Goal: Task Accomplishment & Management: Use online tool/utility

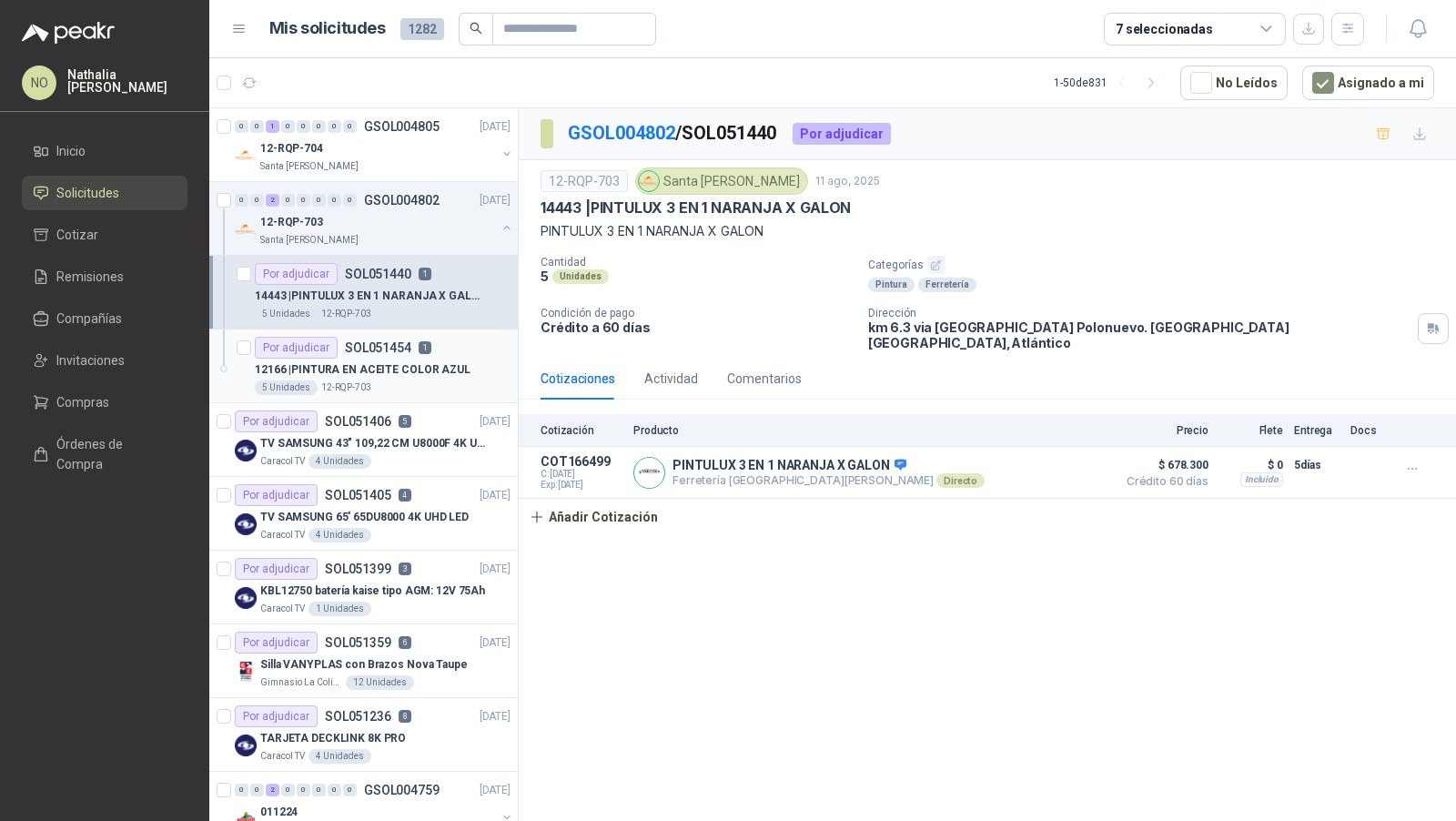
click at [391, 346] on p "SOL051454" at bounding box center [379, 347] width 67 height 13
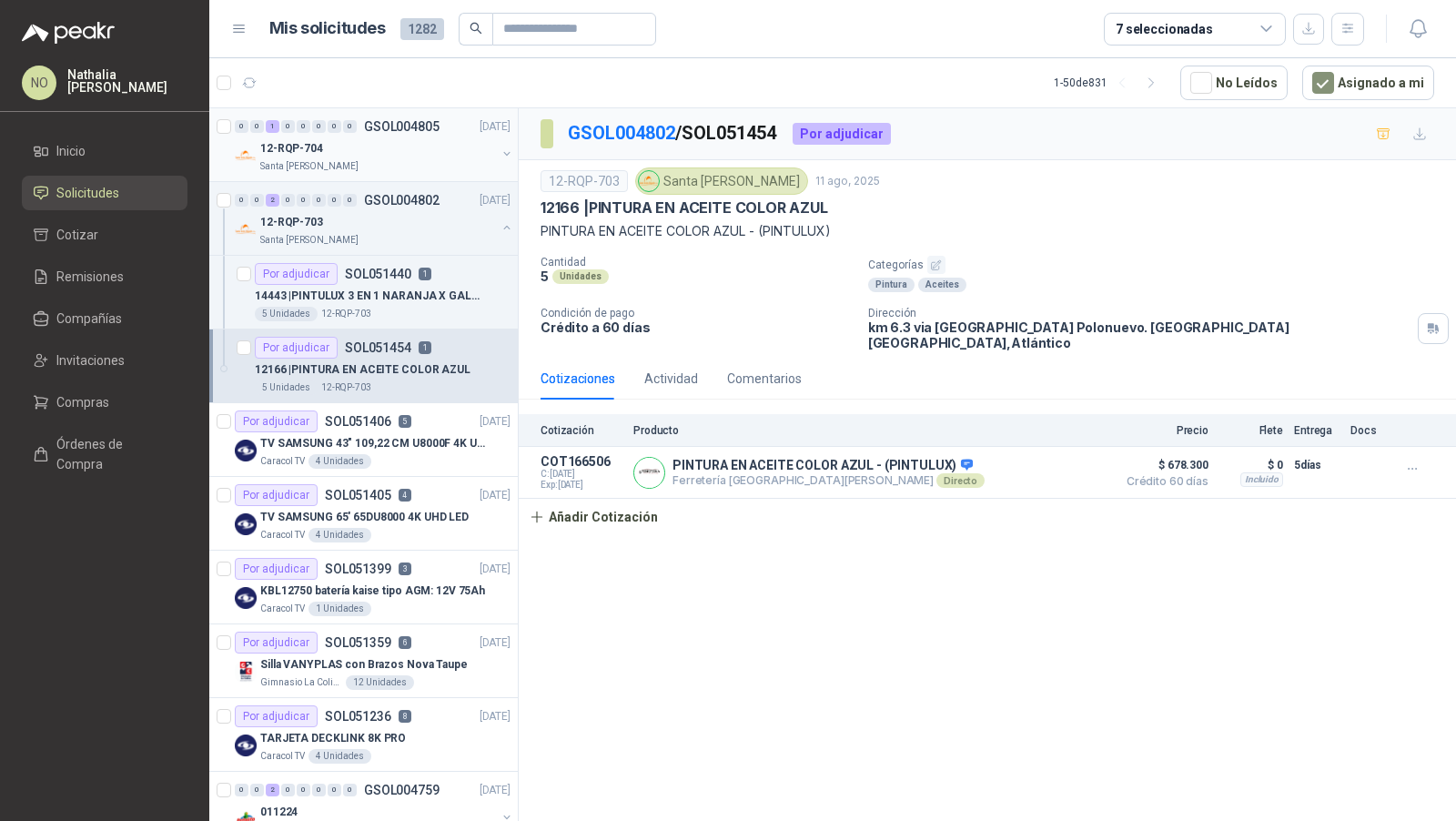
click at [384, 125] on p "GSOL004805" at bounding box center [401, 126] width 75 height 13
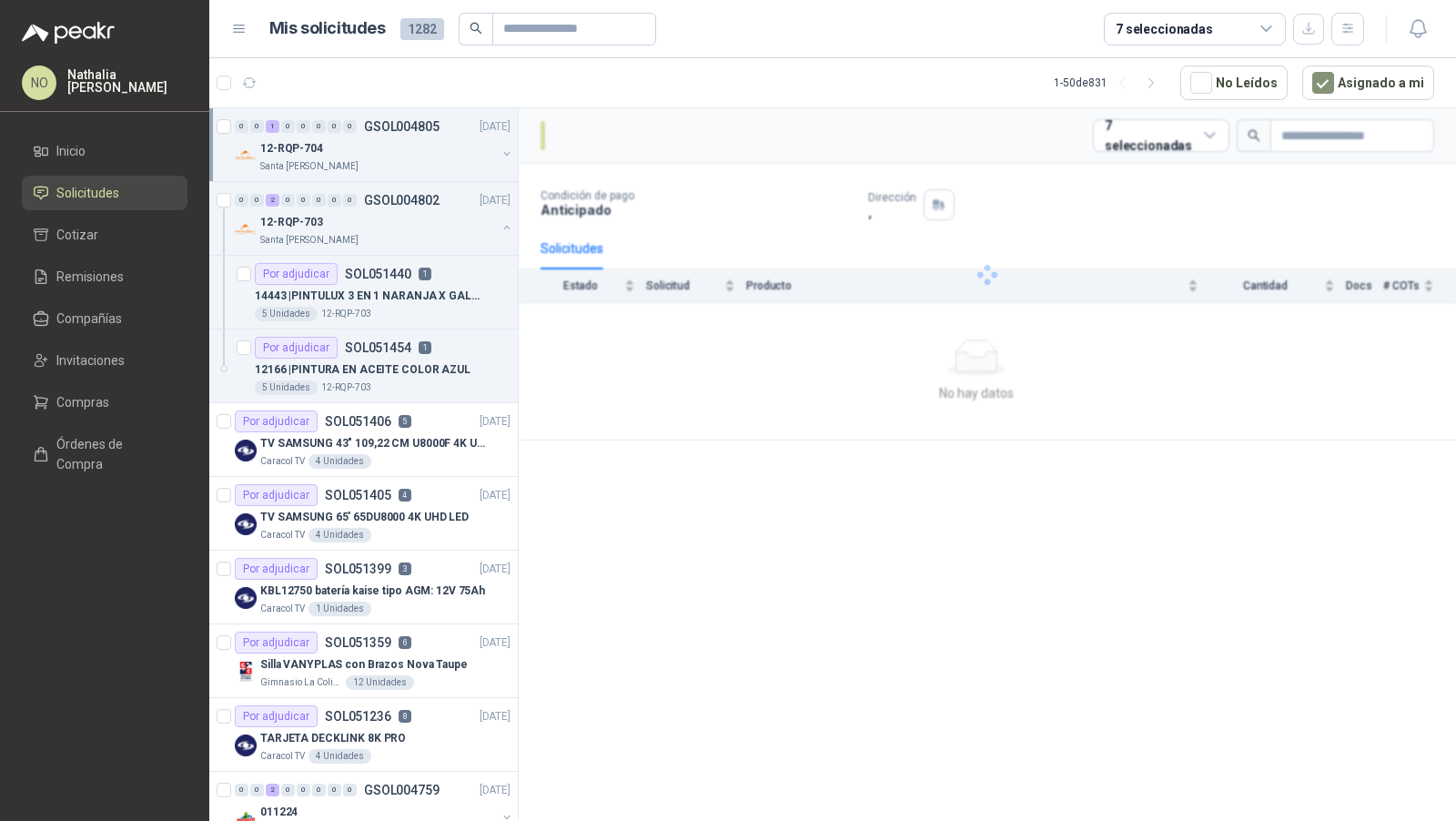
click at [384, 125] on p "GSOL004805" at bounding box center [401, 126] width 75 height 13
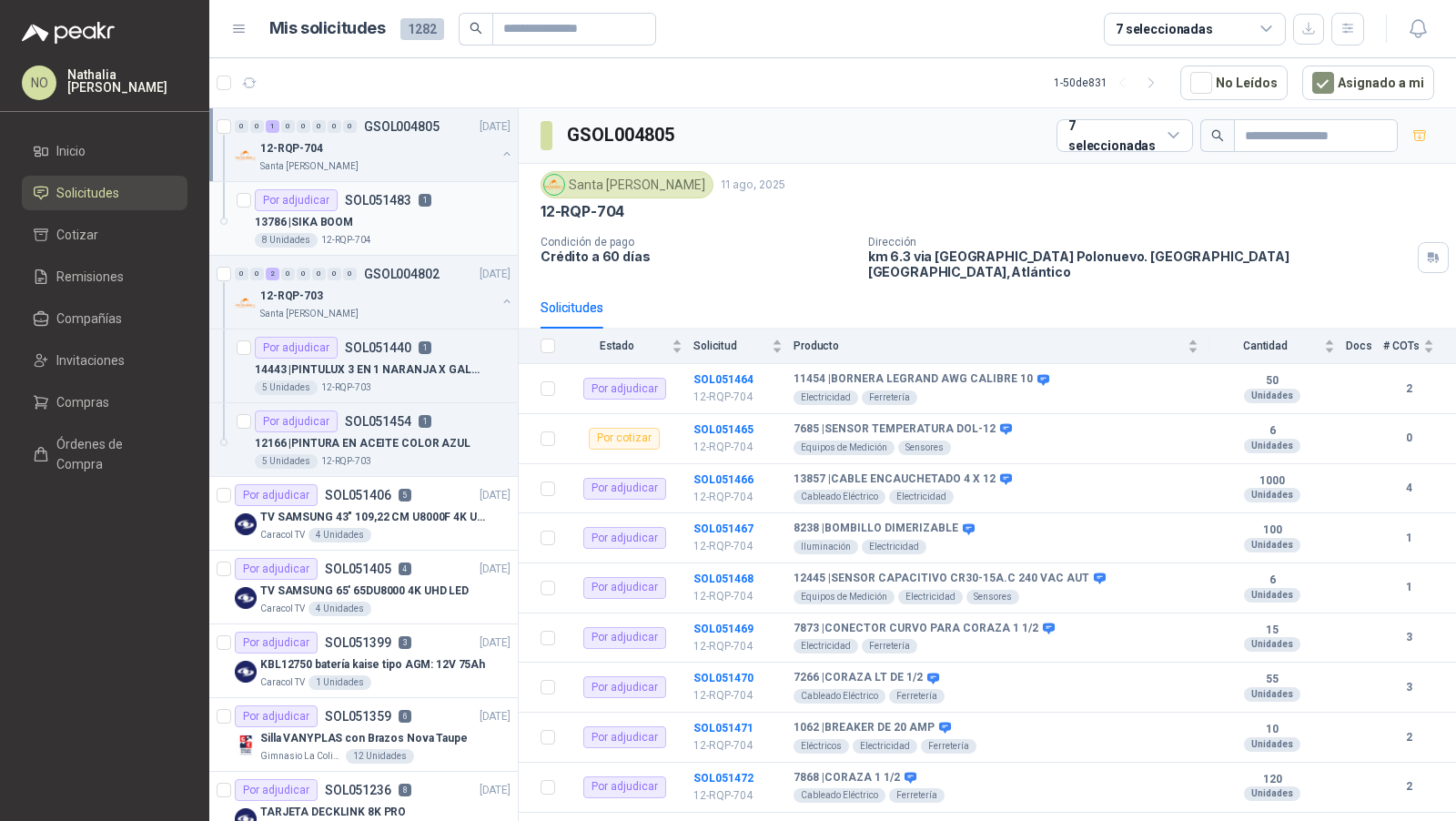
click at [372, 206] on div "Por adjudicar SOL051483 1" at bounding box center [342, 200] width 176 height 22
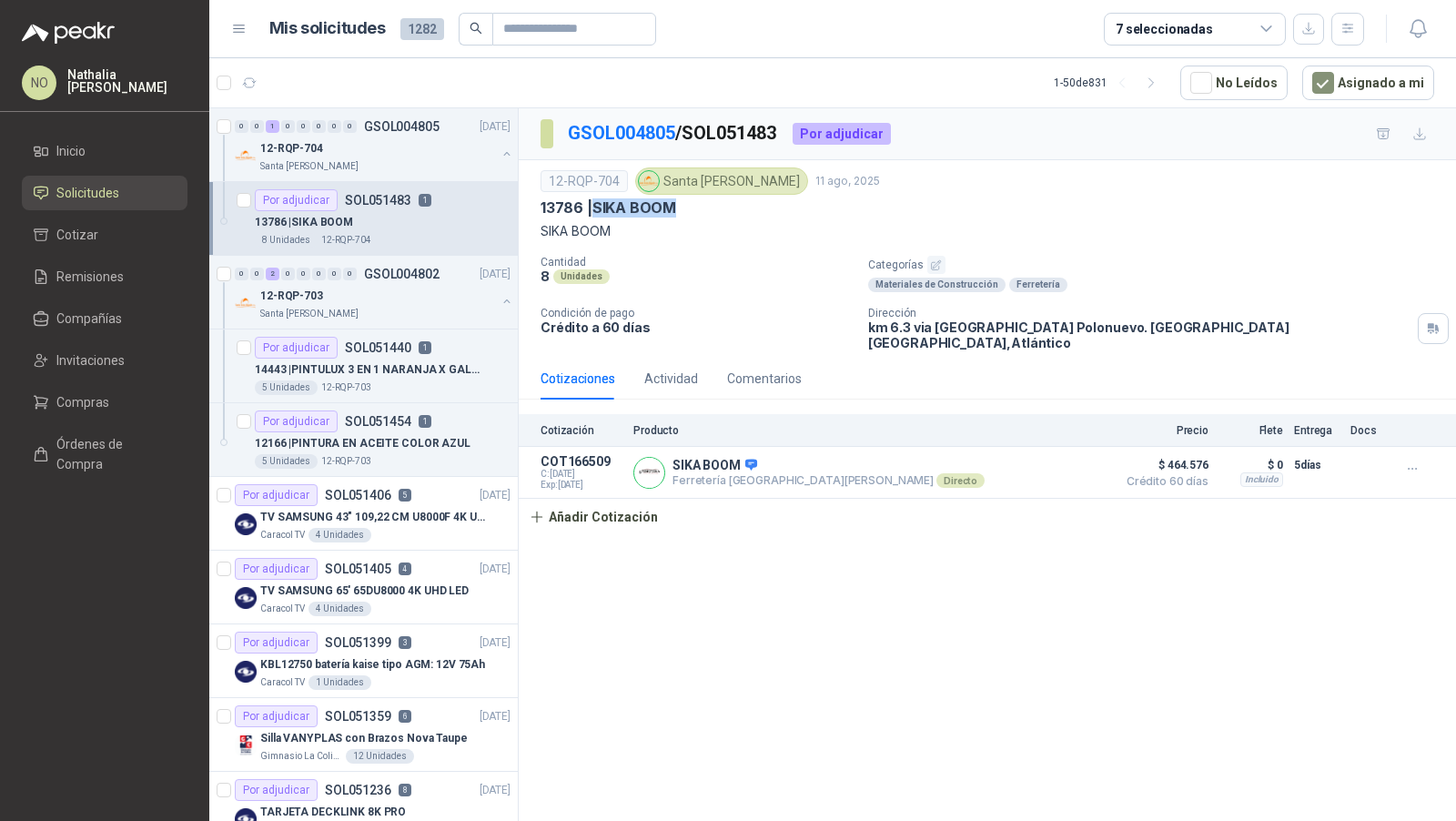
drag, startPoint x: 594, startPoint y: 205, endPoint x: 684, endPoint y: 205, distance: 90.0
click at [684, 205] on div "13786 | SIKA BOOM" at bounding box center [988, 208] width 894 height 20
copy p "SIKA BOOM"
click at [626, 499] on button "Añadir Cotización" at bounding box center [593, 517] width 150 height 36
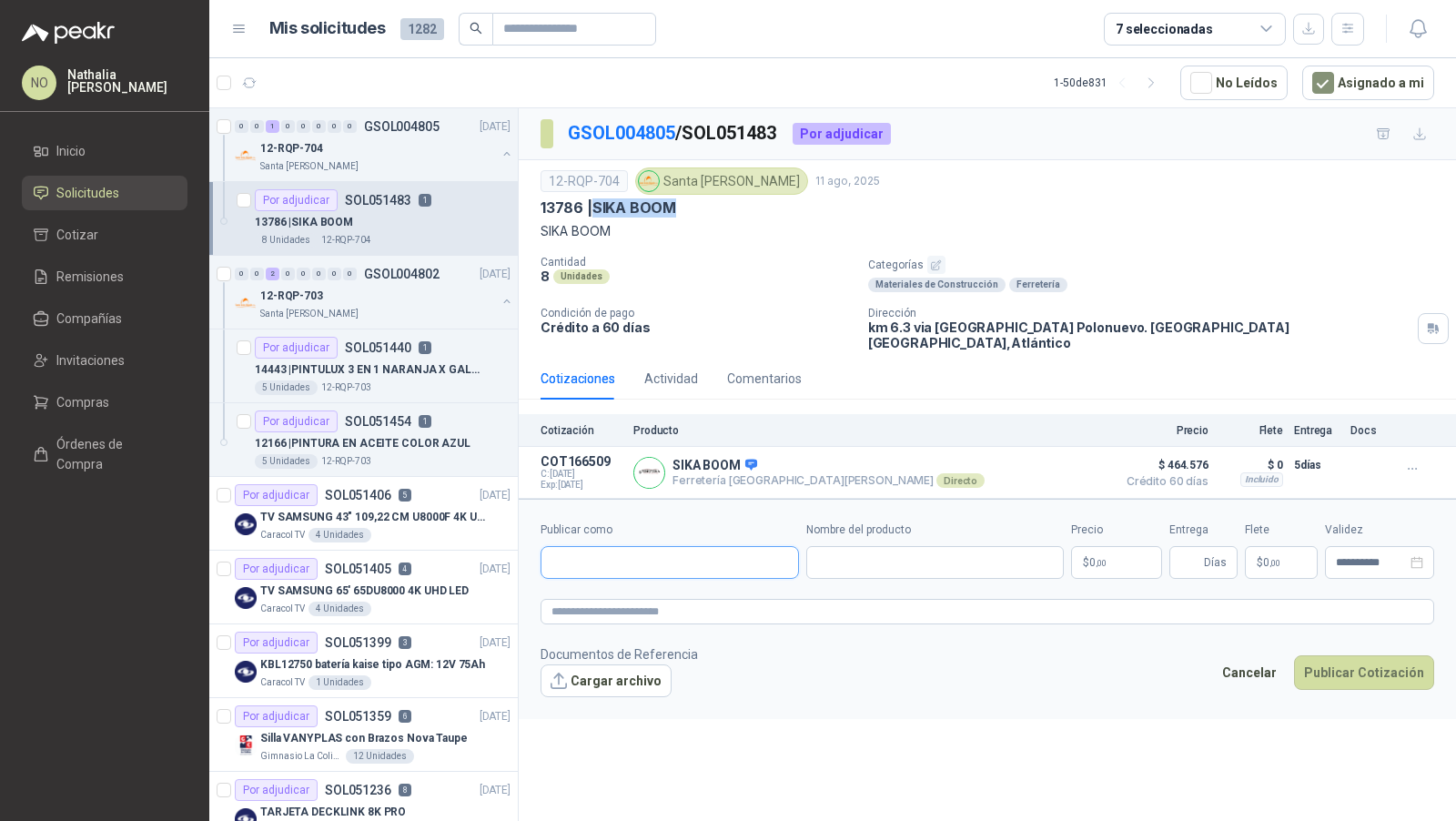
click at [631, 547] on input "Publicar como" at bounding box center [670, 563] width 256 height 31
type input "**********"
click at [622, 600] on button "Homecenter NIT : 800242106" at bounding box center [669, 590] width 242 height 31
type input "**********"
click at [881, 554] on input "Nombre del producto" at bounding box center [935, 562] width 258 height 32
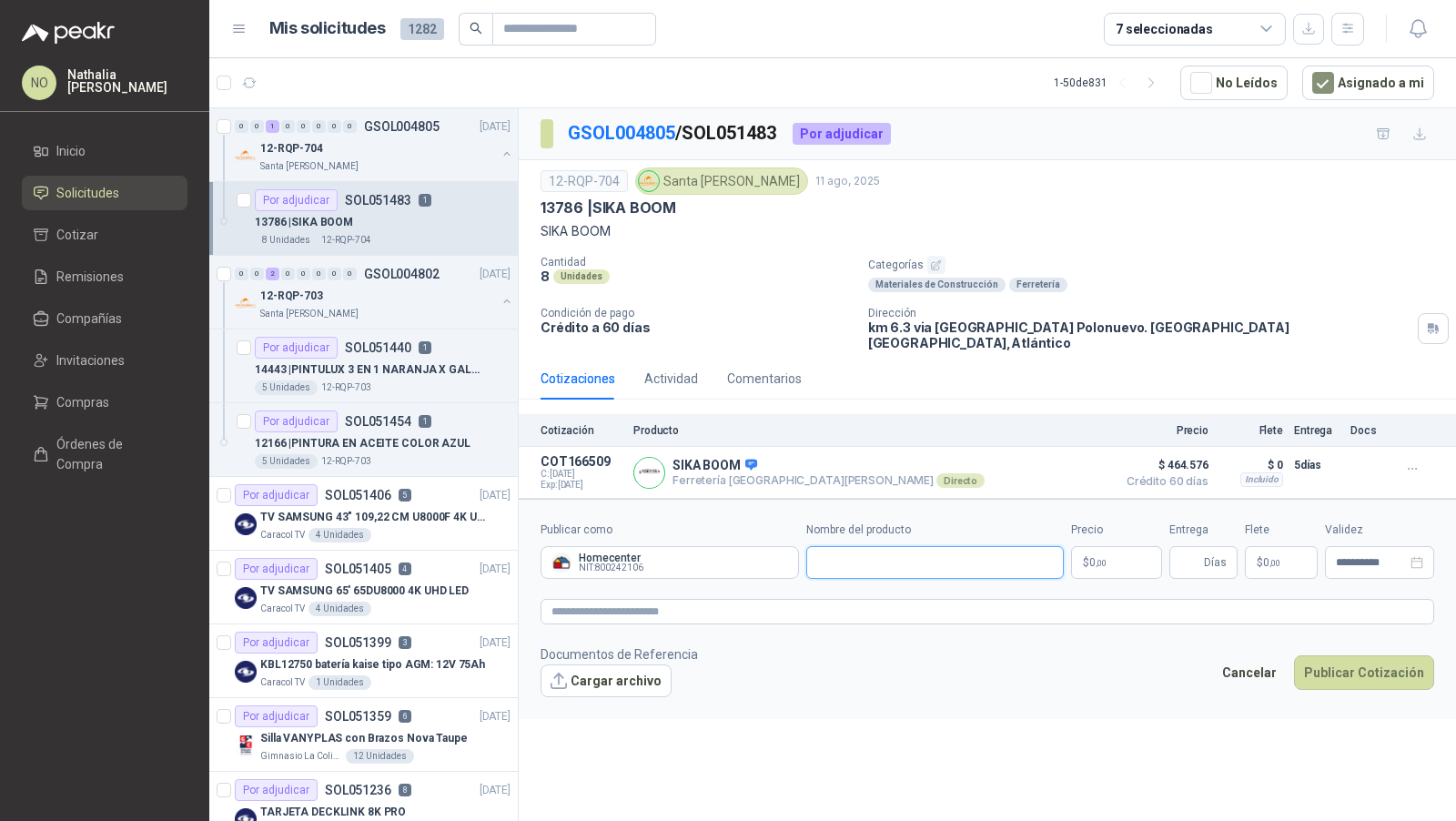
paste input "**********"
type input "**********"
click at [1110, 552] on body "NO [PERSON_NAME] Inicio Solicitudes Cotizar Remisiones Compañías Invitaciones C…" at bounding box center [728, 410] width 1456 height 821
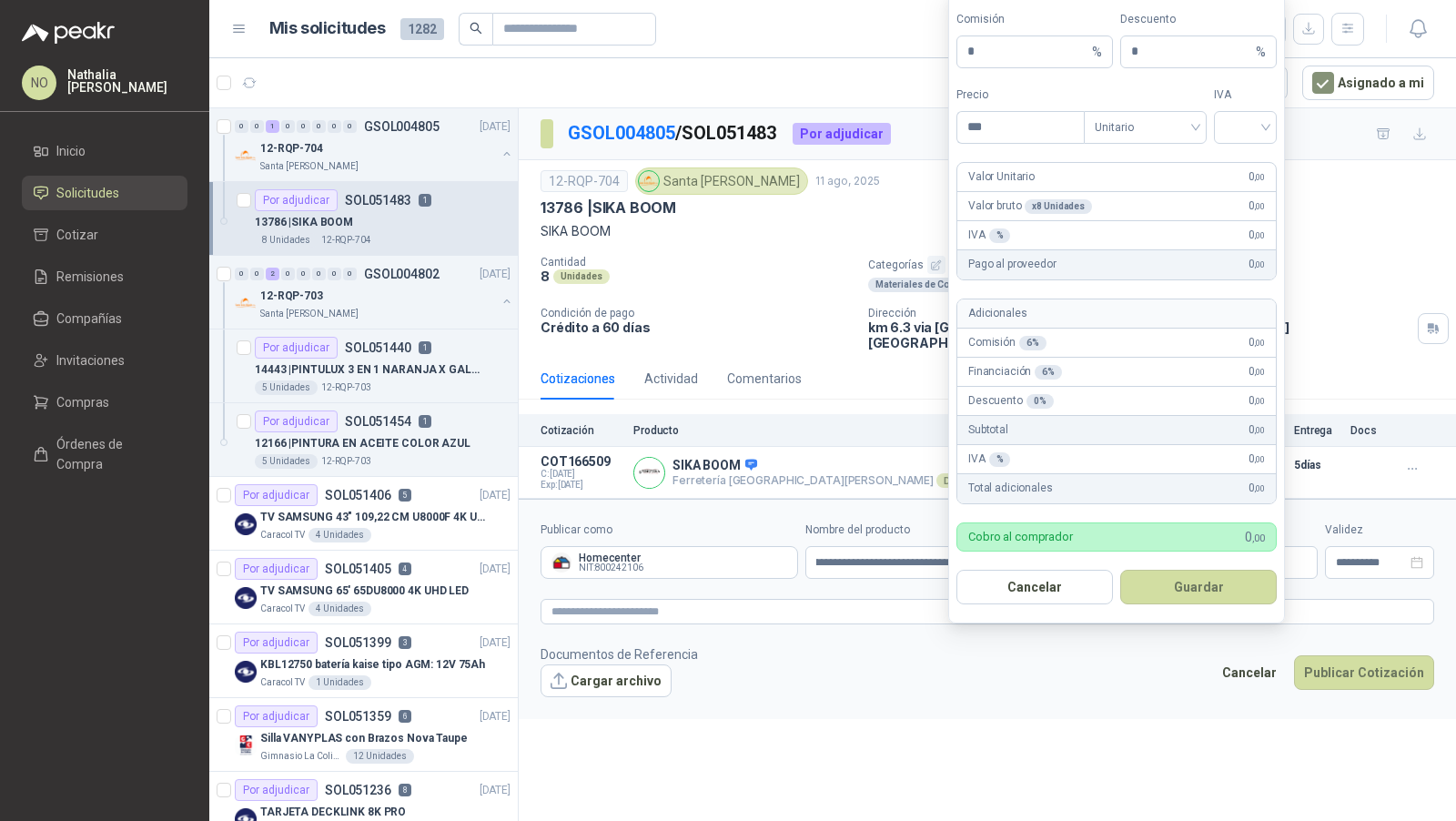
scroll to position [0, 0]
click at [1255, 135] on input "search" at bounding box center [1246, 125] width 41 height 27
click at [1252, 171] on div "19%" at bounding box center [1246, 168] width 33 height 20
click at [1141, 140] on span "Unitario" at bounding box center [1145, 127] width 101 height 27
click at [1145, 195] on div "Unitario con IVA" at bounding box center [1146, 198] width 94 height 20
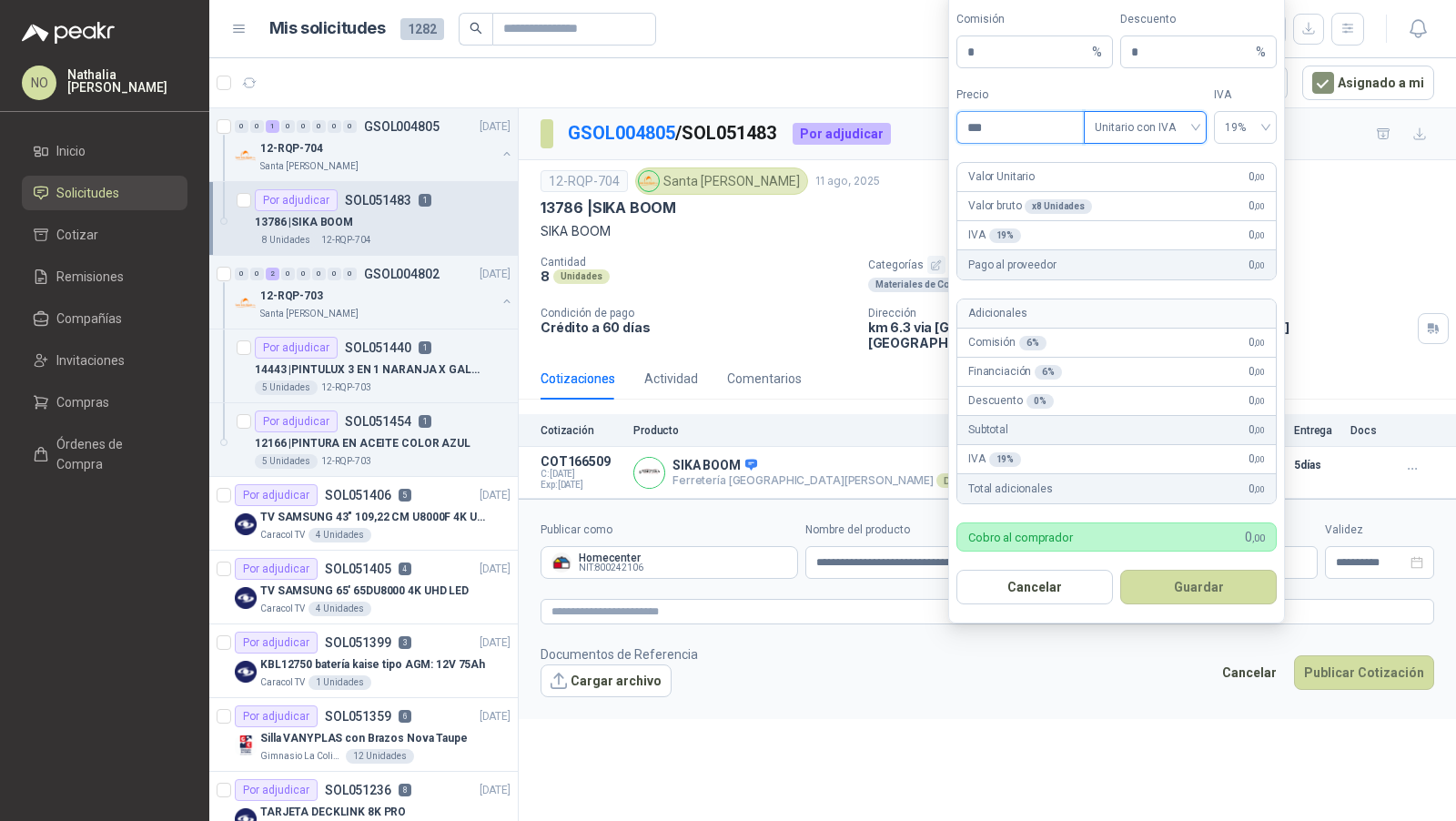
click at [1014, 140] on input "***" at bounding box center [1021, 127] width 126 height 31
type input "*"
type input "********"
click at [1200, 586] on button "Guardar" at bounding box center [1199, 586] width 157 height 34
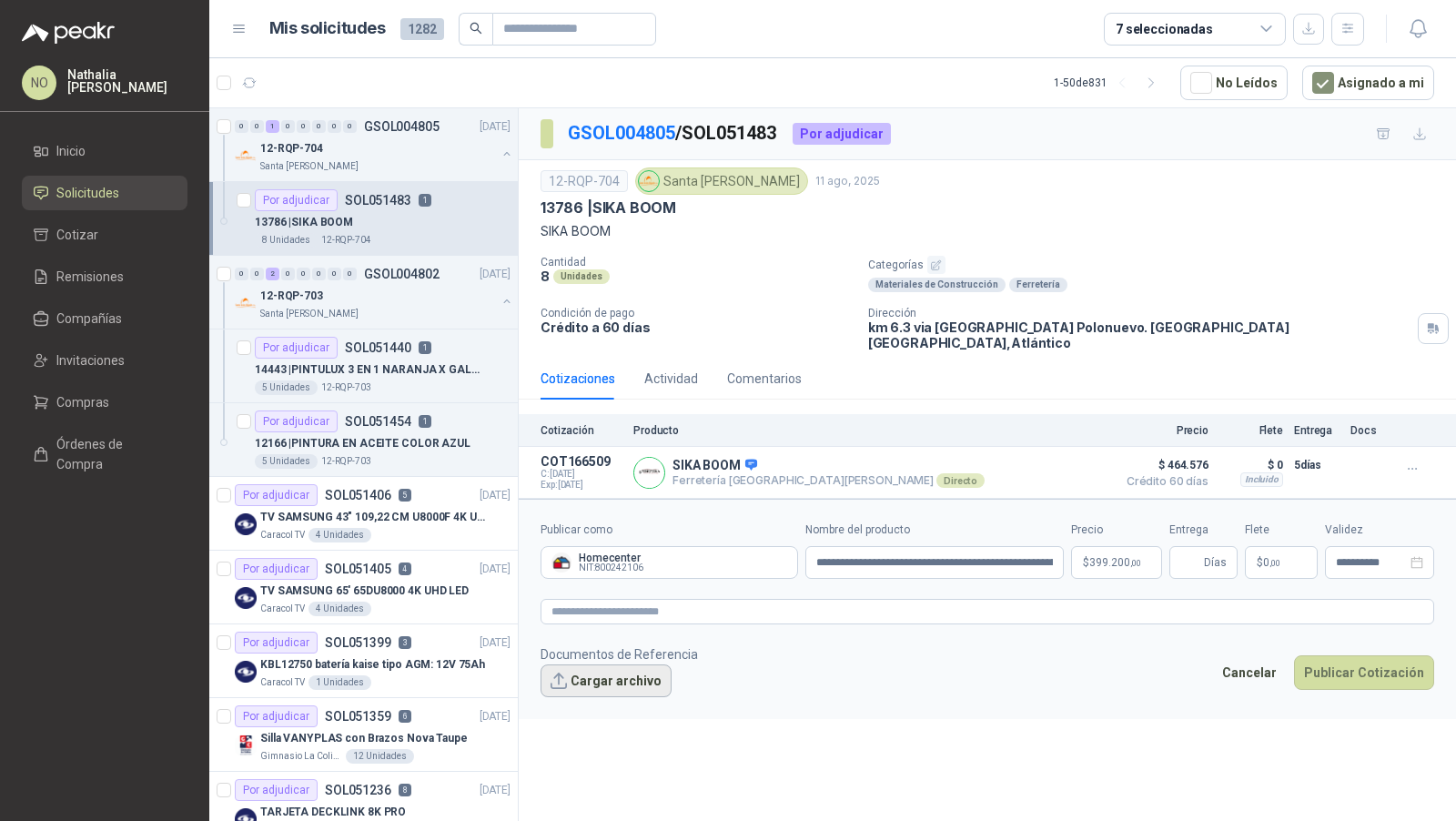
click at [612, 671] on button "Cargar archivo" at bounding box center [607, 680] width 131 height 32
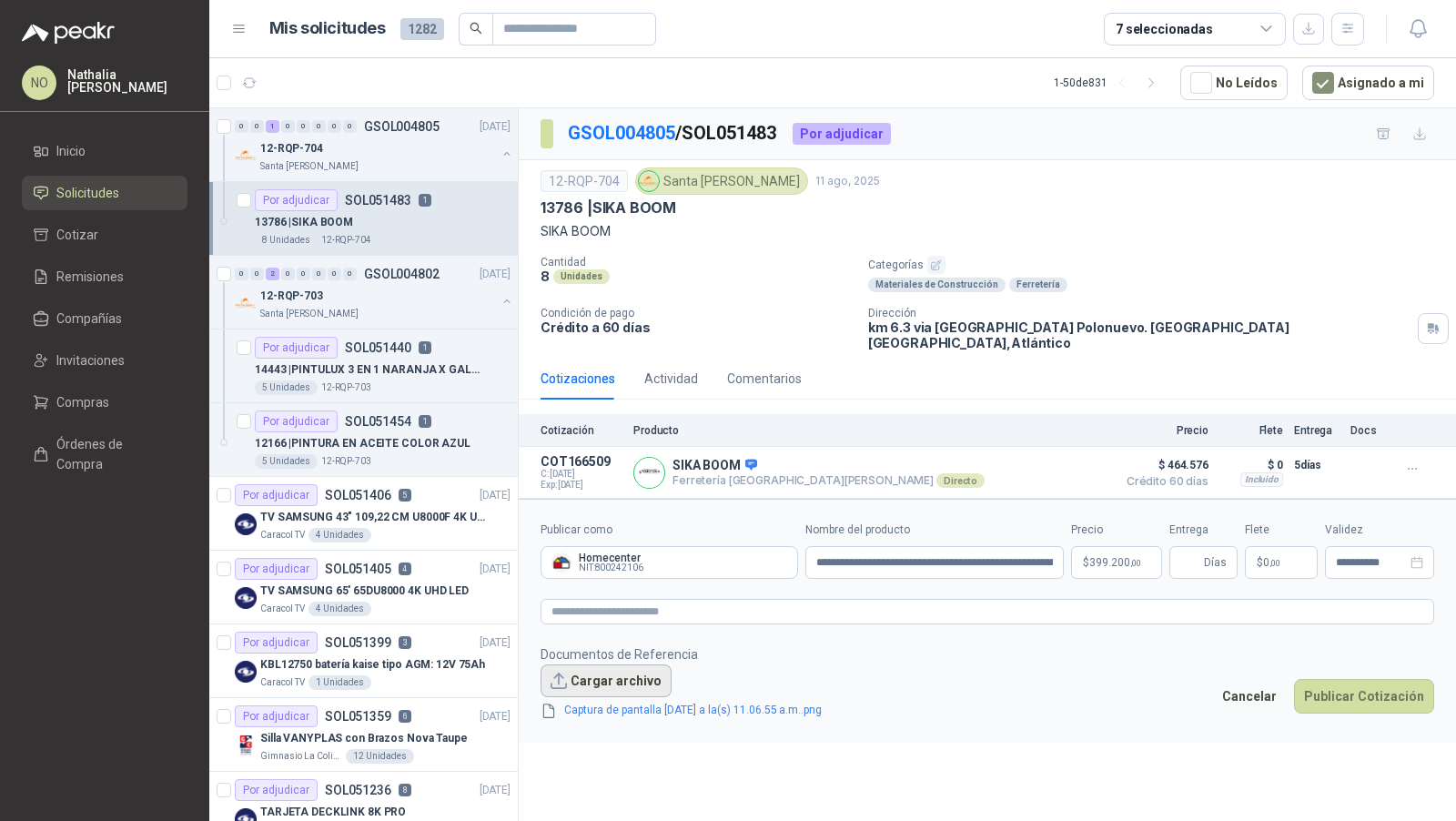
click at [620, 665] on button "Cargar archivo" at bounding box center [607, 680] width 131 height 32
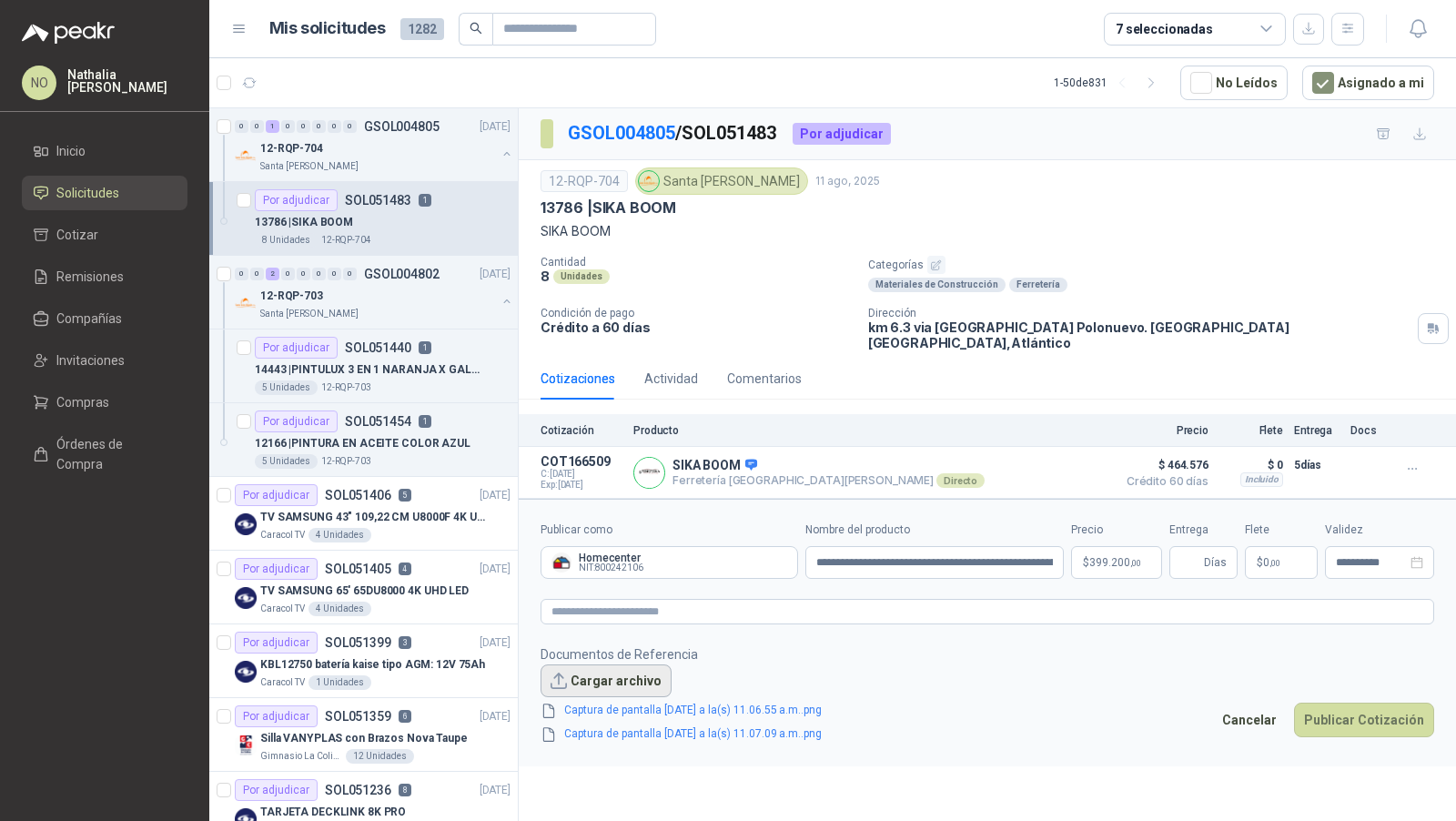
click at [602, 664] on button "Cargar archivo" at bounding box center [607, 680] width 131 height 32
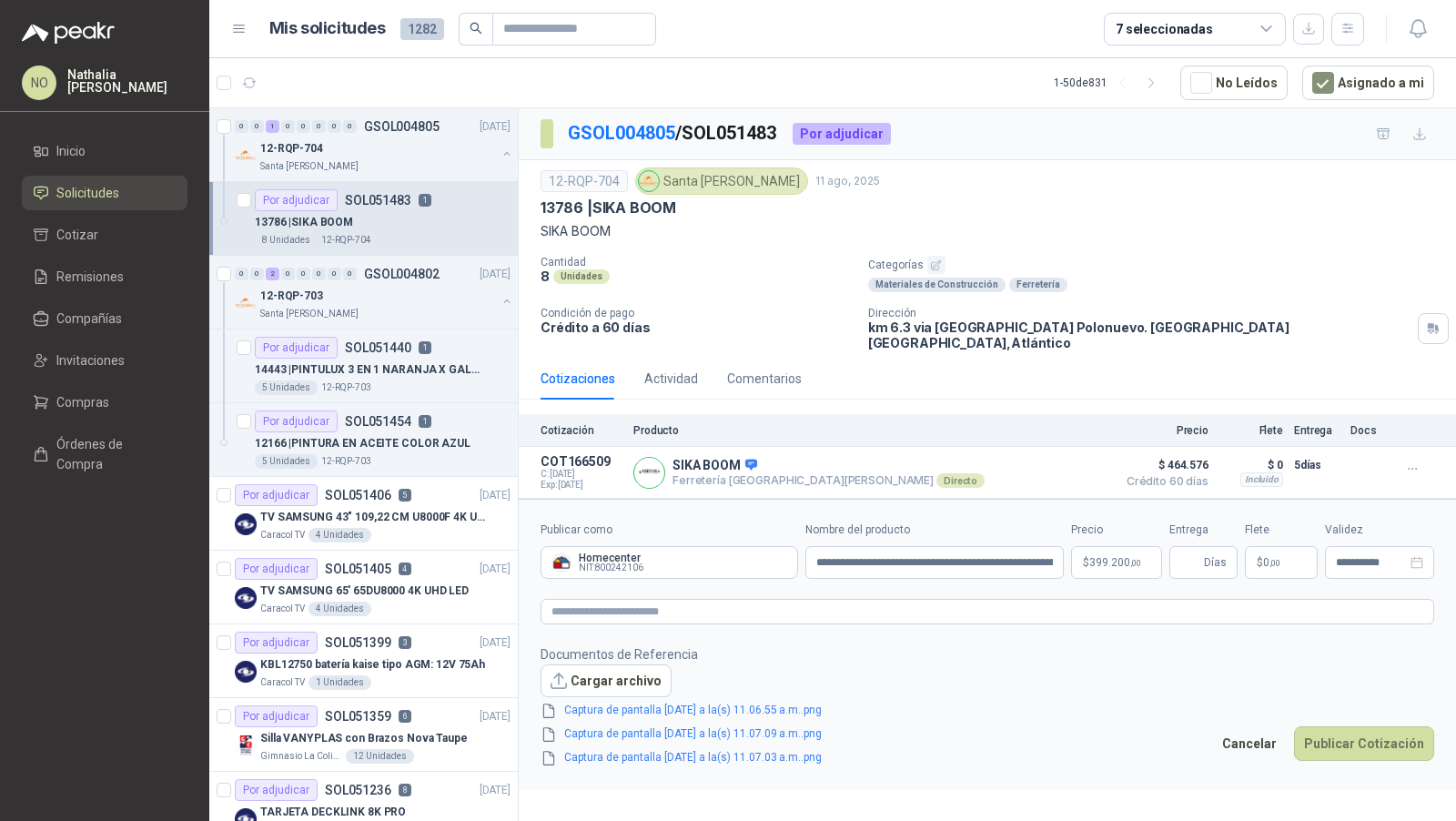
click at [1271, 558] on span ",00" at bounding box center [1275, 563] width 11 height 10
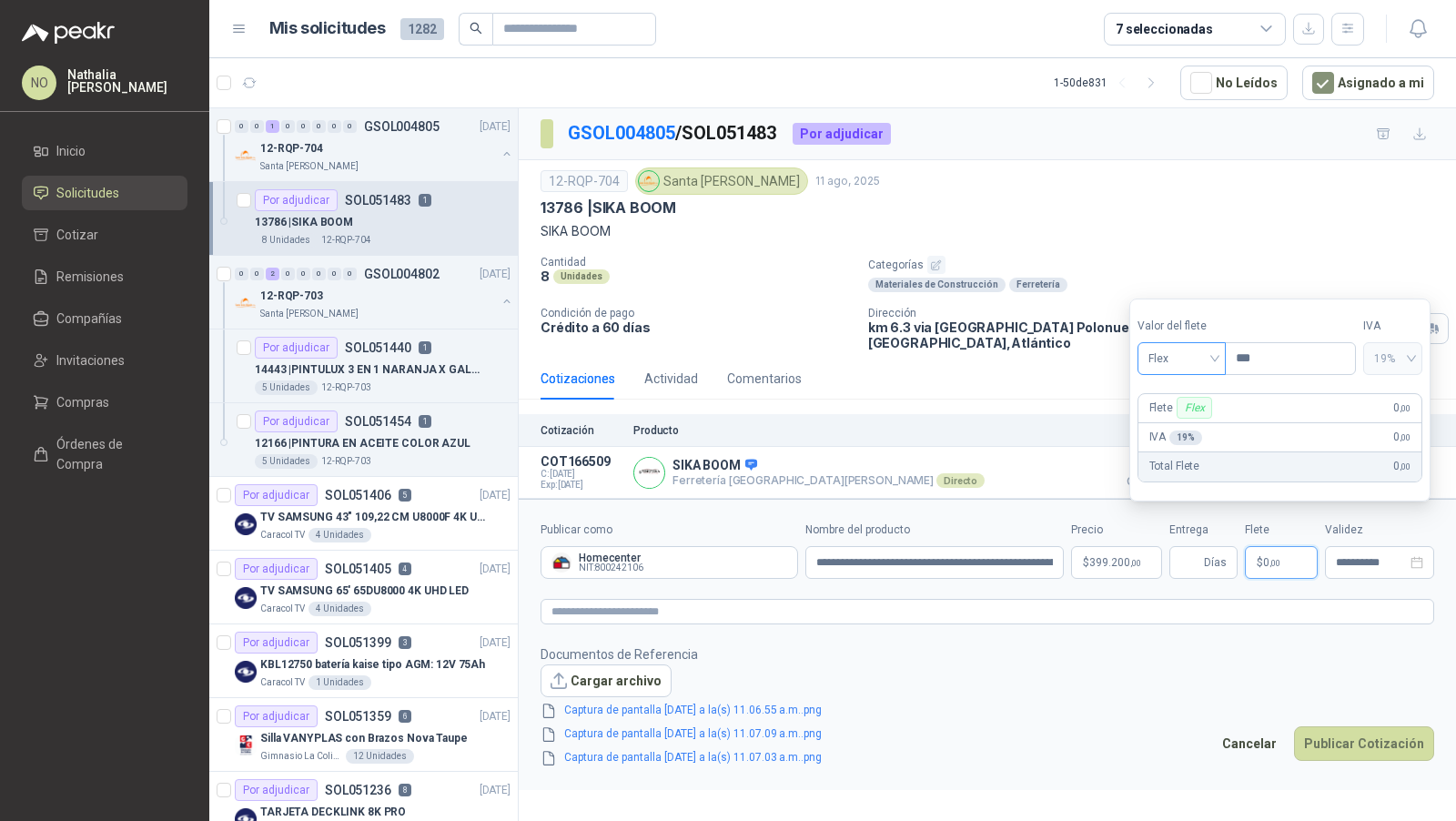
click at [1181, 362] on span "Flex" at bounding box center [1182, 359] width 67 height 27
click at [1167, 466] on div "Fijo" at bounding box center [1183, 456] width 84 height 29
click at [1260, 370] on input "***" at bounding box center [1291, 359] width 129 height 31
type input "*"
type input "********"
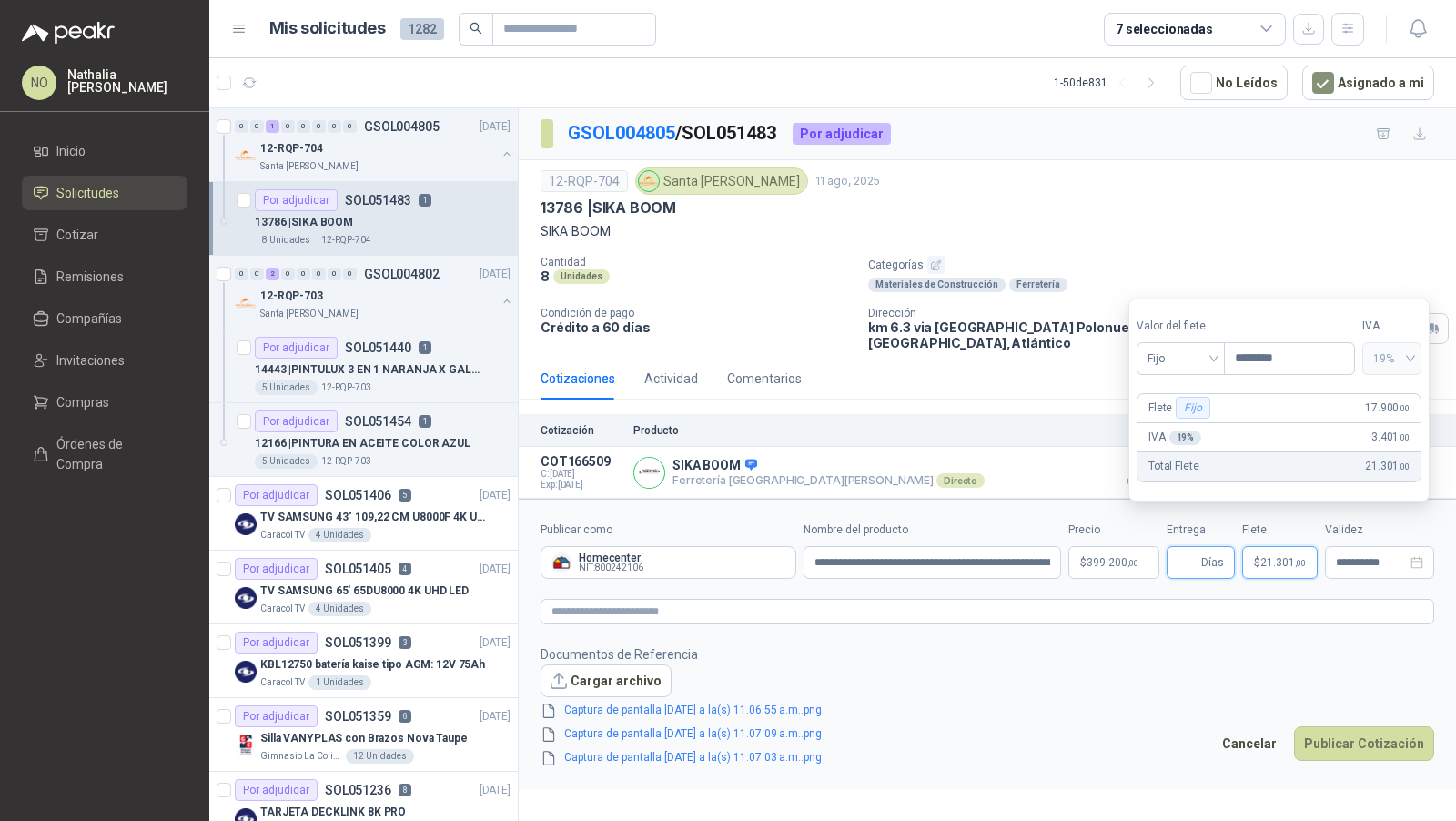
click at [1193, 554] on input "Entrega" at bounding box center [1188, 563] width 20 height 31
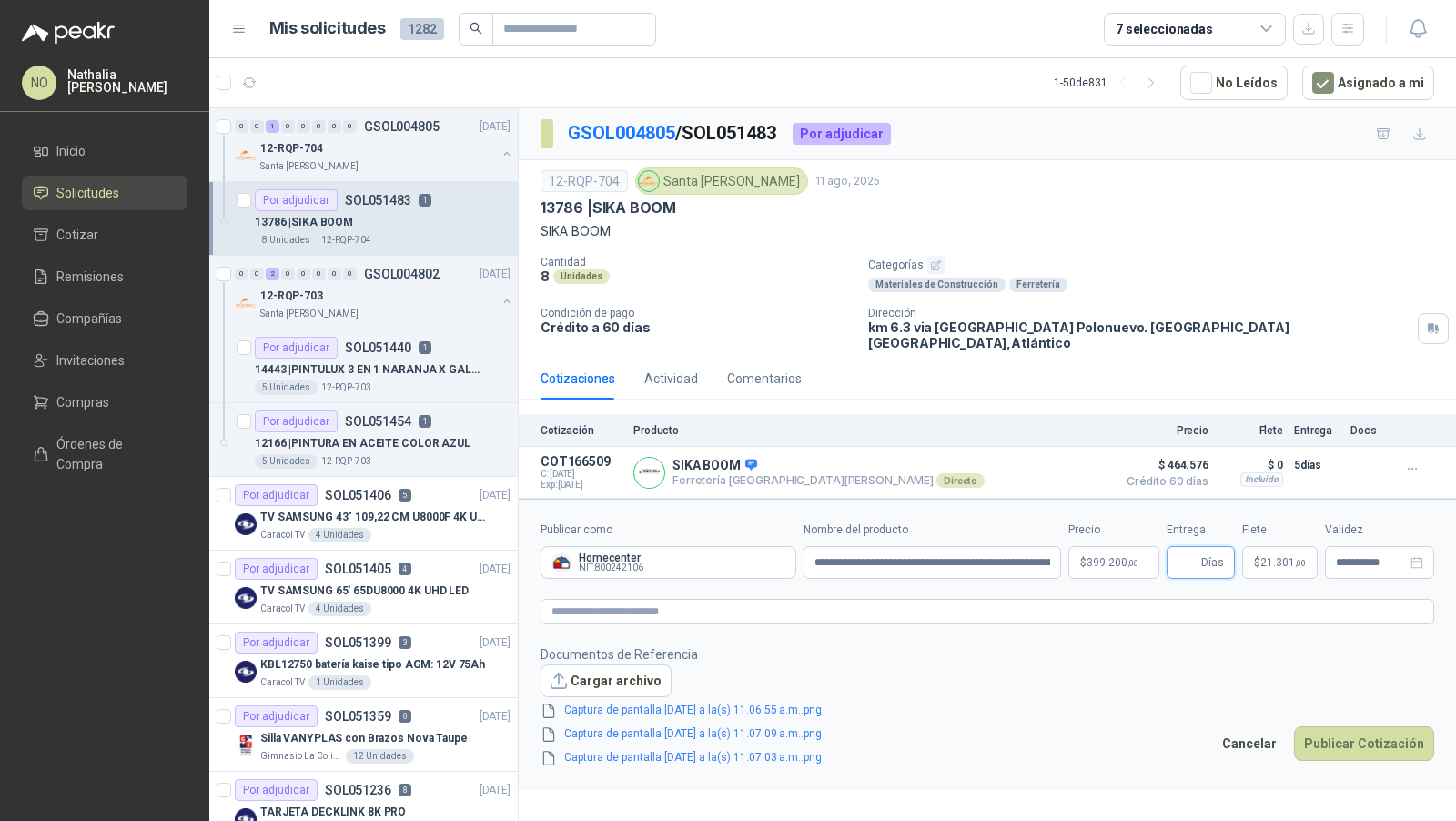
type input "*"
click at [1364, 553] on div "**********" at bounding box center [1380, 562] width 110 height 32
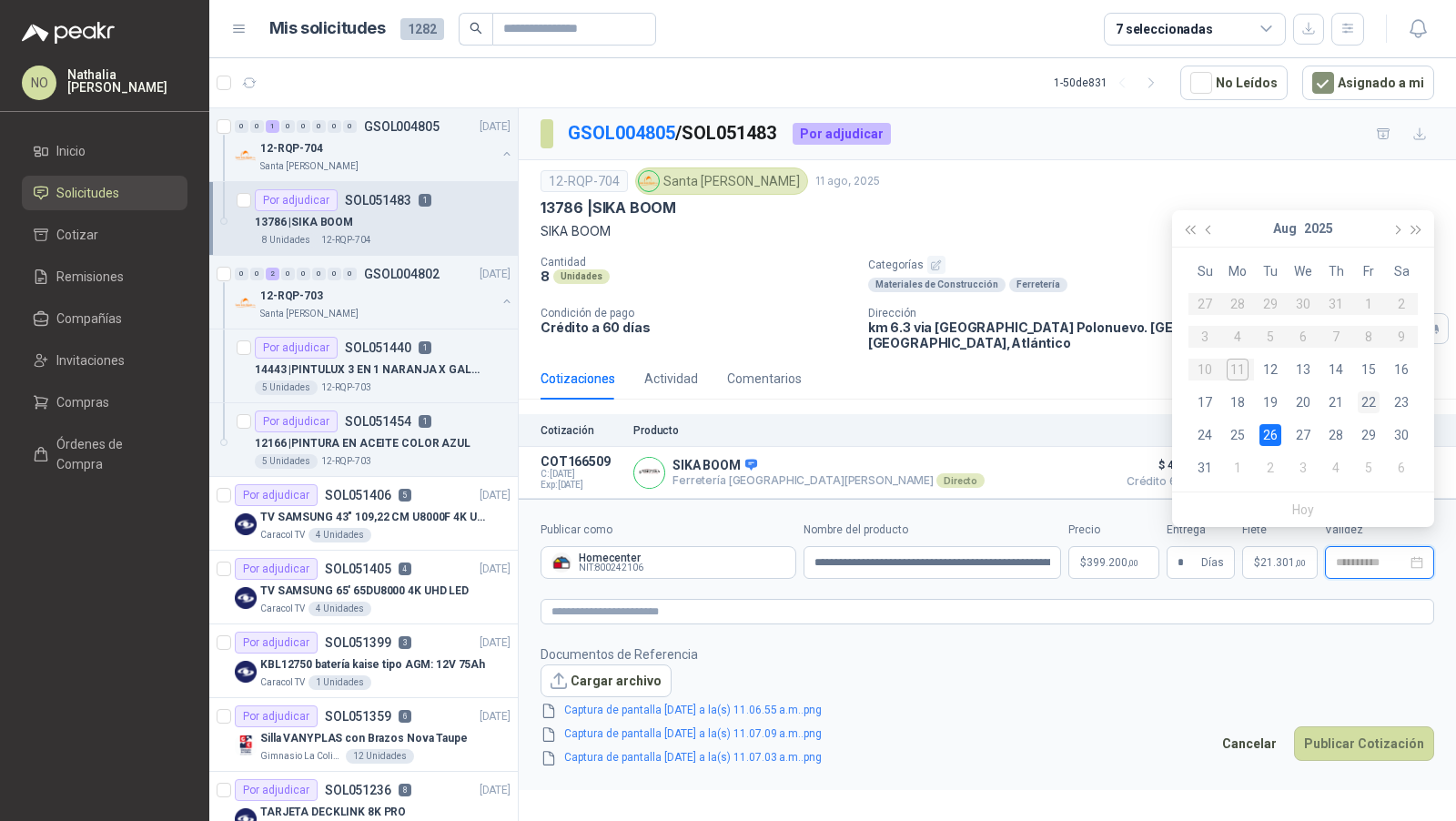
type input "**********"
click at [1370, 403] on div "22" at bounding box center [1369, 402] width 22 height 22
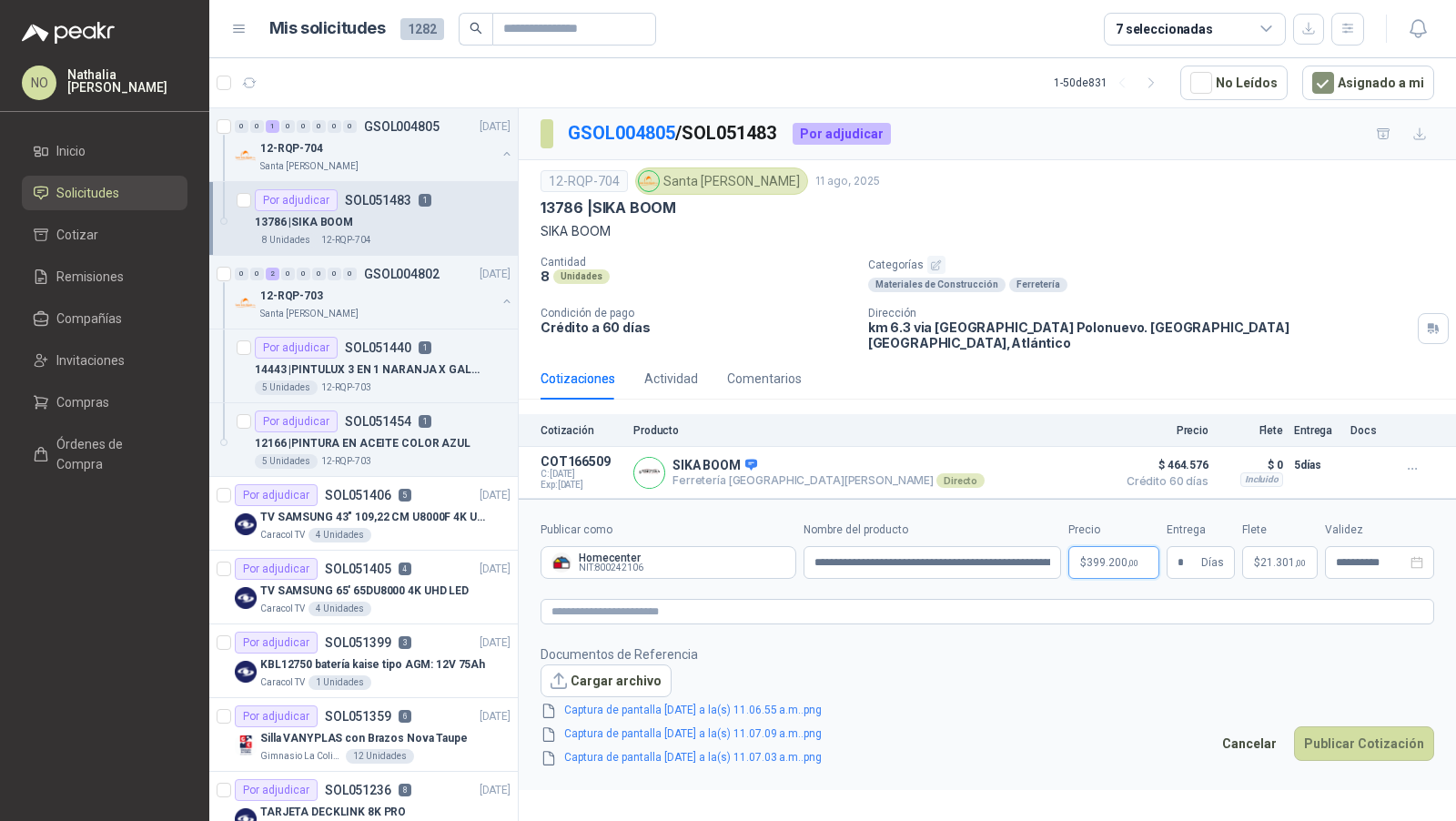
click at [1103, 547] on body "NO [PERSON_NAME] Inicio Solicitudes Cotizar Remisiones Compañías Invitaciones C…" at bounding box center [728, 410] width 1456 height 821
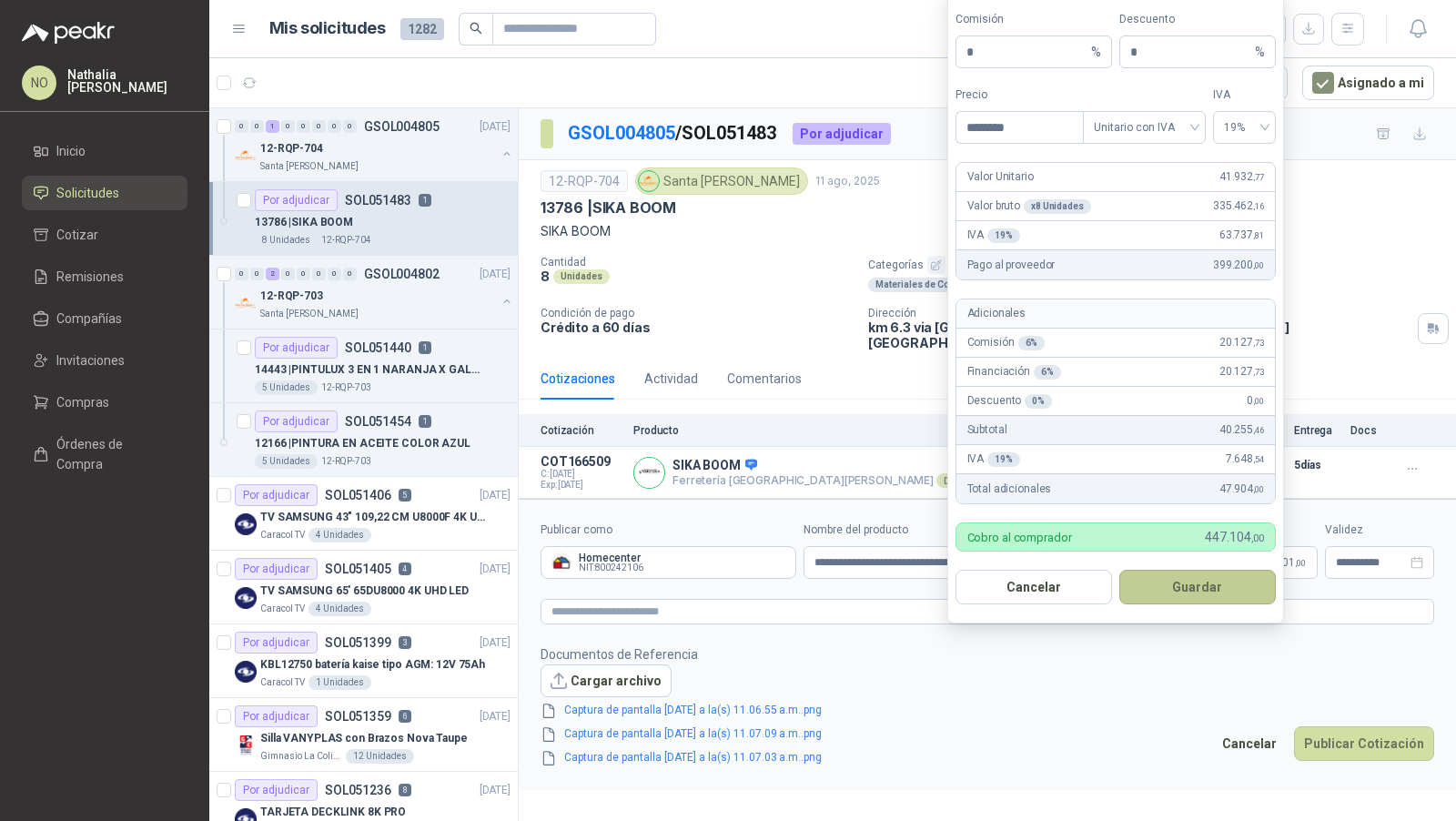
click at [1211, 575] on button "Guardar" at bounding box center [1198, 586] width 157 height 34
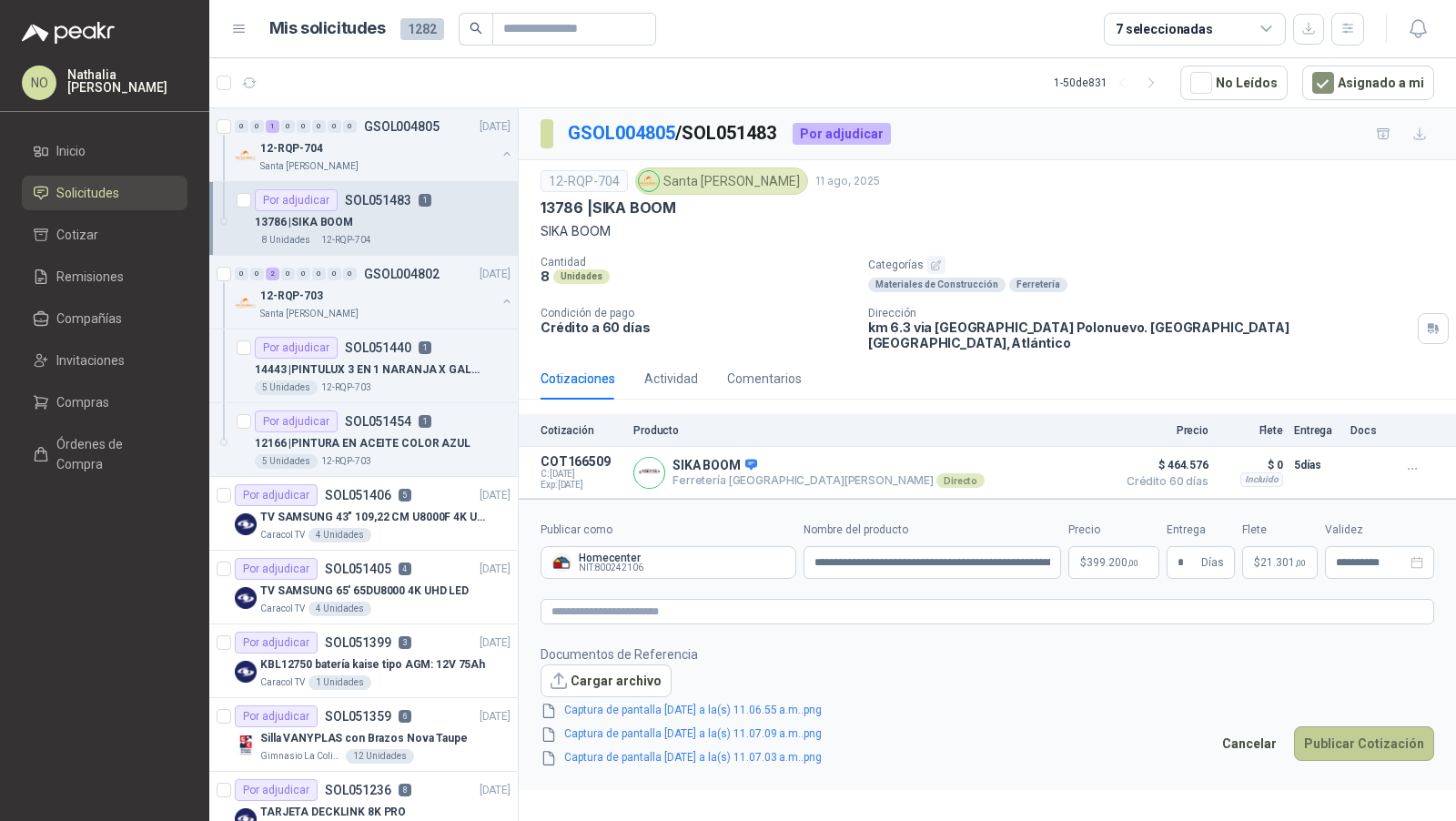
click at [1345, 726] on button "Publicar Cotización" at bounding box center [1364, 743] width 140 height 34
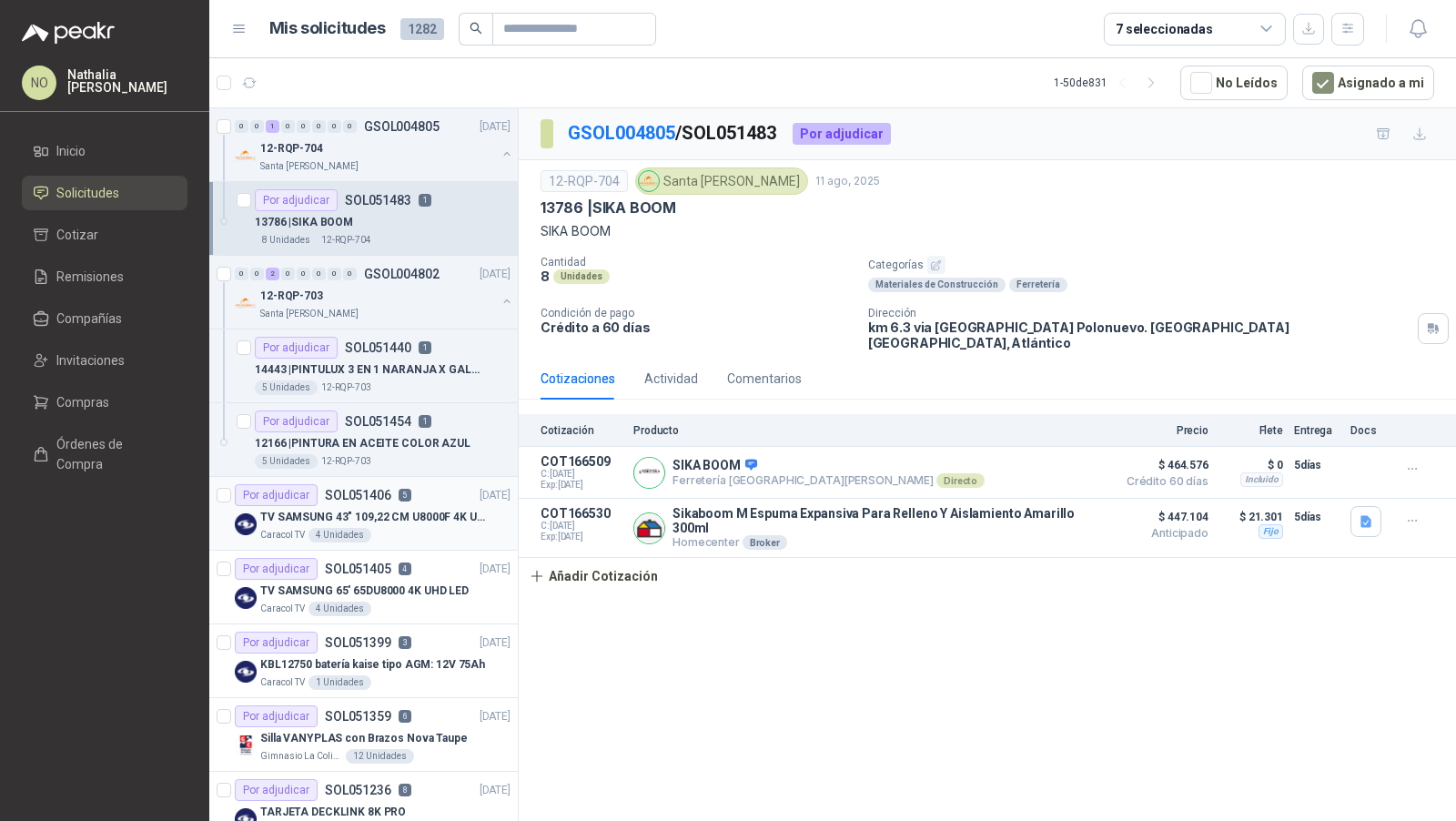
click at [391, 528] on div "Caracol TV 4 Unidades" at bounding box center [386, 535] width 250 height 15
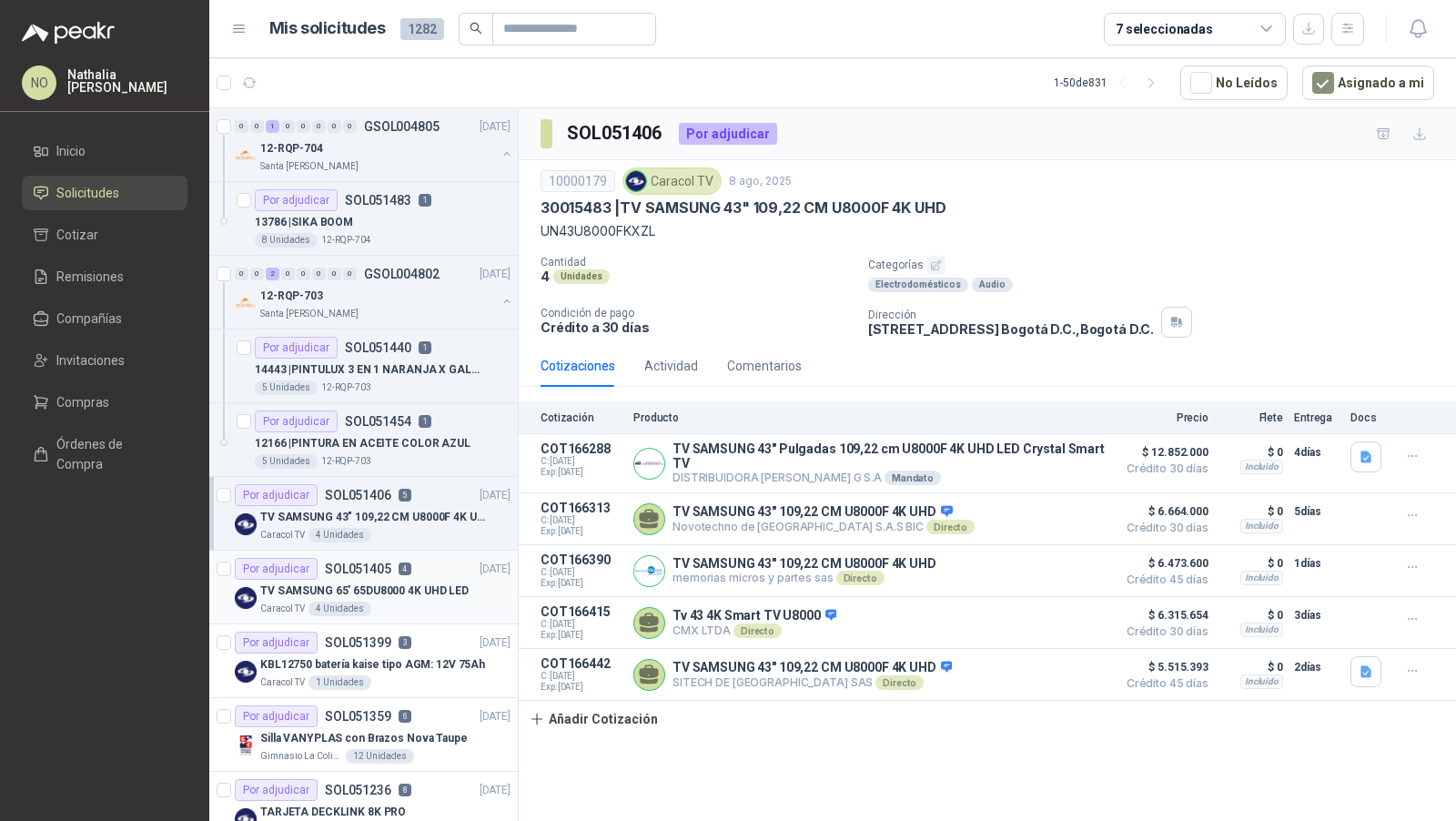
click at [441, 602] on div "Caracol TV 4 Unidades" at bounding box center [386, 609] width 250 height 15
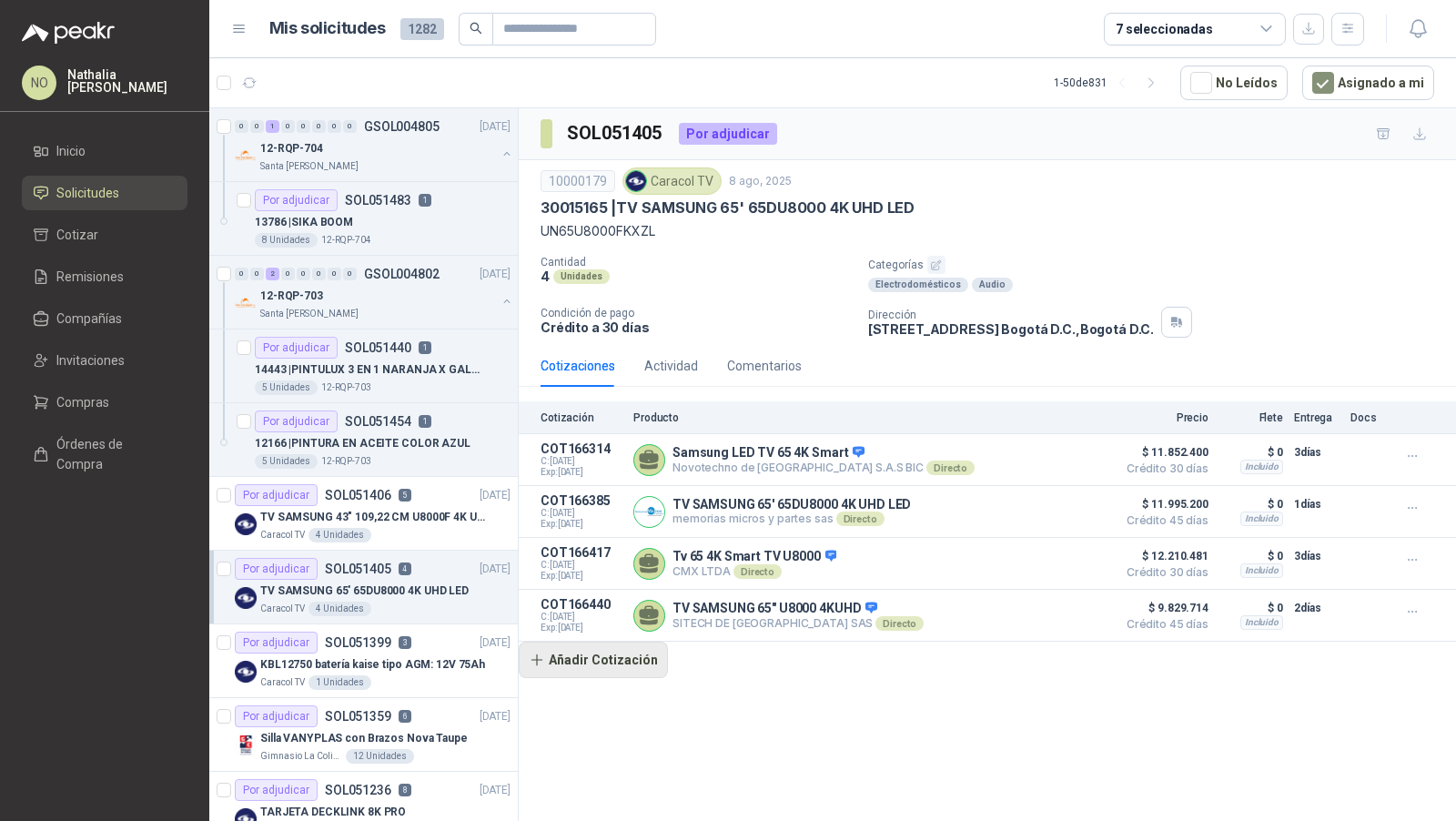
click at [612, 668] on button "Añadir Cotización" at bounding box center [593, 660] width 150 height 36
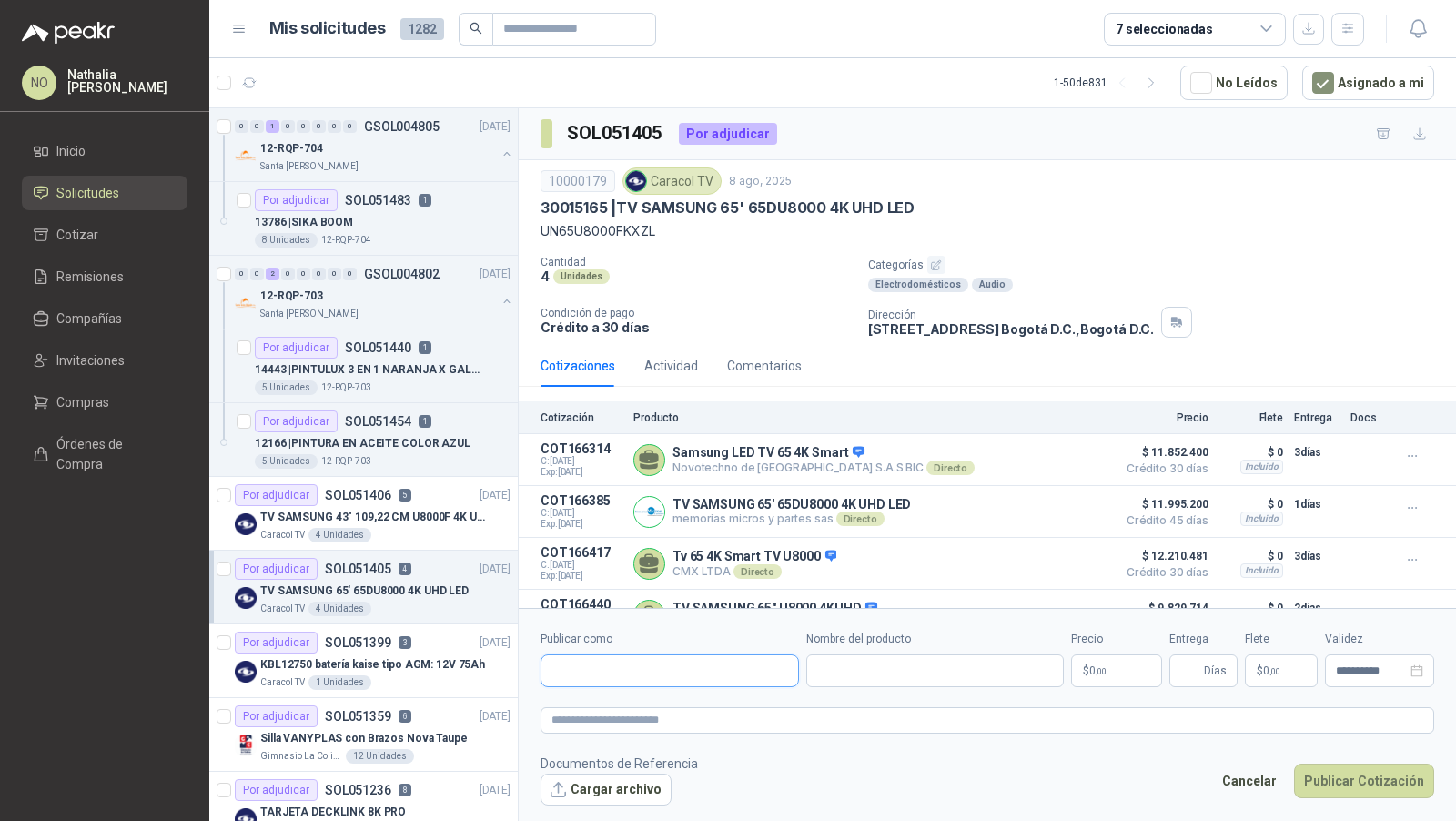
click at [650, 678] on input "Publicar como" at bounding box center [670, 672] width 256 height 31
type input "***"
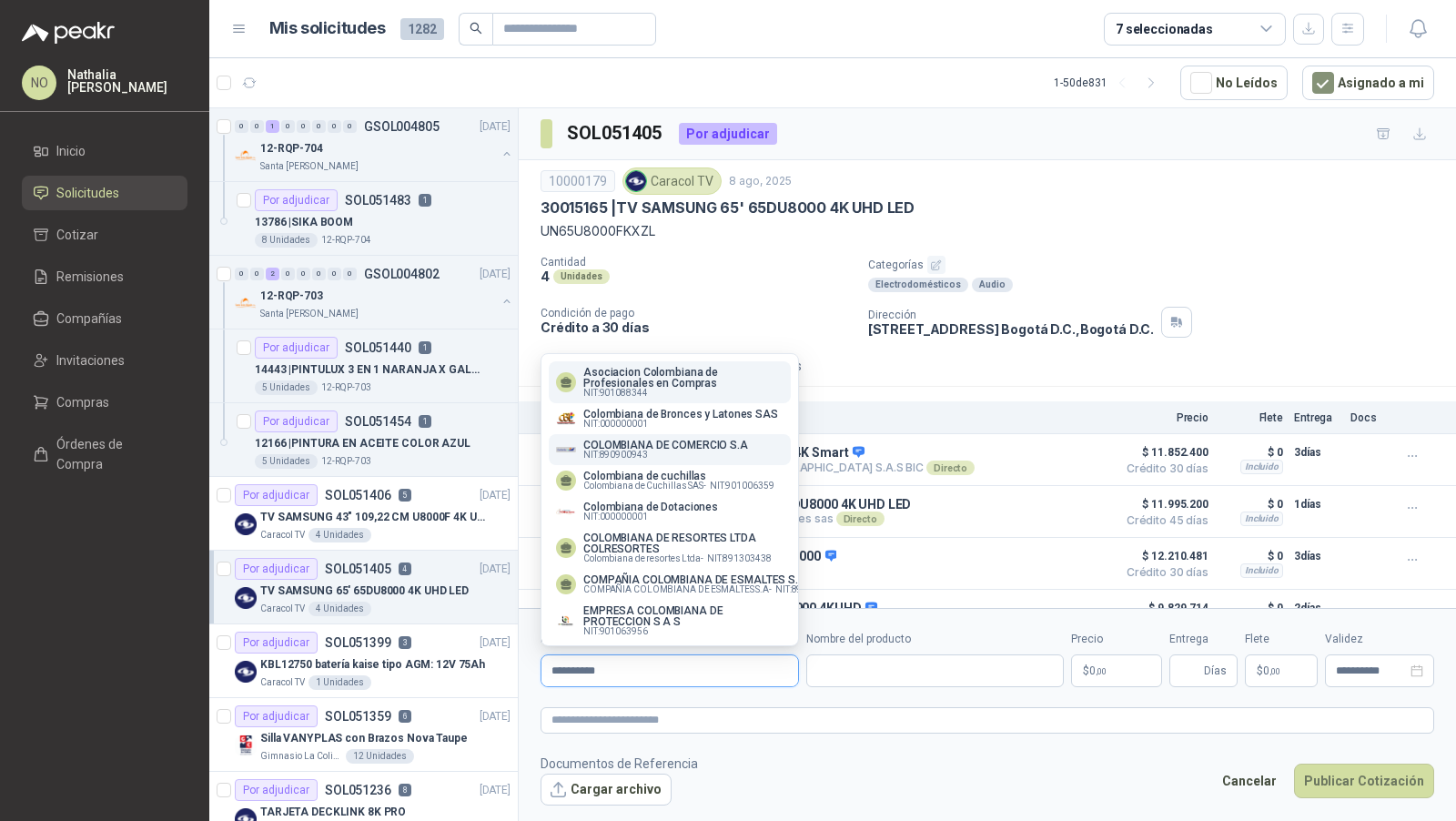
type input "**********"
click at [660, 459] on p "NIT : 890900943" at bounding box center [665, 454] width 164 height 9
type input "**********"
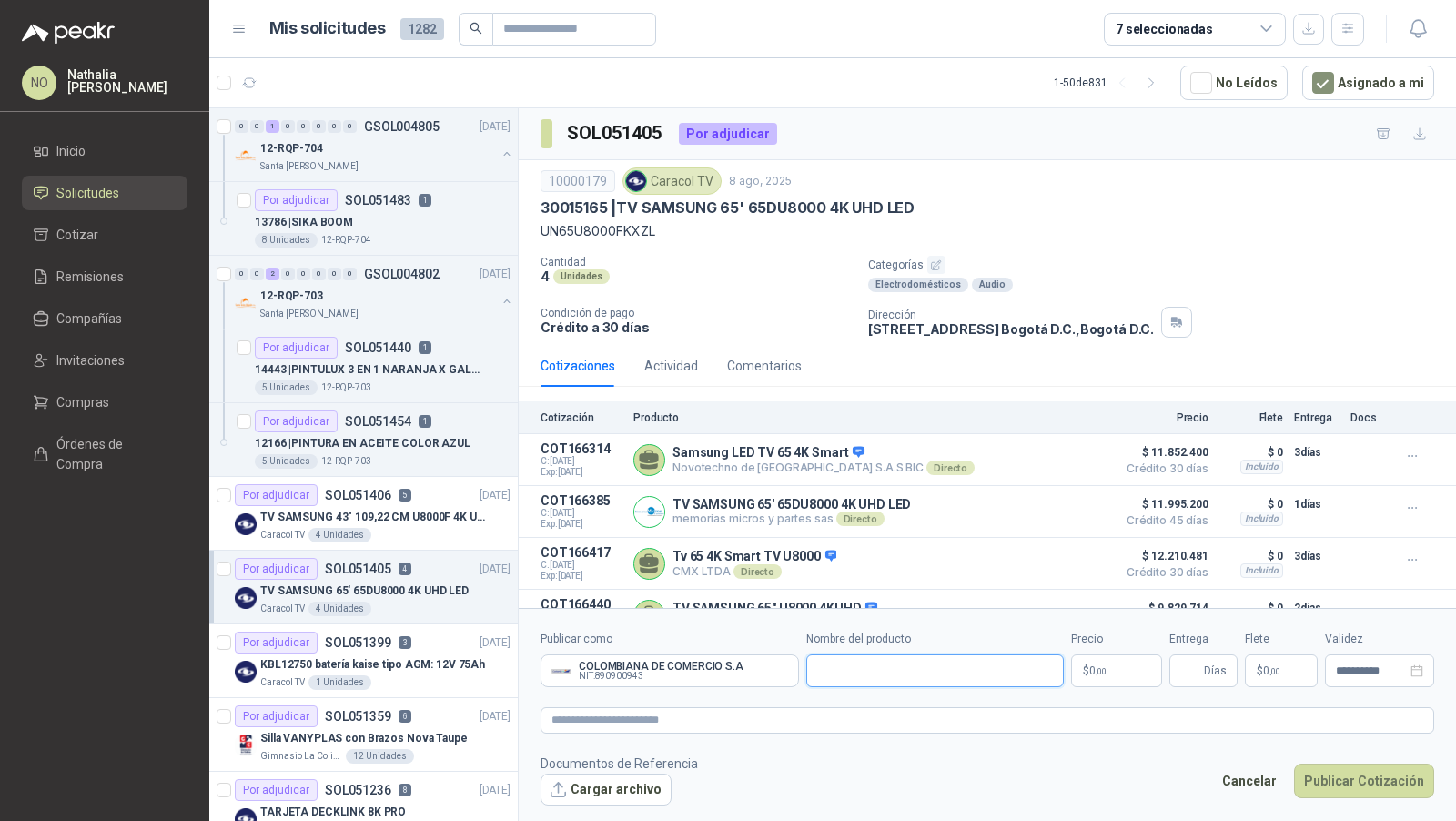
click at [826, 672] on input "Nombre del producto" at bounding box center [935, 670] width 258 height 32
paste input "**********"
type input "**********"
click at [1101, 660] on p "$ 0 ,00" at bounding box center [1116, 670] width 91 height 32
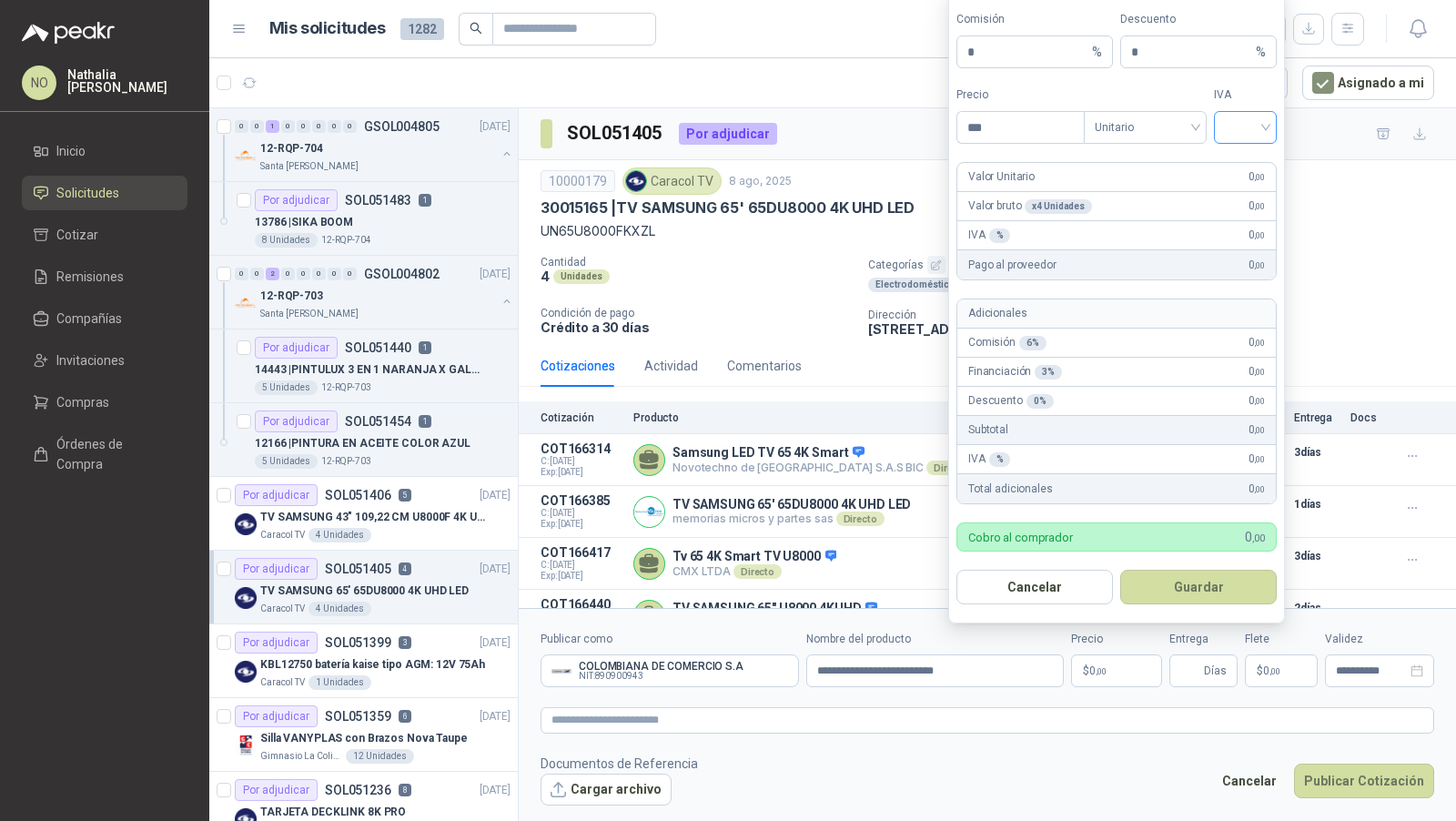
click at [1267, 130] on div at bounding box center [1246, 126] width 63 height 32
click at [1261, 160] on div "19%" at bounding box center [1246, 168] width 33 height 20
click at [1121, 138] on span "Unitario" at bounding box center [1145, 127] width 101 height 27
click at [1122, 197] on div "Unitario con IVA" at bounding box center [1146, 198] width 94 height 20
click at [1040, 143] on input "***" at bounding box center [1021, 127] width 126 height 31
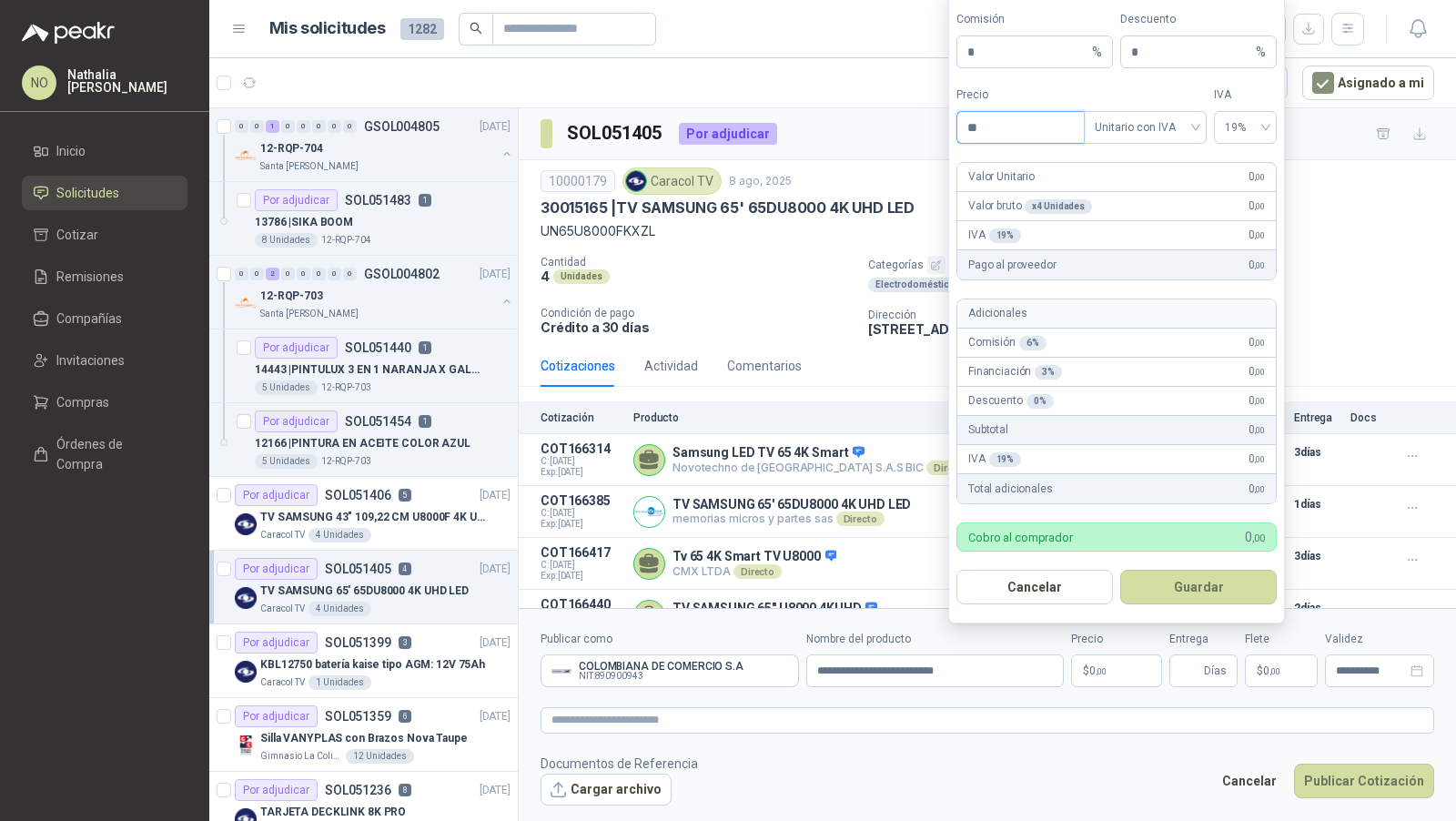
type input "*"
type input "**********"
click at [1206, 590] on button "Guardar" at bounding box center [1199, 586] width 157 height 34
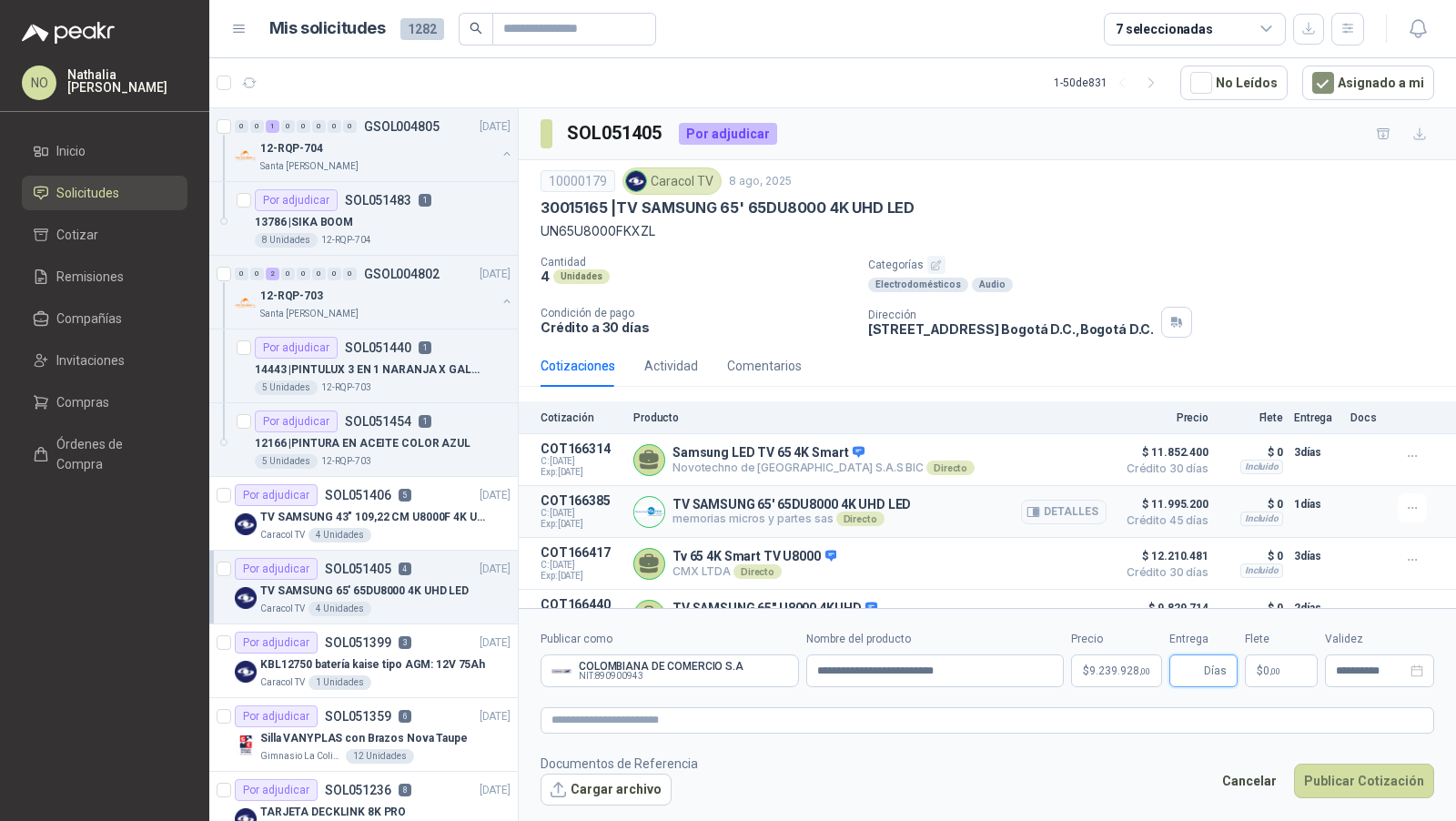
scroll to position [29, 0]
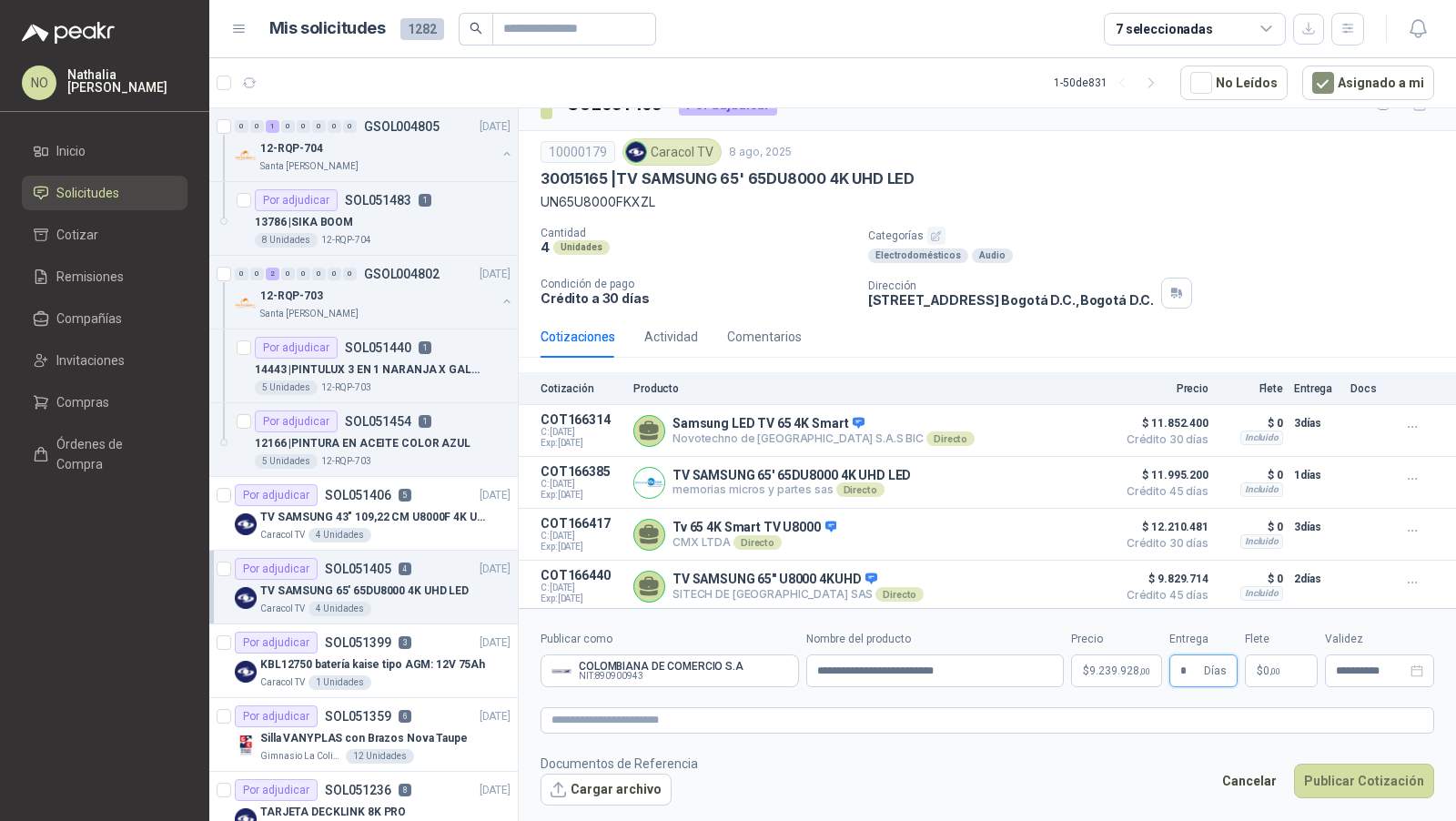
type input "*"
click at [1115, 773] on footer "Documentos de Referencia Cargar archivo Cancelar Publicar Cotización" at bounding box center [988, 780] width 894 height 53
click at [1285, 666] on p "$ 0 ,00" at bounding box center [1282, 670] width 72 height 32
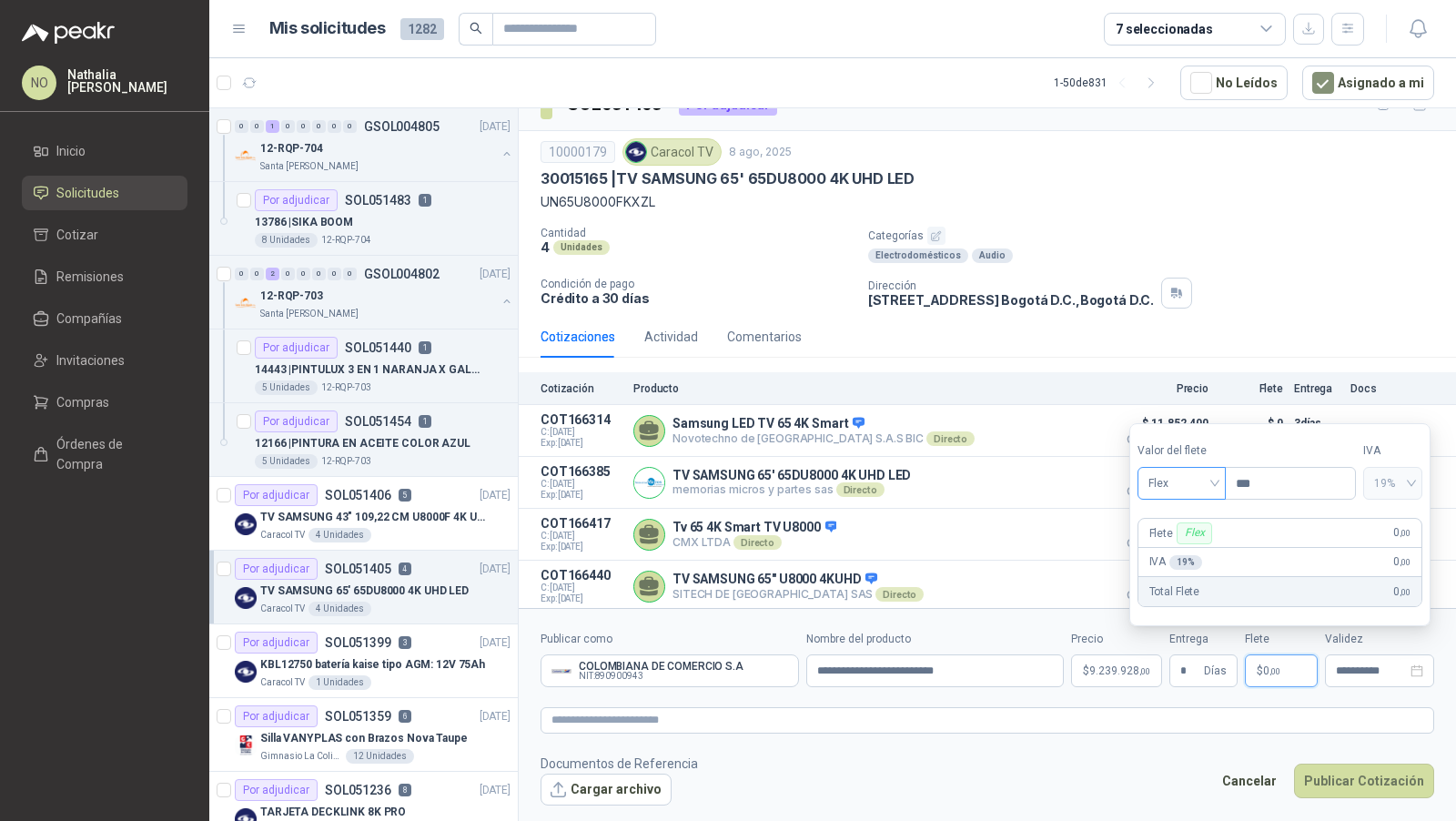
click at [1206, 487] on span "Flex" at bounding box center [1182, 483] width 67 height 27
click at [1185, 551] on div "Incluido" at bounding box center [1182, 552] width 62 height 20
click at [1351, 656] on div "**********" at bounding box center [1380, 670] width 110 height 32
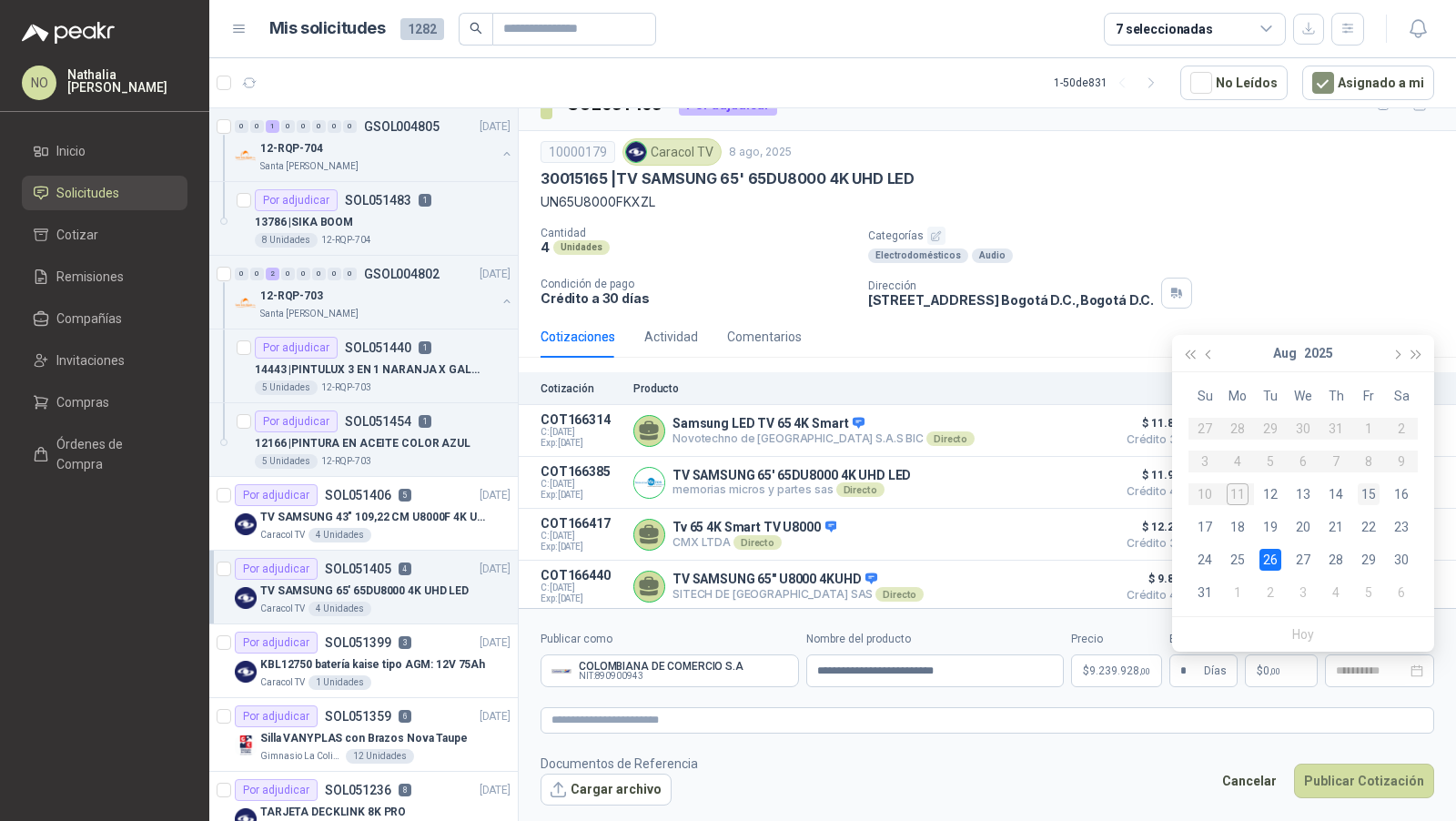
click at [1368, 493] on div "15" at bounding box center [1369, 494] width 22 height 22
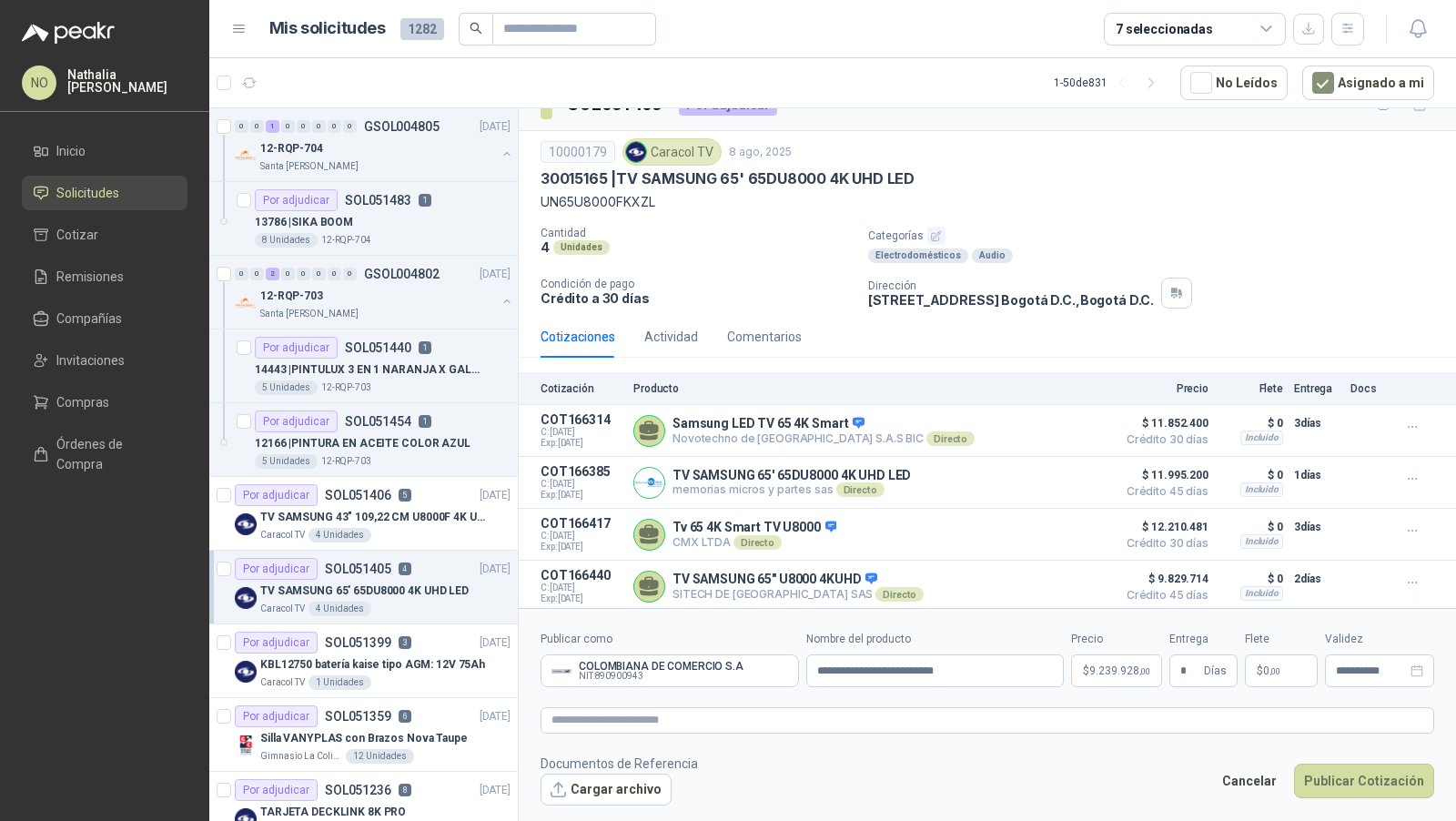
type input "**********"
click at [1110, 660] on p "$ 9.239.928 ,00" at bounding box center [1116, 670] width 91 height 32
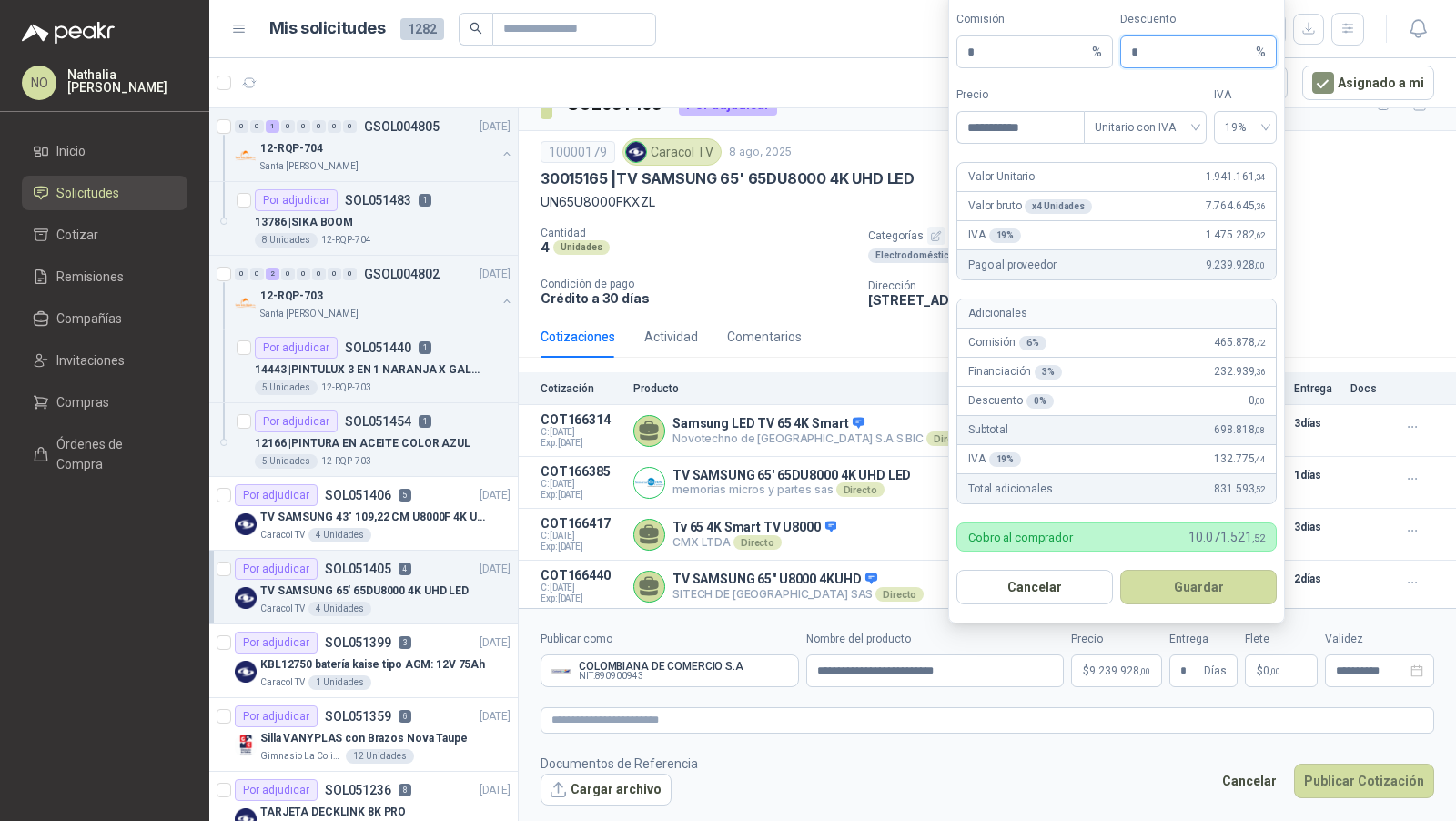
click at [1160, 60] on input "*" at bounding box center [1192, 52] width 121 height 31
type input "*"
click at [1217, 589] on button "Guardar" at bounding box center [1199, 586] width 157 height 34
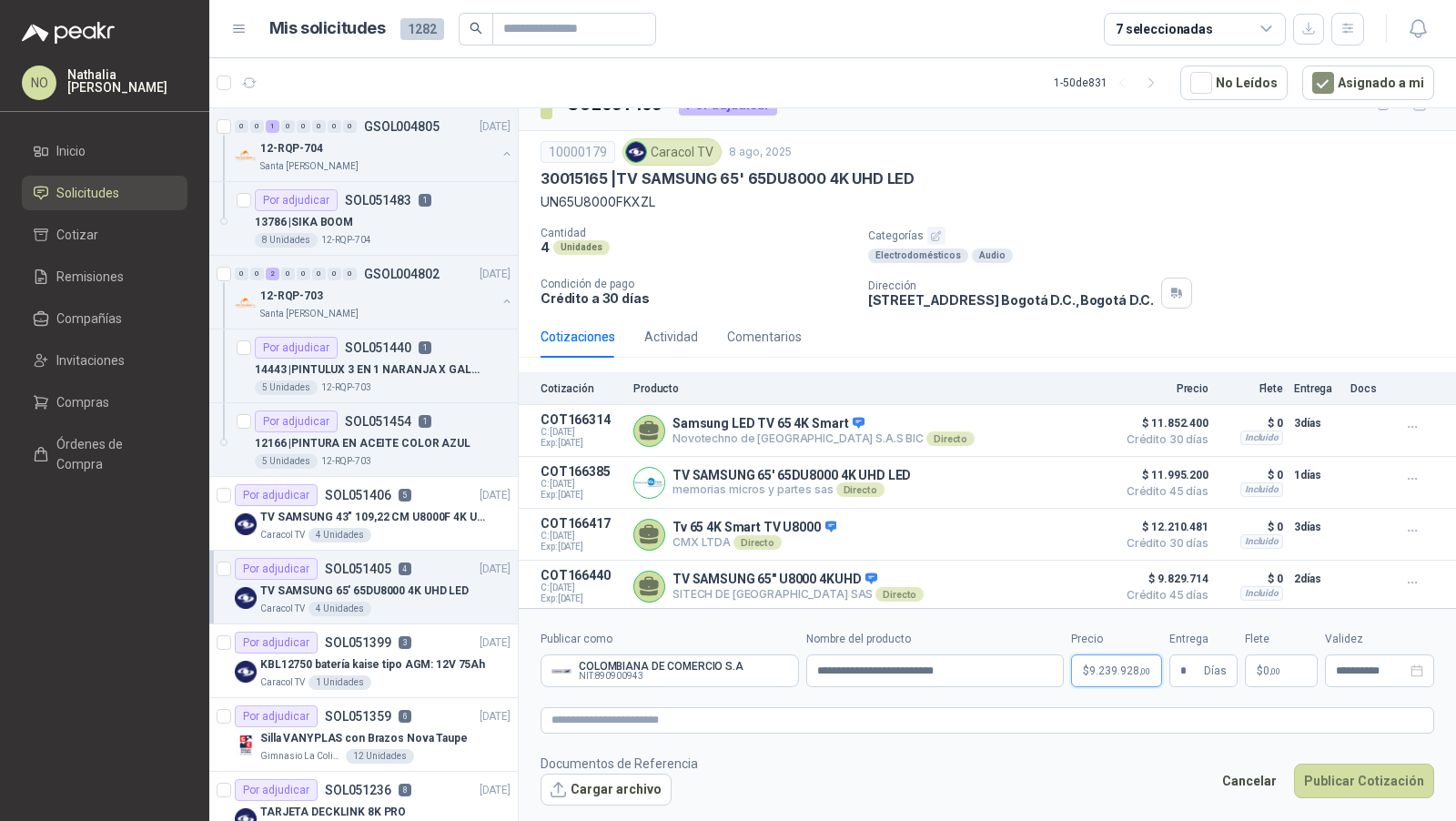
click at [1106, 670] on span "9.239.928 ,00" at bounding box center [1120, 670] width 61 height 11
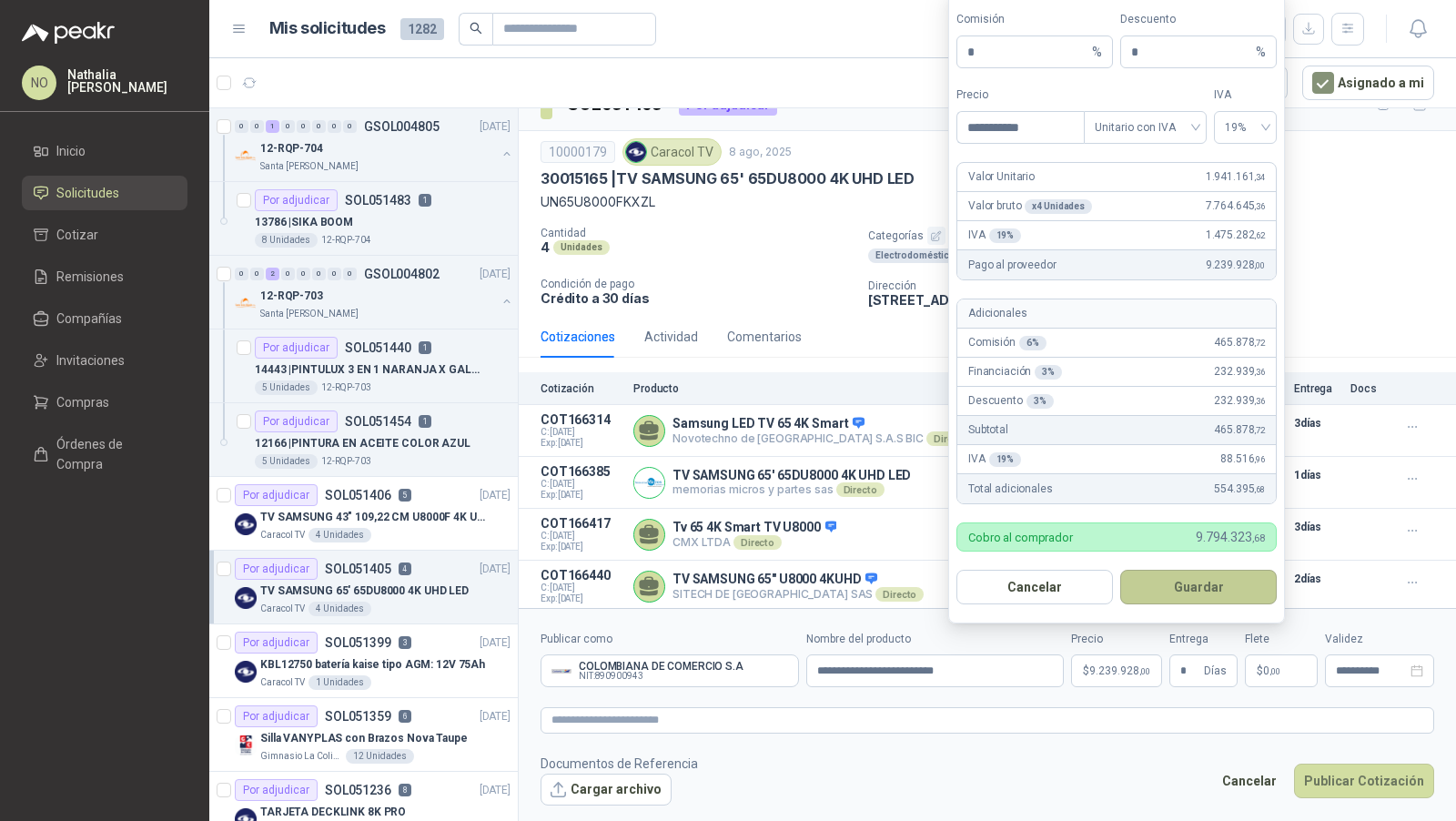
click at [1230, 588] on button "Guardar" at bounding box center [1199, 586] width 157 height 34
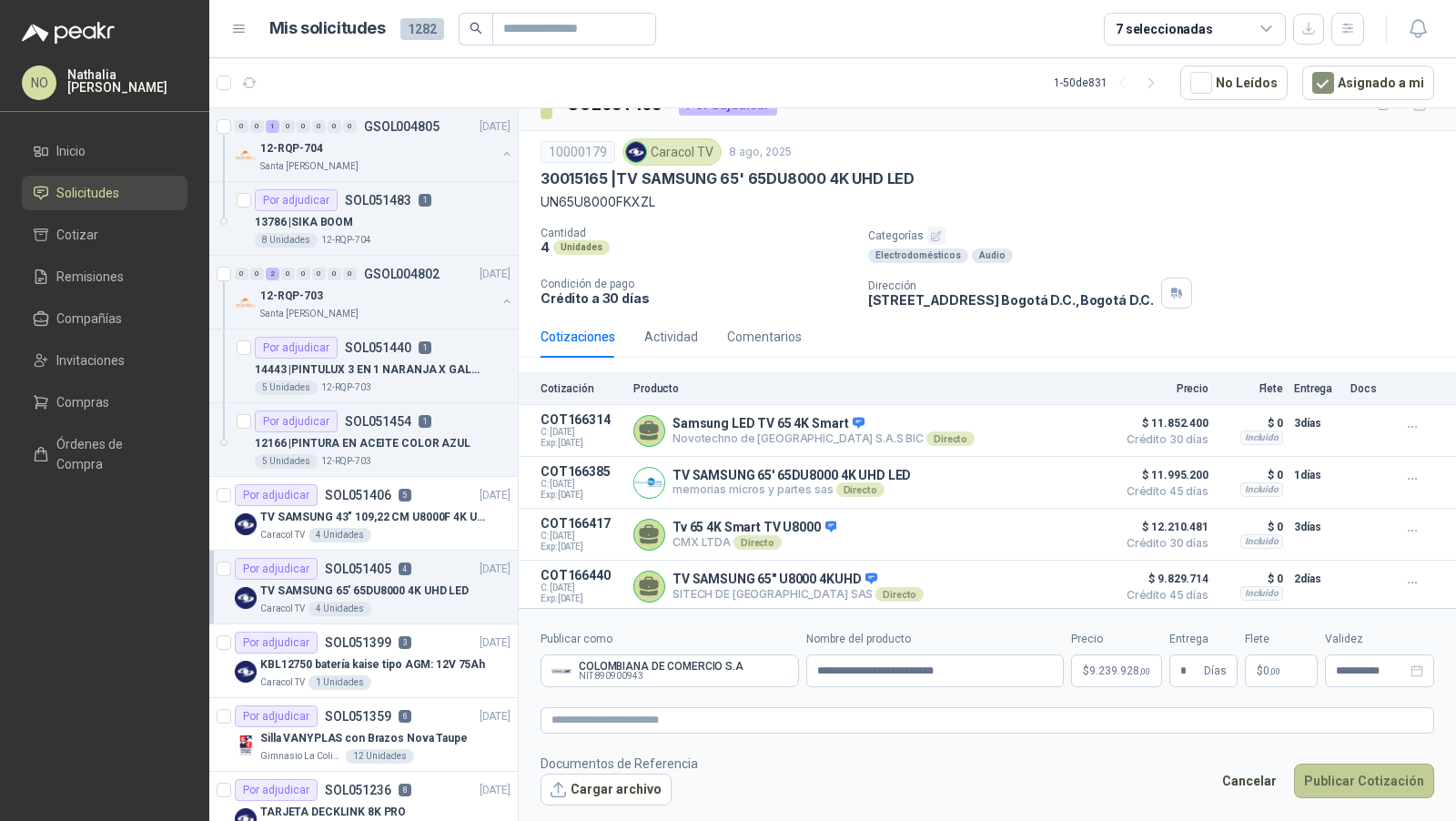
click at [1320, 778] on button "Publicar Cotización" at bounding box center [1364, 780] width 140 height 34
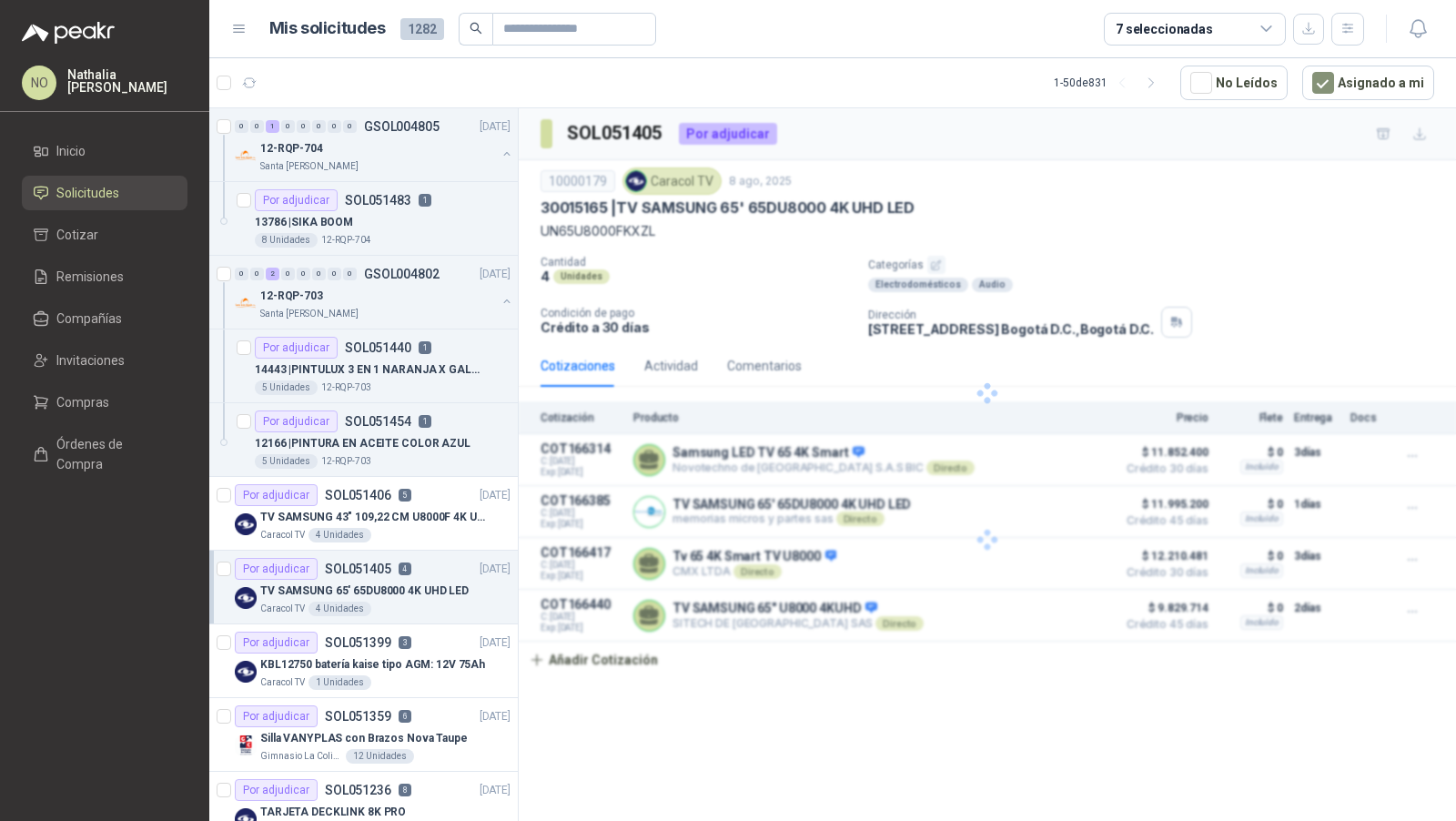
scroll to position [0, 0]
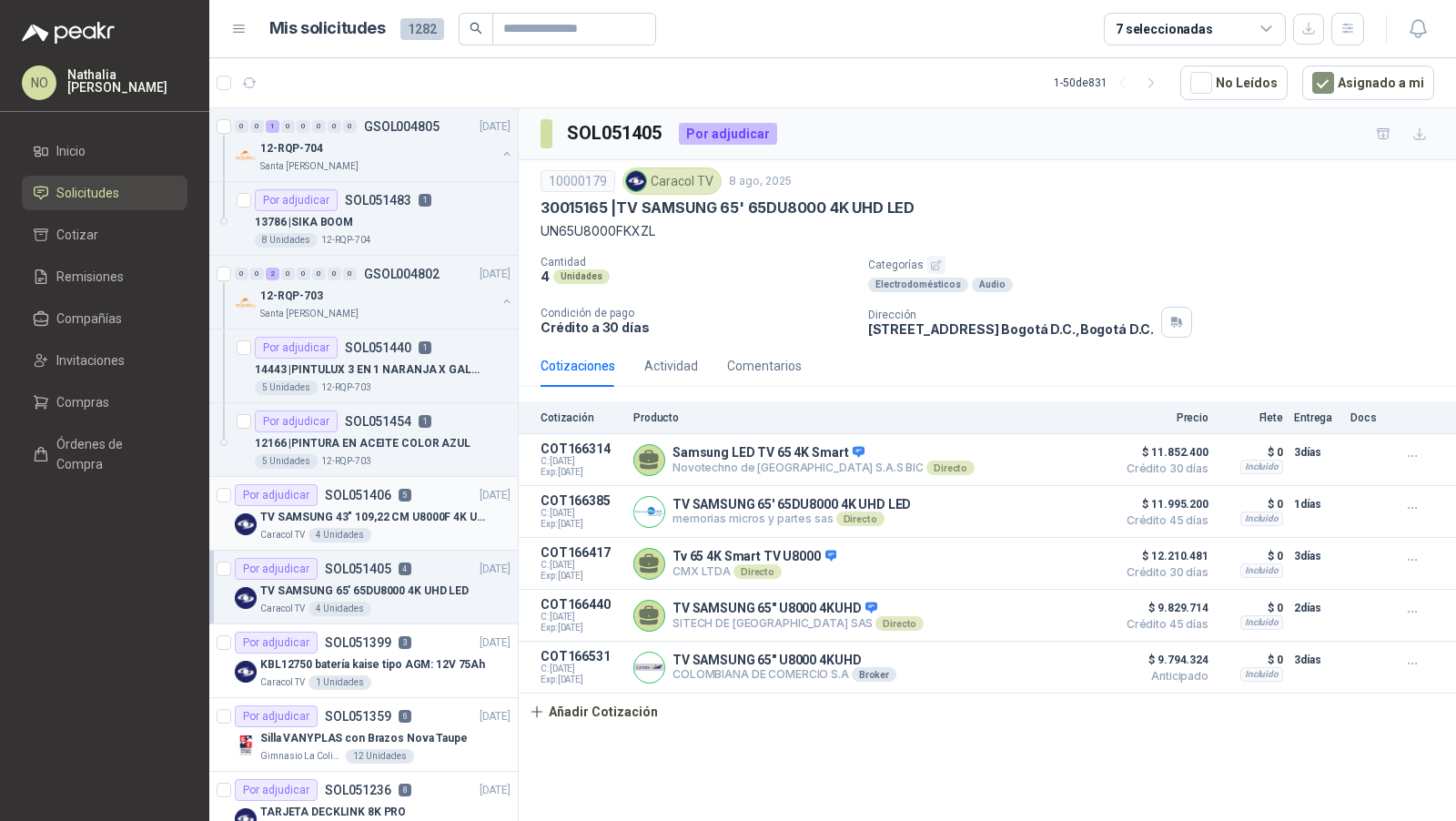
click at [412, 509] on p "TV SAMSUNG 43" 109,22 CM U8000F 4K UHD" at bounding box center [374, 518] width 227 height 18
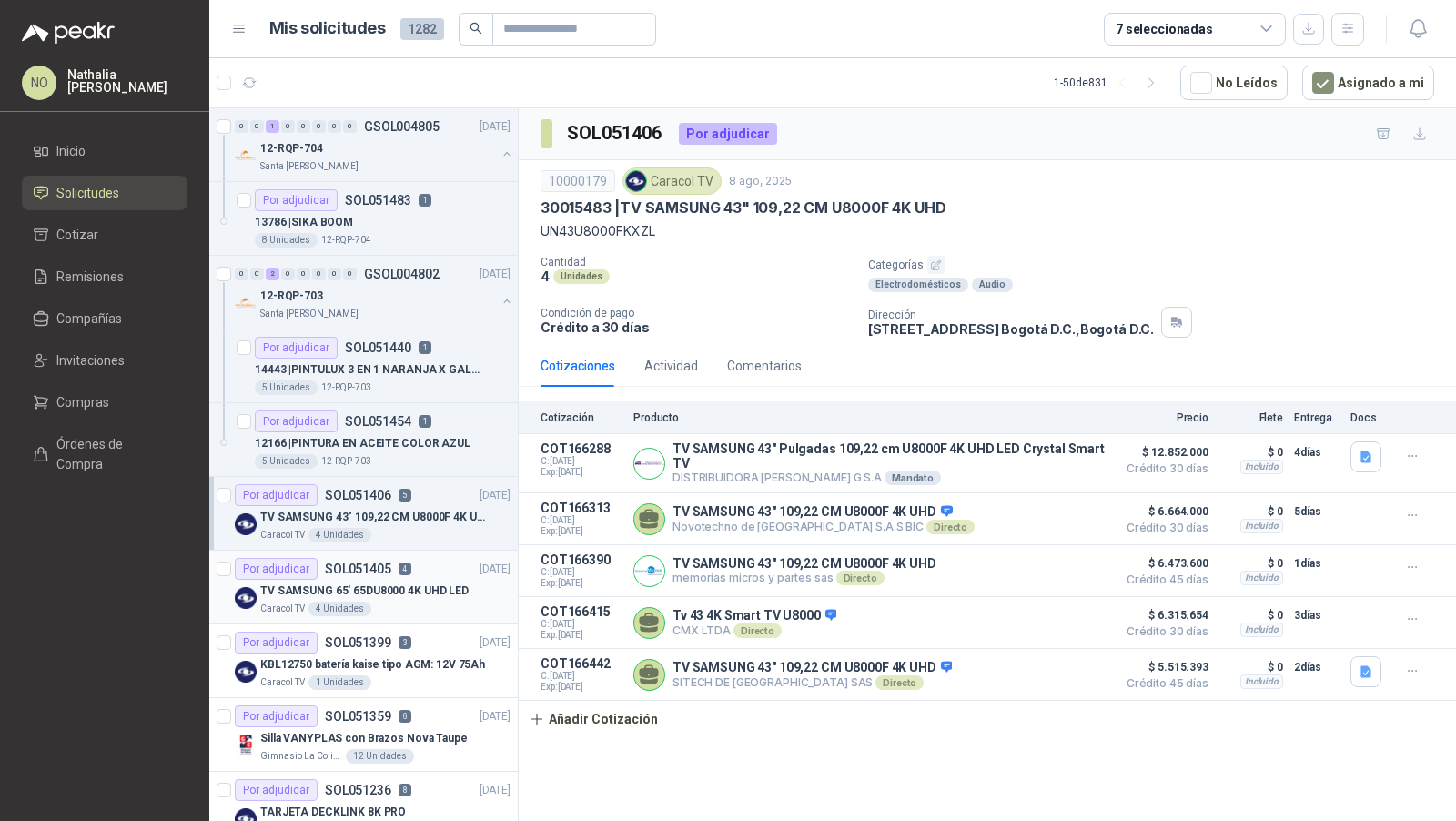
click at [381, 602] on div "Caracol TV 4 Unidades" at bounding box center [386, 609] width 250 height 15
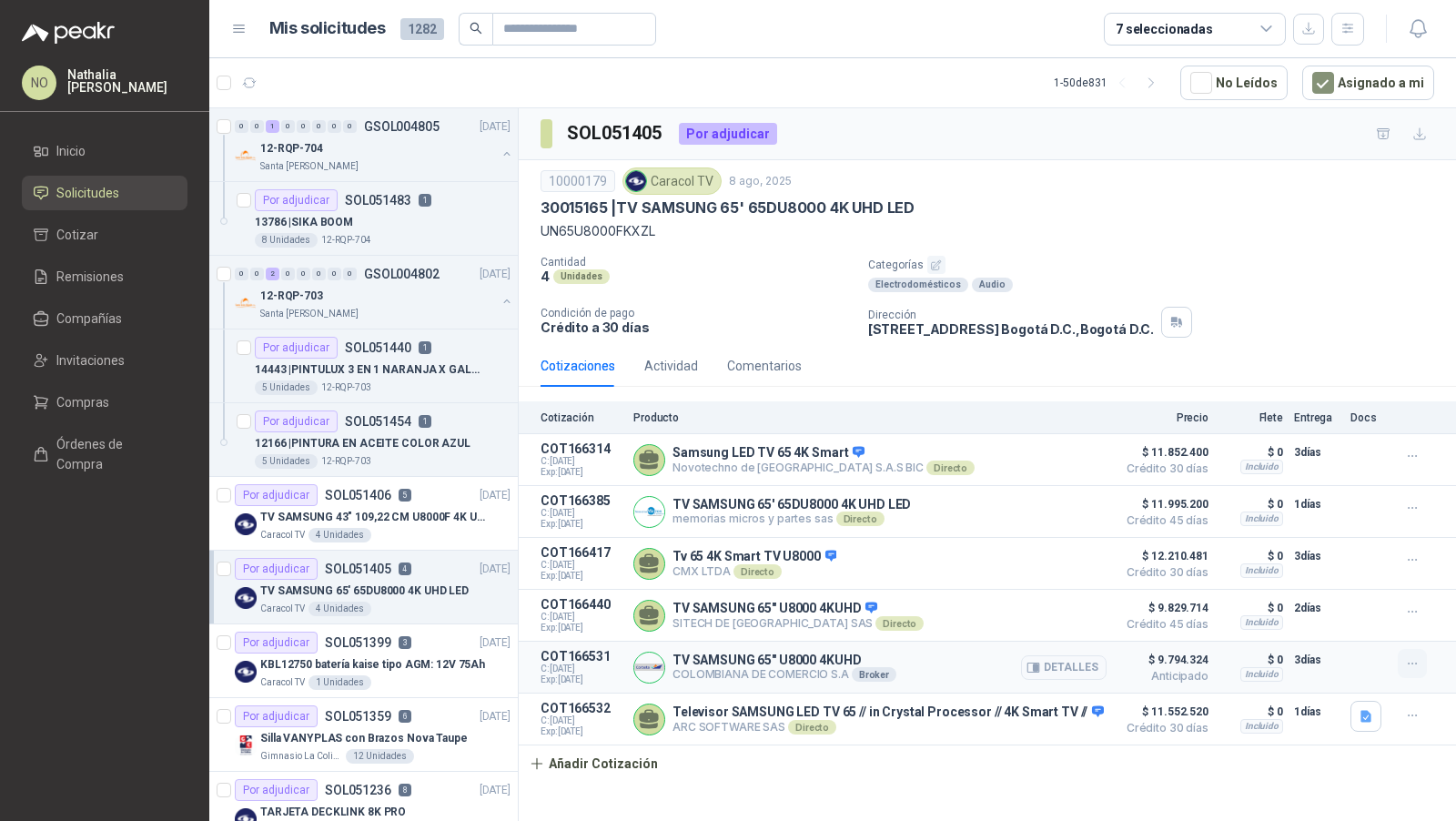
click at [1418, 649] on button "button" at bounding box center [1413, 663] width 29 height 29
click at [1342, 587] on button "Editar" at bounding box center [1376, 586] width 146 height 29
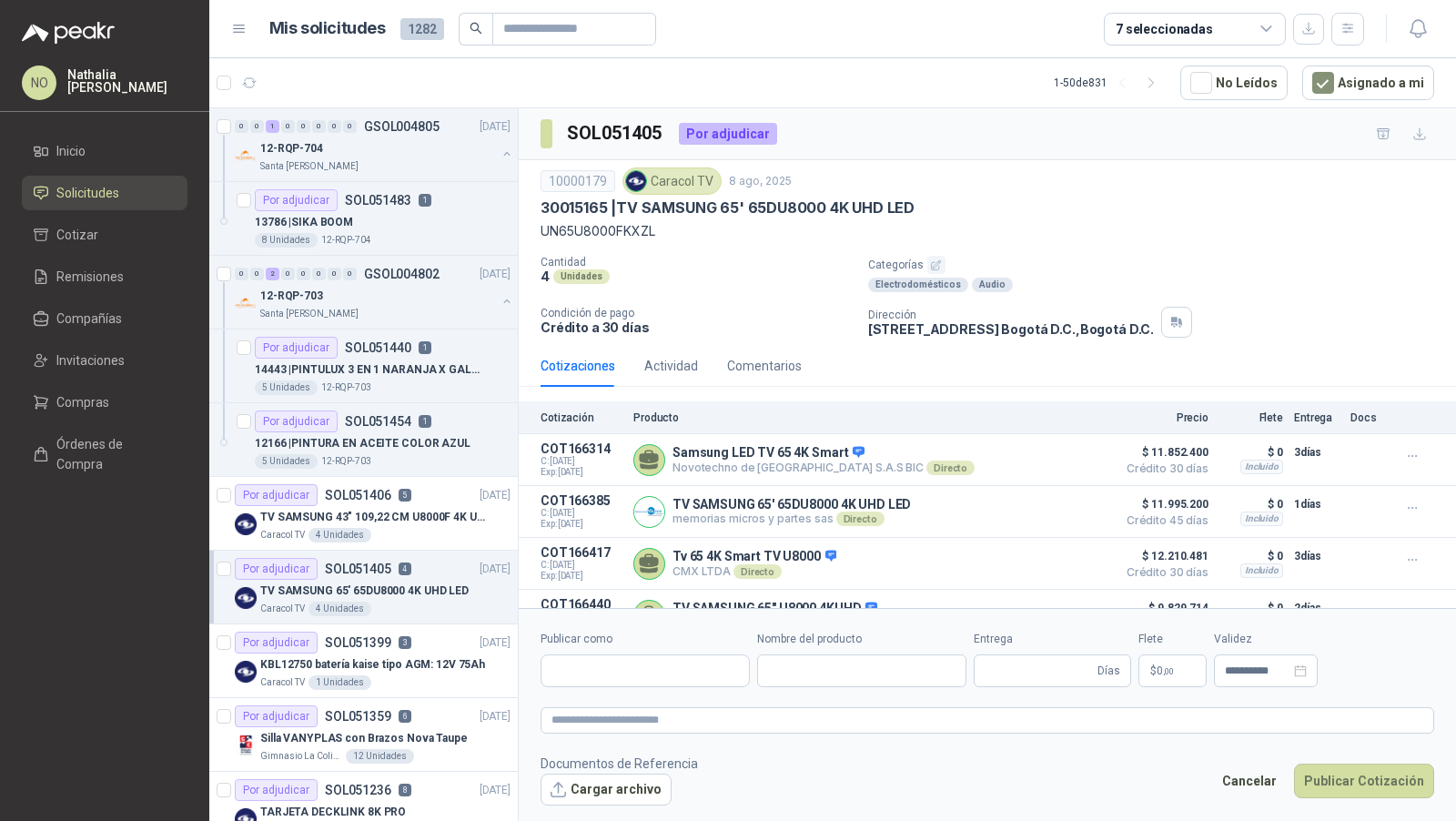
type input "**********"
type input "*"
type input "**********"
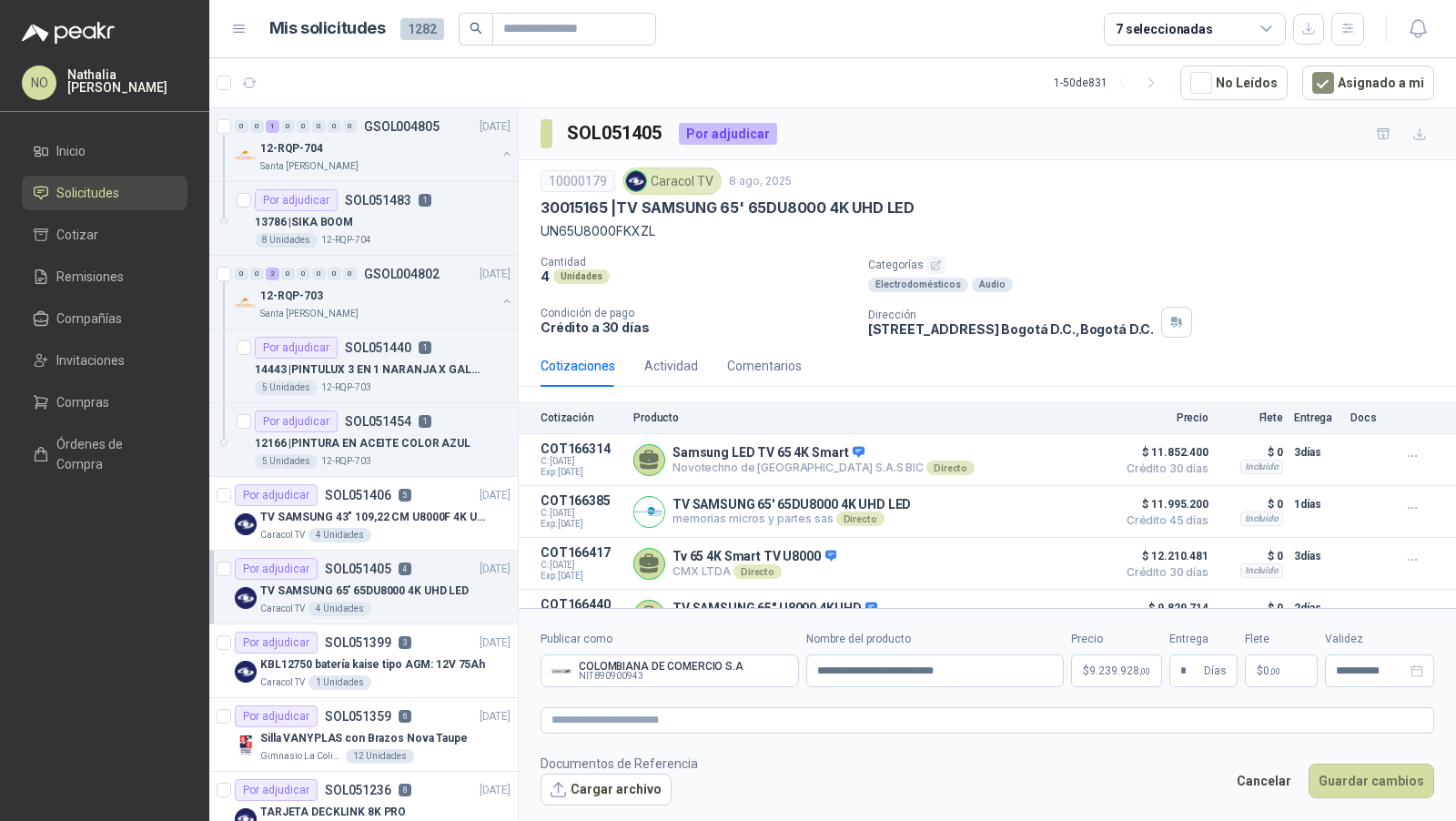
click at [1099, 682] on p "$ 9.239.928 ,00" at bounding box center [1116, 670] width 91 height 32
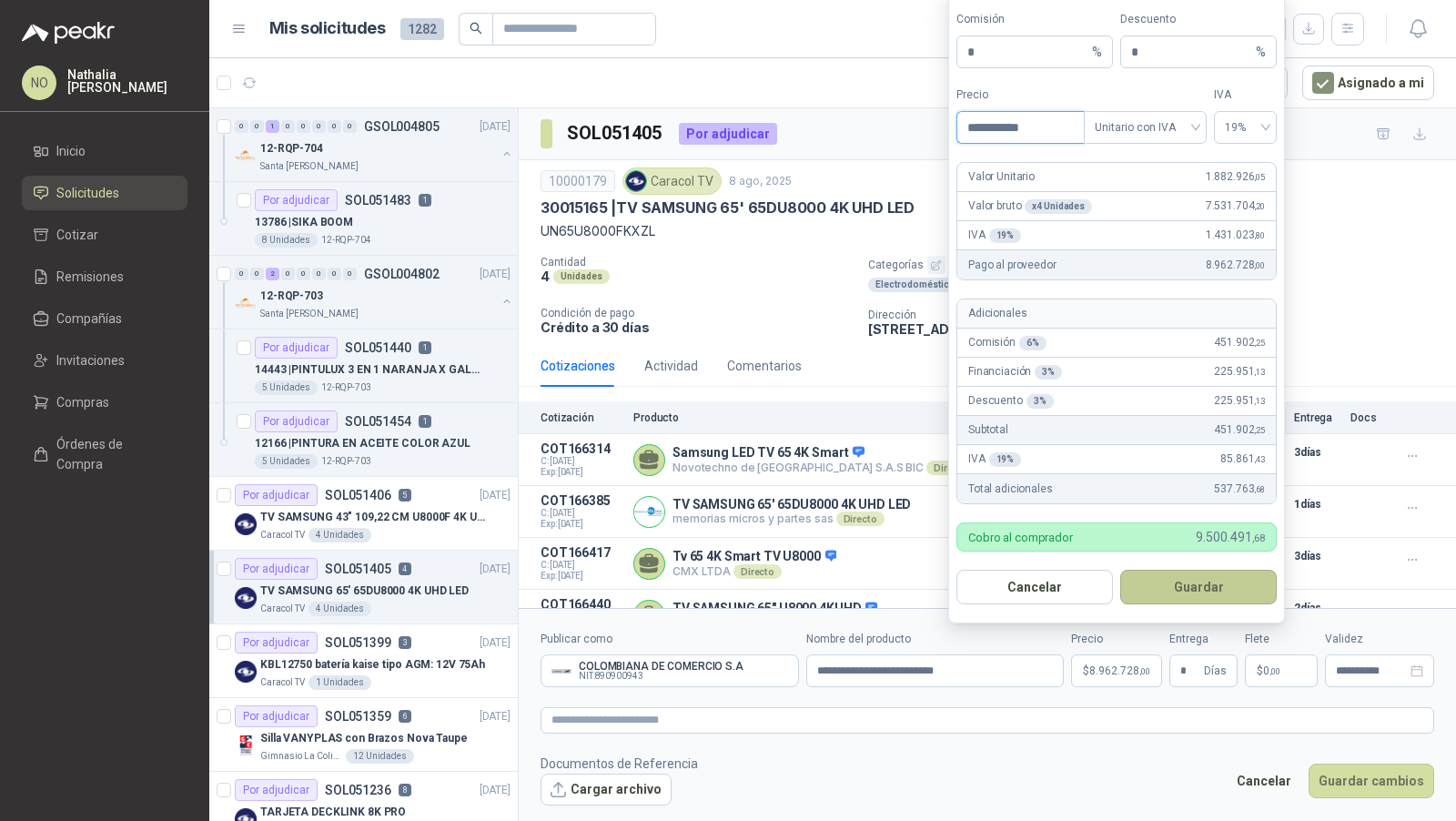
type input "**********"
click at [1215, 585] on button "Guardar" at bounding box center [1199, 586] width 157 height 34
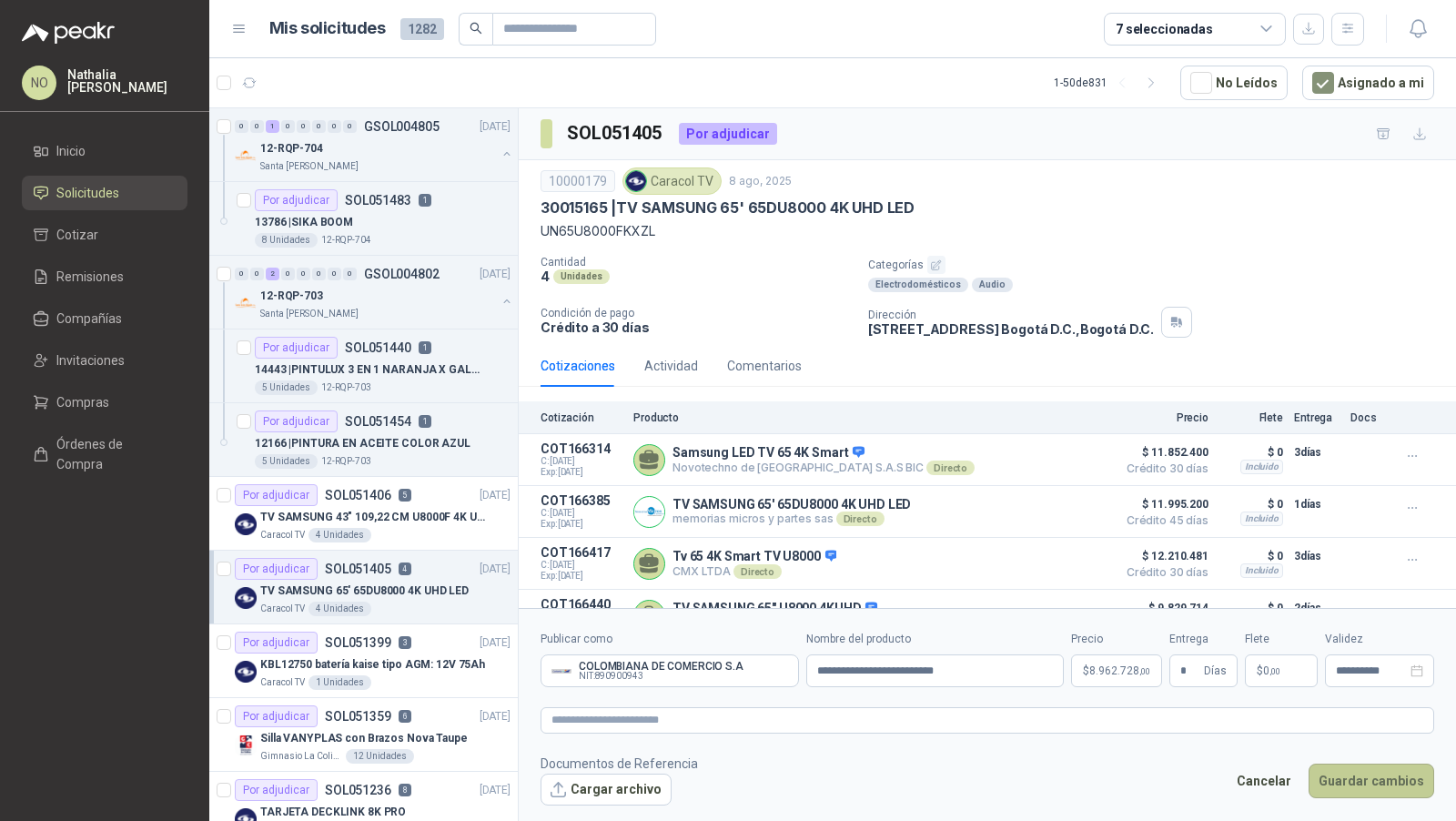
click at [1383, 777] on button "Guardar cambios" at bounding box center [1372, 780] width 125 height 34
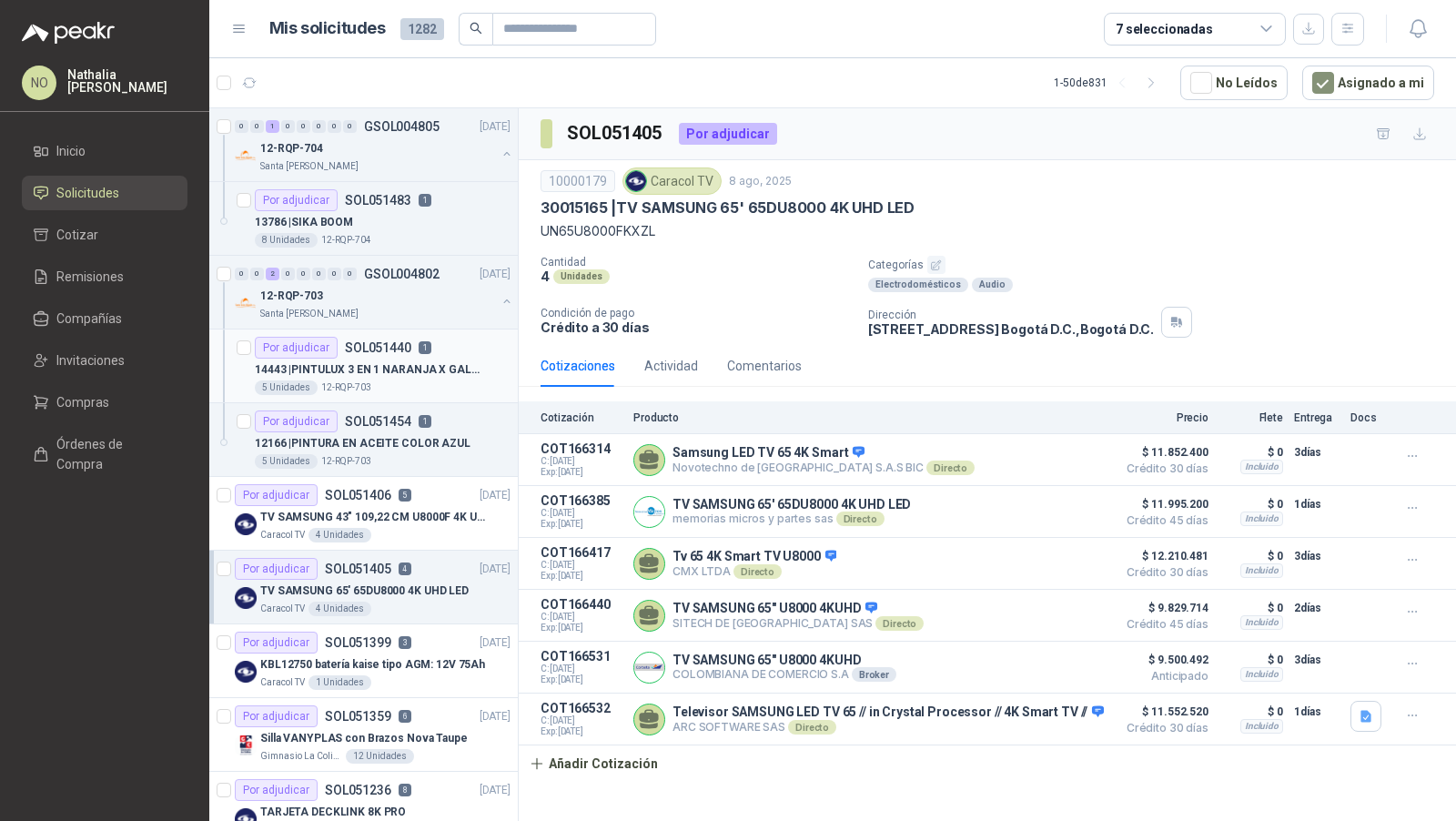
click at [428, 355] on div "Por adjudicar SOL051440 1" at bounding box center [382, 347] width 255 height 22
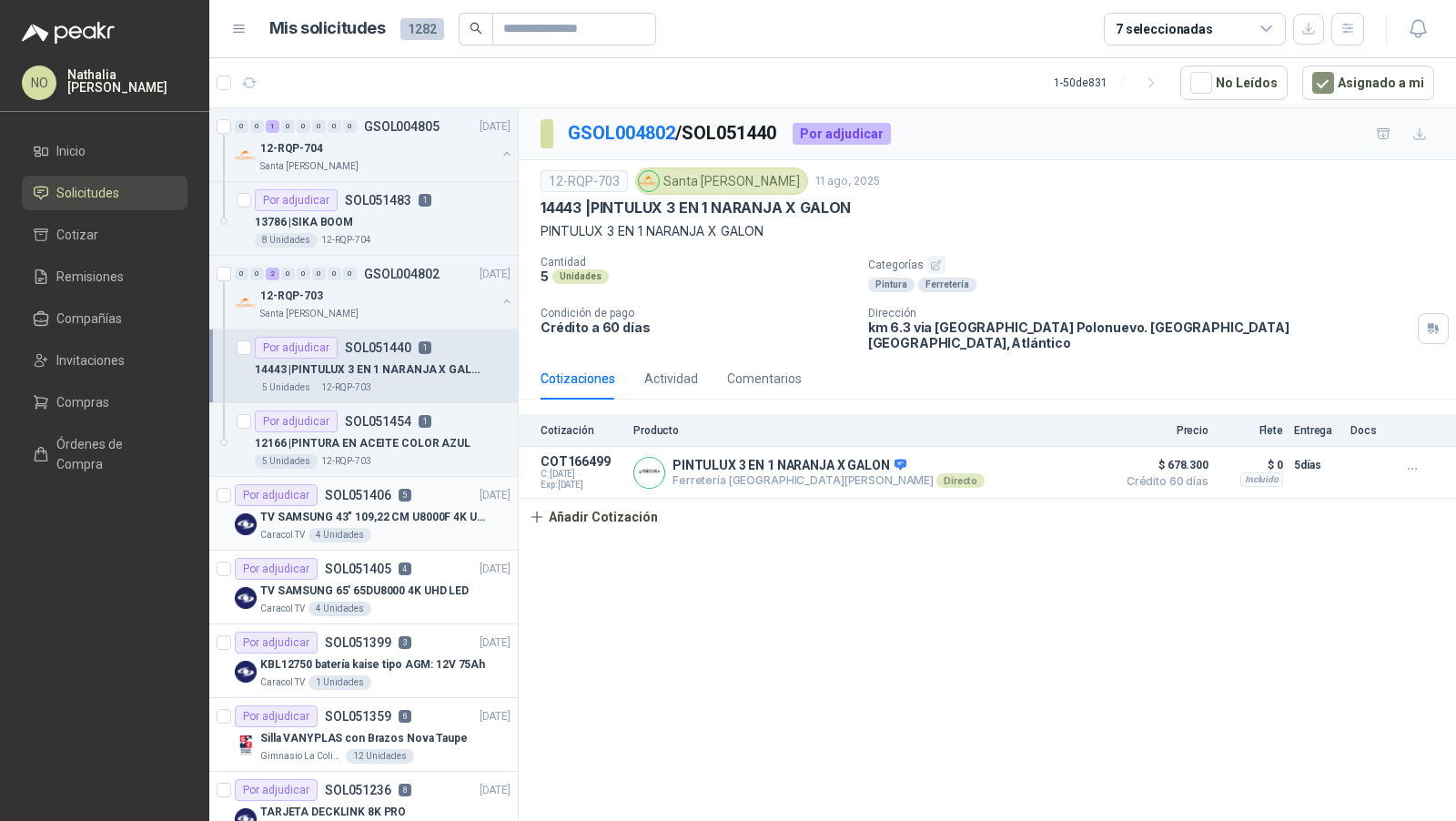
click at [425, 506] on div "TV SAMSUNG 43" 109,22 CM U8000F 4K UHD" at bounding box center [386, 517] width 250 height 22
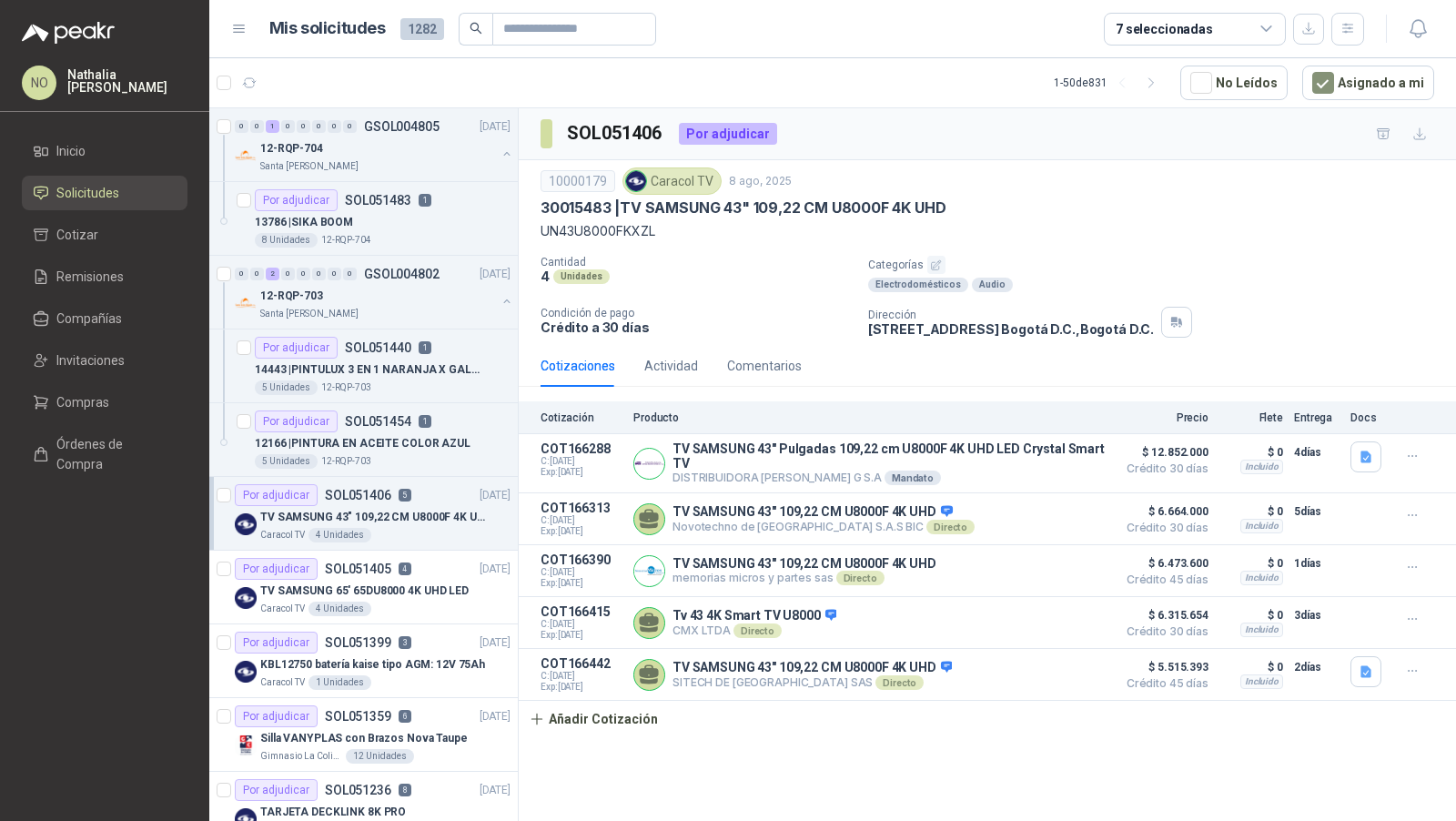
click at [611, 738] on div "SOL051406 Por adjudicar 10000179 Caracol TV [DATE] 30015483 | TV SAMSUNG 43" 10…" at bounding box center [987, 468] width 937 height 719
click at [611, 732] on div "SOL051406 Por adjudicar 10000179 Caracol TV [DATE] 30015483 | TV SAMSUNG 43" 10…" at bounding box center [987, 468] width 937 height 719
click at [604, 717] on button "Añadir Cotización" at bounding box center [593, 718] width 150 height 36
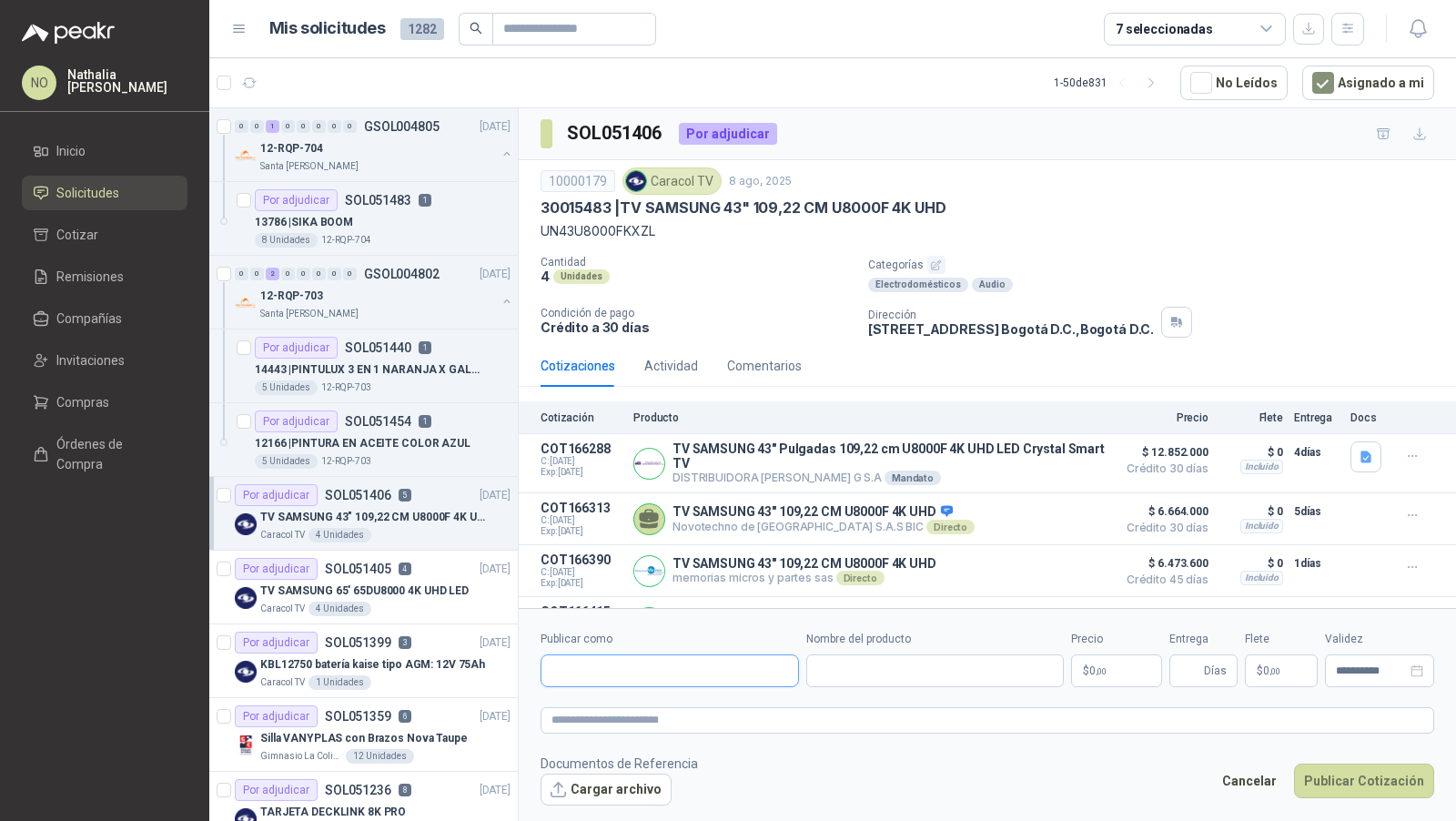
click at [667, 674] on input "Publicar como" at bounding box center [670, 672] width 256 height 31
type input "**********"
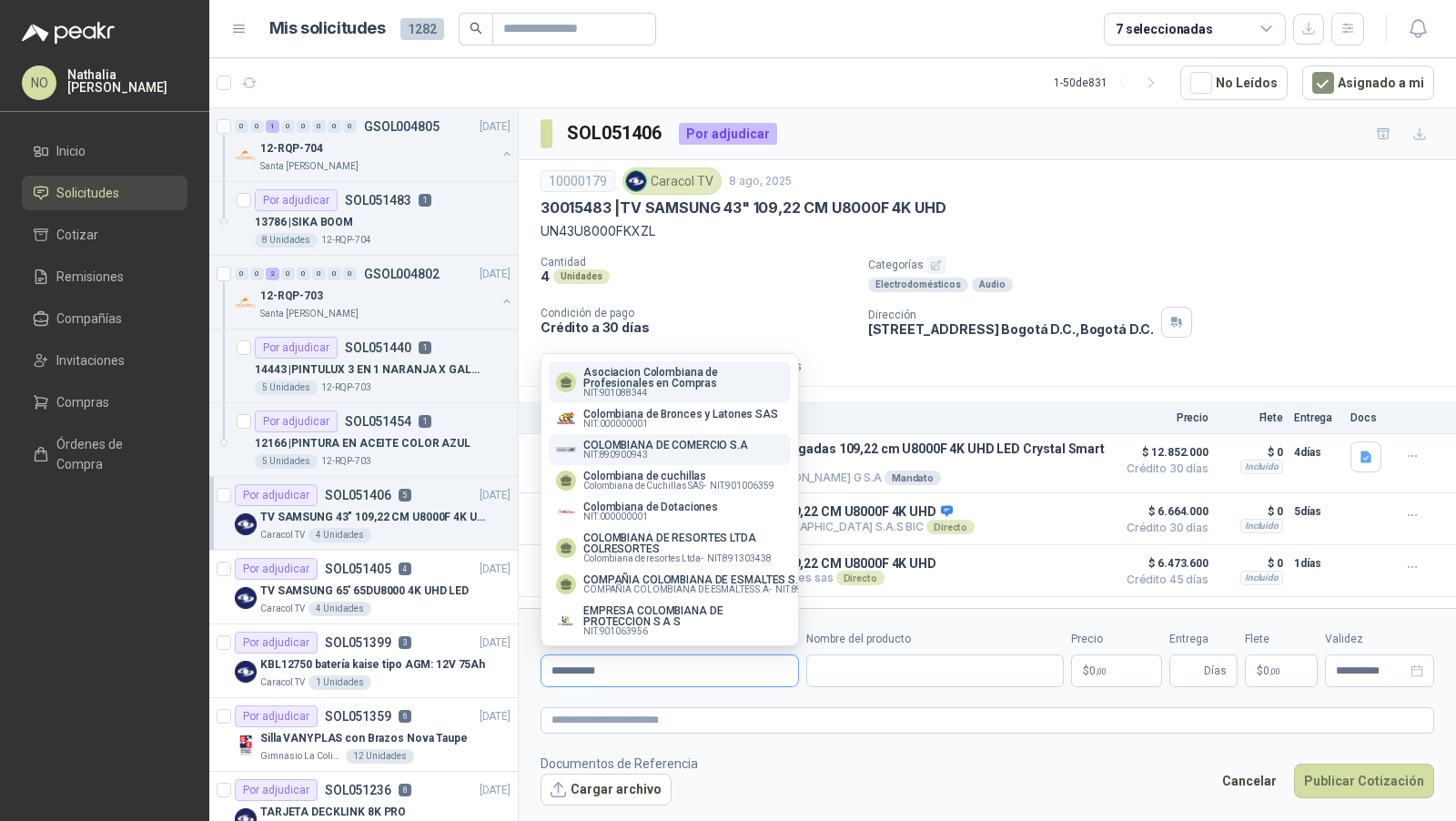
type input "**********"
click at [664, 446] on p "COLOMBIANA DE COMERCIO S.A" at bounding box center [665, 444] width 164 height 11
type input "**********"
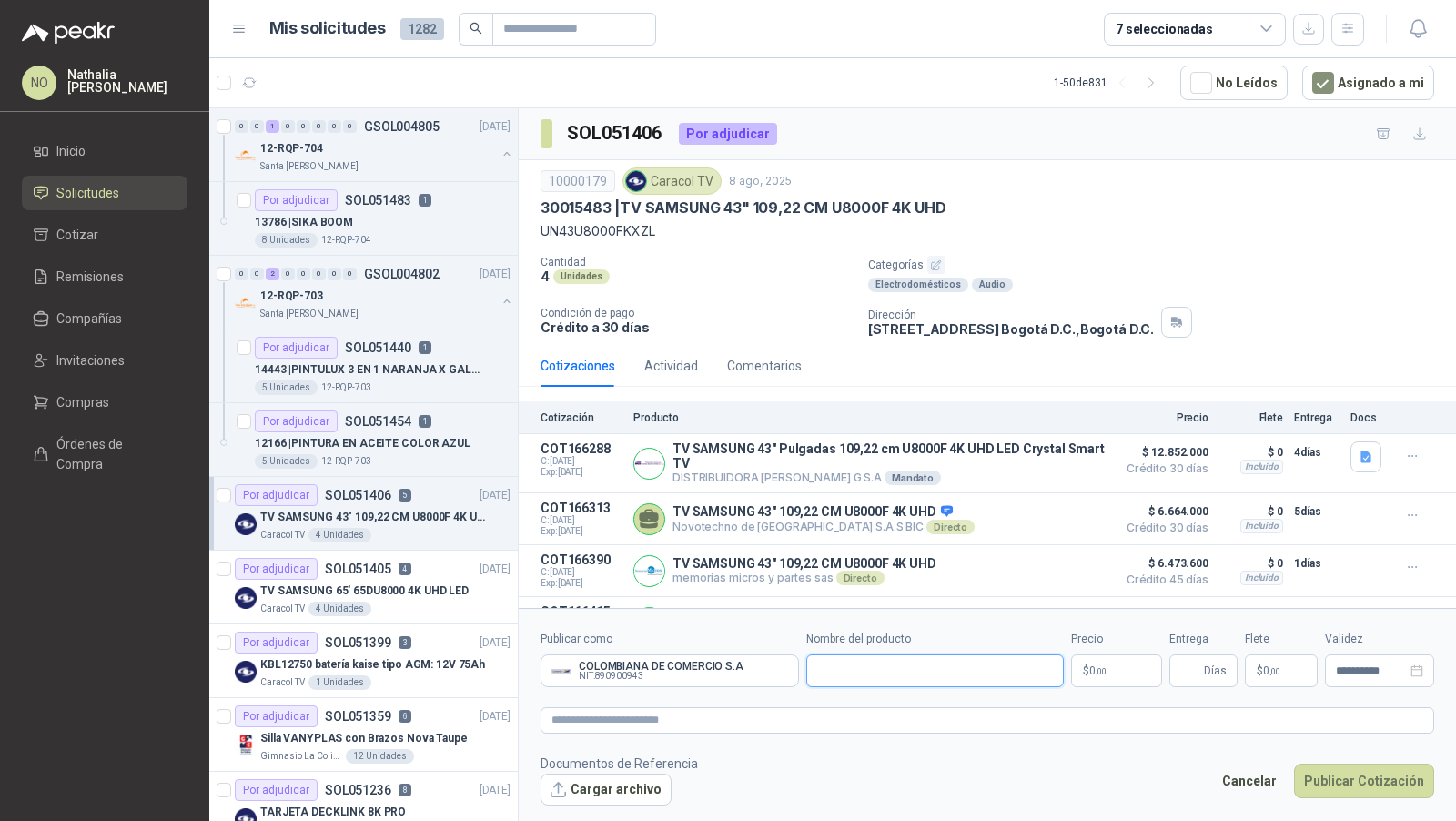
click at [876, 674] on input "Nombre del producto" at bounding box center [935, 670] width 258 height 32
paste input "**********"
type input "**********"
click at [1115, 664] on p "$ 0 ,00" at bounding box center [1116, 670] width 91 height 32
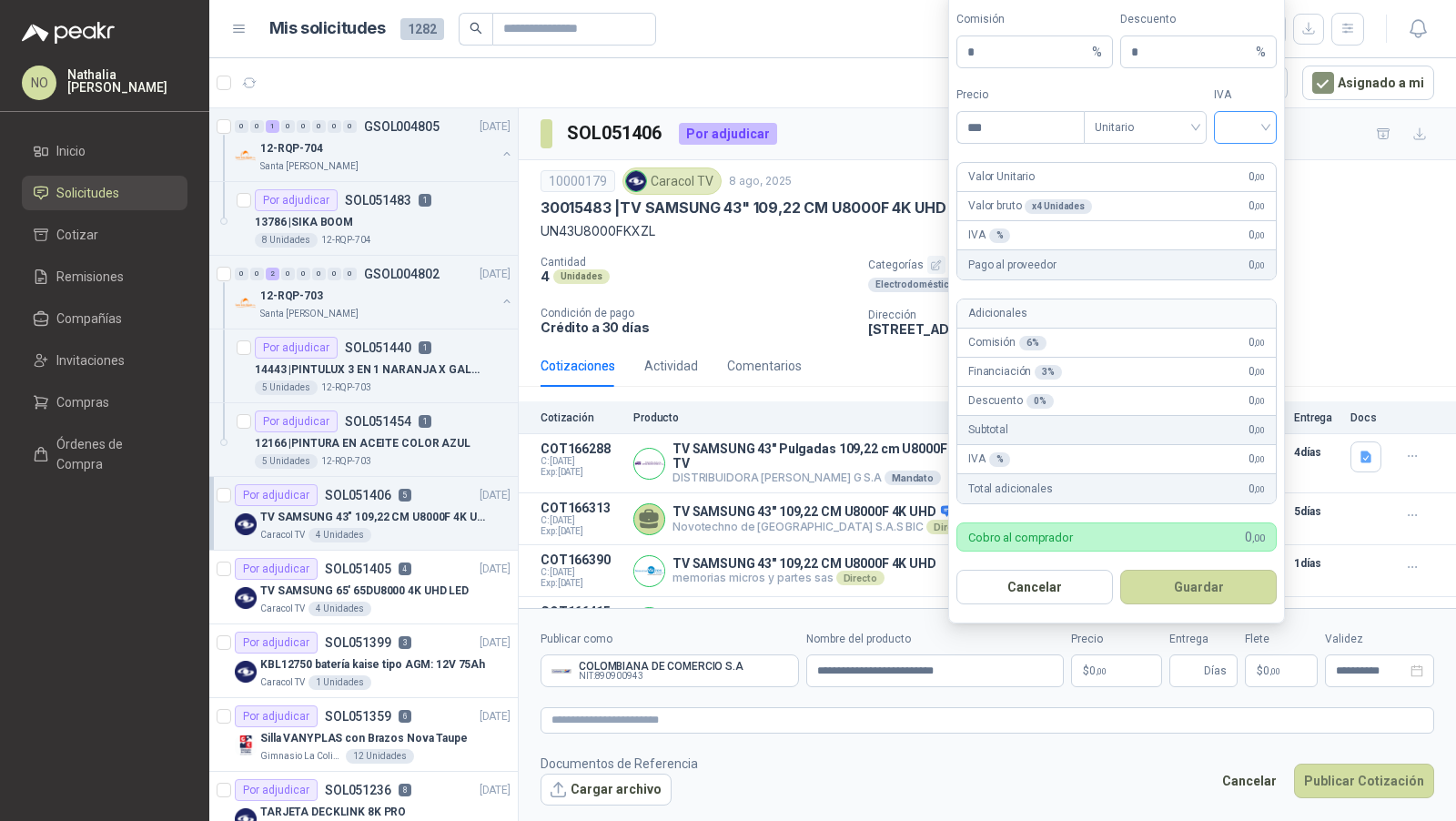
click at [1239, 141] on span at bounding box center [1246, 127] width 41 height 31
click at [1244, 176] on div "19%" at bounding box center [1246, 168] width 33 height 20
click at [1165, 143] on span at bounding box center [1145, 127] width 101 height 31
click at [1160, 201] on div "Unitario con IVA" at bounding box center [1146, 198] width 94 height 20
click at [1004, 130] on input "***" at bounding box center [1021, 127] width 126 height 31
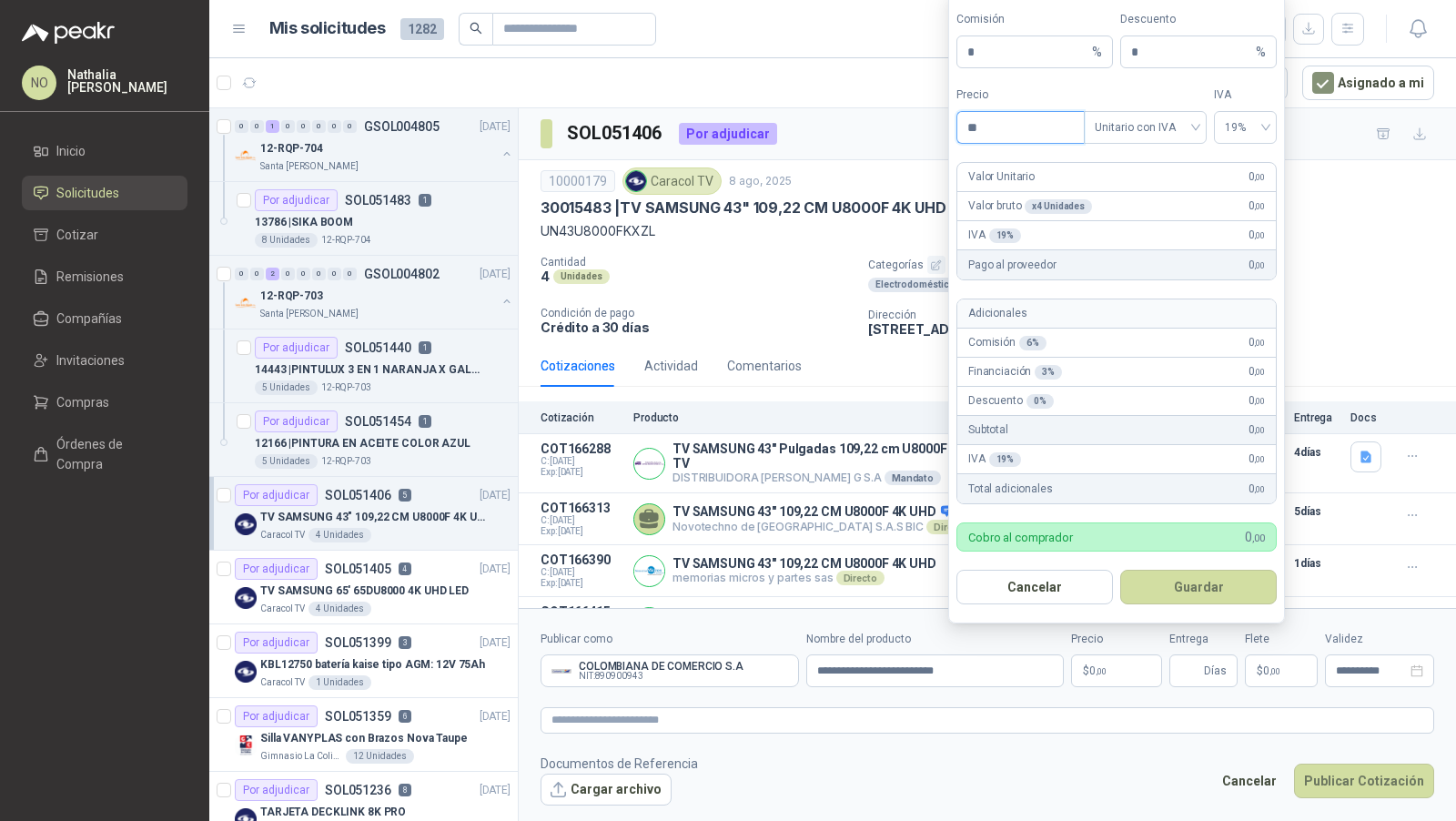
type input "*"
type input "**********"
click at [1255, 593] on button "Guardar" at bounding box center [1199, 586] width 157 height 34
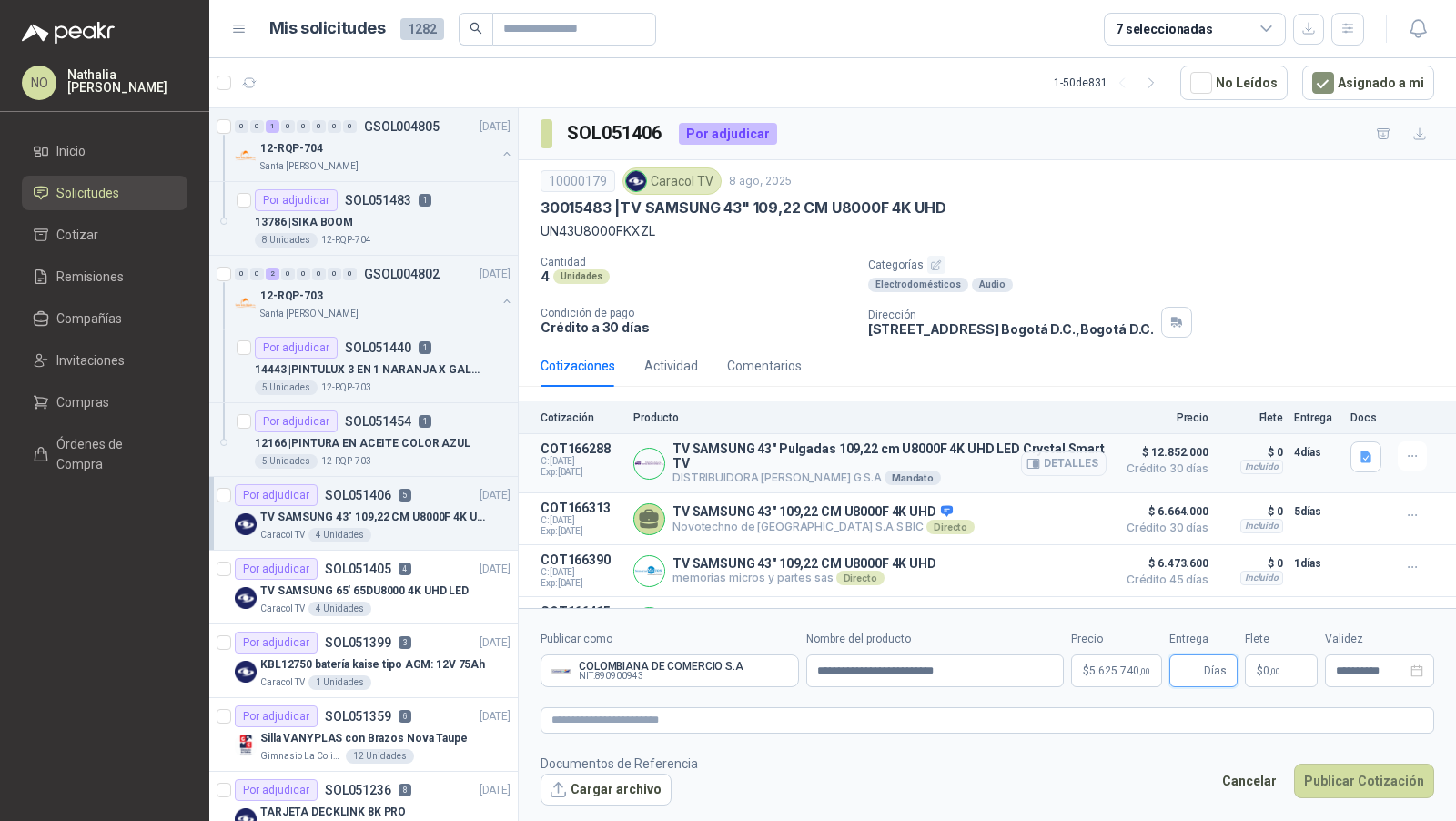
scroll to position [88, 0]
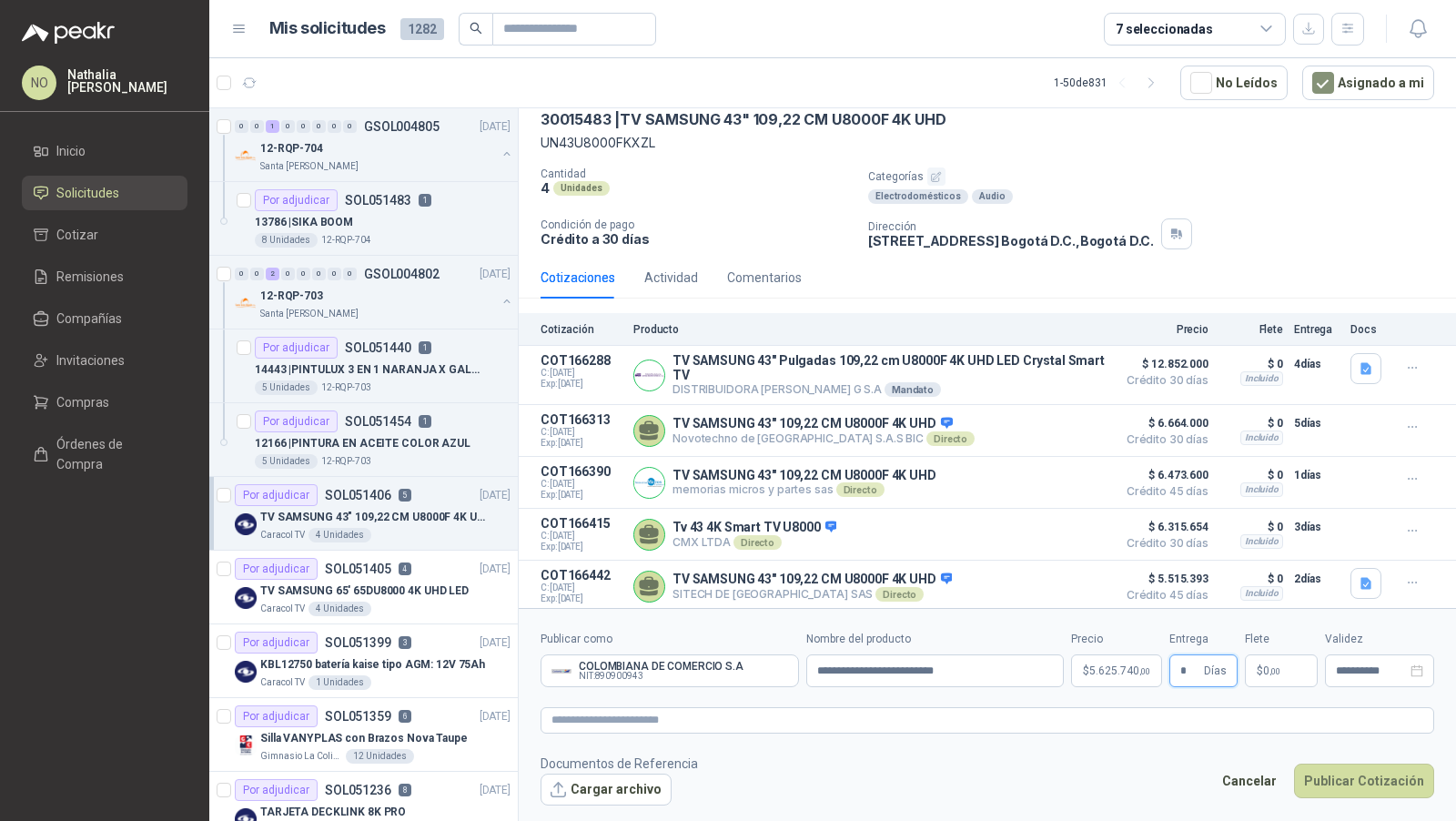
type input "*"
click at [1165, 797] on footer "Documentos de Referencia Cargar archivo Cancelar Publicar Cotización" at bounding box center [988, 780] width 894 height 53
click at [1277, 670] on span ",00" at bounding box center [1275, 671] width 11 height 10
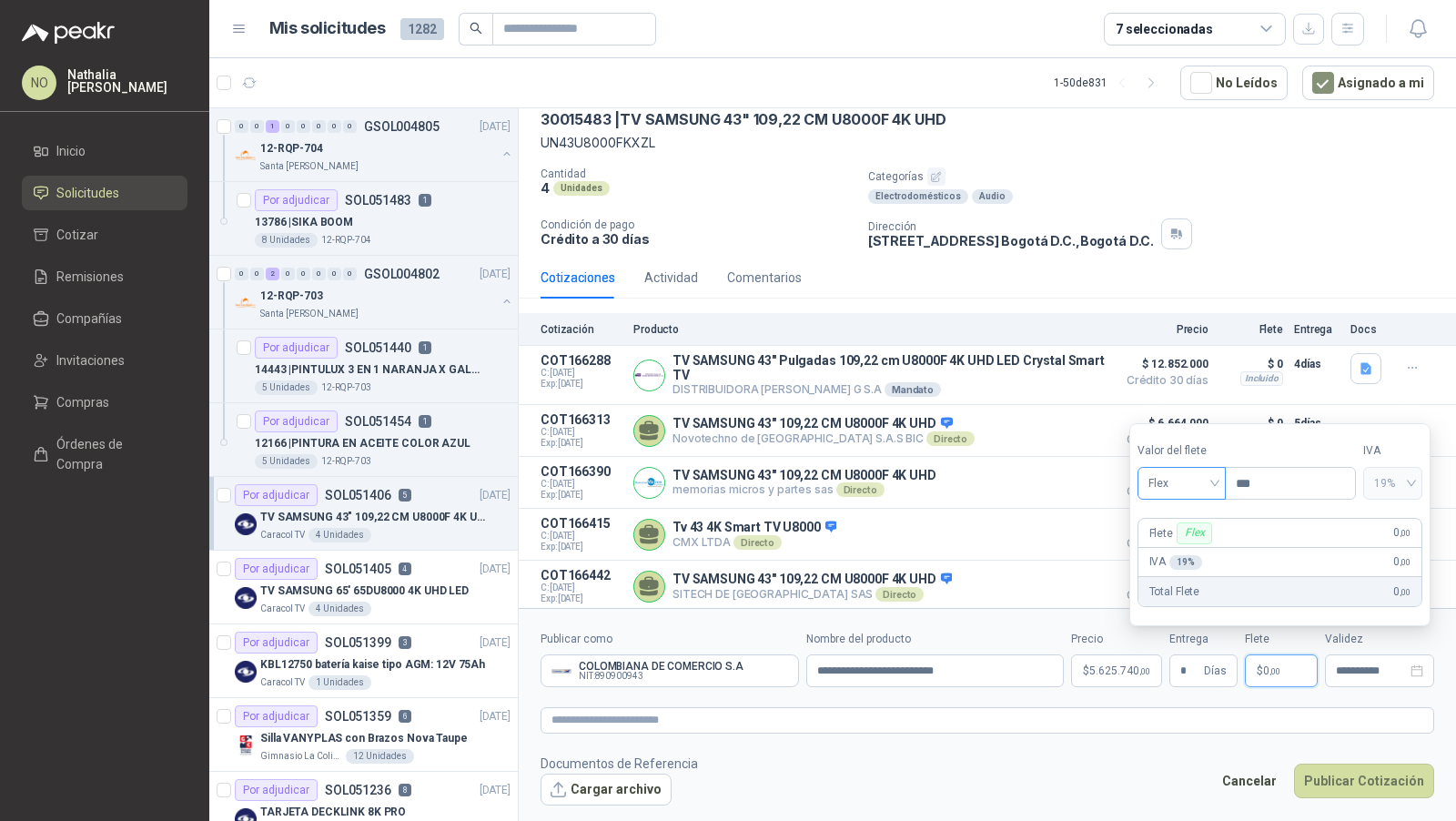
click at [1200, 477] on span "Flex" at bounding box center [1182, 483] width 67 height 27
click at [1187, 551] on div "Incluido" at bounding box center [1182, 552] width 62 height 20
click at [1356, 684] on div "**********" at bounding box center [1380, 670] width 110 height 32
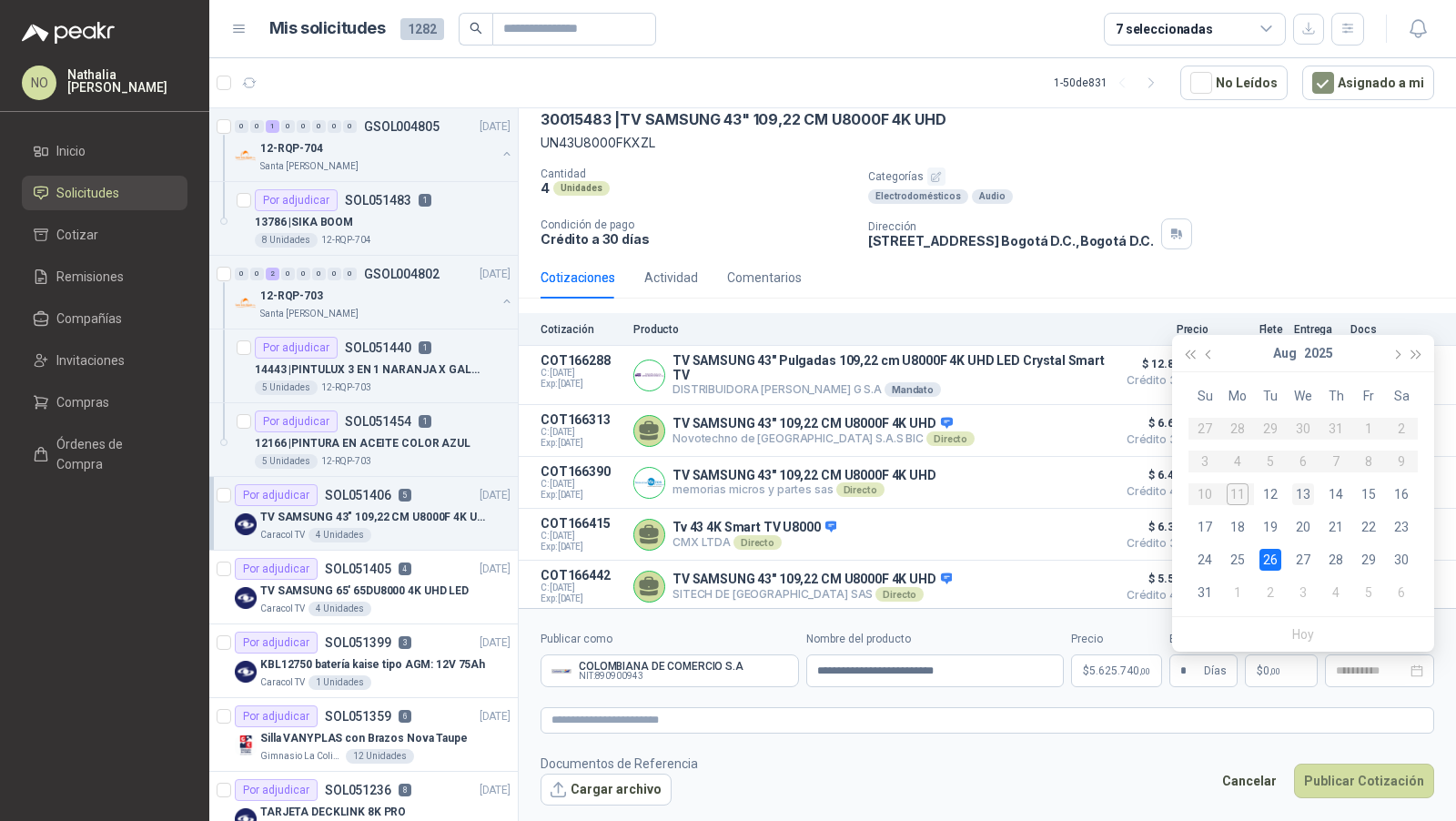
click at [1297, 495] on div "13" at bounding box center [1303, 494] width 22 height 22
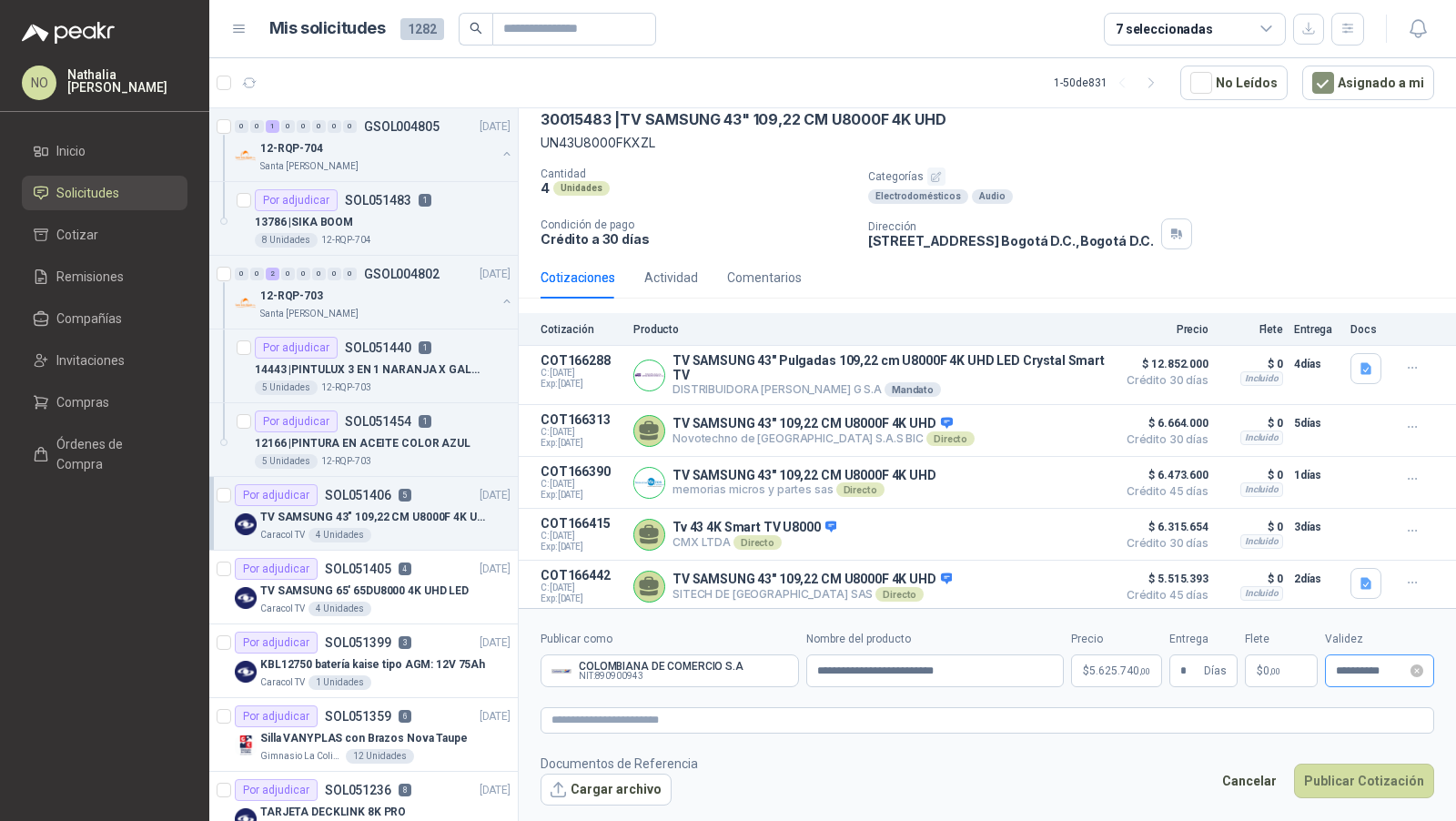
click at [1359, 681] on div "**********" at bounding box center [1380, 670] width 110 height 32
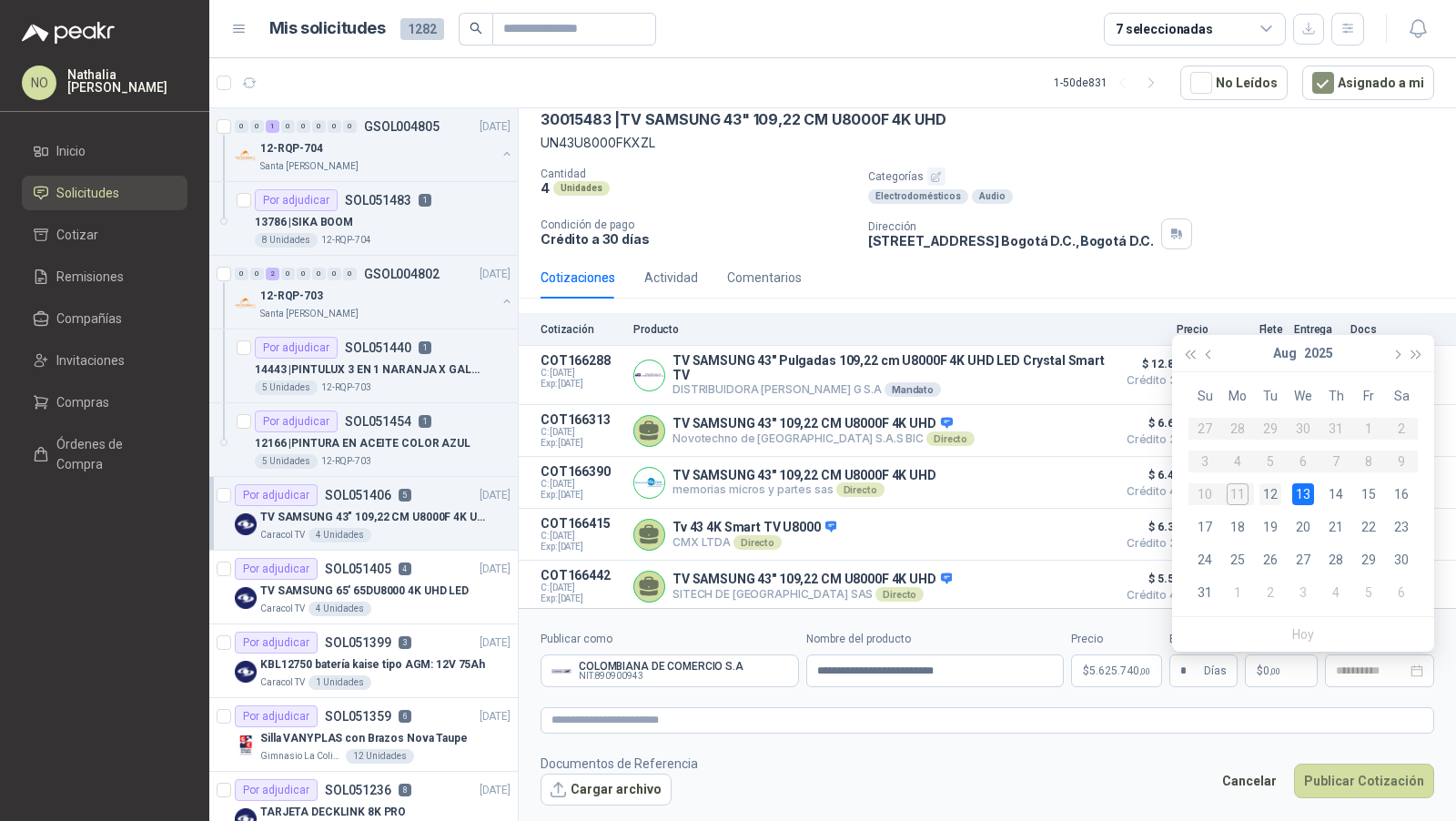
click at [1267, 491] on div "12" at bounding box center [1270, 494] width 22 height 22
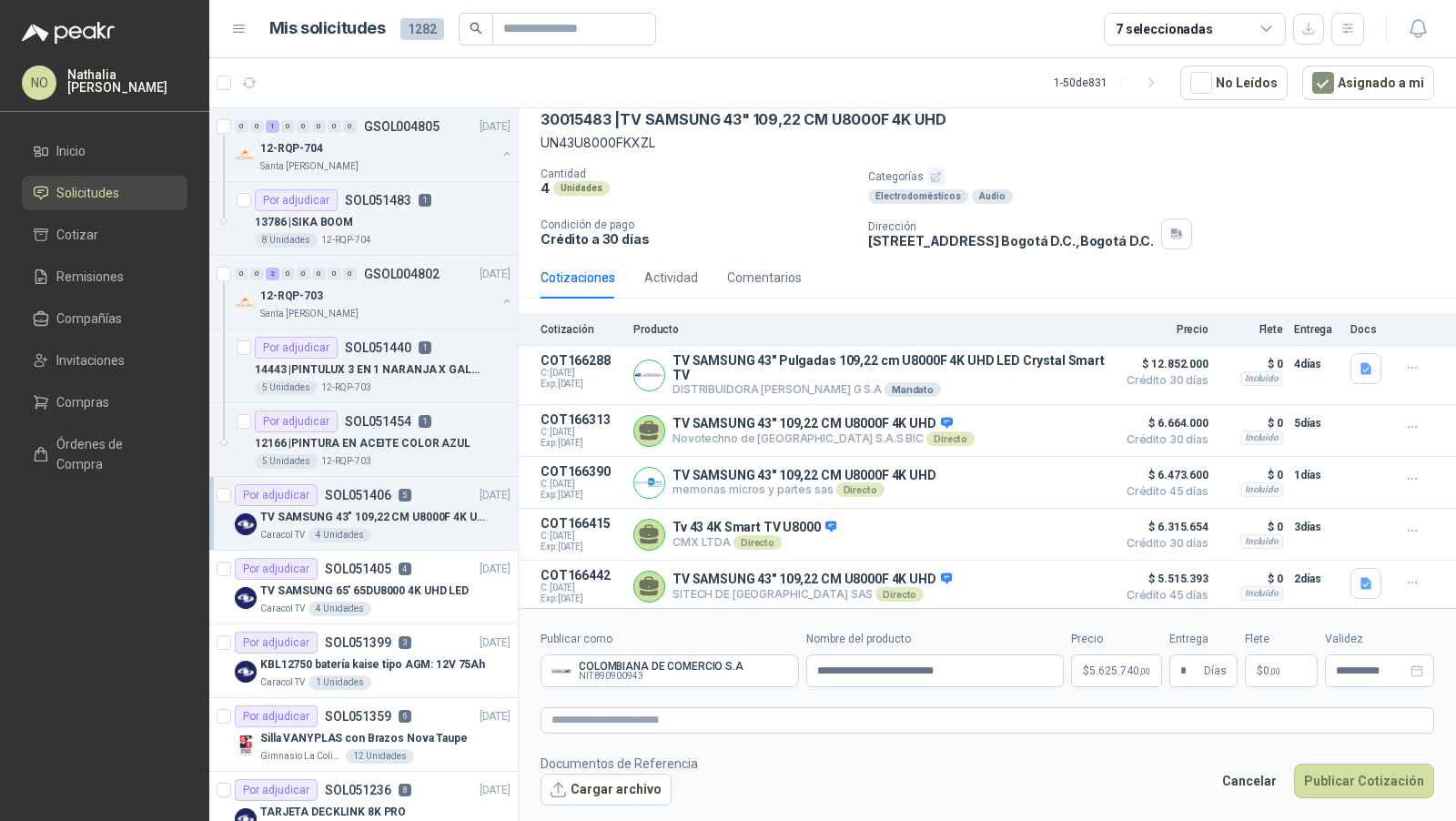
type input "**********"
click at [1337, 779] on button "Publicar Cotización" at bounding box center [1364, 780] width 140 height 34
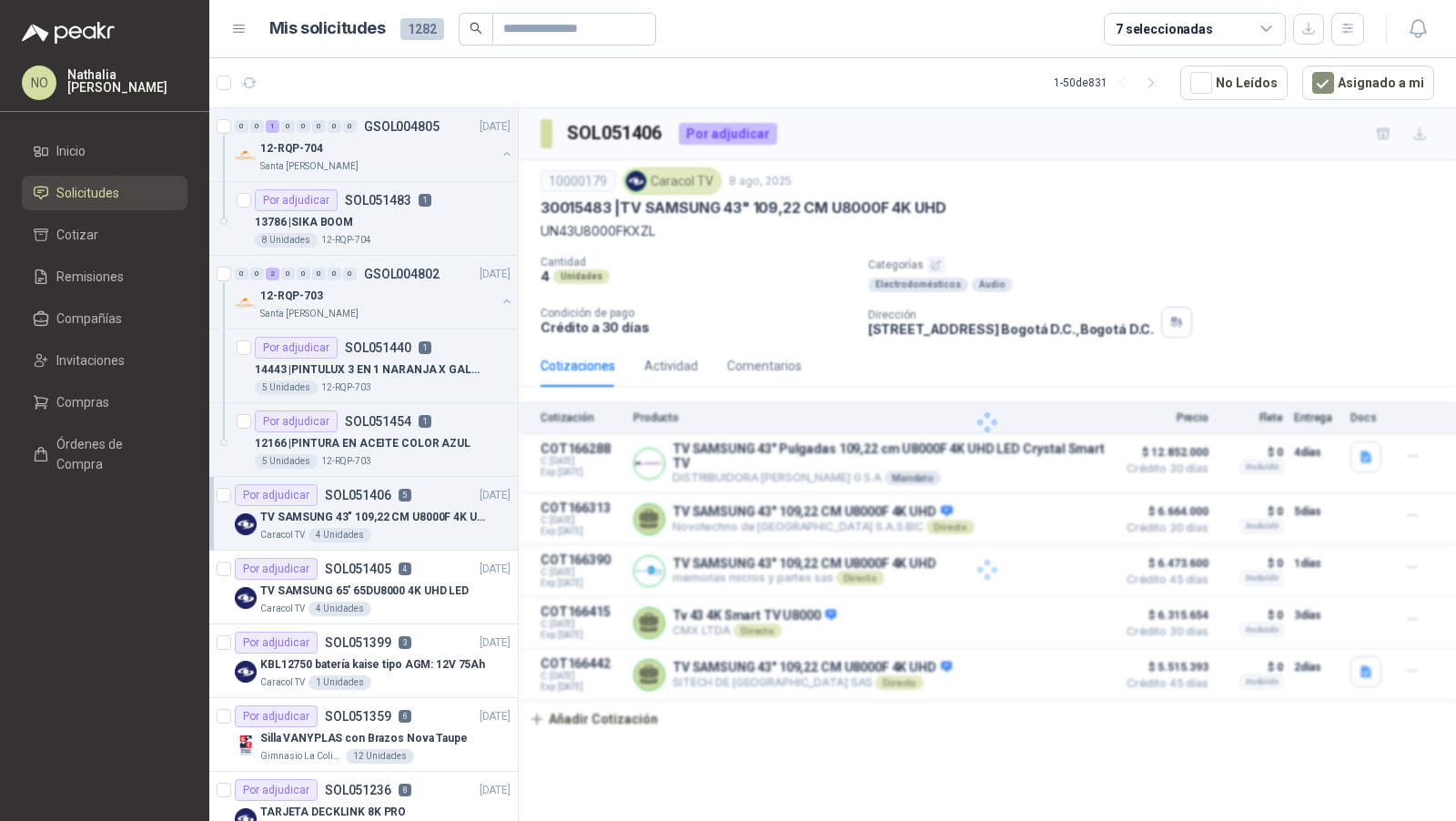
scroll to position [0, 0]
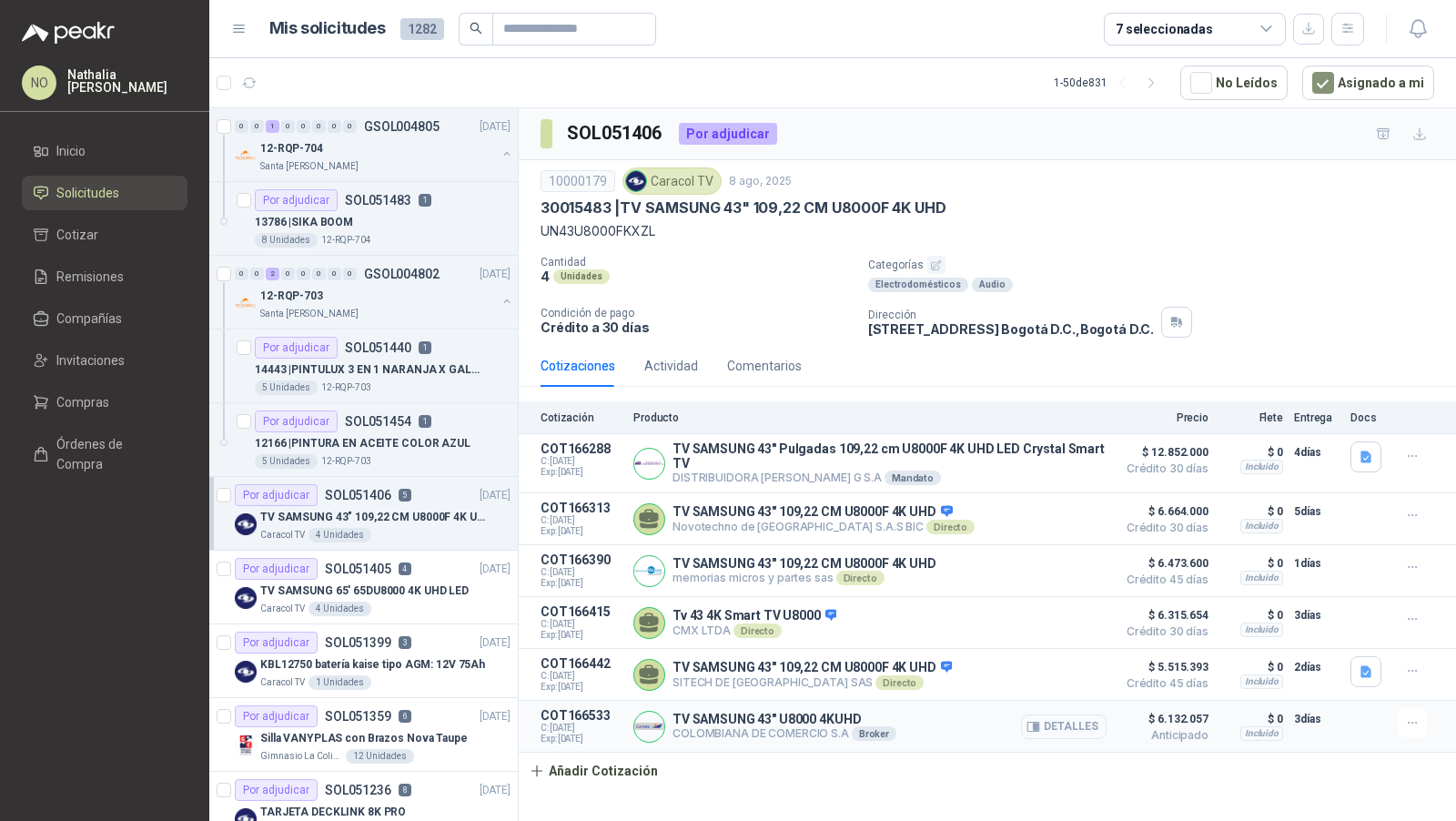
click at [1063, 715] on button "Detalles" at bounding box center [1064, 726] width 85 height 24
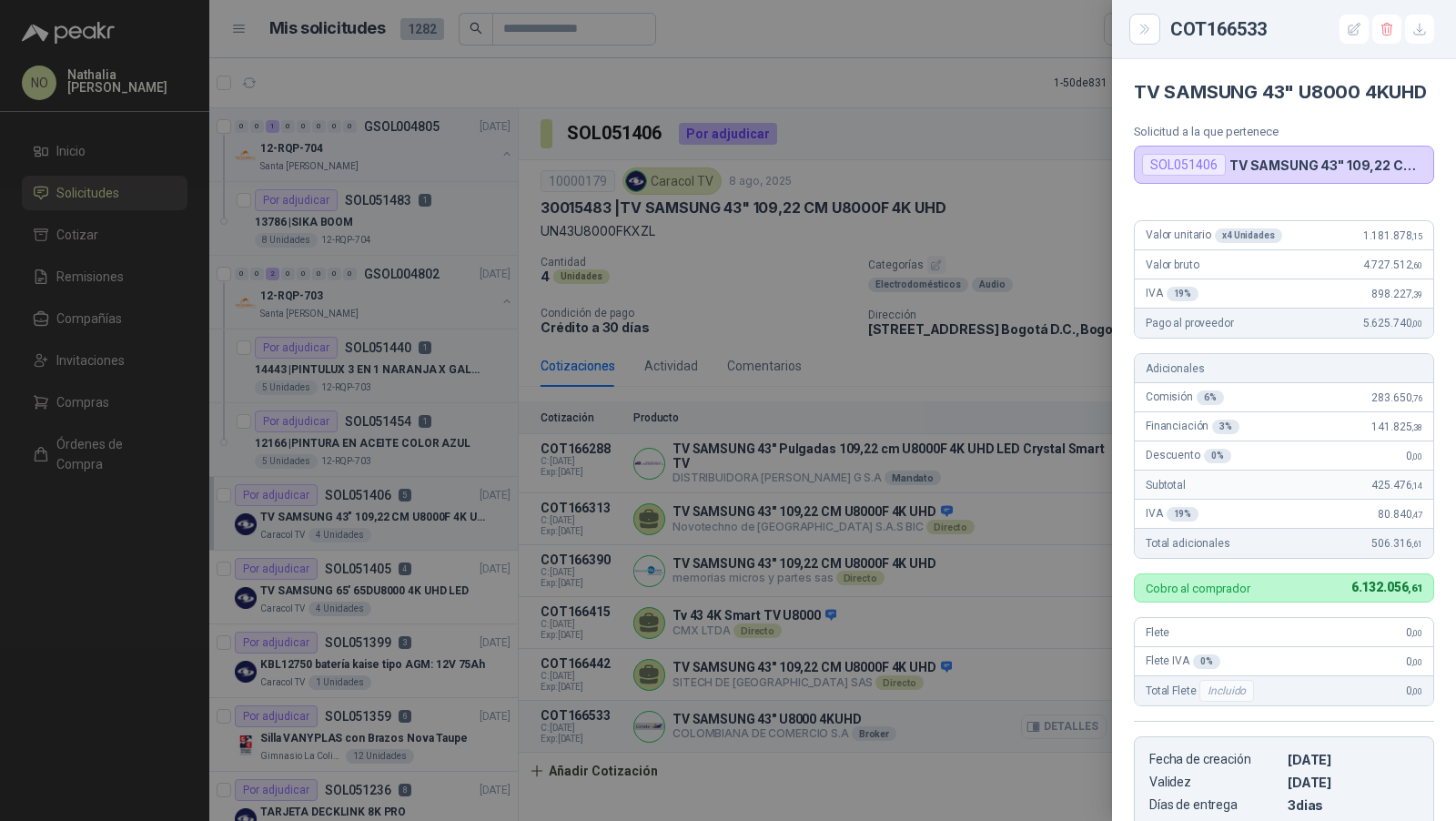
click at [1063, 715] on div at bounding box center [728, 410] width 1456 height 821
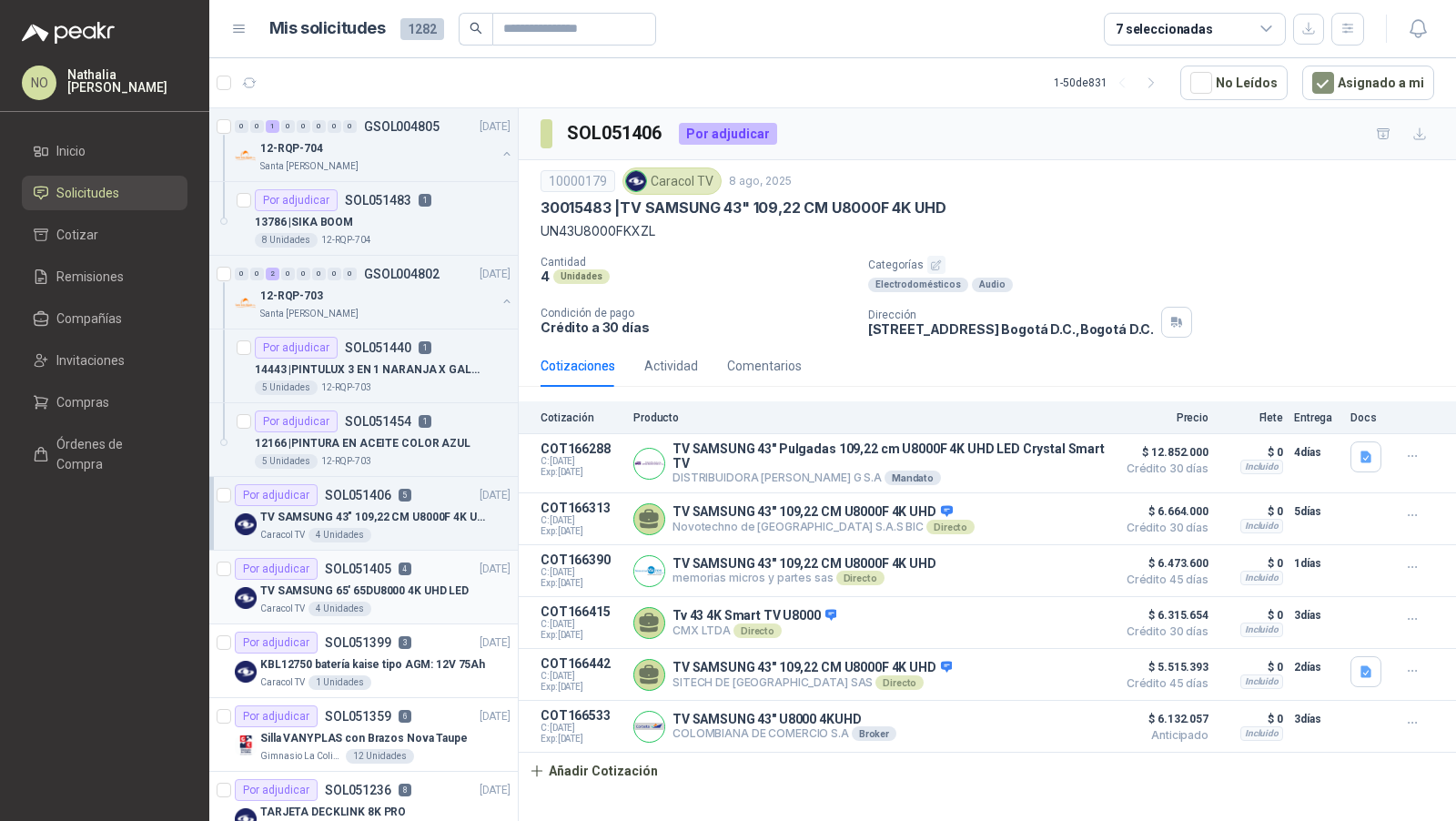
click at [400, 572] on div "Por adjudicar SOL051405 4" at bounding box center [323, 569] width 176 height 22
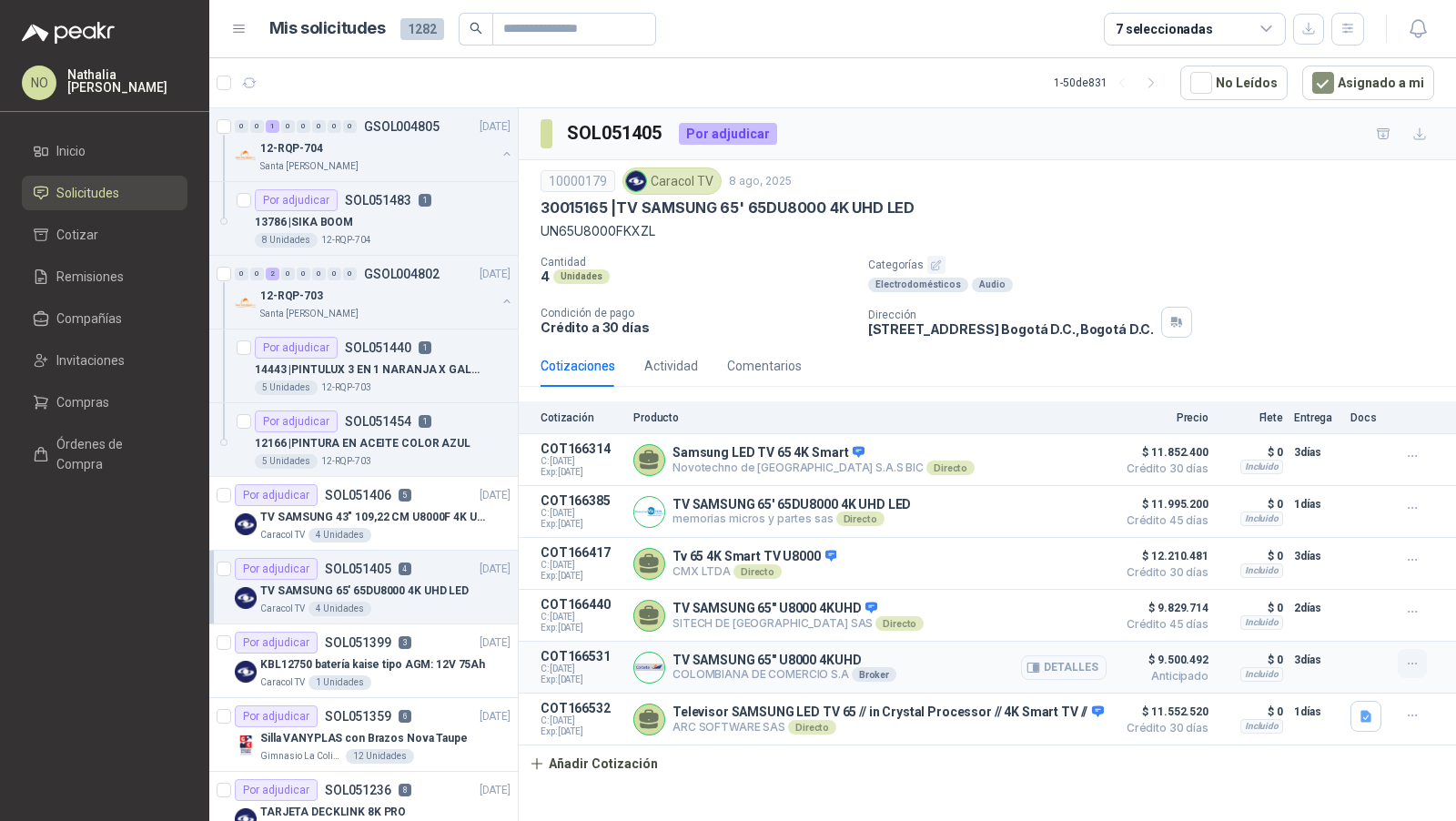
click at [1412, 663] on icon "button" at bounding box center [1413, 664] width 16 height 16
click at [1363, 593] on button "Editar" at bounding box center [1376, 586] width 146 height 29
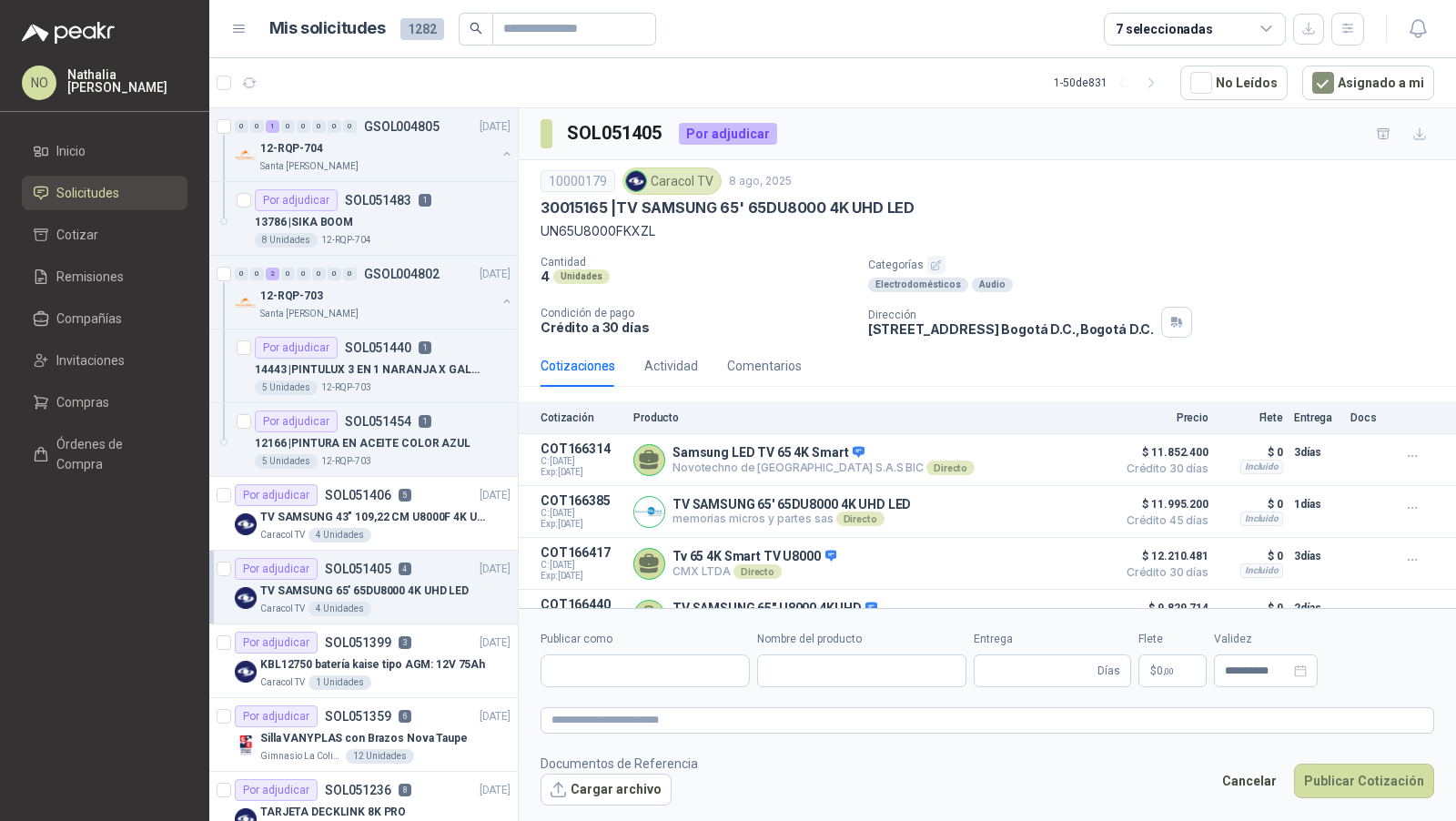
type input "**********"
type input "*"
type input "**********"
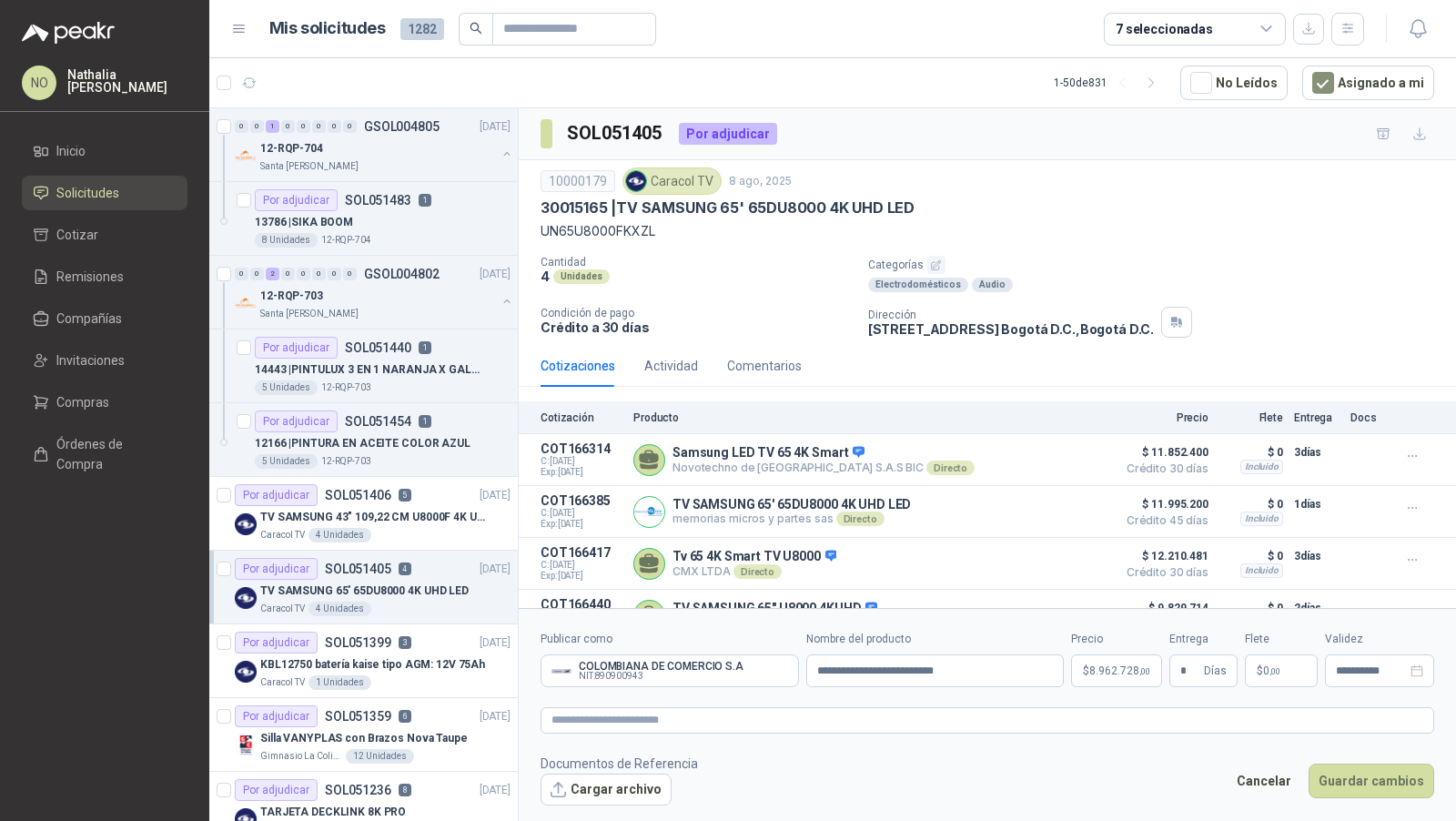
click at [1126, 665] on span "8.962.728 ,00" at bounding box center [1120, 670] width 61 height 11
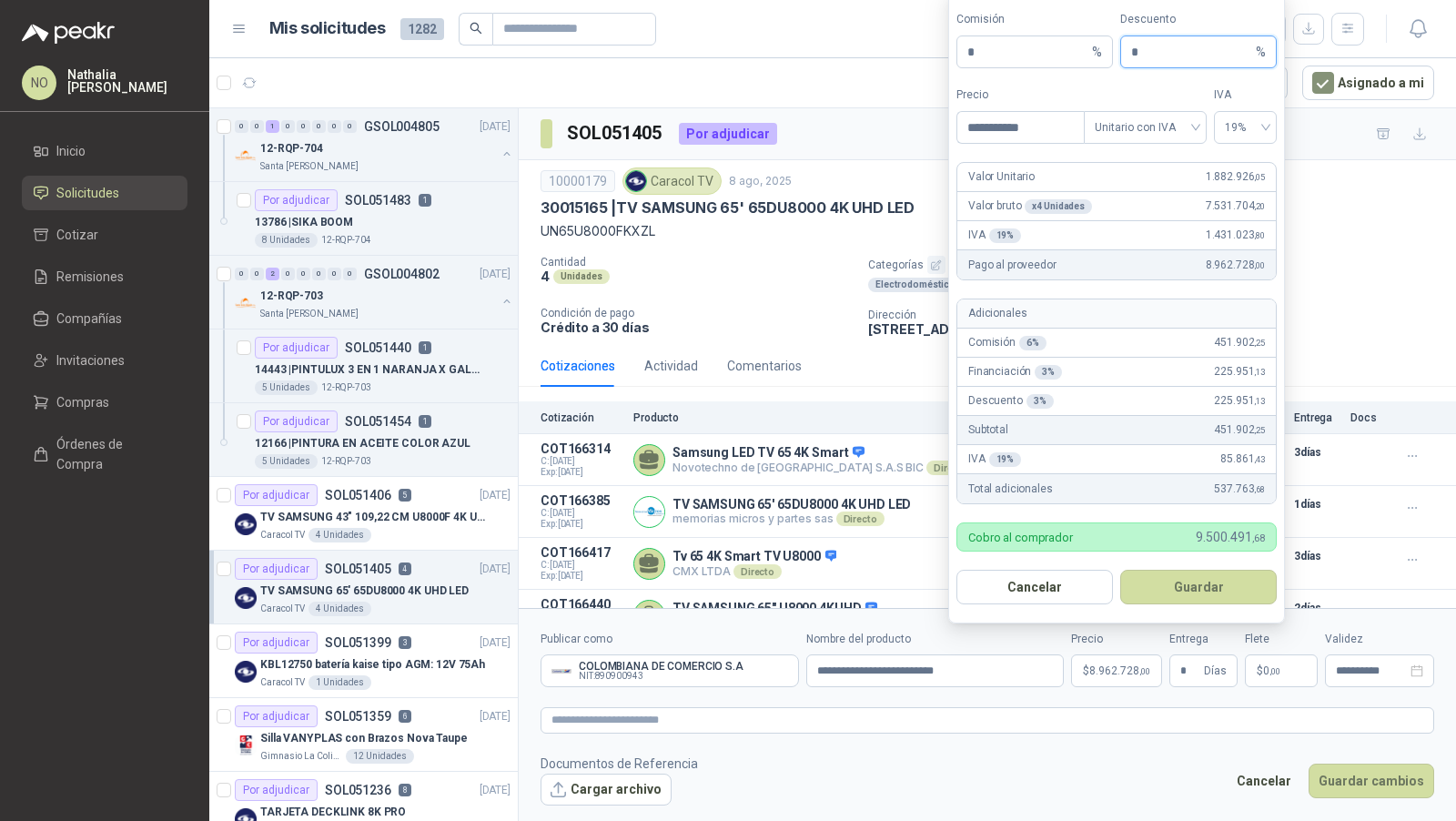
click at [1169, 55] on input "*" at bounding box center [1192, 52] width 121 height 31
type input "*"
click at [1225, 592] on button "Guardar" at bounding box center [1199, 586] width 157 height 34
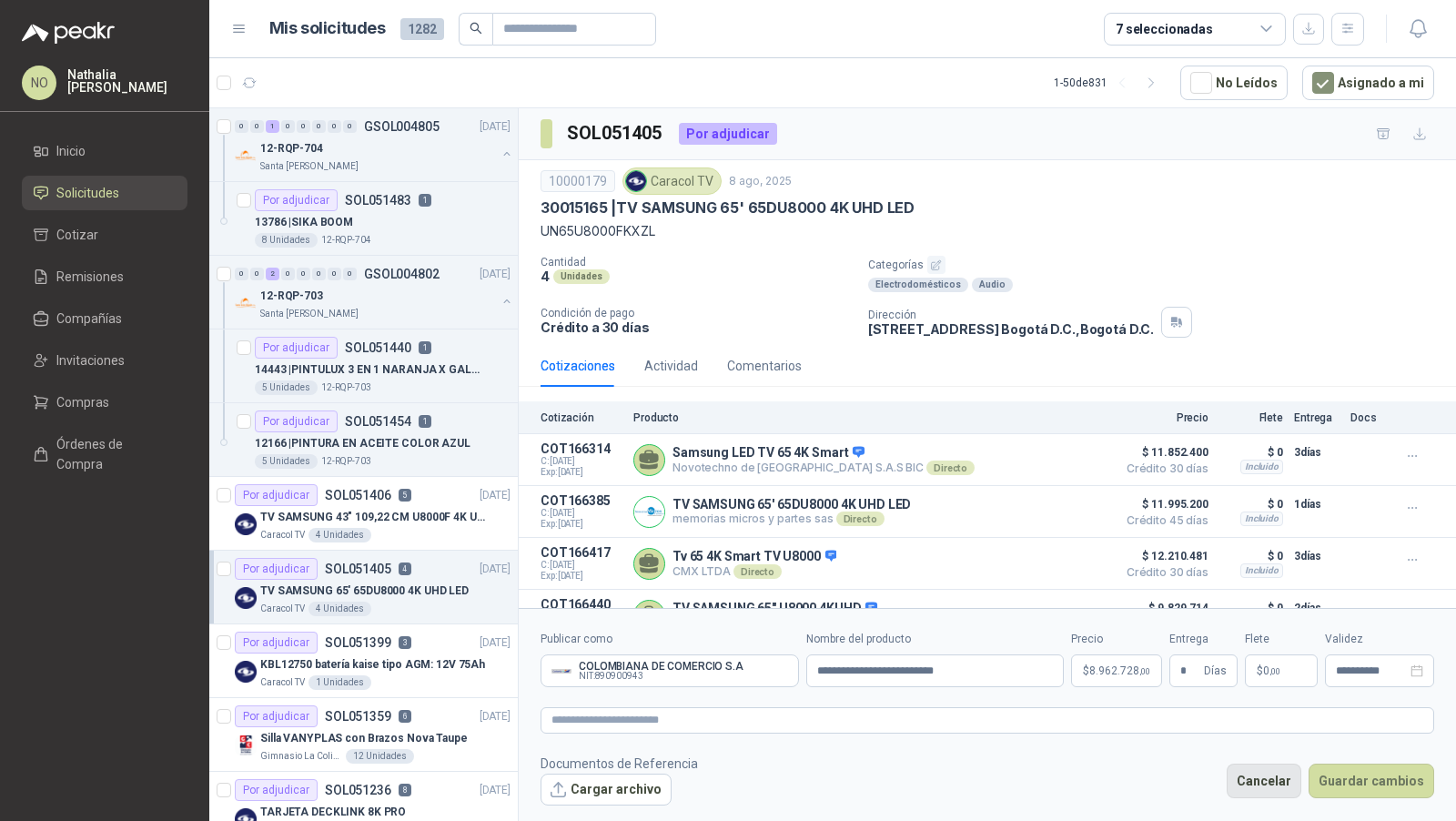
click at [1270, 781] on button "Cancelar" at bounding box center [1264, 780] width 74 height 34
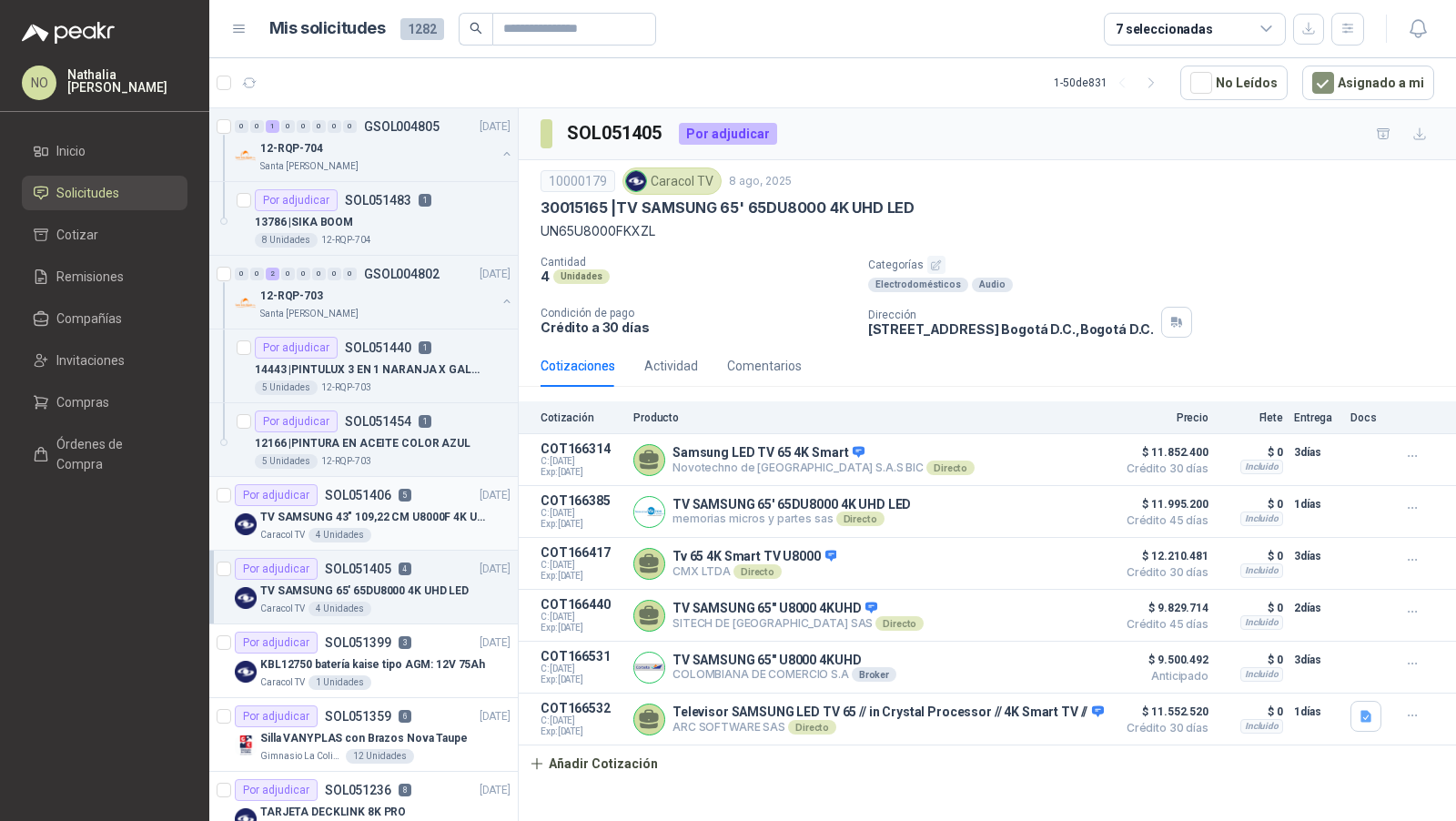
click at [441, 520] on p "TV SAMSUNG 43" 109,22 CM U8000F 4K UHD" at bounding box center [374, 518] width 227 height 18
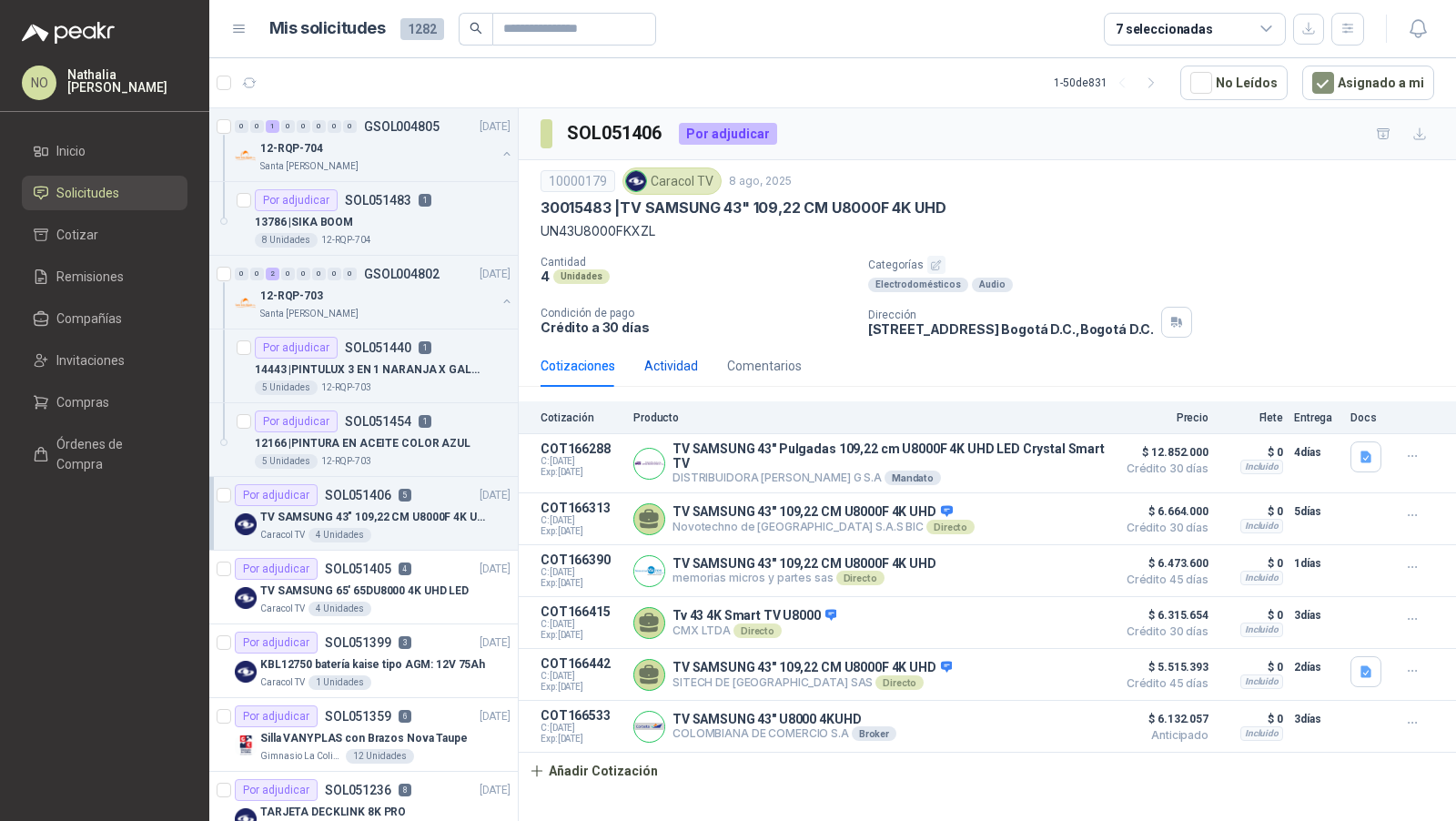
click at [666, 356] on div "Actividad" at bounding box center [671, 366] width 54 height 20
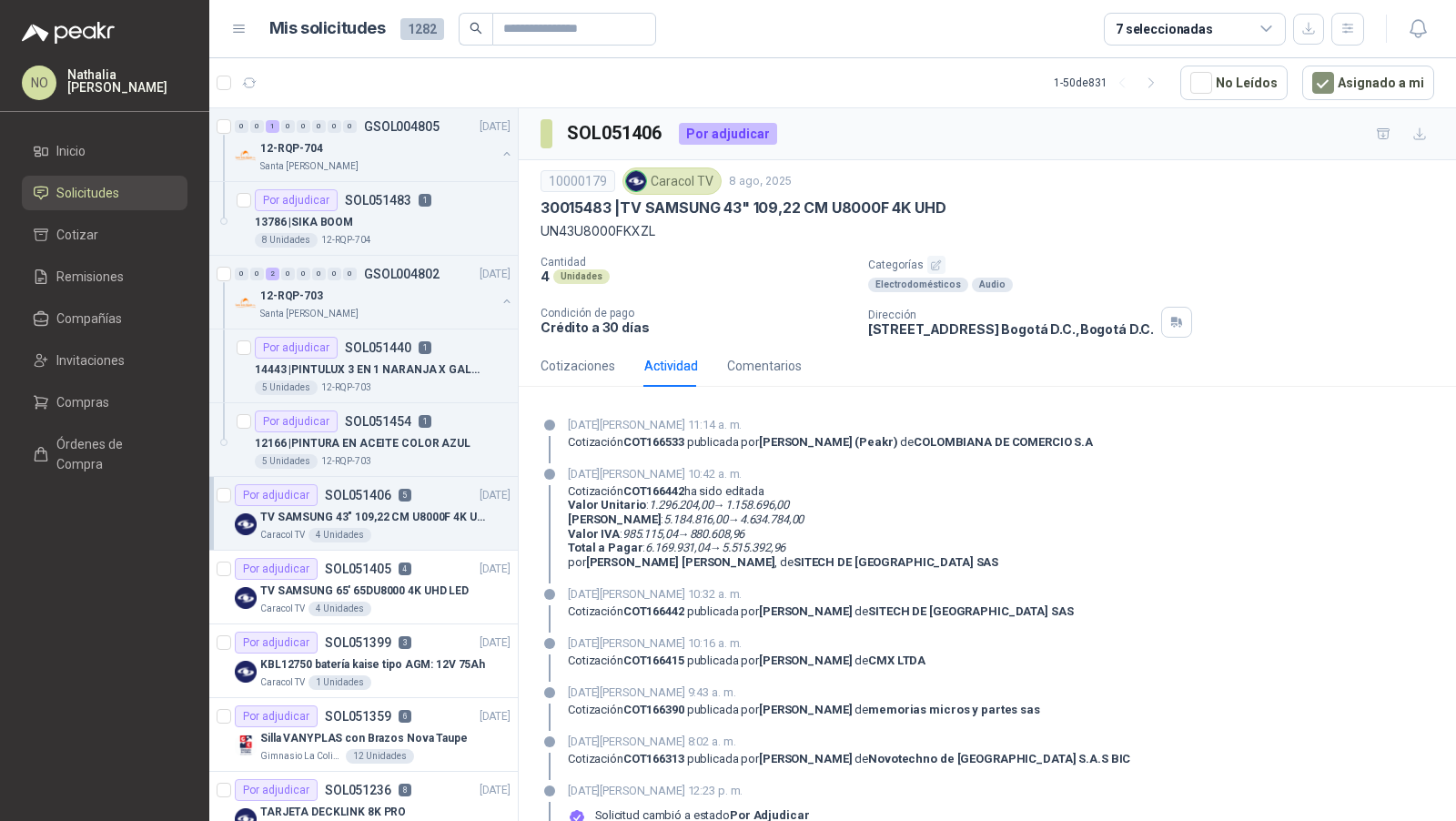
scroll to position [144, 0]
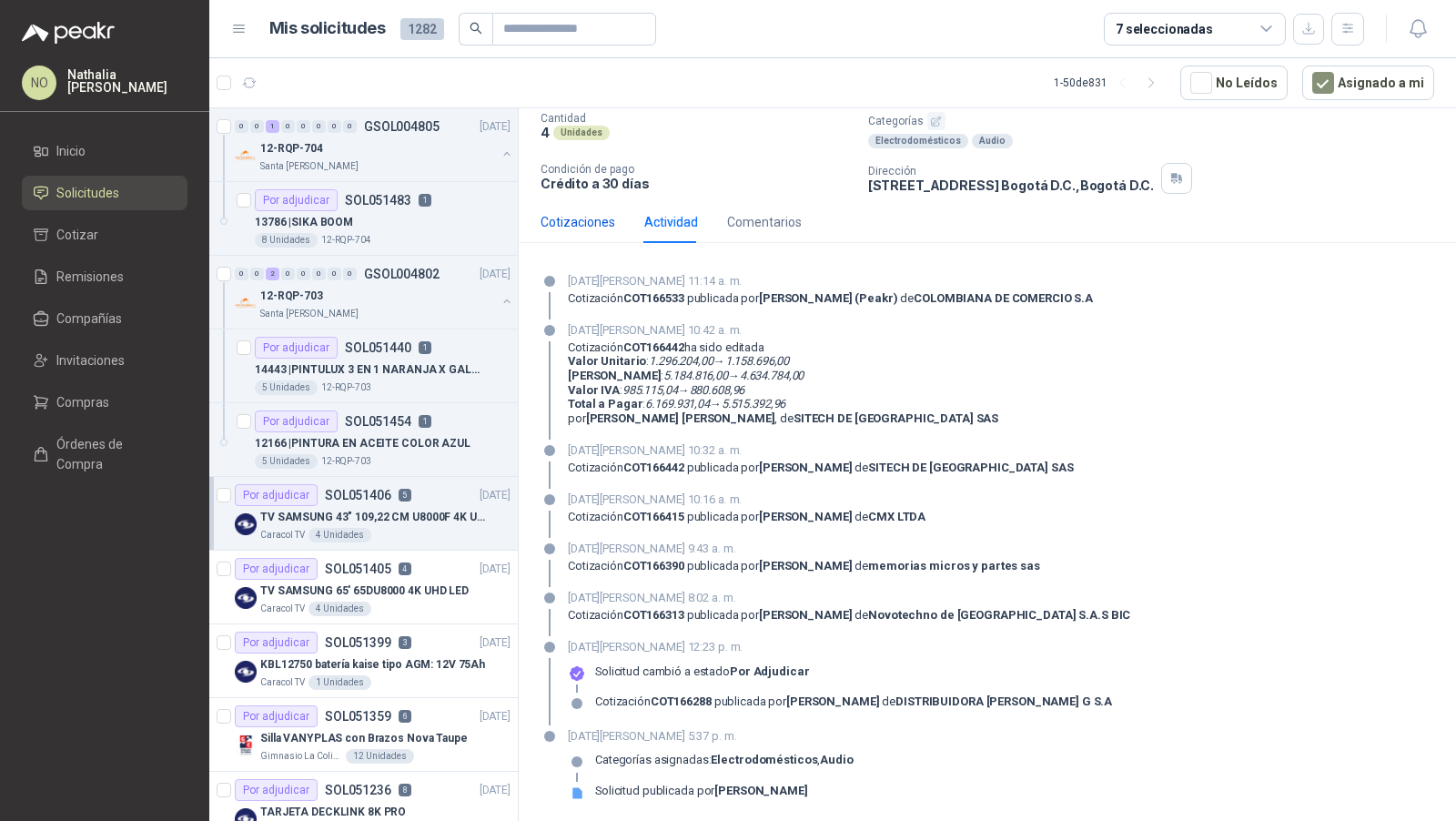
click at [569, 218] on div "Cotizaciones" at bounding box center [578, 222] width 74 height 20
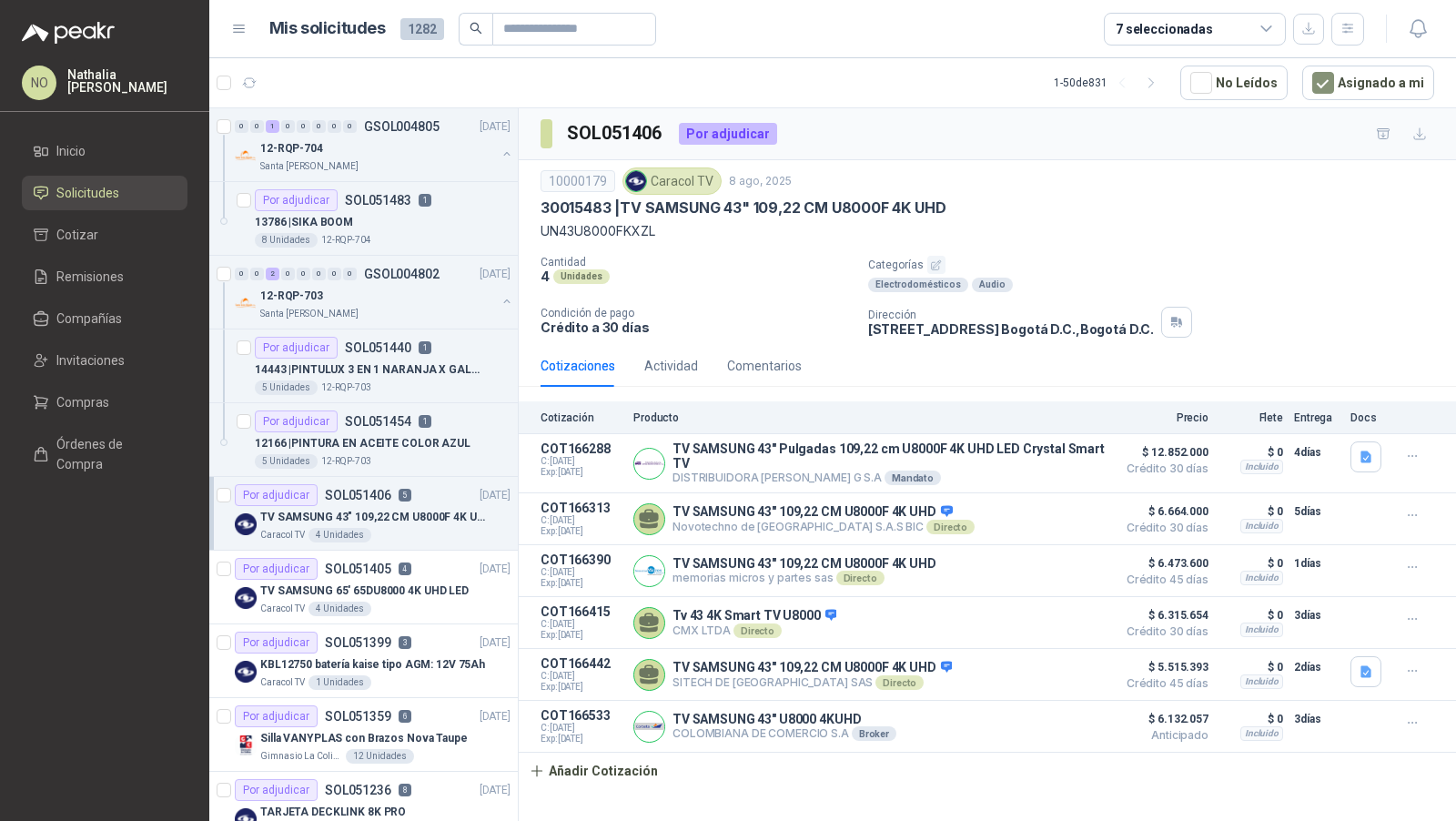
scroll to position [0, 0]
click at [438, 610] on div "Caracol TV 4 Unidades" at bounding box center [386, 609] width 250 height 15
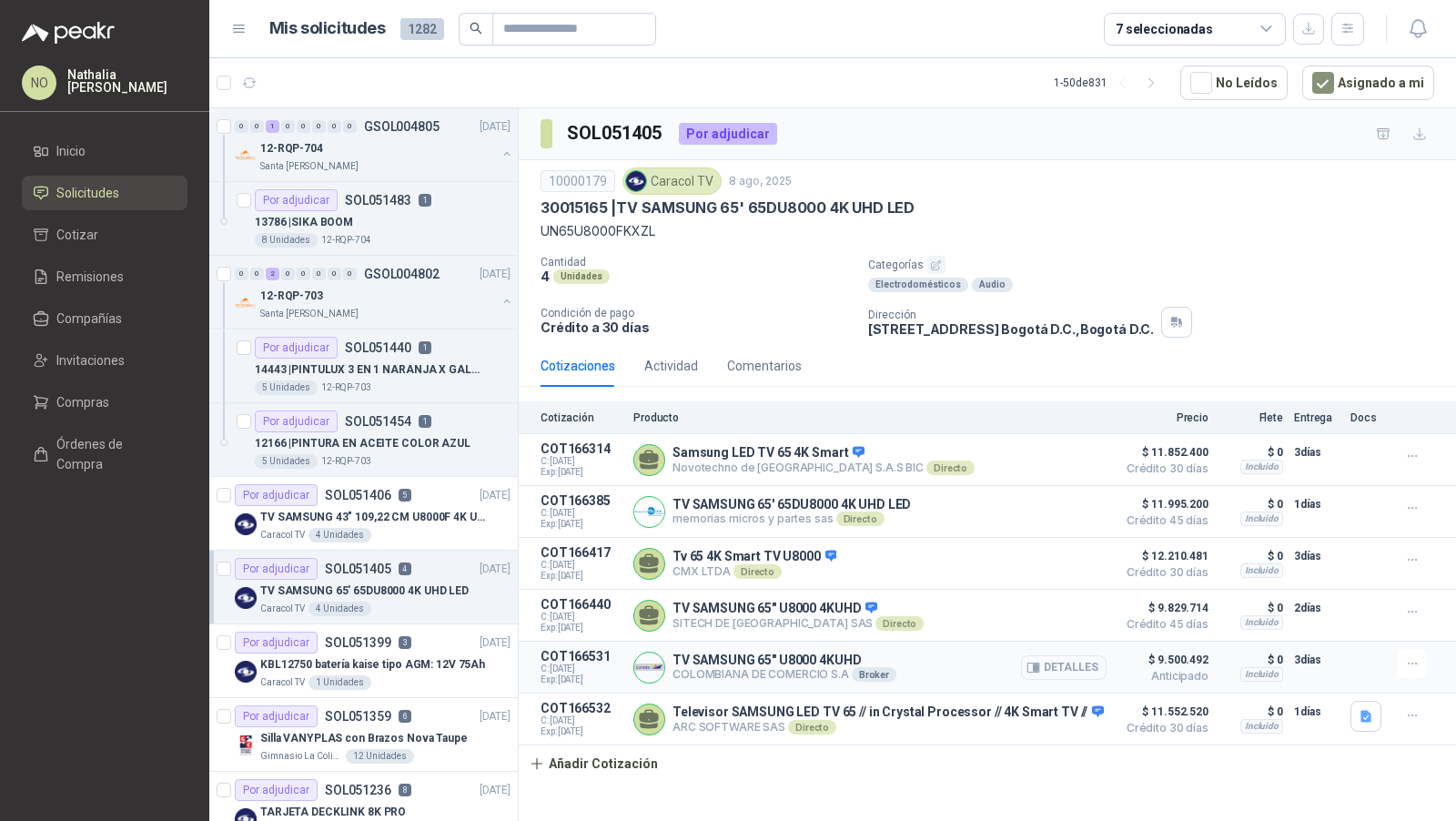
click at [1068, 659] on button "Detalles" at bounding box center [1064, 667] width 85 height 24
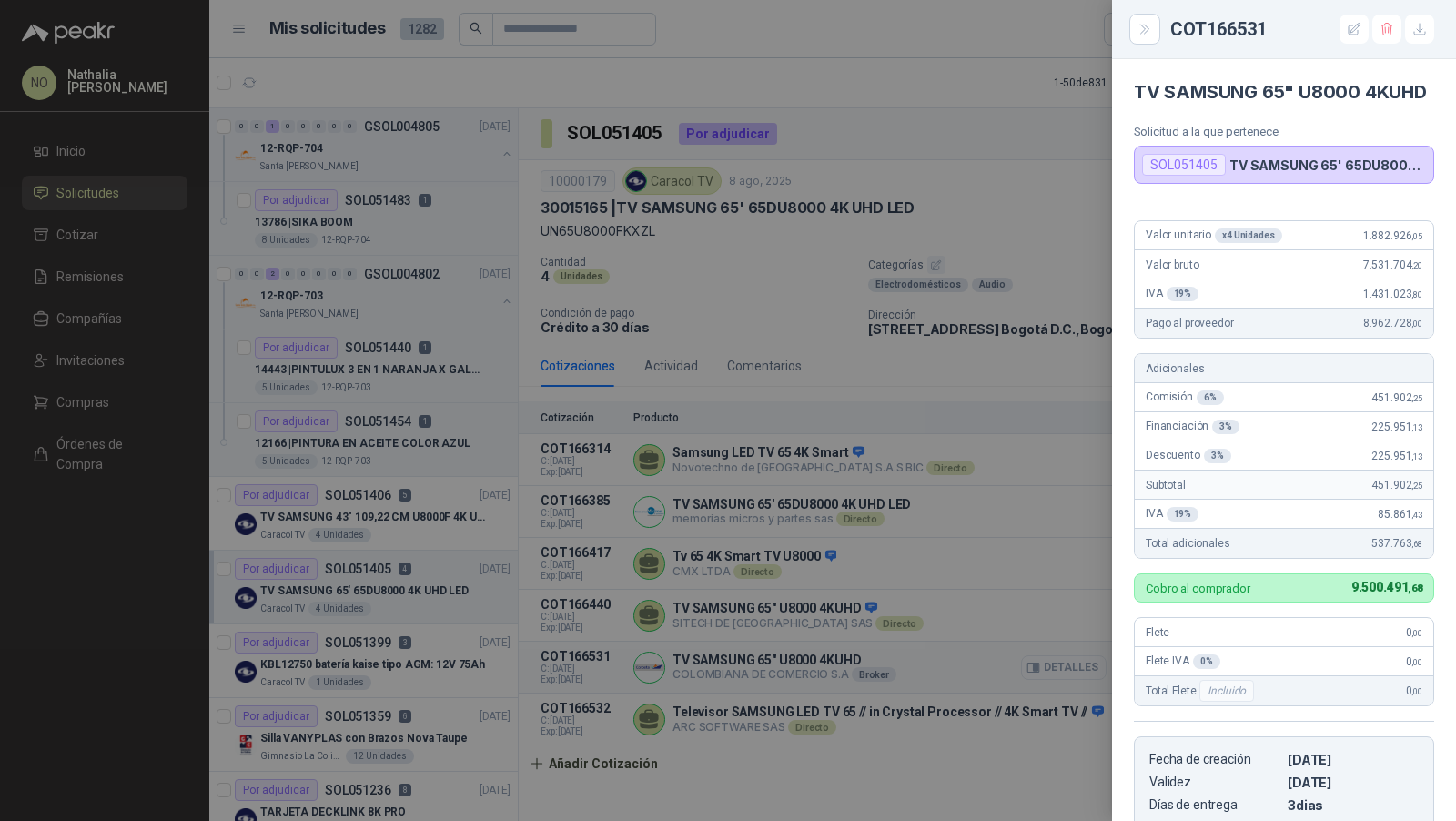
click at [1068, 659] on div at bounding box center [728, 410] width 1456 height 821
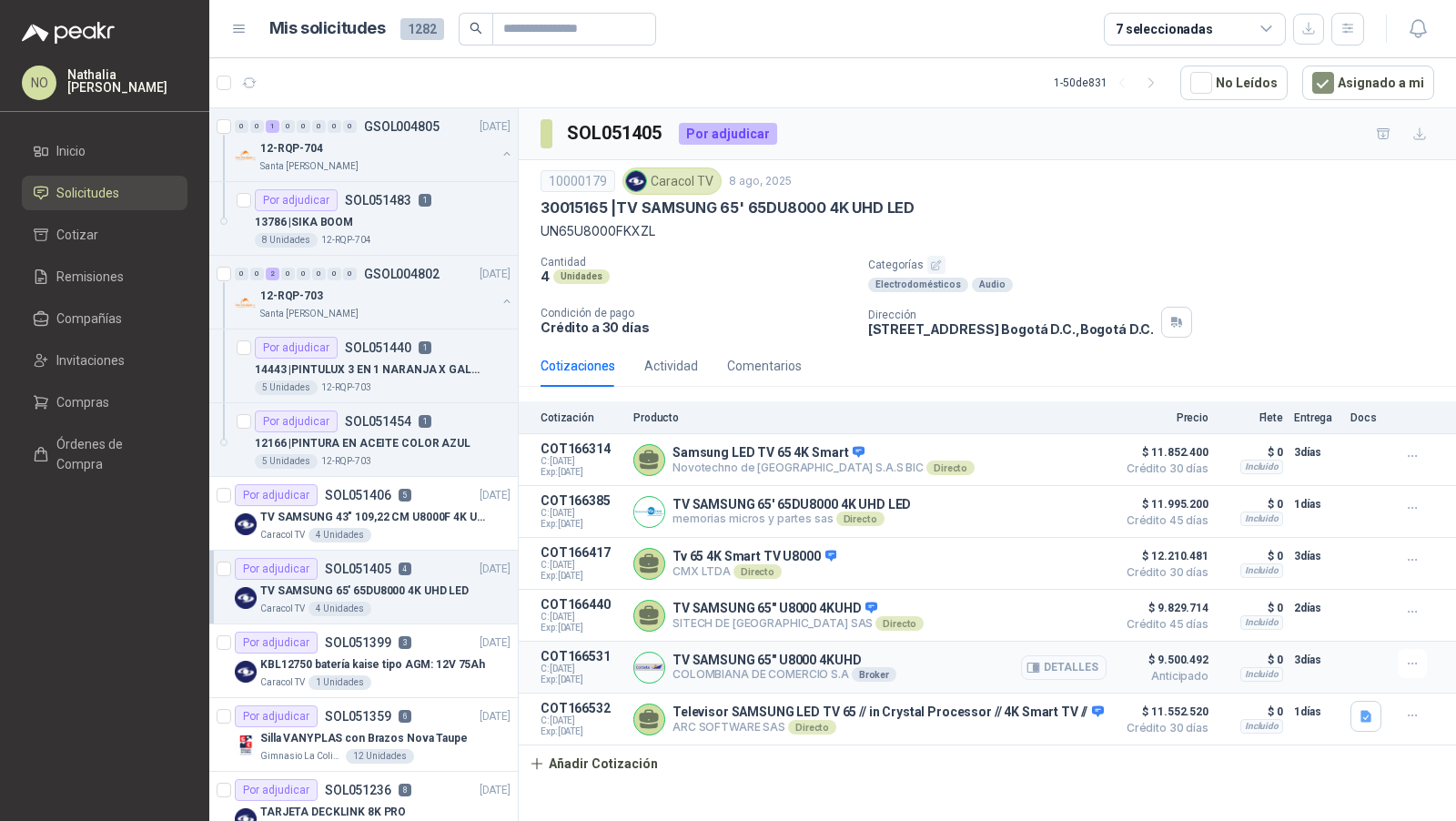
click at [1075, 659] on button "Detalles" at bounding box center [1064, 667] width 85 height 24
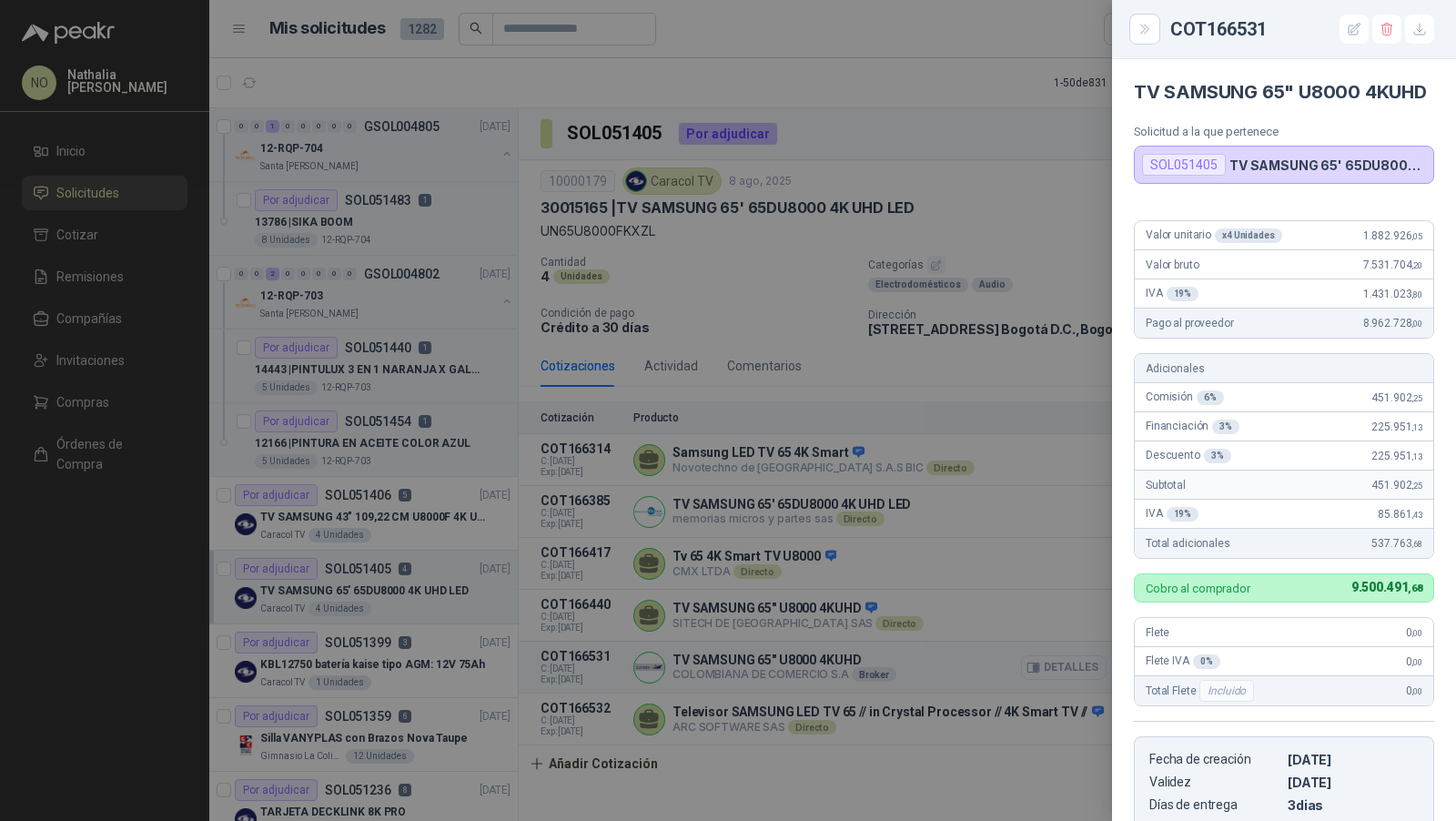
click at [1075, 659] on div at bounding box center [728, 410] width 1456 height 821
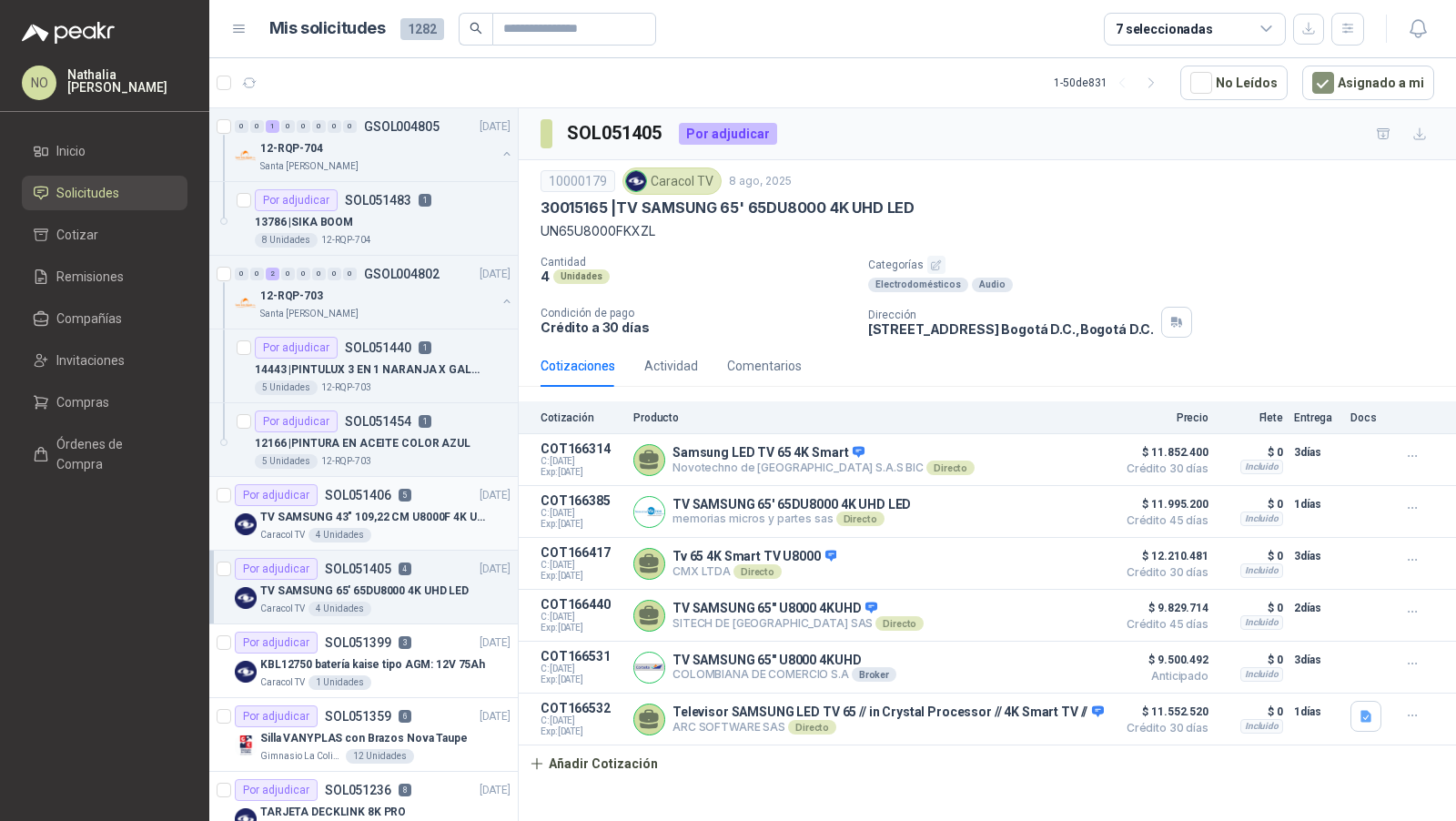
click at [403, 515] on p "TV SAMSUNG 43" 109,22 CM U8000F 4K UHD" at bounding box center [374, 518] width 227 height 18
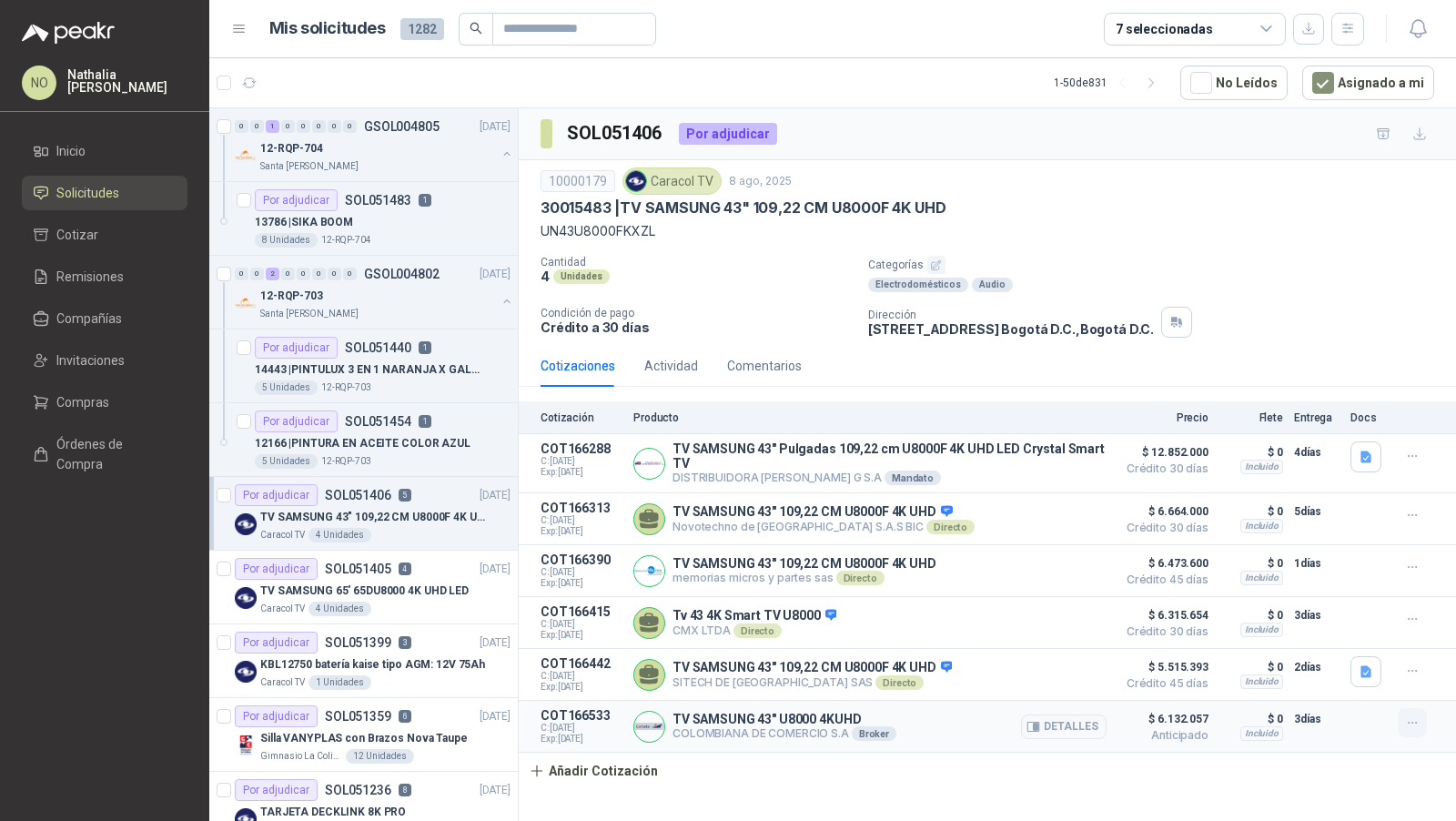
click at [1415, 722] on icon "button" at bounding box center [1413, 723] width 16 height 16
click at [1342, 647] on button "Editar" at bounding box center [1376, 646] width 146 height 29
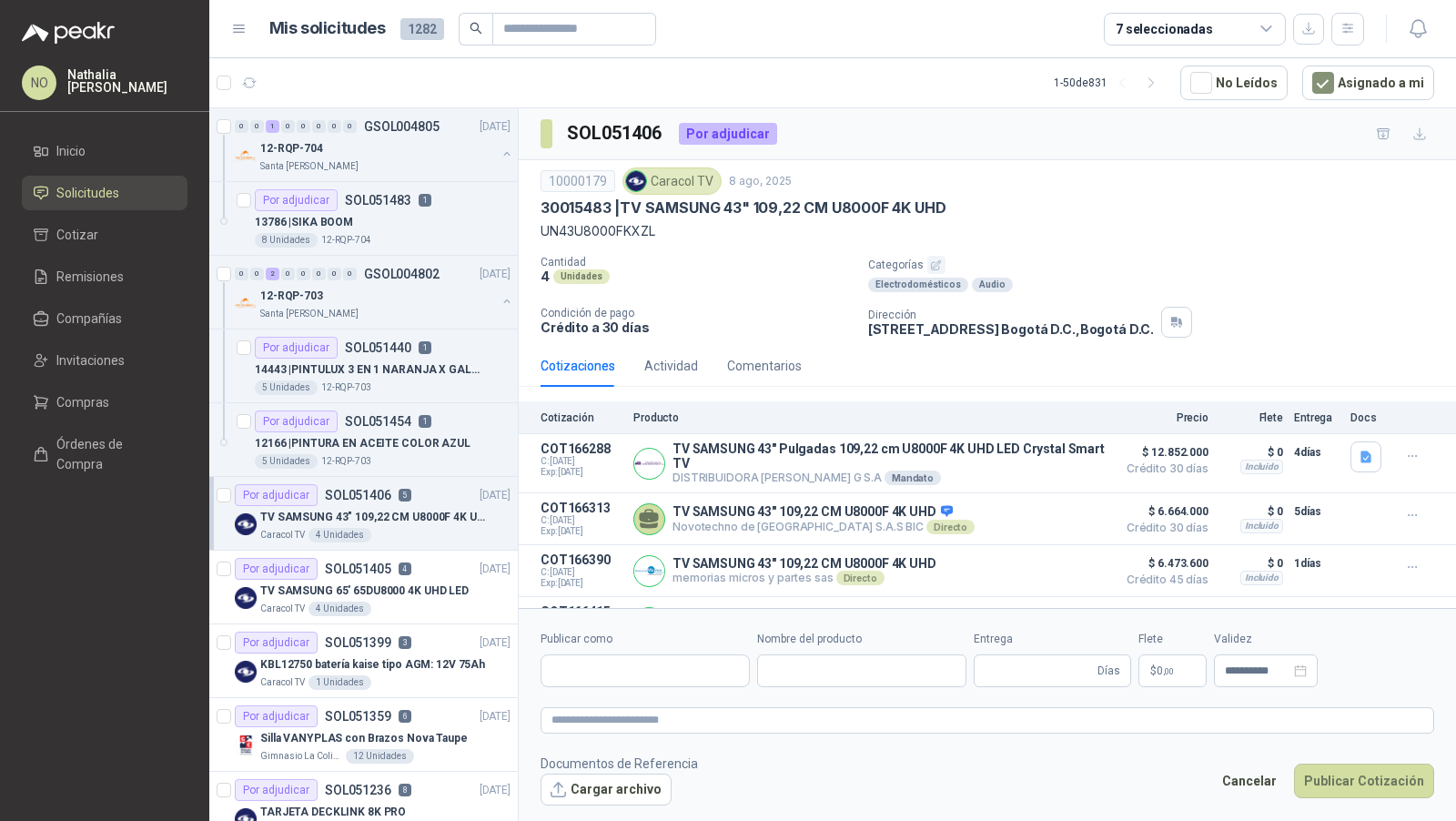
type input "**********"
type input "*"
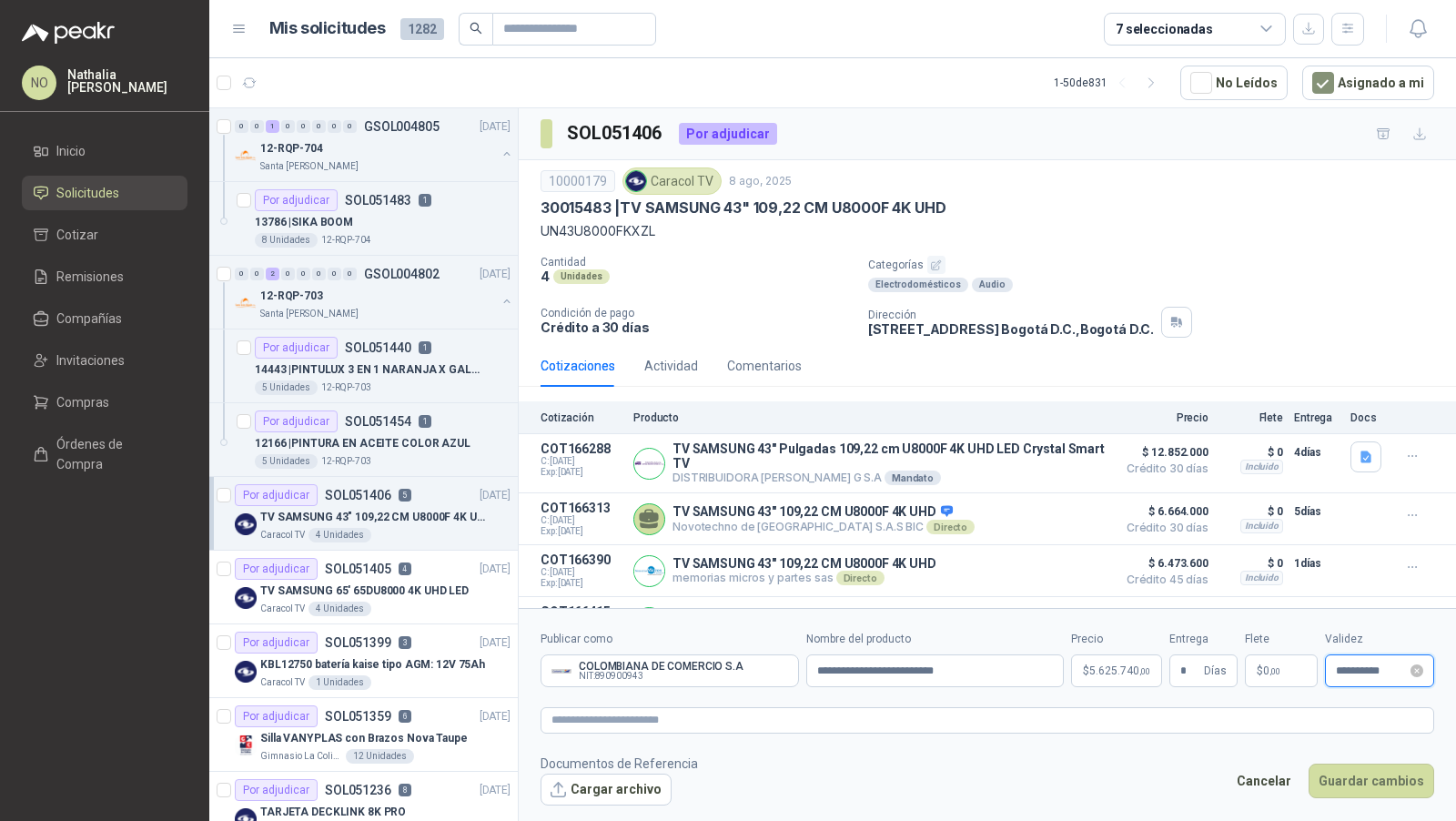
click at [1362, 672] on input "**********" at bounding box center [1372, 671] width 71 height 12
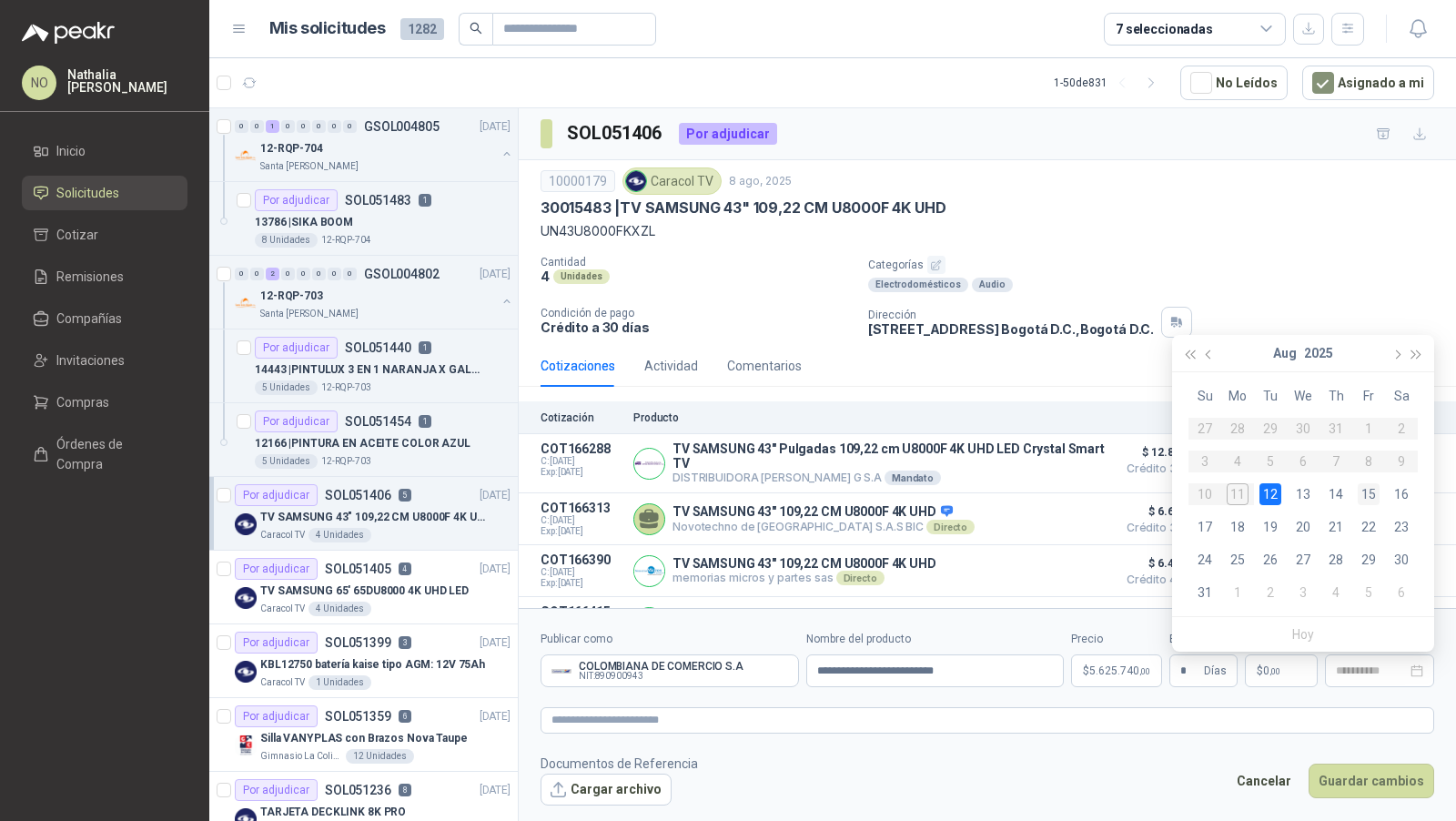
click at [1368, 500] on div "15" at bounding box center [1369, 494] width 22 height 22
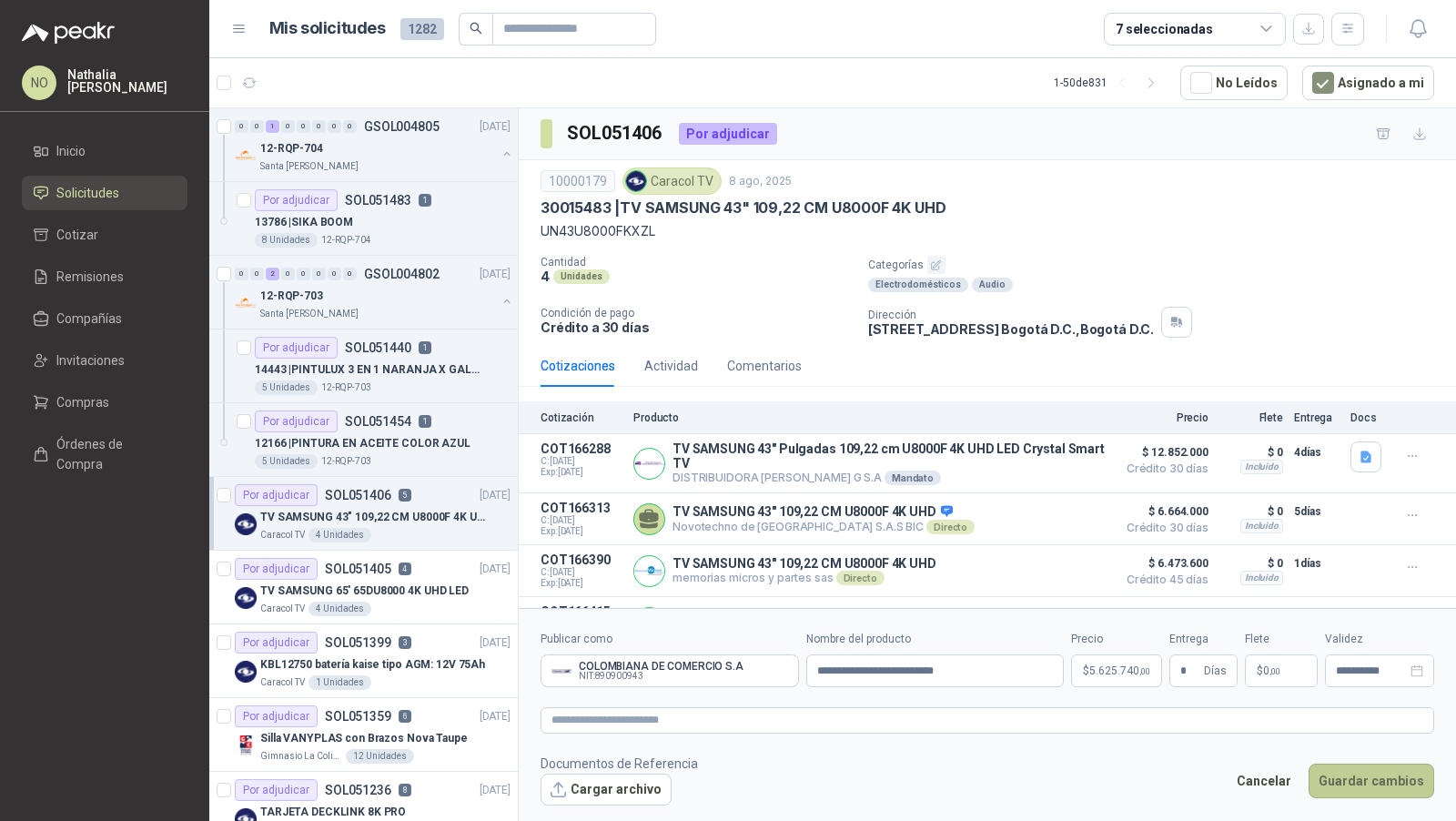
type input "**********"
click at [1382, 775] on button "Guardar cambios" at bounding box center [1372, 780] width 125 height 34
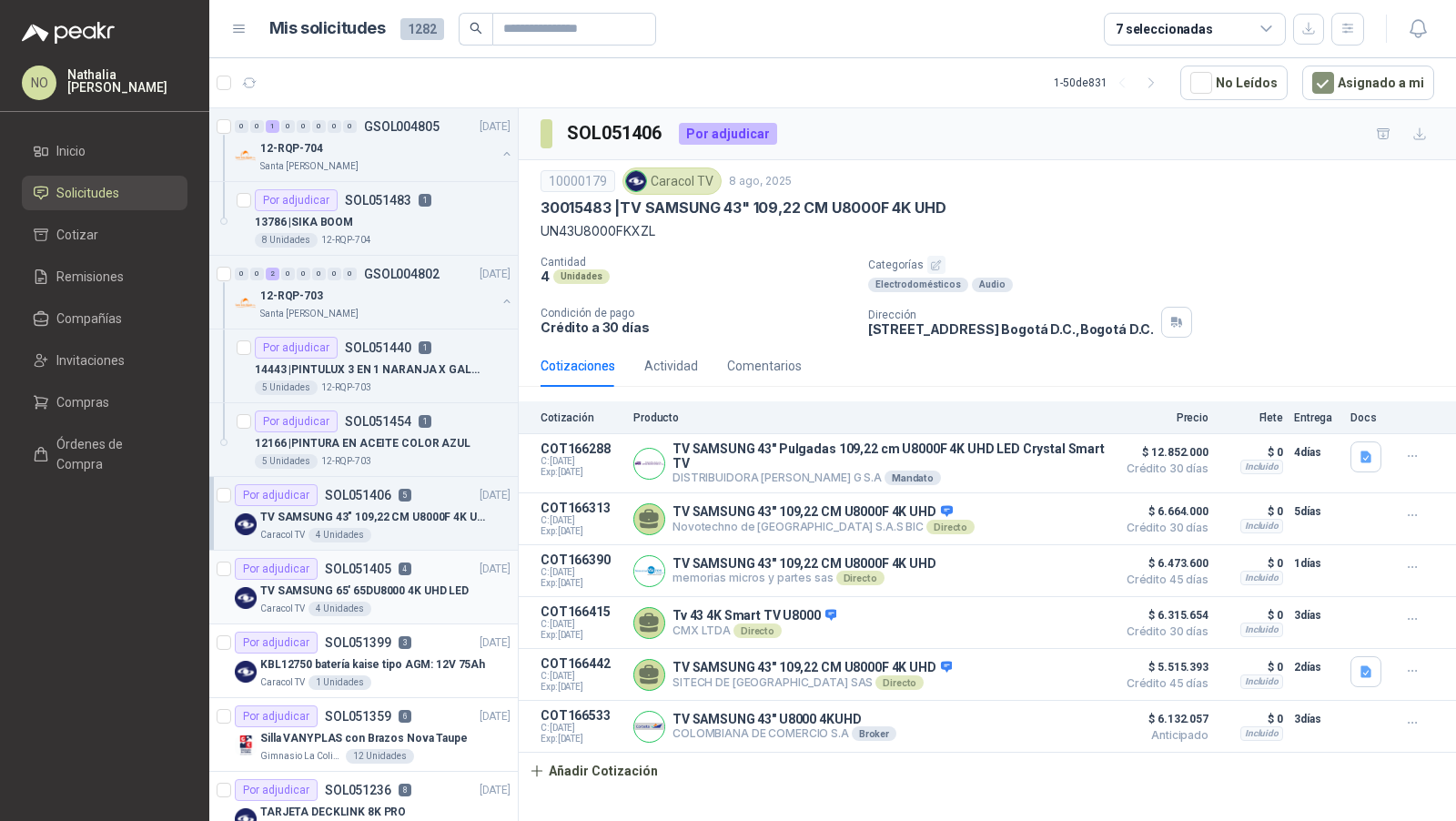
click at [422, 588] on p "TV SAMSUNG 65' 65DU8000 4K UHD LED" at bounding box center [364, 591] width 208 height 18
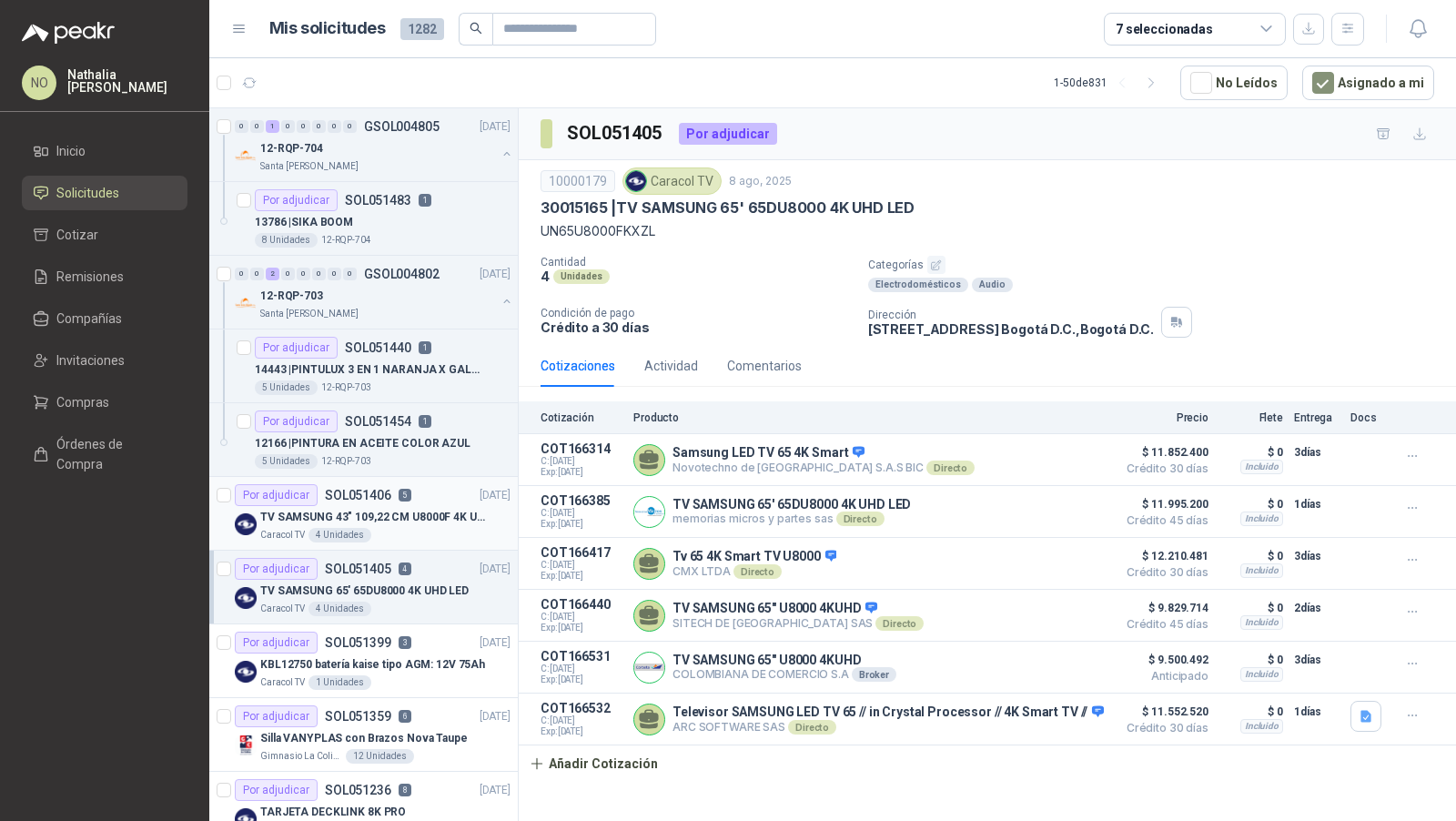
click at [383, 519] on p "TV SAMSUNG 43" 109,22 CM U8000F 4K UHD" at bounding box center [374, 518] width 227 height 18
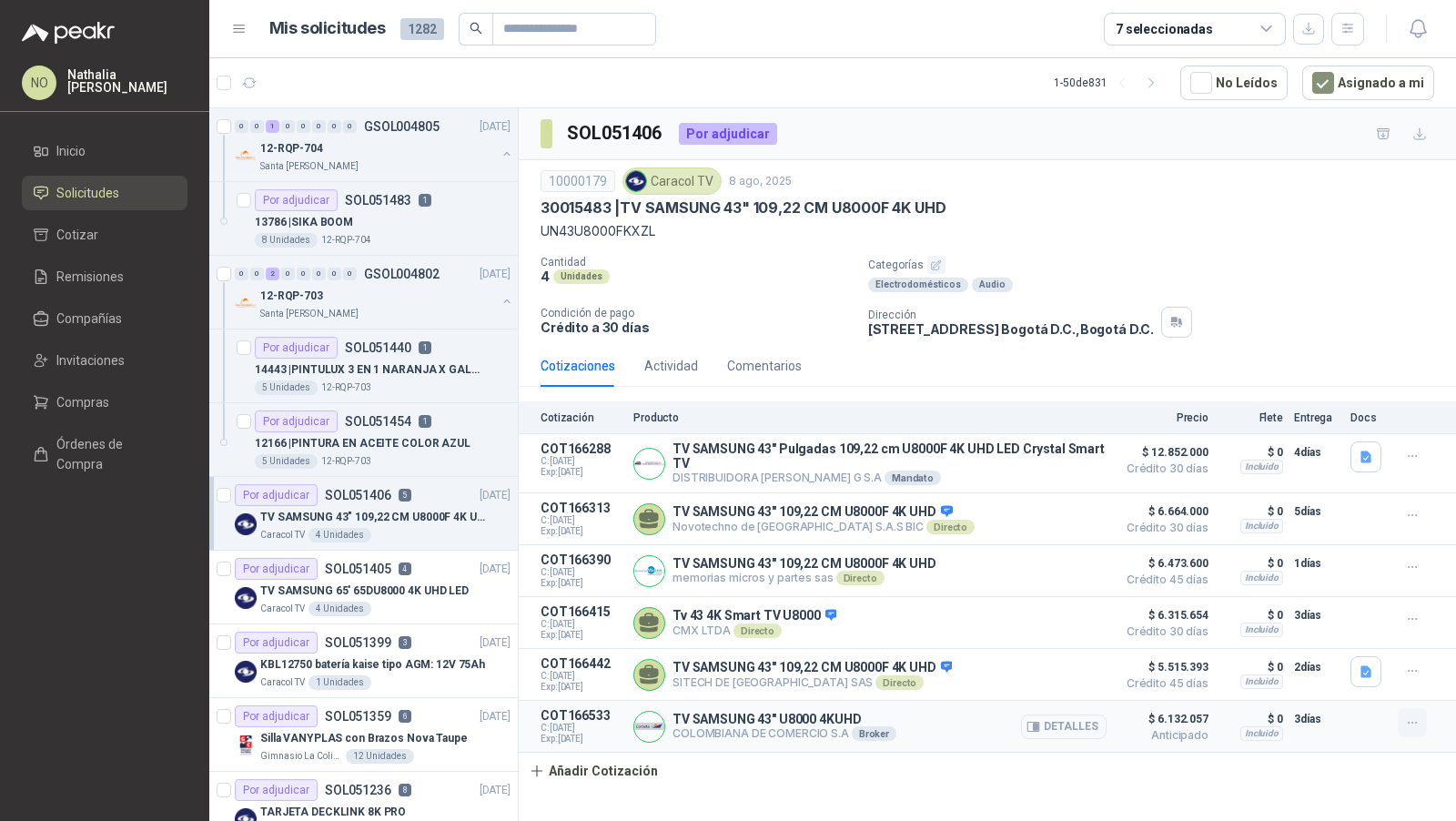
click at [1421, 716] on button "button" at bounding box center [1413, 723] width 29 height 29
click at [1360, 645] on button "Editar" at bounding box center [1376, 646] width 146 height 29
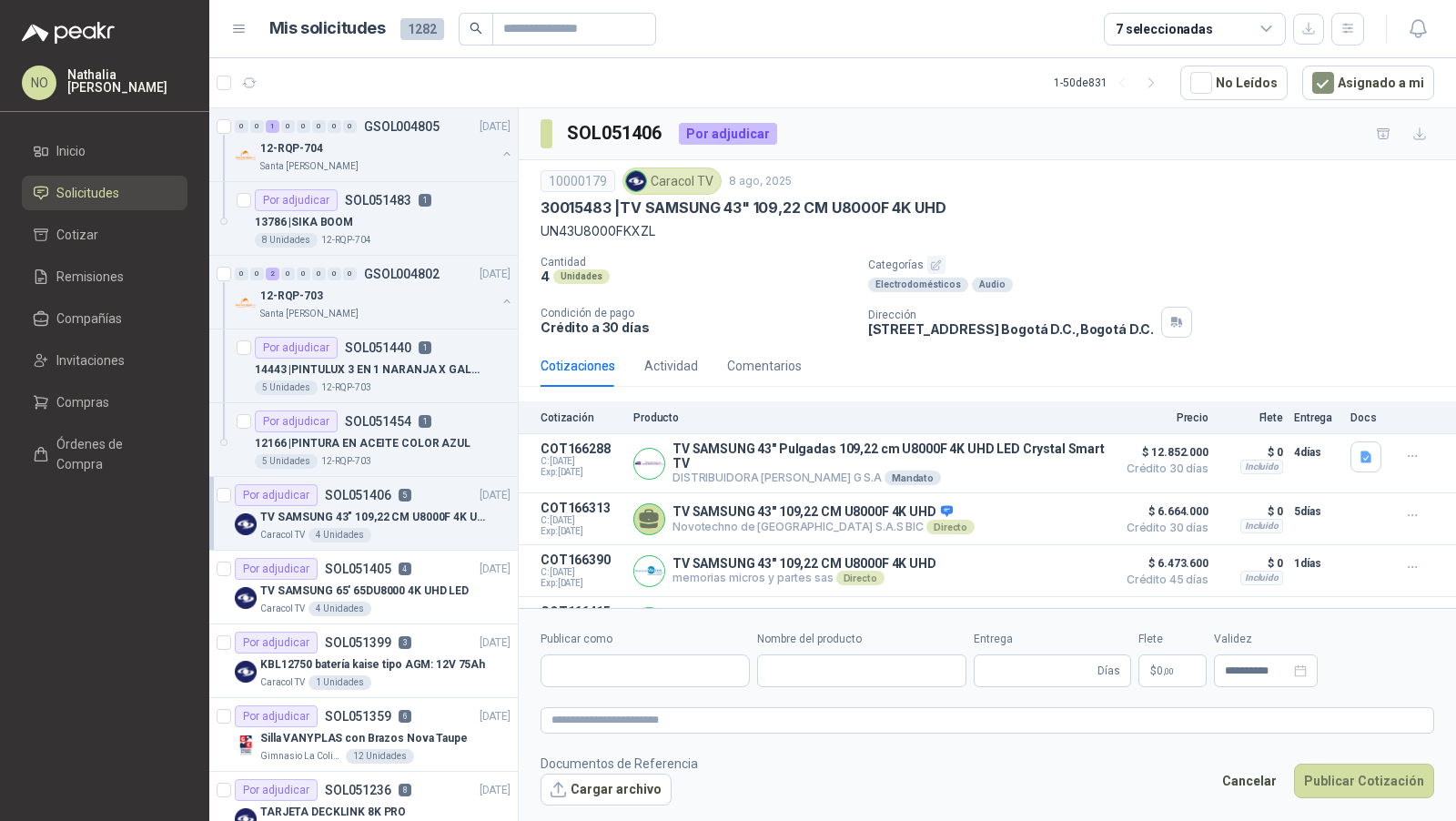
type input "**********"
type input "*"
type input "**********"
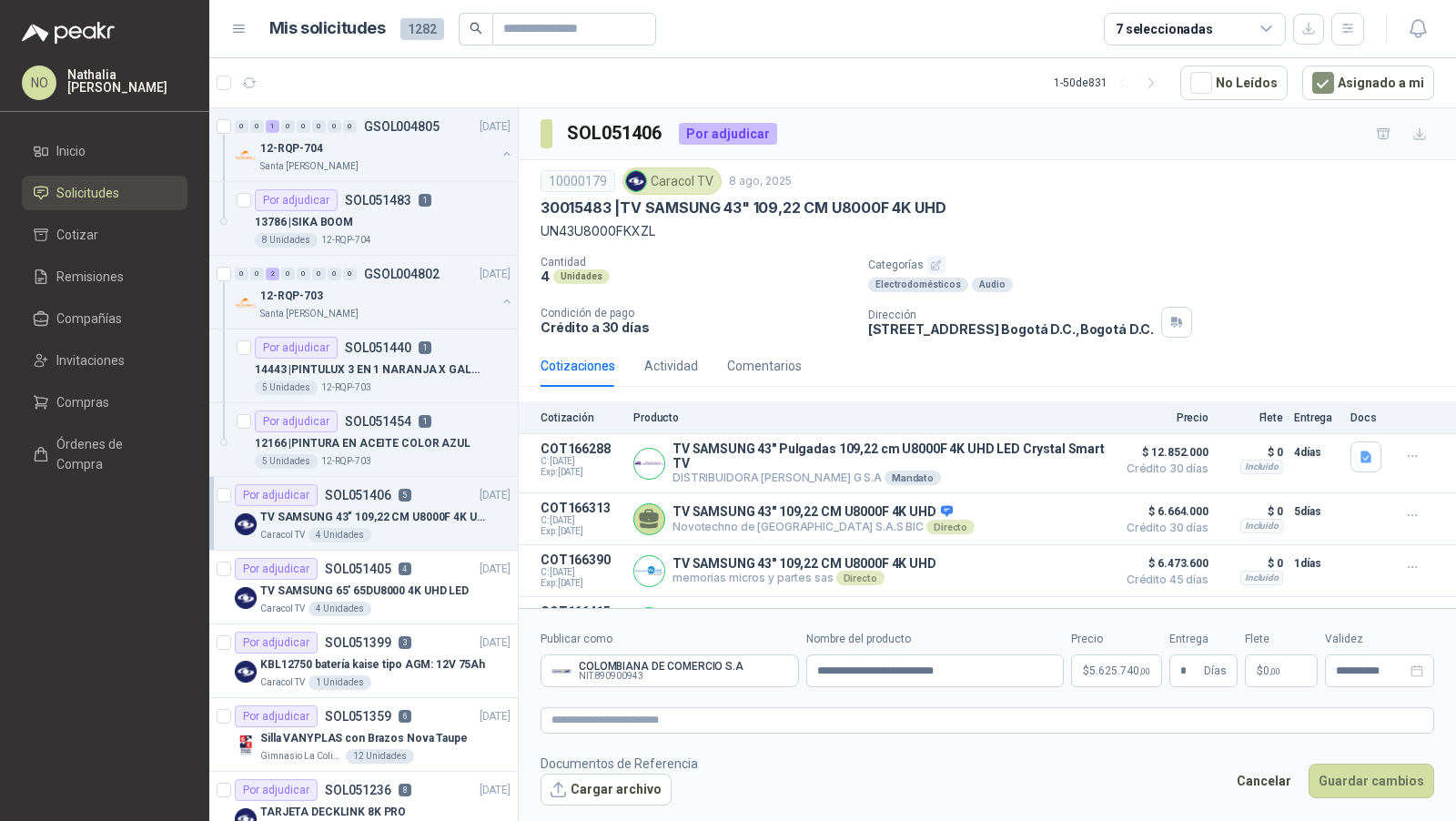
click at [597, 803] on form "**********" at bounding box center [987, 717] width 937 height 219
click at [593, 795] on button "Cargar archivo" at bounding box center [607, 790] width 131 height 32
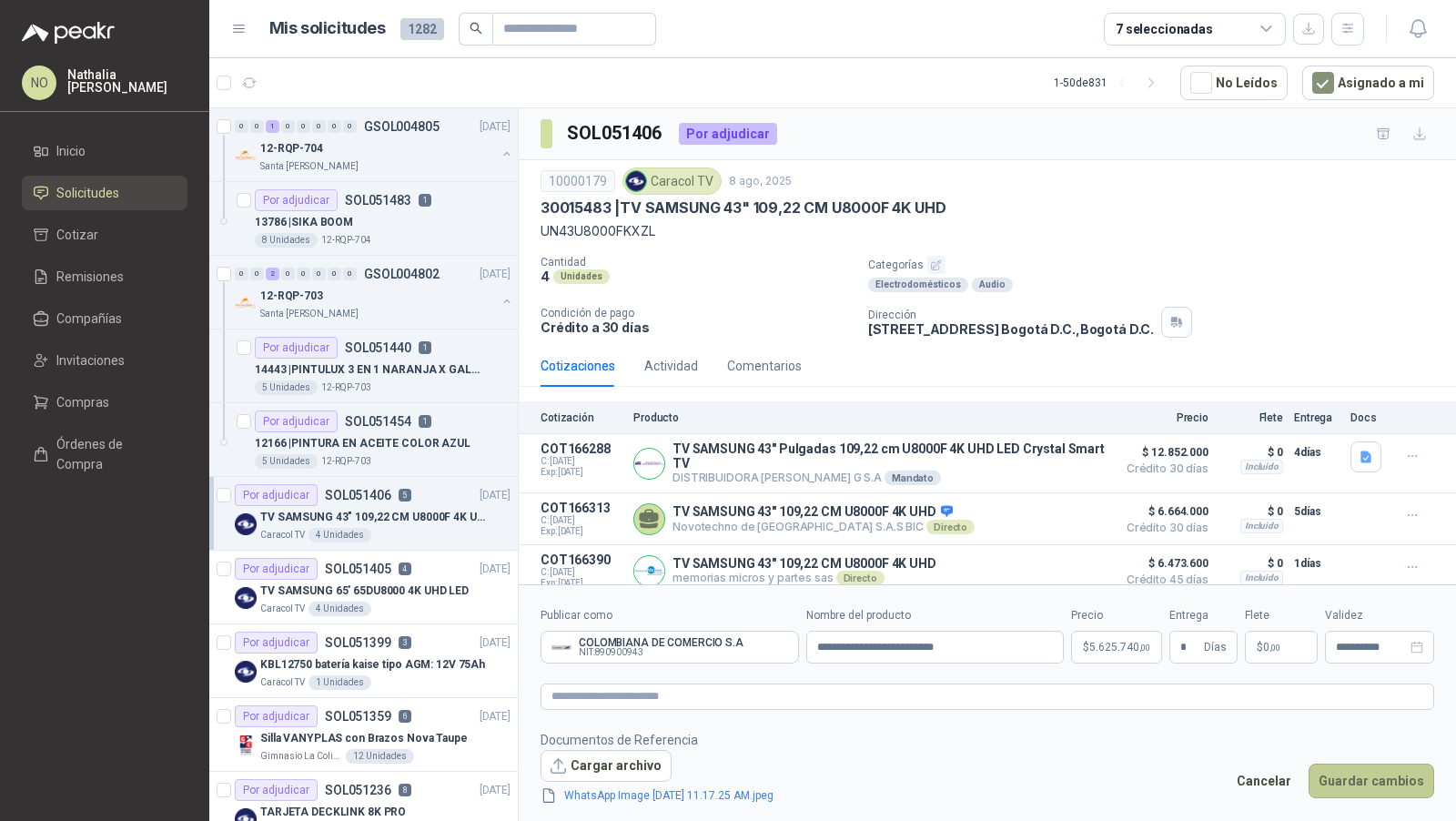
click at [1345, 785] on button "Guardar cambios" at bounding box center [1372, 780] width 125 height 34
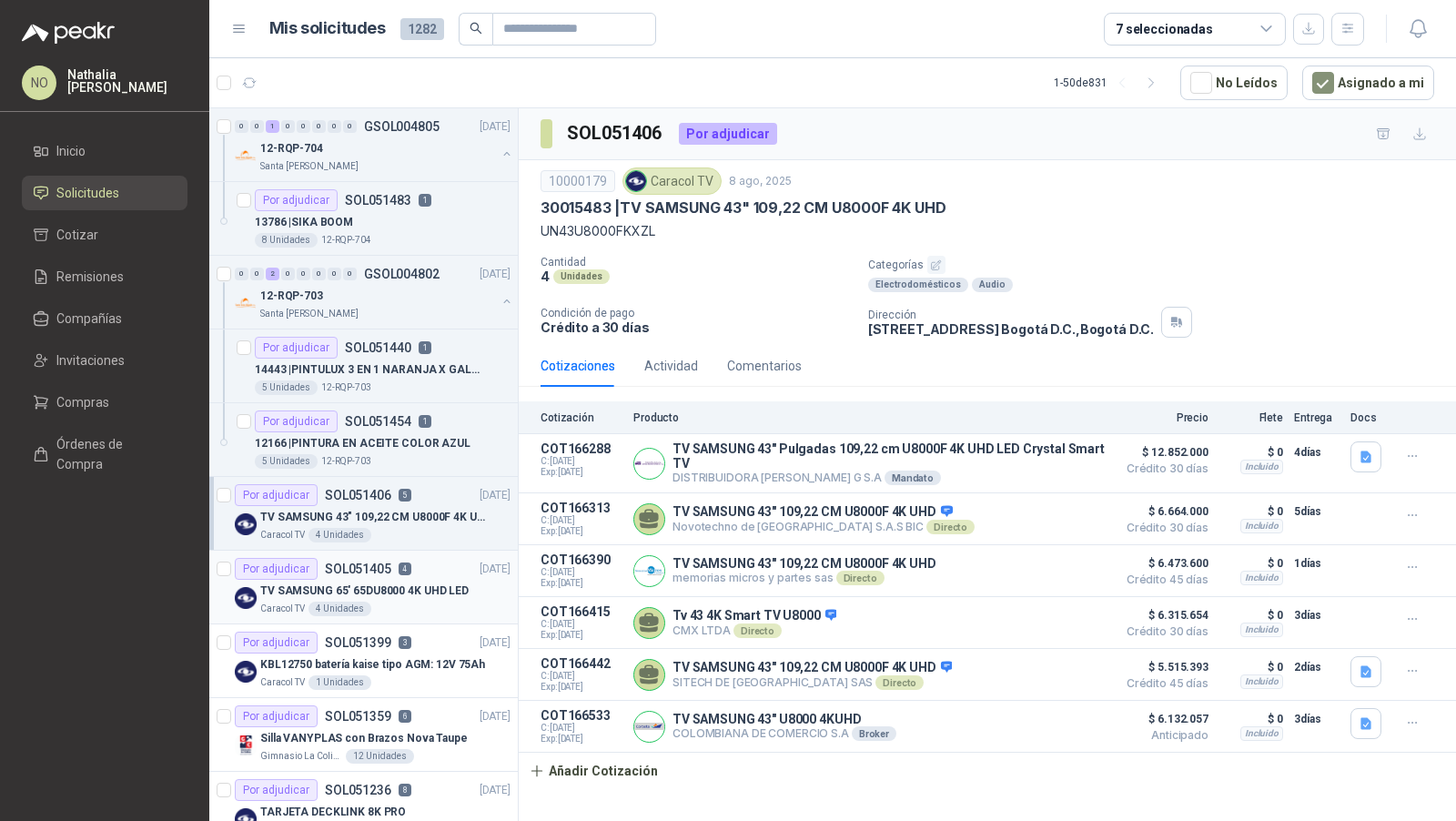
click at [414, 574] on div "Por adjudicar SOL051405 4 [DATE]" at bounding box center [373, 569] width 276 height 22
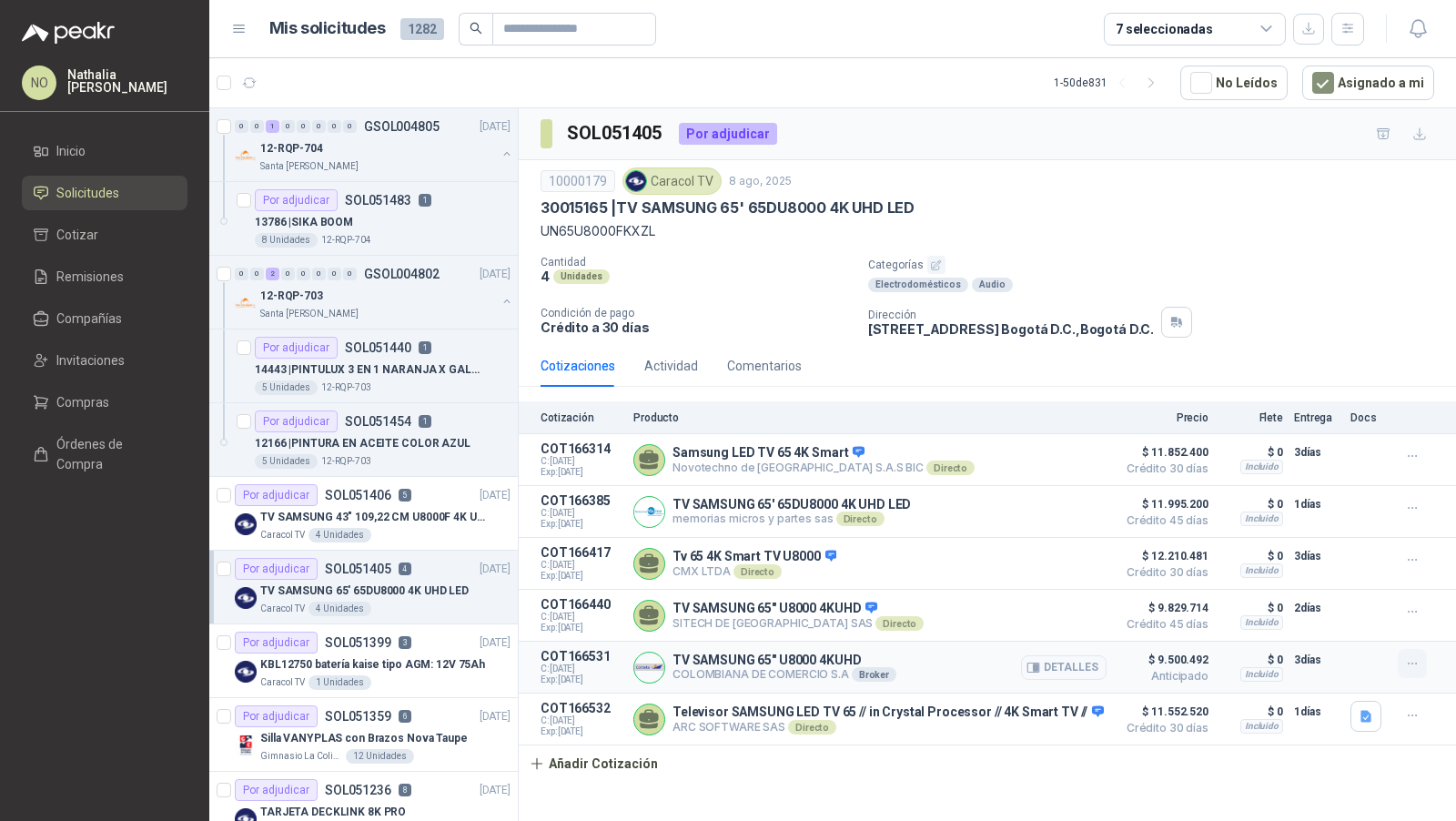
click at [1414, 660] on icon "button" at bounding box center [1413, 664] width 16 height 16
click at [1342, 586] on button "Editar" at bounding box center [1376, 586] width 146 height 29
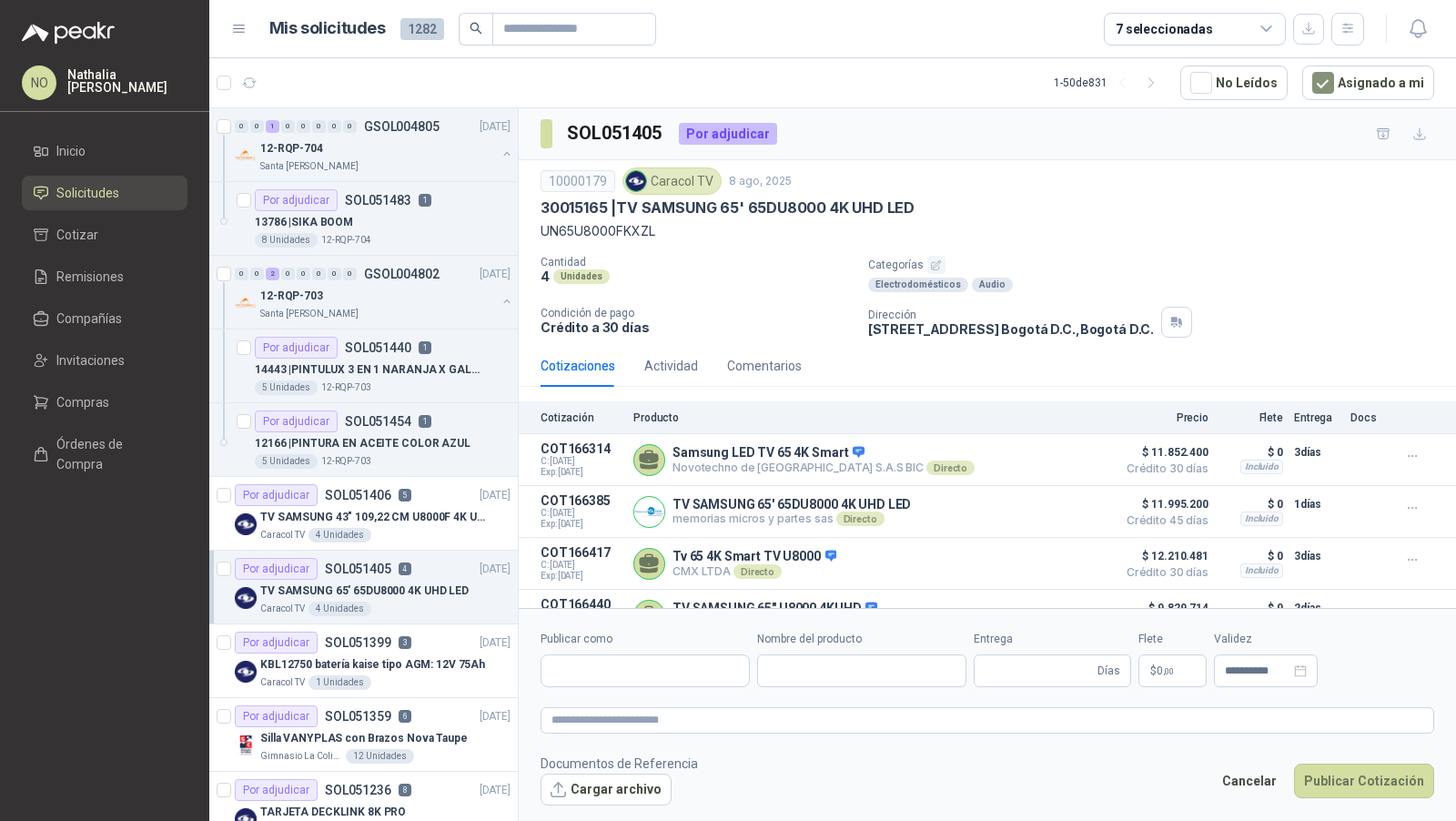
type input "**********"
type input "*"
type input "**********"
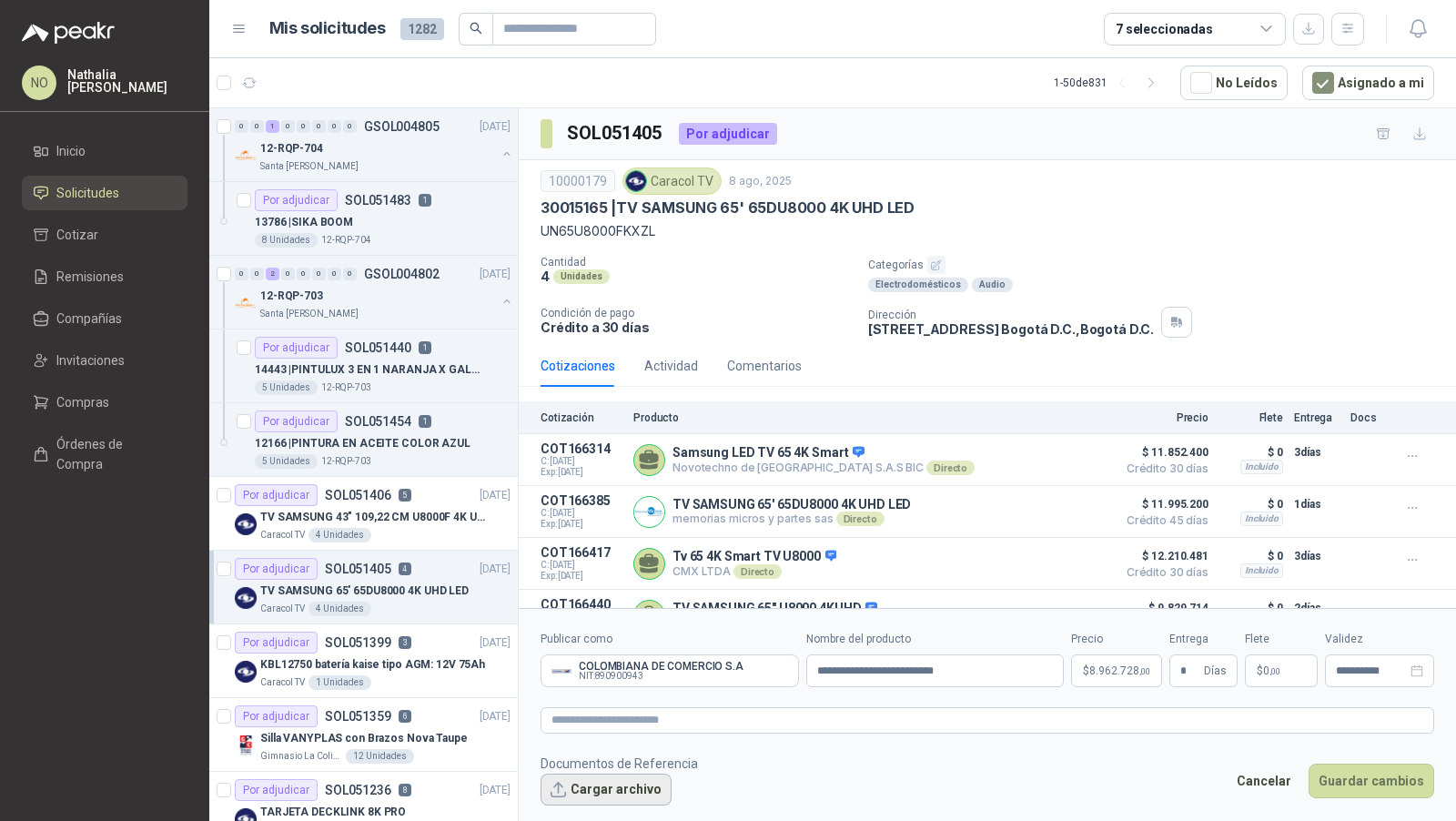
click at [641, 788] on button "Cargar archivo" at bounding box center [607, 790] width 131 height 32
click at [589, 791] on button "Cargar archivo" at bounding box center [607, 790] width 131 height 32
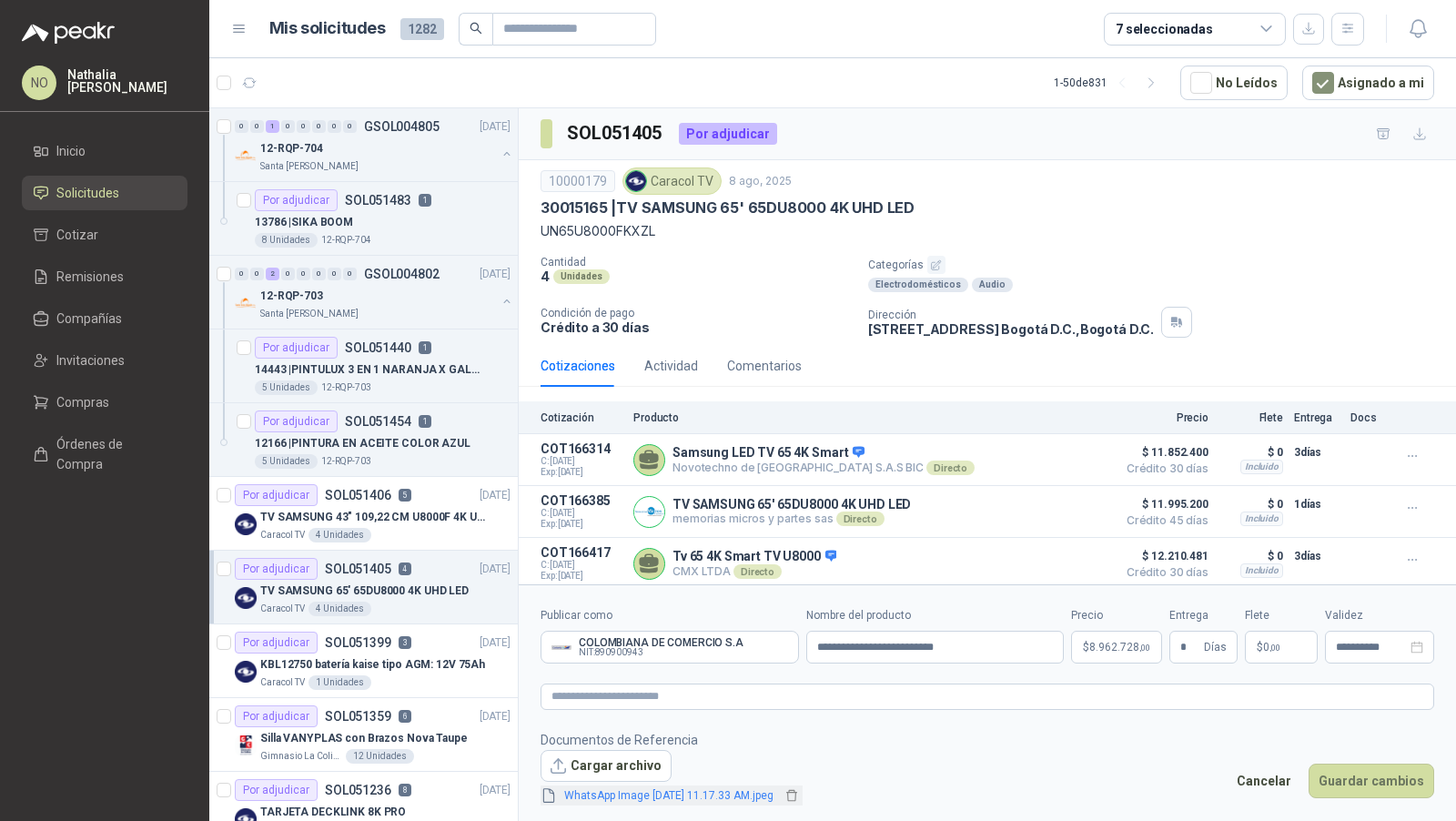
click at [751, 792] on link "WhatsApp Image [DATE] 11.17.33 AM.jpeg" at bounding box center [668, 797] width 224 height 18
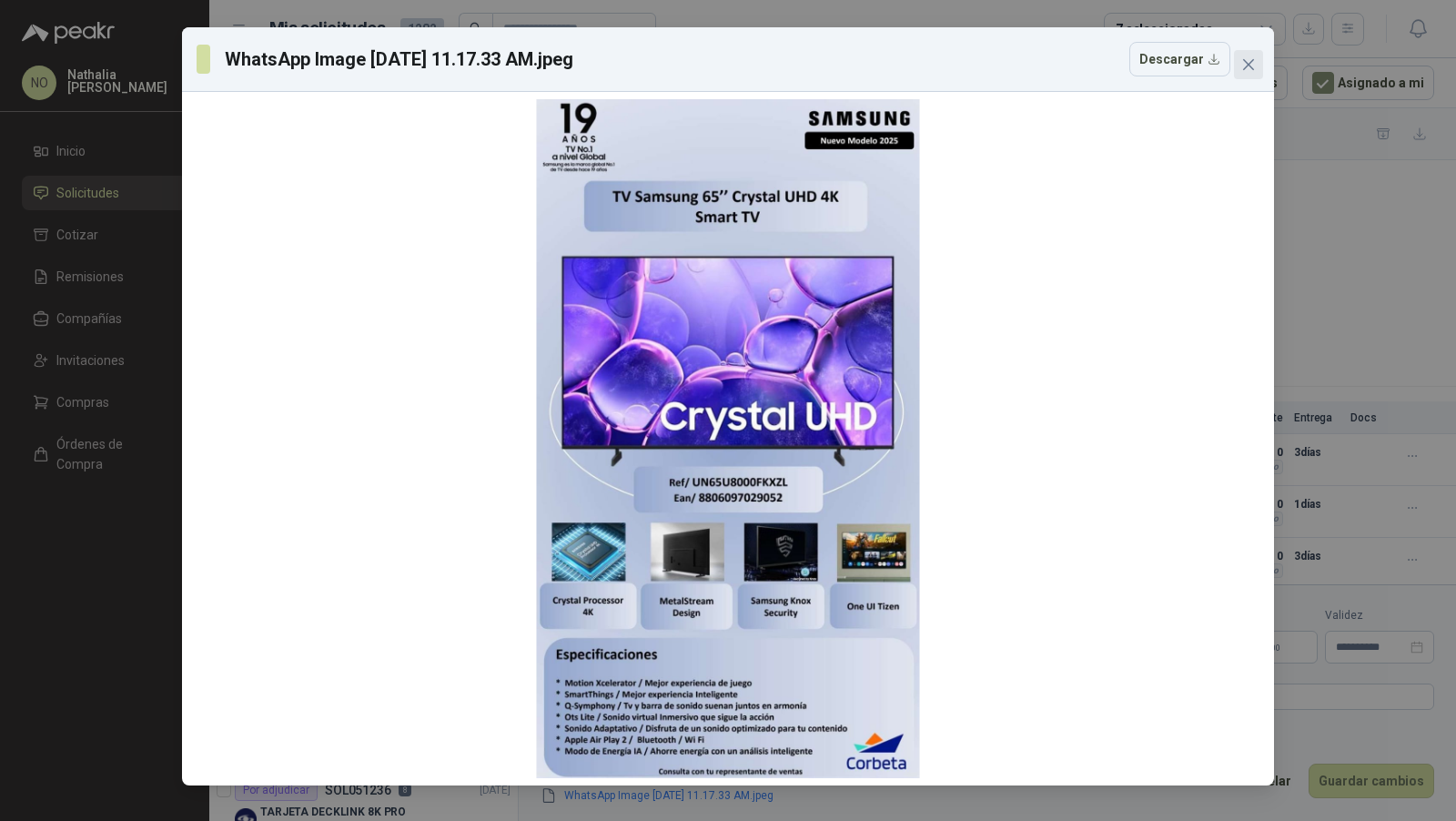
click at [1254, 63] on icon "close" at bounding box center [1249, 65] width 15 height 15
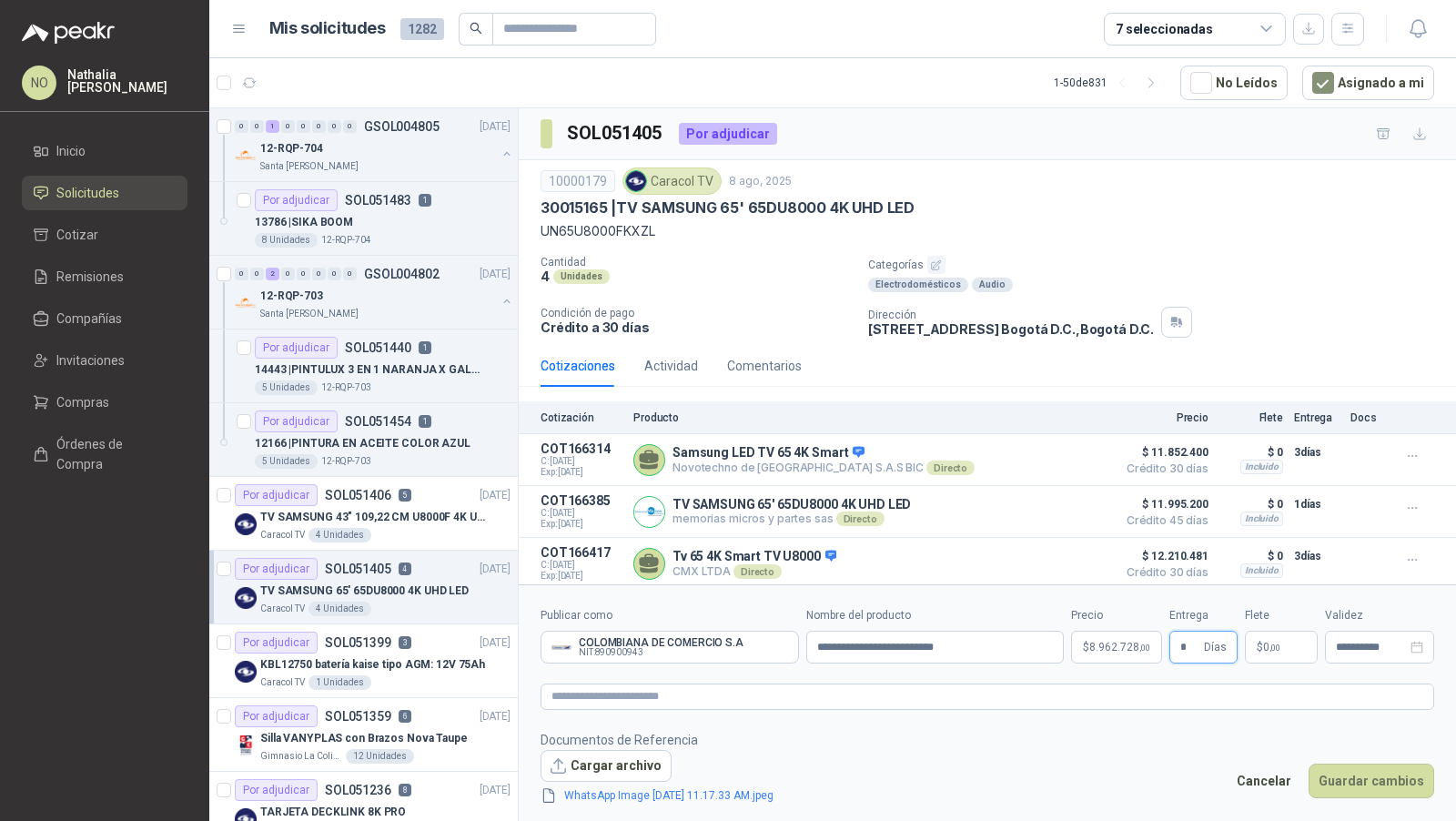
click at [1192, 649] on input "*" at bounding box center [1191, 648] width 20 height 31
type input "*"
click at [1422, 787] on button "Guardar cambios" at bounding box center [1372, 780] width 125 height 34
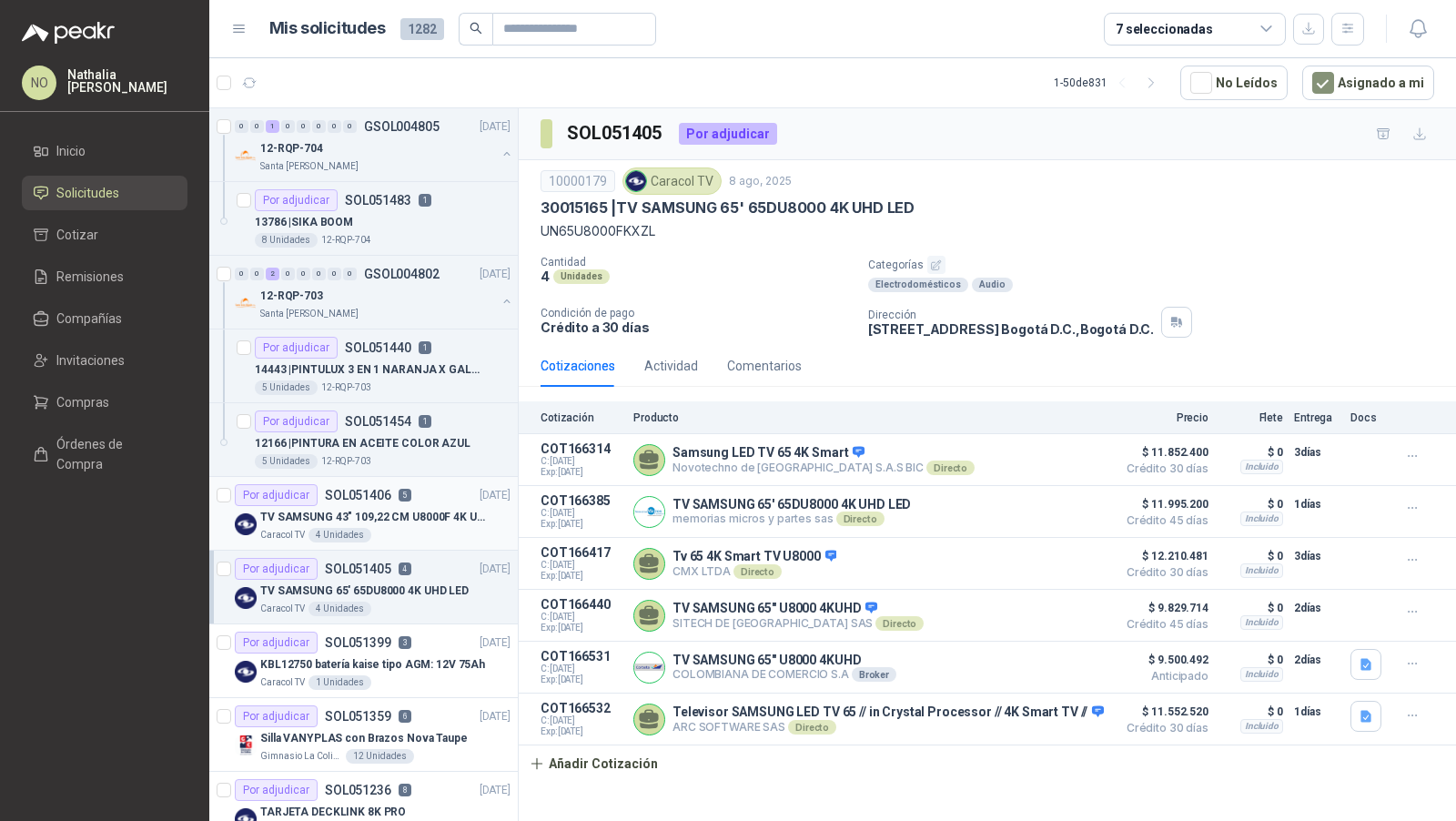
click at [368, 506] on div "TV SAMSUNG 43" 109,22 CM U8000F 4K UHD" at bounding box center [386, 517] width 250 height 22
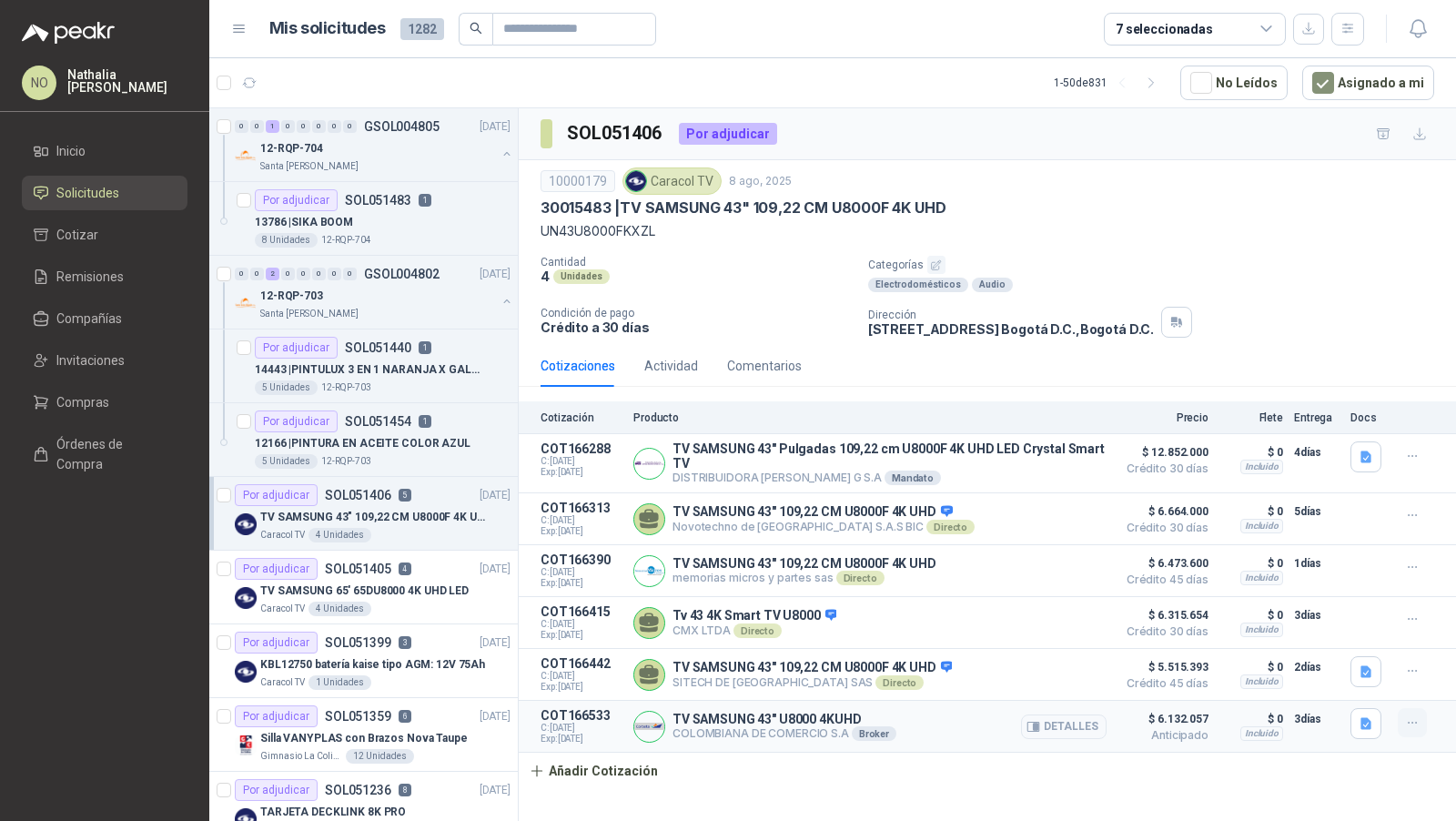
click at [1411, 721] on icon "button" at bounding box center [1413, 723] width 16 height 16
click at [1367, 637] on button "Editar" at bounding box center [1376, 646] width 146 height 29
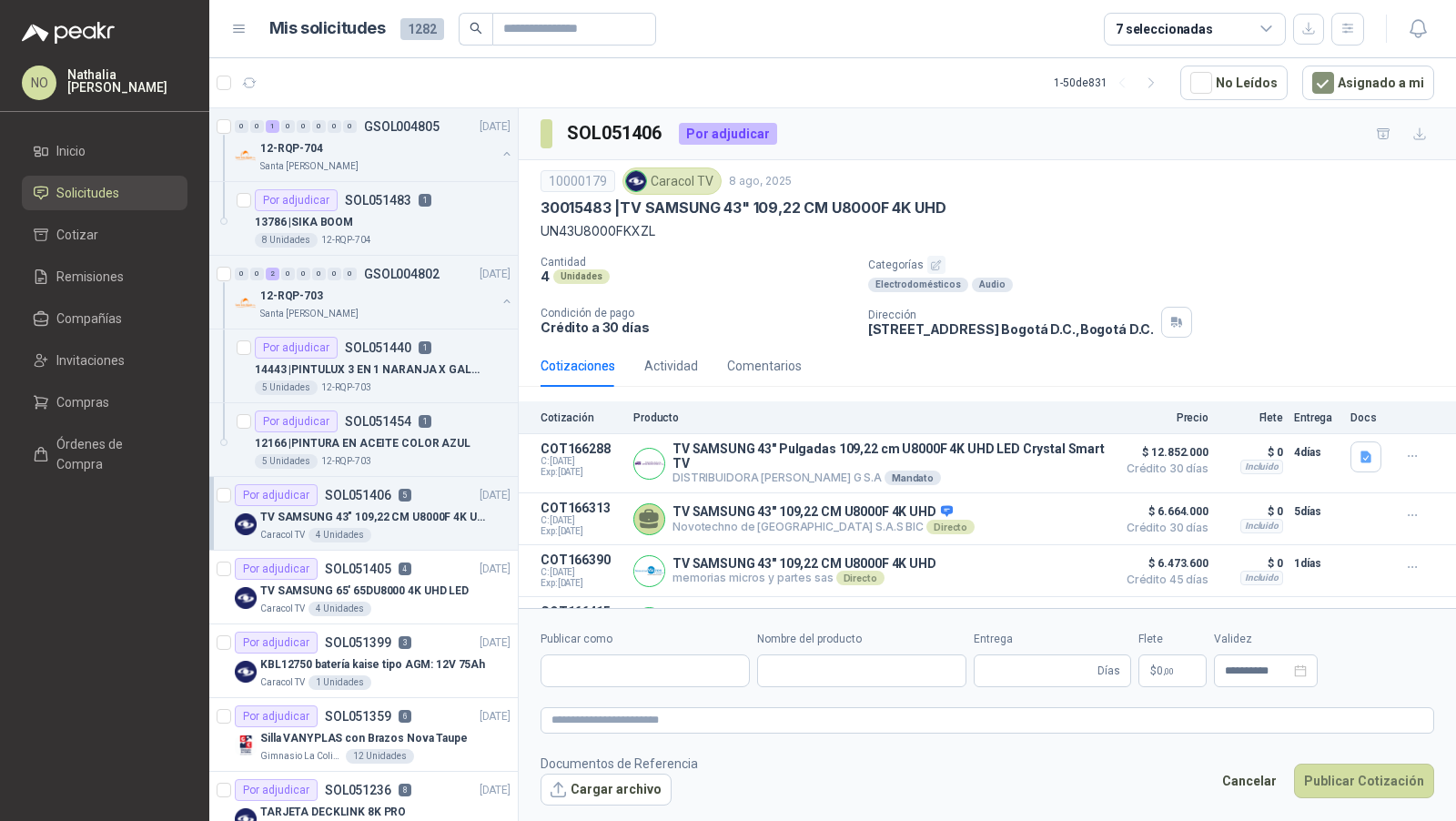
type input "**********"
type input "*"
type input "**********"
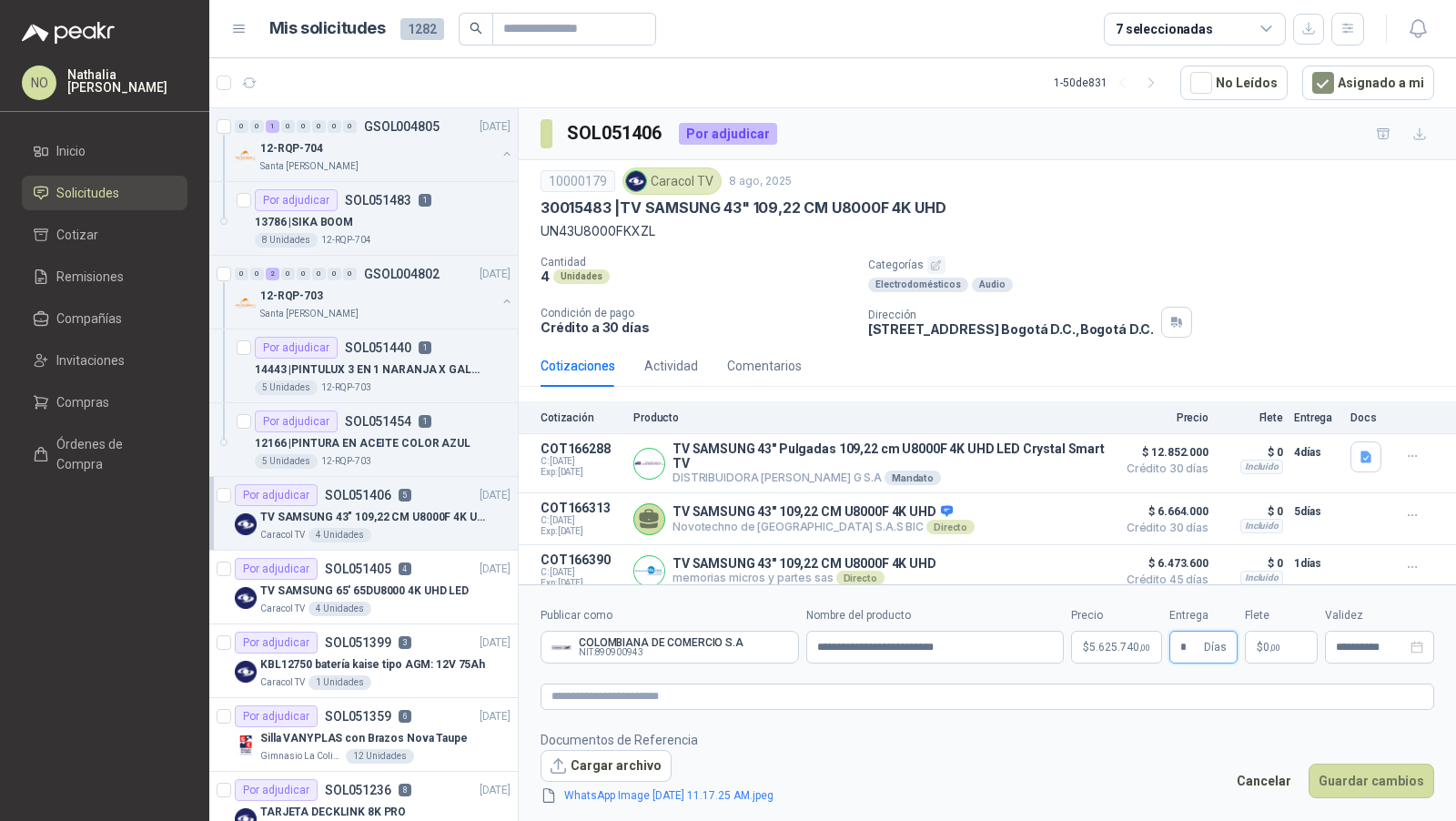
click at [1200, 649] on input "*" at bounding box center [1191, 648] width 20 height 31
type input "*"
click at [1427, 793] on button "Guardar cambios" at bounding box center [1372, 780] width 125 height 34
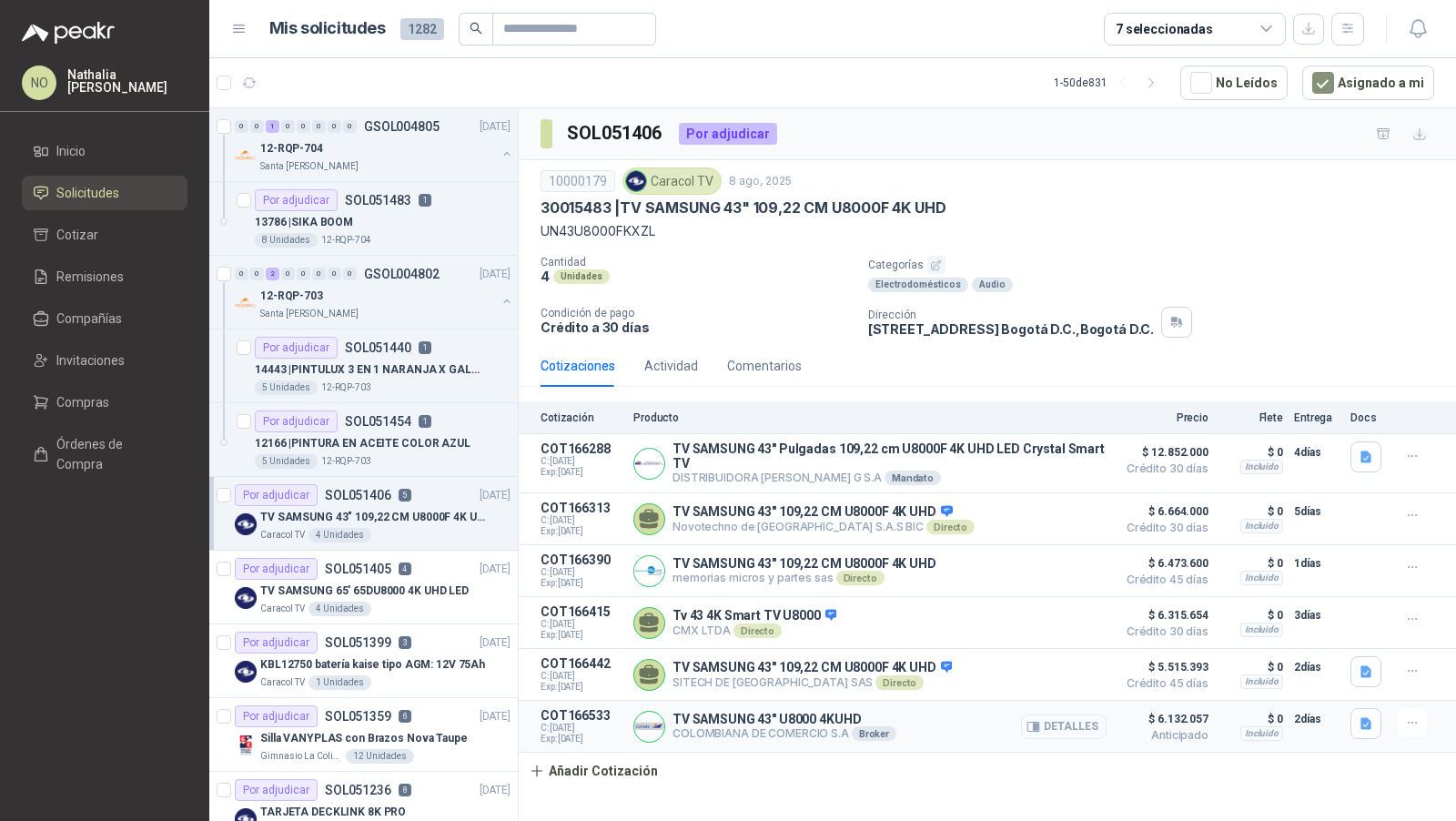
click at [1061, 720] on button "Detalles" at bounding box center [1064, 726] width 85 height 24
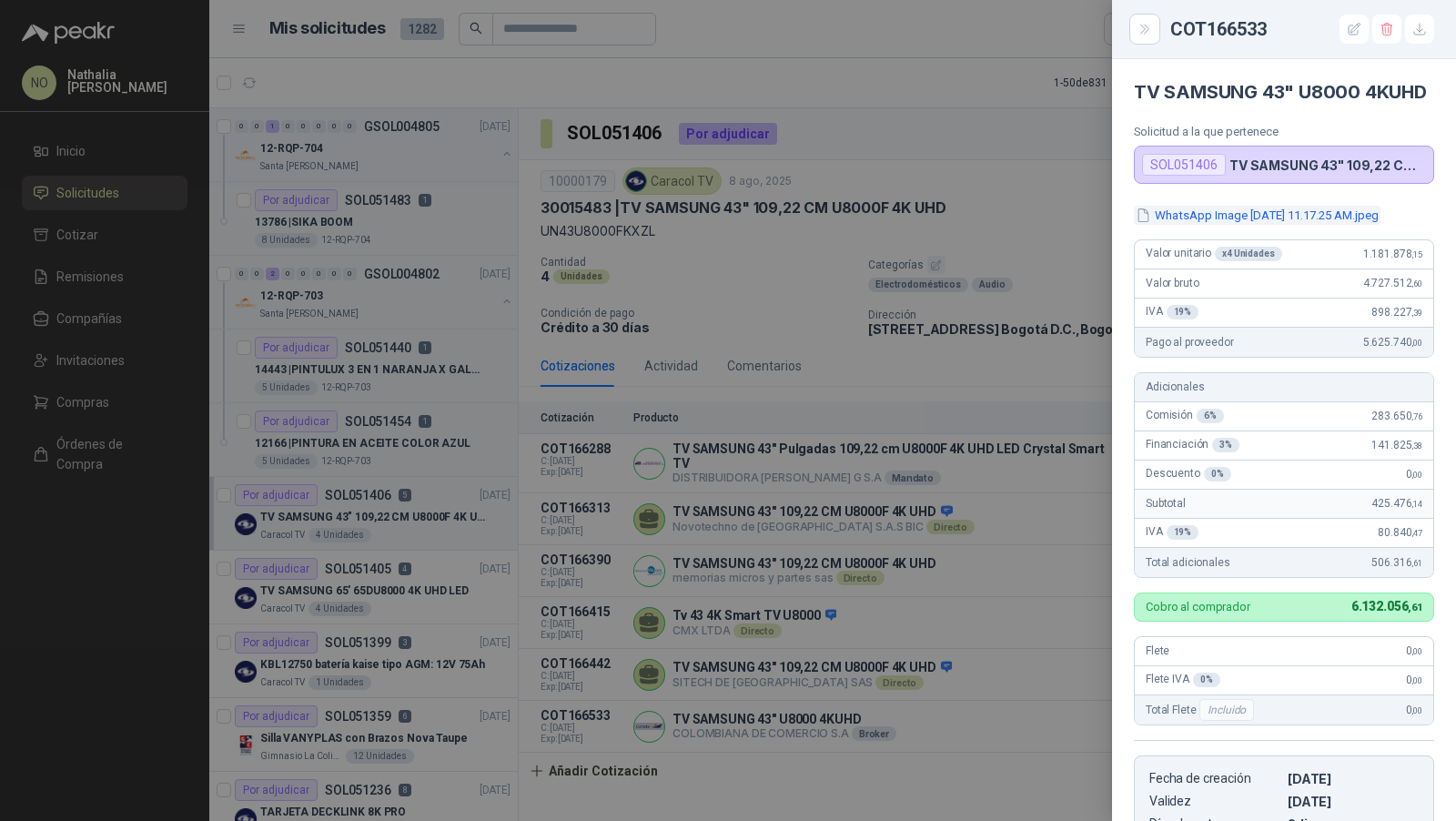
click at [1294, 225] on button "WhatsApp Image [DATE] 11.17.25 AM.jpeg" at bounding box center [1257, 215] width 247 height 20
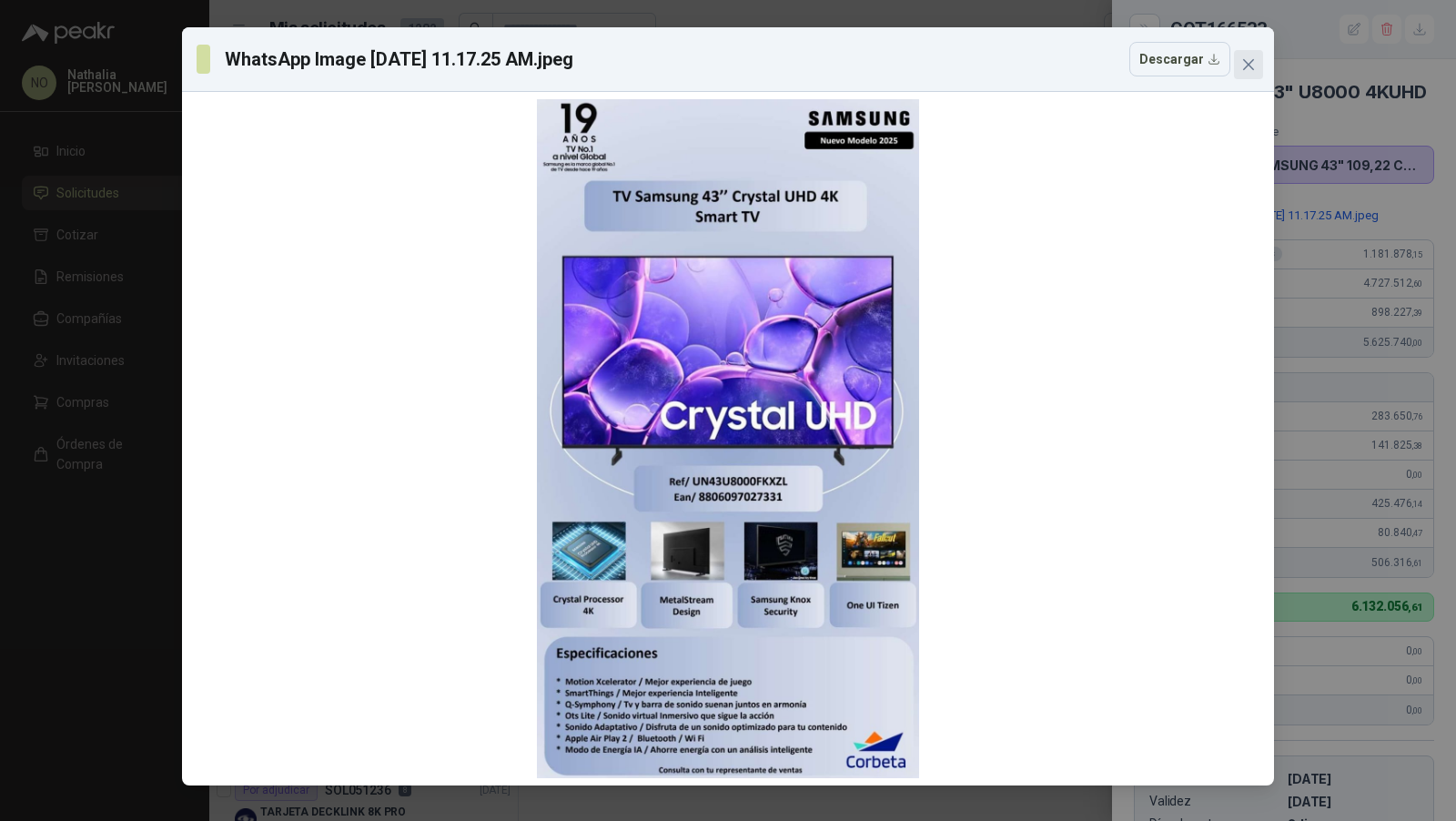
click at [1252, 63] on icon "close" at bounding box center [1249, 65] width 15 height 15
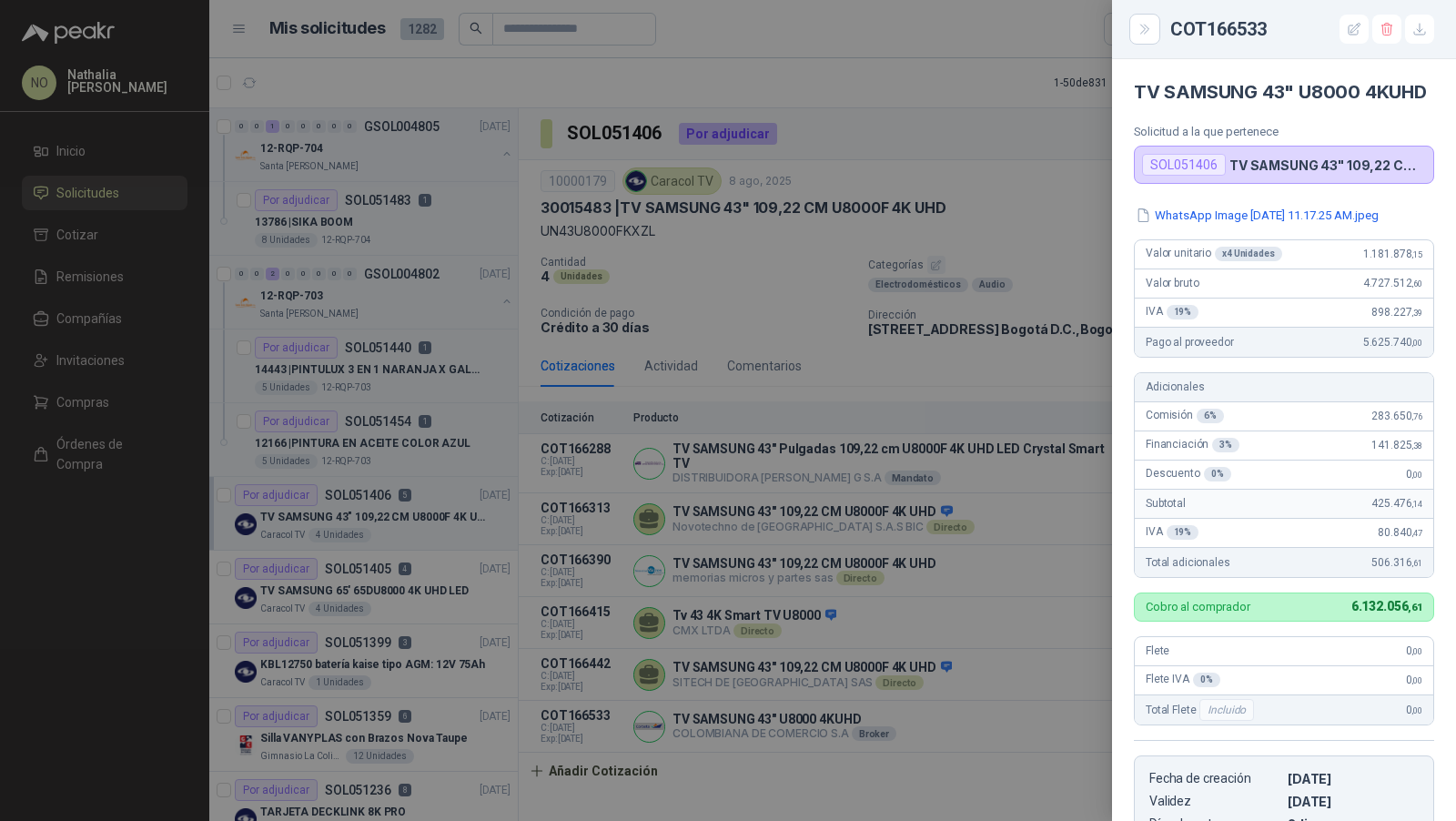
click at [779, 463] on div at bounding box center [728, 410] width 1456 height 821
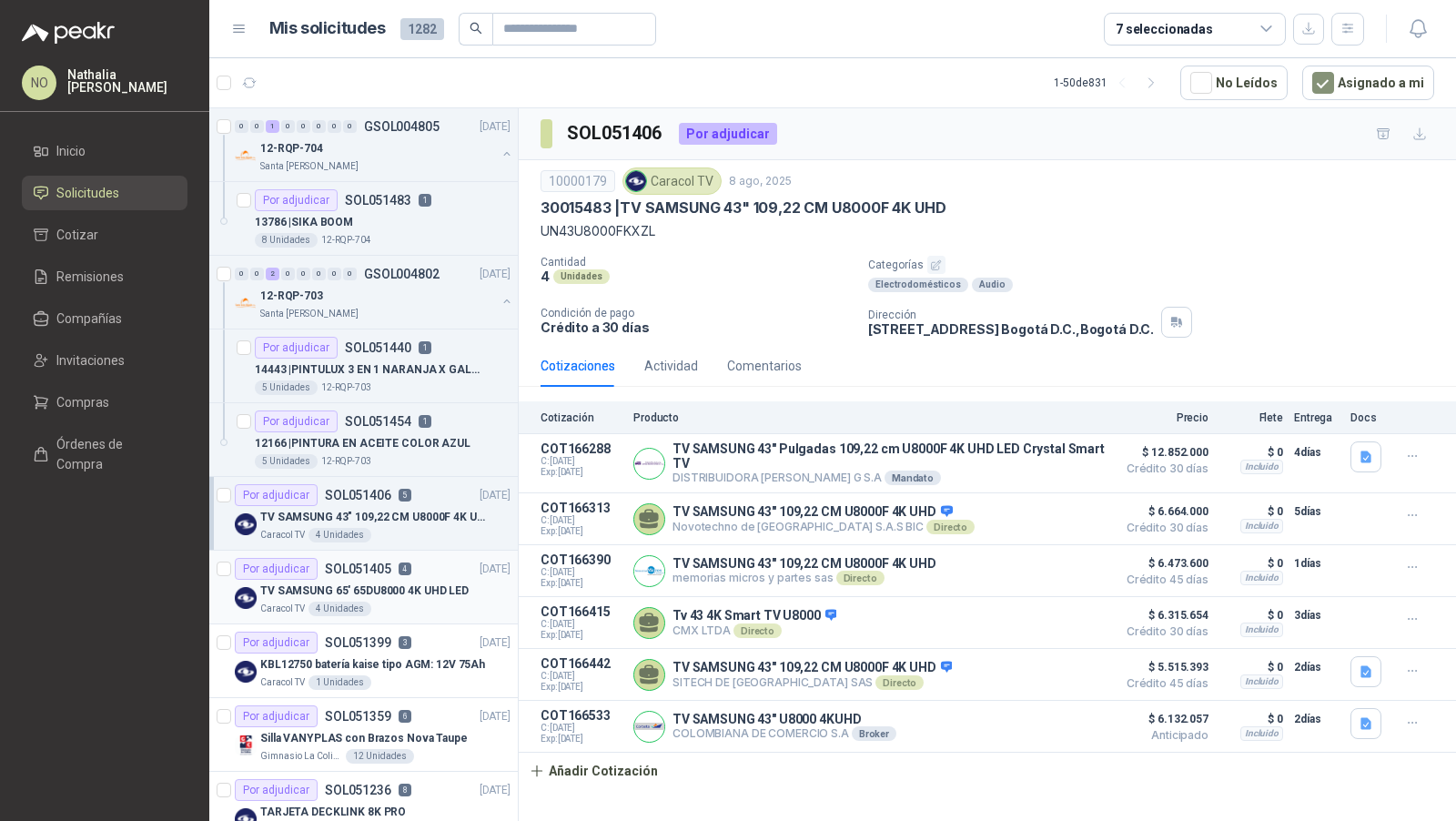
click at [445, 603] on div "Caracol TV 4 Unidades" at bounding box center [386, 609] width 250 height 15
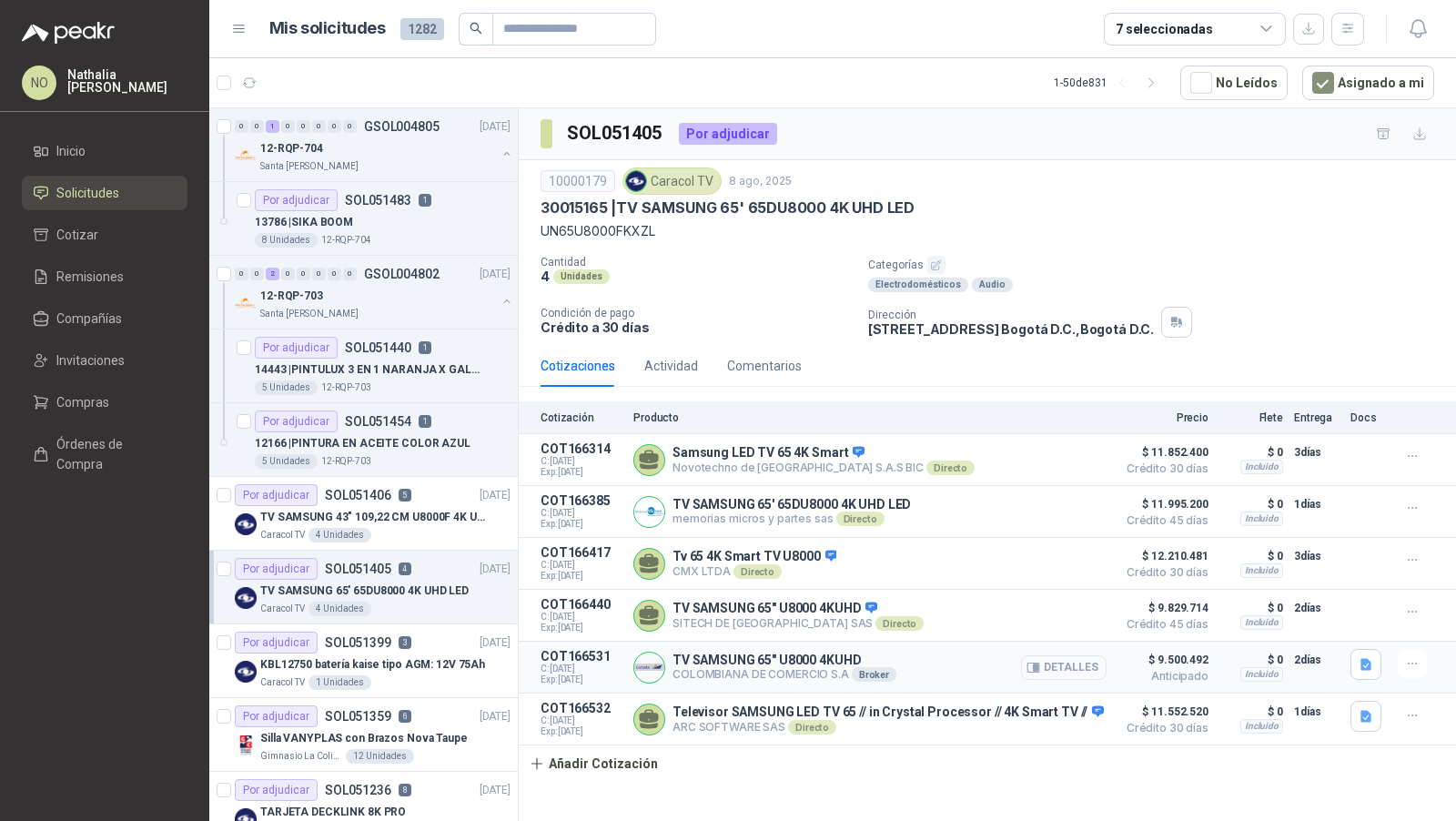
click at [1074, 661] on button "Detalles" at bounding box center [1064, 667] width 85 height 24
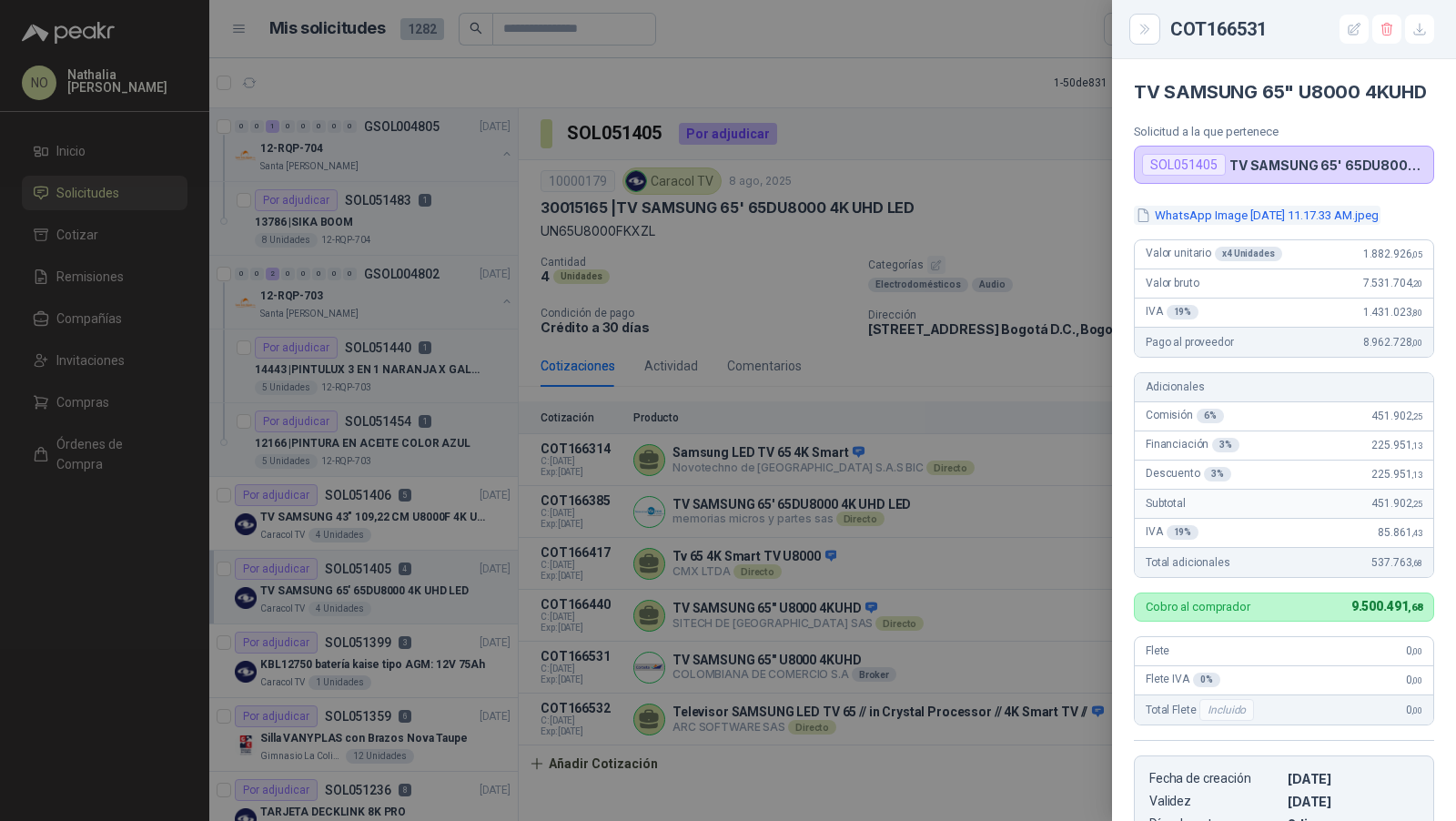
click at [1269, 225] on button "WhatsApp Image [DATE] 11.17.33 AM.jpeg" at bounding box center [1257, 215] width 247 height 20
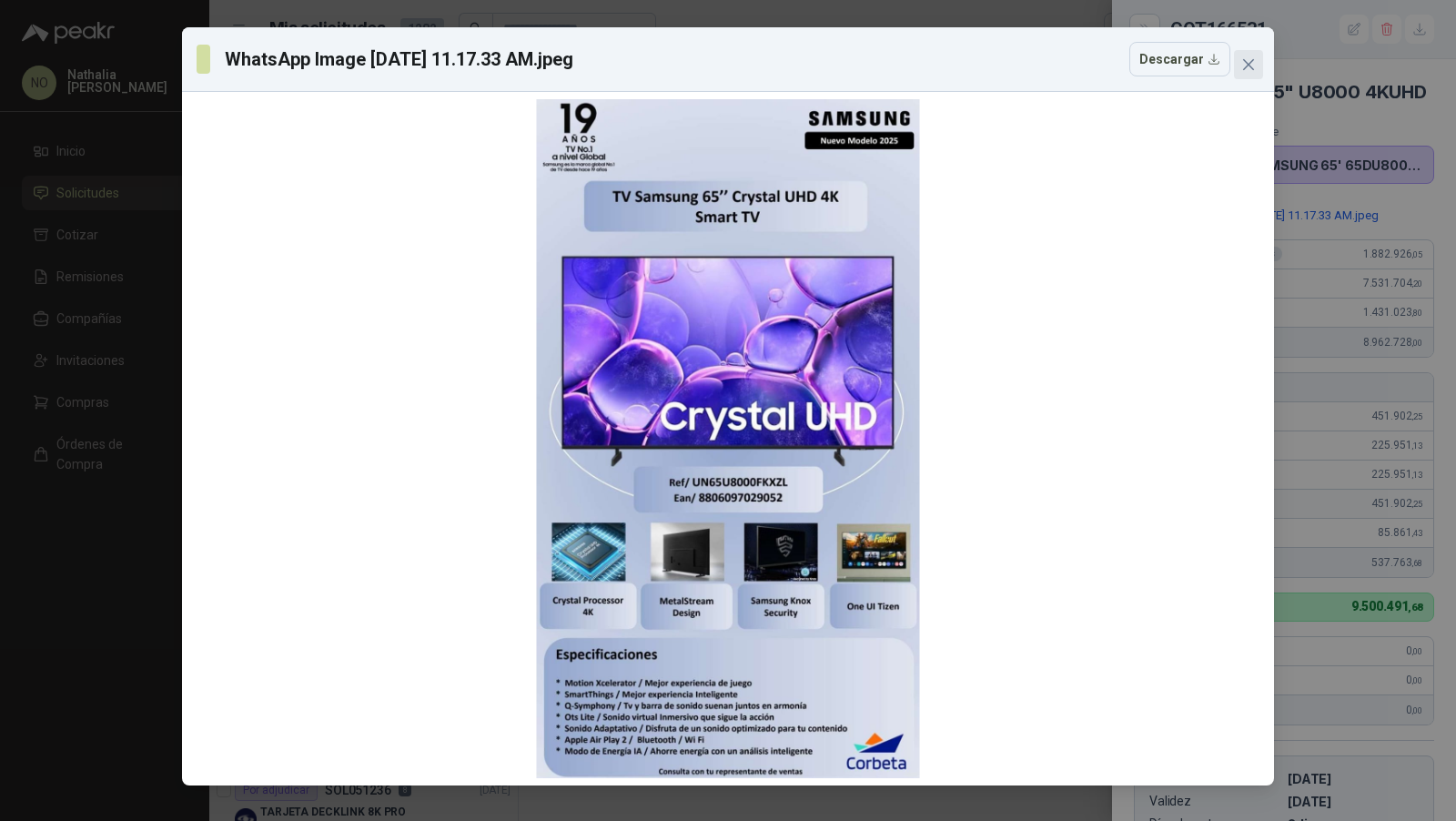
click at [1244, 74] on button "Close" at bounding box center [1249, 65] width 29 height 29
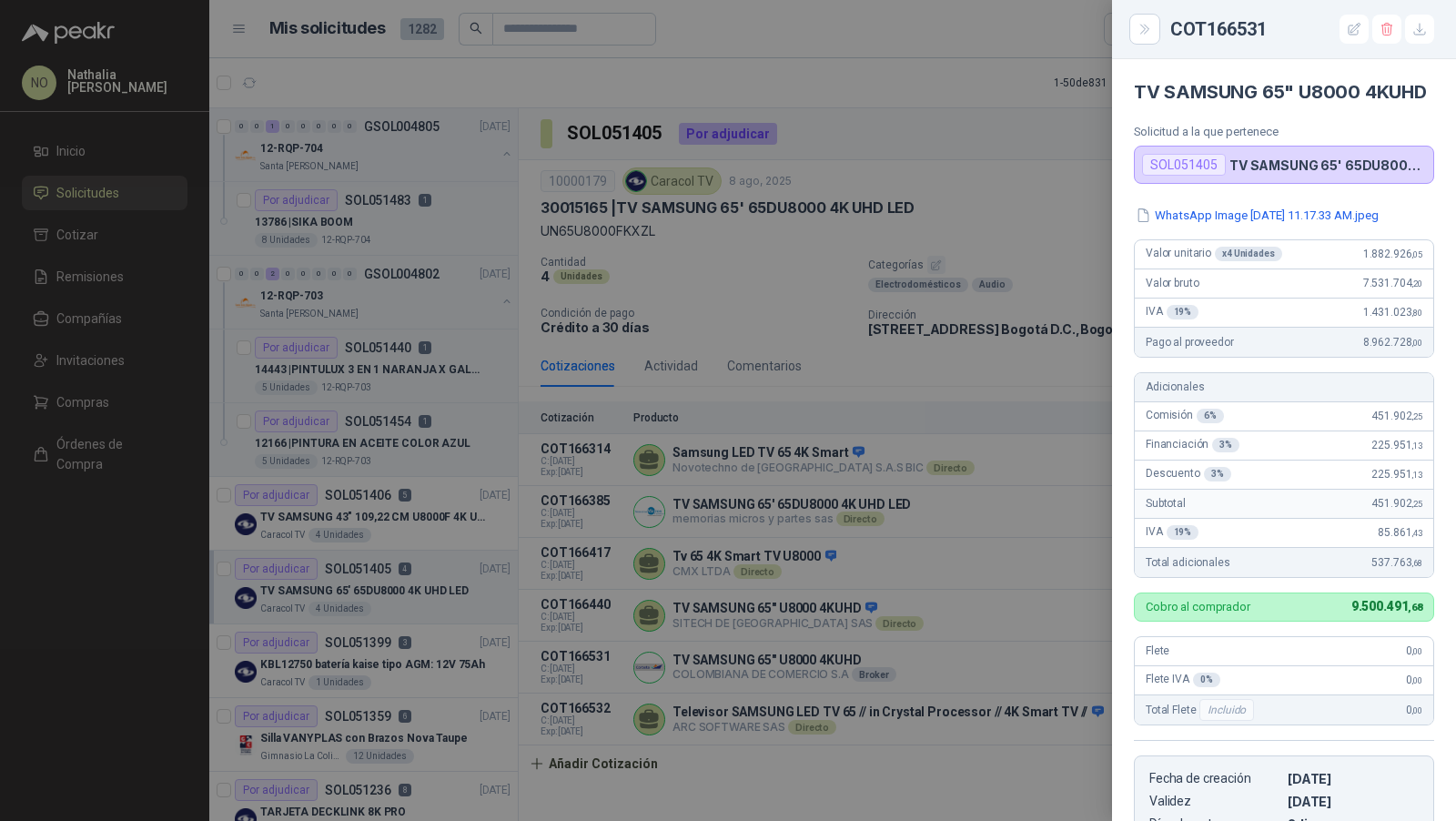
click at [836, 359] on div at bounding box center [728, 410] width 1456 height 821
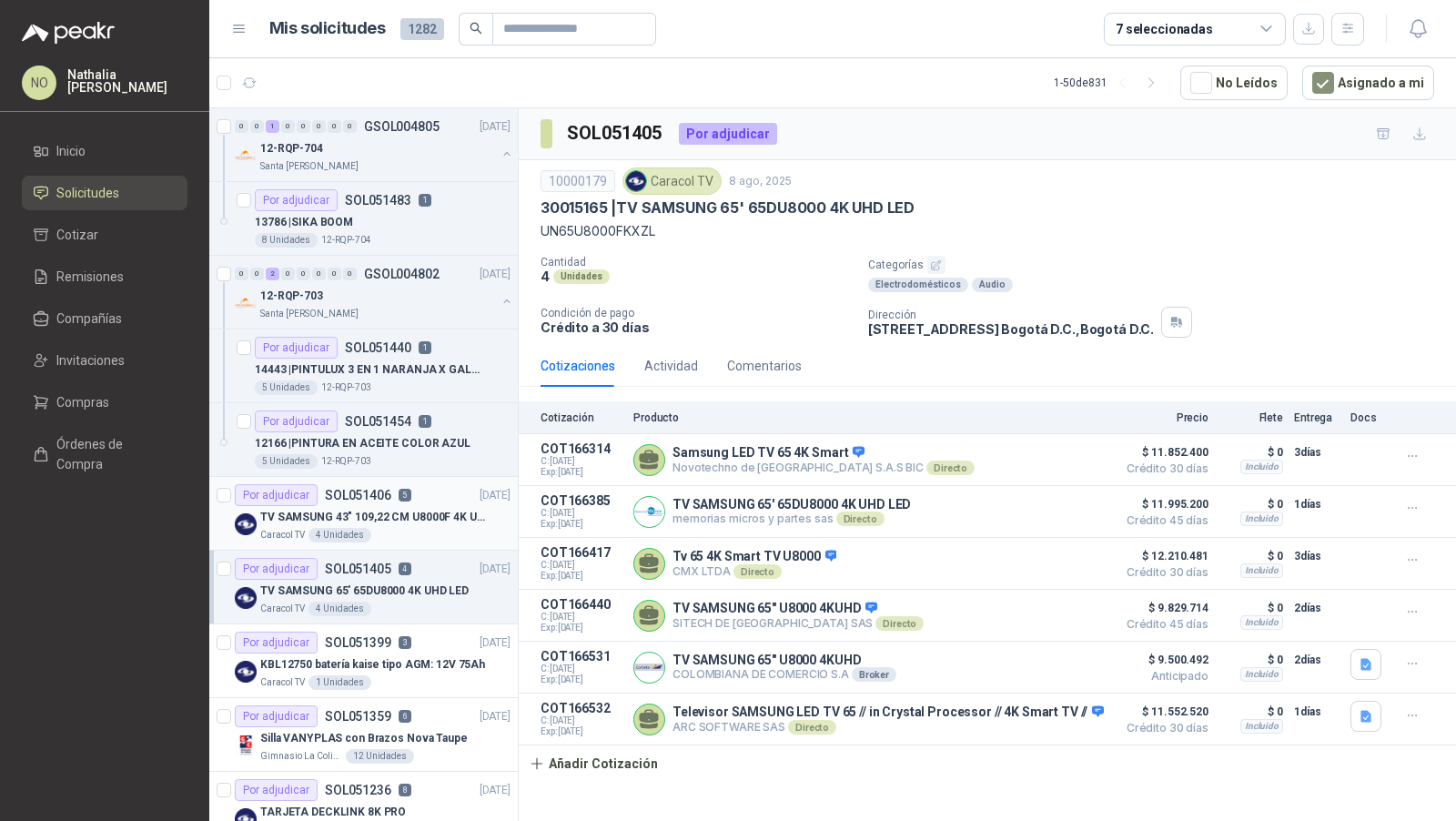
click at [437, 509] on p "TV SAMSUNG 43" 109,22 CM U8000F 4K UHD" at bounding box center [374, 518] width 227 height 18
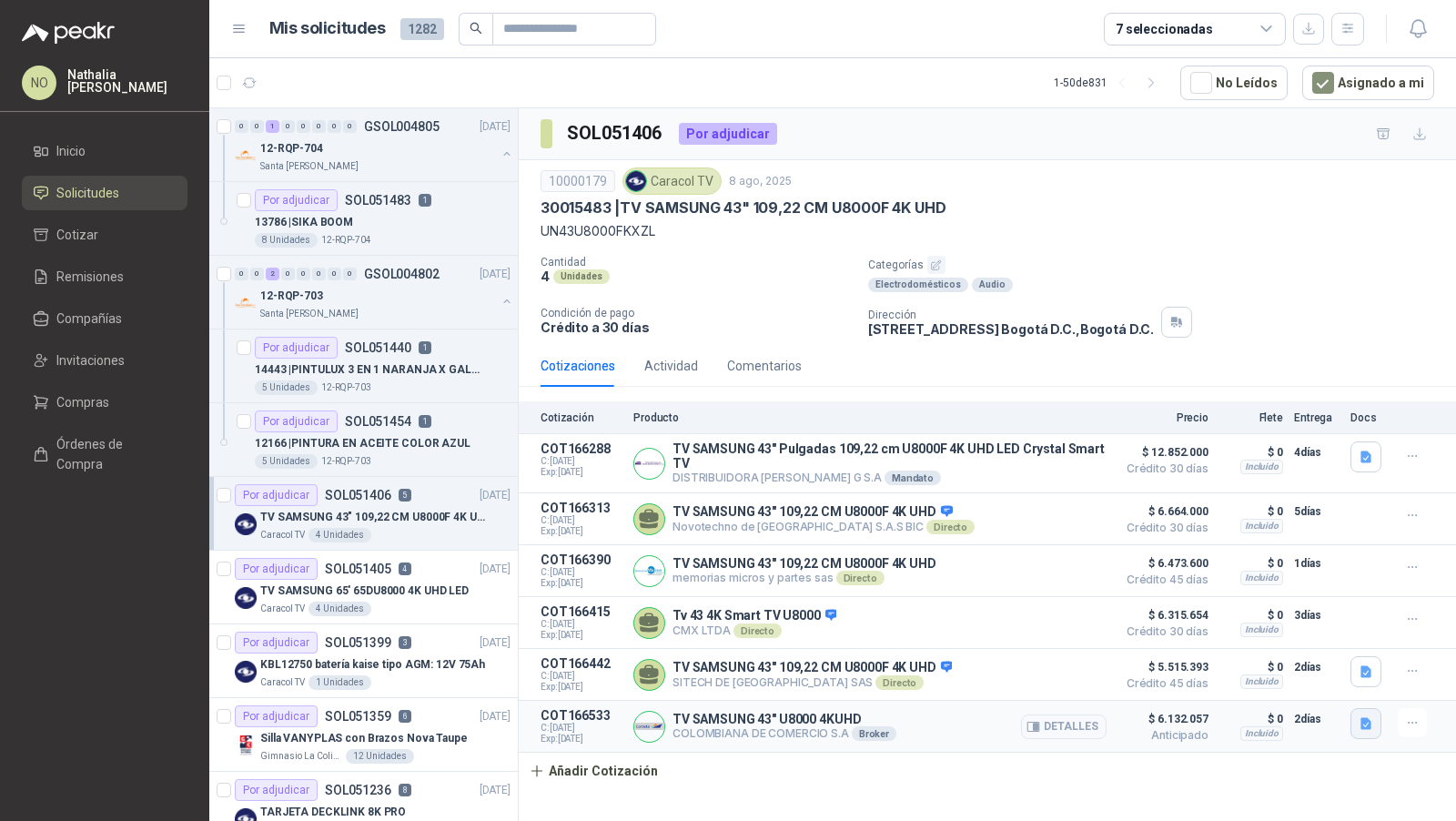
click at [1366, 718] on icon "button" at bounding box center [1366, 724] width 11 height 12
click at [1197, 679] on button "WhatsApp Image [DATE] 11.17.25 AM.jpeg" at bounding box center [1246, 679] width 247 height 20
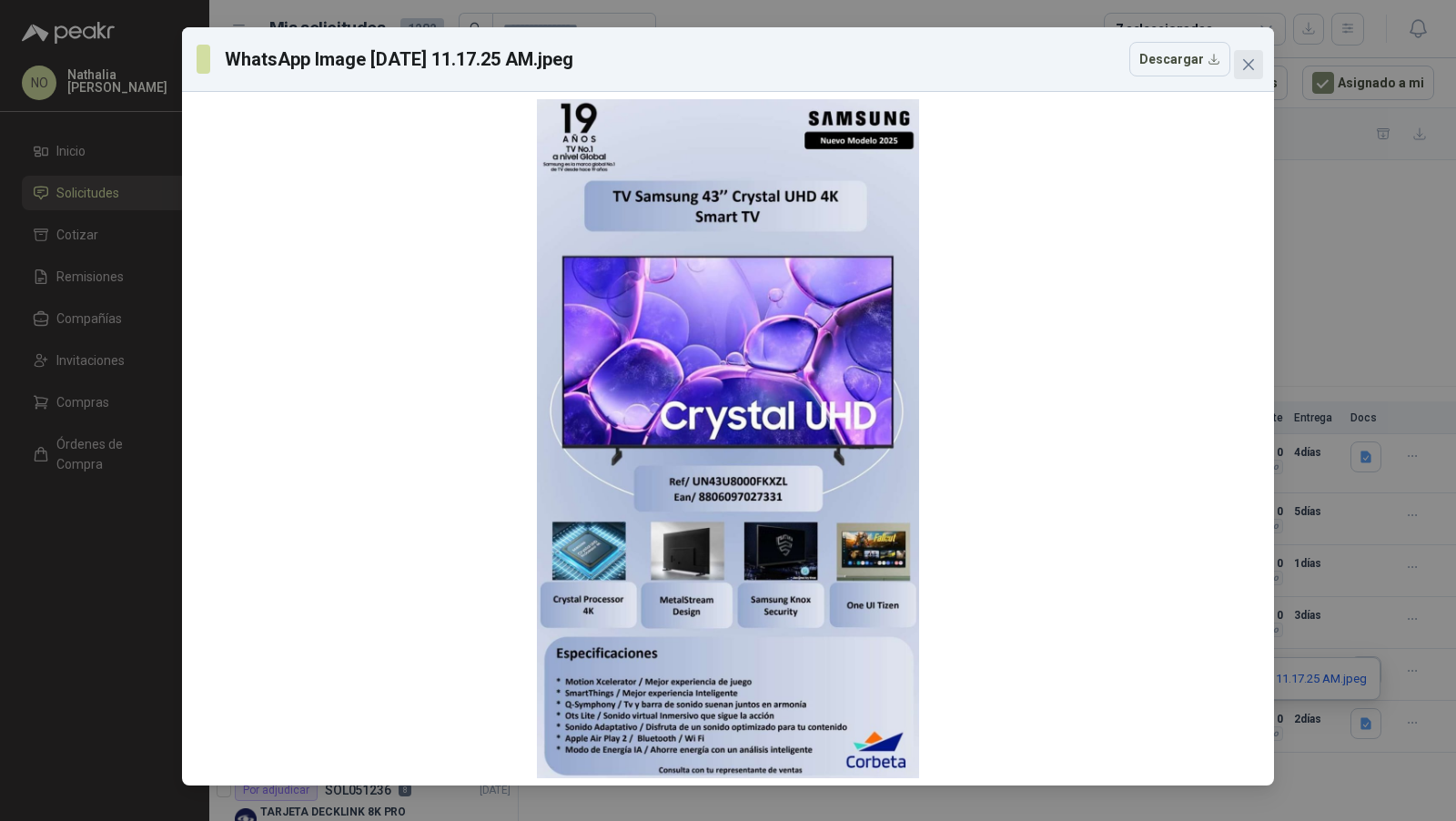
click at [1256, 61] on span "Close" at bounding box center [1249, 65] width 29 height 15
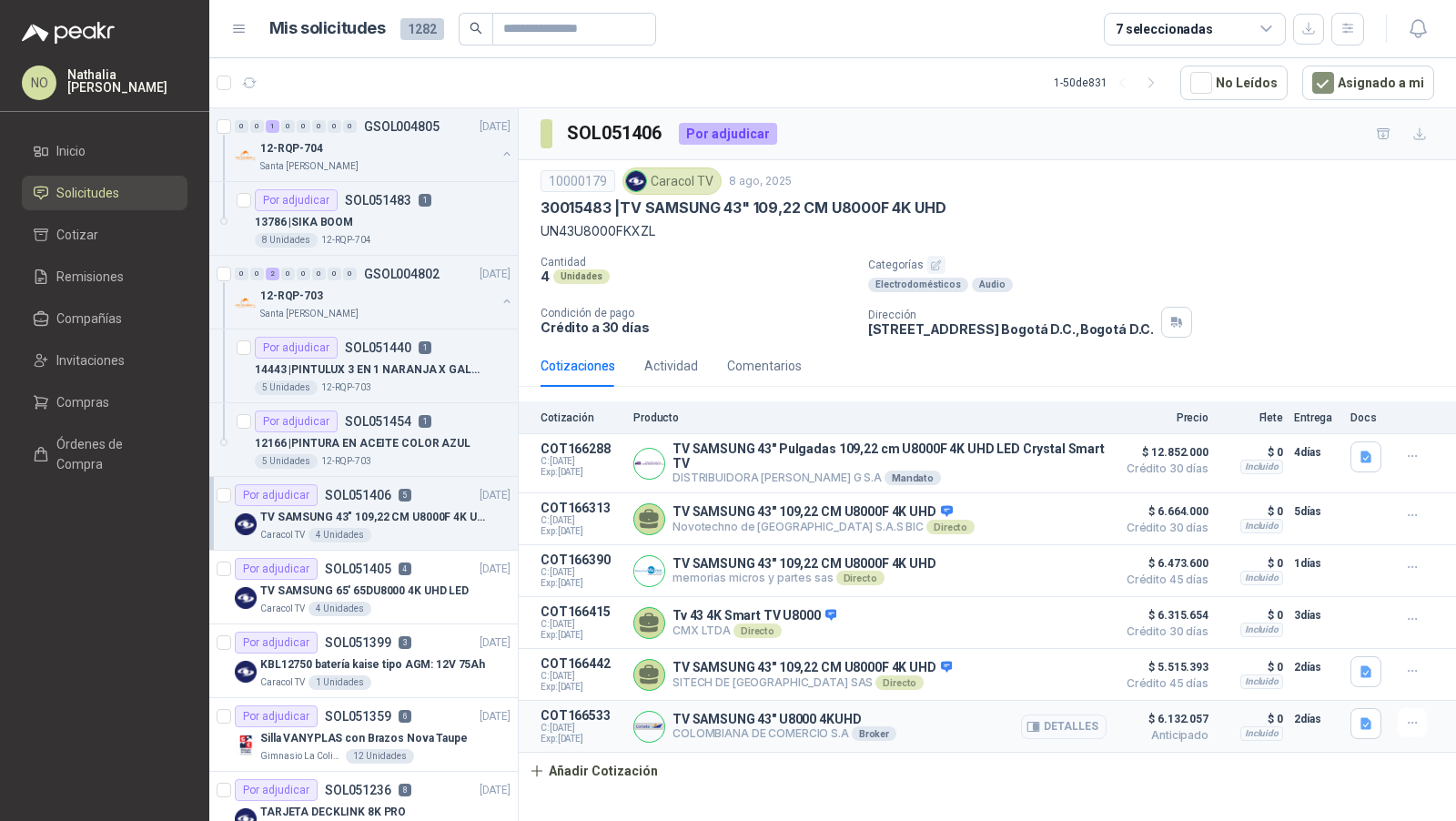
click at [1074, 720] on button "Detalles" at bounding box center [1064, 726] width 85 height 24
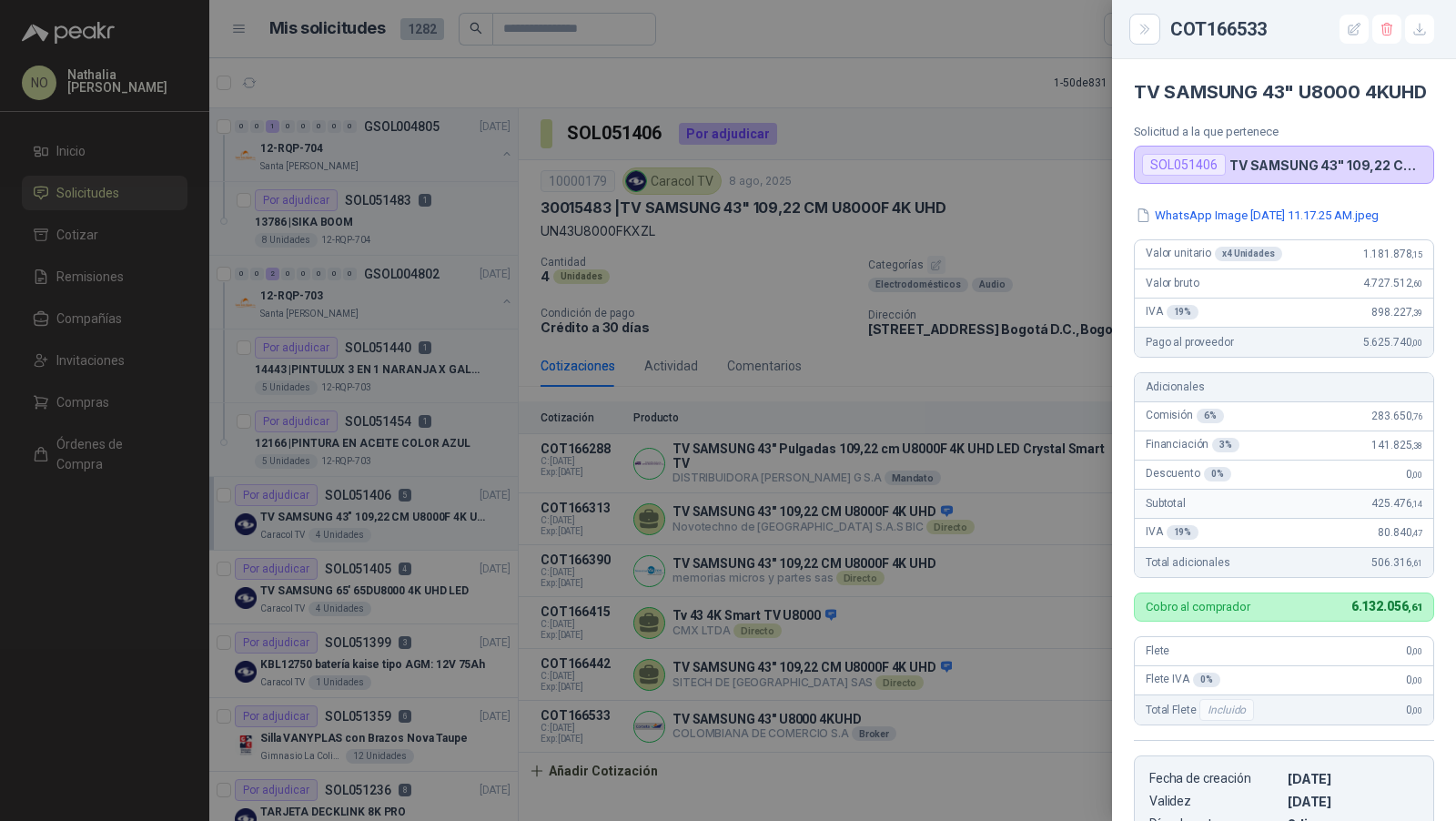
drag, startPoint x: 1352, startPoint y: 372, endPoint x: 1420, endPoint y: 377, distance: 68.2
click at [1420, 377] on div "WhatsApp Image [DATE] 11.17.25 AM.jpeg Valor unitario x 4 Unidades 1.181.878 ,1…" at bounding box center [1285, 537] width 344 height 664
drag, startPoint x: 1348, startPoint y: 380, endPoint x: 1415, endPoint y: 380, distance: 67.0
click at [1415, 357] on div "Pago al proveedor 5.625.740 ,00" at bounding box center [1284, 342] width 298 height 29
copy span "5.625.740 ,00"
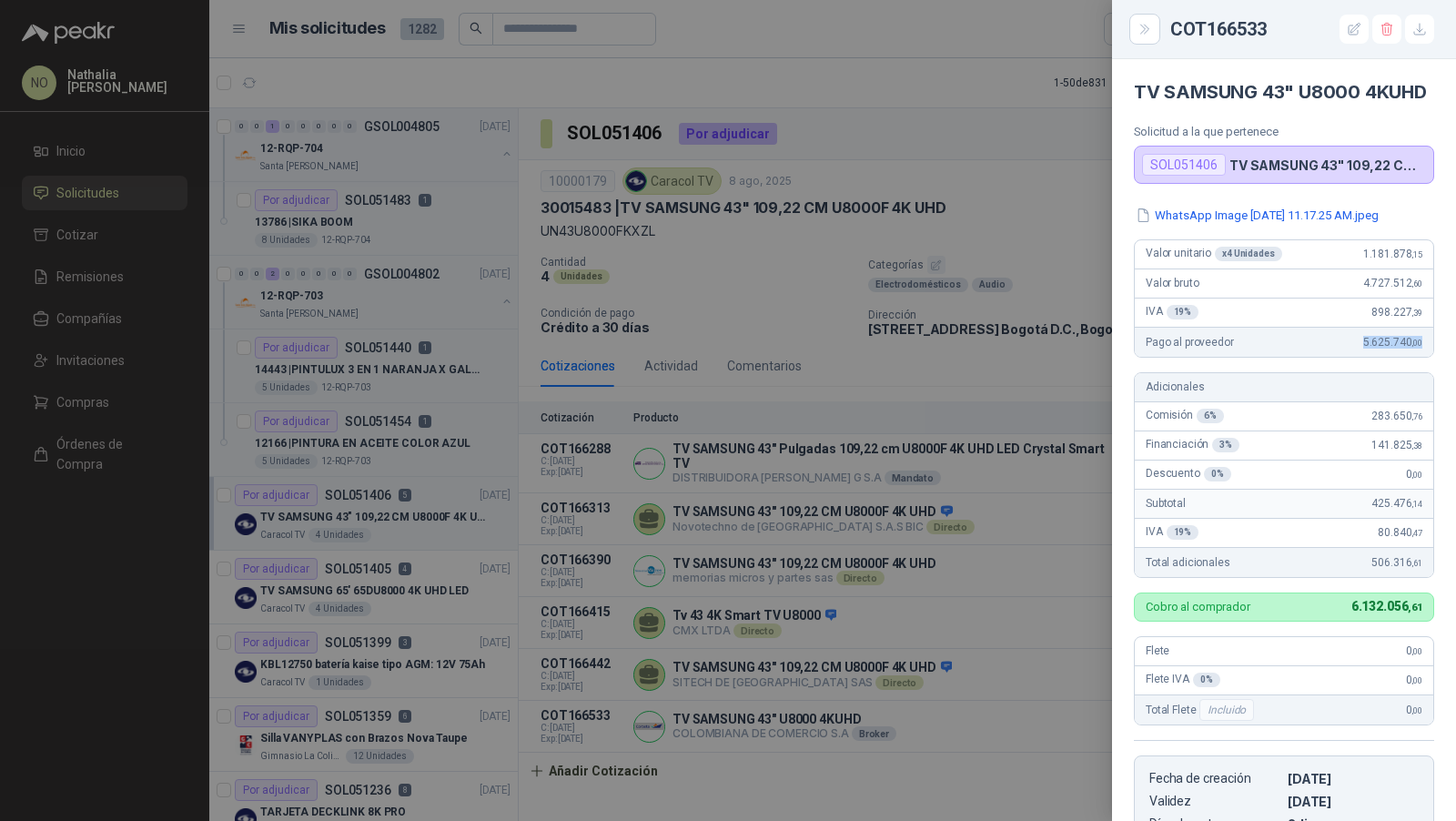
click at [400, 306] on div at bounding box center [728, 410] width 1456 height 821
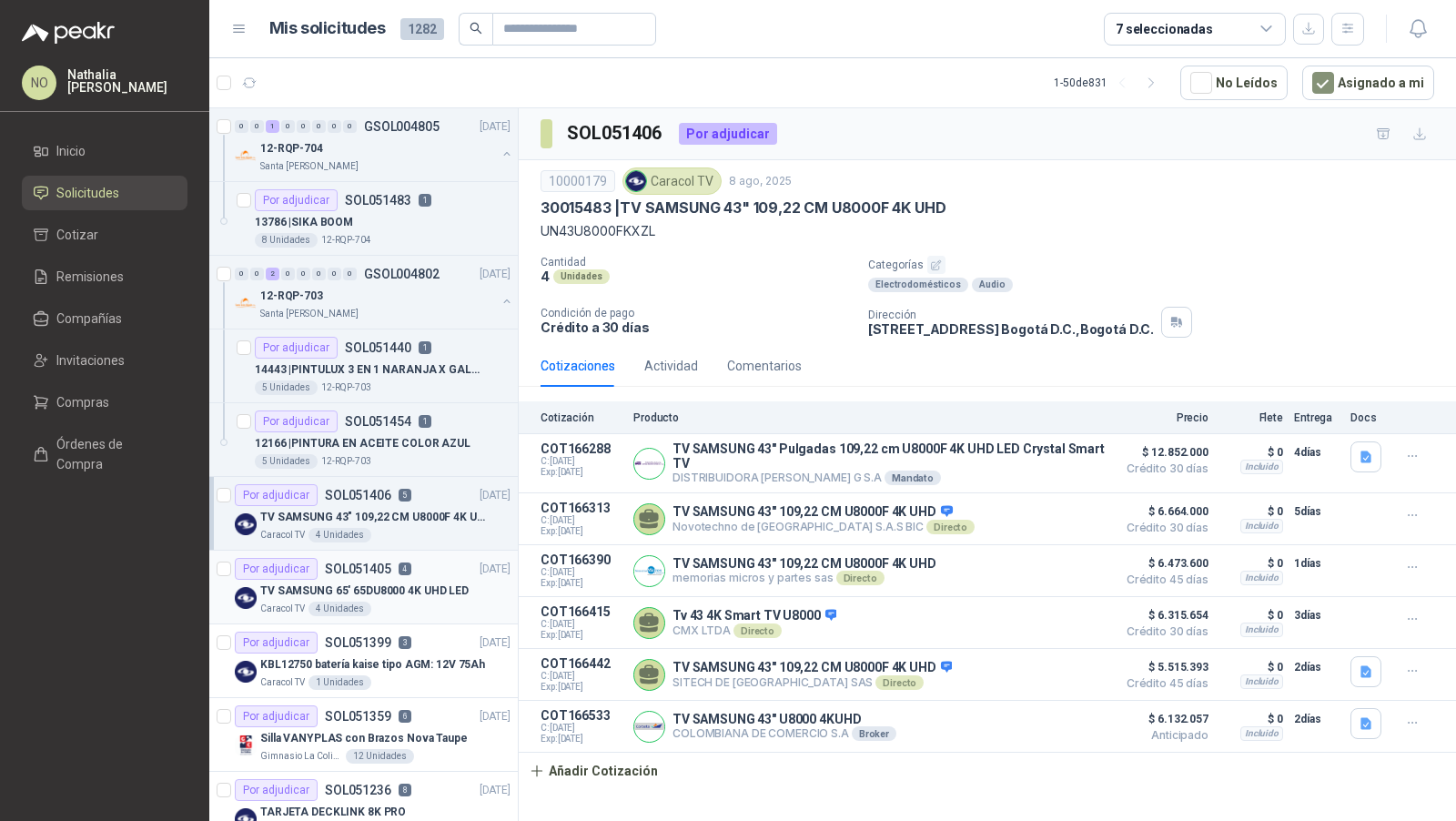
click at [419, 593] on p "TV SAMSUNG 65' 65DU8000 4K UHD LED" at bounding box center [364, 591] width 208 height 18
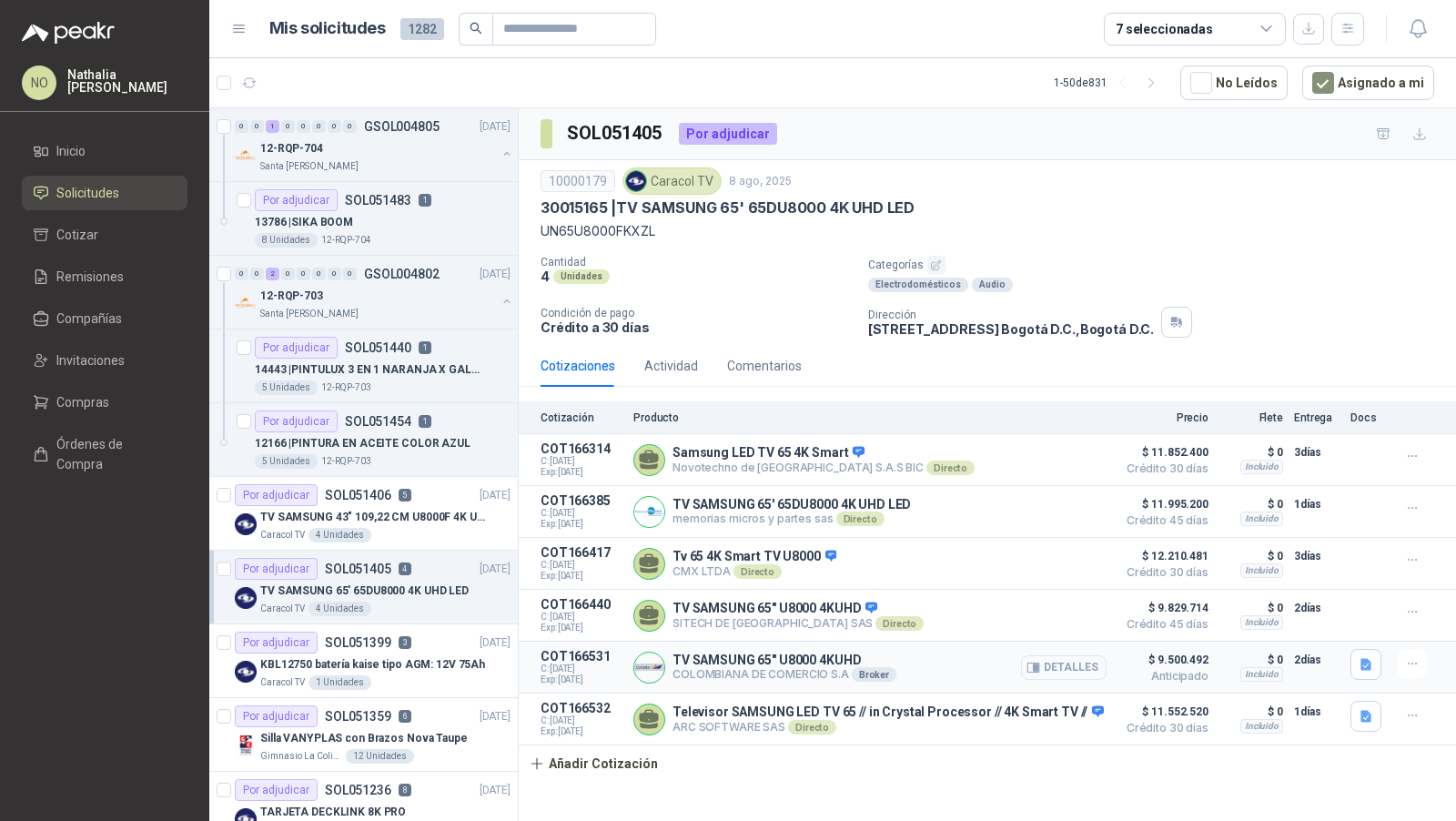
click at [1071, 661] on button "Detalles" at bounding box center [1064, 667] width 85 height 24
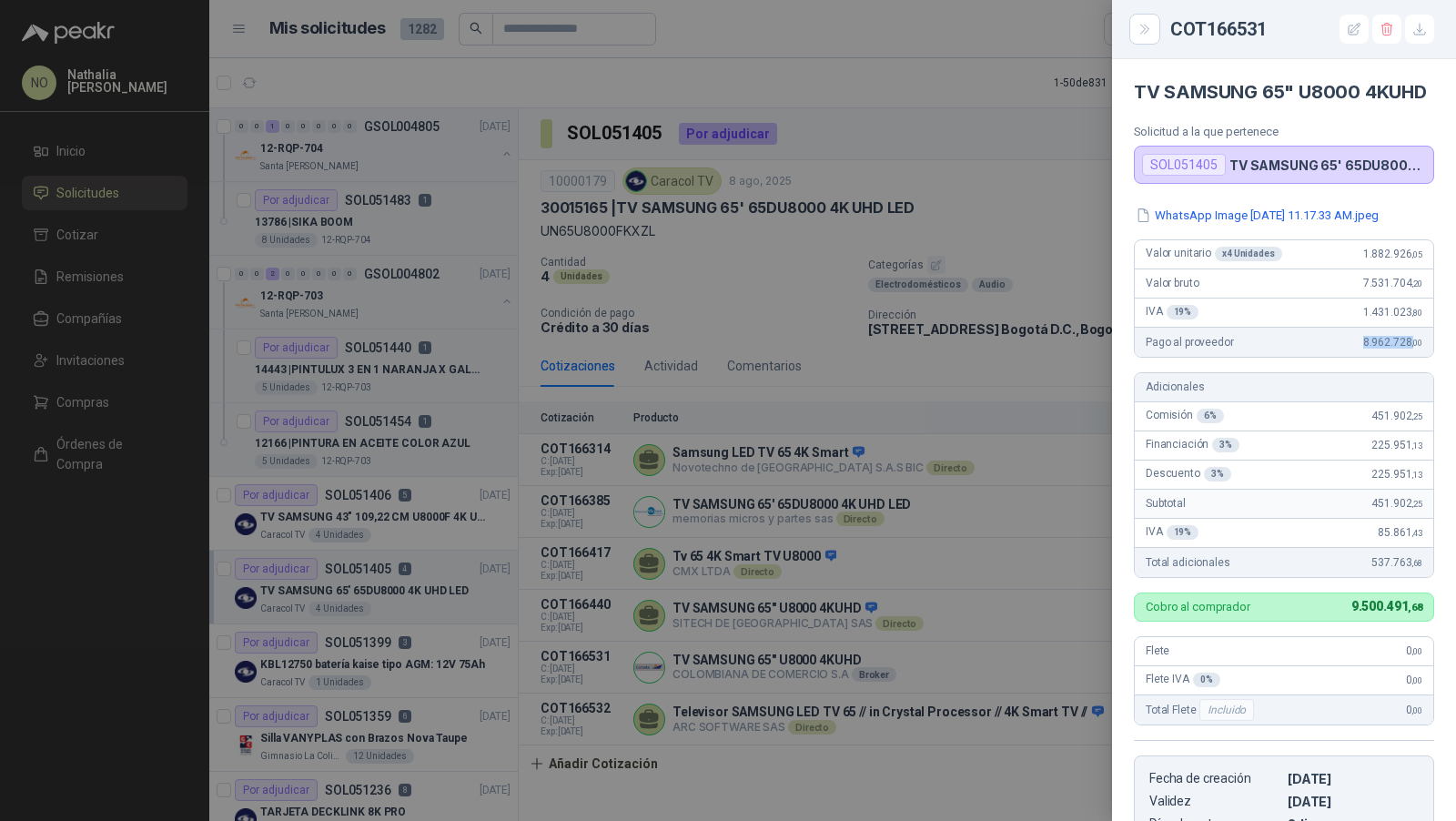
drag, startPoint x: 1342, startPoint y: 374, endPoint x: 1400, endPoint y: 374, distance: 58.0
click at [1400, 357] on div "Pago al proveedor 8.962.728 ,00" at bounding box center [1284, 342] width 298 height 29
copy span "8.962.728 ,"
click at [853, 371] on div at bounding box center [728, 410] width 1456 height 821
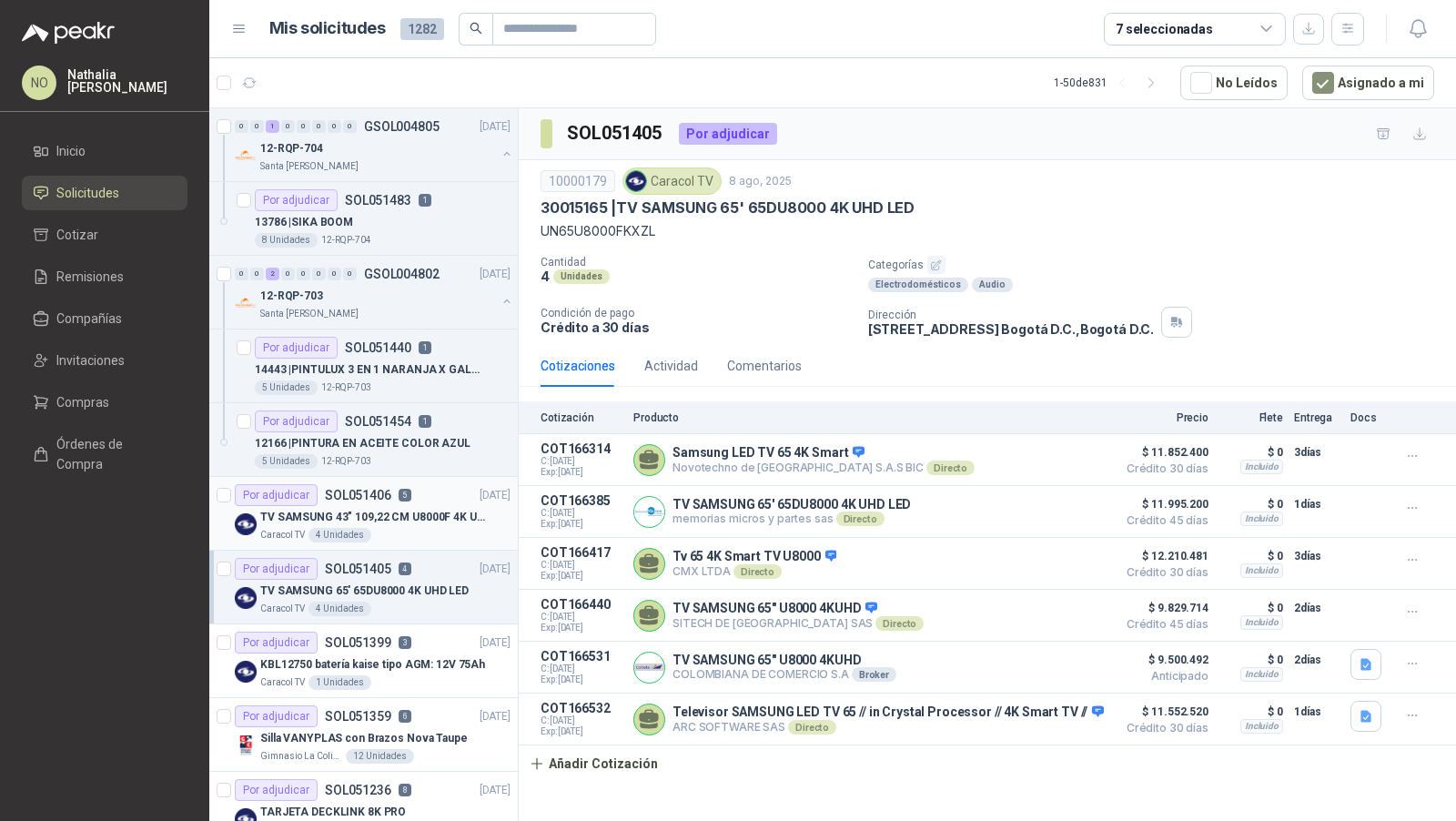
click at [359, 528] on div "4 Unidades" at bounding box center [340, 535] width 63 height 15
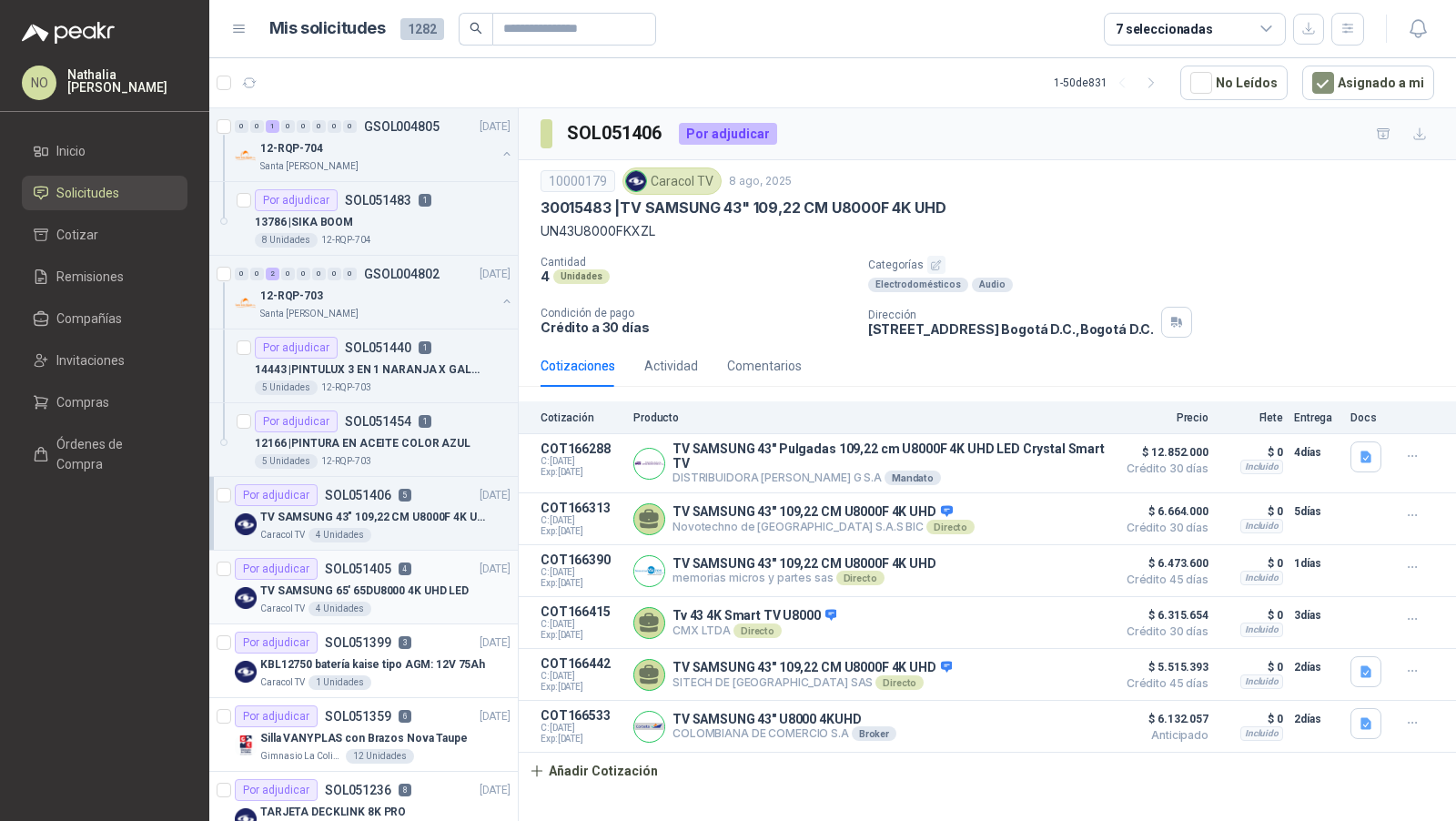
click at [428, 585] on p "TV SAMSUNG 65' 65DU8000 4K UHD LED" at bounding box center [364, 591] width 208 height 18
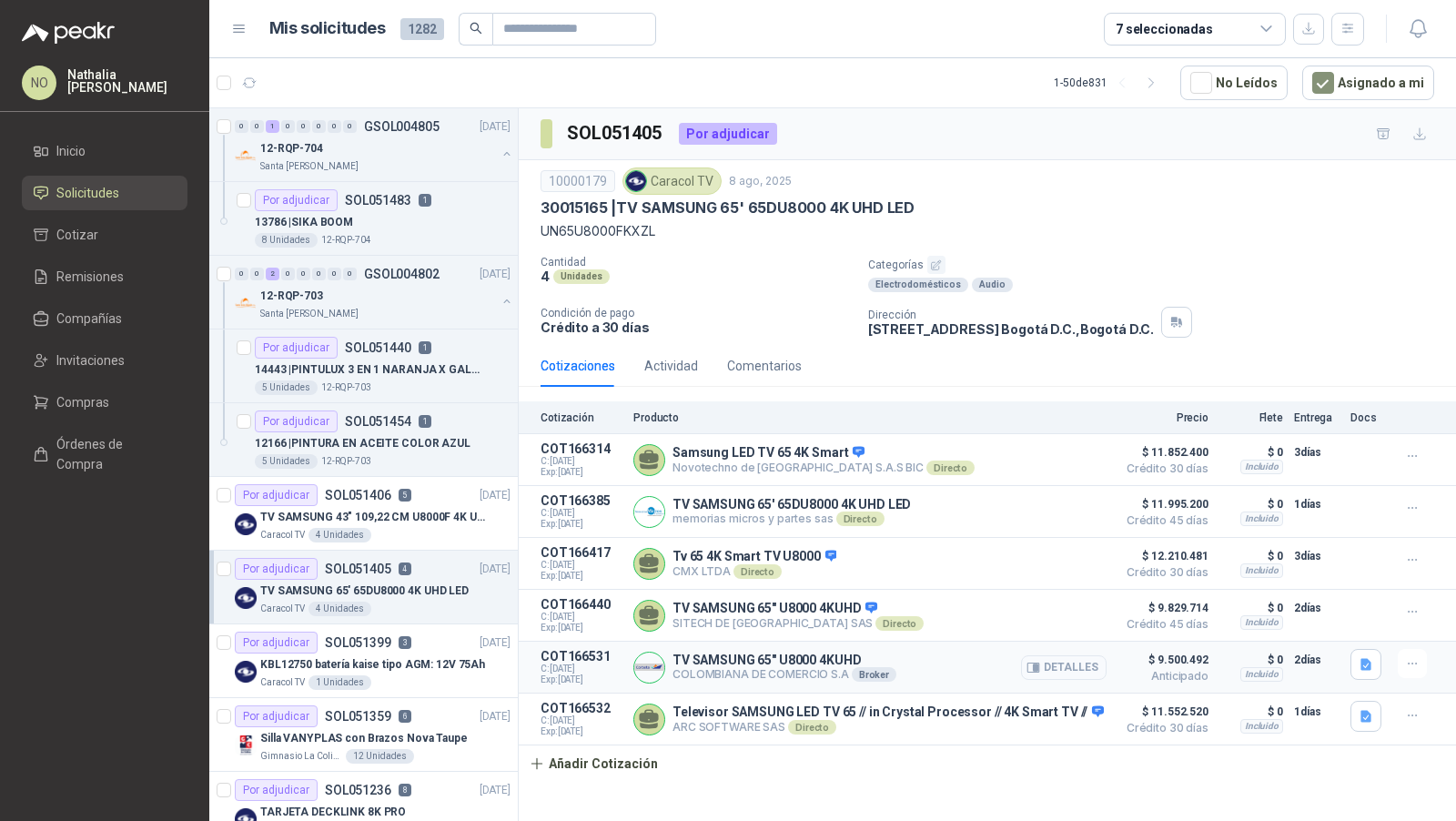
click at [1056, 657] on button "Detalles" at bounding box center [1064, 667] width 85 height 24
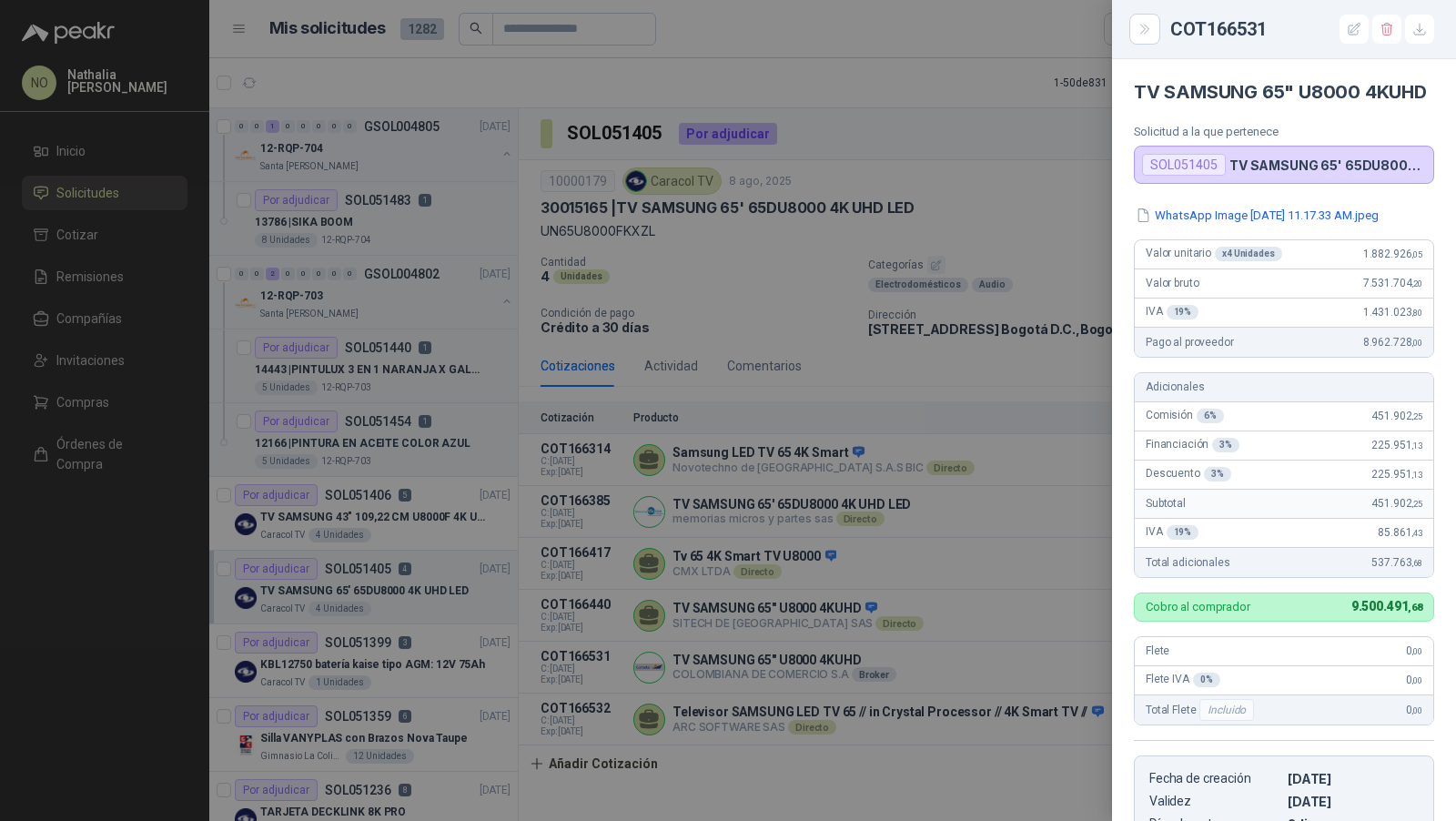
click at [809, 507] on div at bounding box center [728, 410] width 1456 height 821
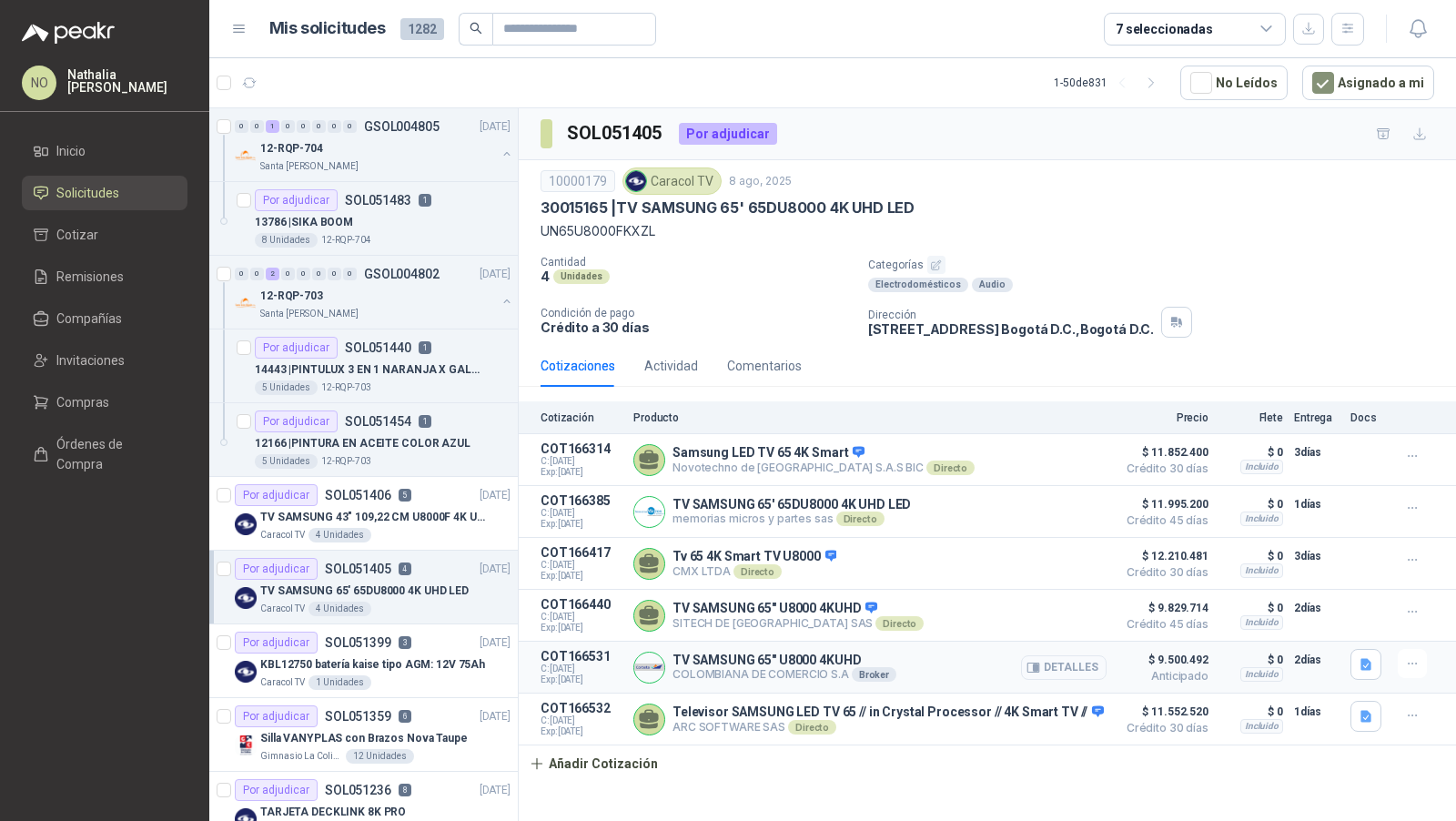
click at [1081, 666] on button "Detalles" at bounding box center [1064, 667] width 85 height 24
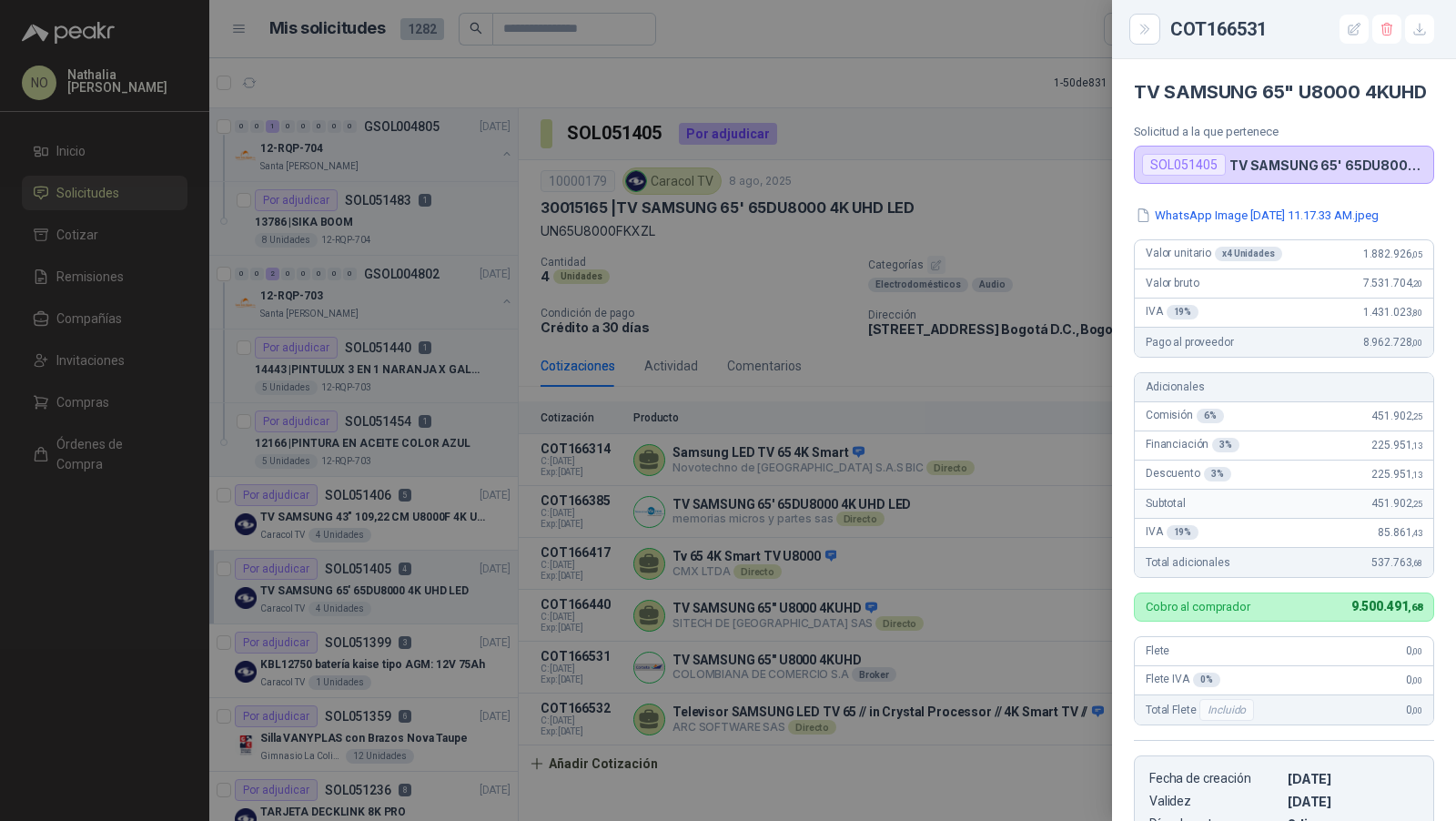
click at [930, 420] on div at bounding box center [728, 410] width 1456 height 821
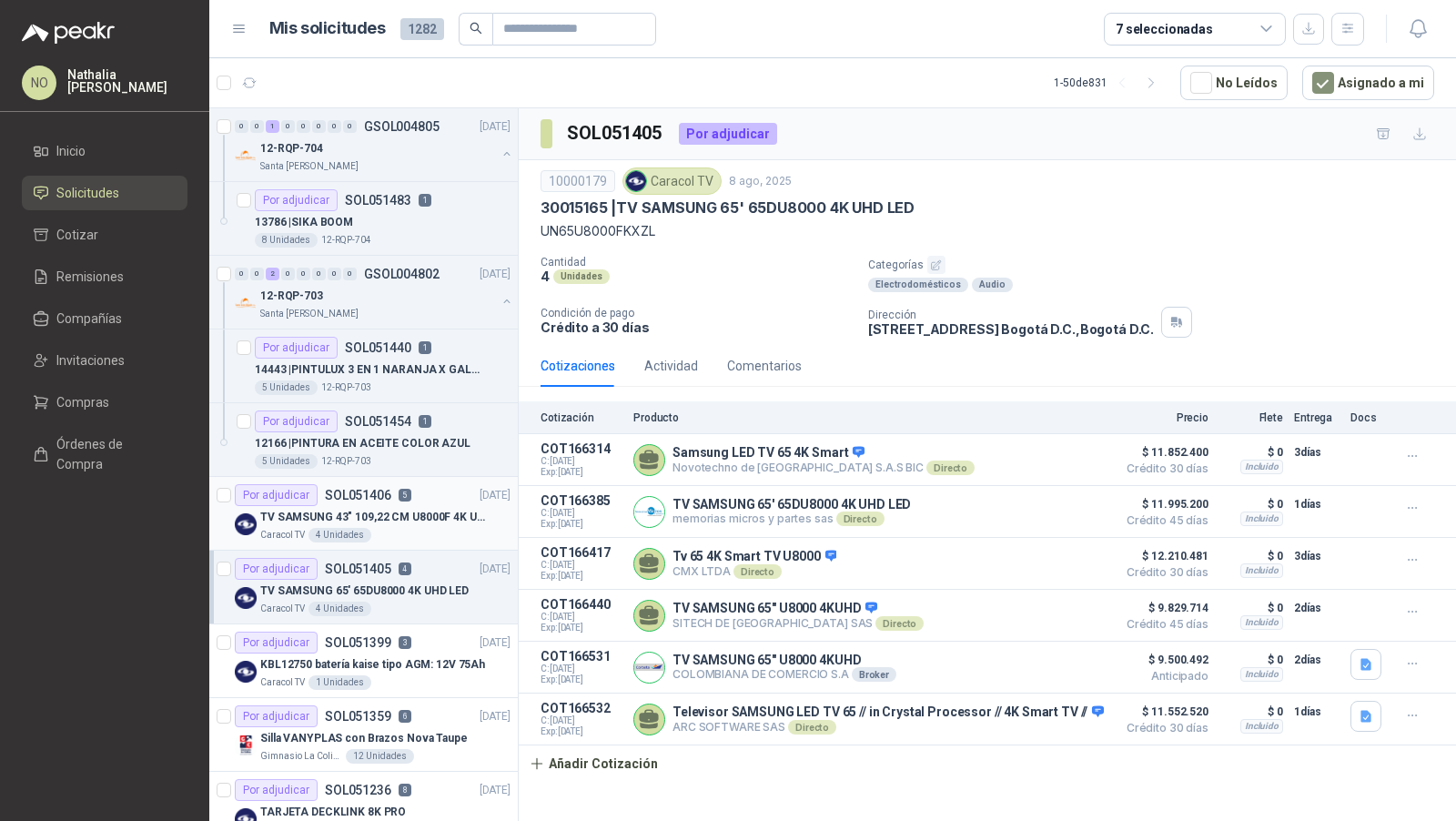
click at [389, 528] on div "Caracol TV 4 Unidades" at bounding box center [386, 535] width 250 height 15
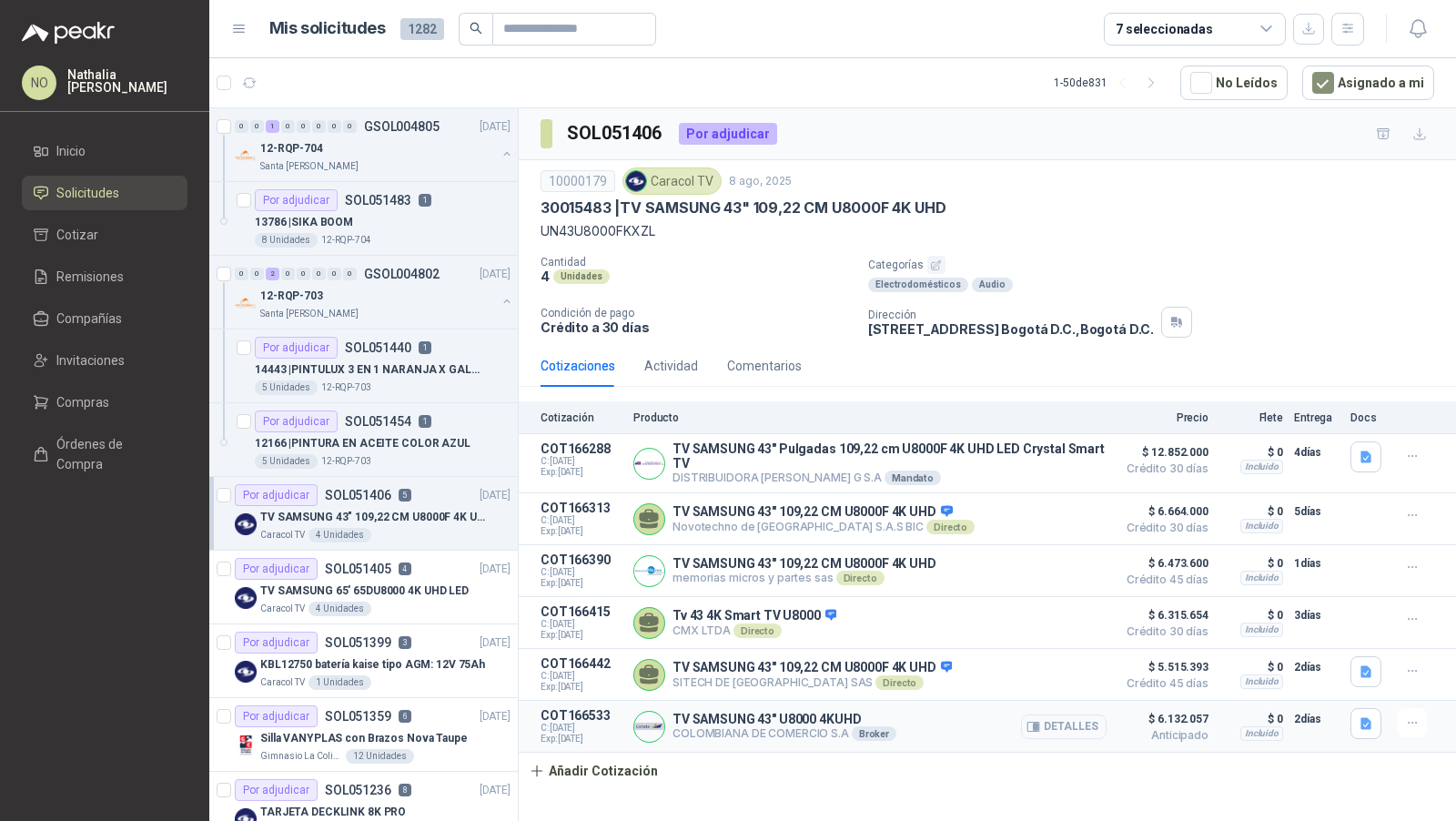
click at [1069, 724] on button "Detalles" at bounding box center [1064, 726] width 85 height 24
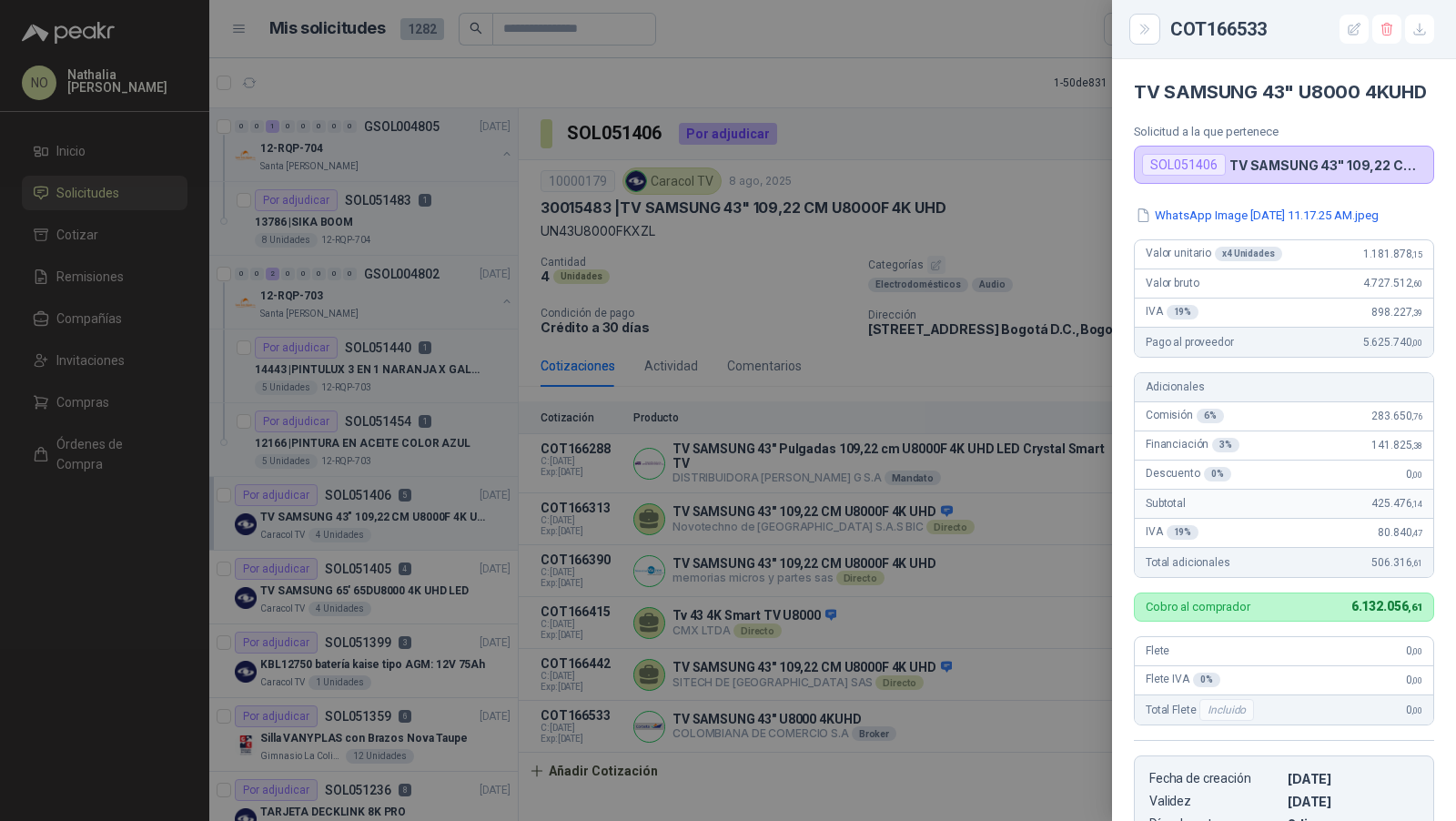
click at [447, 493] on div at bounding box center [728, 410] width 1456 height 821
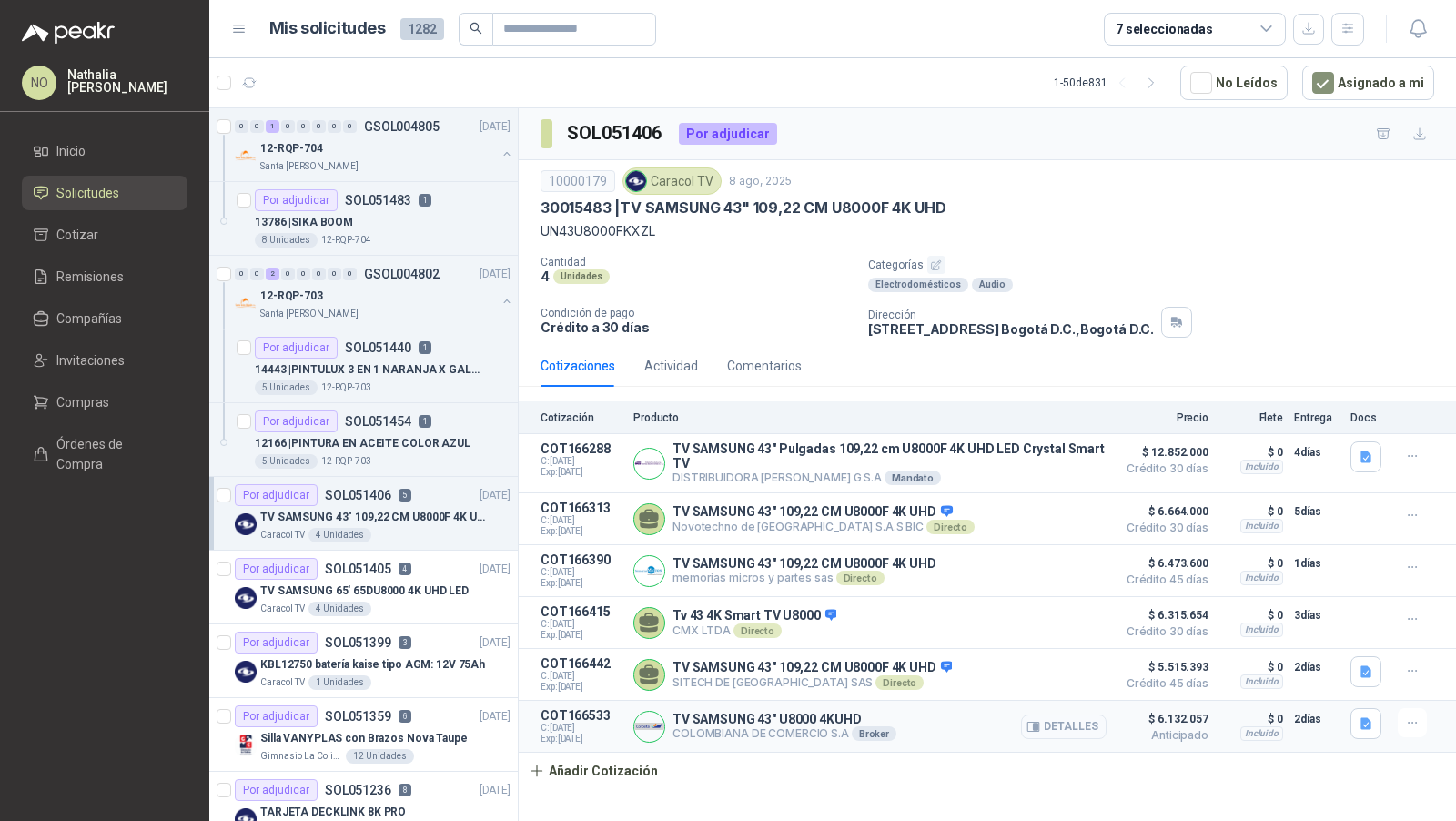
click at [1062, 720] on button "Detalles" at bounding box center [1064, 726] width 85 height 24
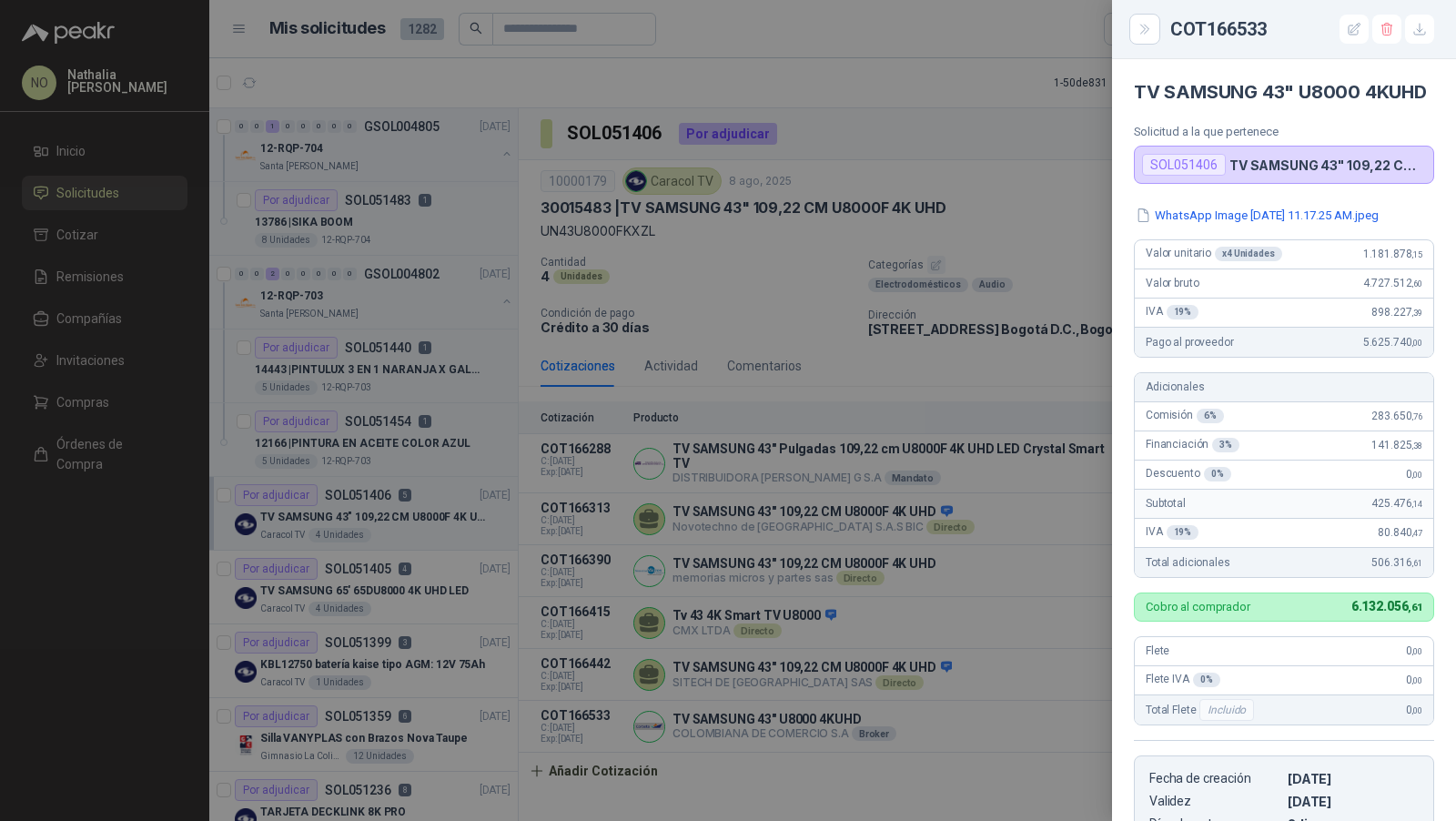
click at [813, 667] on div at bounding box center [728, 410] width 1456 height 821
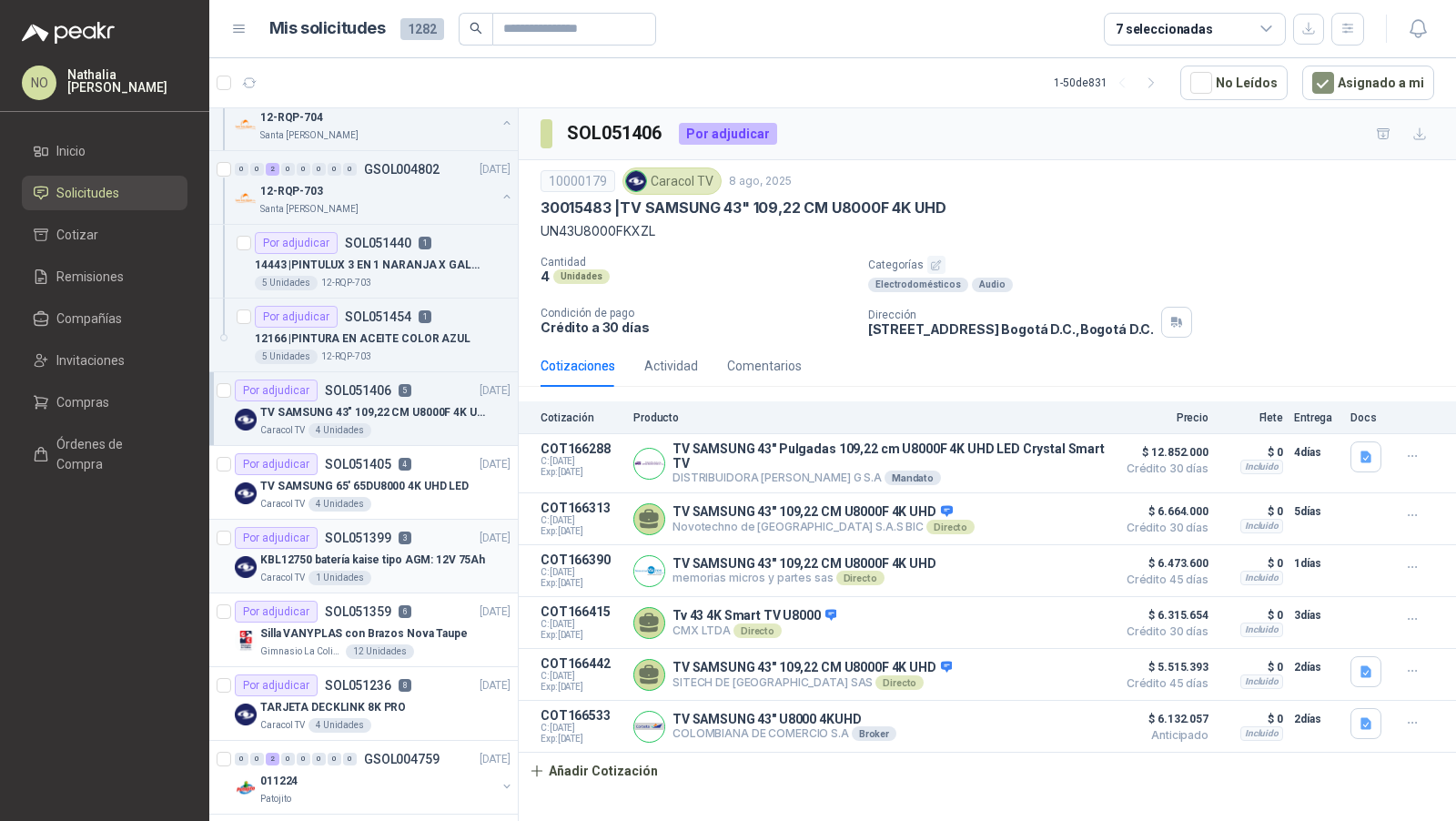
scroll to position [106, 0]
click at [437, 496] on div "Caracol TV 4 Unidades" at bounding box center [386, 503] width 250 height 15
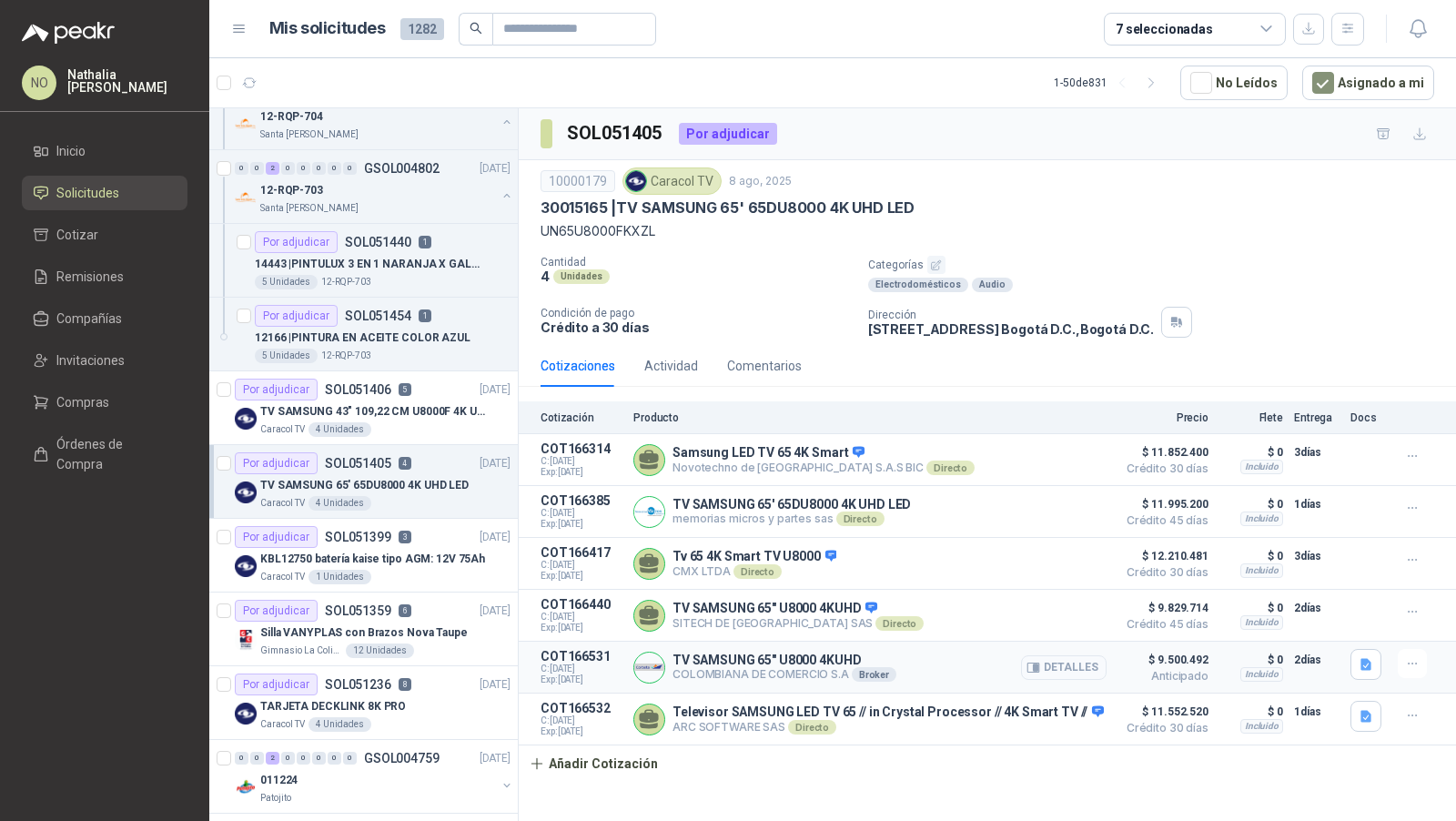
click at [1095, 661] on button "Detalles" at bounding box center [1064, 667] width 85 height 24
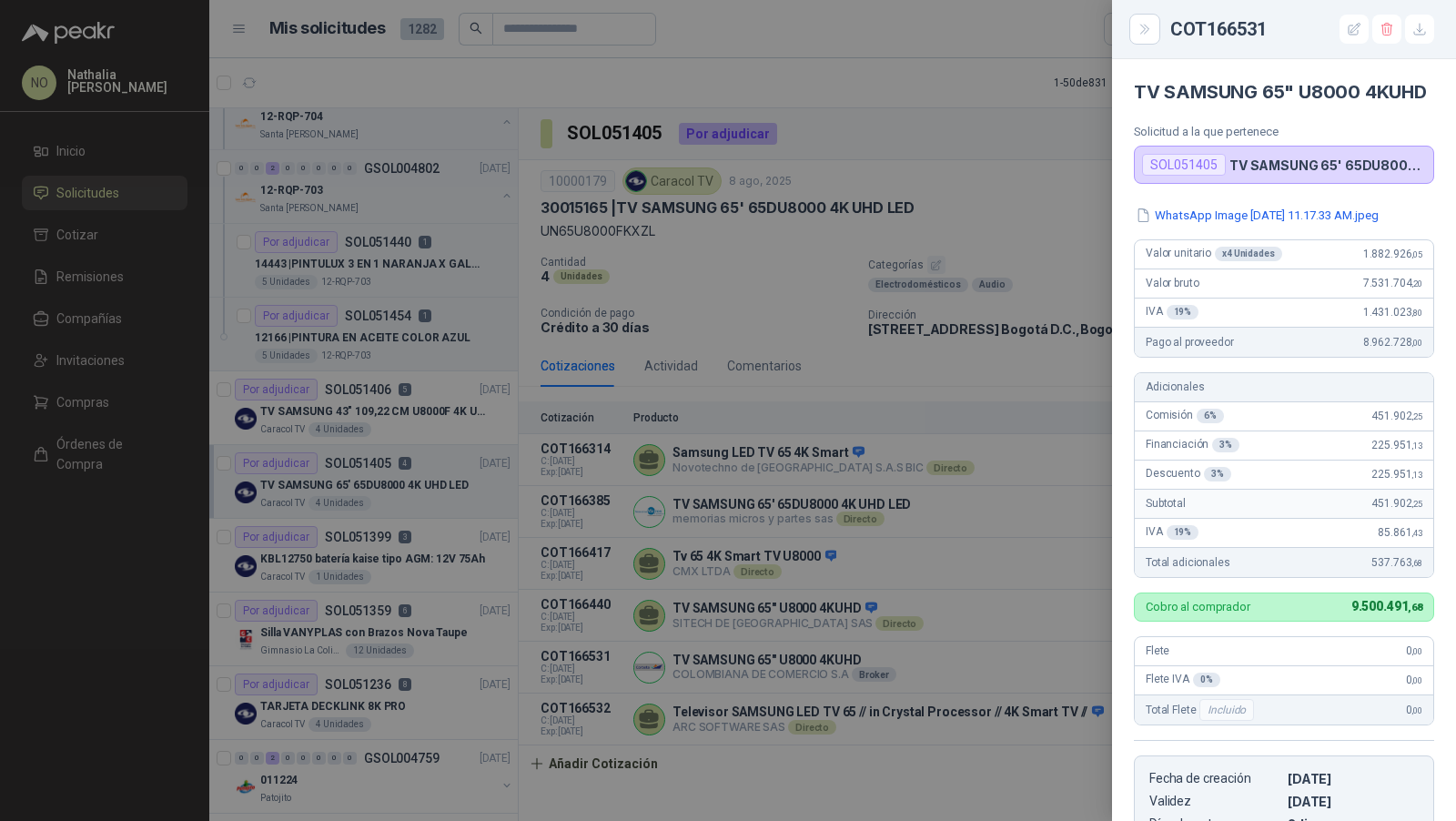
click at [928, 638] on div at bounding box center [728, 410] width 1456 height 821
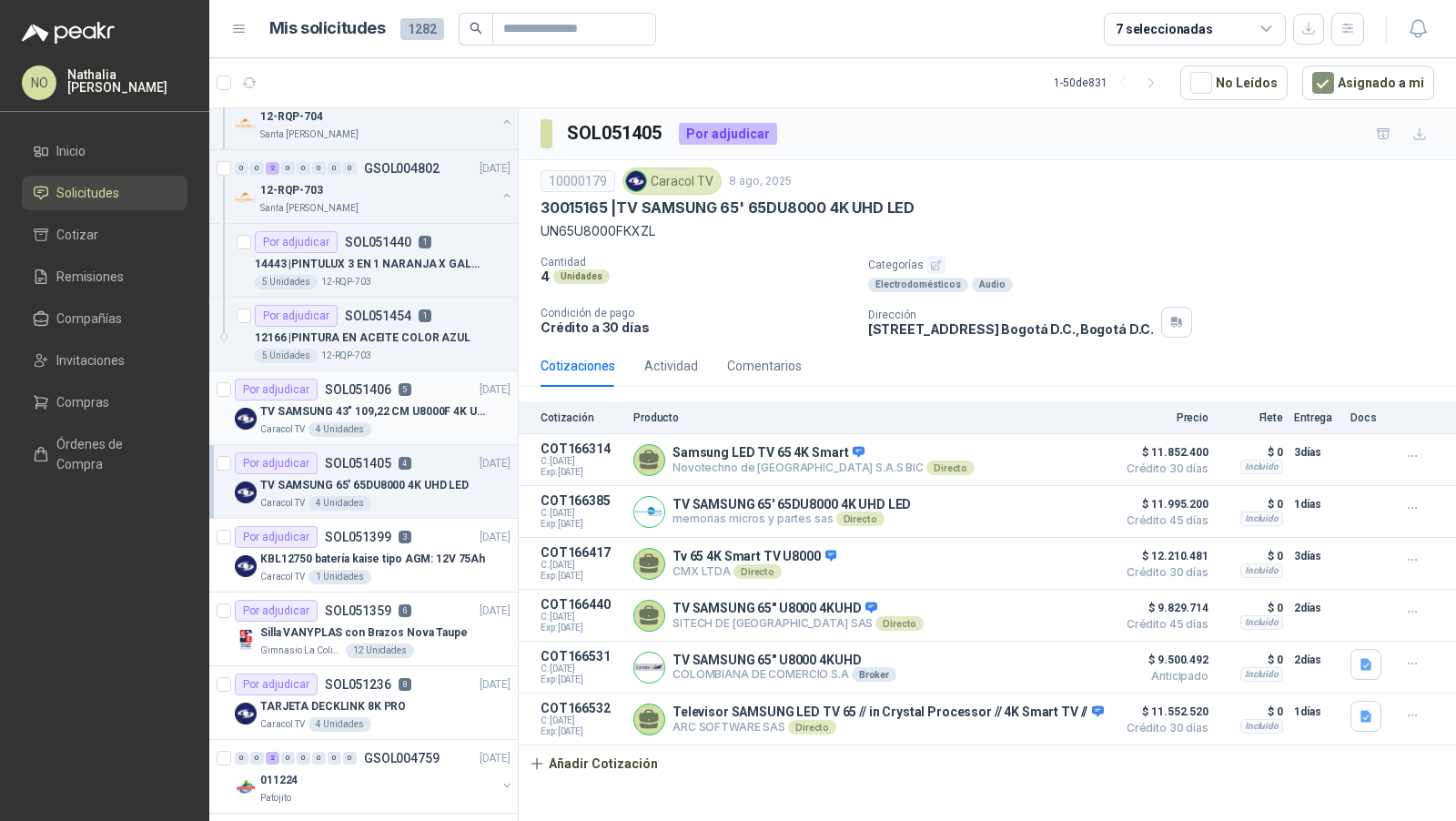
click at [461, 415] on p "TV SAMSUNG 43" 109,22 CM U8000F 4K UHD" at bounding box center [374, 412] width 227 height 18
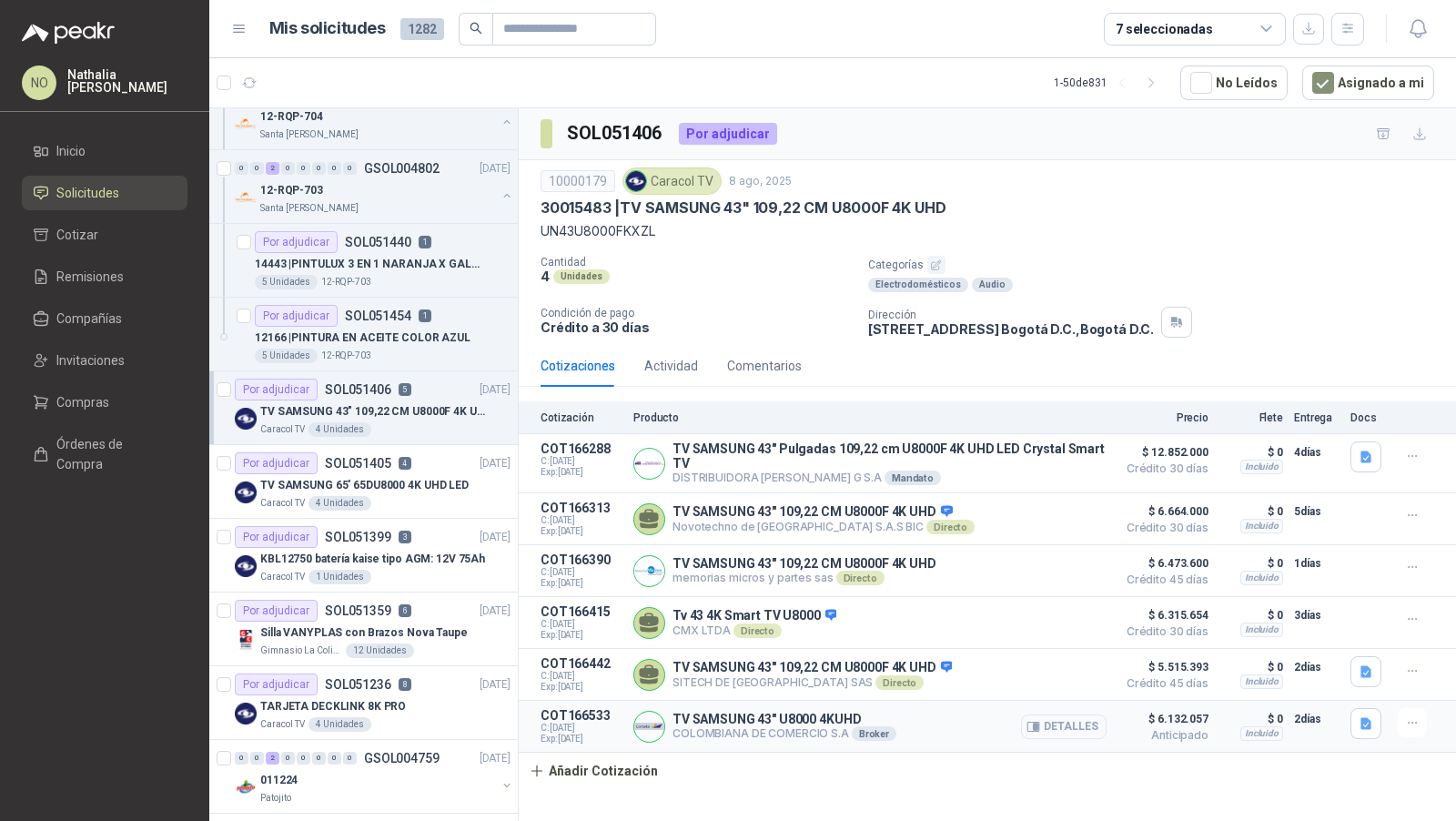
click at [1069, 717] on button "Detalles" at bounding box center [1064, 726] width 85 height 24
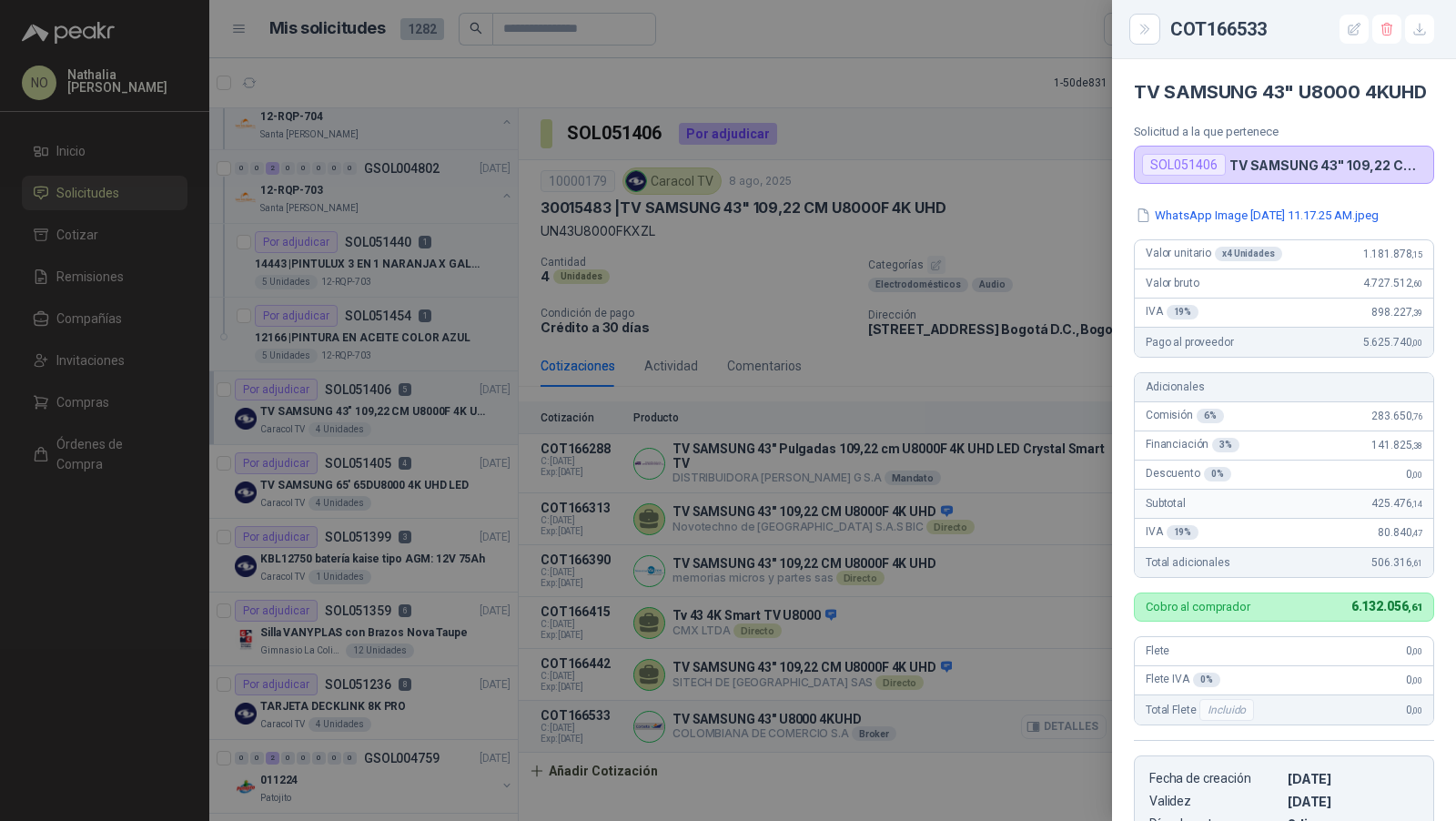
click at [1069, 717] on div at bounding box center [728, 410] width 1456 height 821
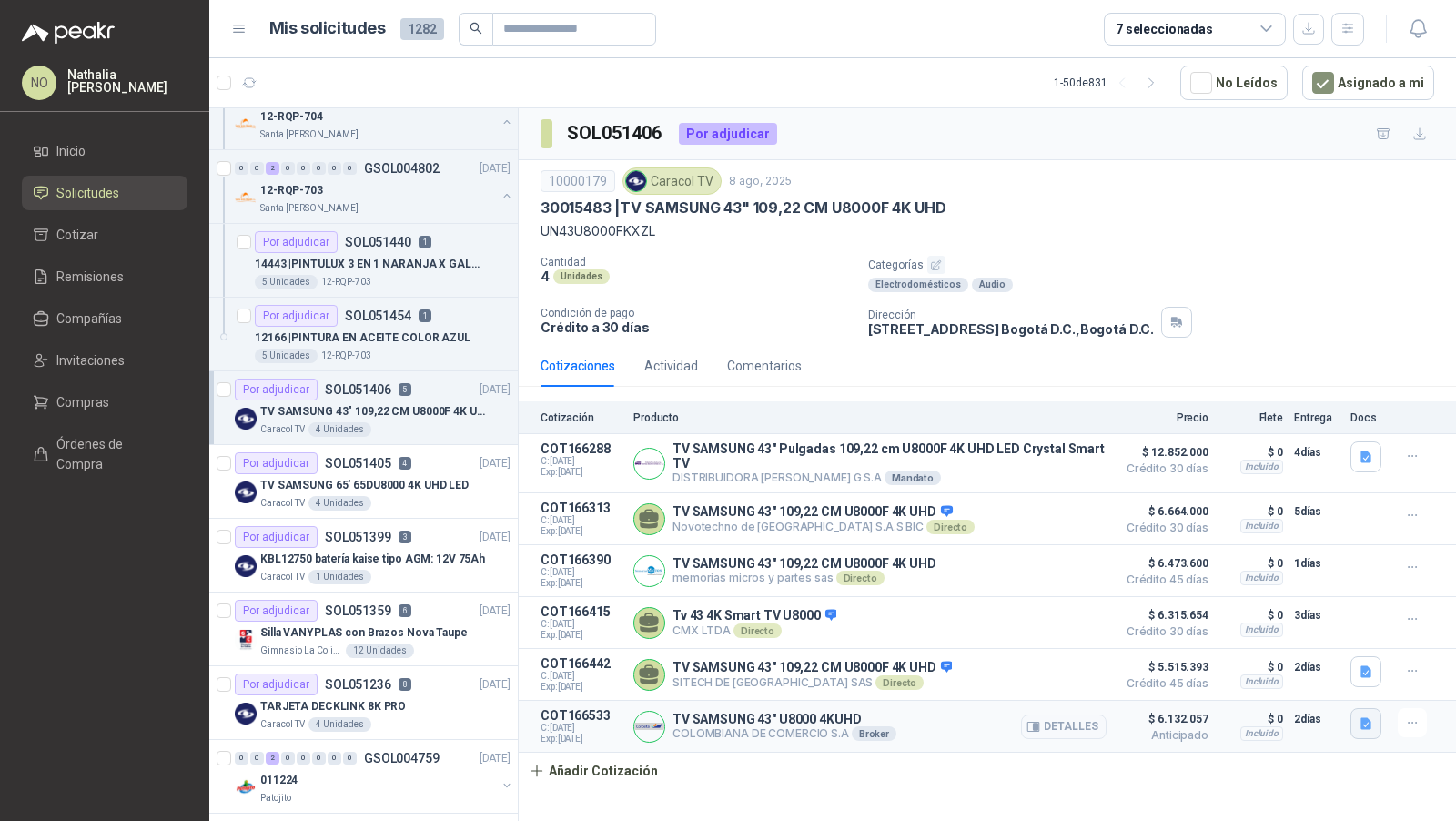
click at [1369, 722] on icon "button" at bounding box center [1366, 724] width 11 height 12
click at [1295, 680] on button "WhatsApp Image [DATE] 11.17.25 AM.jpeg" at bounding box center [1246, 679] width 247 height 20
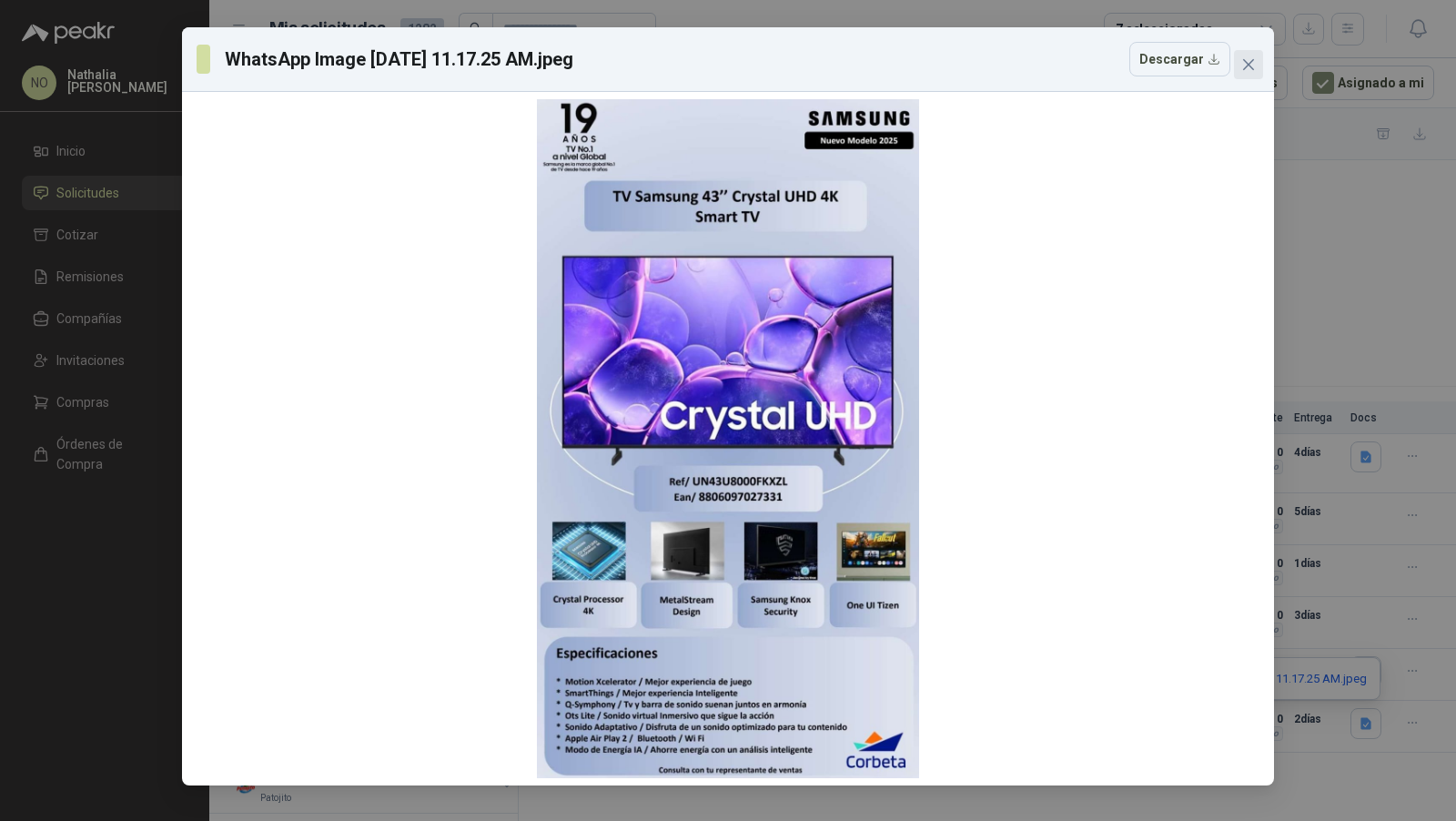
click at [1255, 58] on icon "close" at bounding box center [1249, 65] width 15 height 15
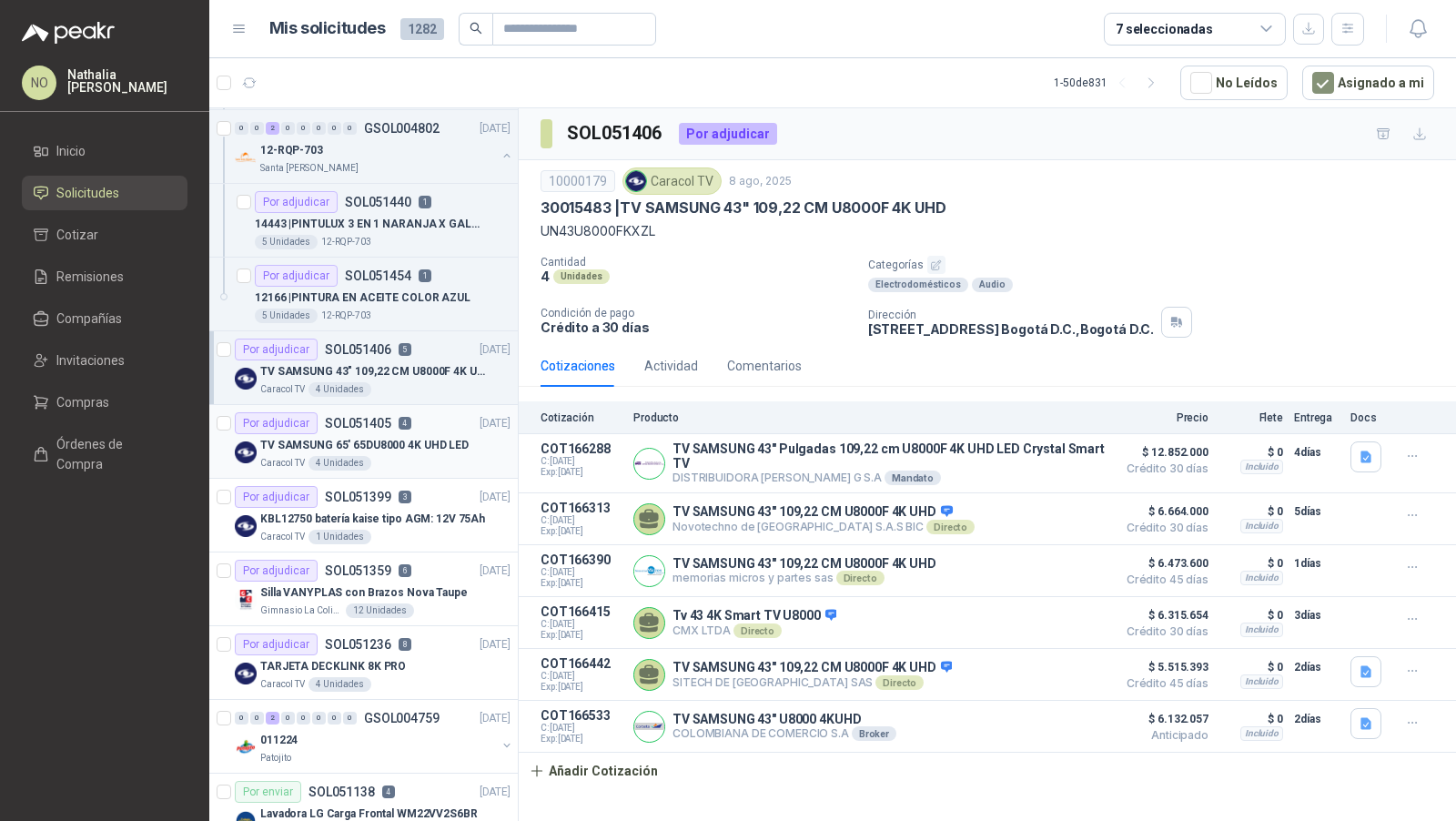
scroll to position [161, 0]
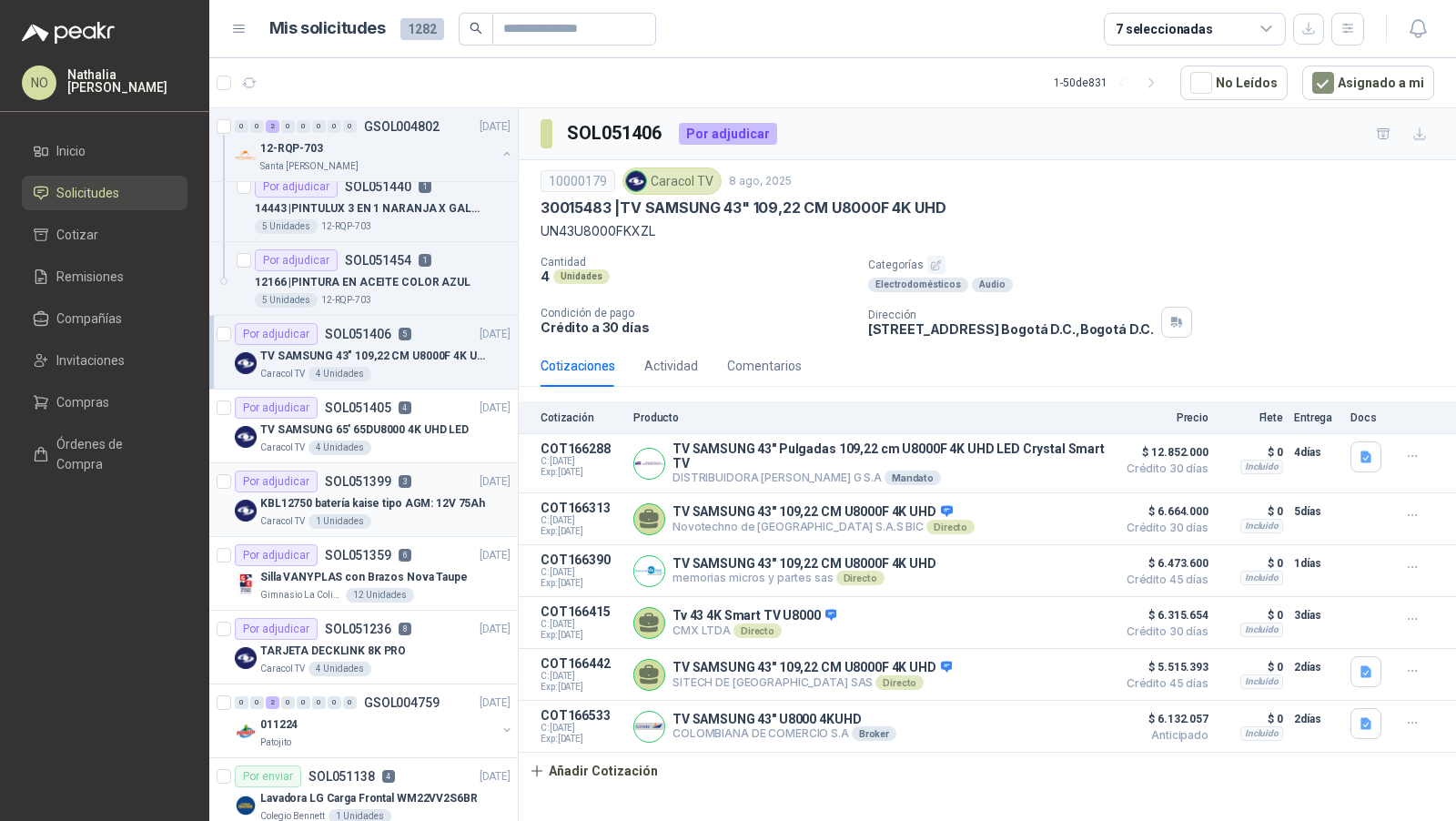
click at [403, 485] on div "Por adjudicar SOL051399 3" at bounding box center [323, 481] width 176 height 22
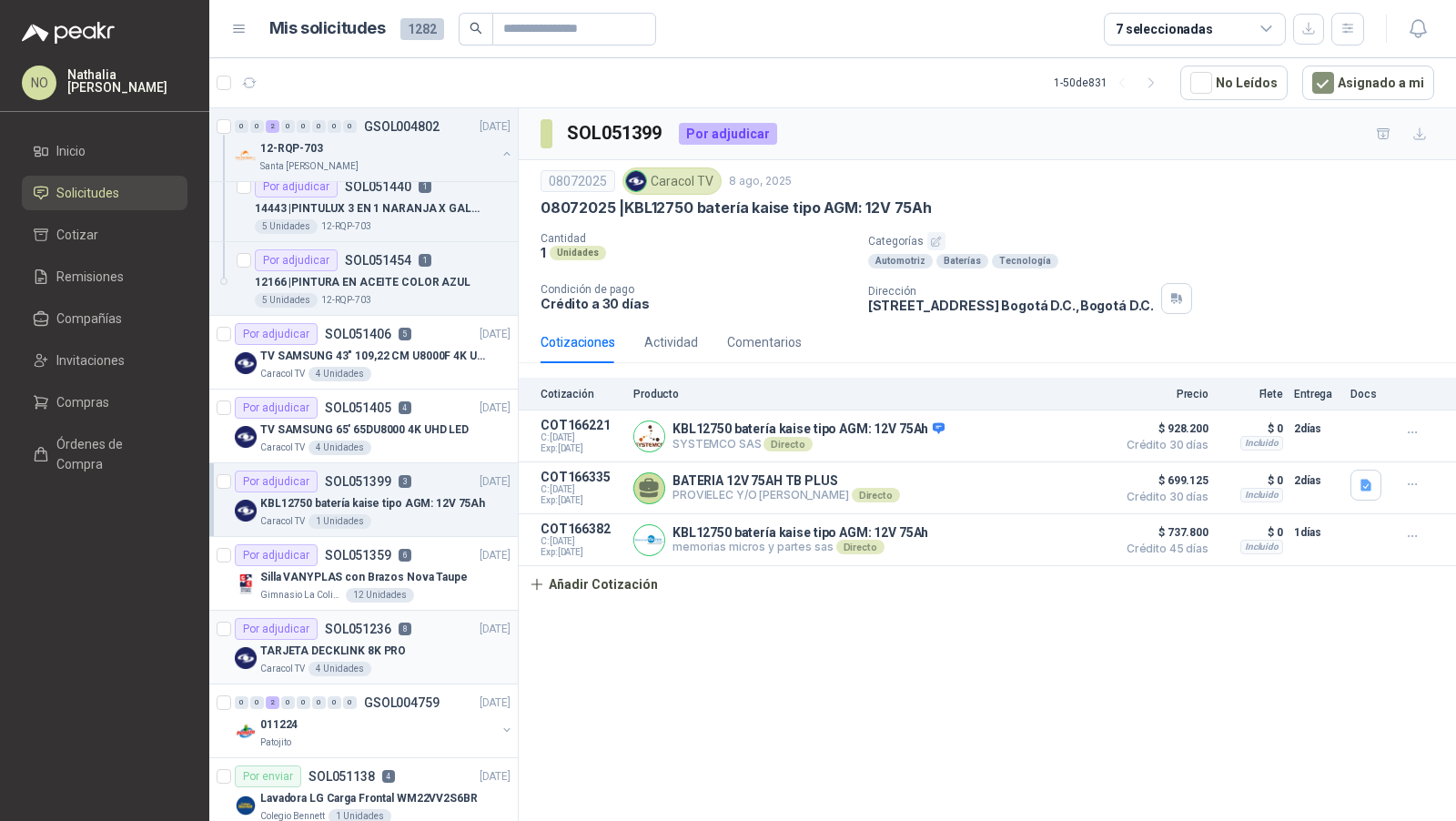
click at [398, 641] on div "TARJETA DECKLINK 8K PRO" at bounding box center [386, 651] width 250 height 22
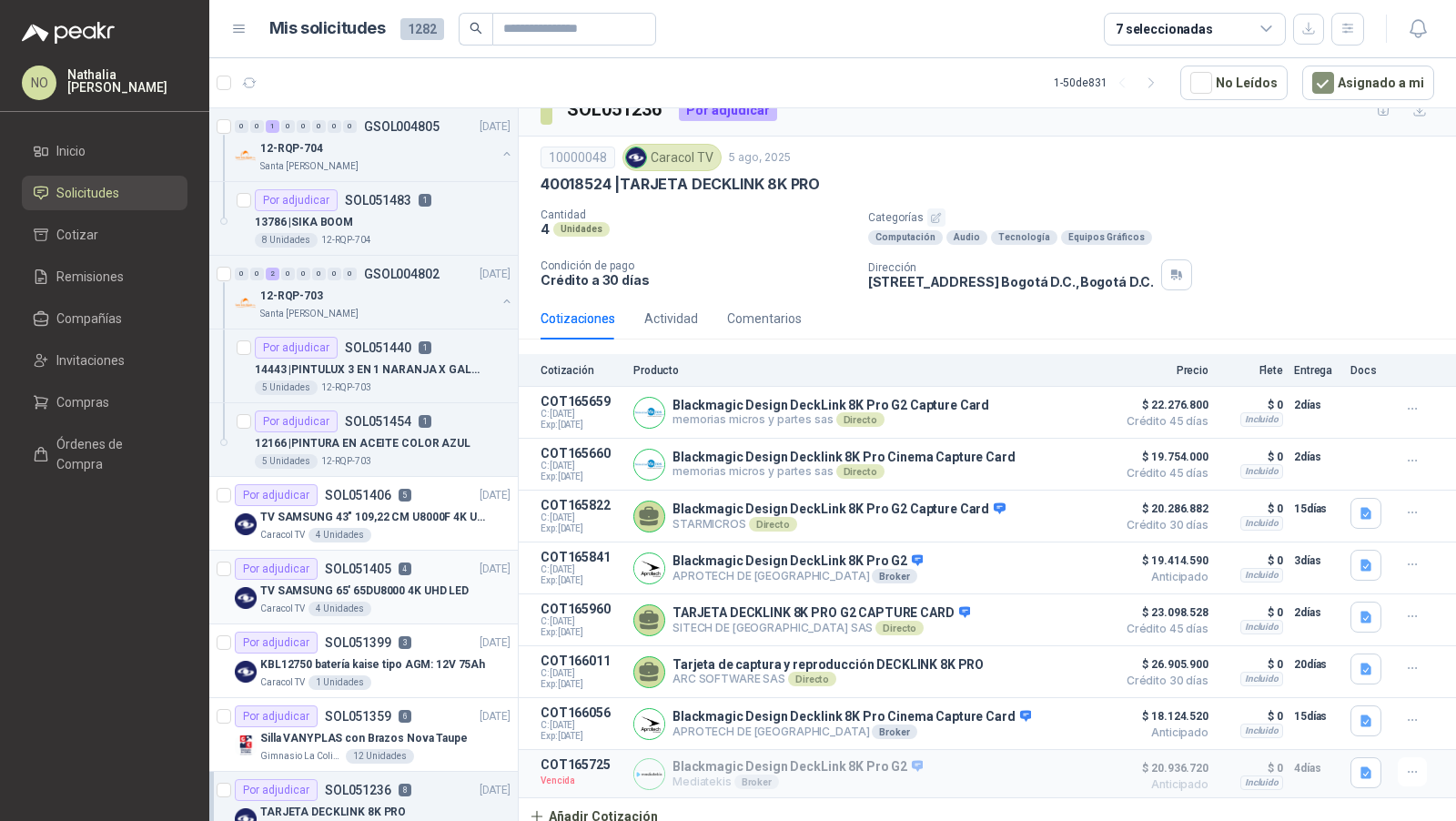
click at [405, 551] on article "Por adjudicar SOL051405 4 [DATE] TV SAMSUNG 65' 65DU8000 4K UHD LED Caracol TV …" at bounding box center [363, 587] width 308 height 73
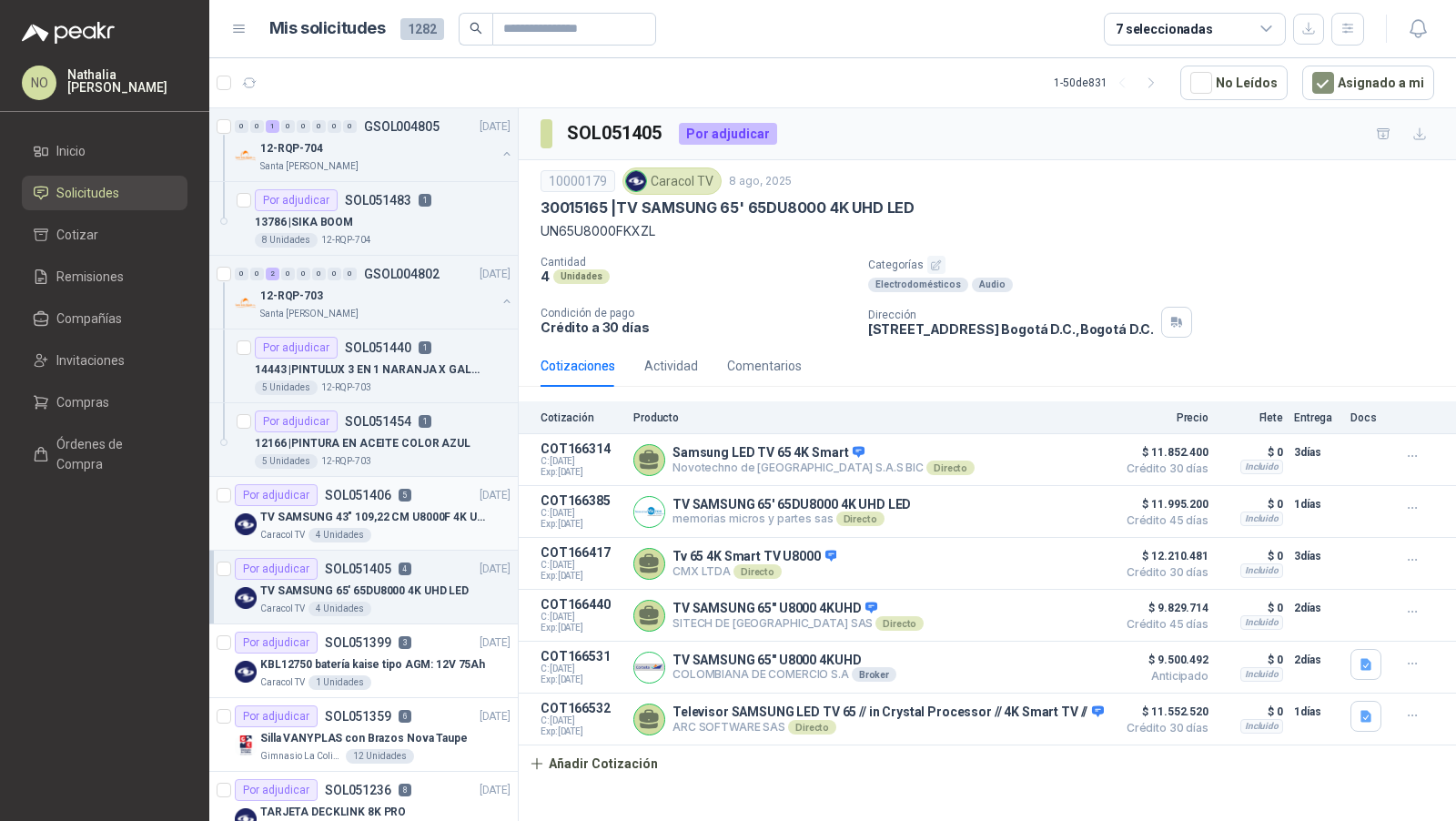
click at [453, 509] on p "TV SAMSUNG 43" 109,22 CM U8000F 4K UHD" at bounding box center [374, 518] width 227 height 18
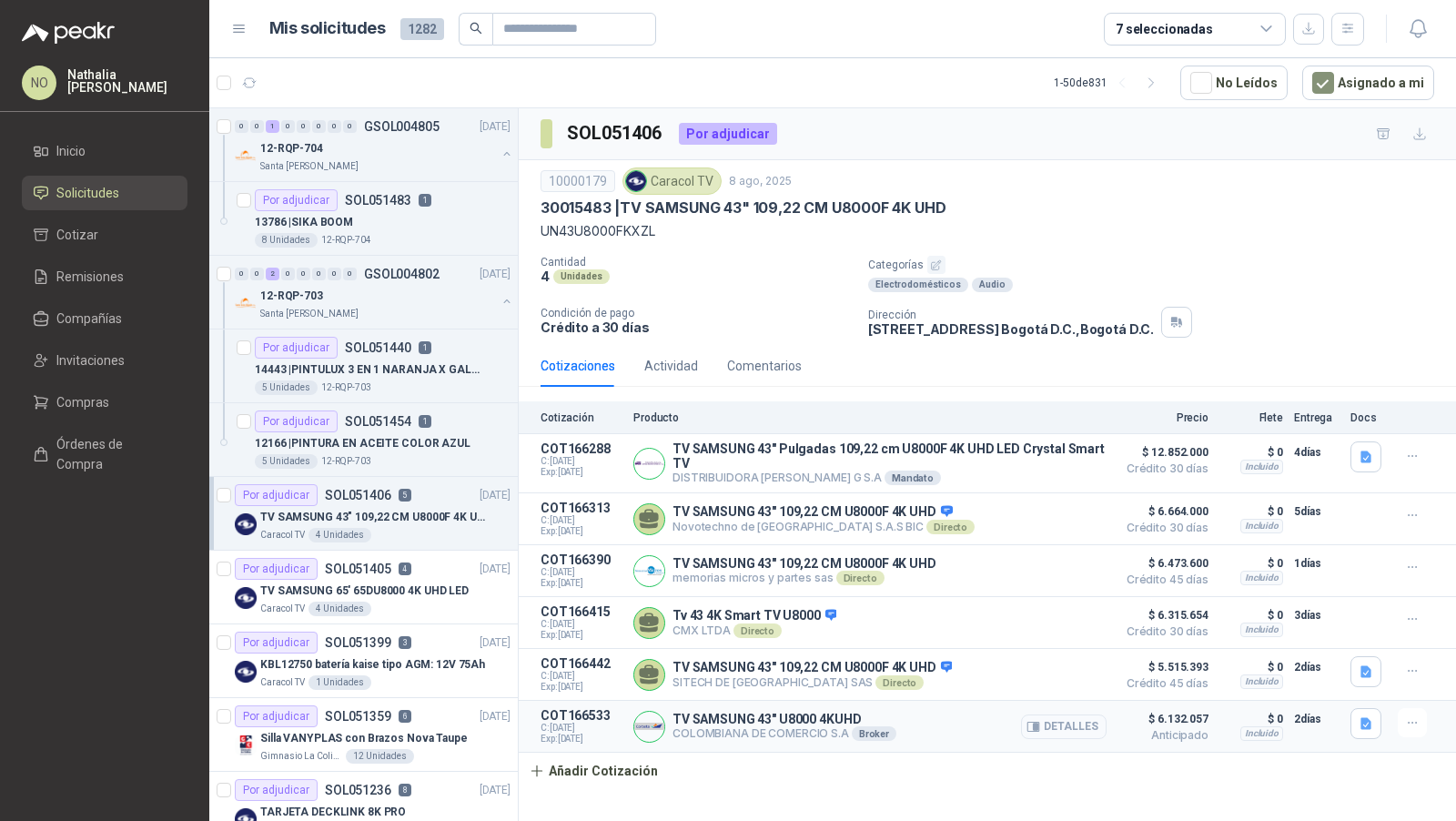
click at [1057, 722] on button "Detalles" at bounding box center [1064, 726] width 85 height 24
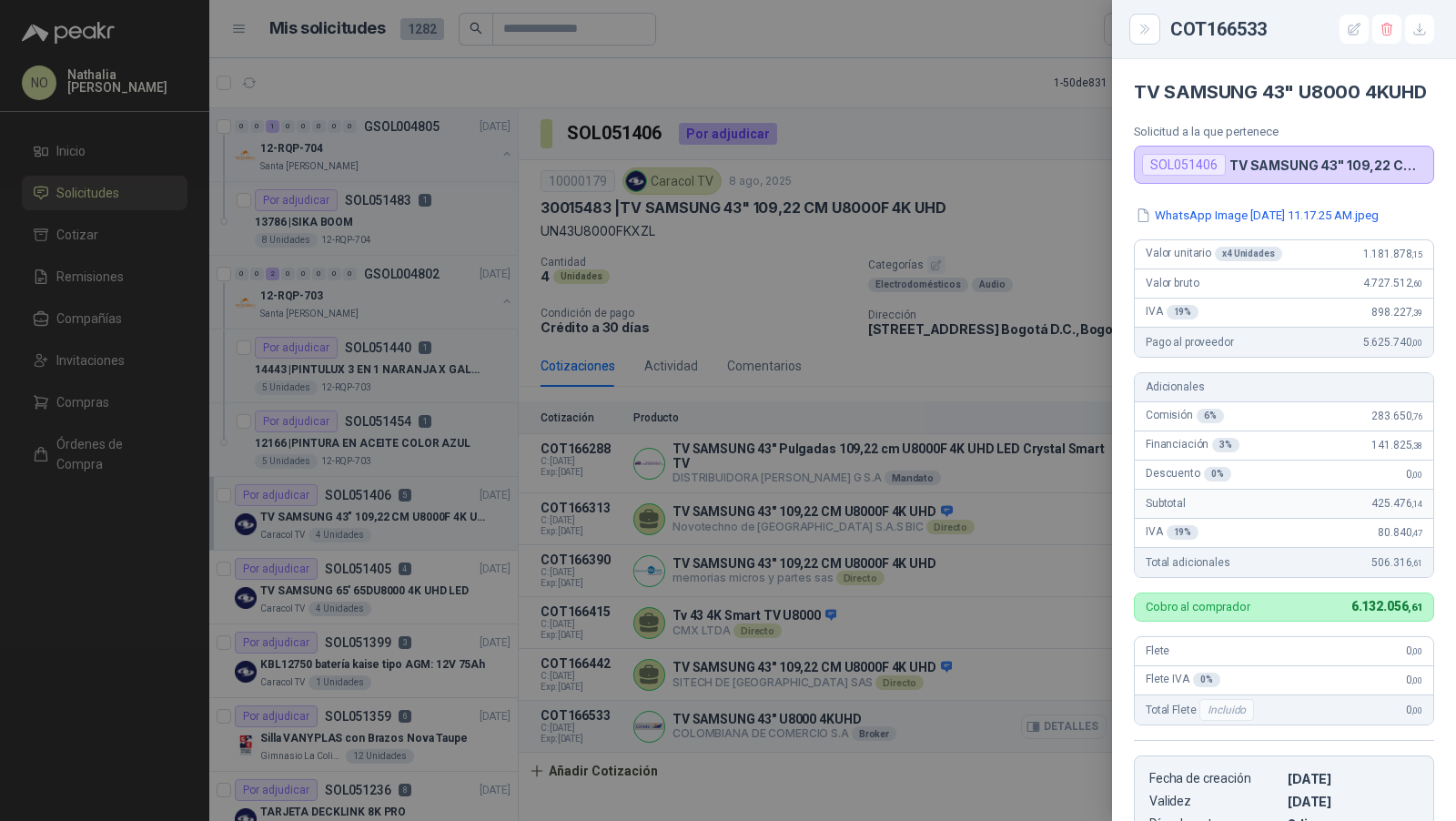
click at [1057, 722] on div at bounding box center [728, 410] width 1456 height 821
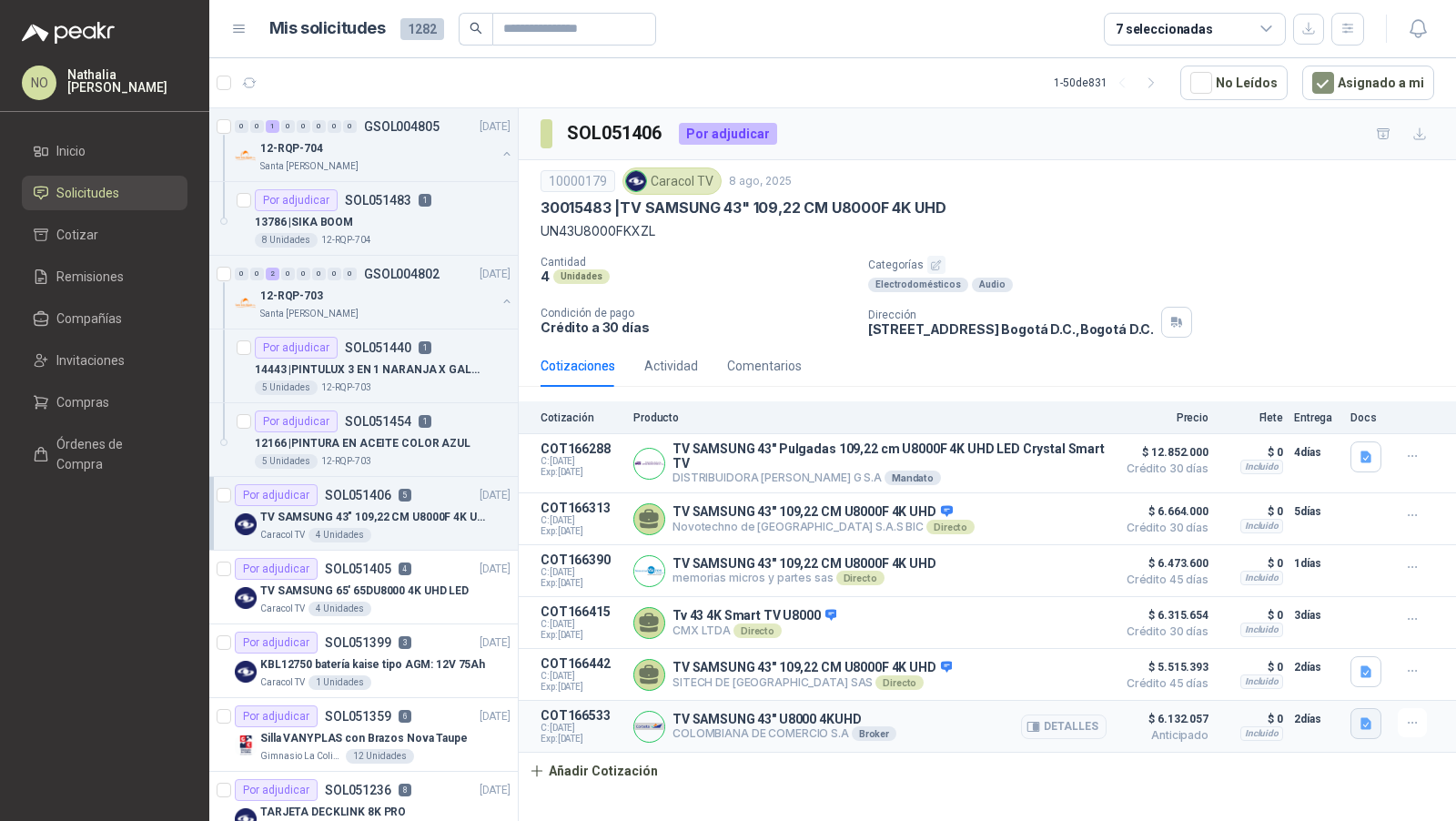
click at [1377, 720] on button "button" at bounding box center [1367, 724] width 31 height 31
click at [1283, 686] on button "WhatsApp Image [DATE] 11.17.25 AM.jpeg" at bounding box center [1246, 679] width 247 height 20
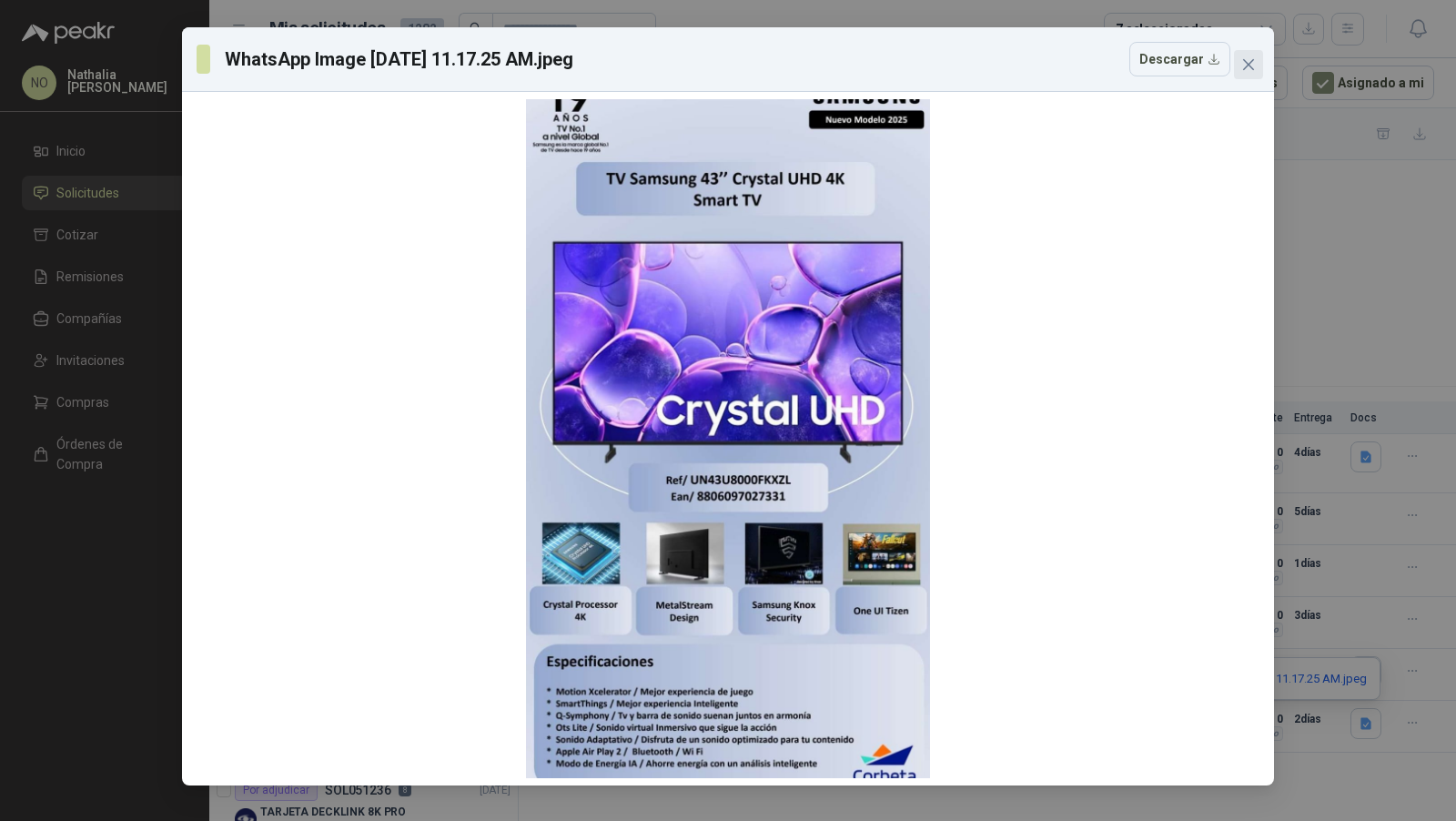
click at [1249, 67] on icon "close" at bounding box center [1249, 65] width 15 height 15
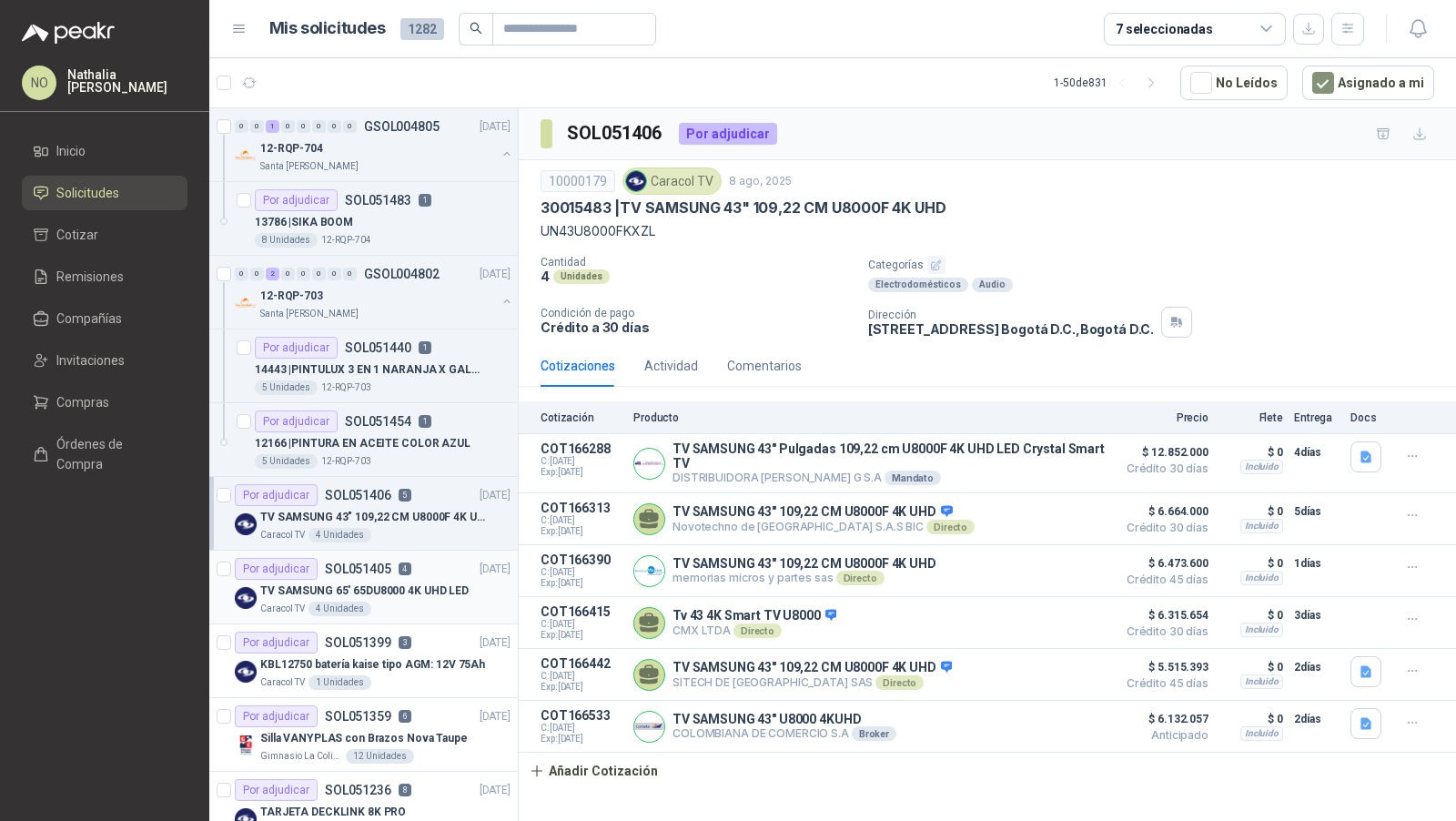
click at [425, 591] on p "TV SAMSUNG 65' 65DU8000 4K UHD LED" at bounding box center [364, 591] width 208 height 18
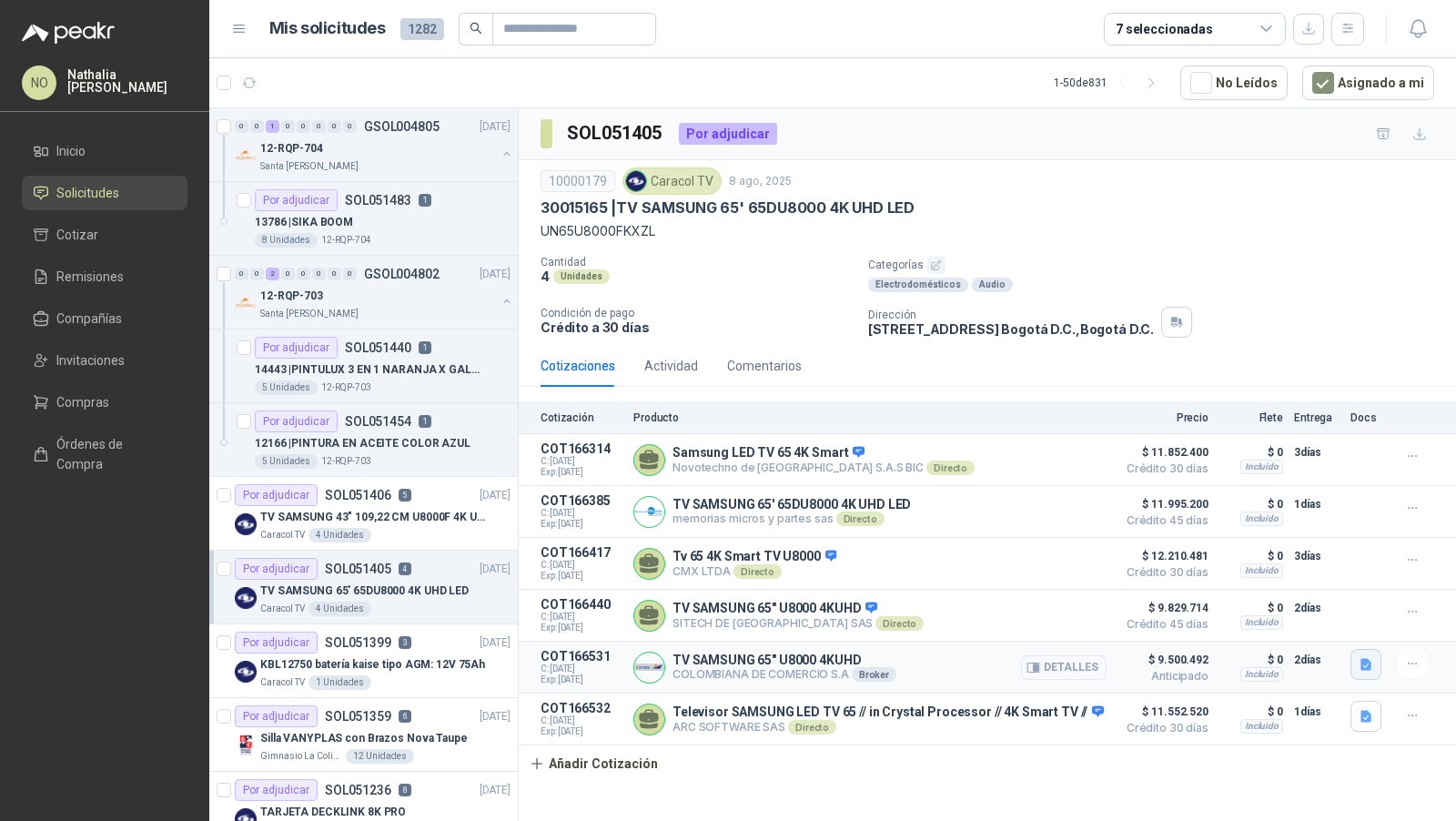
click at [1374, 660] on button "button" at bounding box center [1367, 664] width 31 height 31
click at [1321, 622] on button "WhatsApp Image [DATE] 11.17.33 AM.jpeg" at bounding box center [1246, 619] width 247 height 20
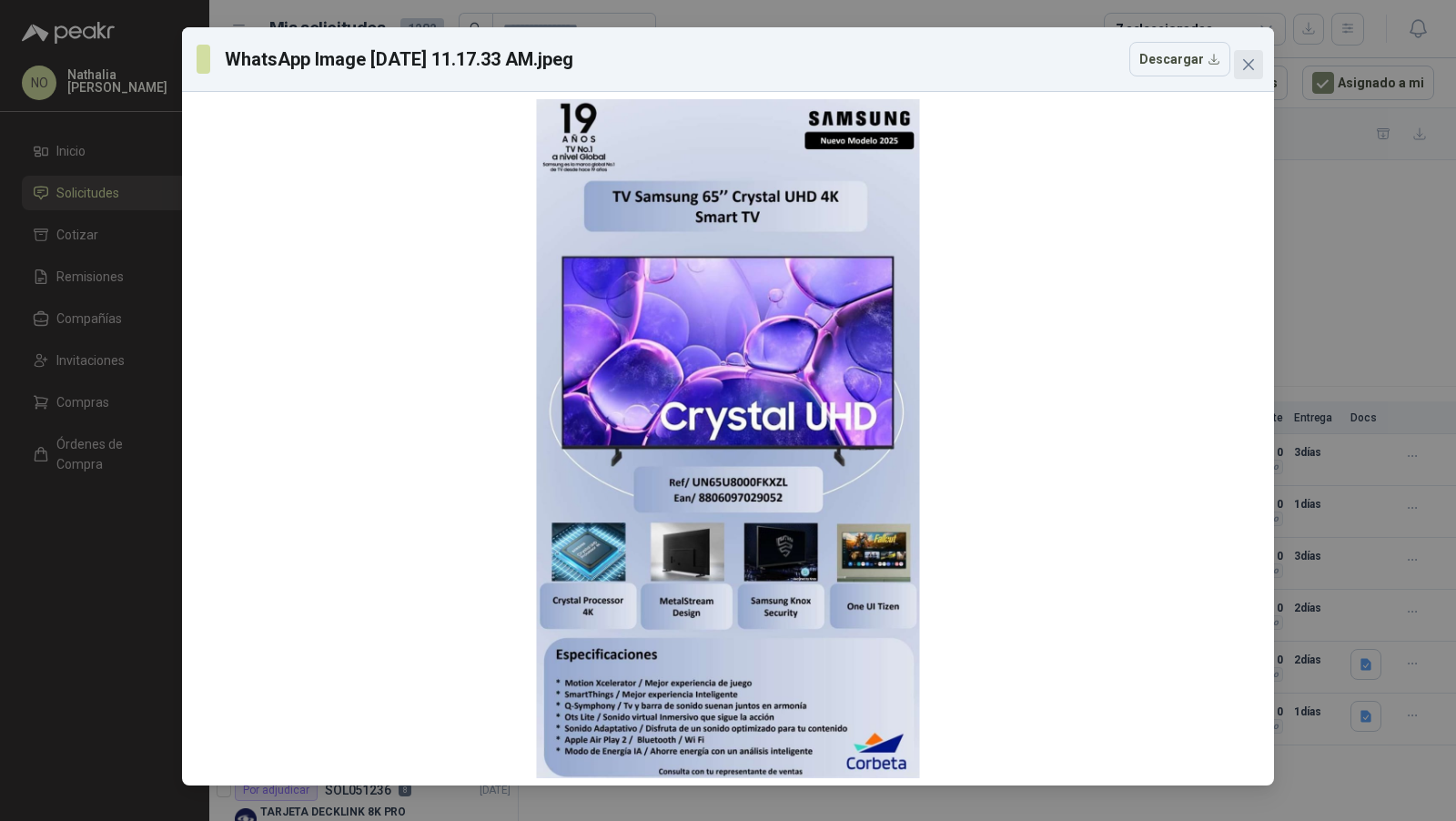
click at [1248, 67] on icon "close" at bounding box center [1249, 65] width 15 height 15
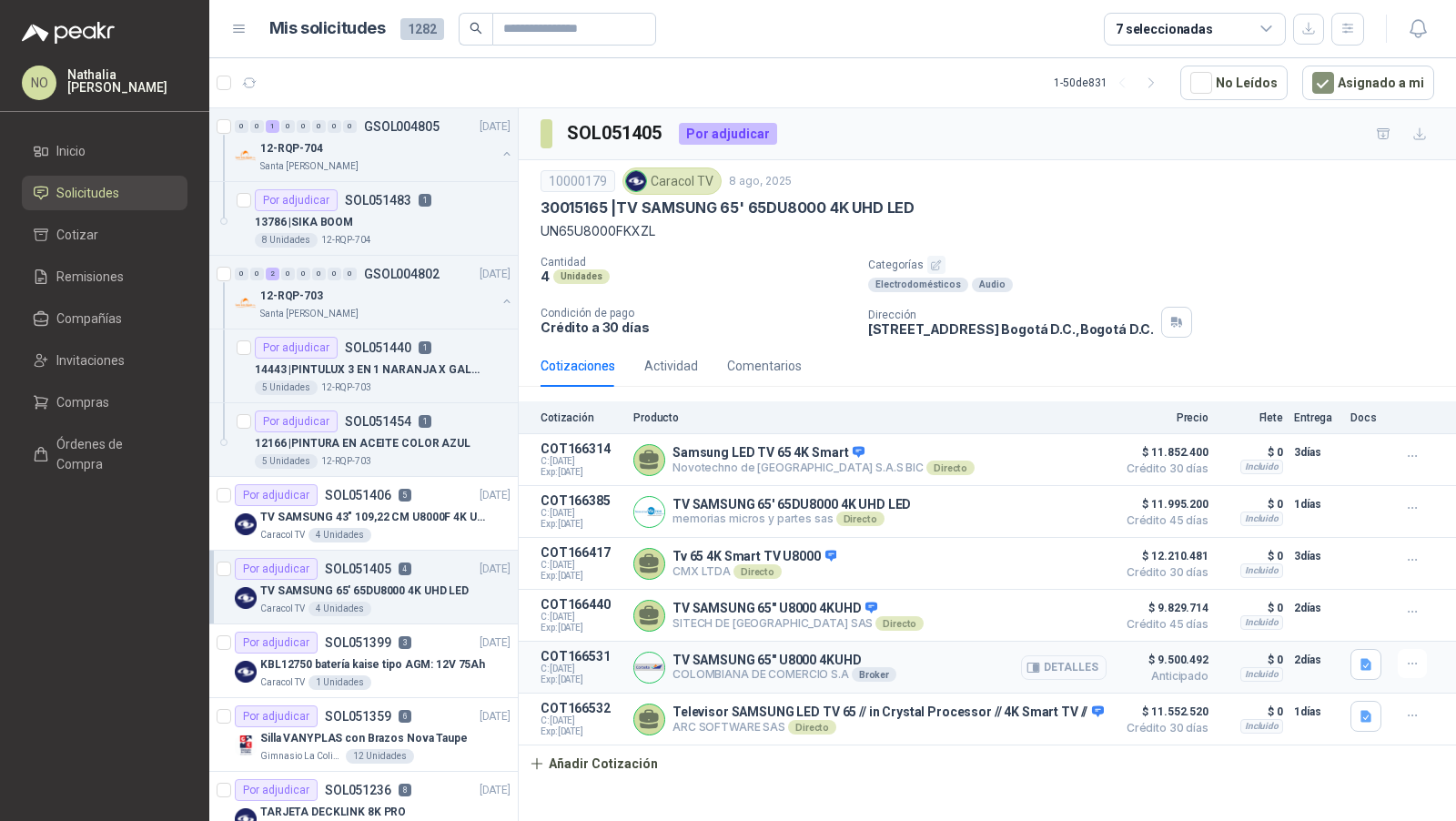
click at [1057, 664] on button "Detalles" at bounding box center [1064, 667] width 85 height 24
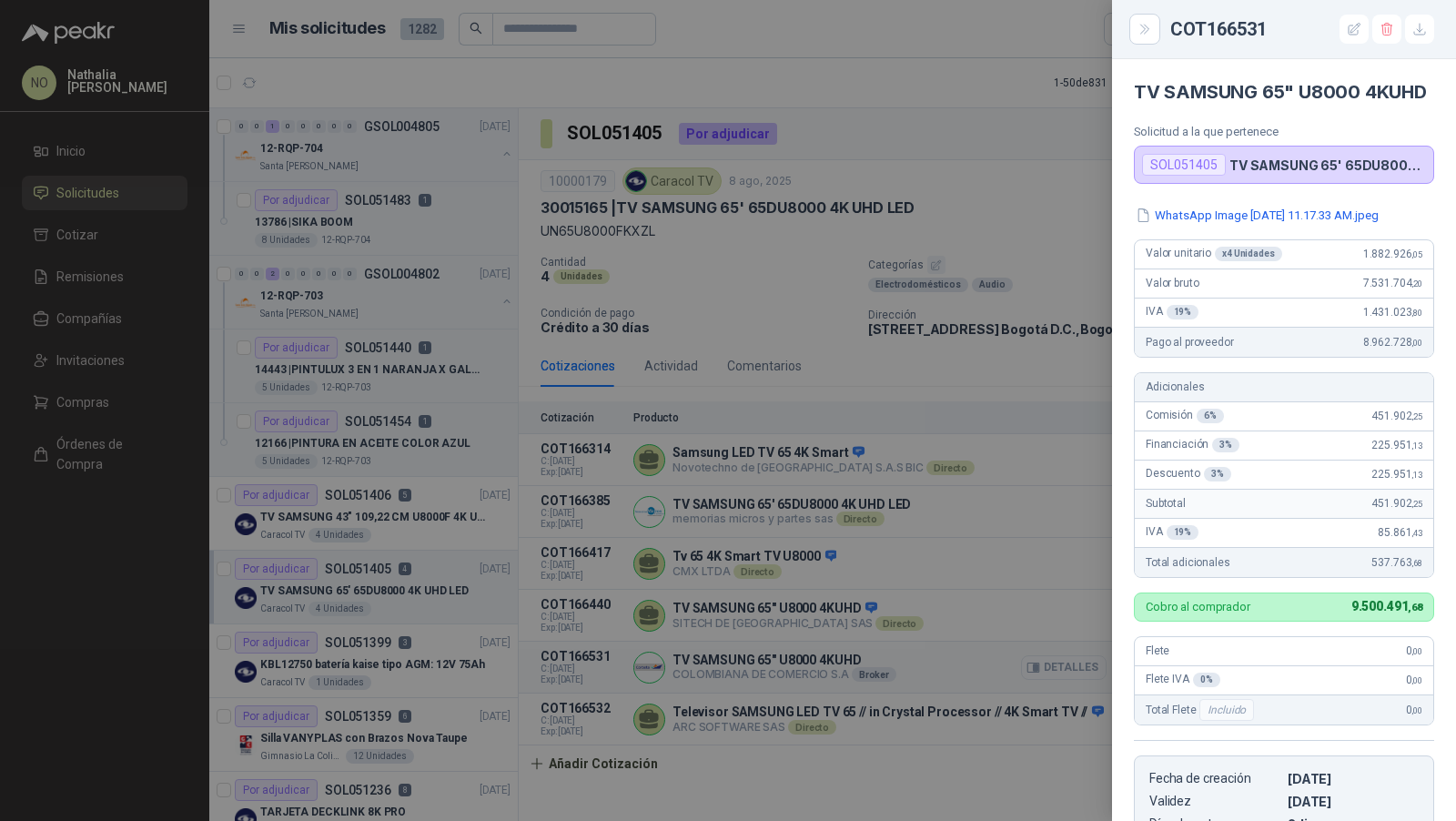
click at [1057, 664] on div at bounding box center [728, 410] width 1456 height 821
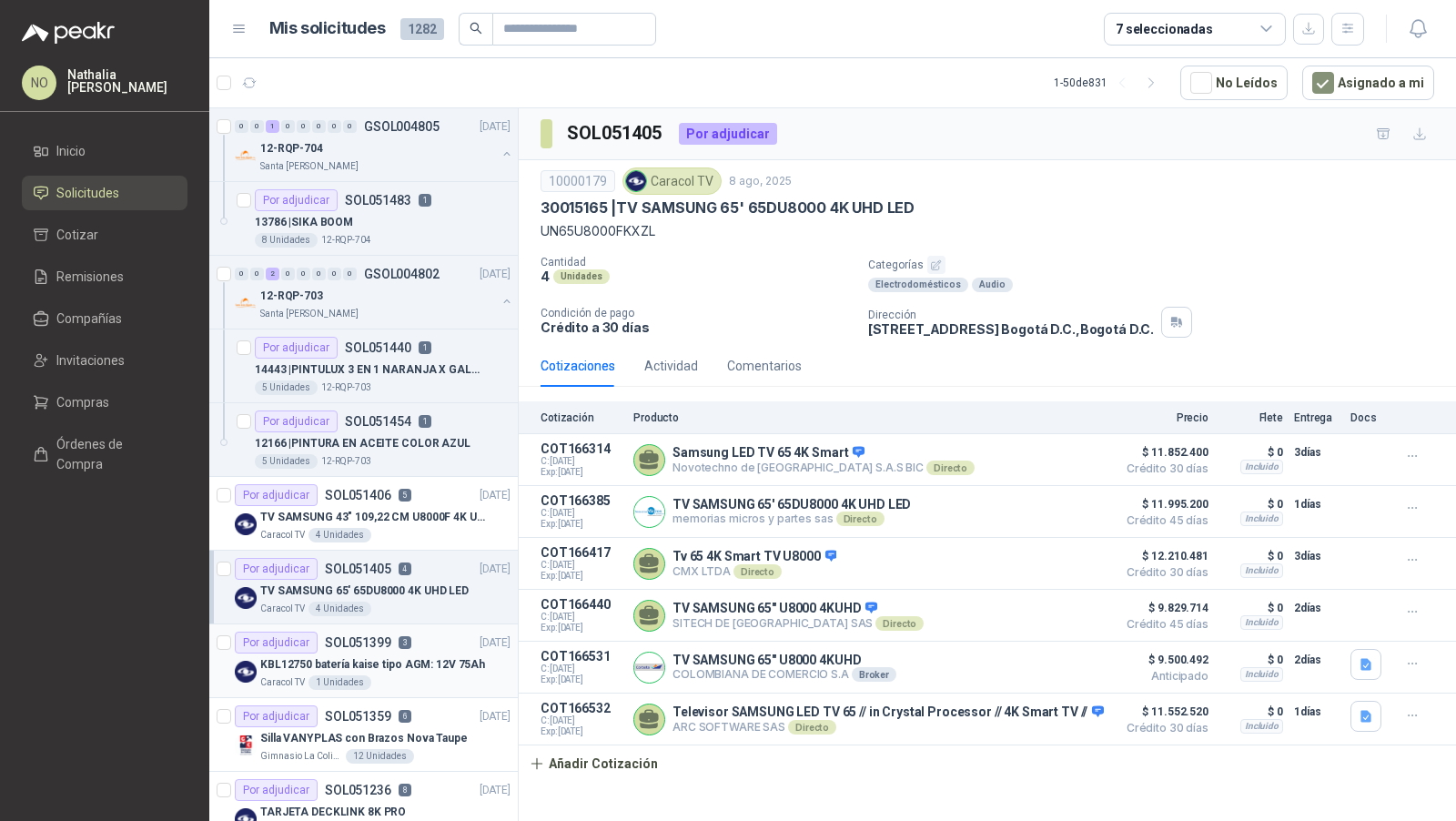
click at [414, 675] on div "Caracol TV 1 Unidades" at bounding box center [386, 682] width 250 height 15
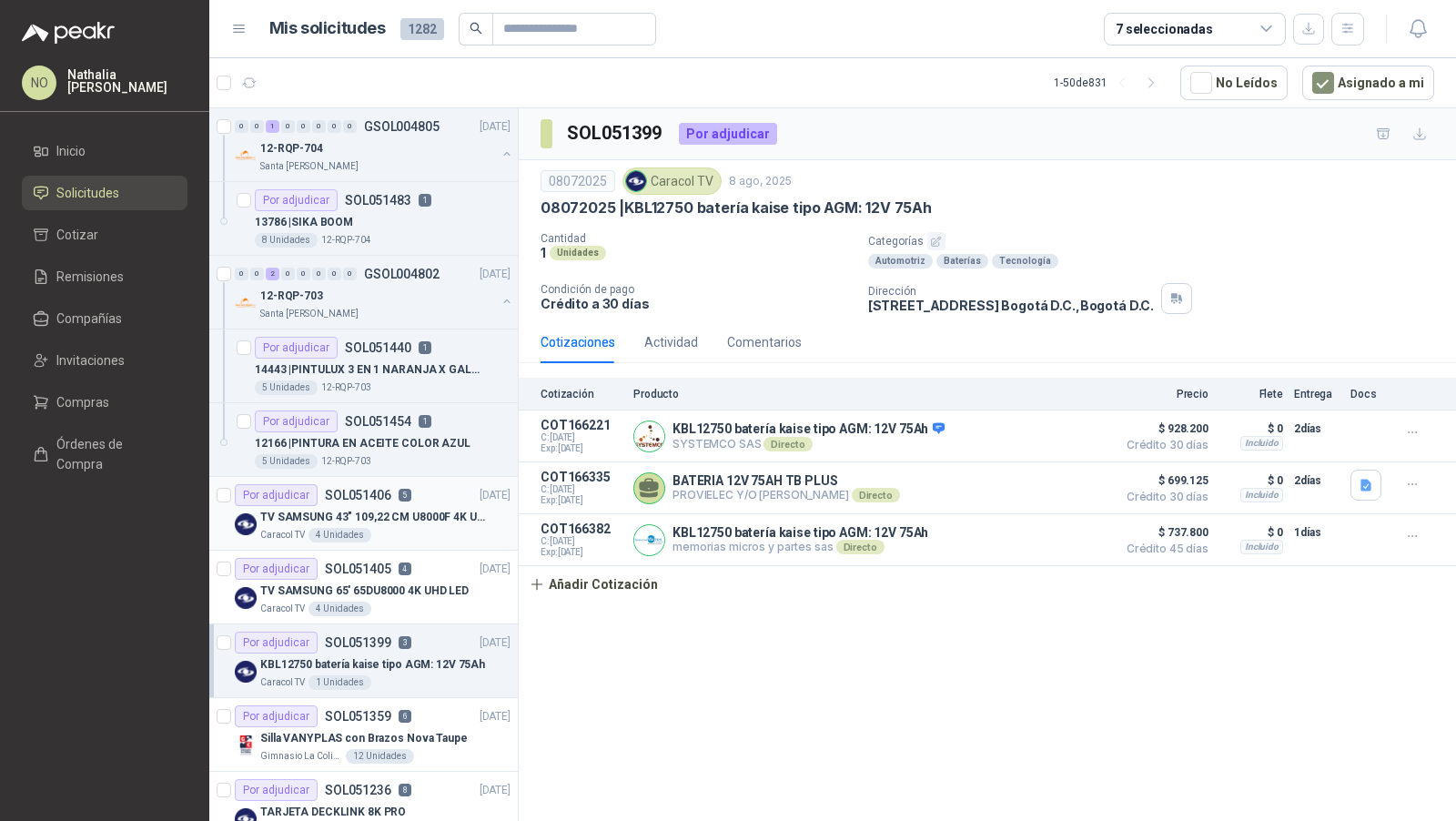
click at [437, 511] on p "TV SAMSUNG 43" 109,22 CM U8000F 4K UHD" at bounding box center [374, 518] width 227 height 18
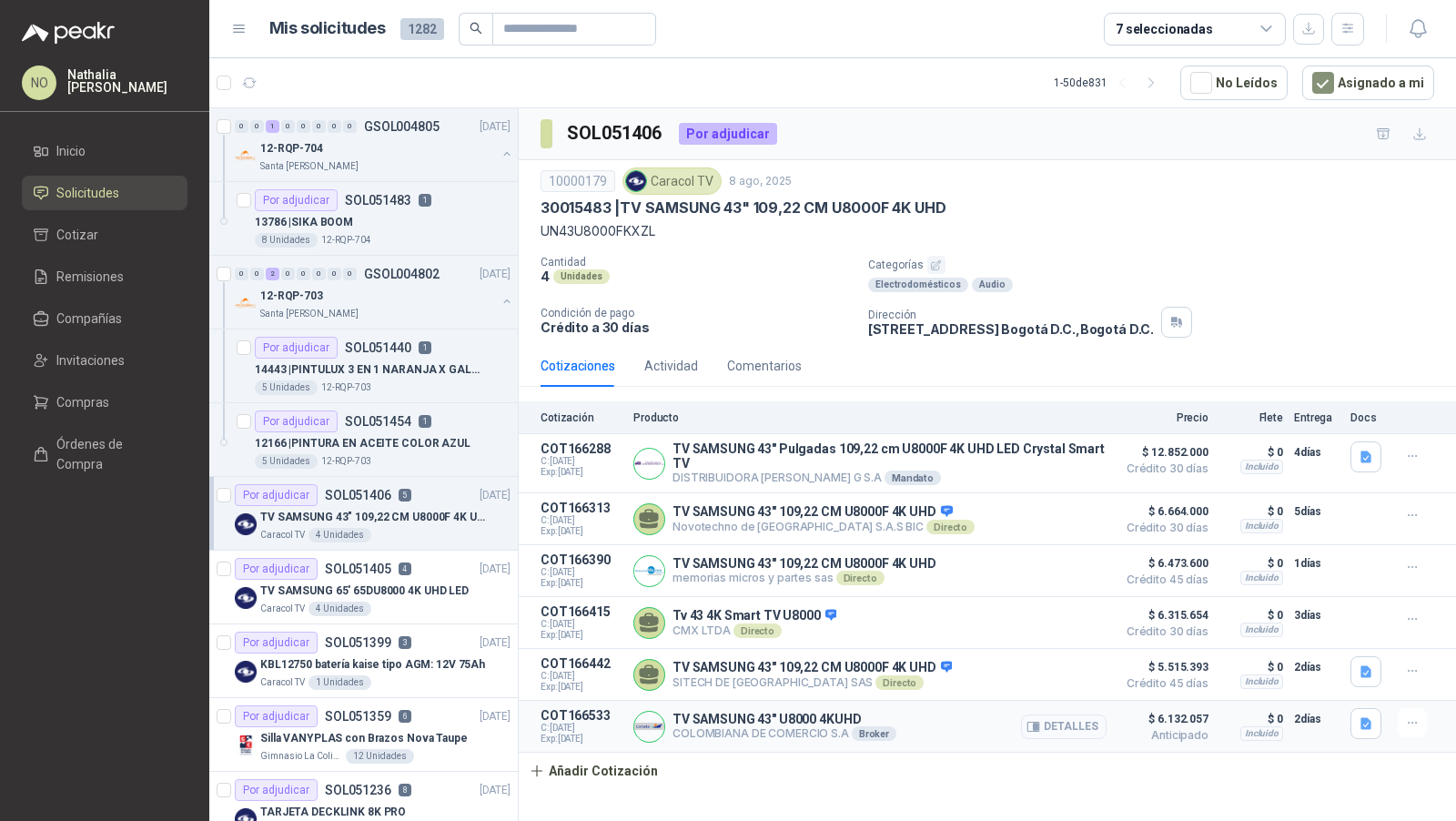
click at [1062, 718] on button "Detalles" at bounding box center [1064, 726] width 85 height 24
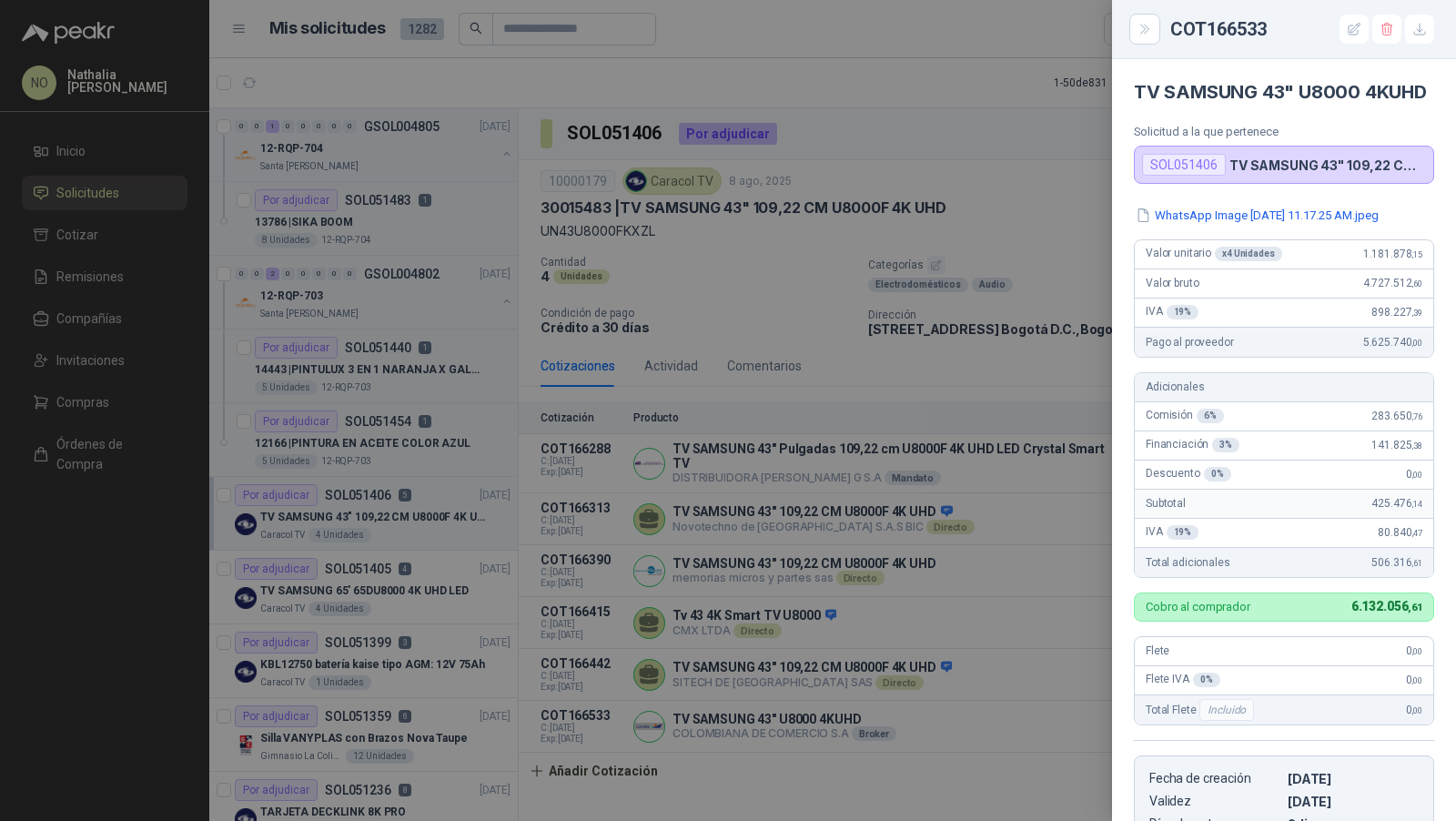
click at [782, 598] on div at bounding box center [728, 410] width 1456 height 821
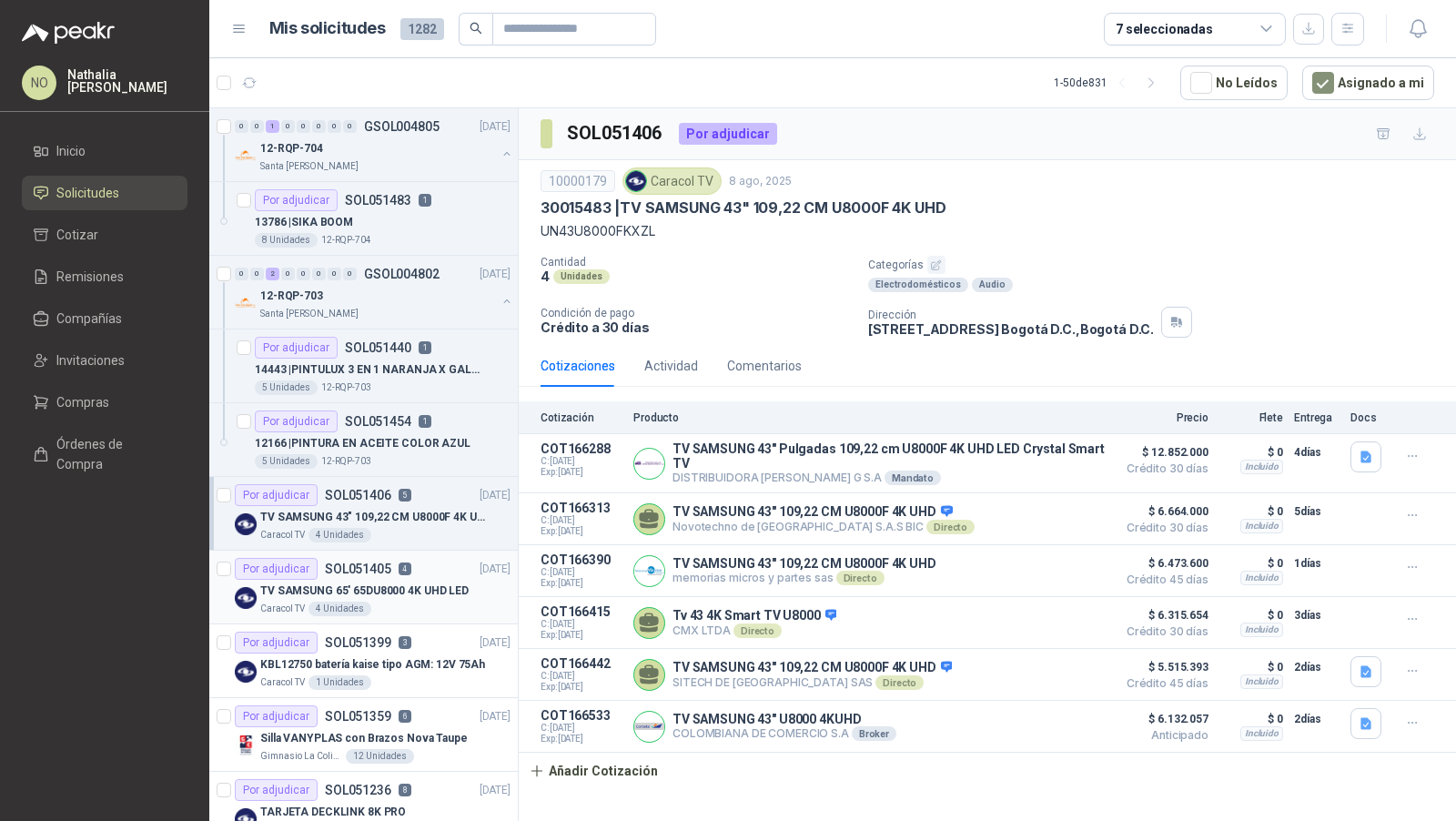
click at [453, 583] on p "TV SAMSUNG 65' 65DU8000 4K UHD LED" at bounding box center [364, 591] width 208 height 18
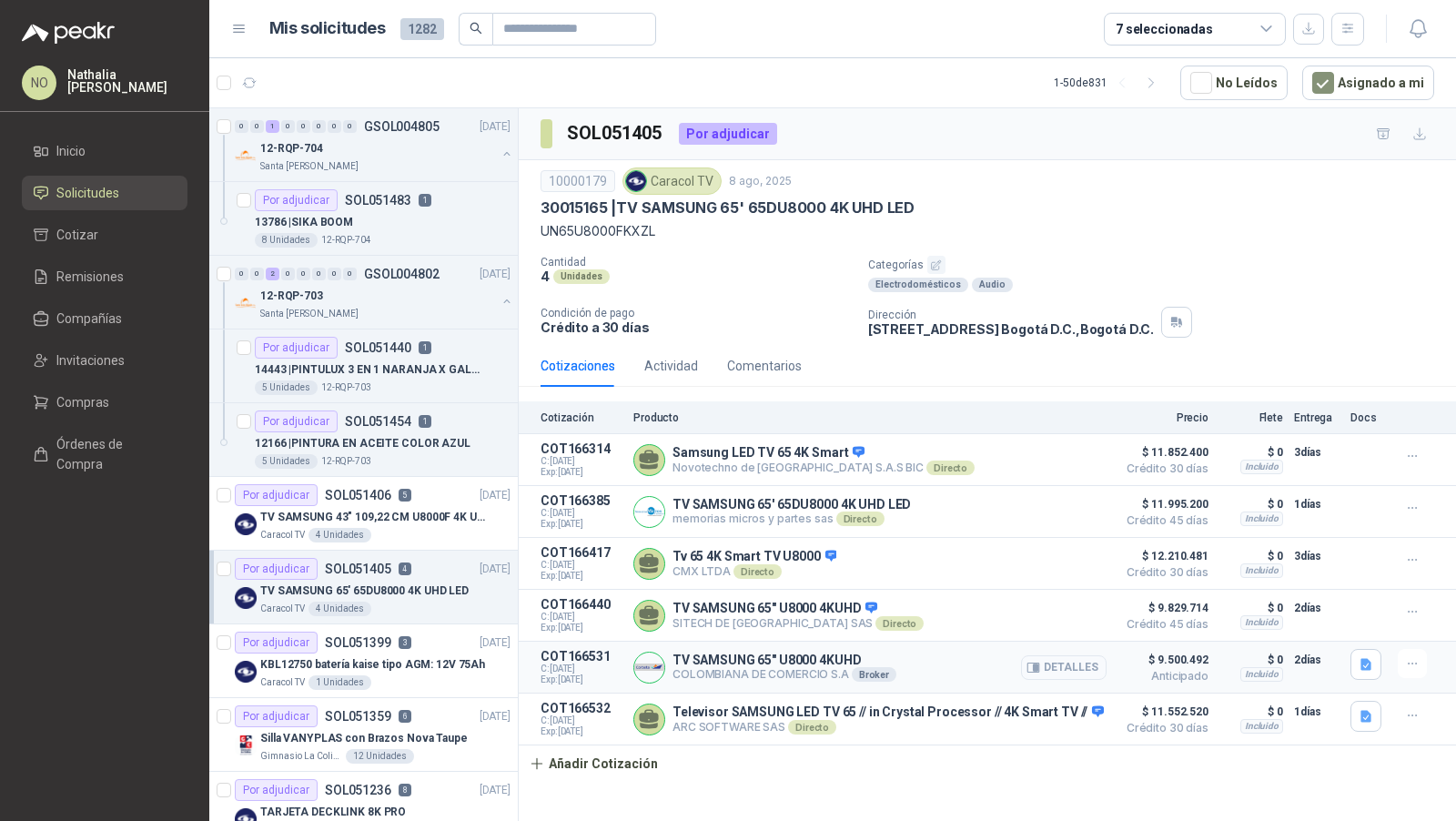
click at [1067, 665] on button "Detalles" at bounding box center [1064, 667] width 85 height 24
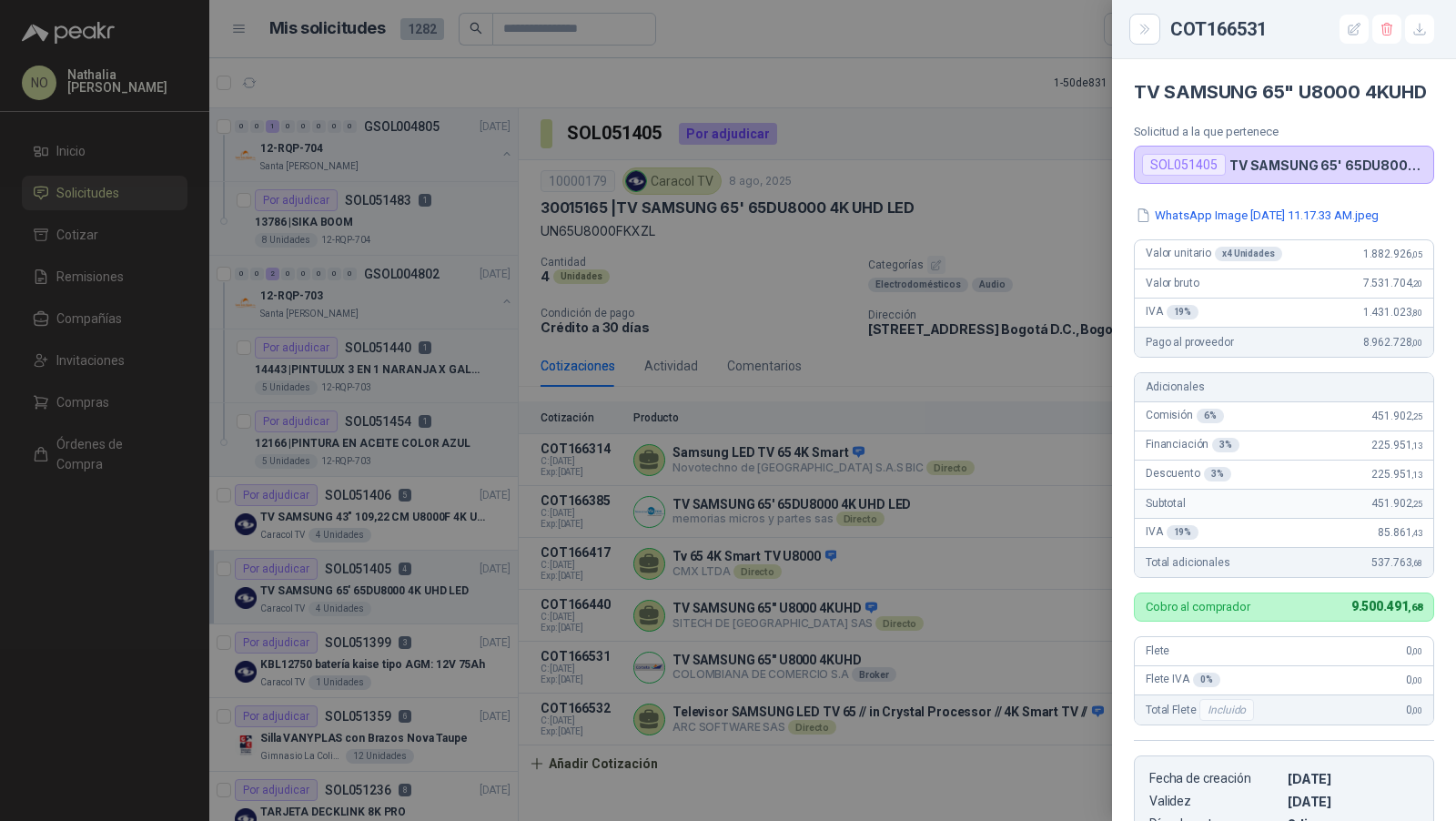
click at [372, 288] on div at bounding box center [728, 410] width 1456 height 821
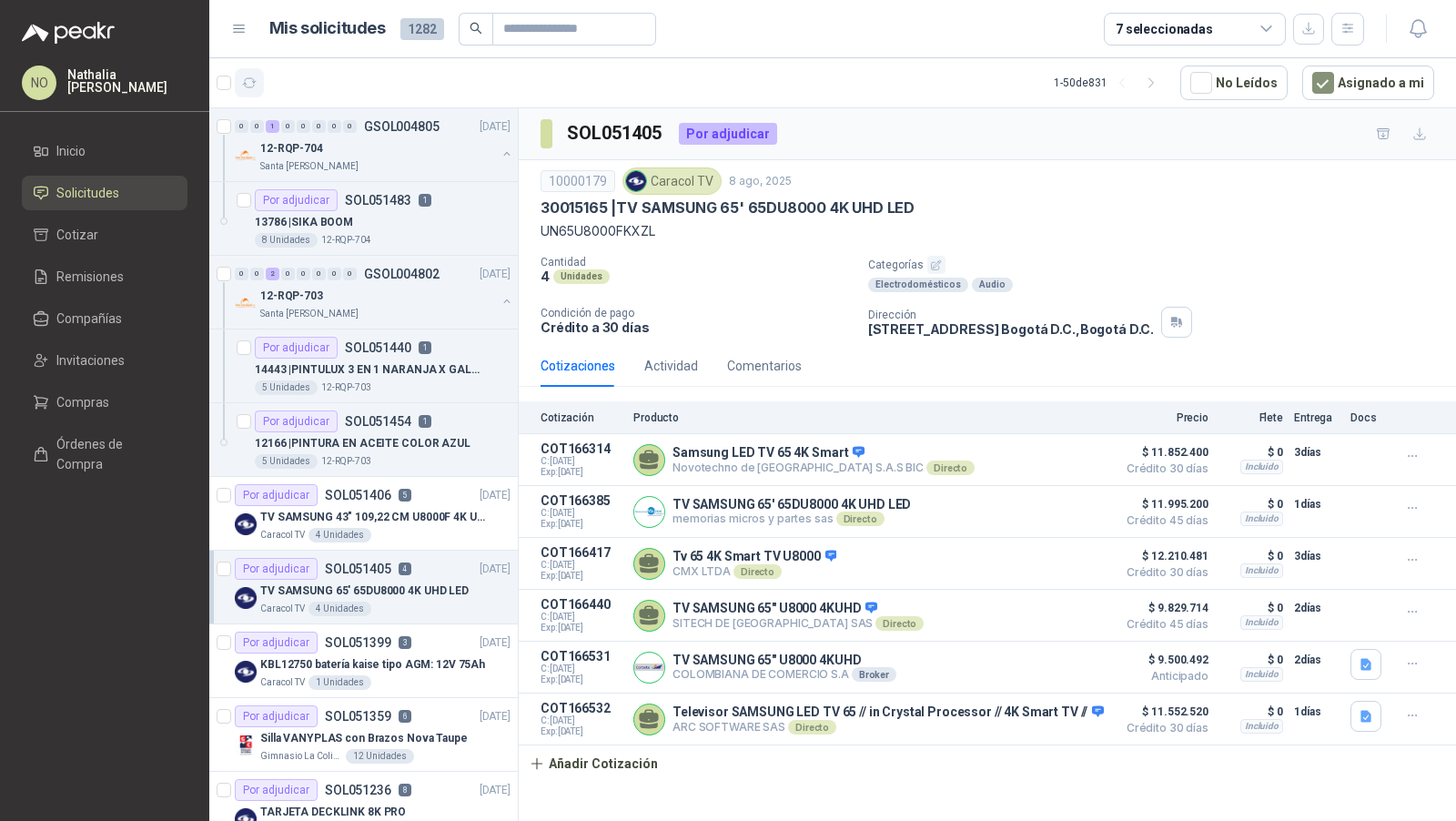
click at [250, 78] on icon "button" at bounding box center [250, 82] width 14 height 9
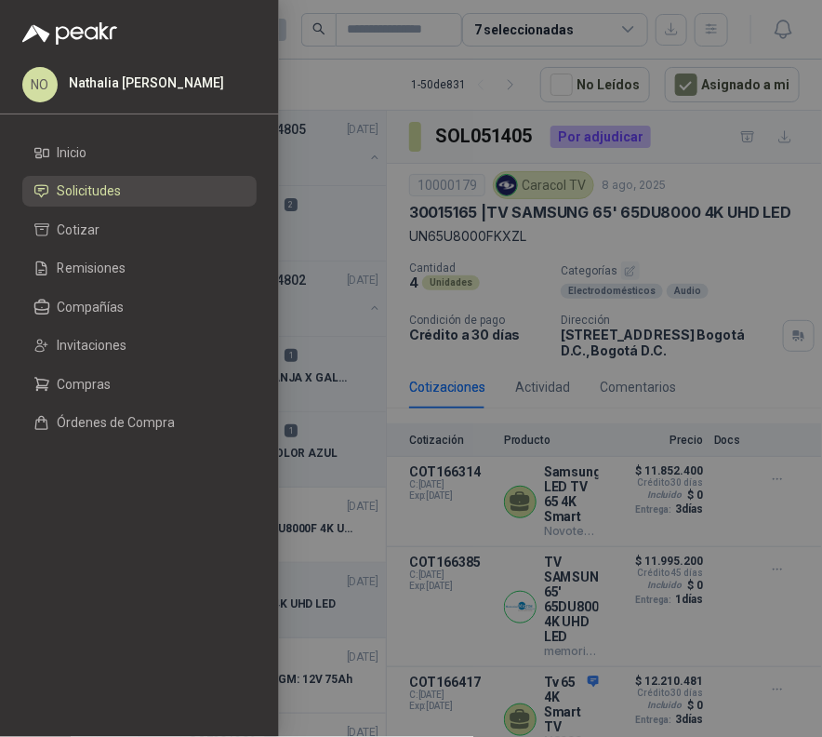
click at [484, 45] on div at bounding box center [411, 368] width 822 height 737
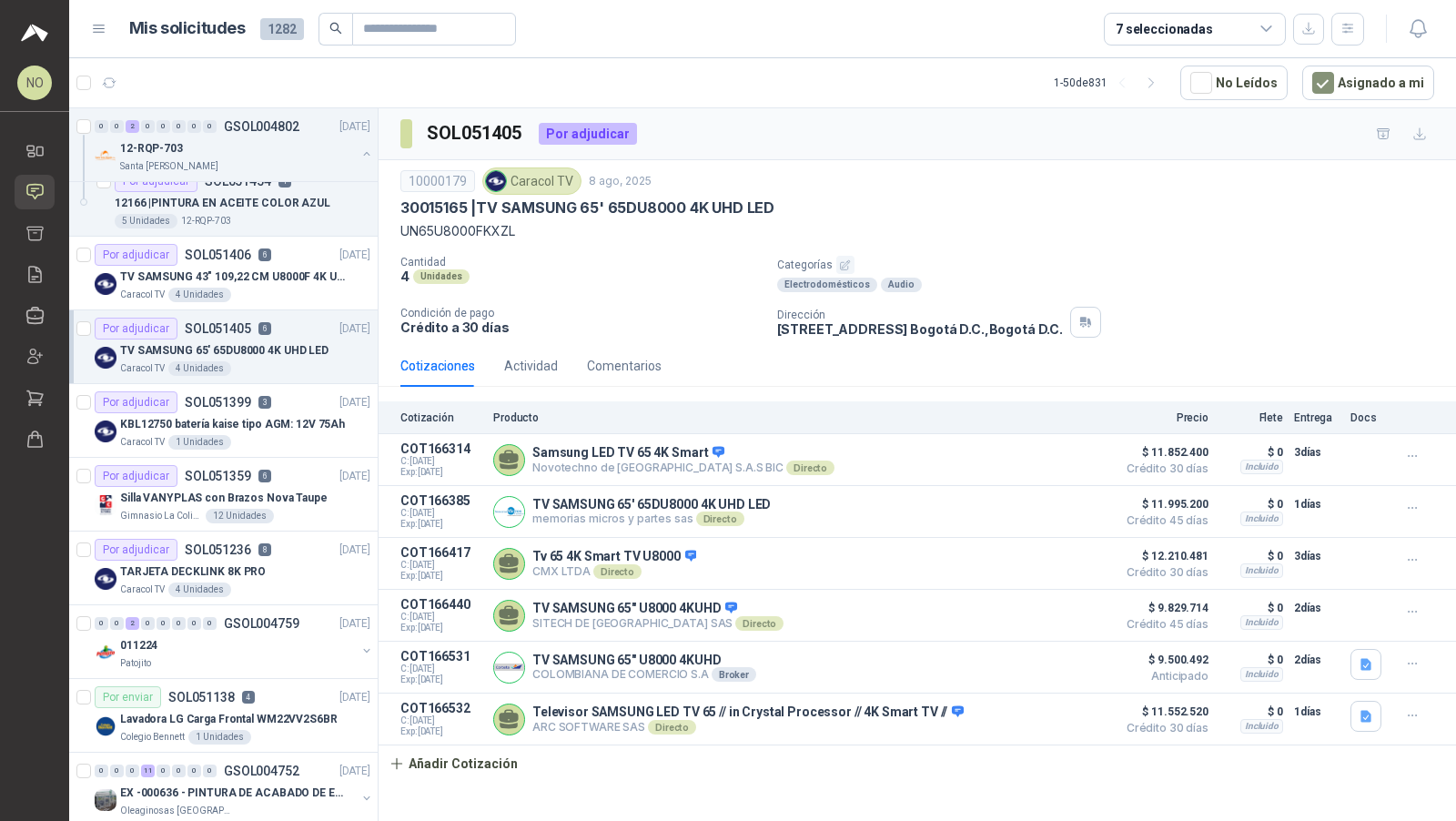
scroll to position [283, 0]
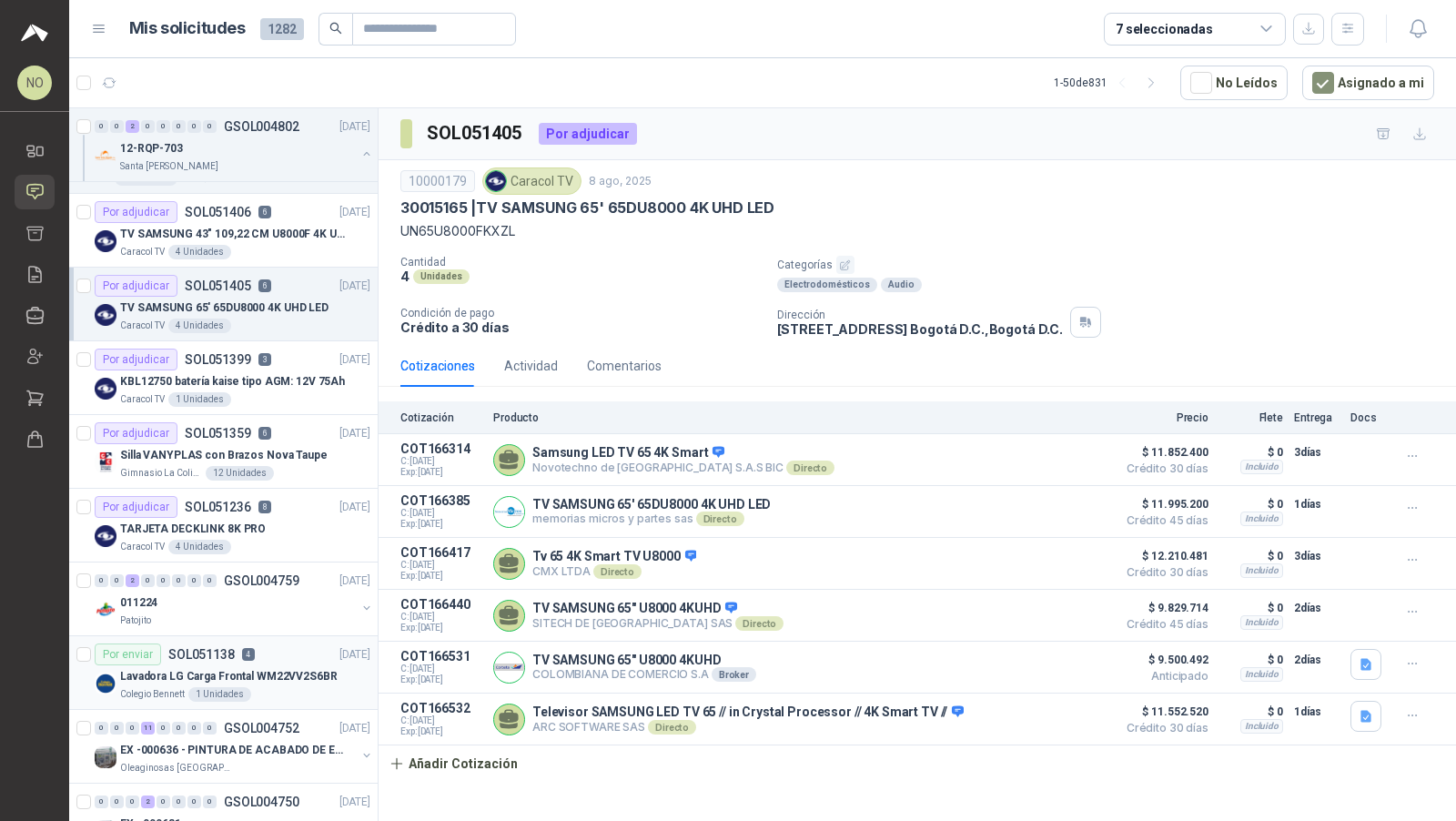
click at [242, 668] on p "Lavadora LG Carga Frontal WM22VV2S6BR" at bounding box center [229, 677] width 217 height 18
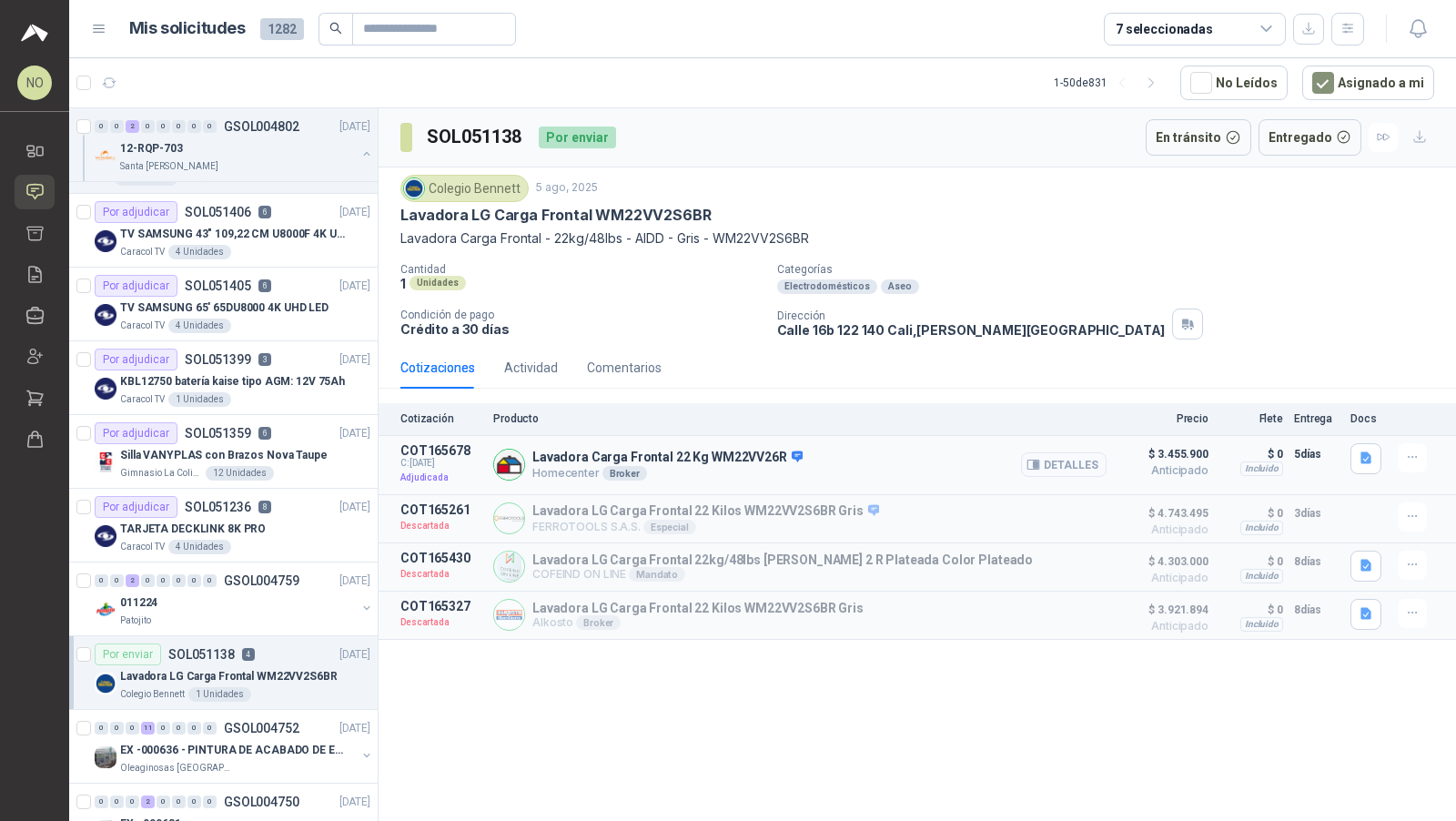
click at [1055, 457] on button "Detalles" at bounding box center [1064, 464] width 85 height 24
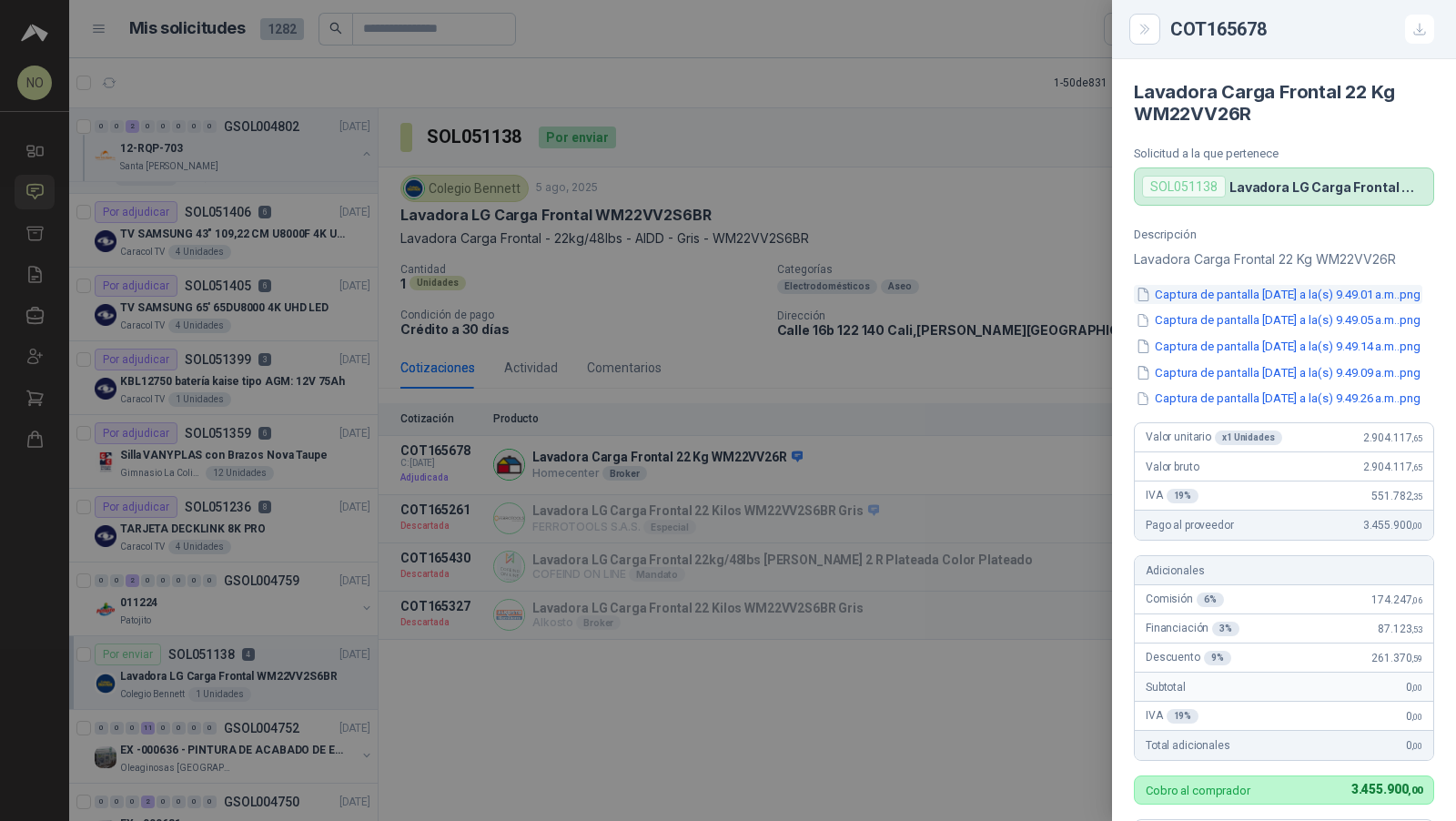
click at [1238, 304] on button "Captura de pantalla [DATE] a la(s) 9.49.01 a.m..png" at bounding box center [1278, 295] width 289 height 20
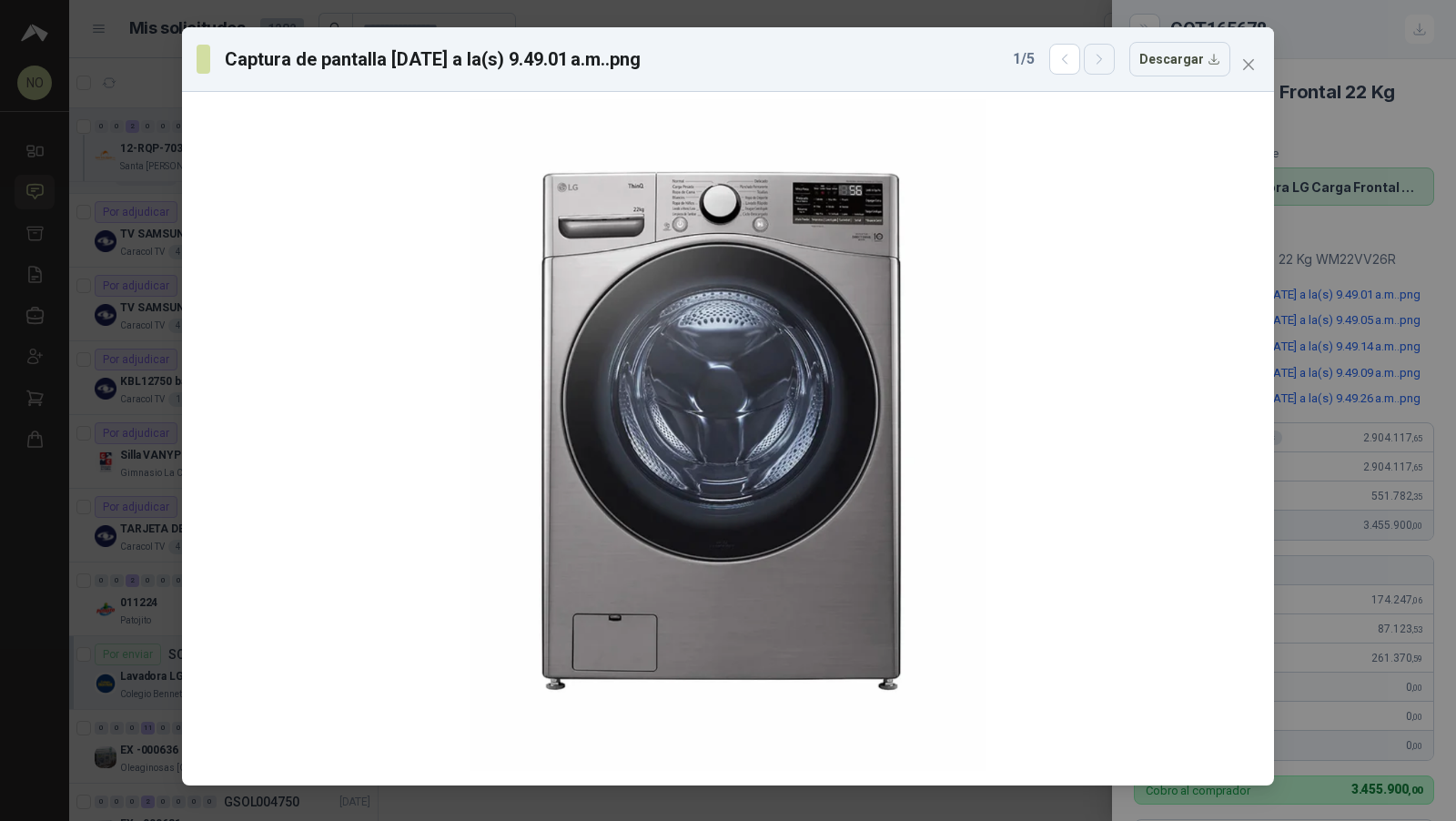
click at [1101, 59] on icon "button" at bounding box center [1100, 60] width 16 height 16
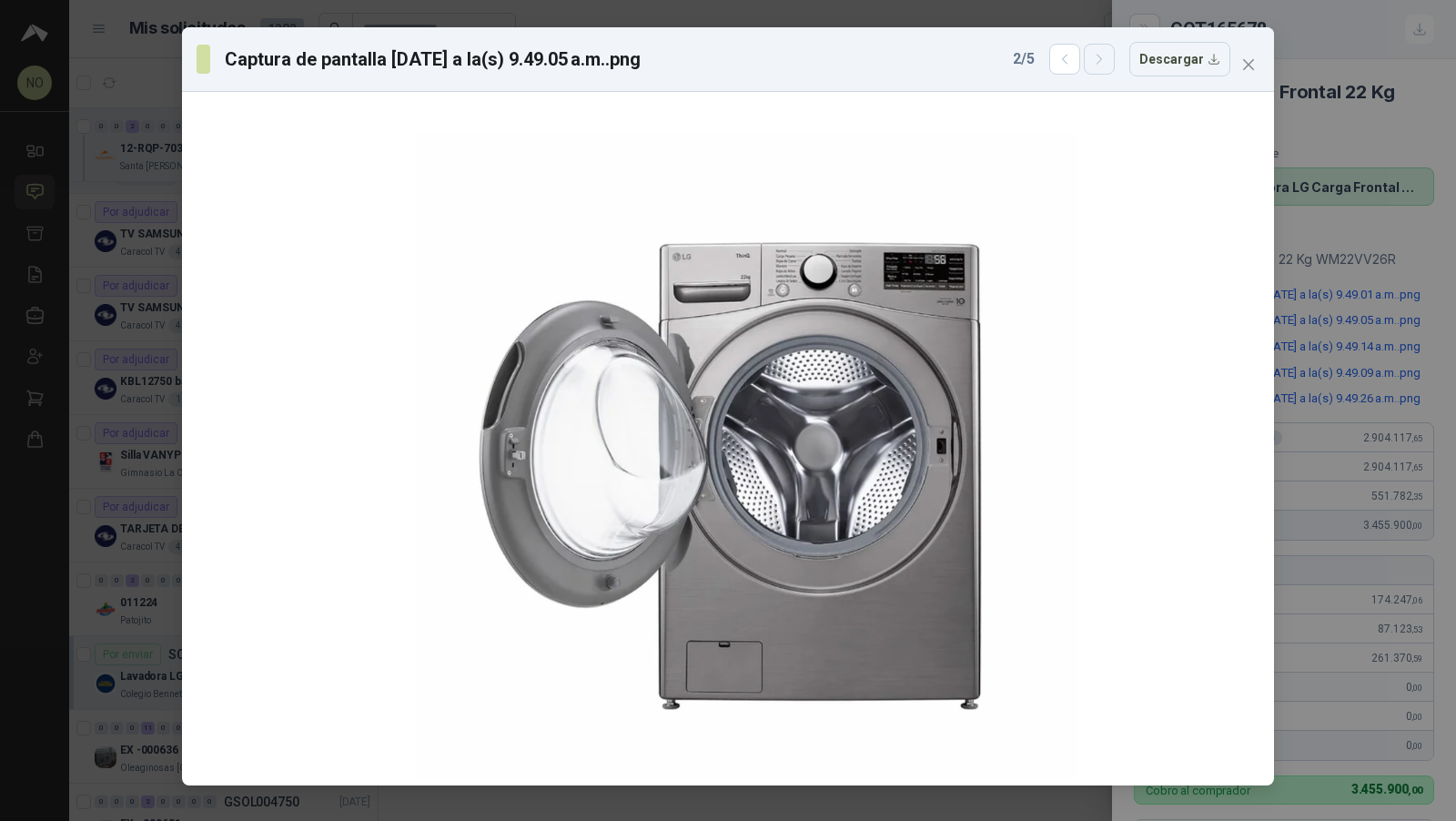
click at [1101, 59] on icon "button" at bounding box center [1100, 60] width 16 height 16
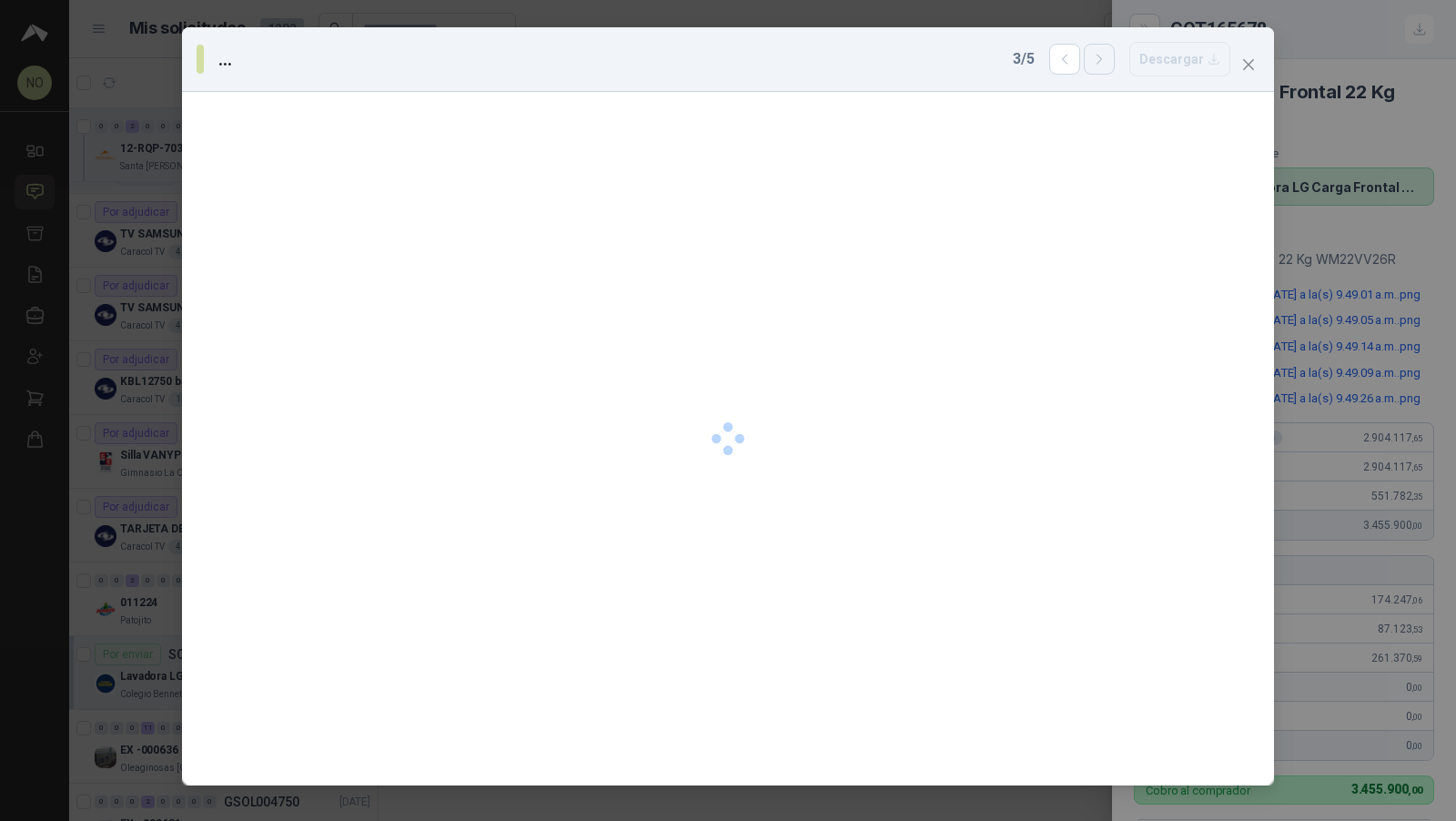
click at [1101, 59] on icon "button" at bounding box center [1100, 60] width 16 height 16
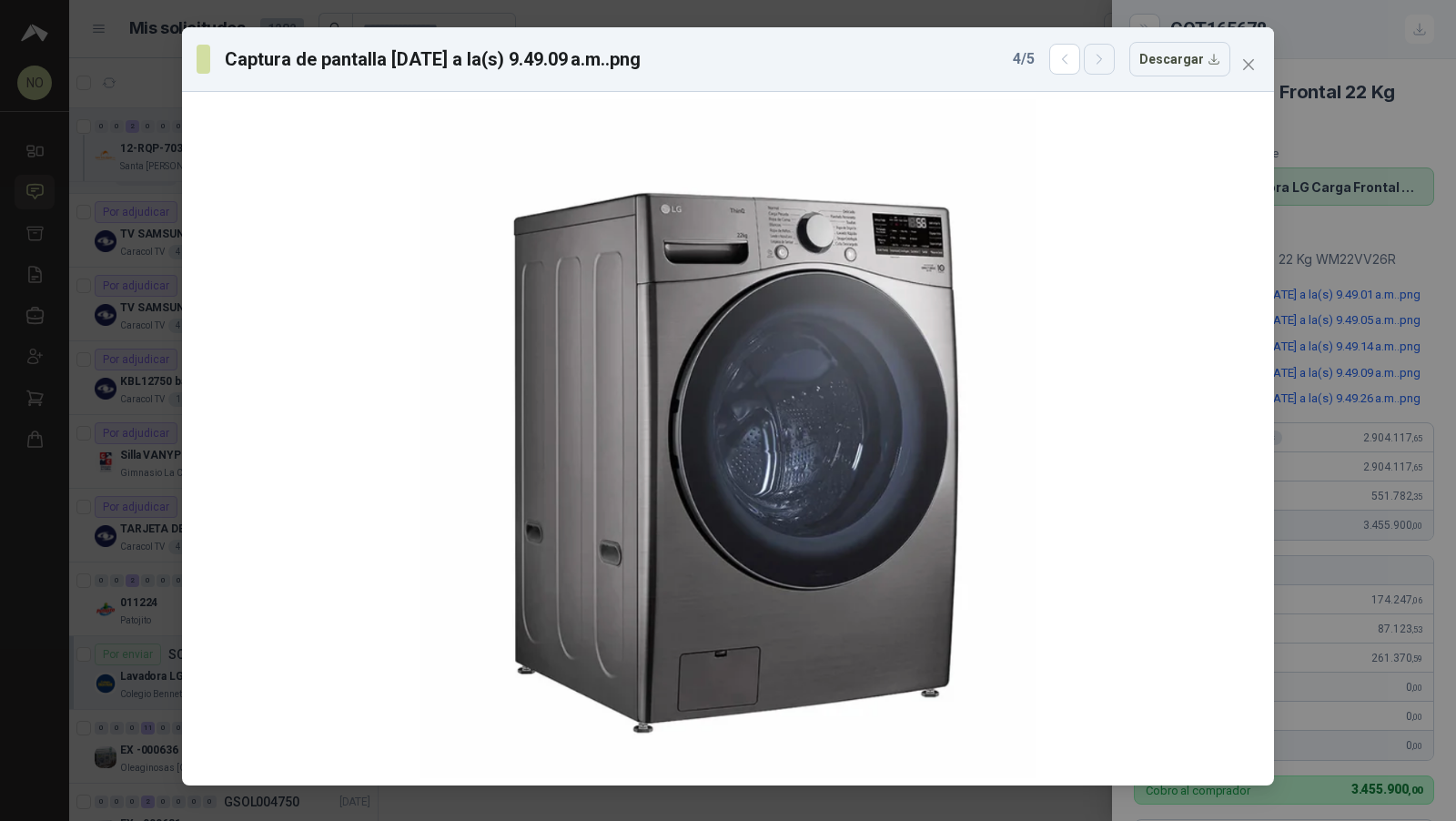
click at [1101, 59] on icon "button" at bounding box center [1100, 60] width 16 height 16
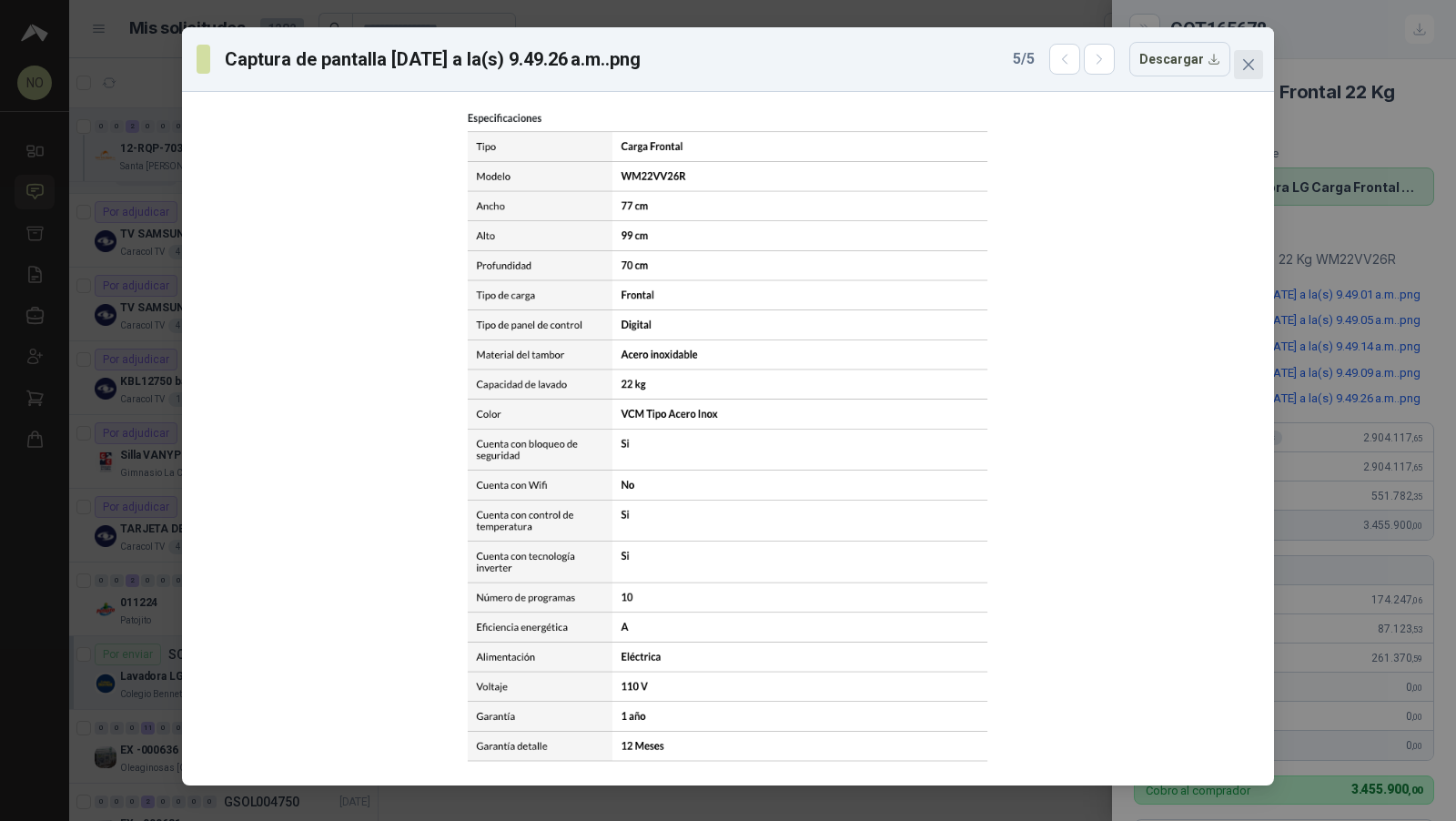
click at [1251, 67] on icon "close" at bounding box center [1249, 65] width 15 height 15
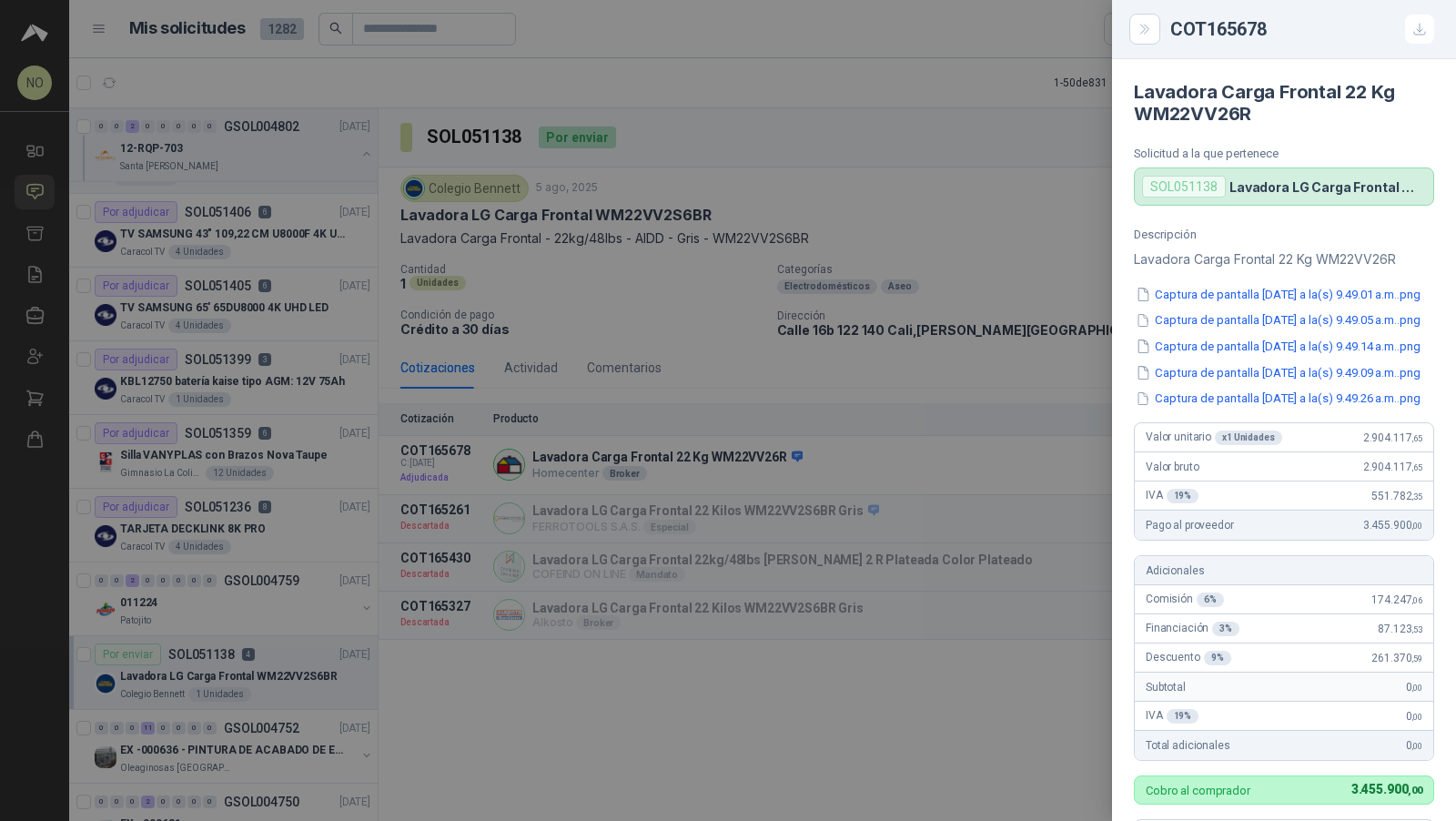
click at [662, 234] on div at bounding box center [728, 410] width 1456 height 821
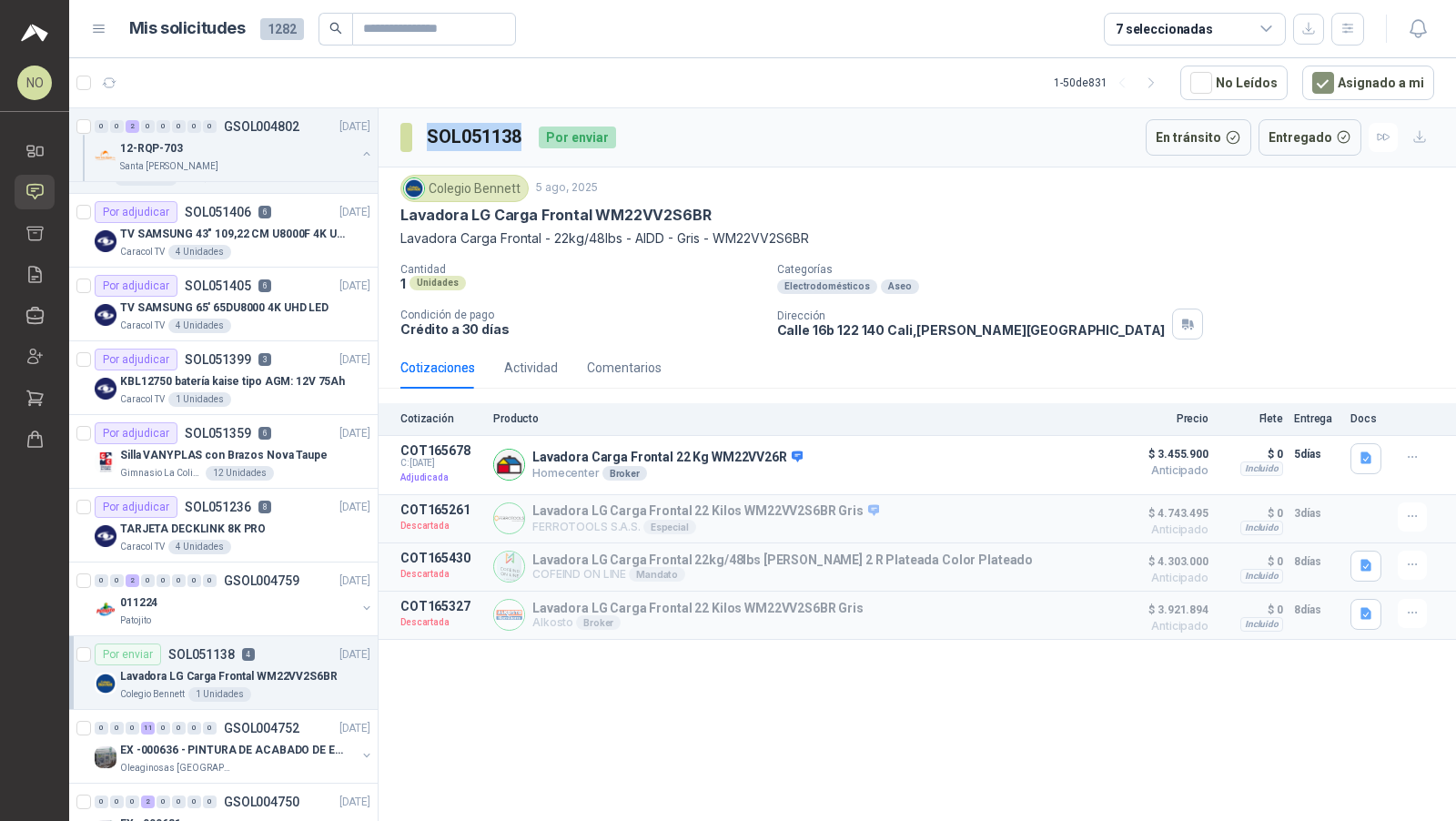
drag, startPoint x: 426, startPoint y: 133, endPoint x: 520, endPoint y: 136, distance: 94.0
click at [520, 136] on h3 "SOL051138" at bounding box center [476, 137] width 98 height 28
copy h3 "SOL051138"
click at [449, 123] on h3 "SOL051138" at bounding box center [476, 137] width 98 height 28
drag, startPoint x: 426, startPoint y: 132, endPoint x: 523, endPoint y: 131, distance: 97.0
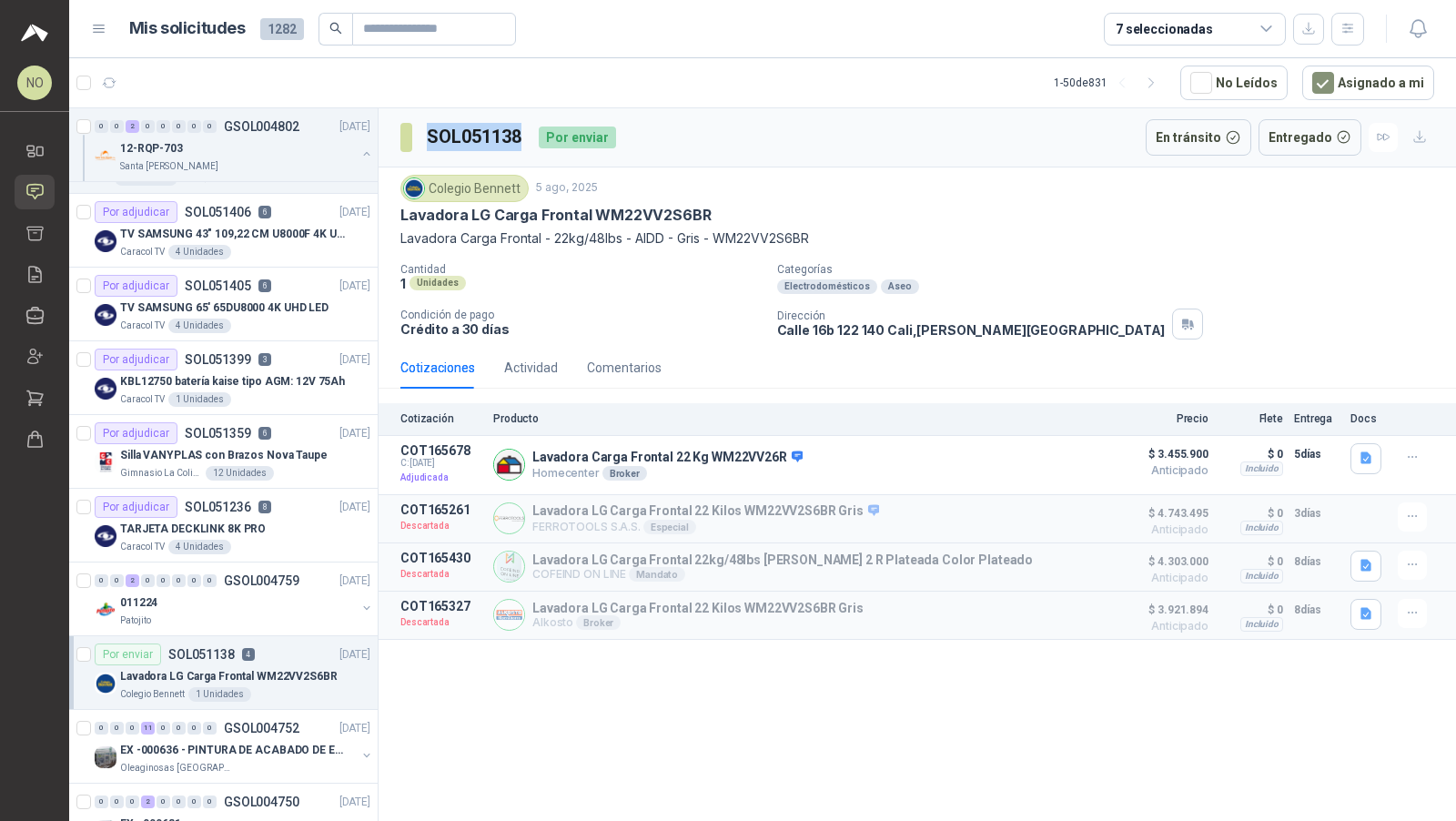
click at [523, 132] on section "SOL051138" at bounding box center [462, 138] width 124 height 29
copy h3 "SOL051138"
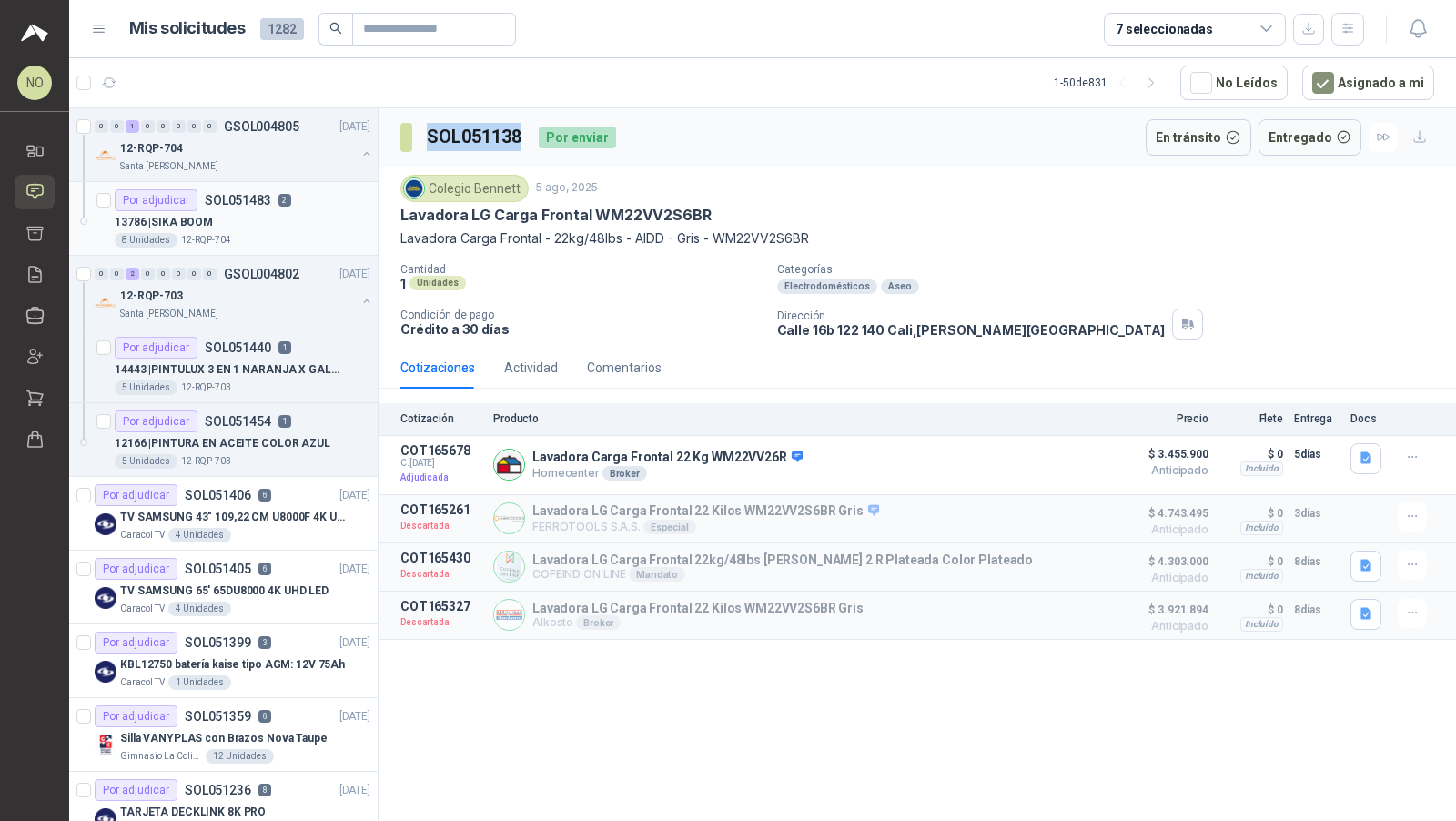
click at [258, 216] on div "13786 | SIKA BOOM" at bounding box center [242, 222] width 255 height 22
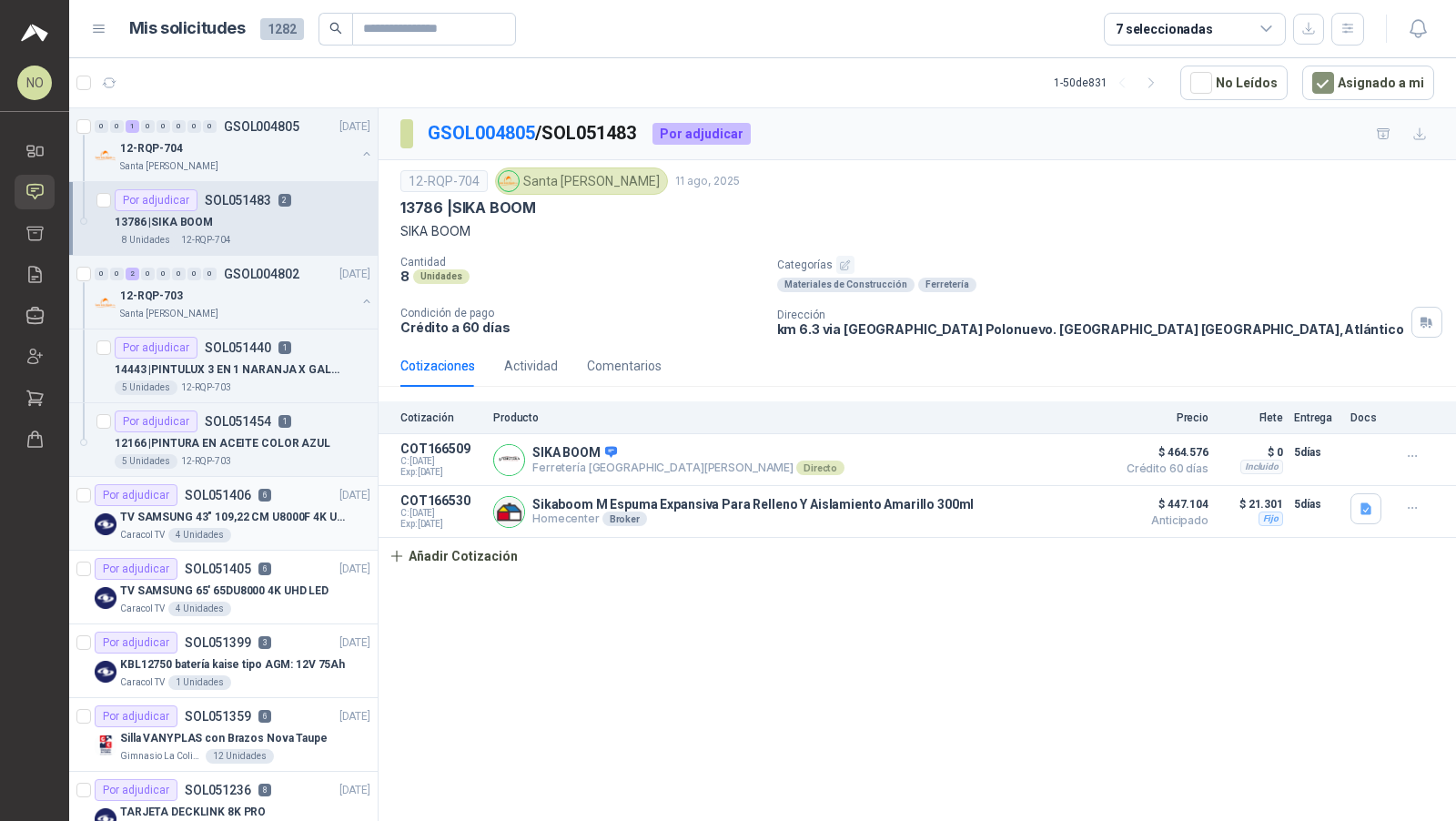
click at [281, 528] on div "Caracol TV 4 Unidades" at bounding box center [246, 535] width 250 height 15
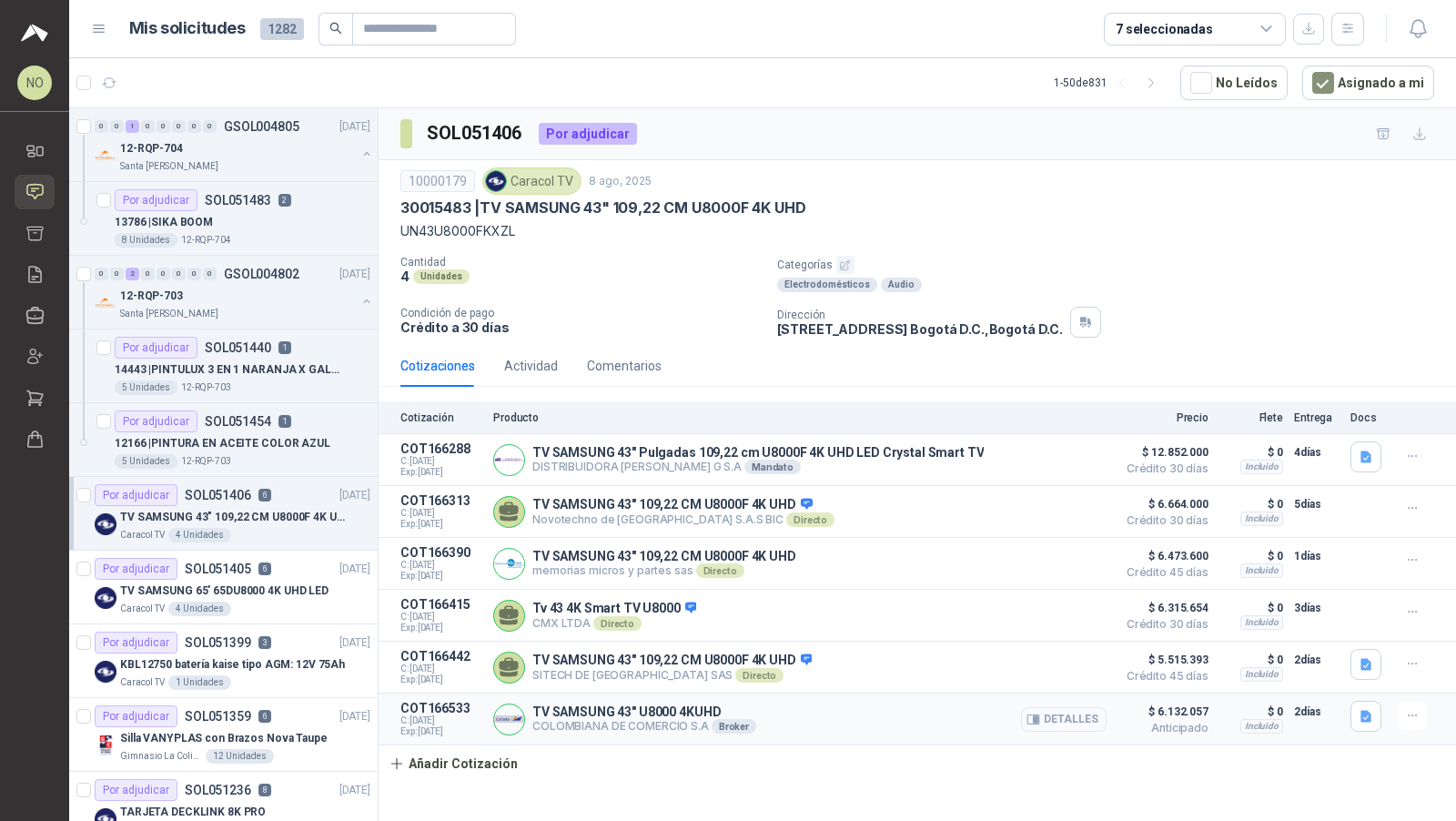
click at [1054, 707] on button "Detalles" at bounding box center [1064, 719] width 85 height 24
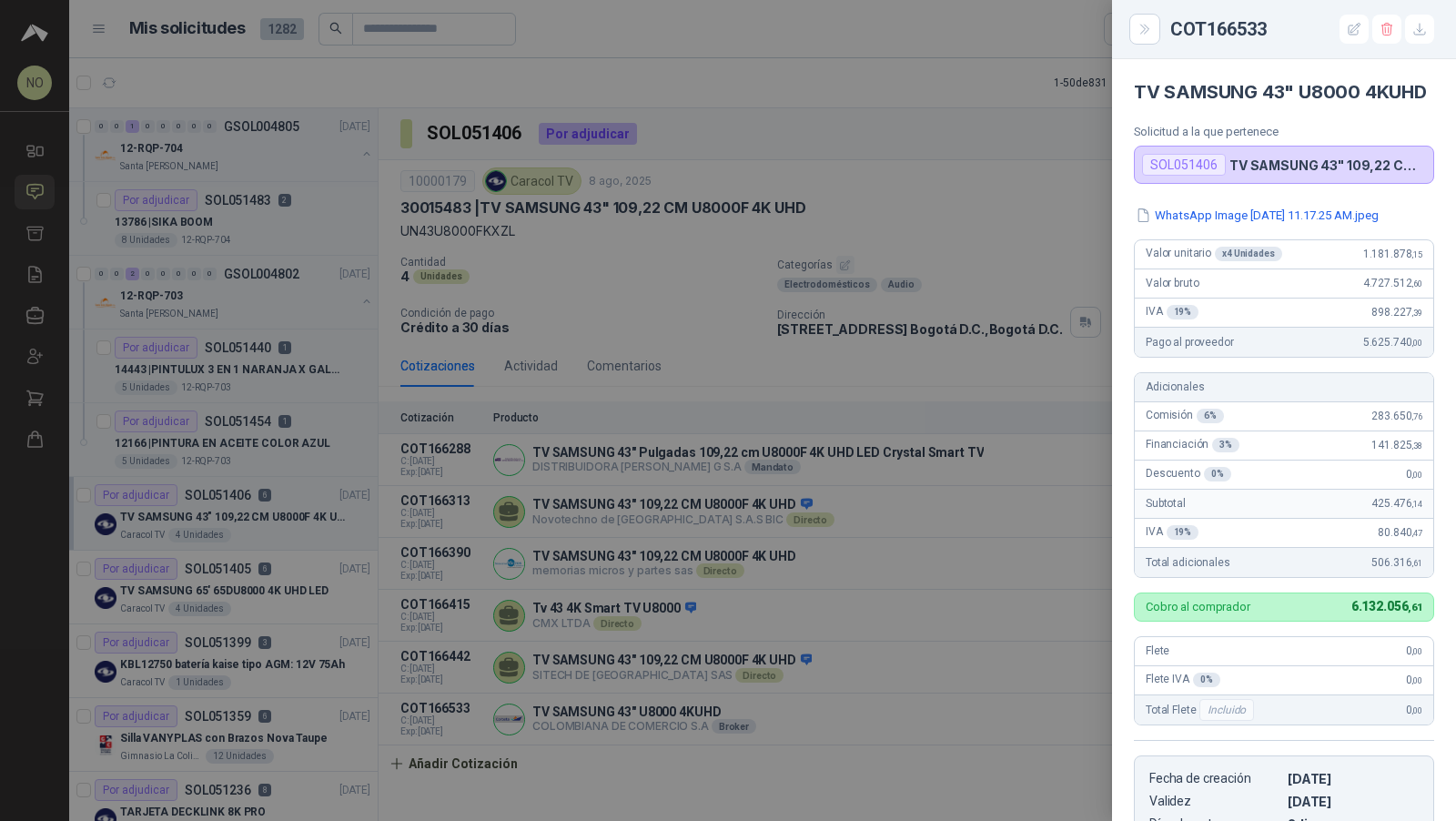
click at [513, 629] on div at bounding box center [728, 410] width 1456 height 821
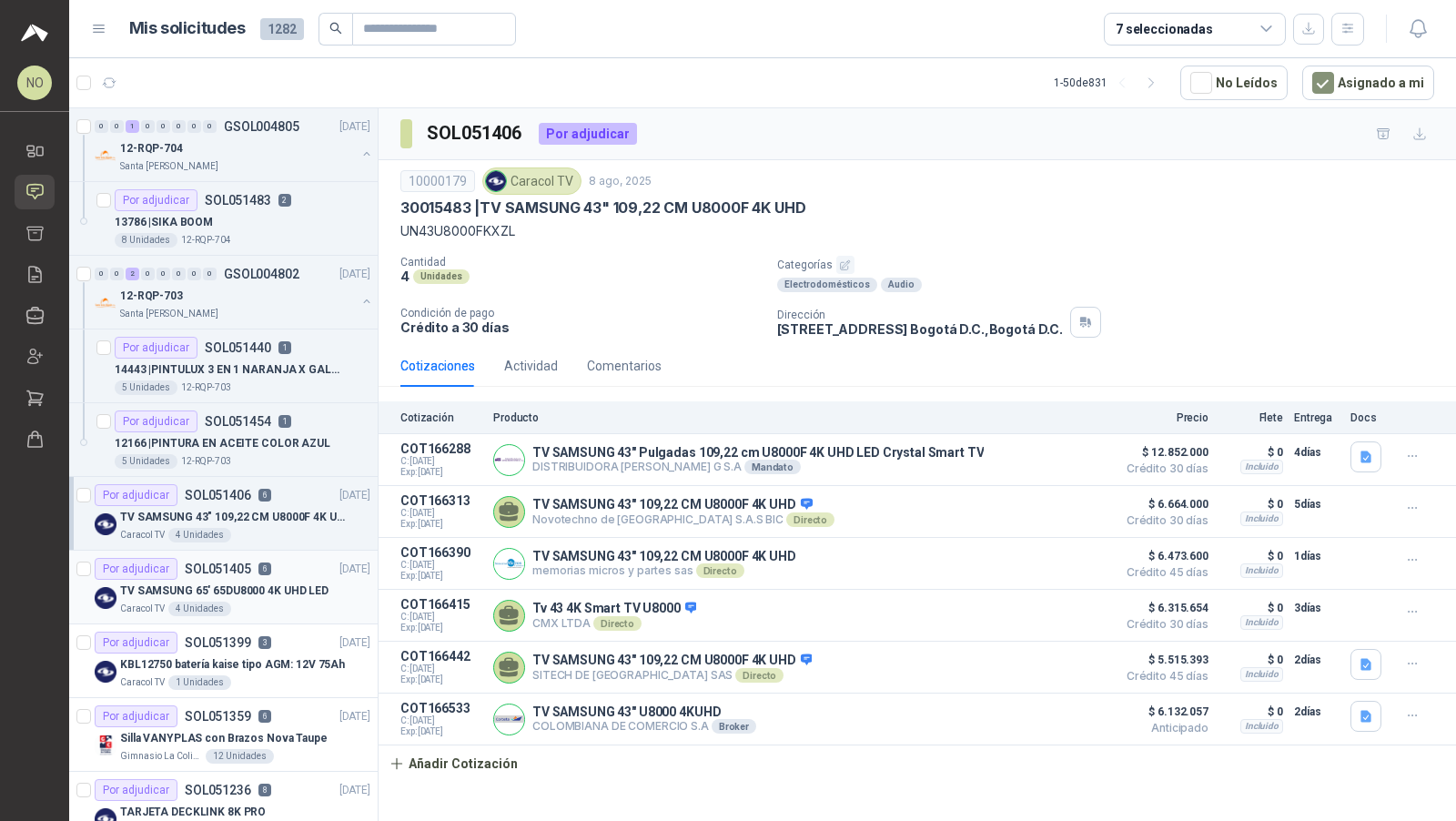
click at [253, 590] on p "TV SAMSUNG 65' 65DU8000 4K UHD LED" at bounding box center [224, 591] width 208 height 18
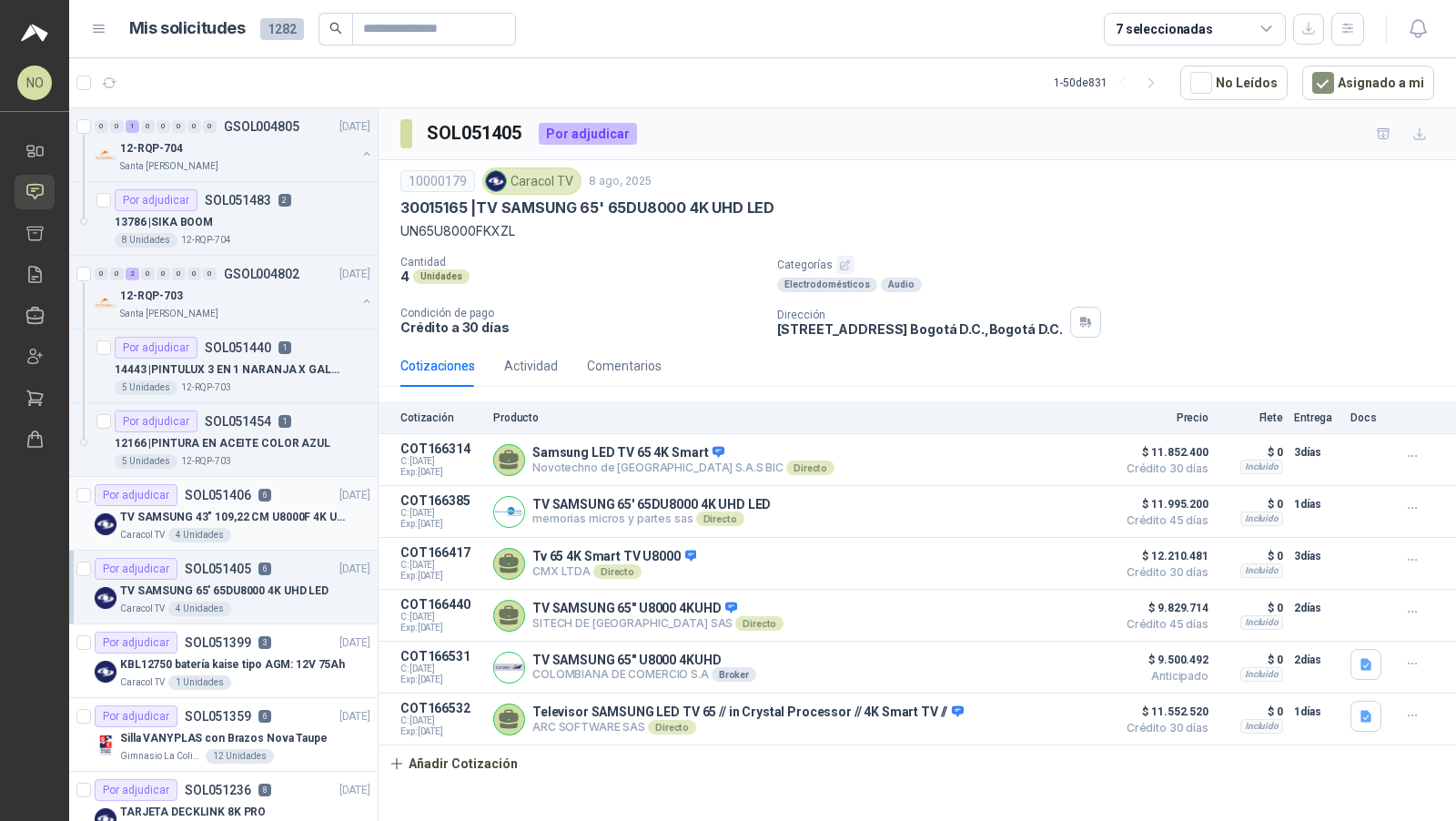
click at [244, 533] on div "Caracol TV 4 Unidades" at bounding box center [246, 535] width 250 height 15
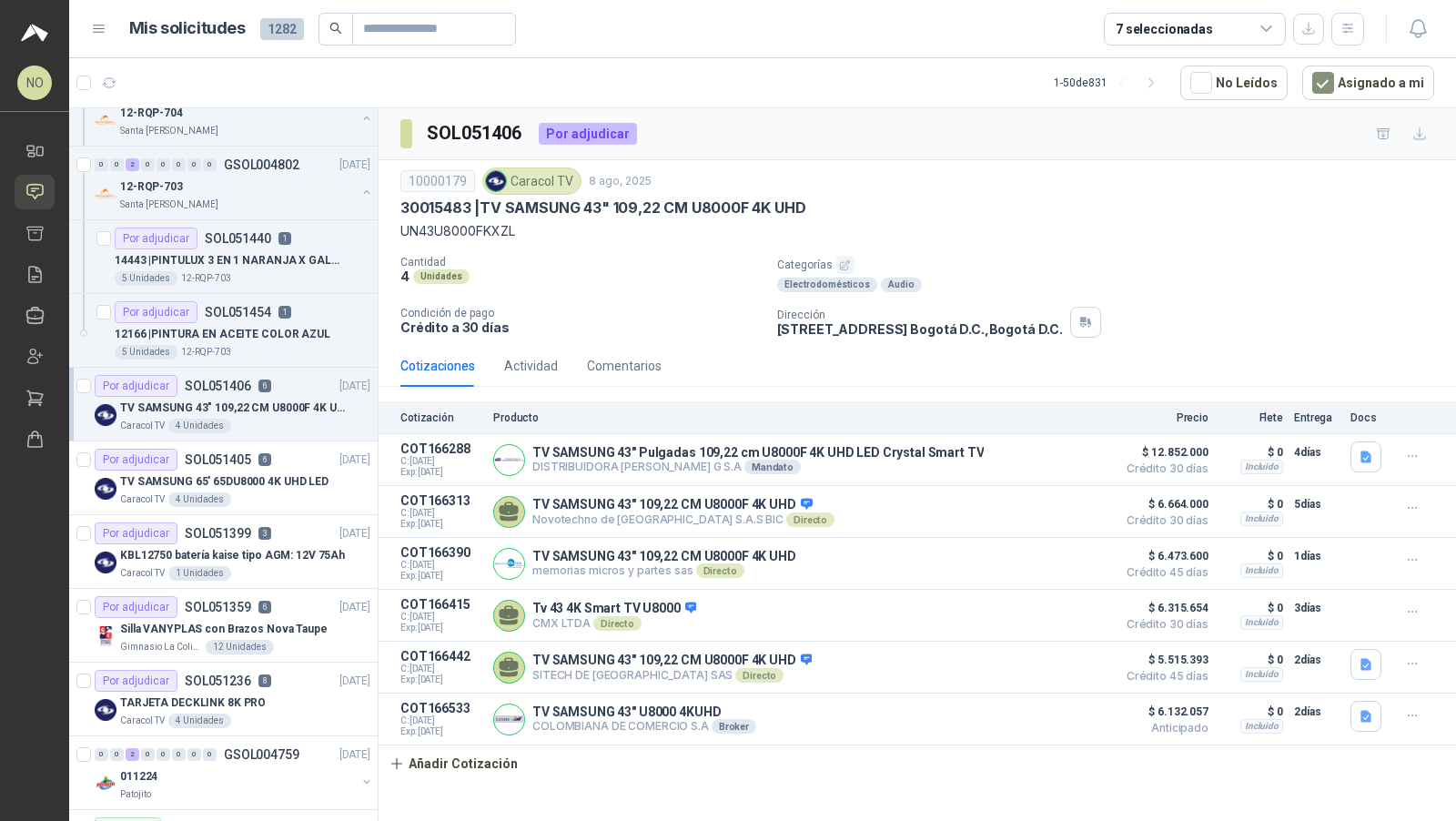
scroll to position [118, 0]
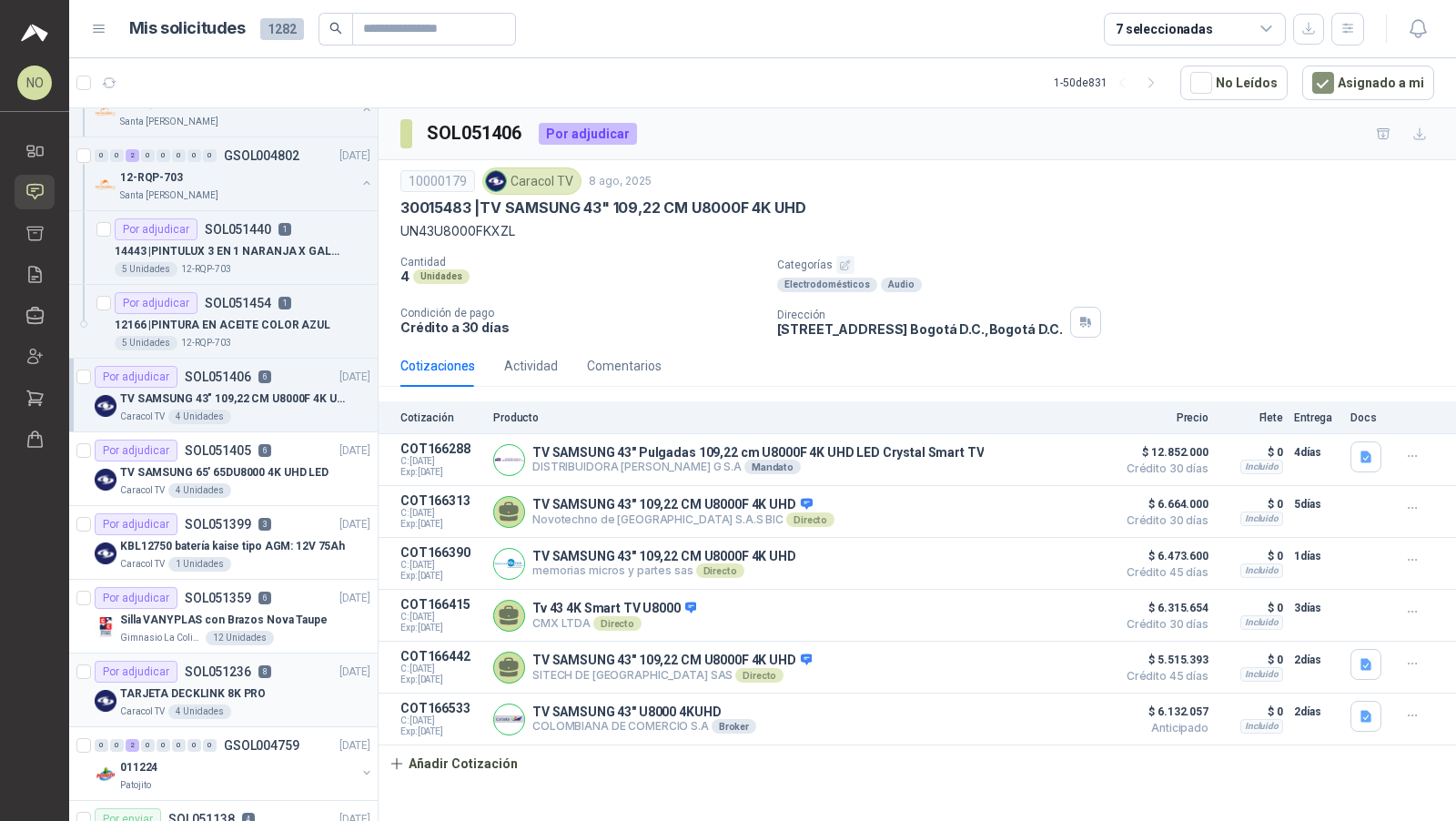
click at [264, 698] on div "TARJETA DECKLINK 8K PRO" at bounding box center [246, 694] width 250 height 22
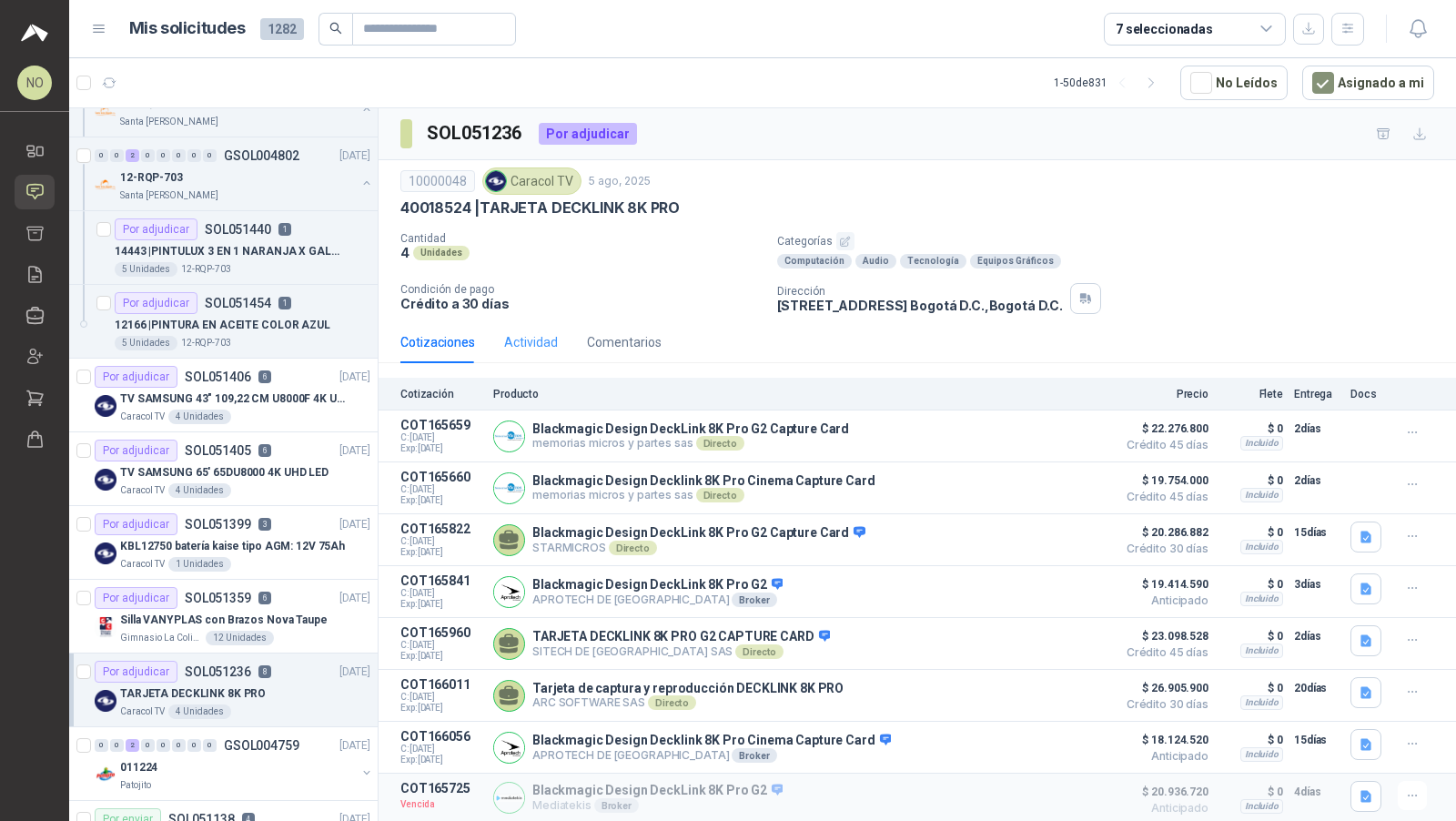
click at [551, 326] on div "Actividad" at bounding box center [530, 342] width 54 height 42
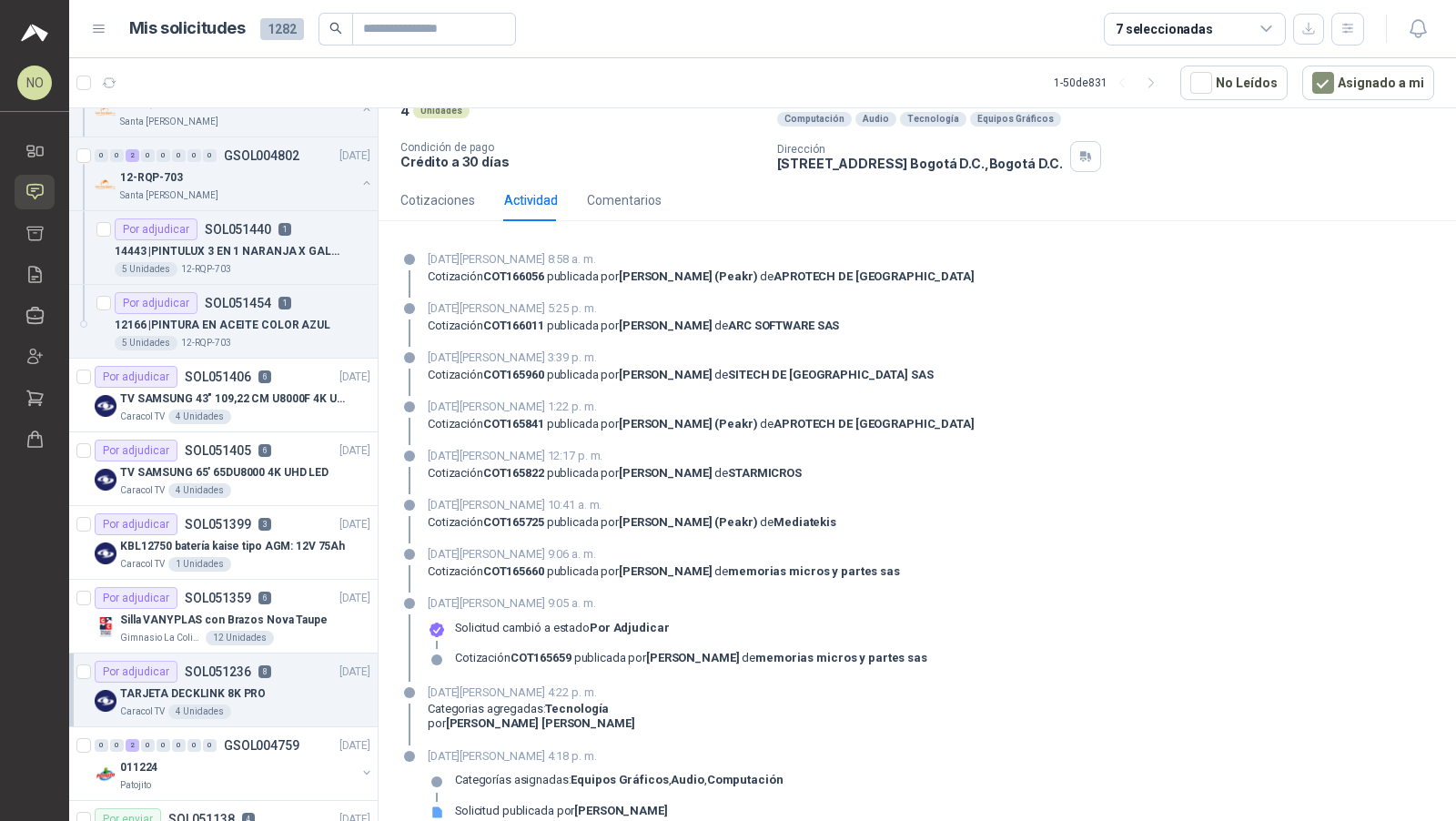
scroll to position [162, 0]
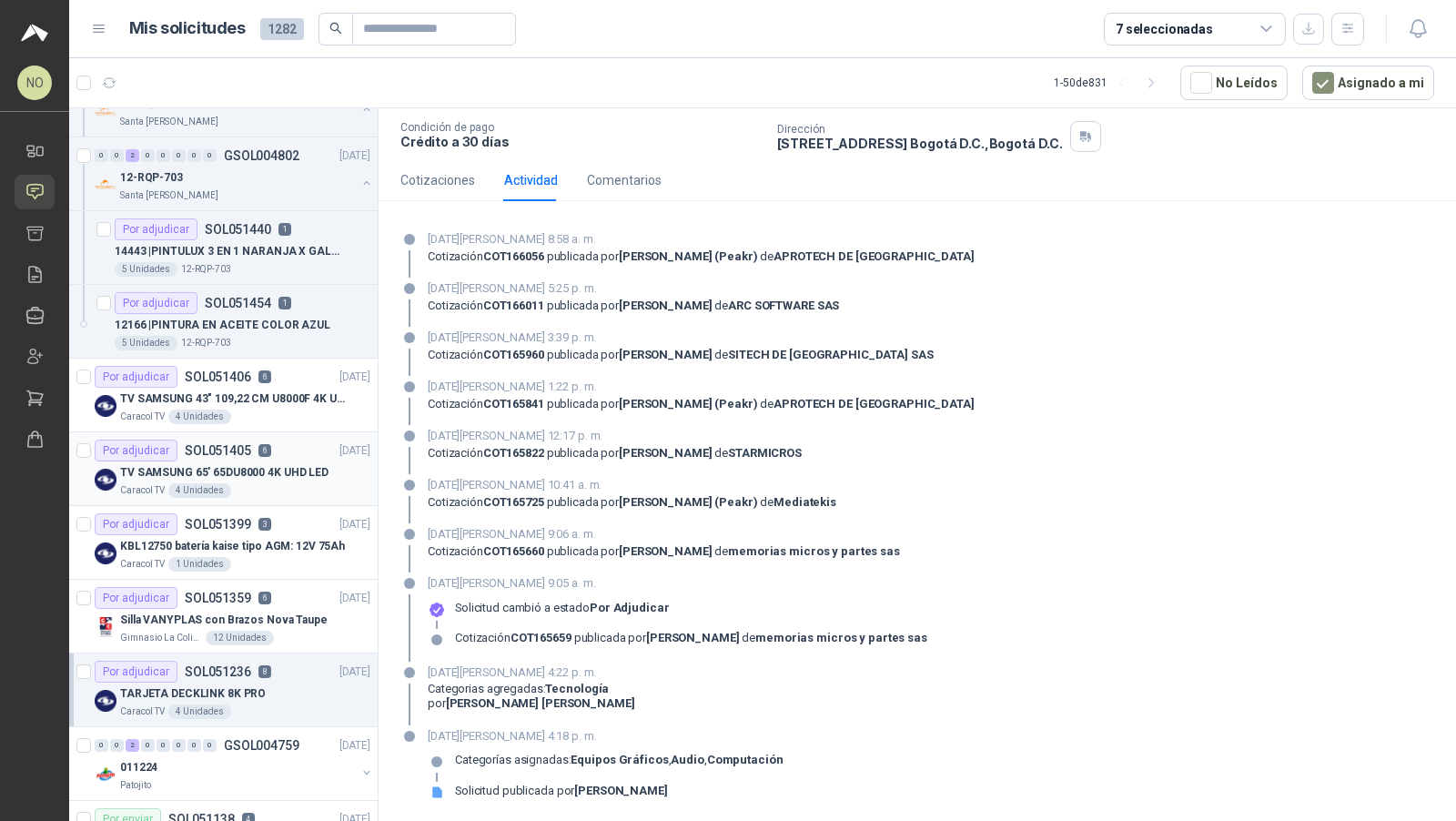
click at [278, 472] on p "TV SAMSUNG 65' 65DU8000 4K UHD LED" at bounding box center [224, 473] width 208 height 18
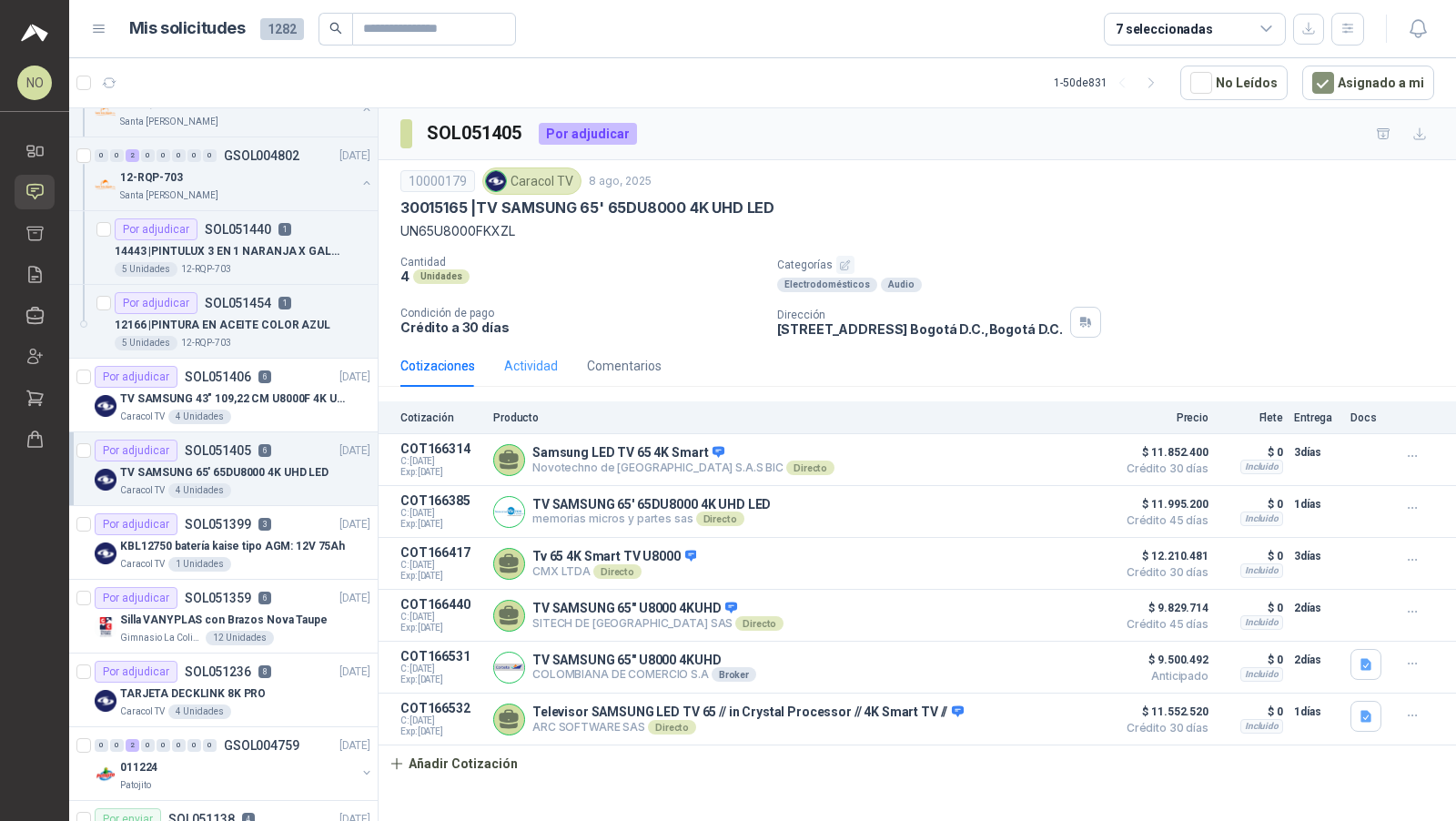
click at [530, 374] on div "Actividad" at bounding box center [530, 366] width 54 height 42
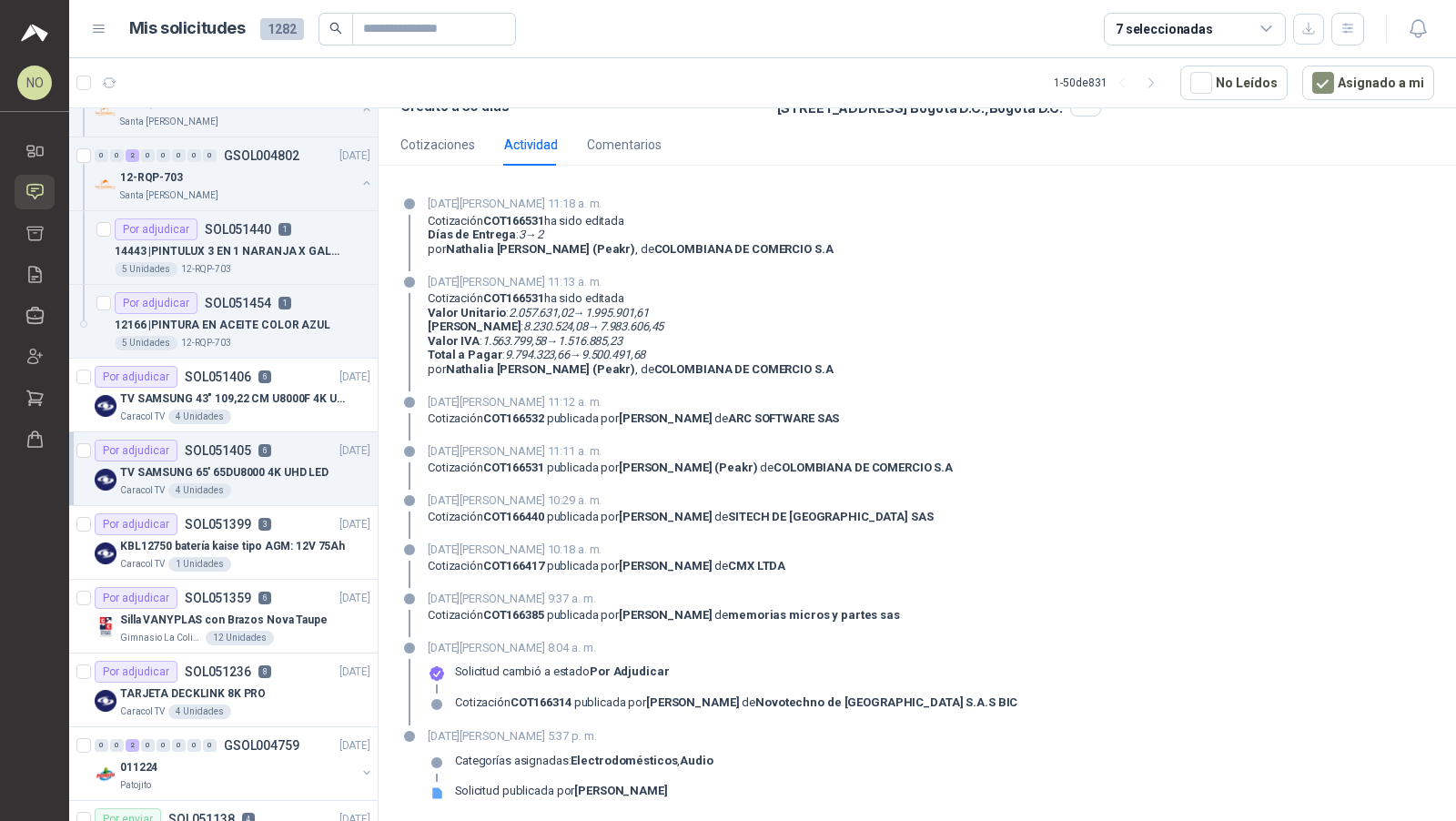
scroll to position [222, 0]
click at [268, 379] on div "Por adjudicar SOL051406 6 [DATE]" at bounding box center [233, 377] width 276 height 22
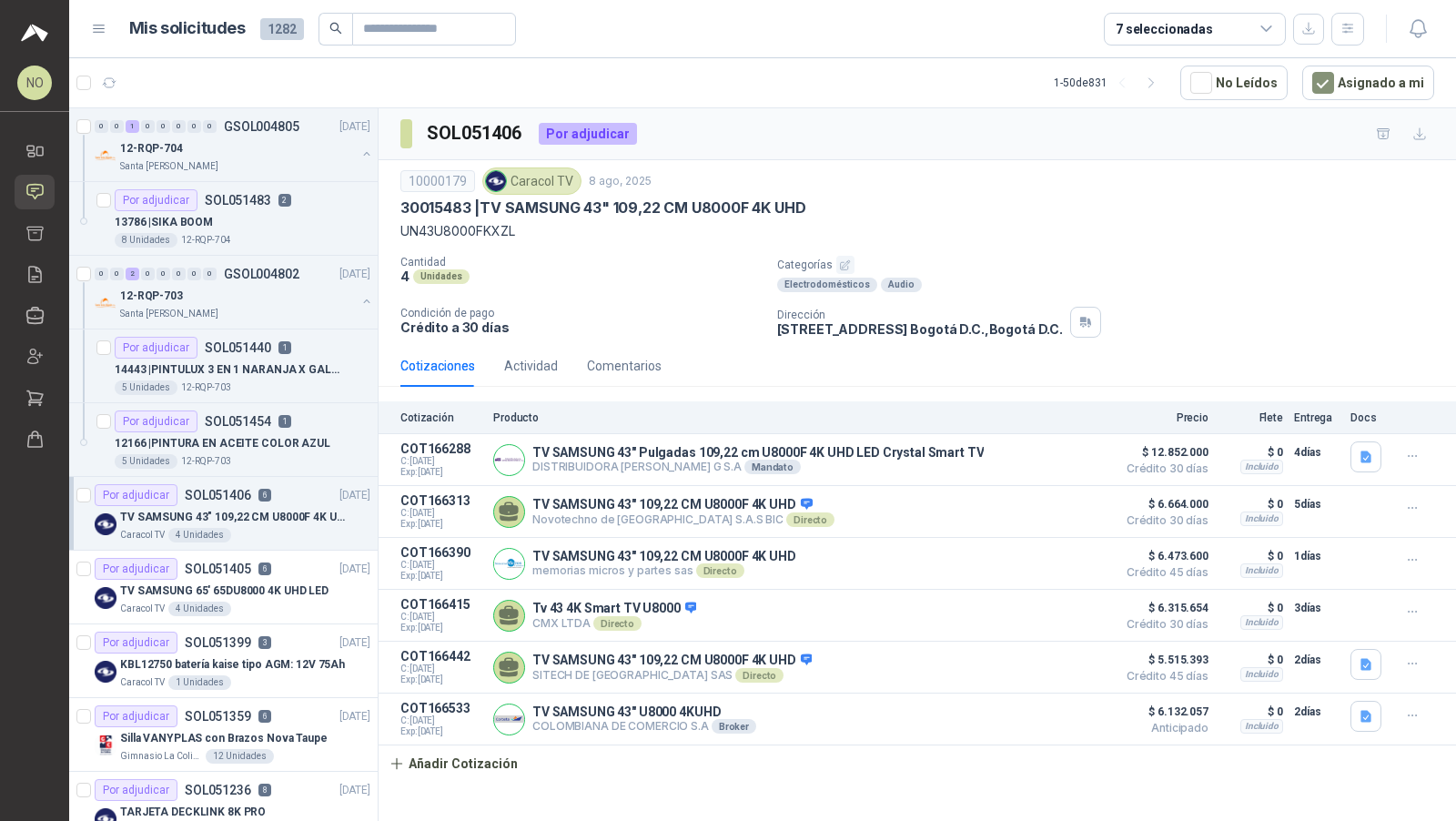
click at [268, 381] on div "5 Unidades 12-RQP-703" at bounding box center [242, 388] width 255 height 15
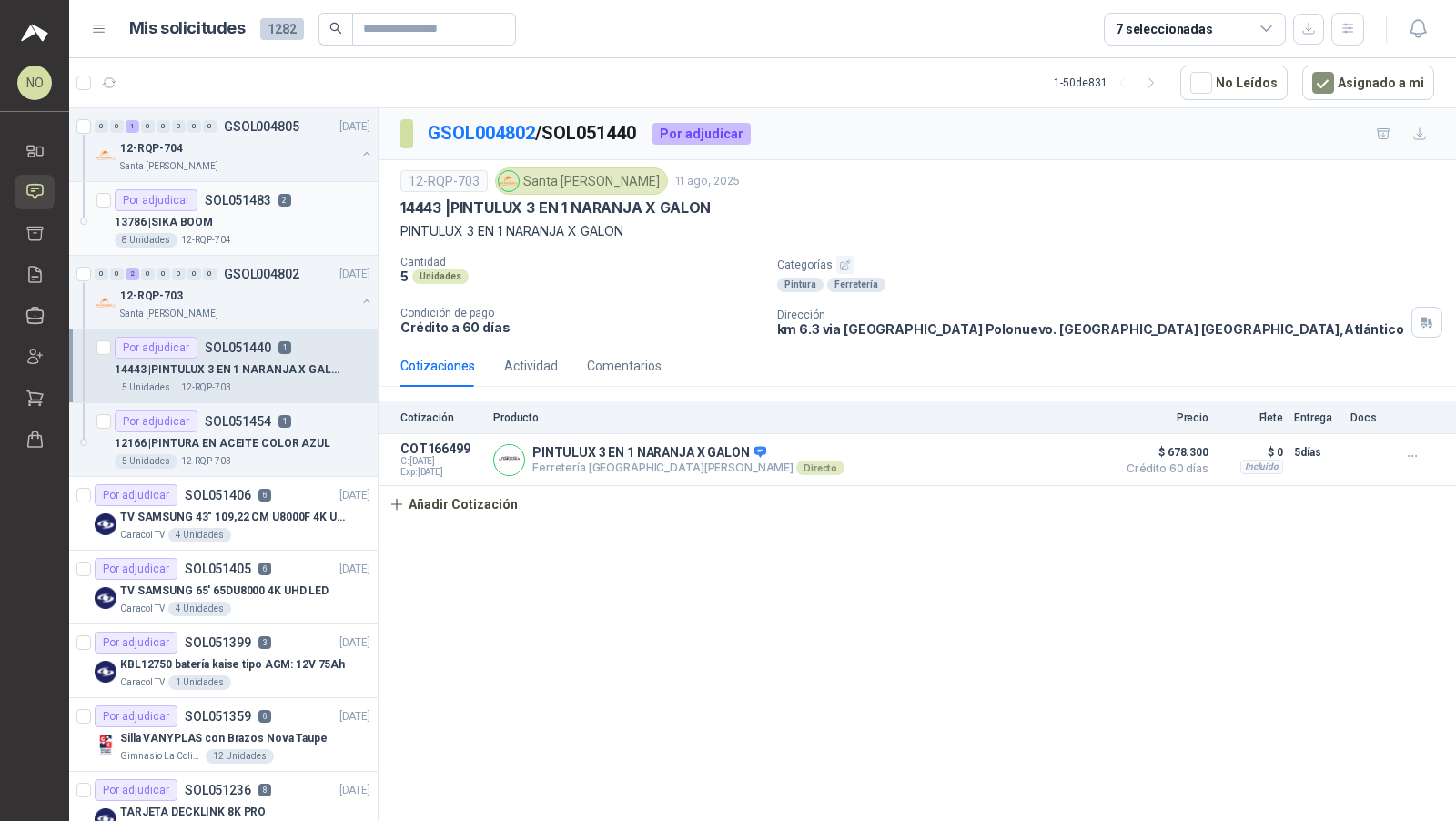
click at [270, 233] on div "8 Unidades 12-RQP-704" at bounding box center [242, 240] width 255 height 15
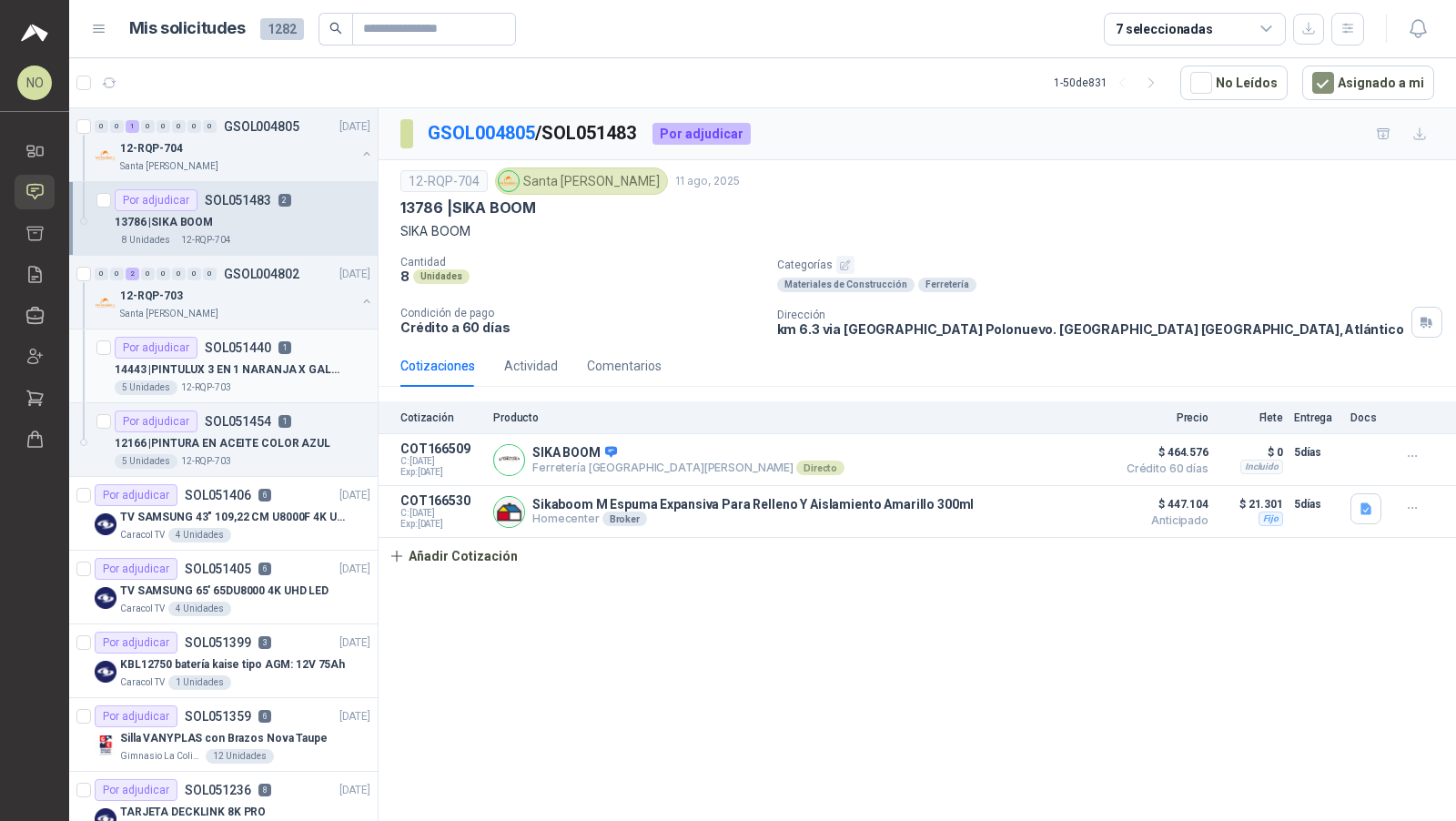
click at [262, 364] on p "14443 | PINTULUX 3 EN 1 NARANJA X GALON" at bounding box center [228, 370] width 227 height 18
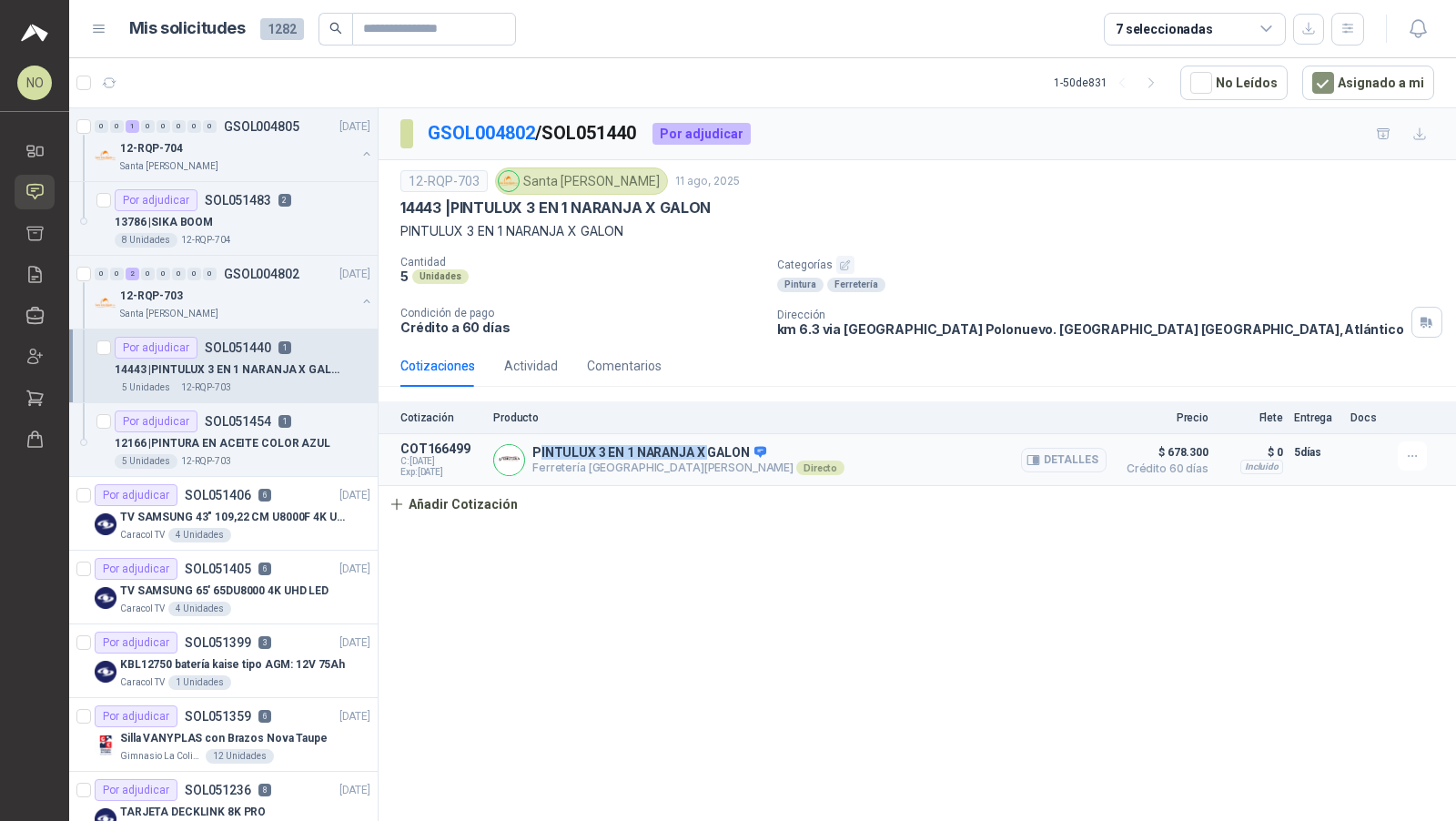
drag, startPoint x: 536, startPoint y: 451, endPoint x: 704, endPoint y: 450, distance: 168.0
click at [704, 450] on p "PINTULUX 3 EN 1 NARANJA X GALON" at bounding box center [688, 453] width 312 height 17
drag, startPoint x: 457, startPoint y: 205, endPoint x: 716, endPoint y: 209, distance: 259.0
click at [719, 209] on div "14443 | PINTULUX 3 EN 1 NARANJA X GALON" at bounding box center [917, 208] width 1034 height 20
copy p "PINTULUX 3 EN 1 NARANJA X GALON"
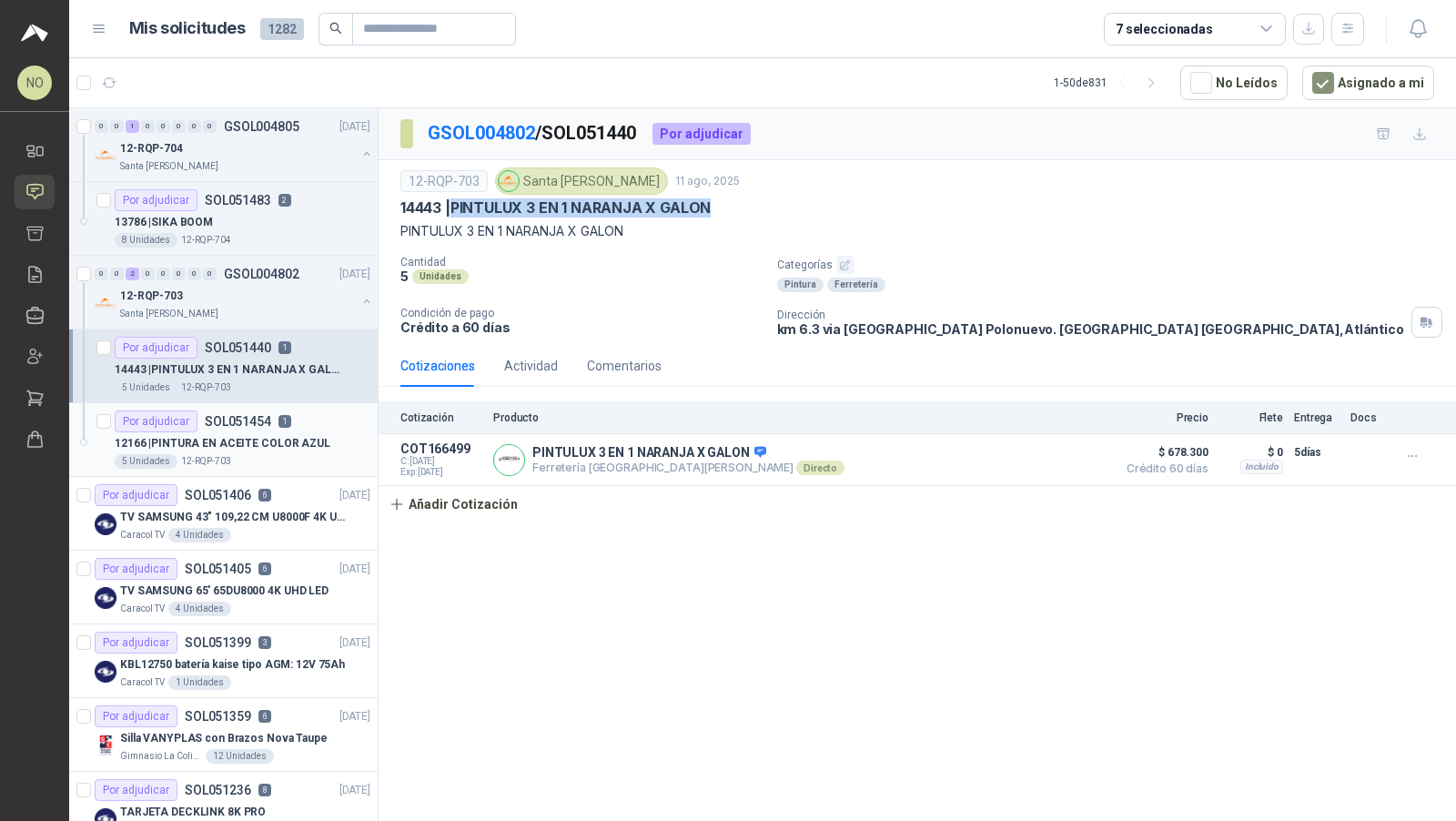
click at [309, 450] on div "12166 | PINTURA EN ACEITE COLOR AZUL" at bounding box center [242, 443] width 255 height 22
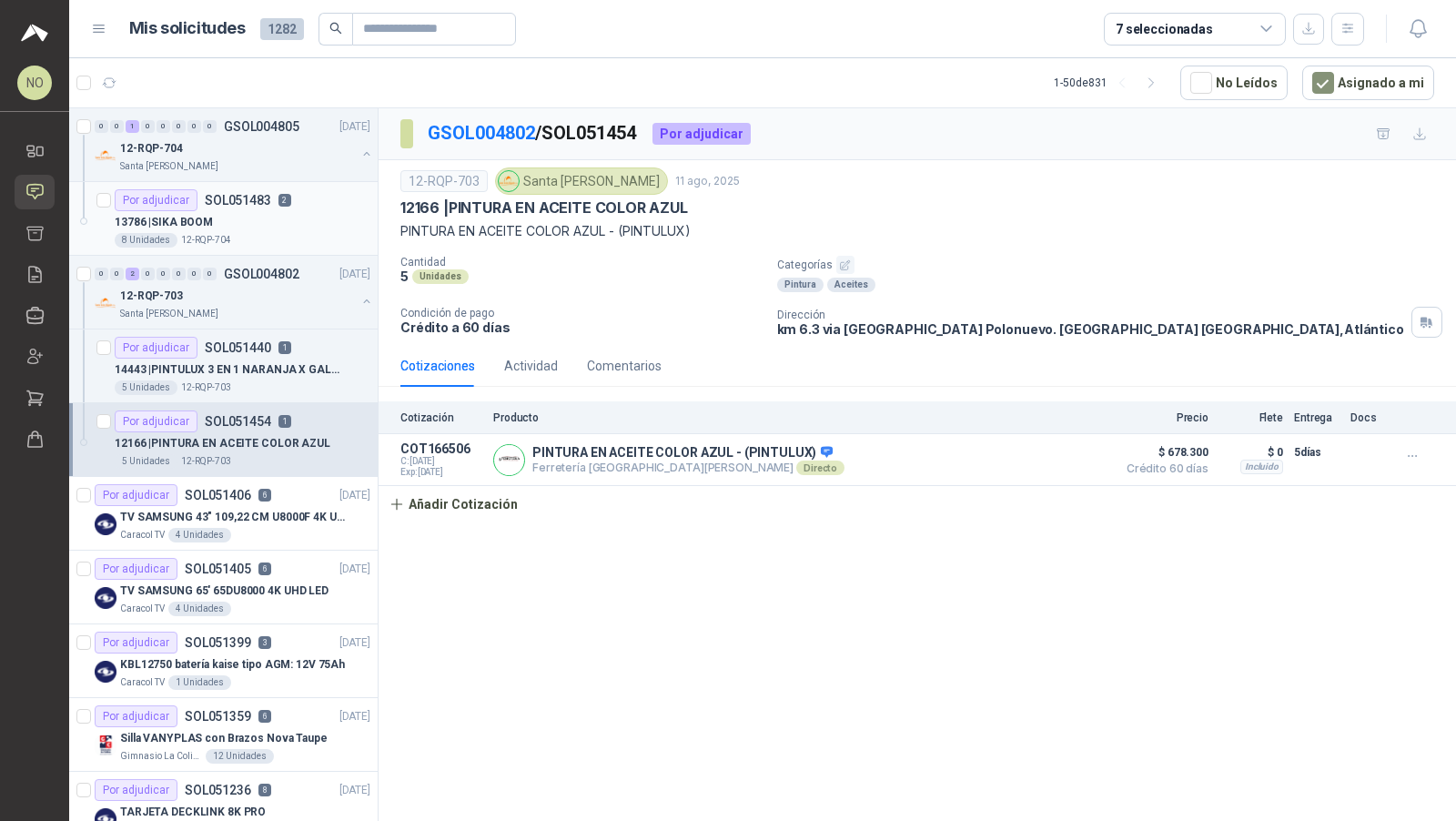
click at [260, 217] on div "13786 | SIKA BOOM" at bounding box center [242, 222] width 255 height 22
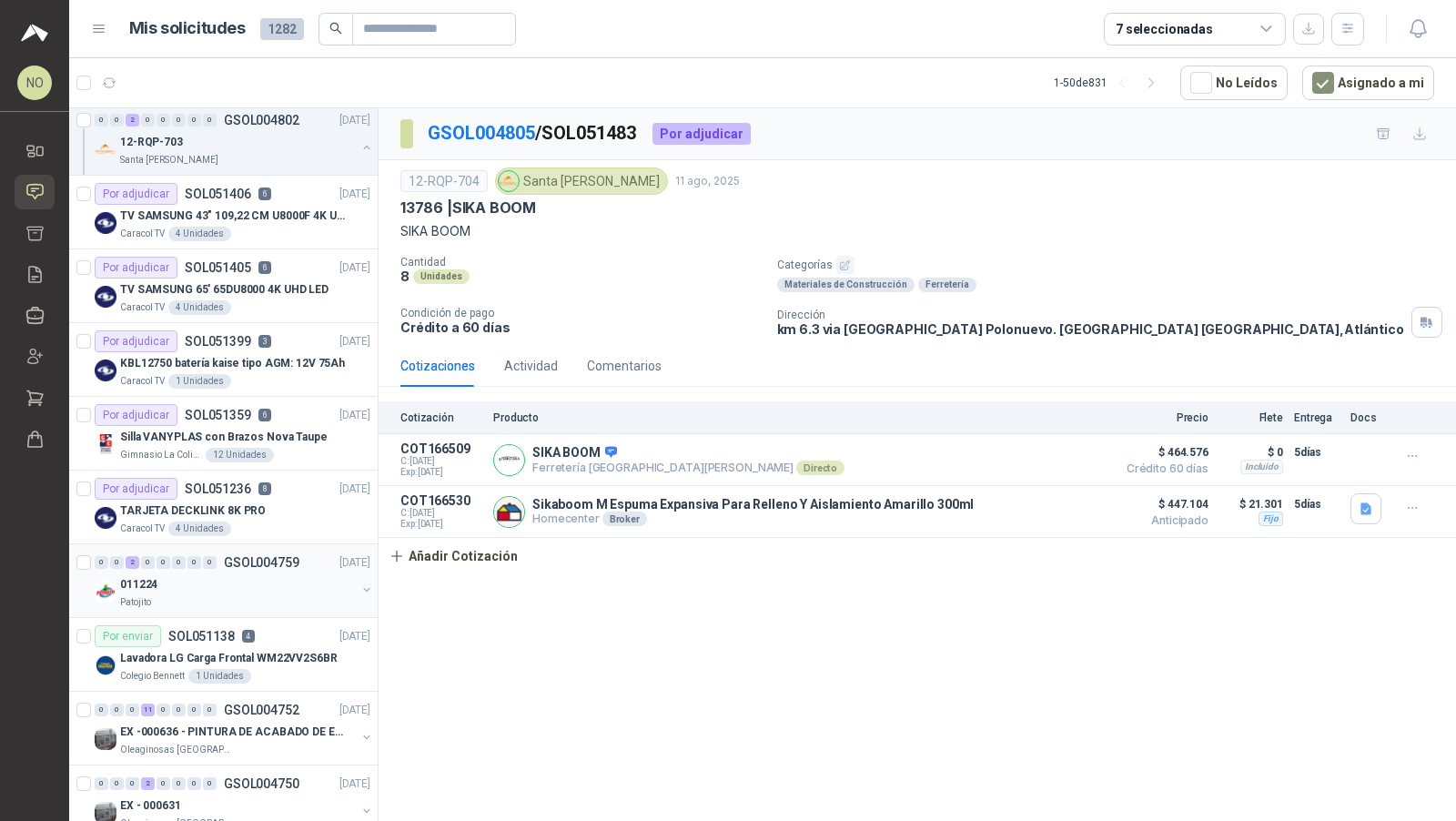
scroll to position [305, 0]
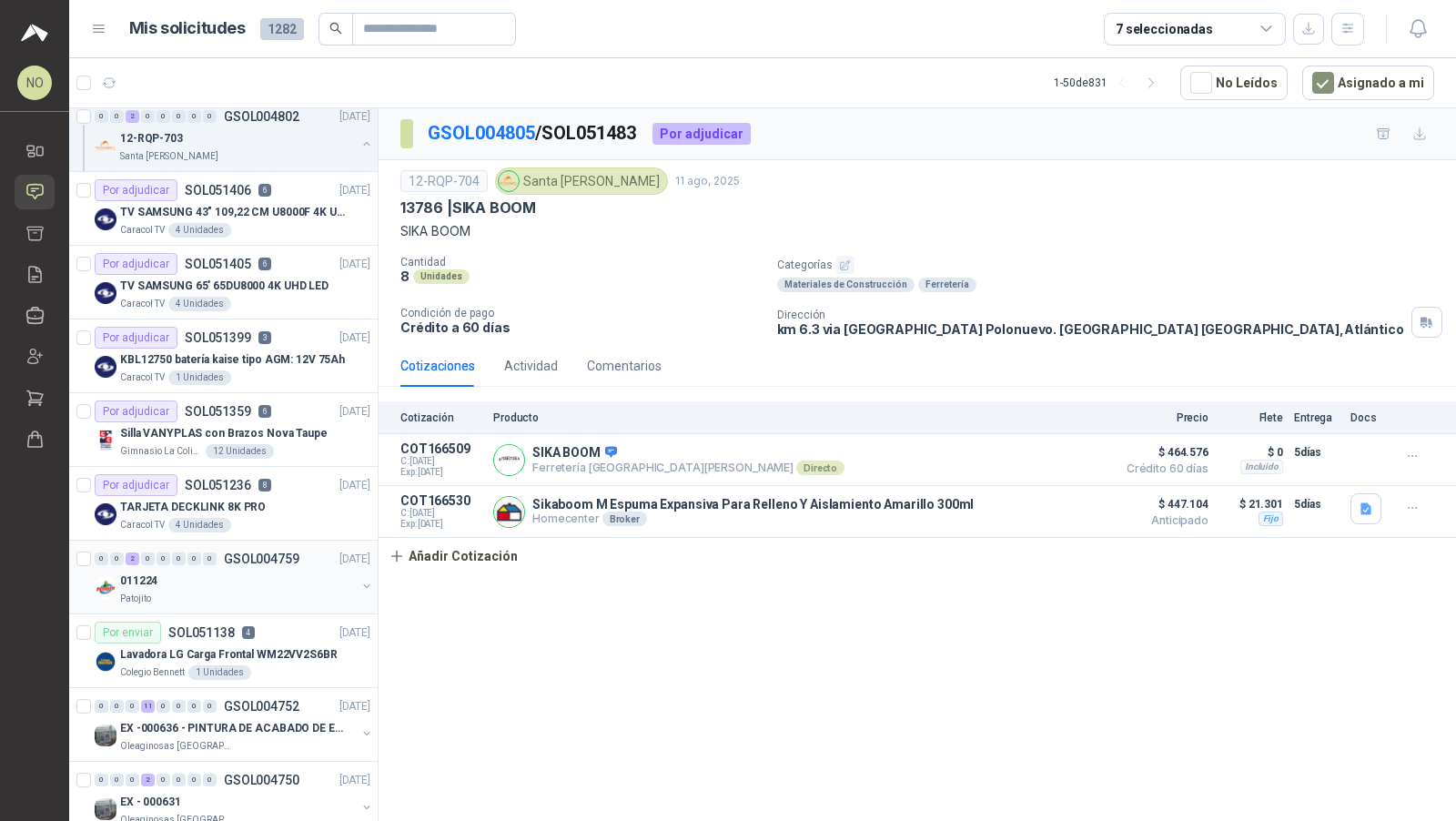
click at [242, 579] on div "011224" at bounding box center [238, 580] width 236 height 22
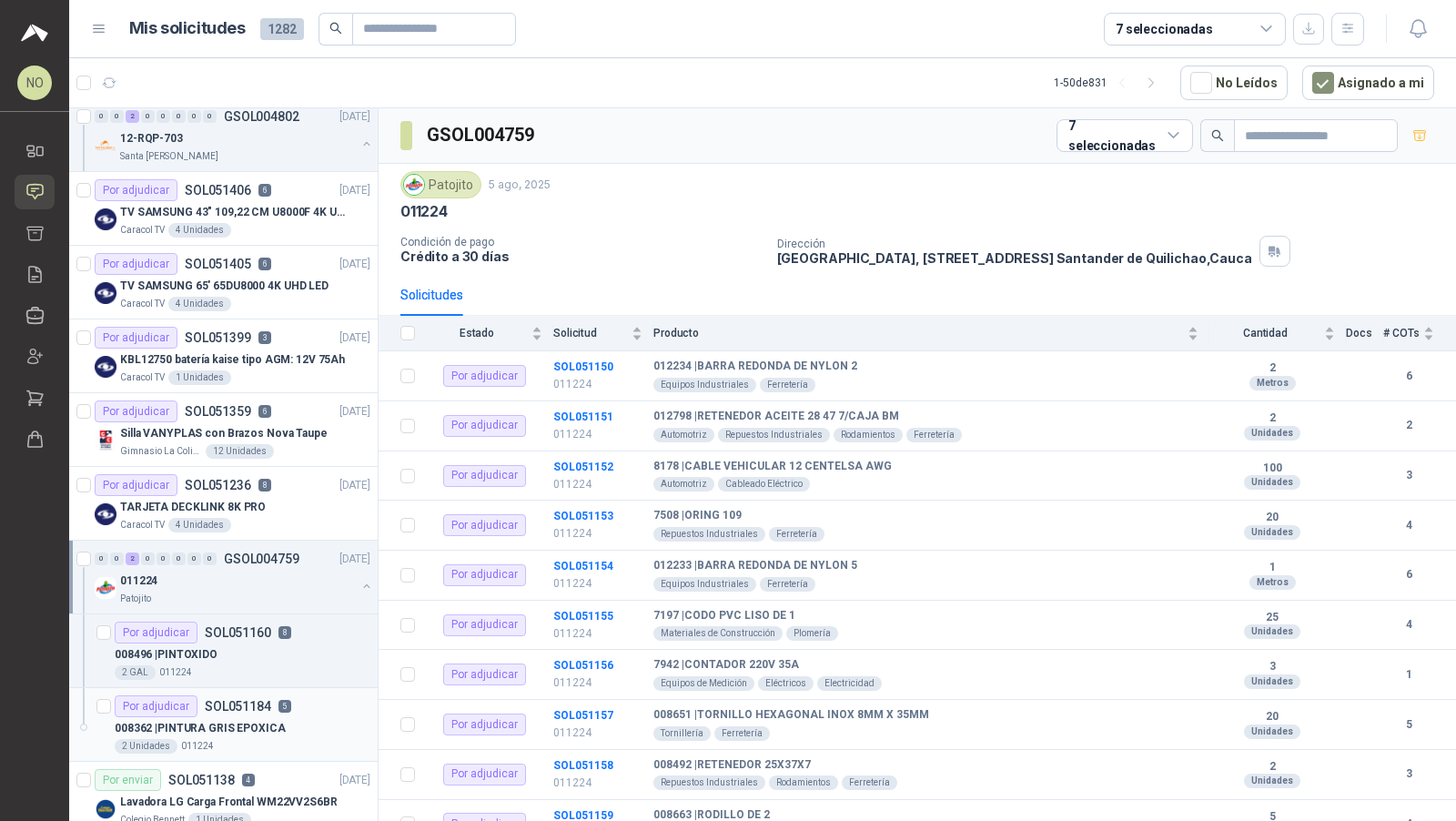
click at [244, 705] on p "SOL051184" at bounding box center [238, 706] width 67 height 13
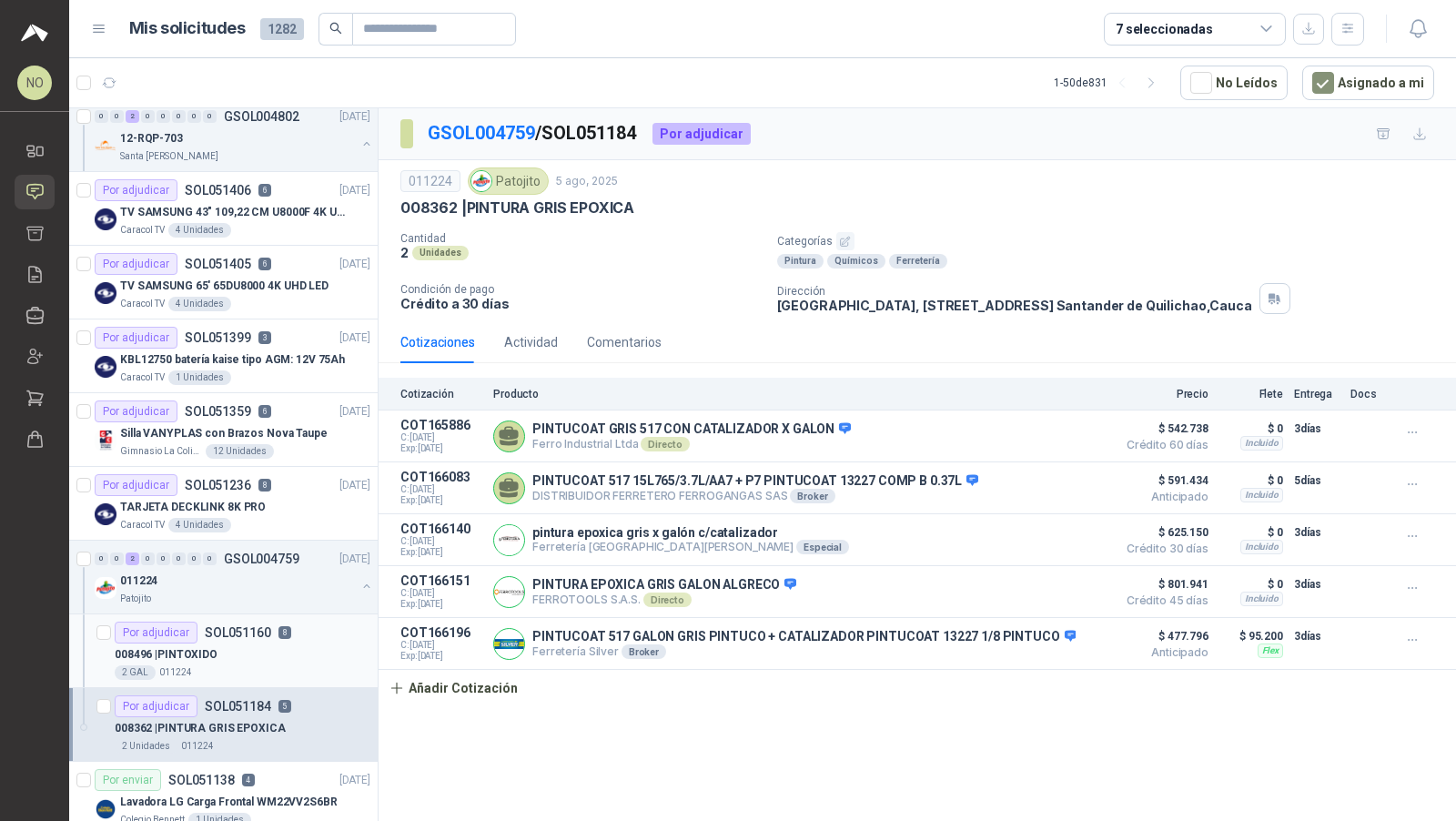
click at [255, 655] on div "008496 | PINTOXIDO" at bounding box center [242, 655] width 255 height 22
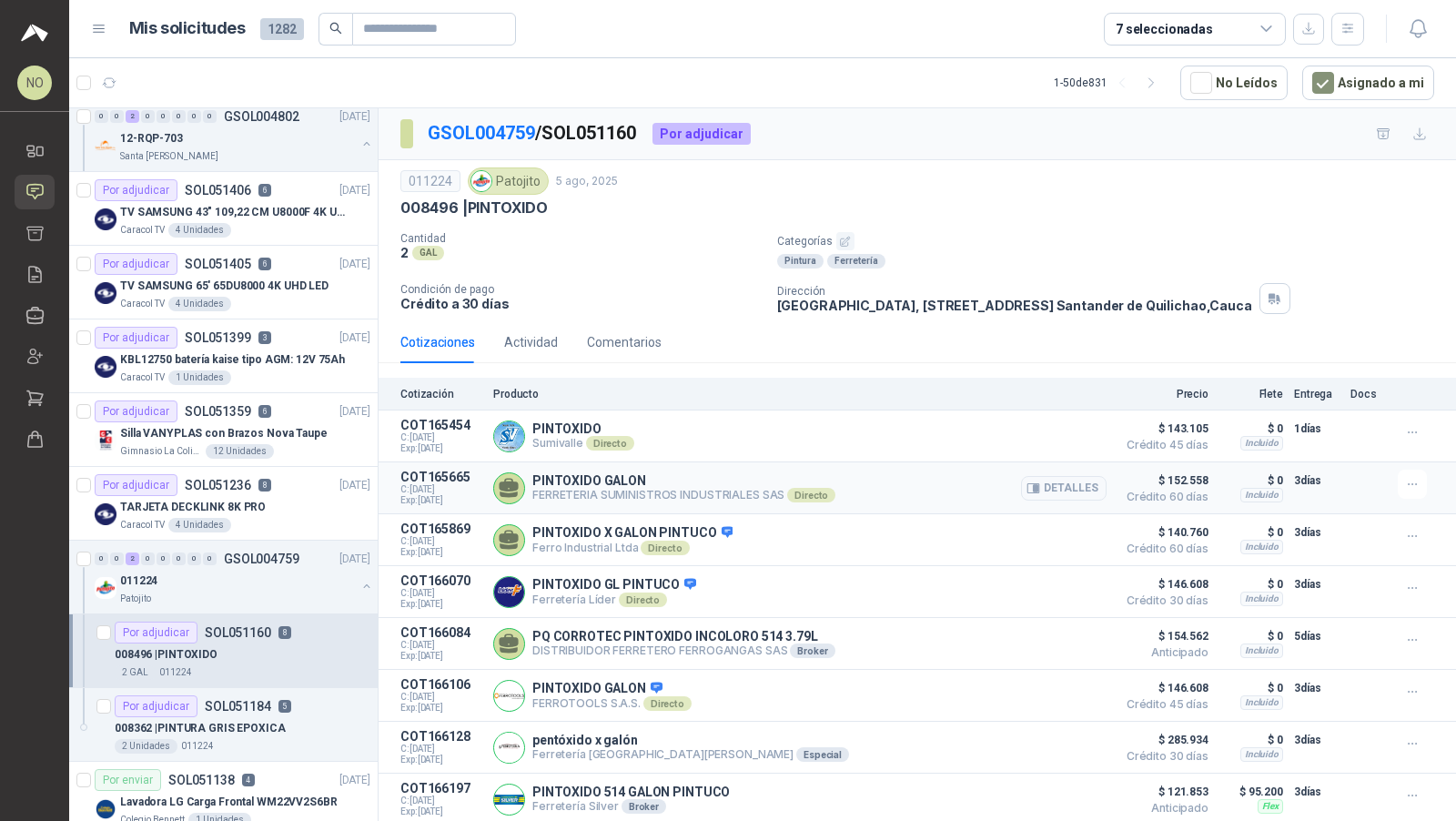
scroll to position [28, 0]
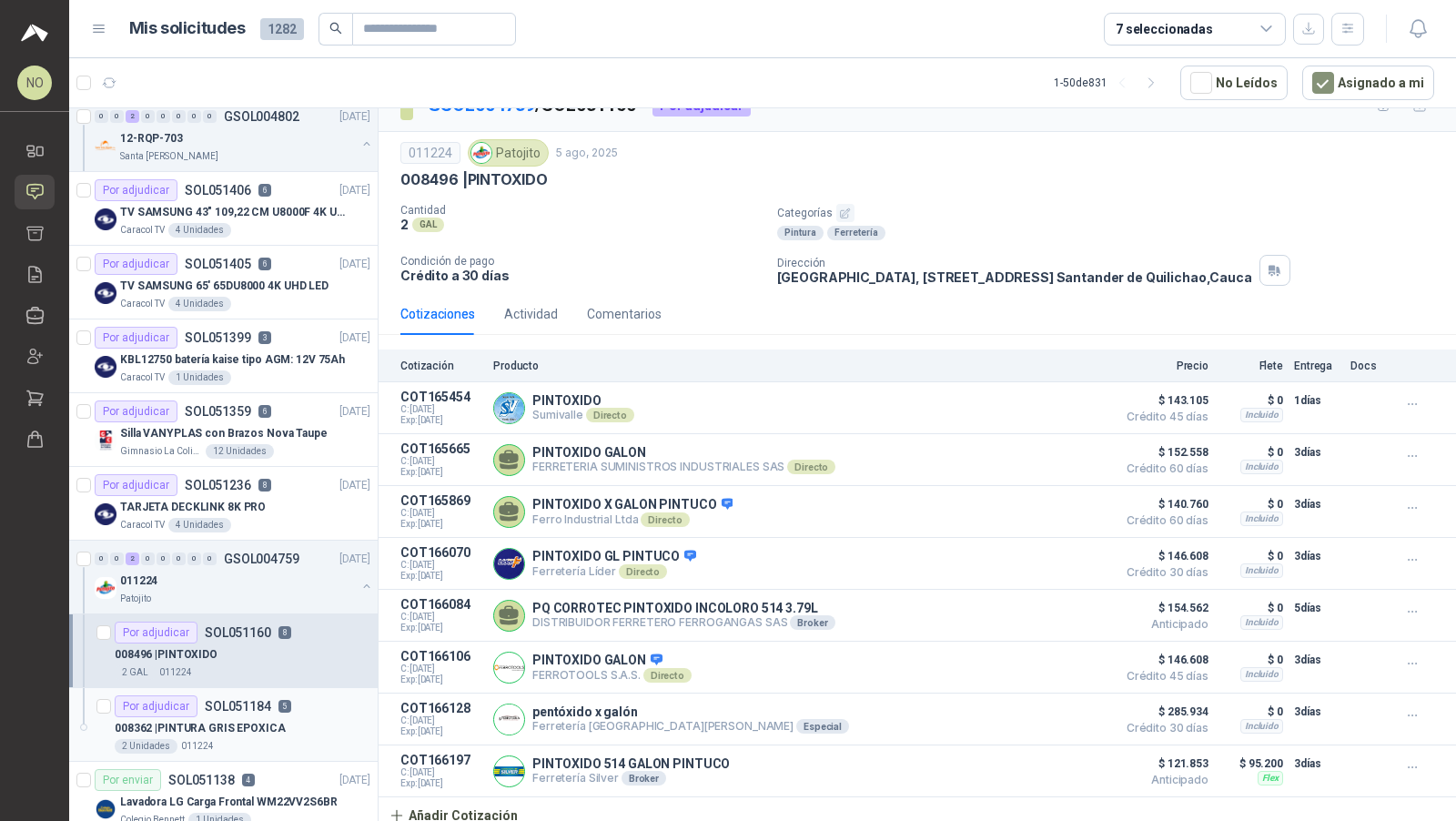
click at [251, 720] on p "008362 | PINTURA GRIS EPOXICA" at bounding box center [200, 729] width 171 height 18
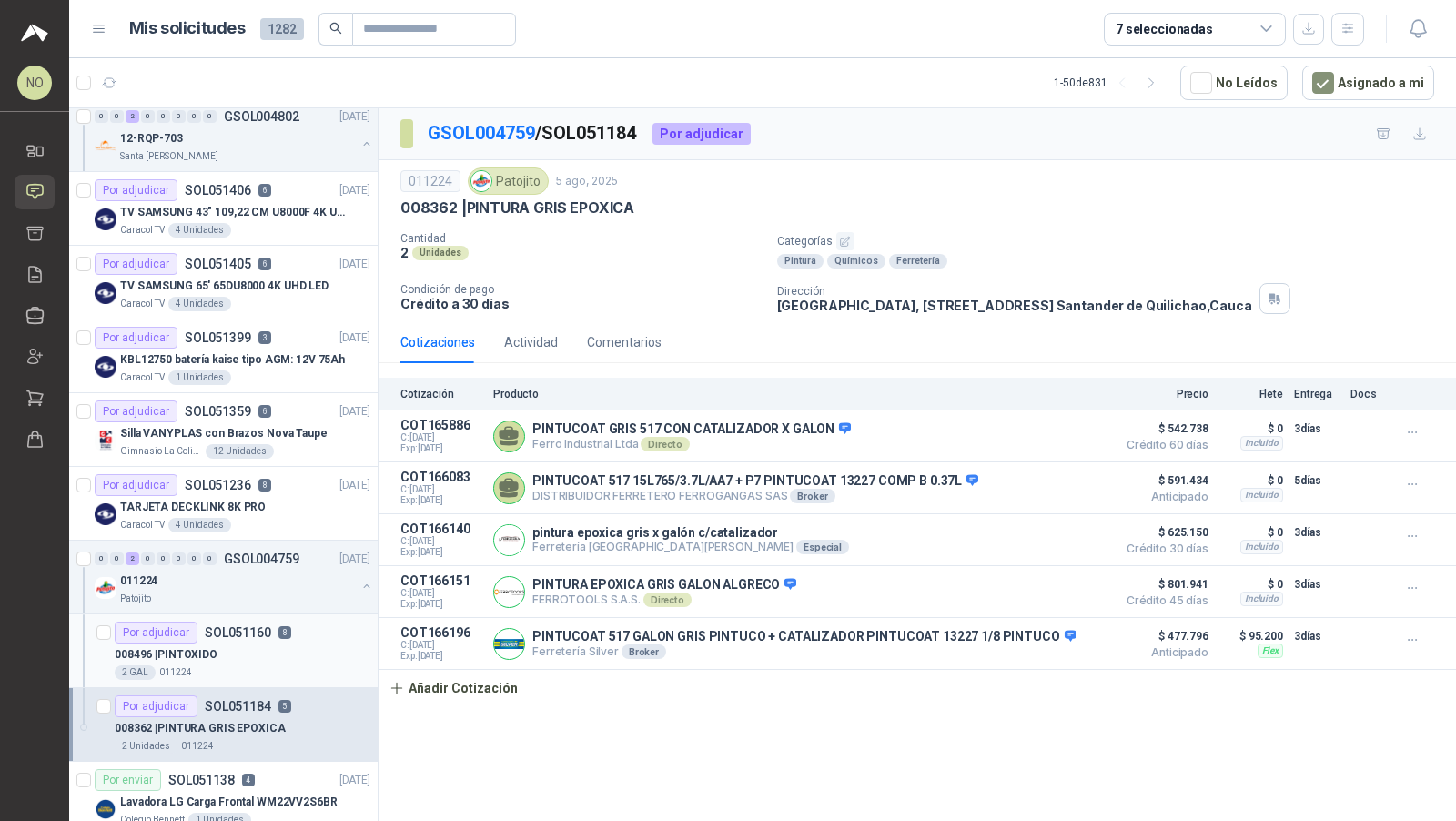
click at [276, 648] on div "008496 | PINTOXIDO" at bounding box center [242, 655] width 255 height 22
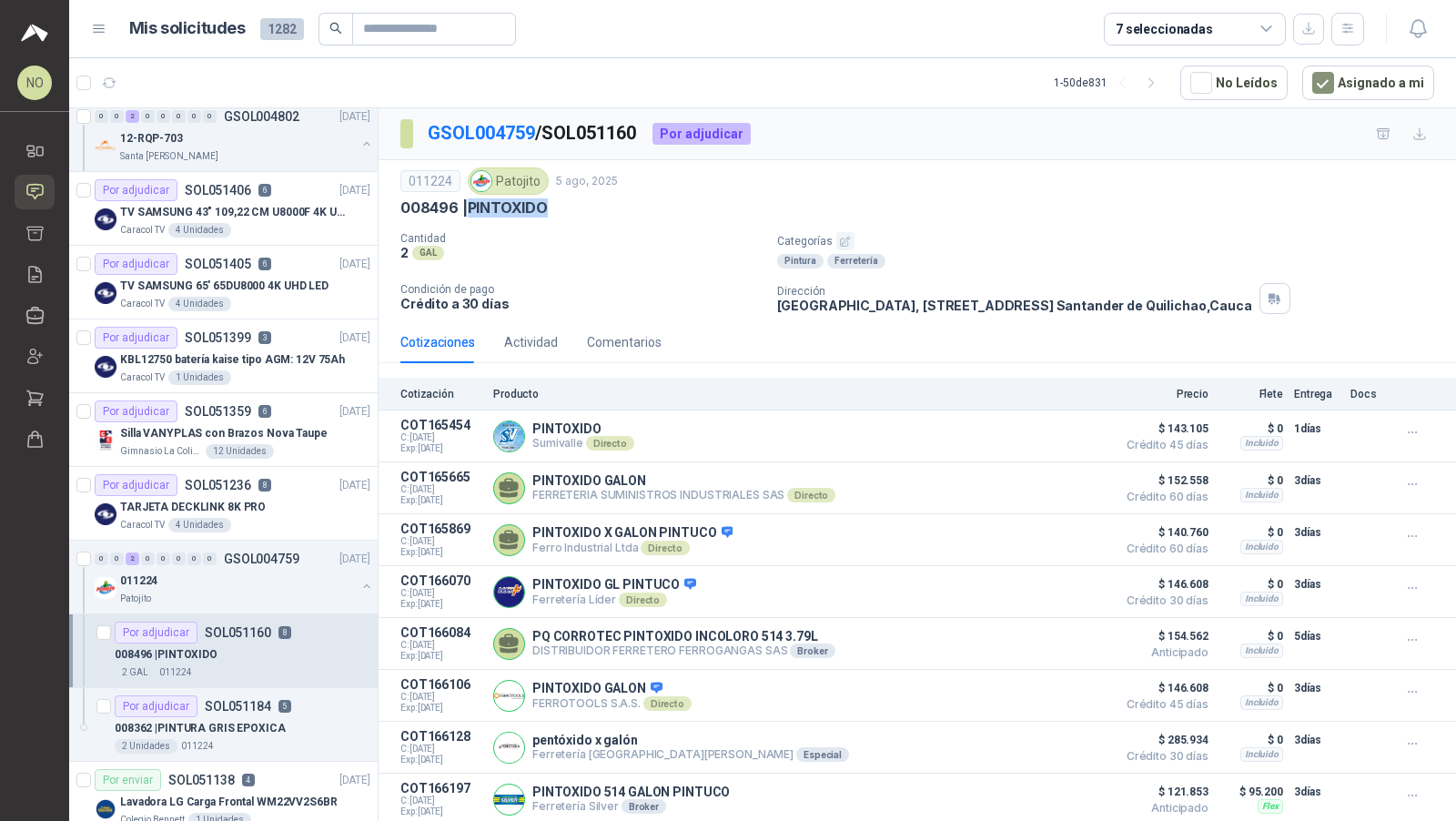
drag, startPoint x: 469, startPoint y: 203, endPoint x: 564, endPoint y: 207, distance: 95.1
click at [565, 207] on div "008496 | PINTOXIDO" at bounding box center [917, 208] width 1034 height 20
copy p "PINTOXIDO"
click at [278, 717] on div "008362 | PINTURA GRIS EPOXICA" at bounding box center [242, 728] width 255 height 22
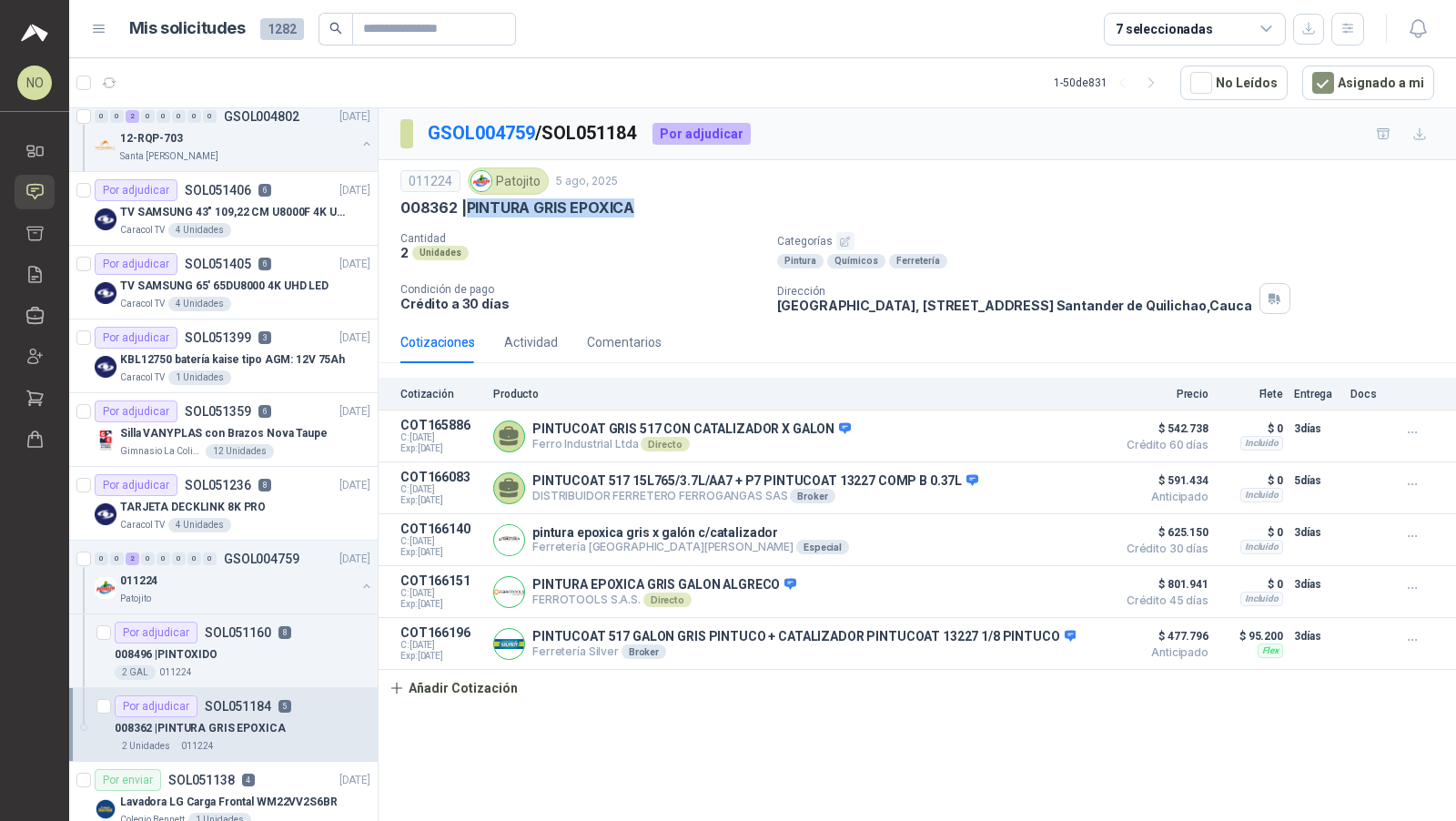
drag, startPoint x: 468, startPoint y: 203, endPoint x: 648, endPoint y: 206, distance: 180.0
click at [649, 206] on div "008362 | PINTURA GRIS EPOXICA" at bounding box center [917, 208] width 1034 height 20
copy p "PINTURA GRIS EPOXICA"
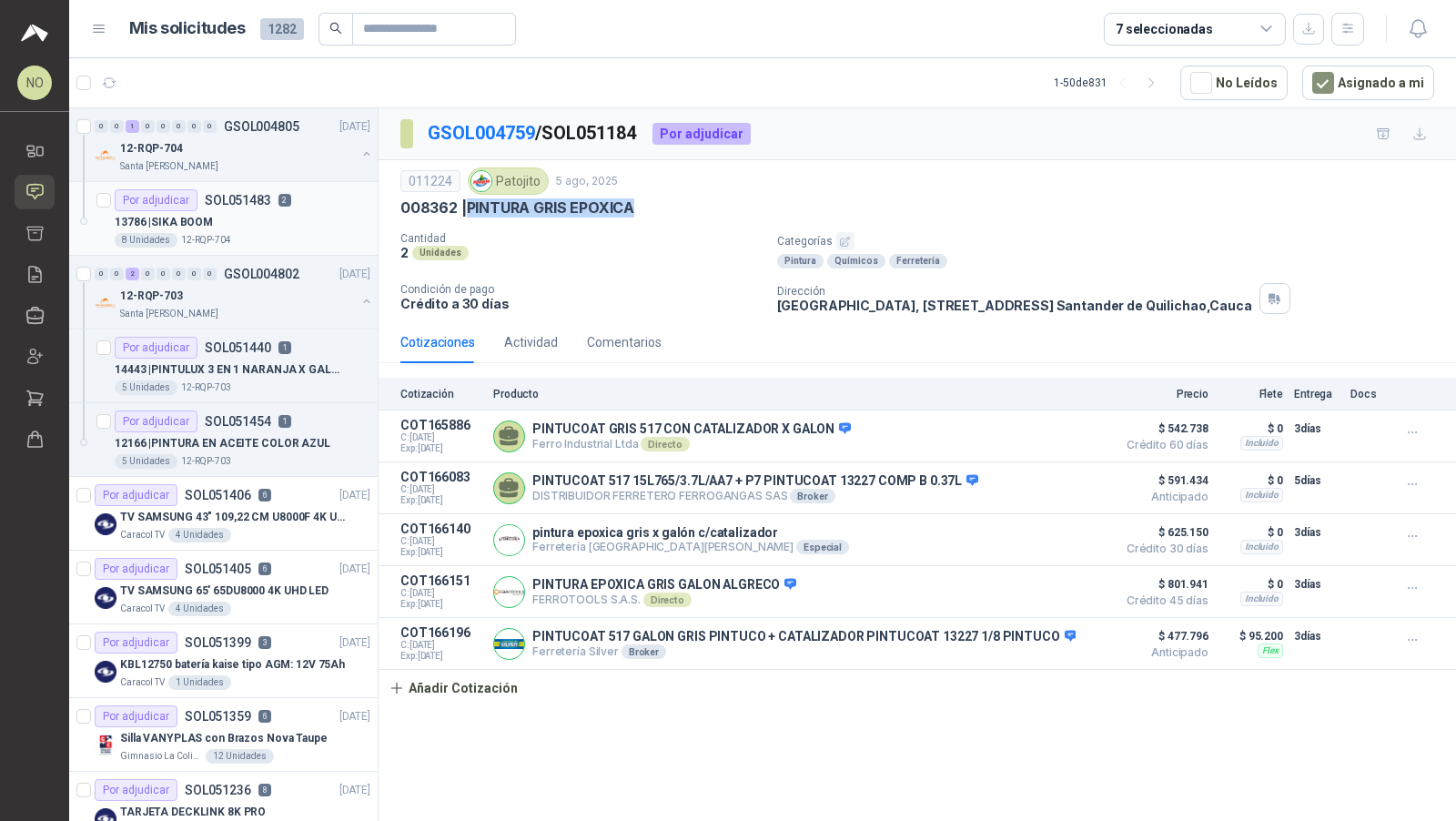
click at [243, 238] on div "8 Unidades 12-RQP-704" at bounding box center [242, 240] width 255 height 15
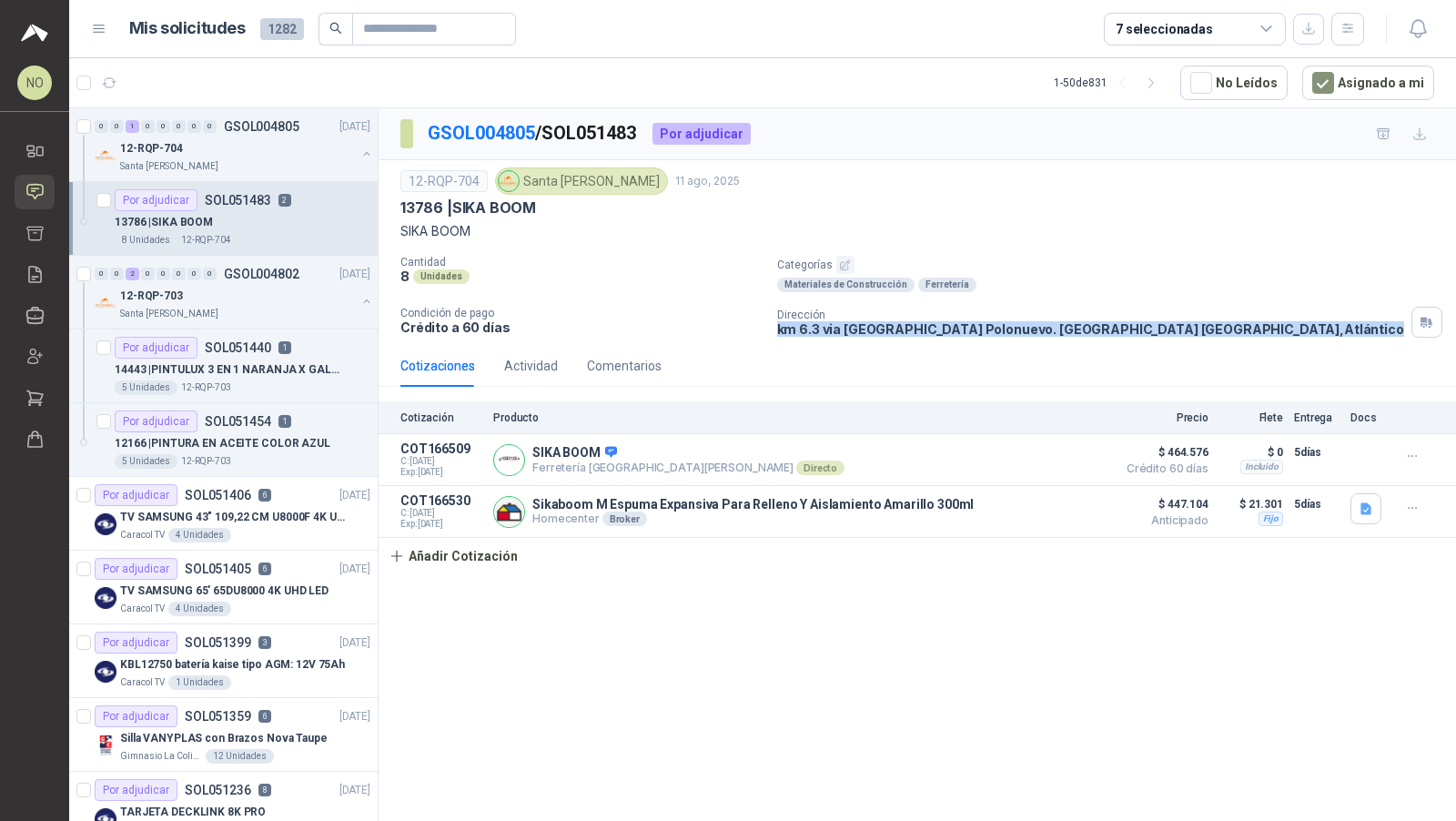
drag, startPoint x: 777, startPoint y: 323, endPoint x: 1165, endPoint y: 327, distance: 388.0
click at [1165, 328] on p "km 6.3 via [GEOGRAPHIC_DATA] Polonuevo. [GEOGRAPHIC_DATA] , [GEOGRAPHIC_DATA]" at bounding box center [1090, 329] width 627 height 16
copy p "km 6.3 via [GEOGRAPHIC_DATA] Polonuevo. [GEOGRAPHIC_DATA] , [GEOGRAPHIC_DATA]"
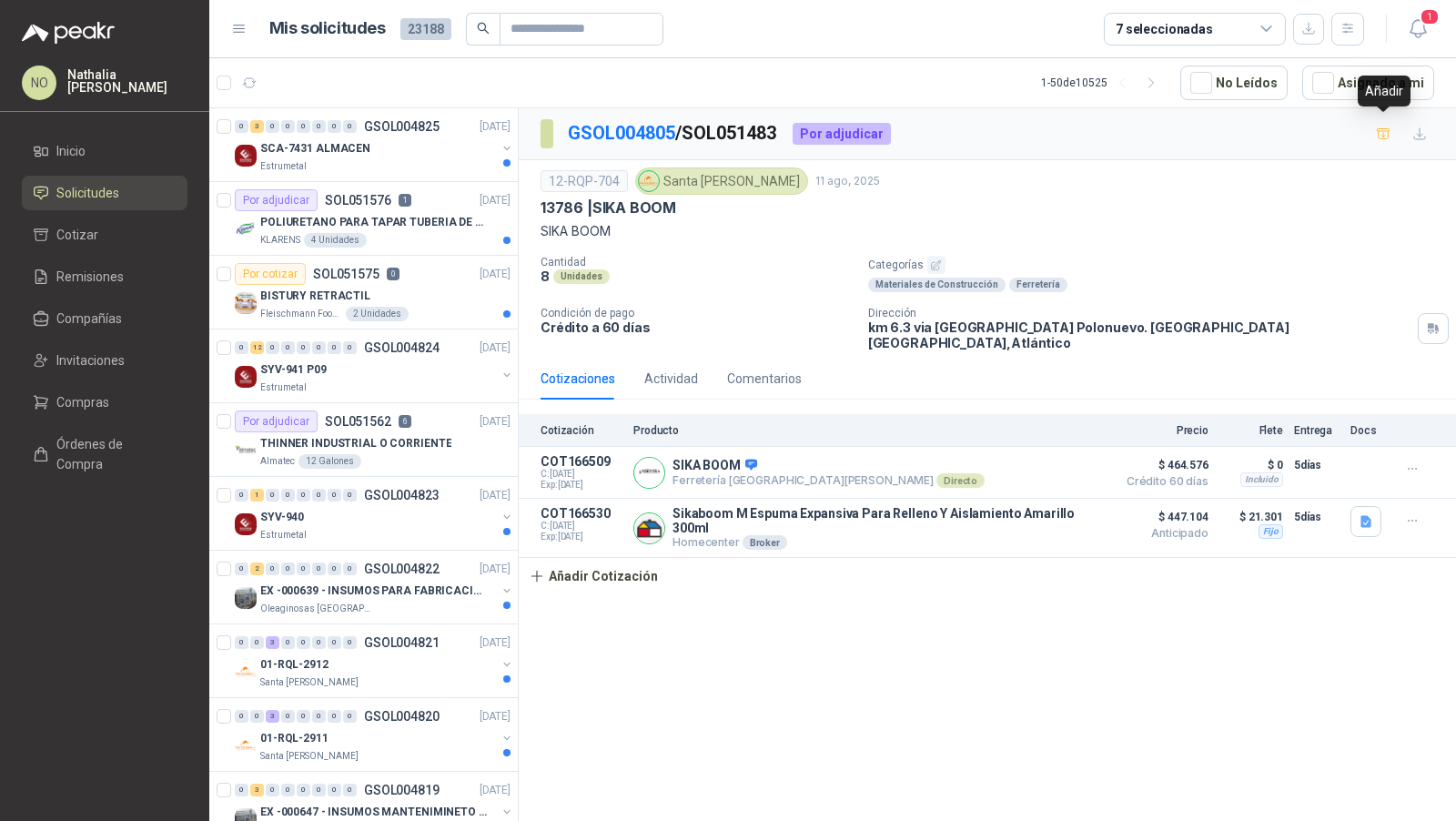
click at [1390, 90] on div "Añadir" at bounding box center [1385, 91] width 53 height 31
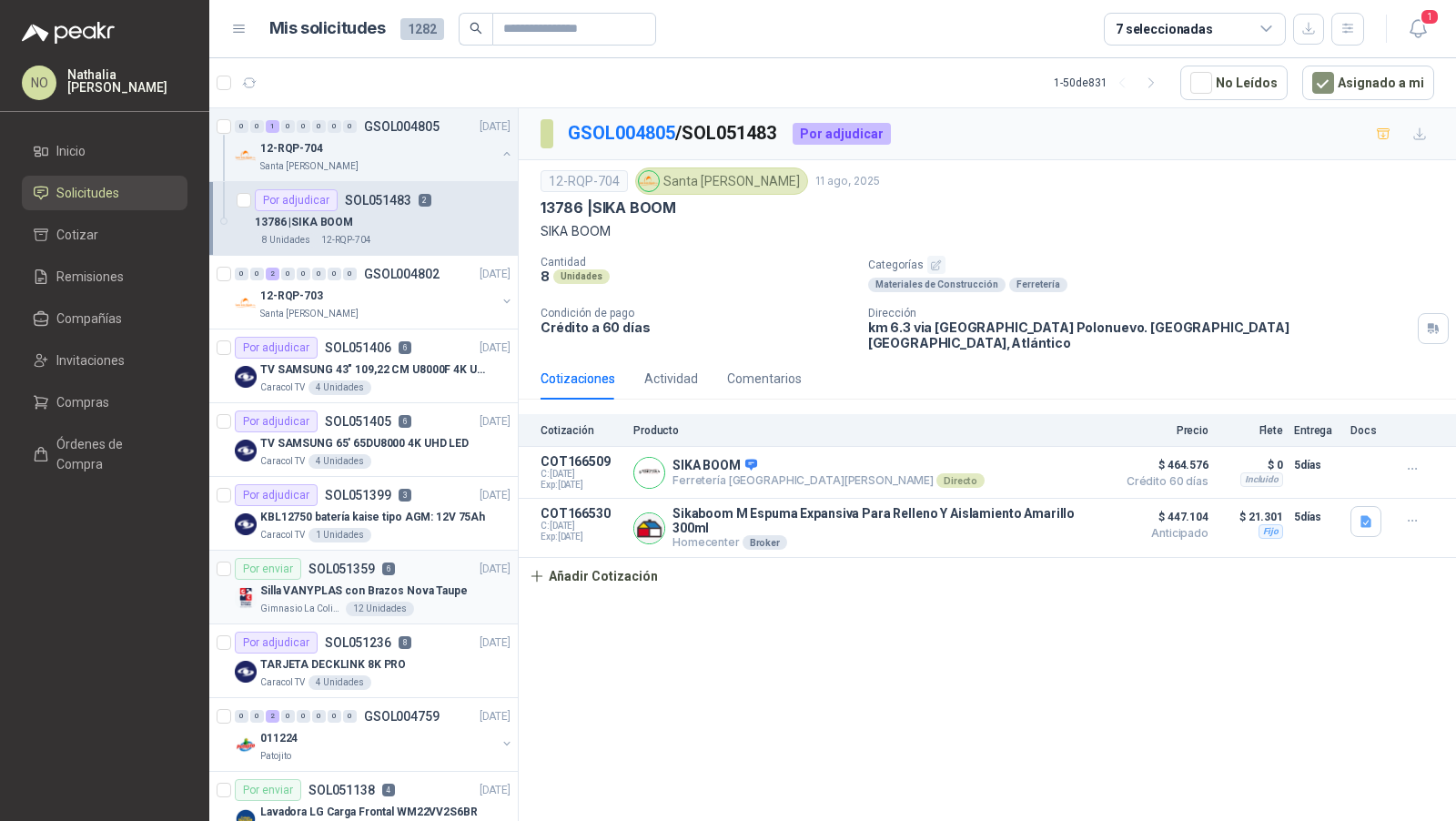
click at [402, 580] on div "Silla VANYPLAS con Brazos Nova Taupe" at bounding box center [386, 591] width 250 height 22
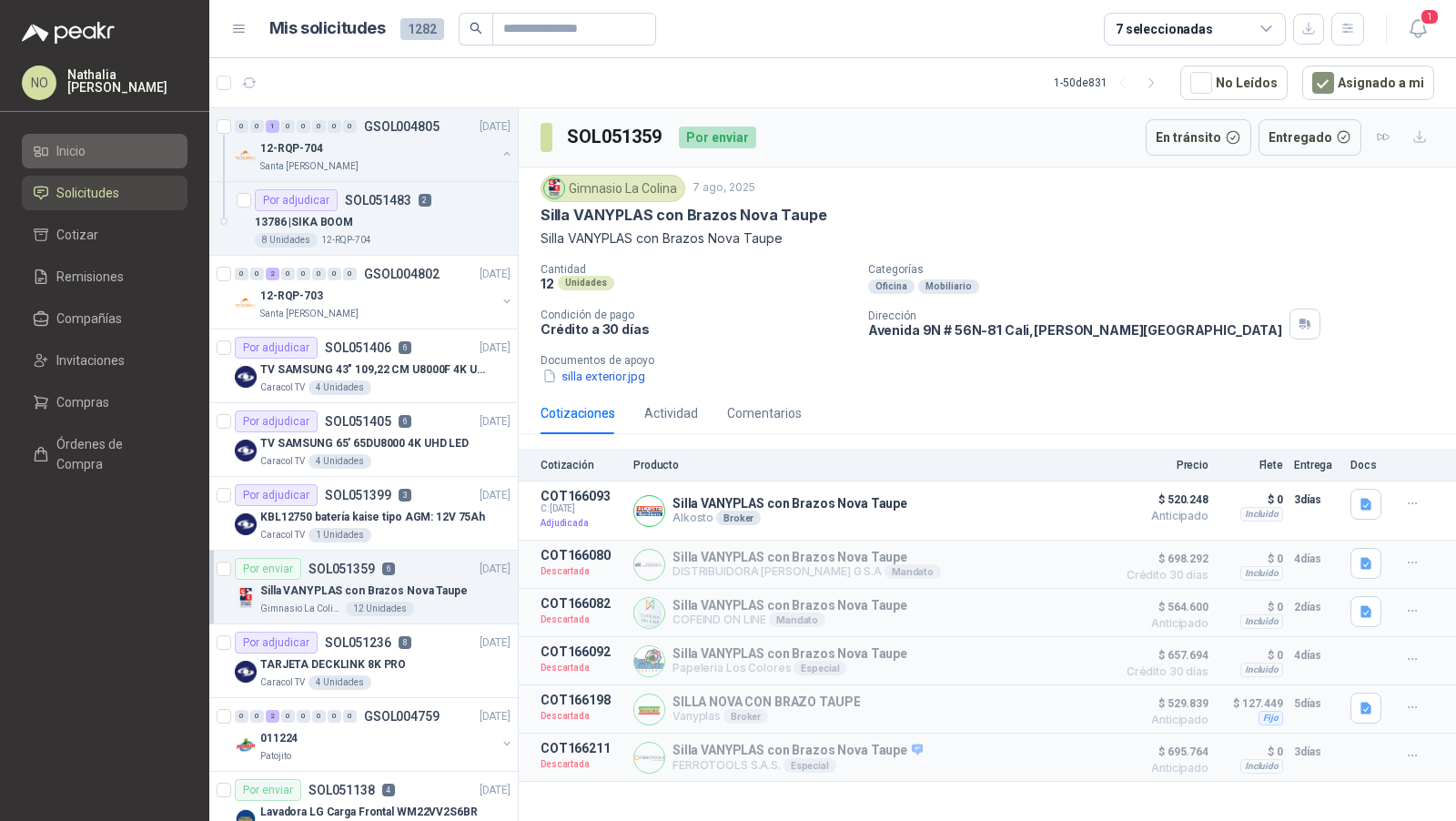
click at [80, 158] on span "Inicio" at bounding box center [71, 151] width 29 height 20
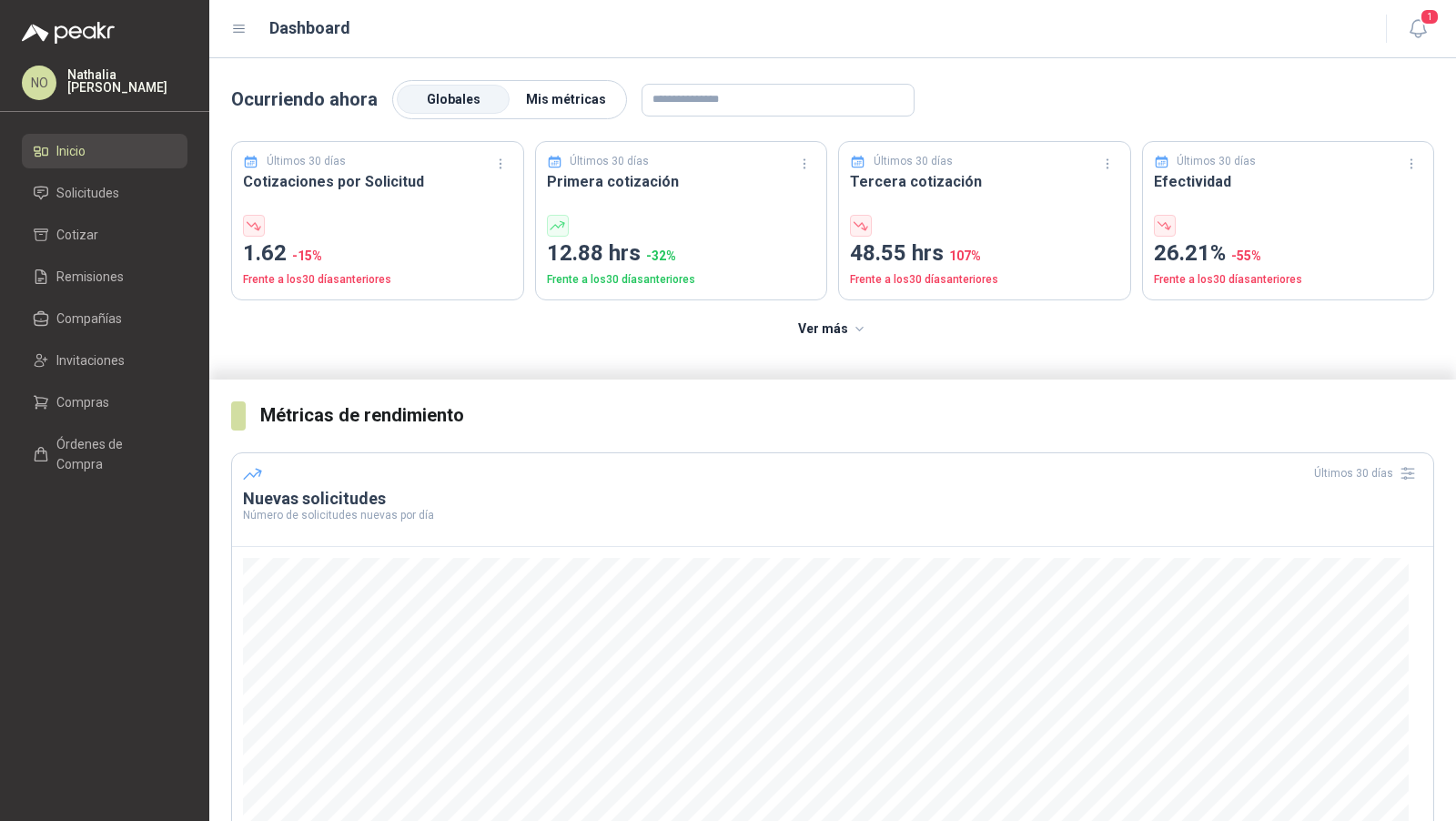
click at [585, 99] on span "Mis métricas" at bounding box center [567, 99] width 80 height 15
click at [91, 188] on span "Solicitudes" at bounding box center [88, 193] width 63 height 20
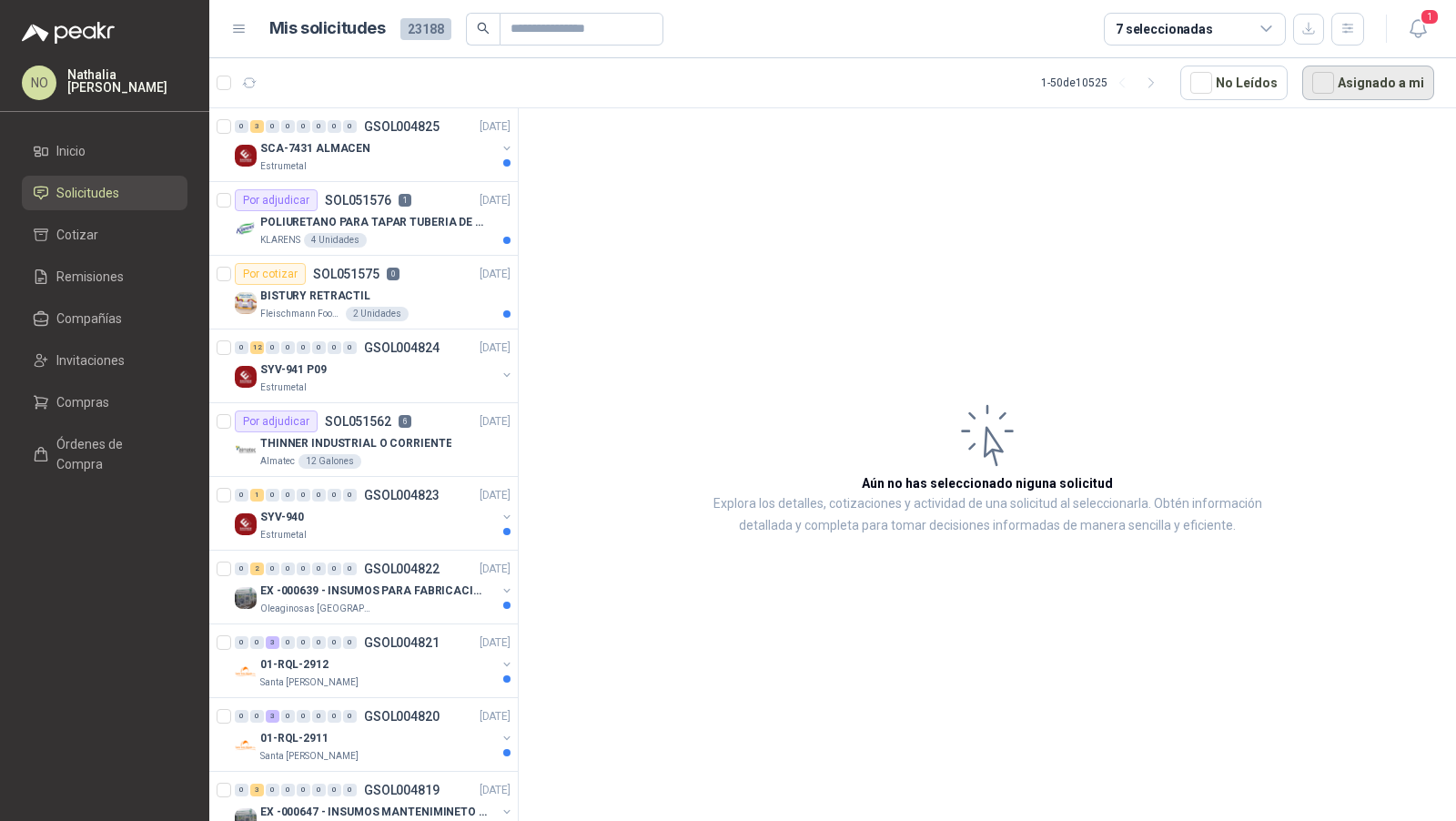
click at [1380, 82] on button "Asignado a mi" at bounding box center [1368, 82] width 132 height 34
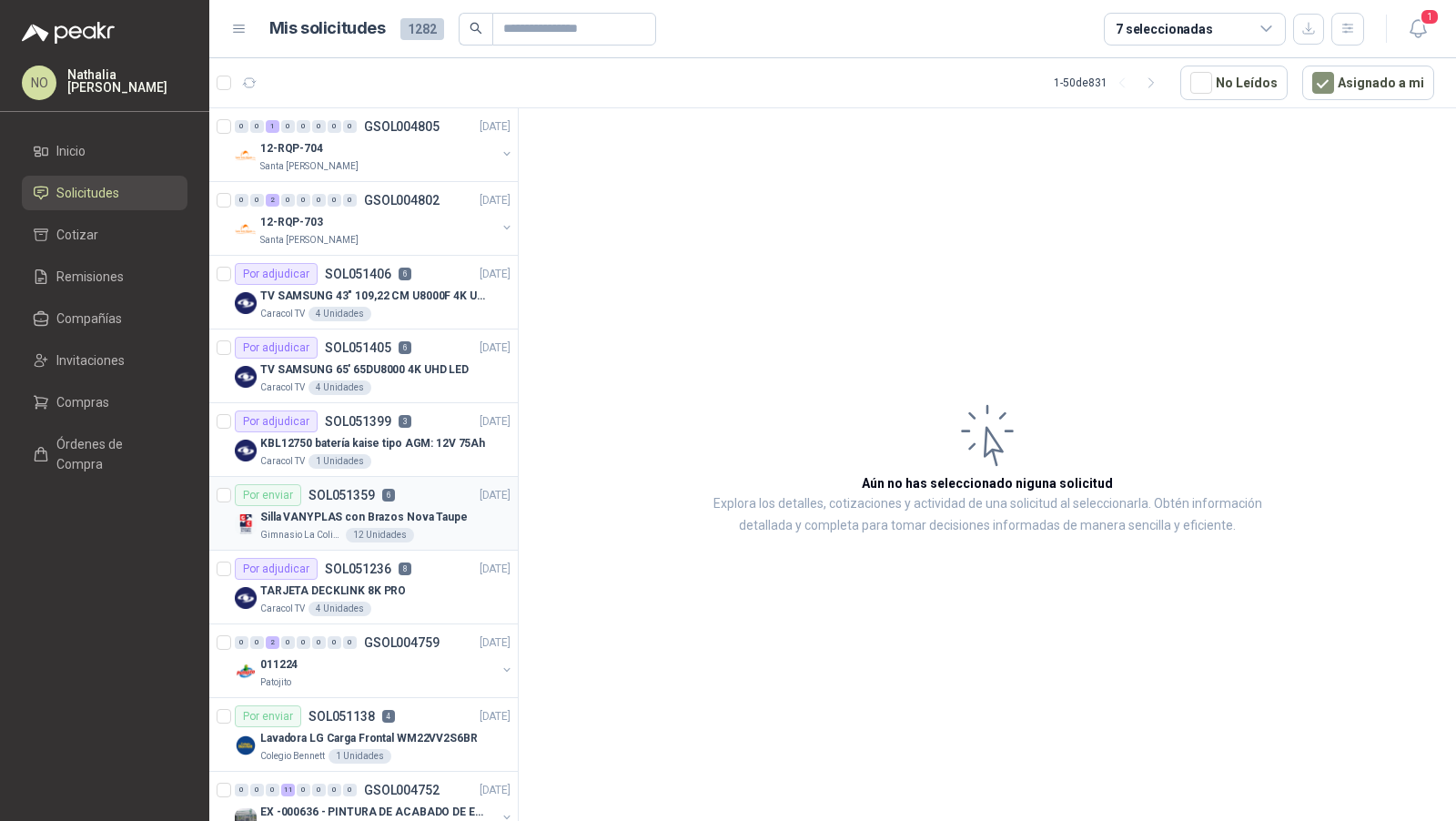
click at [418, 497] on div "Por enviar SOL051359 6 07/08/25" at bounding box center [373, 495] width 276 height 22
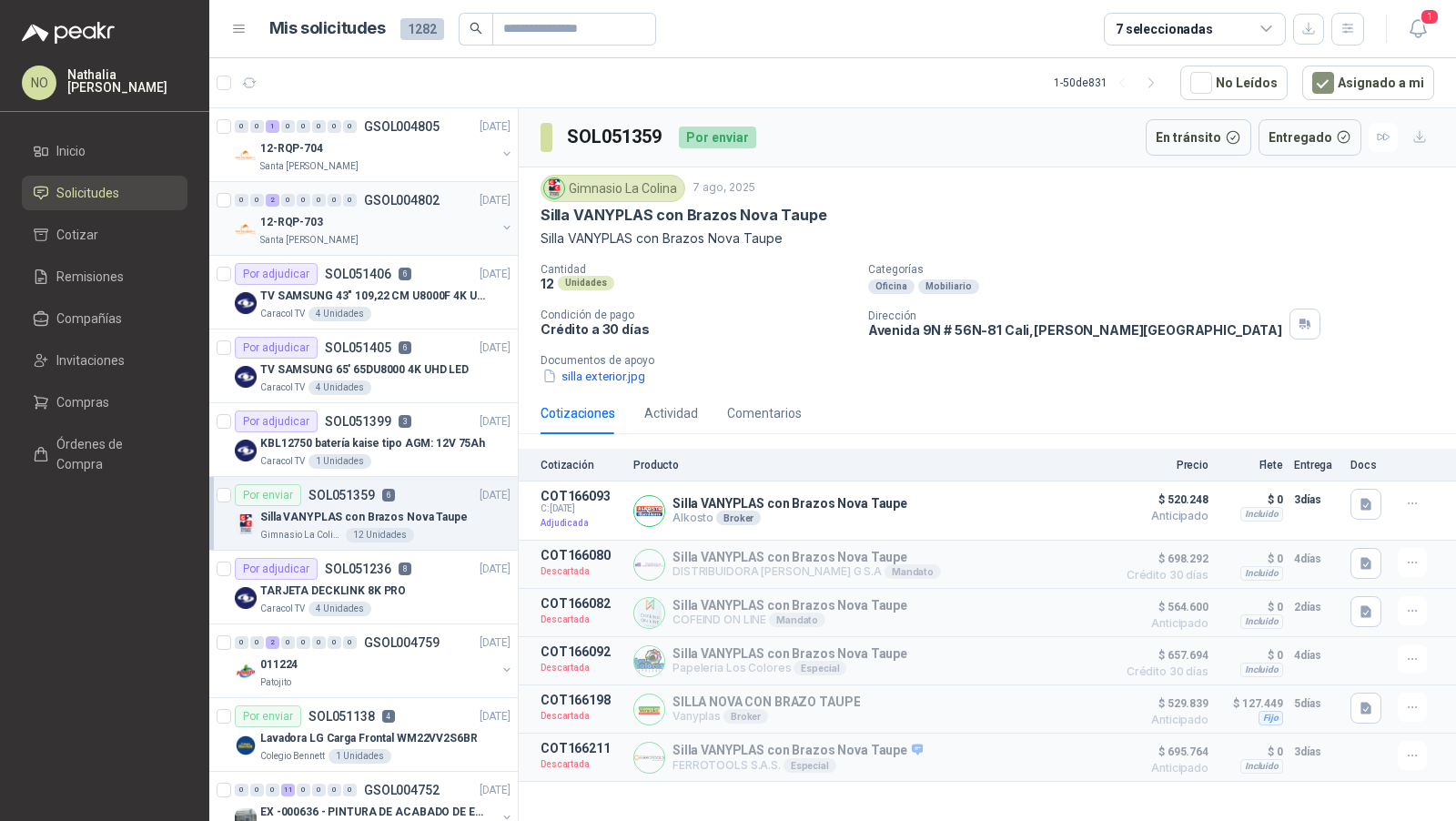
click at [408, 220] on div "12-RQP-703" at bounding box center [378, 222] width 236 height 22
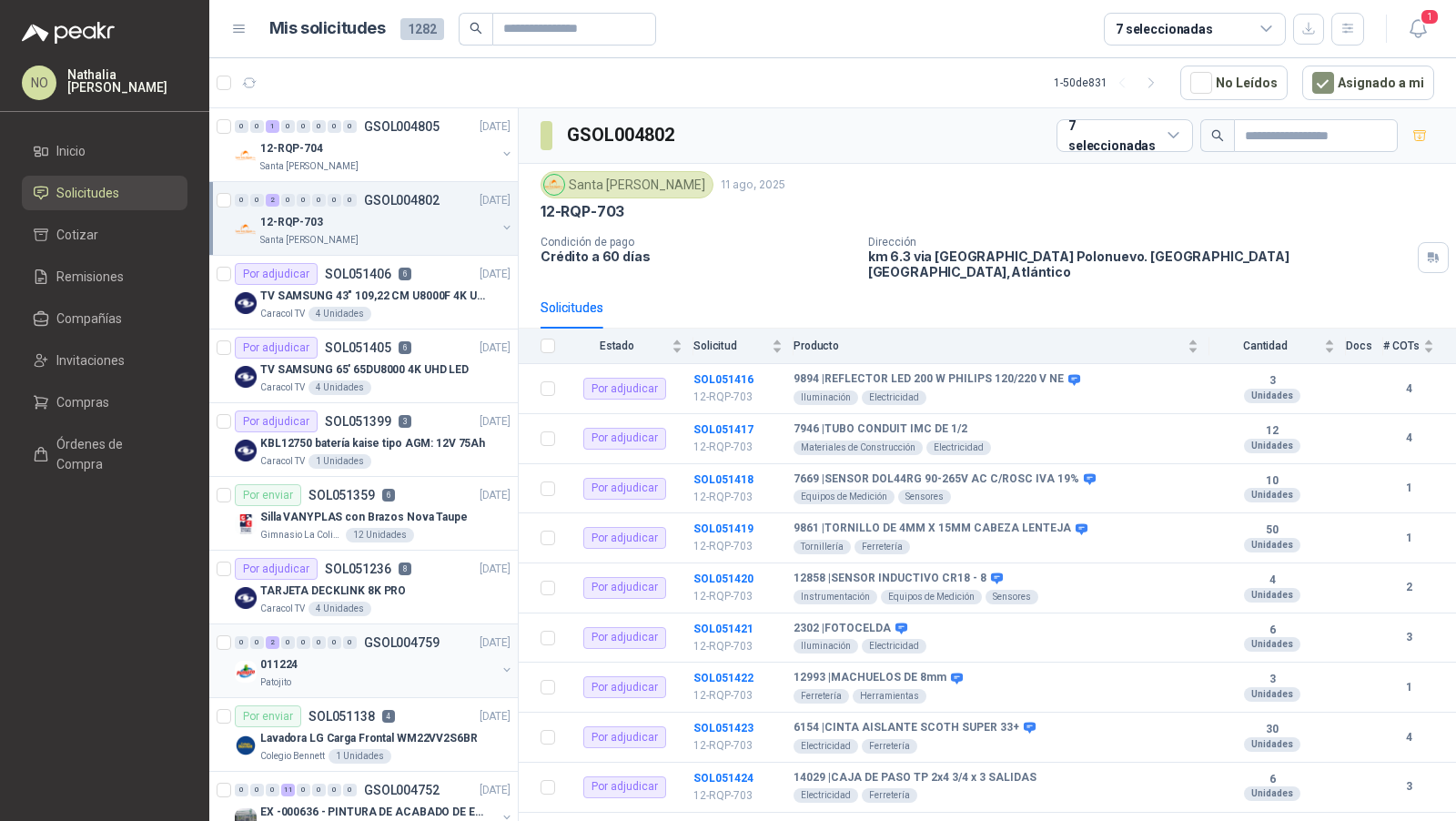
click at [391, 654] on div "011224" at bounding box center [378, 664] width 236 height 22
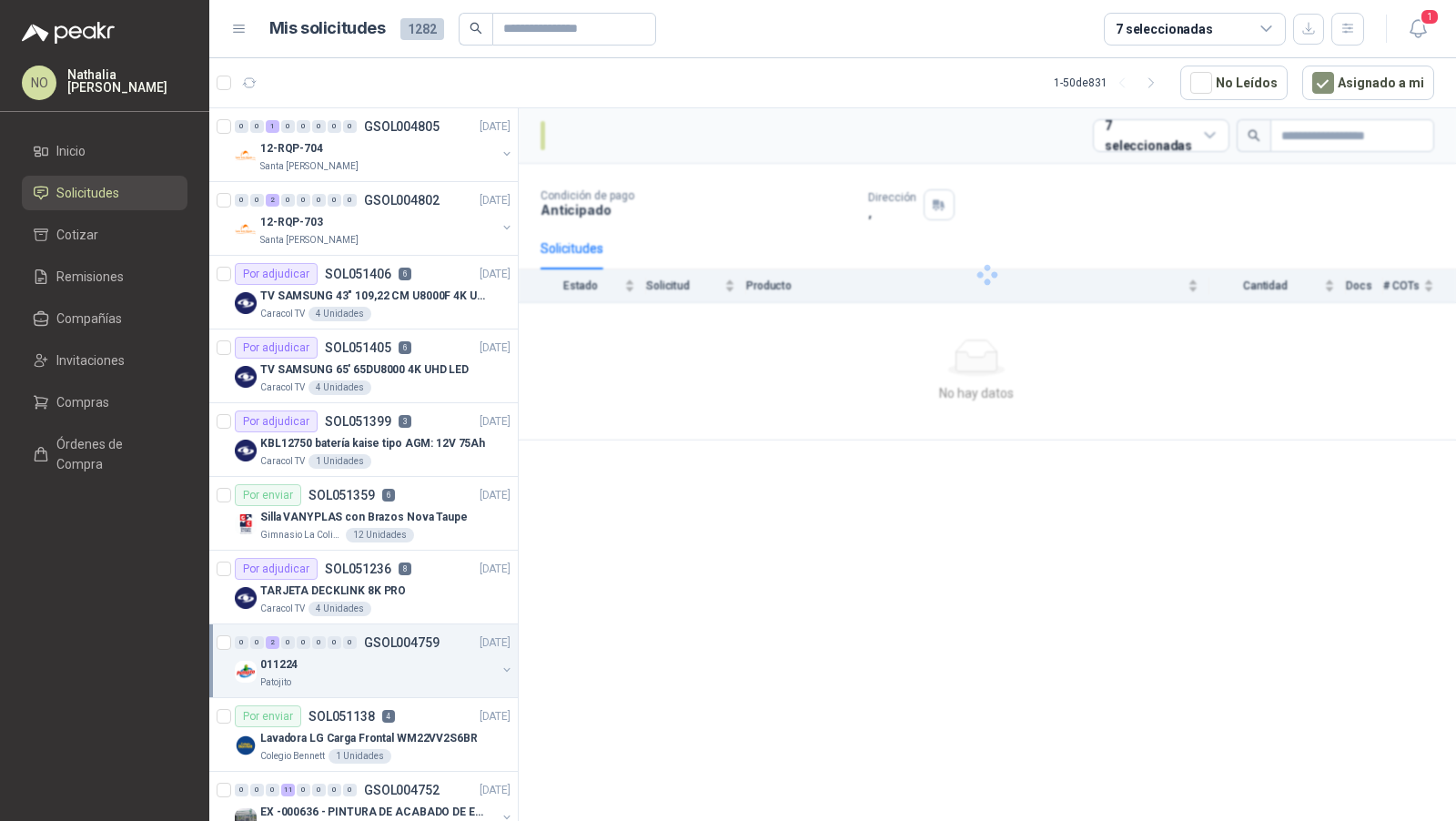
click at [391, 654] on div "011224" at bounding box center [378, 664] width 236 height 22
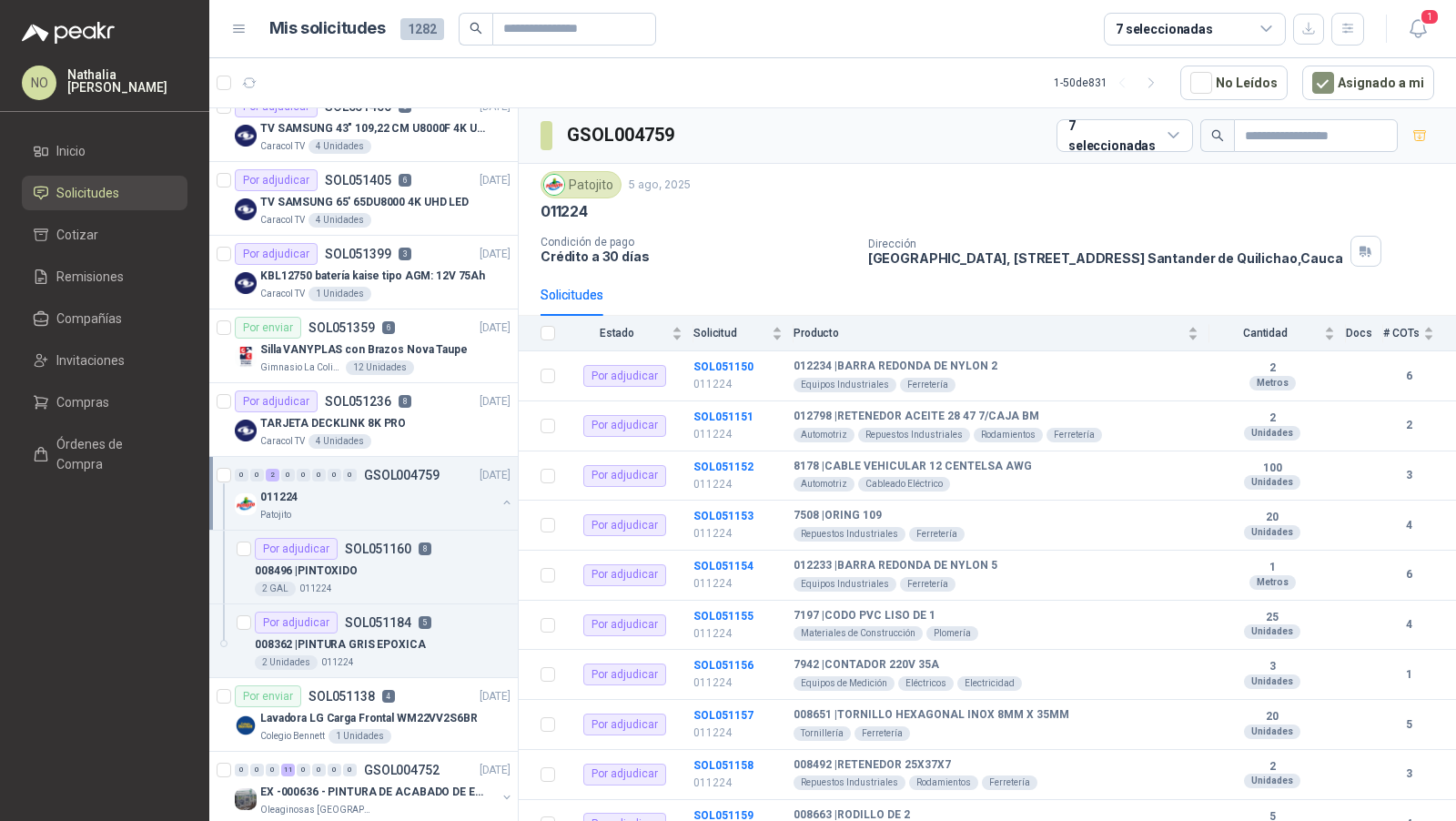
scroll to position [170, 0]
click at [391, 653] on div "2 Unidades 011224" at bounding box center [382, 660] width 255 height 15
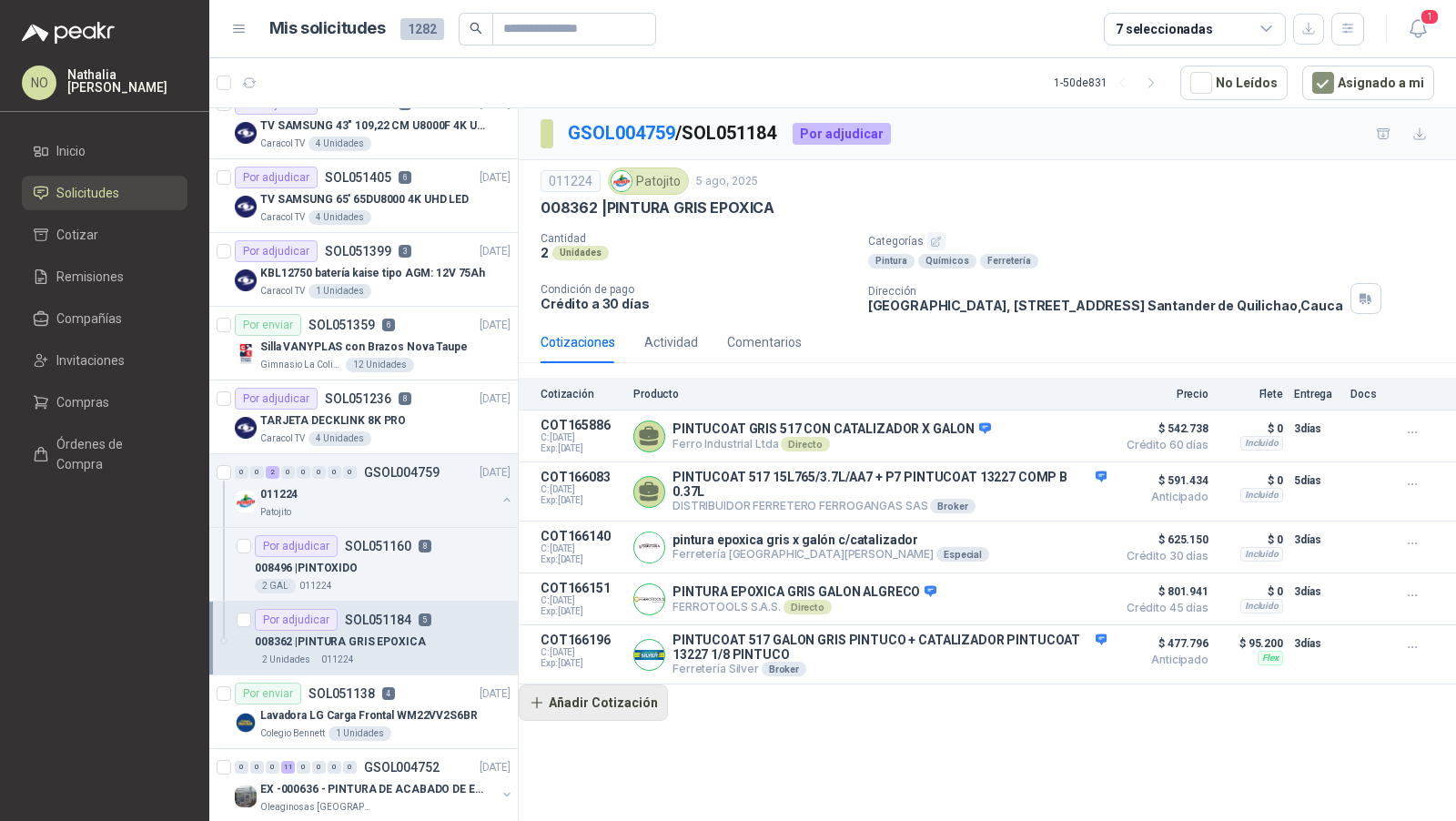
click at [615, 703] on button "Añadir Cotización" at bounding box center [593, 703] width 150 height 36
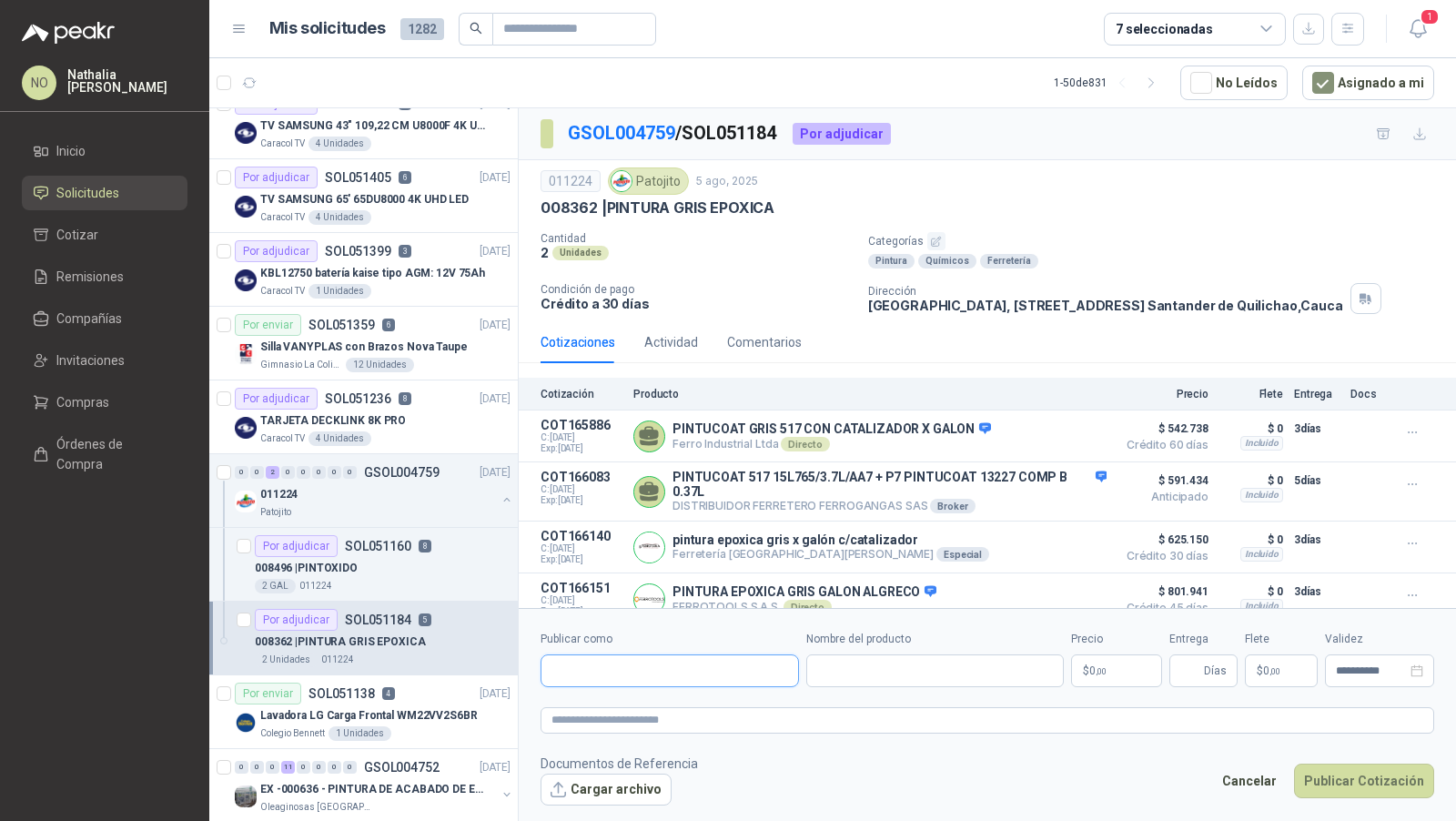
click at [626, 671] on input "Publicar como" at bounding box center [670, 672] width 256 height 31
type input "*****"
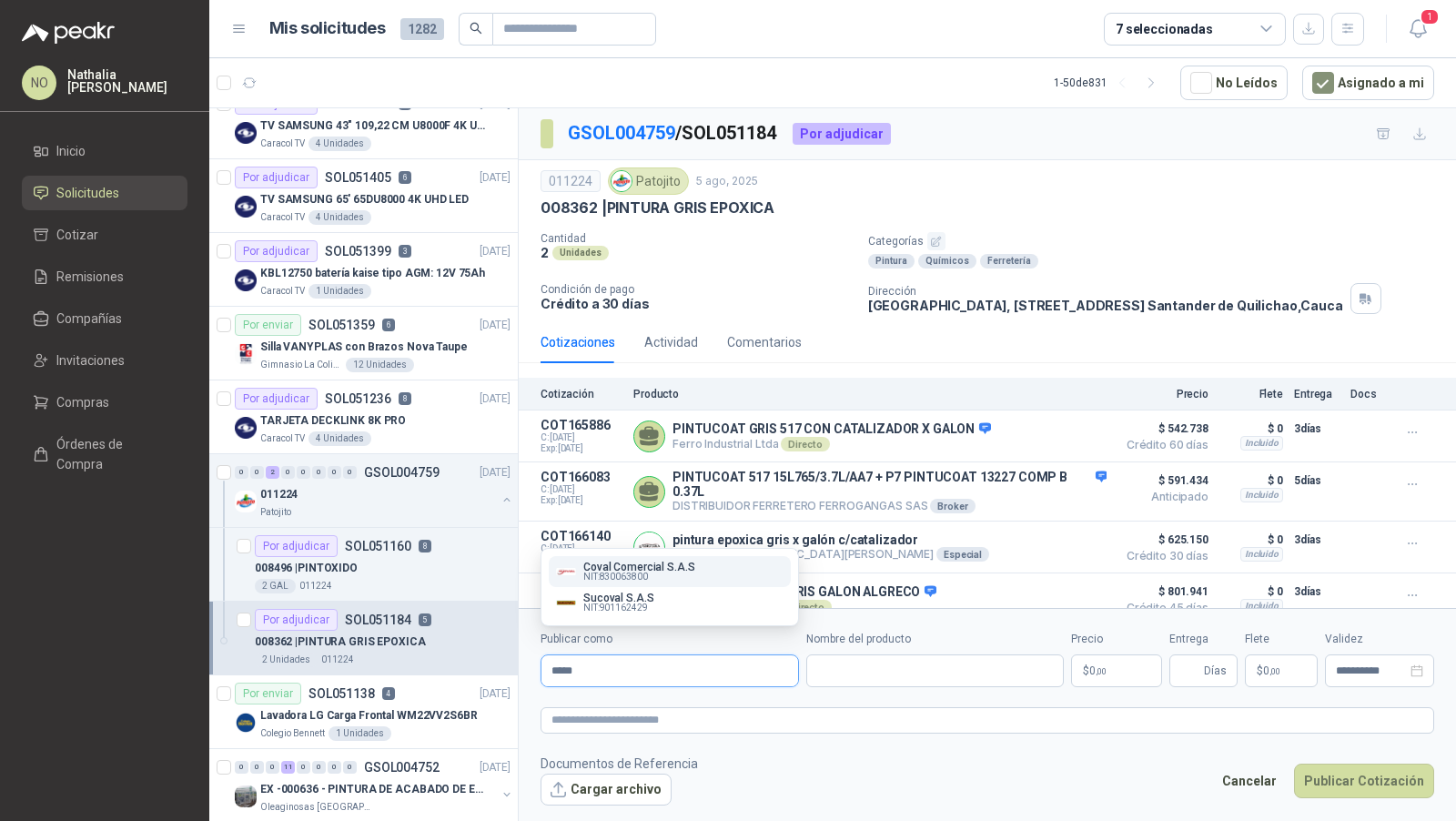
type input "*****"
click at [692, 581] on div "Coval Comercial S.A.S NIT : 830063800" at bounding box center [669, 571] width 228 height 20
type input "**********"
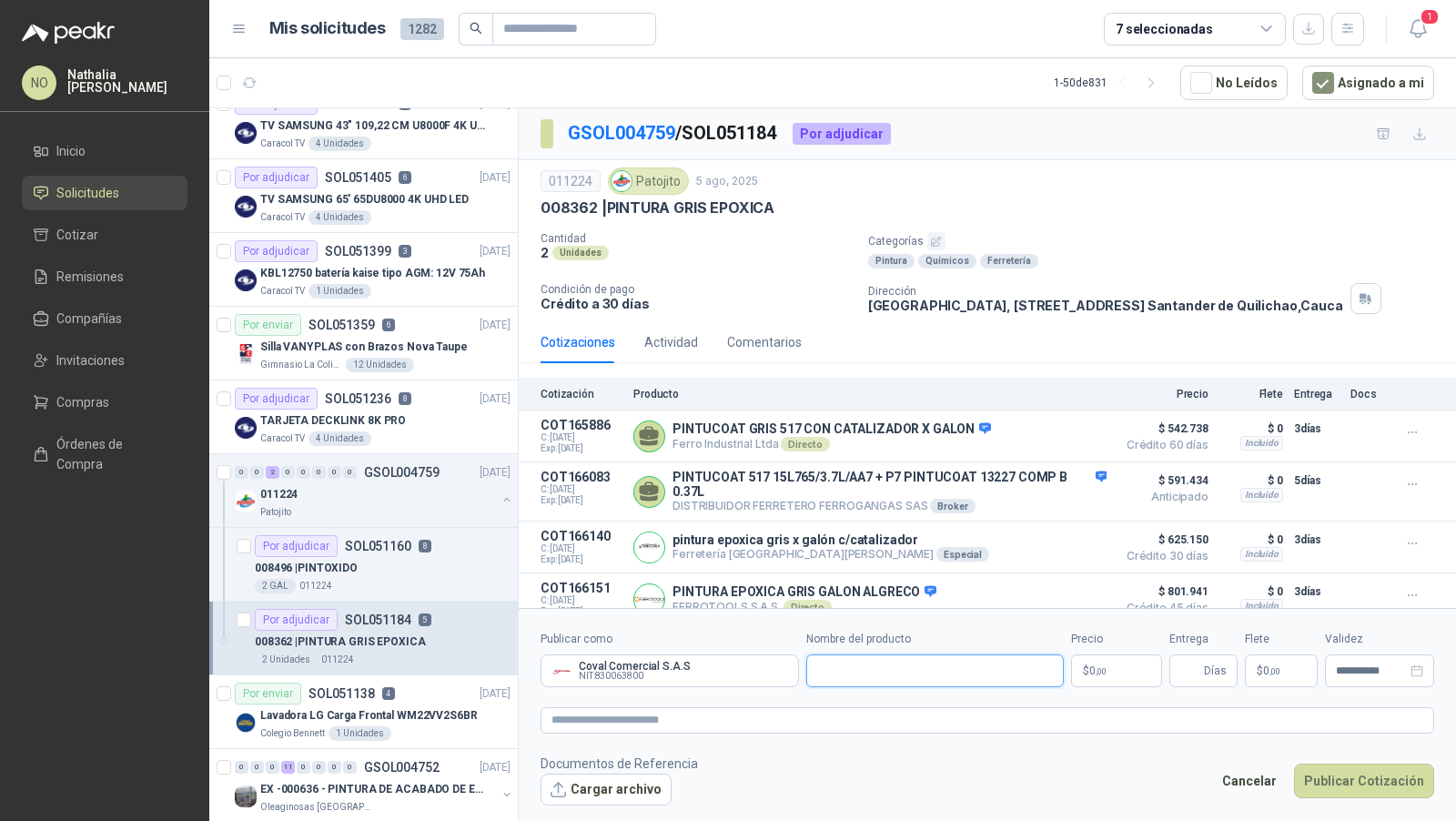
click at [859, 661] on input "Nombre del producto" at bounding box center [935, 670] width 258 height 32
paste input "**********"
type input "**********"
click at [1122, 670] on p "$ 0 ,00" at bounding box center [1116, 670] width 91 height 32
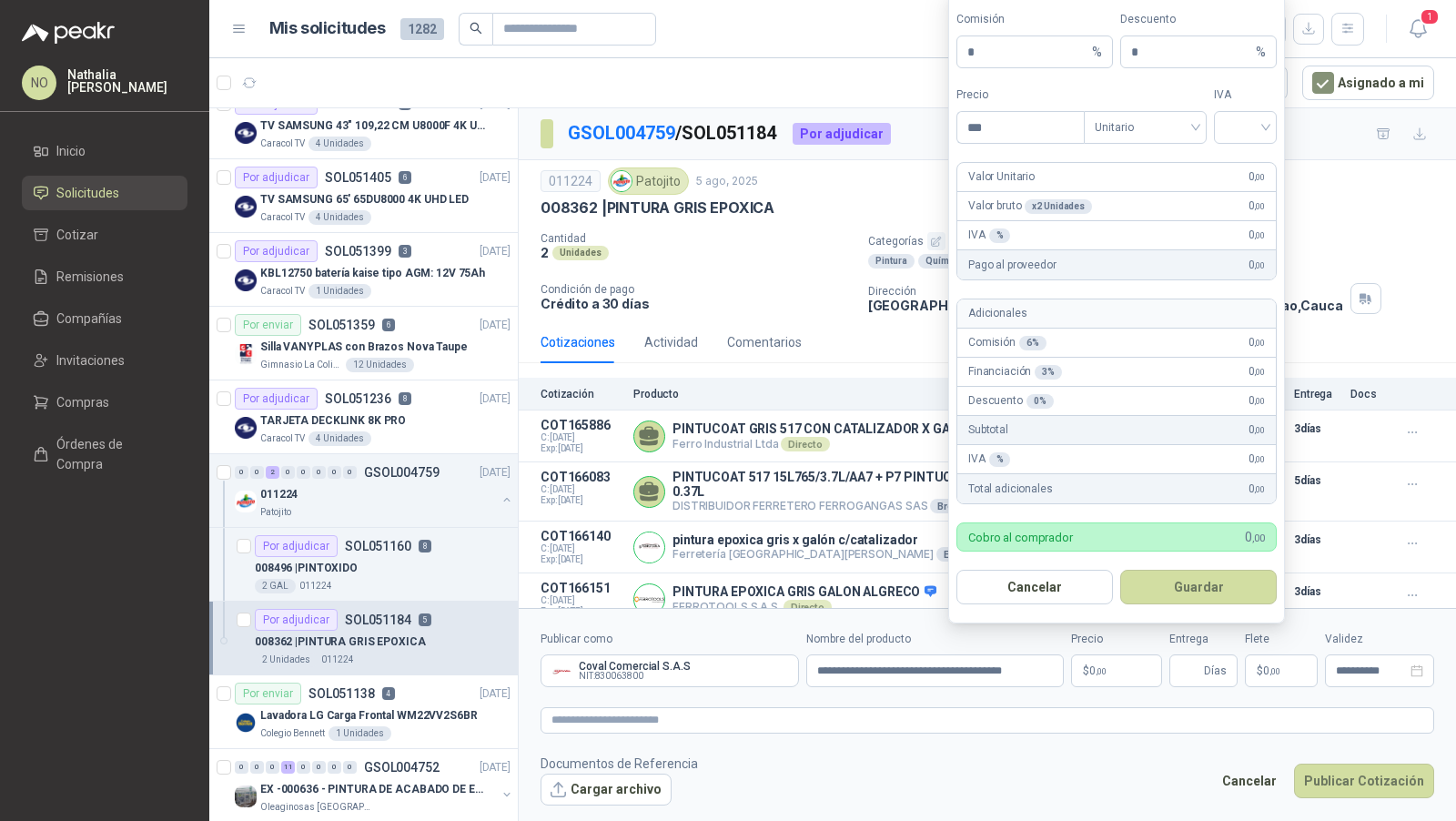
click at [1246, 111] on div "IVA" at bounding box center [1246, 114] width 63 height 58
click at [1246, 124] on input "search" at bounding box center [1246, 125] width 41 height 27
click at [1238, 160] on div "19%" at bounding box center [1246, 168] width 33 height 20
click at [1023, 137] on input "***" at bounding box center [1021, 127] width 126 height 31
type input "*"
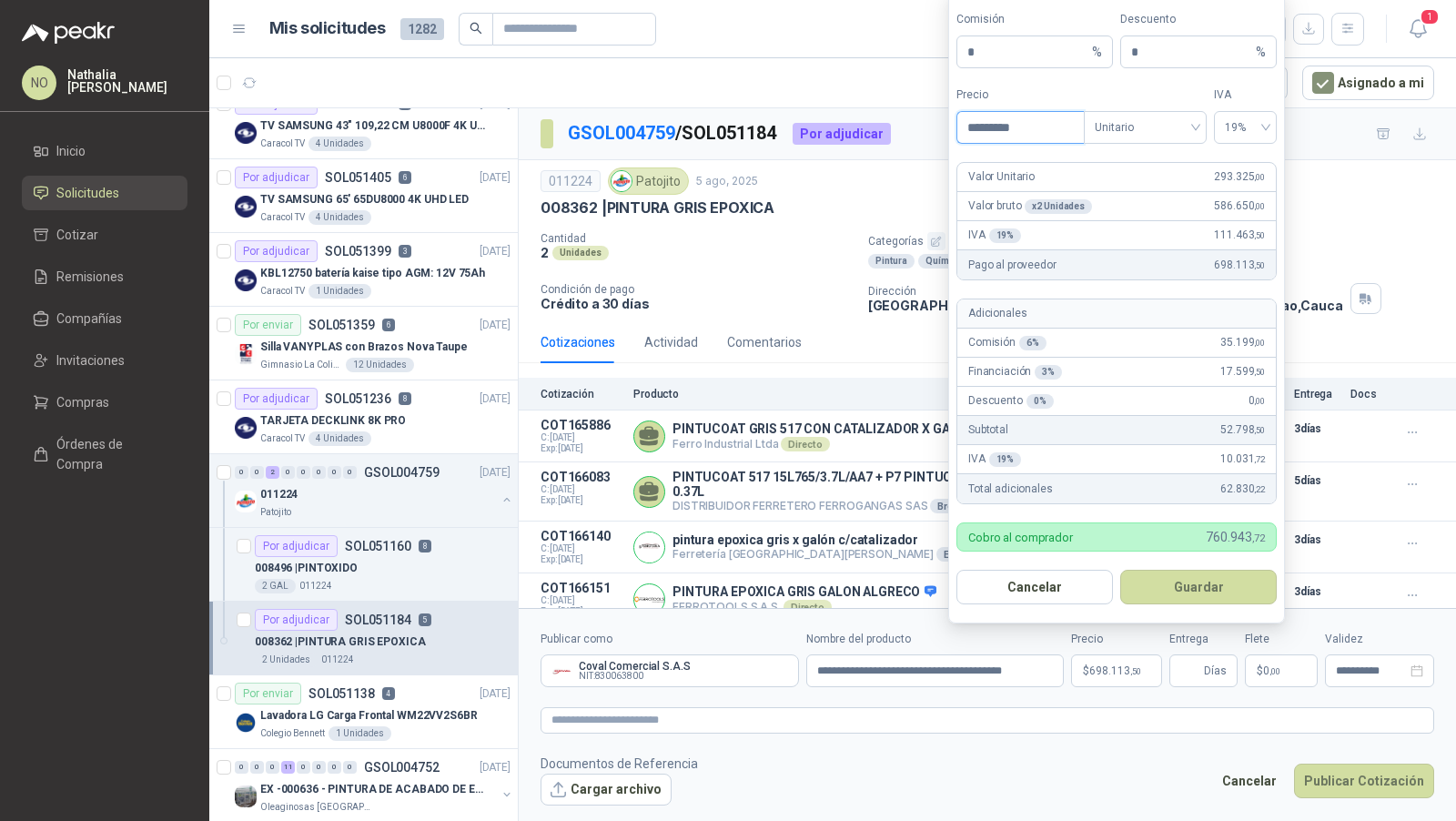
type input "*********"
click at [1209, 583] on button "Guardar" at bounding box center [1199, 586] width 157 height 34
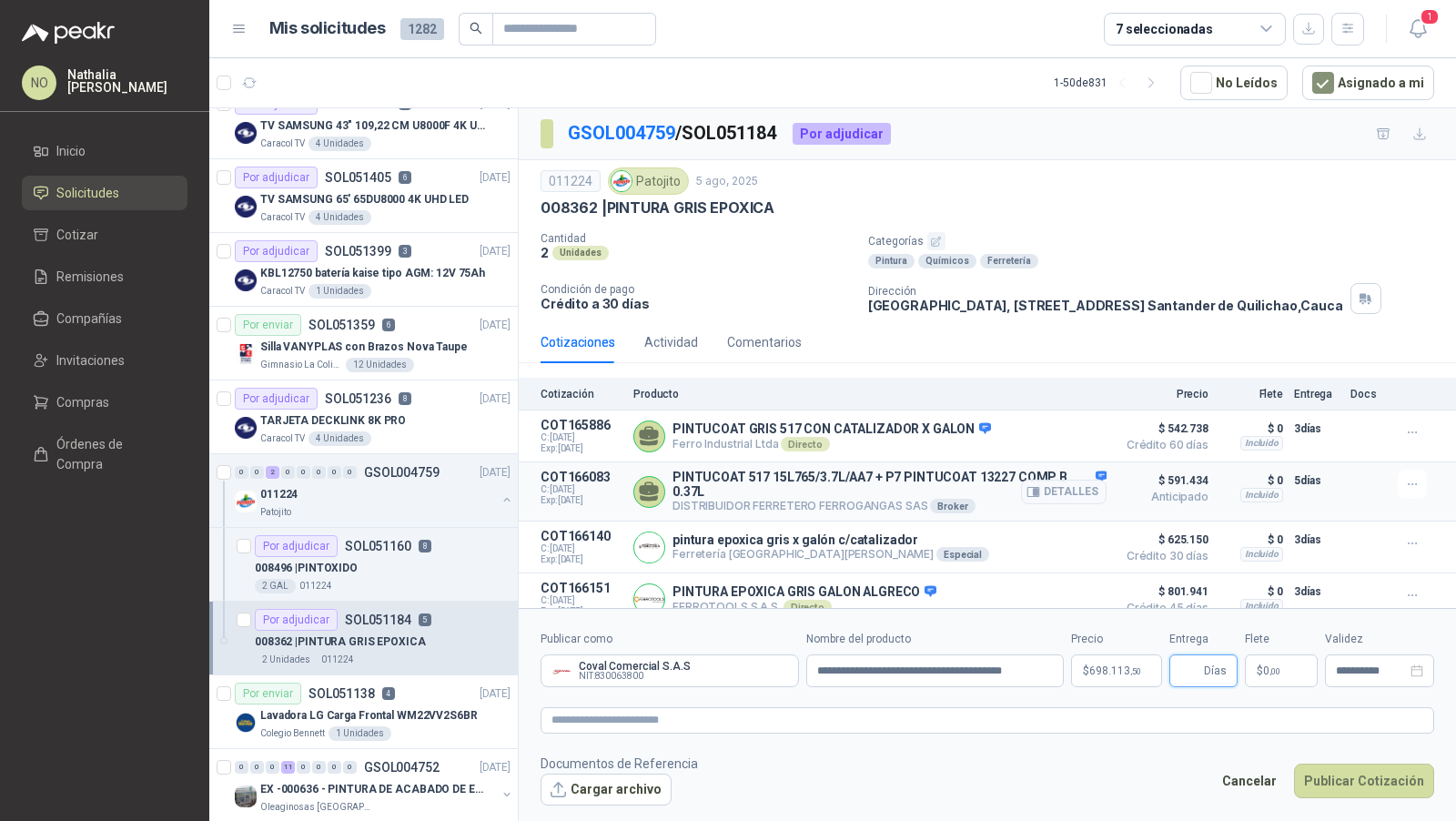
scroll to position [72, 0]
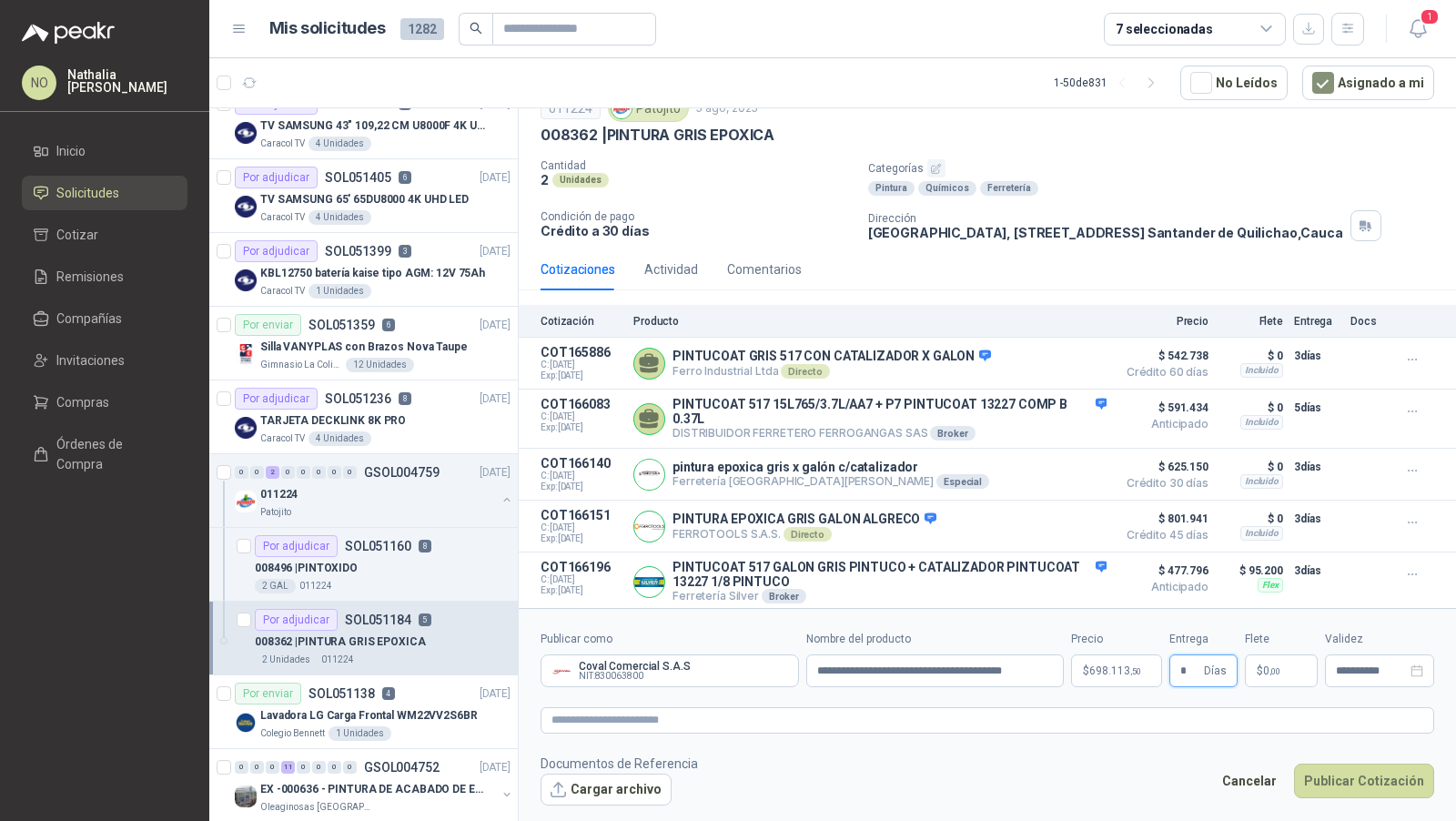
type input "*"
click at [1110, 795] on footer "Documentos de Referencia Cargar archivo Cancelar Publicar Cotización" at bounding box center [988, 780] width 894 height 53
click at [1288, 657] on p "$ 0 ,00" at bounding box center [1282, 670] width 72 height 32
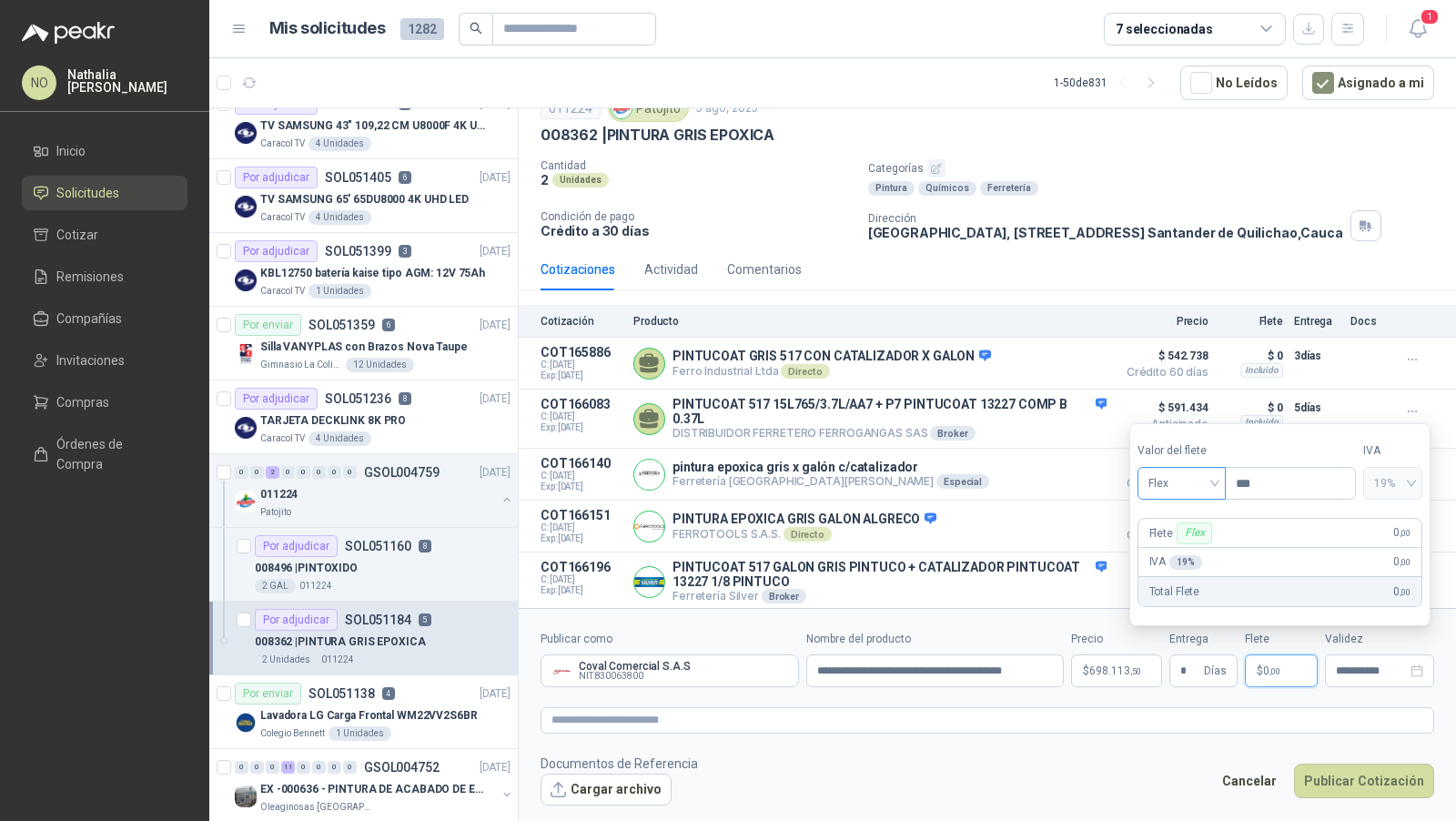
click at [1189, 473] on span "Flex" at bounding box center [1182, 483] width 67 height 27
click at [1181, 548] on div "Incluido" at bounding box center [1182, 552] width 62 height 20
click at [1358, 667] on input "**********" at bounding box center [1372, 671] width 71 height 12
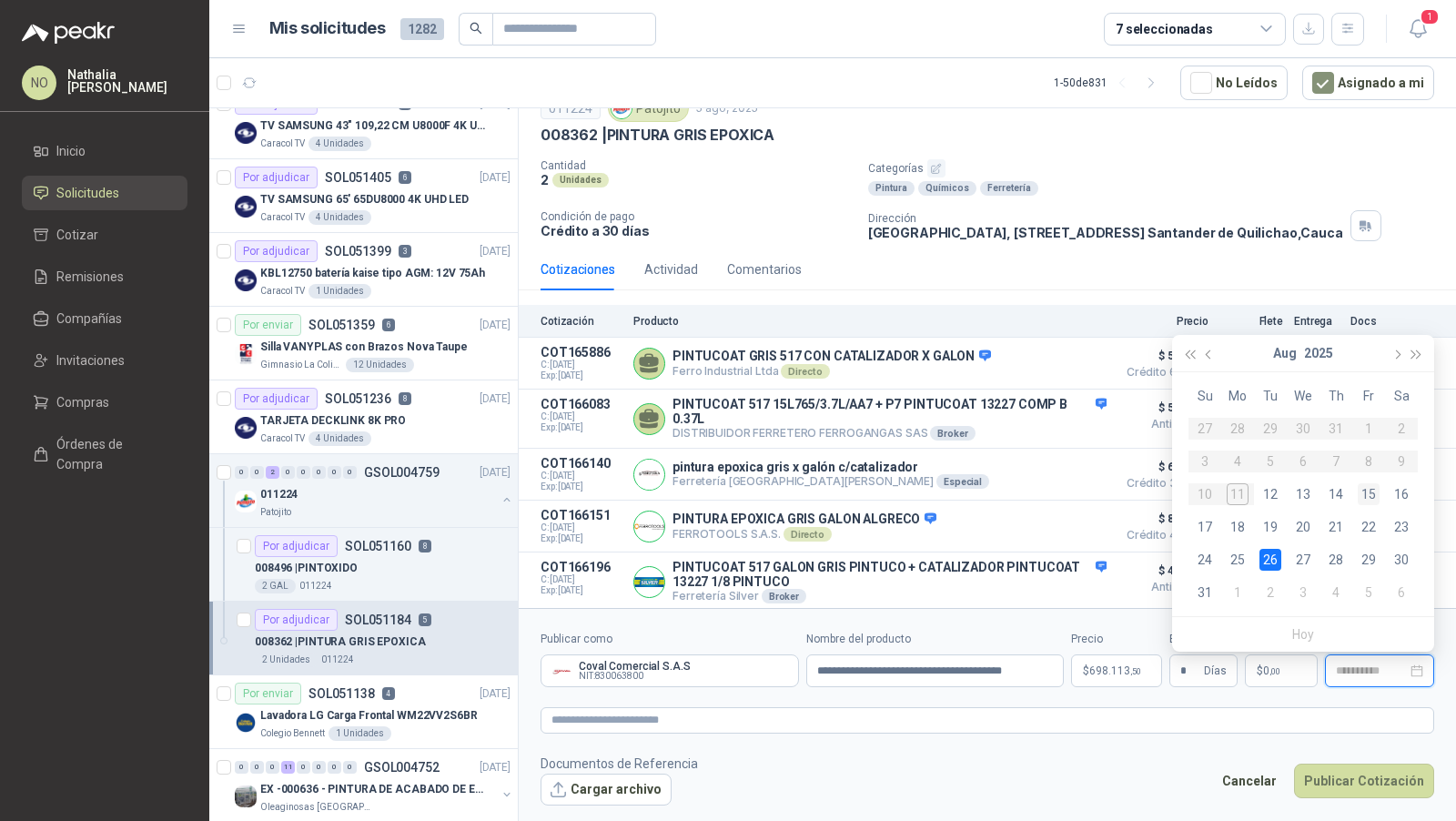
type input "**********"
click at [1372, 491] on div "15" at bounding box center [1369, 494] width 22 height 22
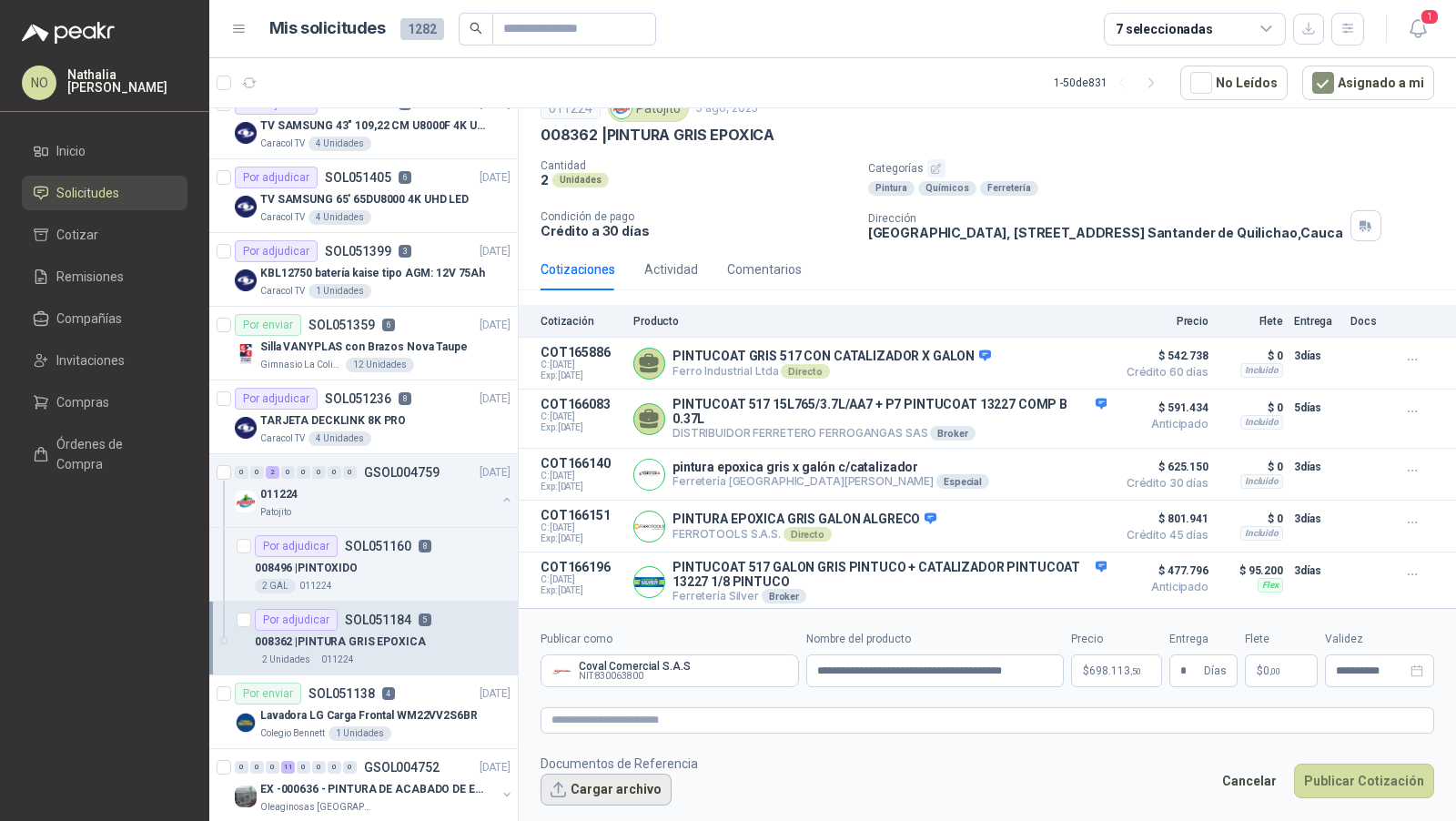
click at [584, 795] on button "Cargar archivo" at bounding box center [607, 790] width 131 height 32
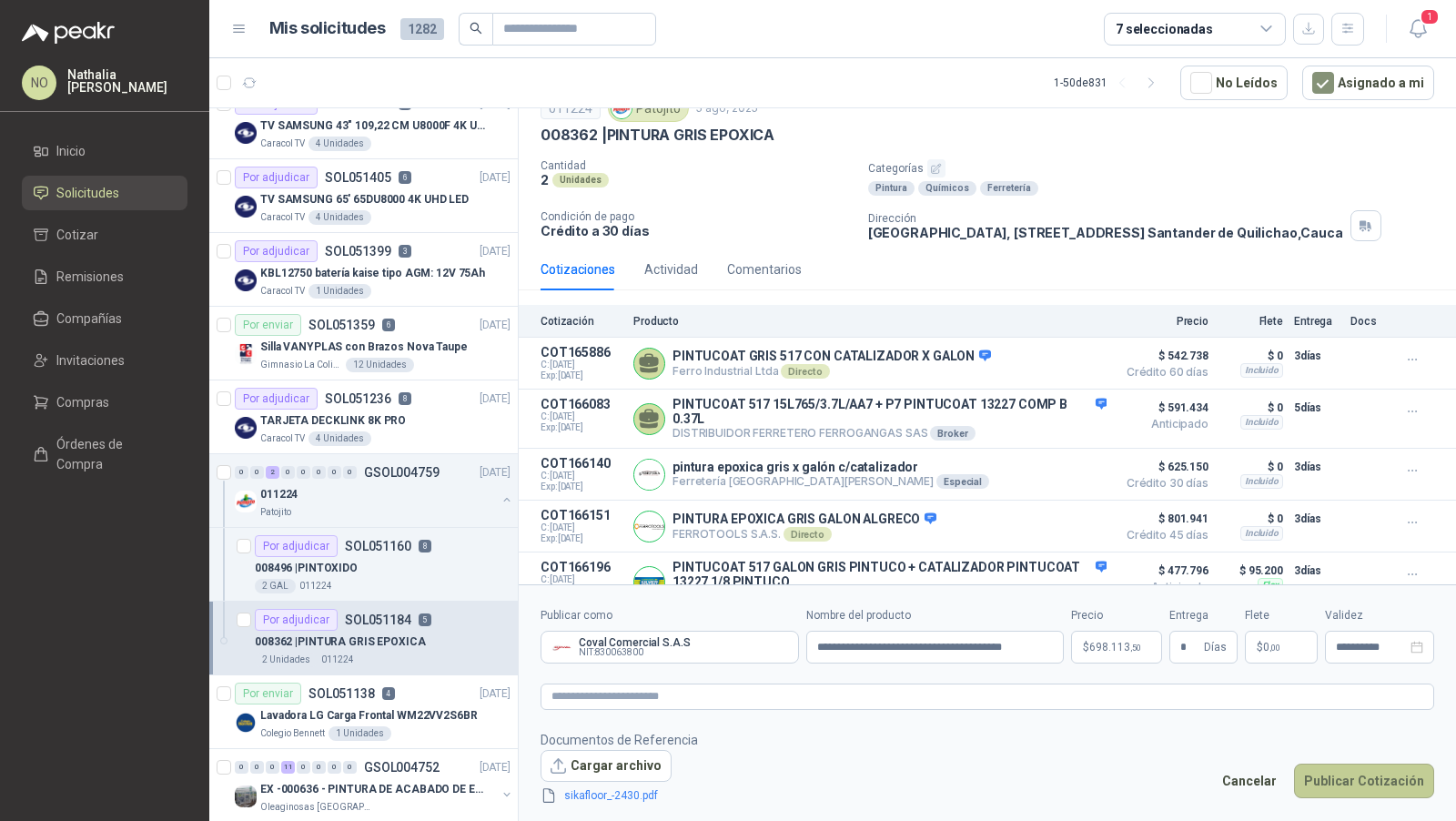
click at [1359, 780] on button "Publicar Cotización" at bounding box center [1364, 780] width 140 height 34
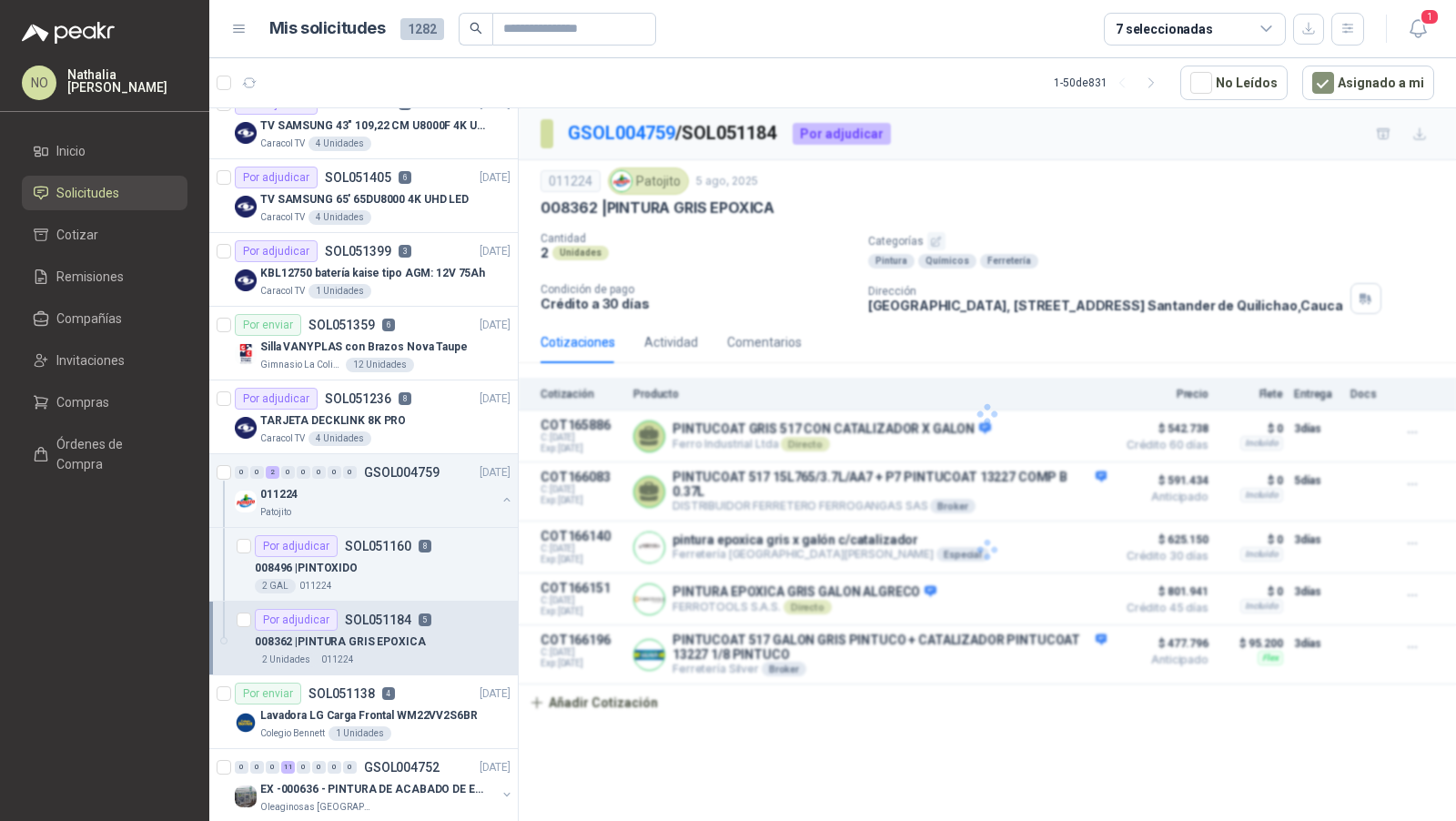
scroll to position [0, 0]
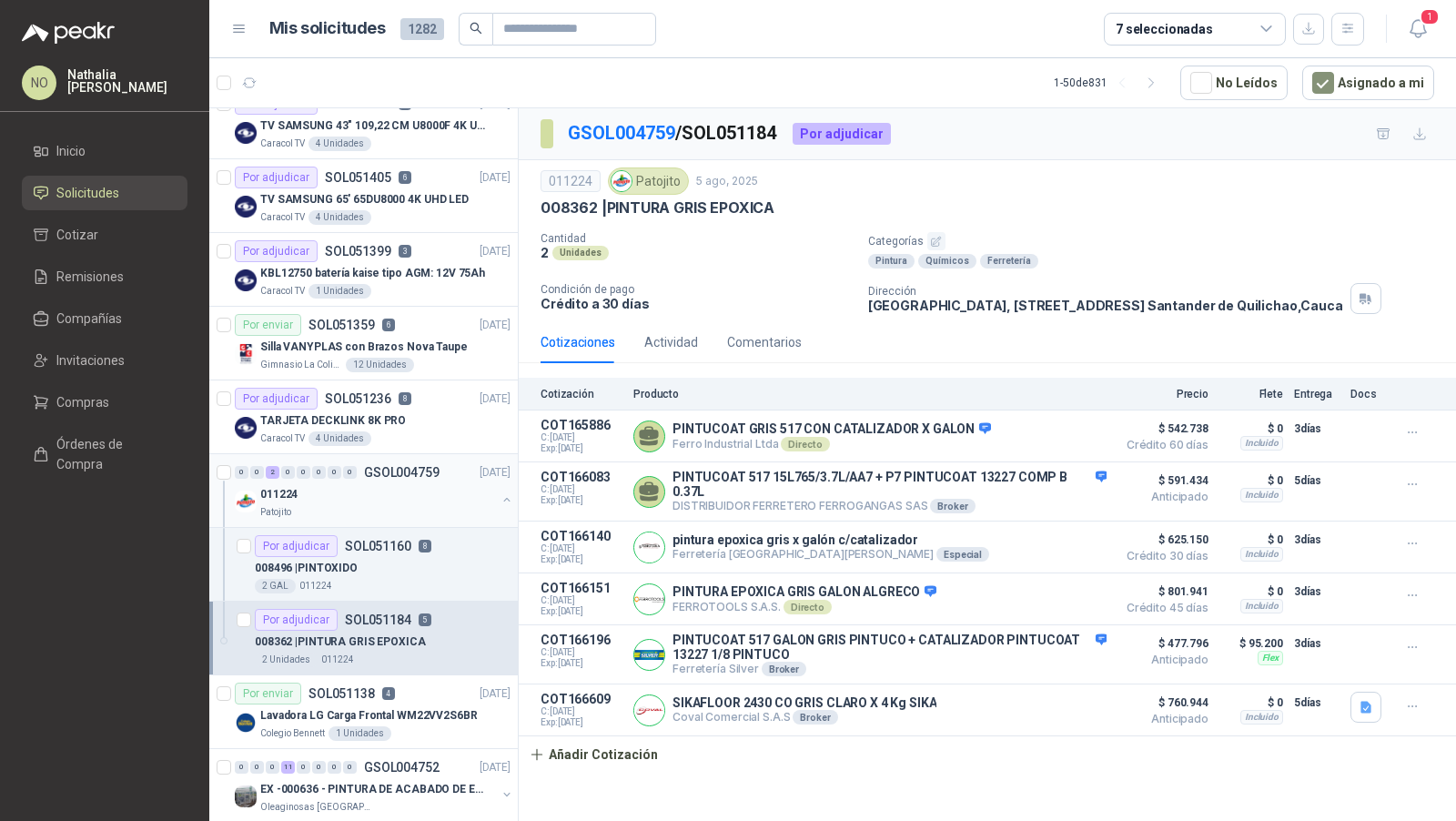
click at [398, 493] on div "011224" at bounding box center [378, 494] width 236 height 22
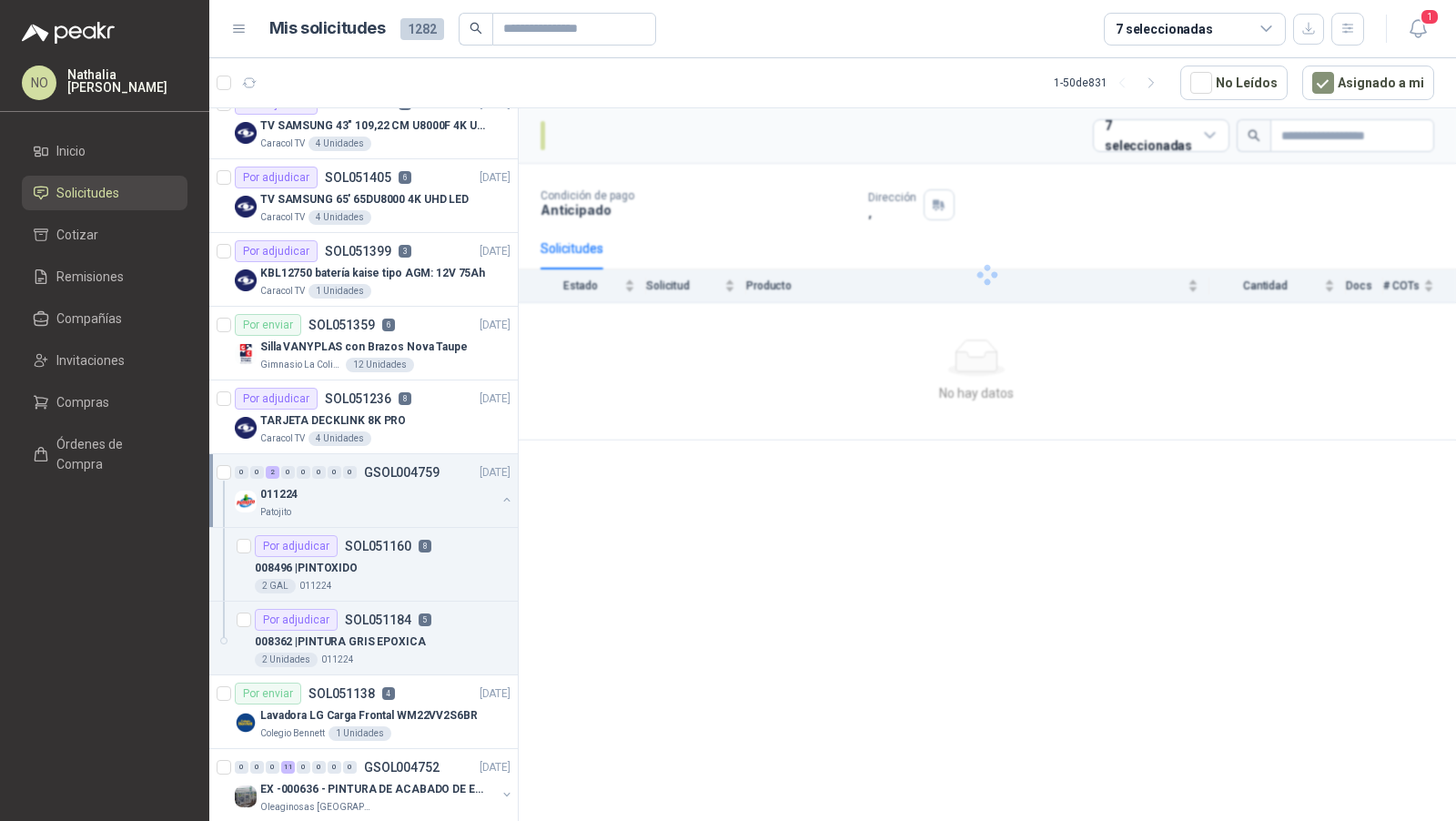
click at [398, 493] on div "011224" at bounding box center [378, 494] width 236 height 22
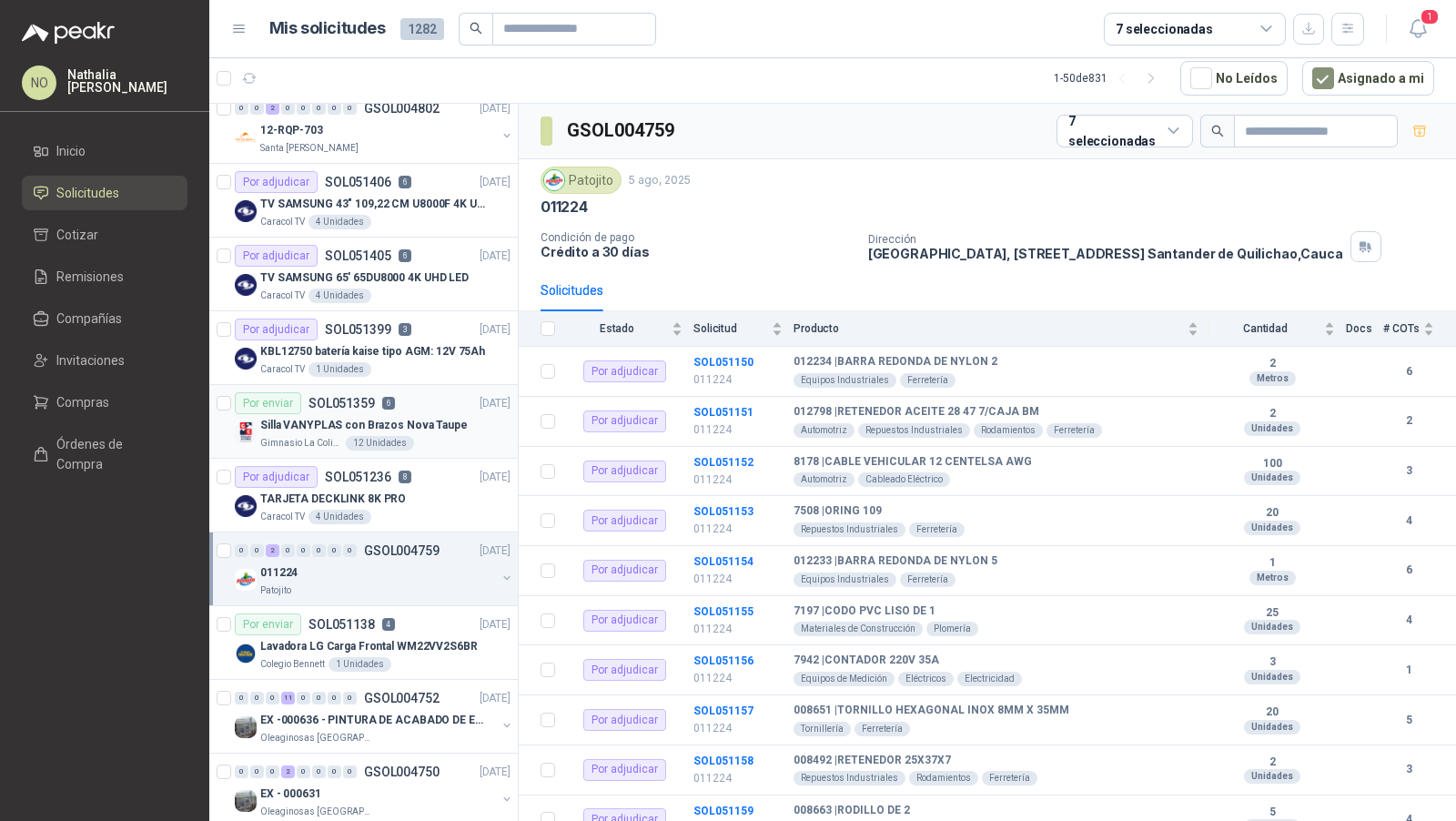
scroll to position [42, 0]
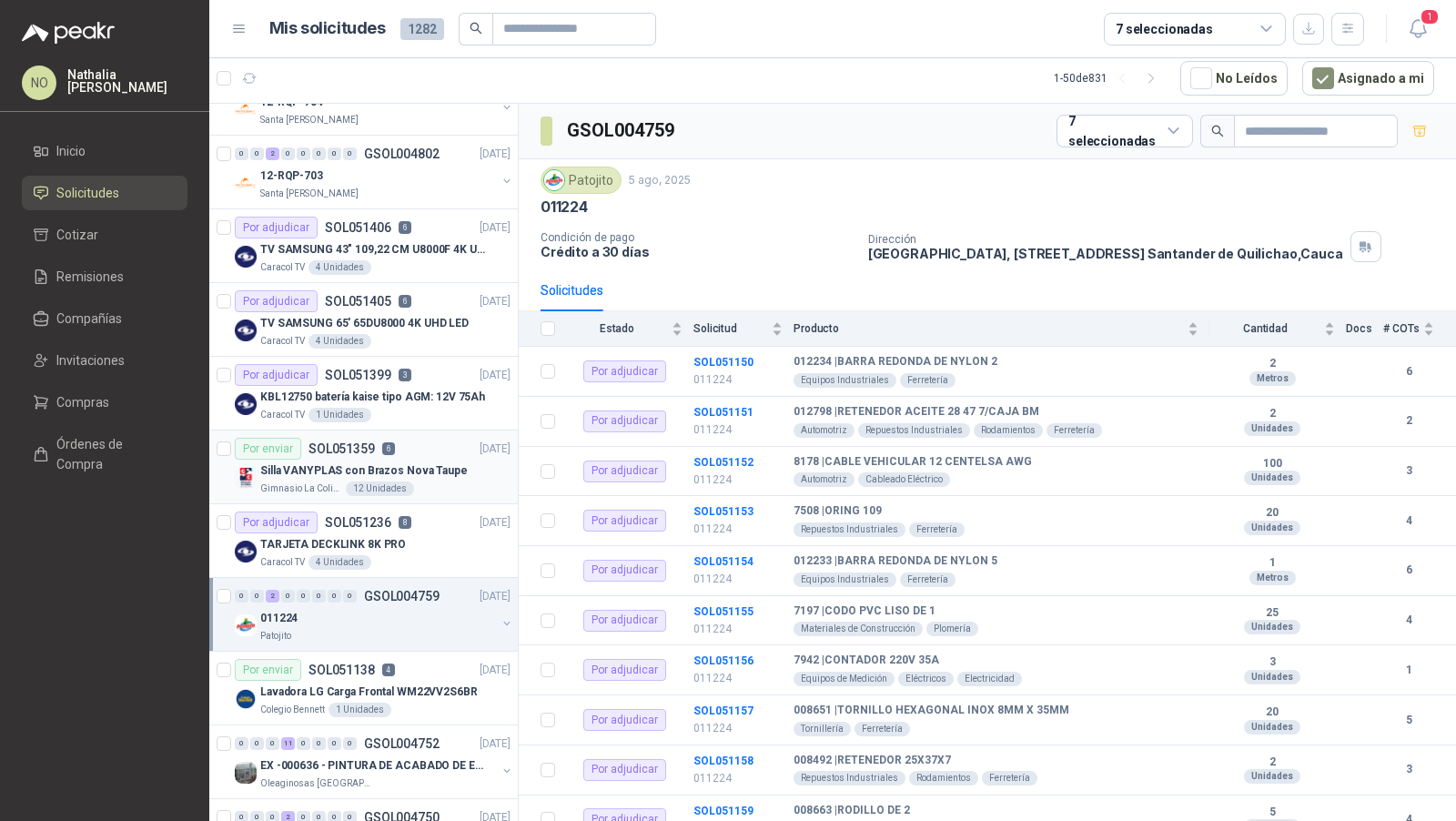
click at [410, 471] on p "Silla VANYPLAS con Brazos Nova Taupe" at bounding box center [364, 472] width 207 height 18
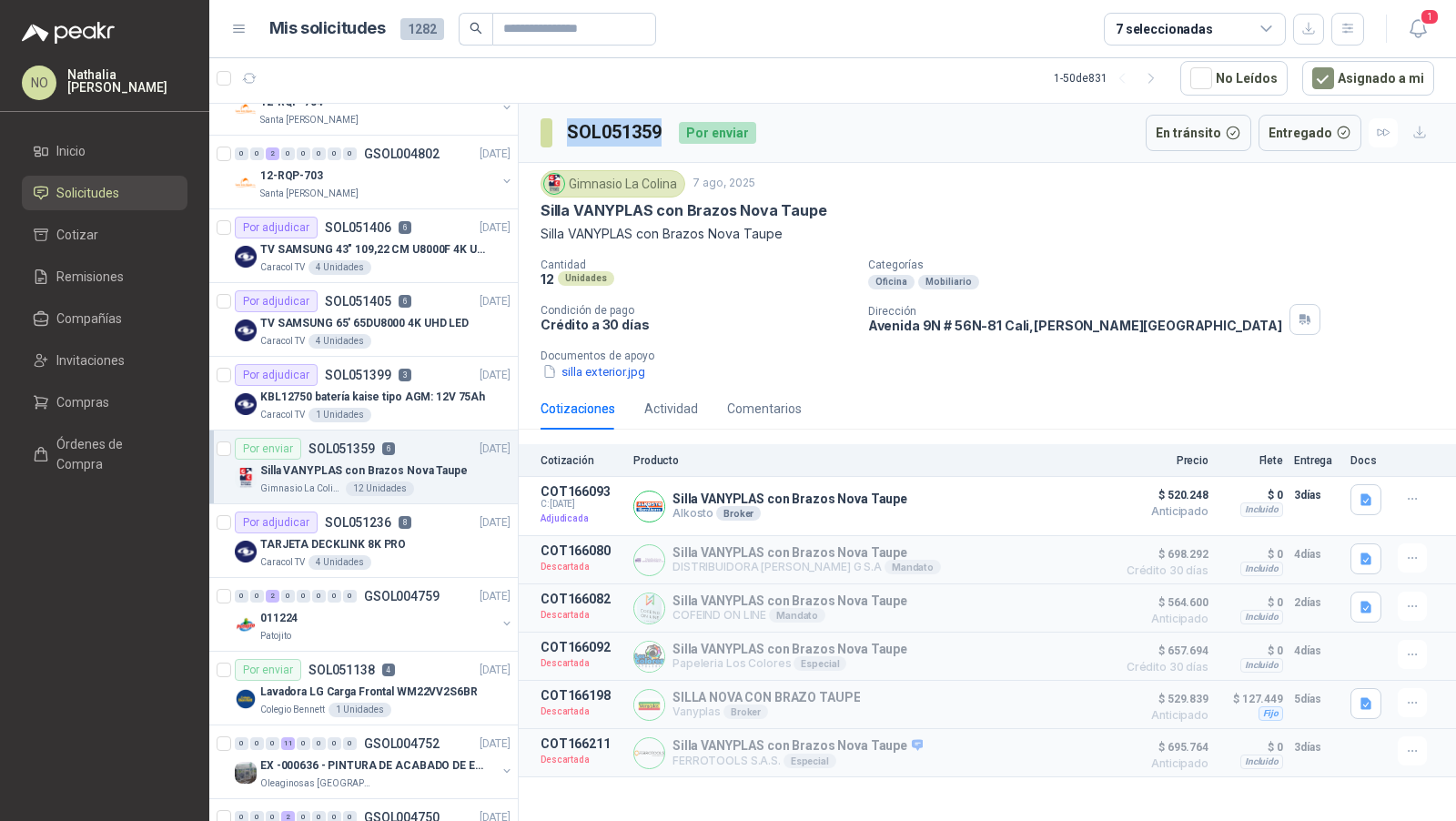
drag, startPoint x: 566, startPoint y: 128, endPoint x: 662, endPoint y: 128, distance: 96.0
click at [662, 128] on section "SOL051359" at bounding box center [603, 133] width 124 height 29
copy h3 "SOL051359"
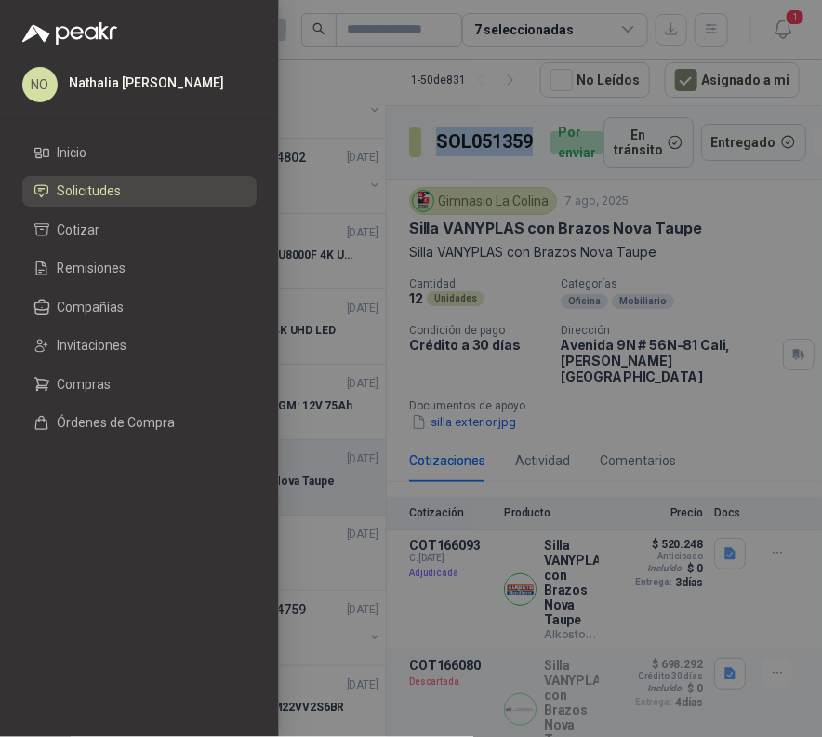
click at [578, 337] on div at bounding box center [411, 368] width 822 height 737
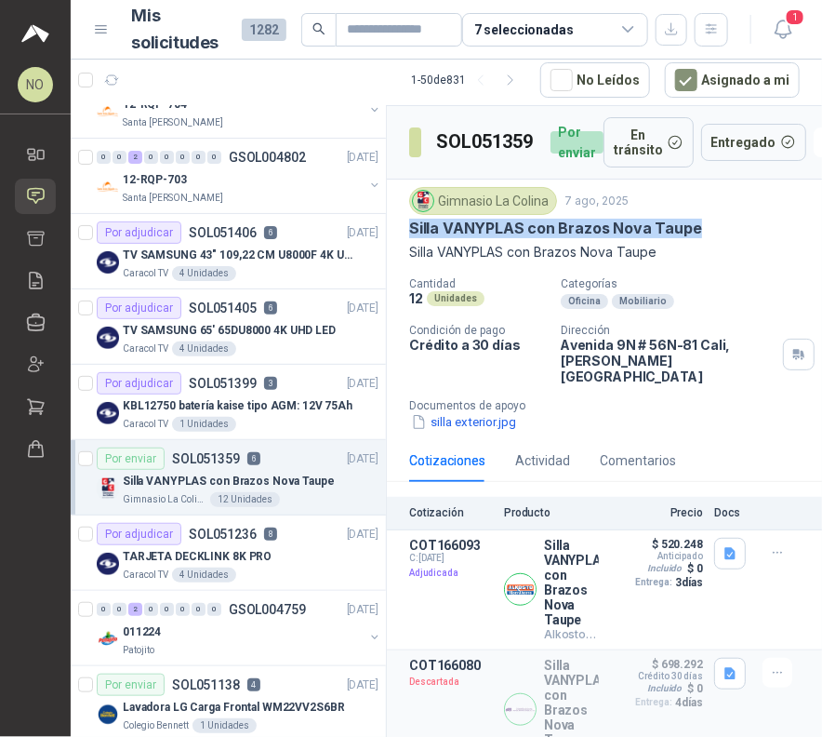
drag, startPoint x: 409, startPoint y: 226, endPoint x: 697, endPoint y: 230, distance: 287.5
click at [697, 230] on div "Silla VANYPLAS con Brazos Nova Taupe" at bounding box center [604, 229] width 391 height 20
copy p "Silla VANYPLAS con Brazos Nova Taupe"
click at [503, 222] on p "Silla VANYPLAS con Brazos Nova Taupe" at bounding box center [555, 229] width 293 height 20
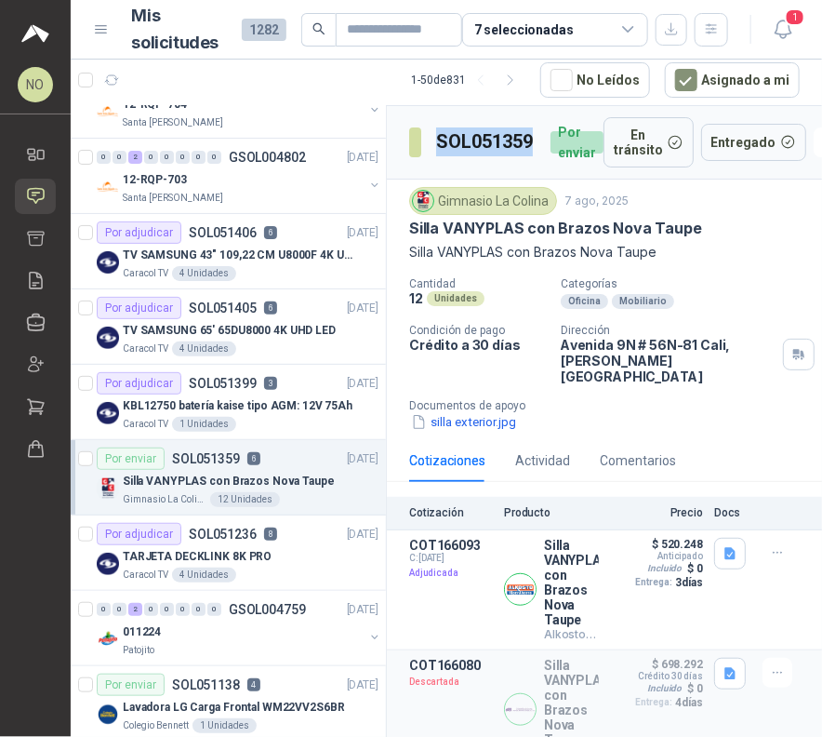
drag, startPoint x: 435, startPoint y: 138, endPoint x: 534, endPoint y: 141, distance: 98.7
click at [534, 141] on h3 "SOL051359" at bounding box center [486, 141] width 100 height 29
copy h3 "SOL051359"
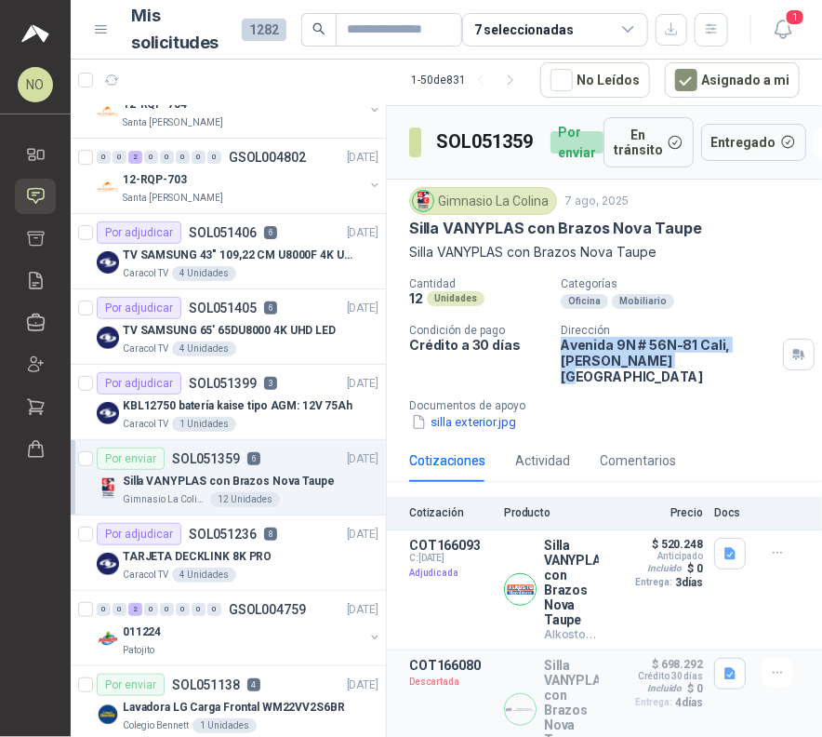
drag, startPoint x: 558, startPoint y: 338, endPoint x: 623, endPoint y: 361, distance: 69.1
click at [623, 361] on p "Avenida 9N # 56N-81 Cali , Valle del Cauca" at bounding box center [668, 360] width 215 height 47
copy p "Avenida 9N # 56N-81 Cali , Valle del Cauca"
drag, startPoint x: 439, startPoint y: 203, endPoint x: 548, endPoint y: 203, distance: 108.8
click at [548, 203] on div "Gimnasio La Colina" at bounding box center [483, 201] width 148 height 28
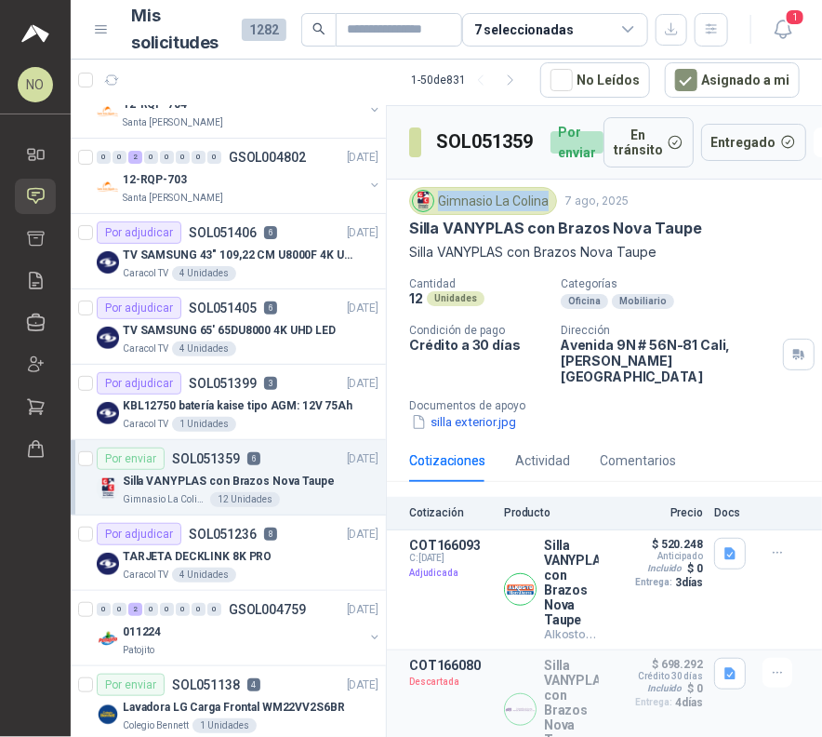
copy div "Gimnasio La Colina"
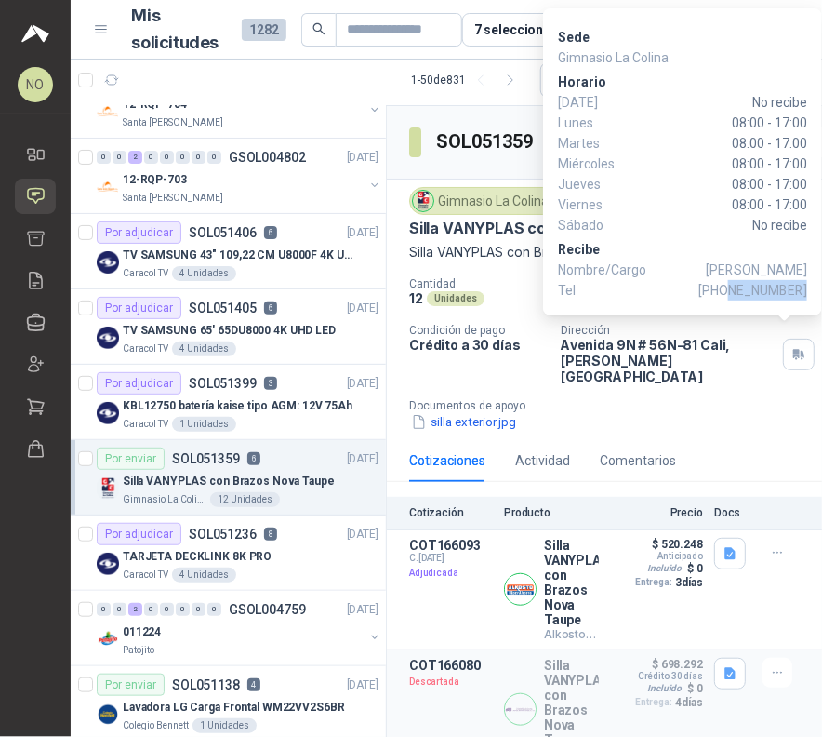
drag, startPoint x: 737, startPoint y: 291, endPoint x: 806, endPoint y: 291, distance: 68.8
click at [807, 291] on span "+57 3155944556" at bounding box center [753, 290] width 109 height 20
copy span "3155944556"
drag, startPoint x: 706, startPoint y: 269, endPoint x: 806, endPoint y: 272, distance: 99.6
click at [806, 272] on span "María Isabel Luna" at bounding box center [756, 270] width 101 height 20
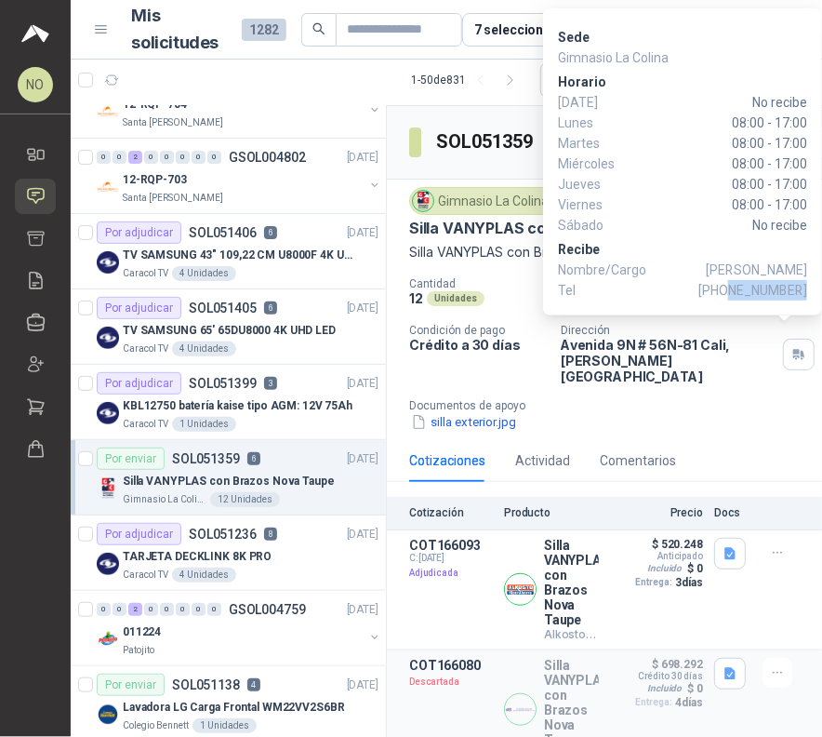
copy span "María Isabel Luna"
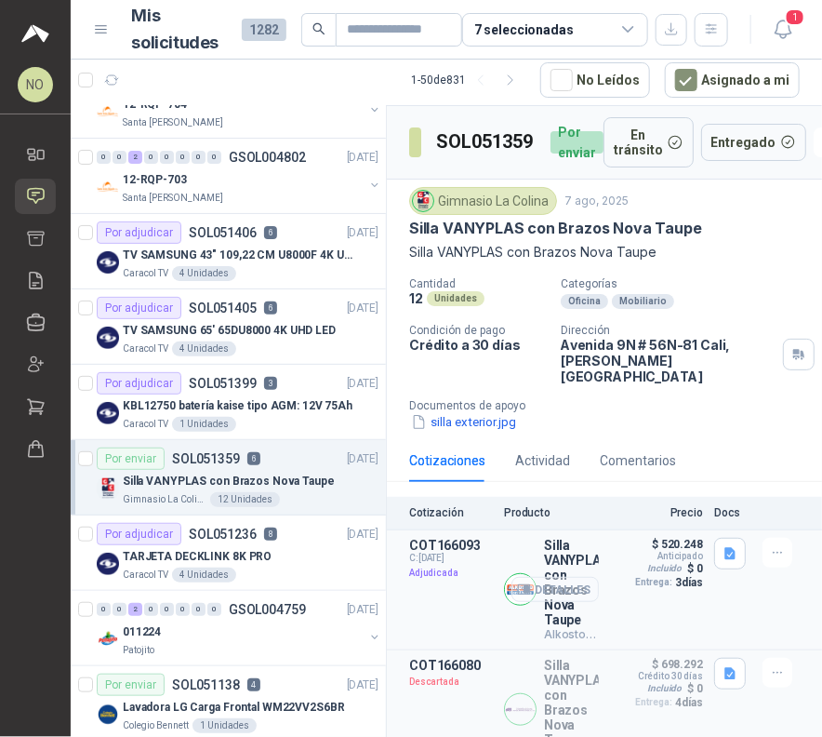
click at [551, 577] on button "Detalles" at bounding box center [555, 589] width 87 height 25
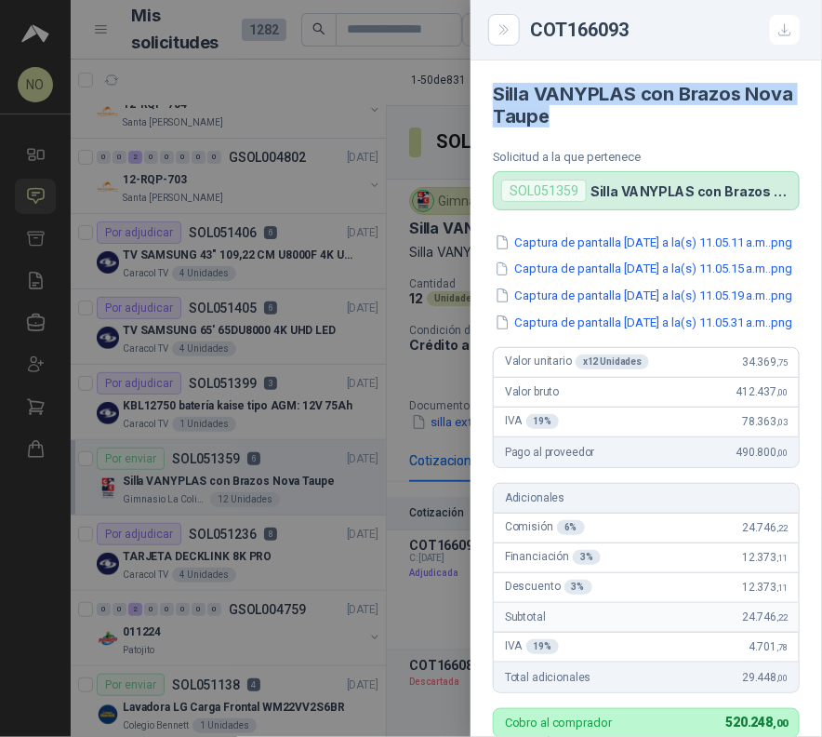
drag, startPoint x: 494, startPoint y: 89, endPoint x: 630, endPoint y: 112, distance: 137.6
click at [630, 112] on h4 "Silla VANYPLAS con Brazos Nova Taupe" at bounding box center [646, 105] width 307 height 45
copy h4 "Silla VANYPLAS con Brazos Nova Taupe"
click at [396, 313] on div at bounding box center [411, 368] width 822 height 737
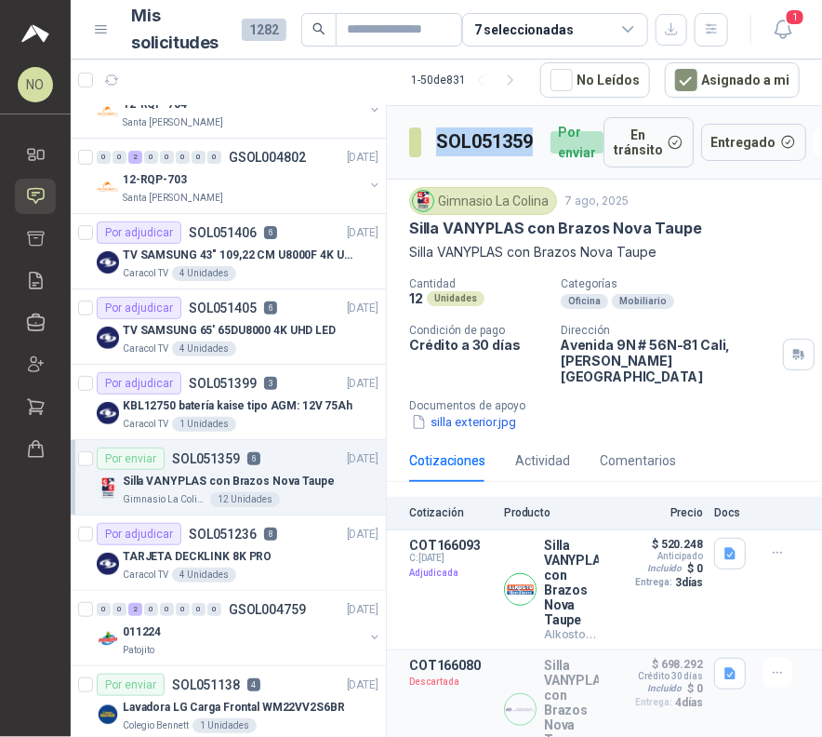
drag, startPoint x: 447, startPoint y: 134, endPoint x: 533, endPoint y: 140, distance: 85.8
click at [533, 140] on h3 "SOL051359" at bounding box center [486, 141] width 100 height 29
copy h3 "SOL051359"
click at [530, 577] on button "Detalles" at bounding box center [555, 589] width 87 height 25
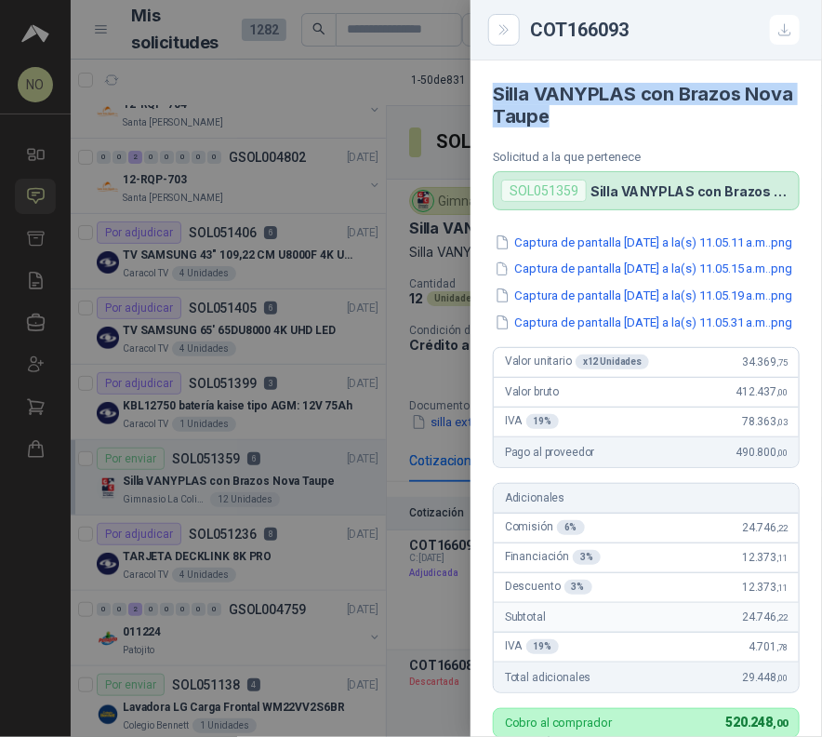
drag, startPoint x: 492, startPoint y: 85, endPoint x: 620, endPoint y: 121, distance: 133.4
click at [620, 121] on article "Silla VANYPLAS con Brazos Nova Taupe Solicitud a la que pertenece SOL051359 Sil…" at bounding box center [647, 135] width 352 height 150
copy h4 "Silla VANYPLAS con Brazos Nova Taupe"
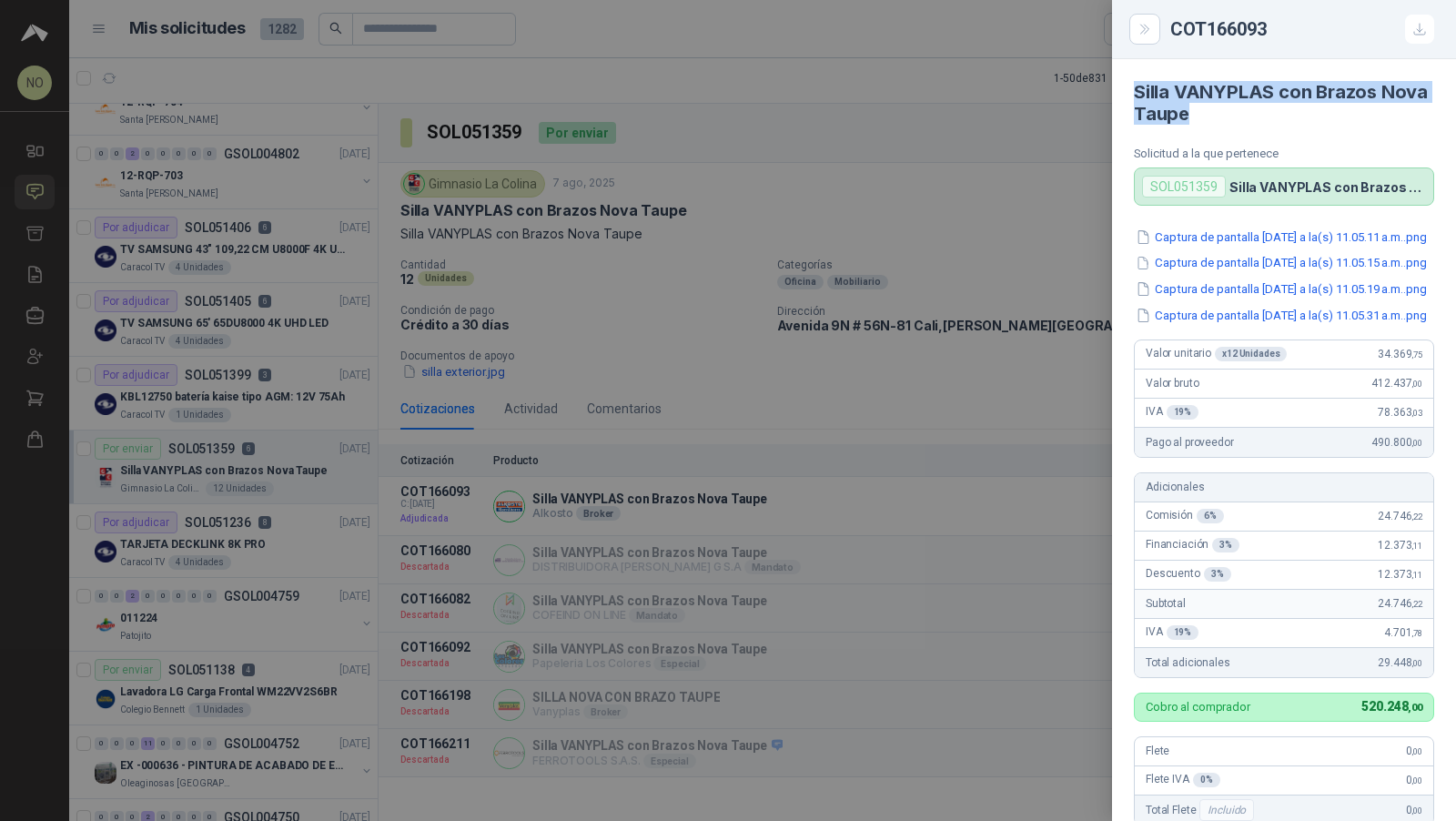
click at [602, 277] on div at bounding box center [728, 410] width 1456 height 821
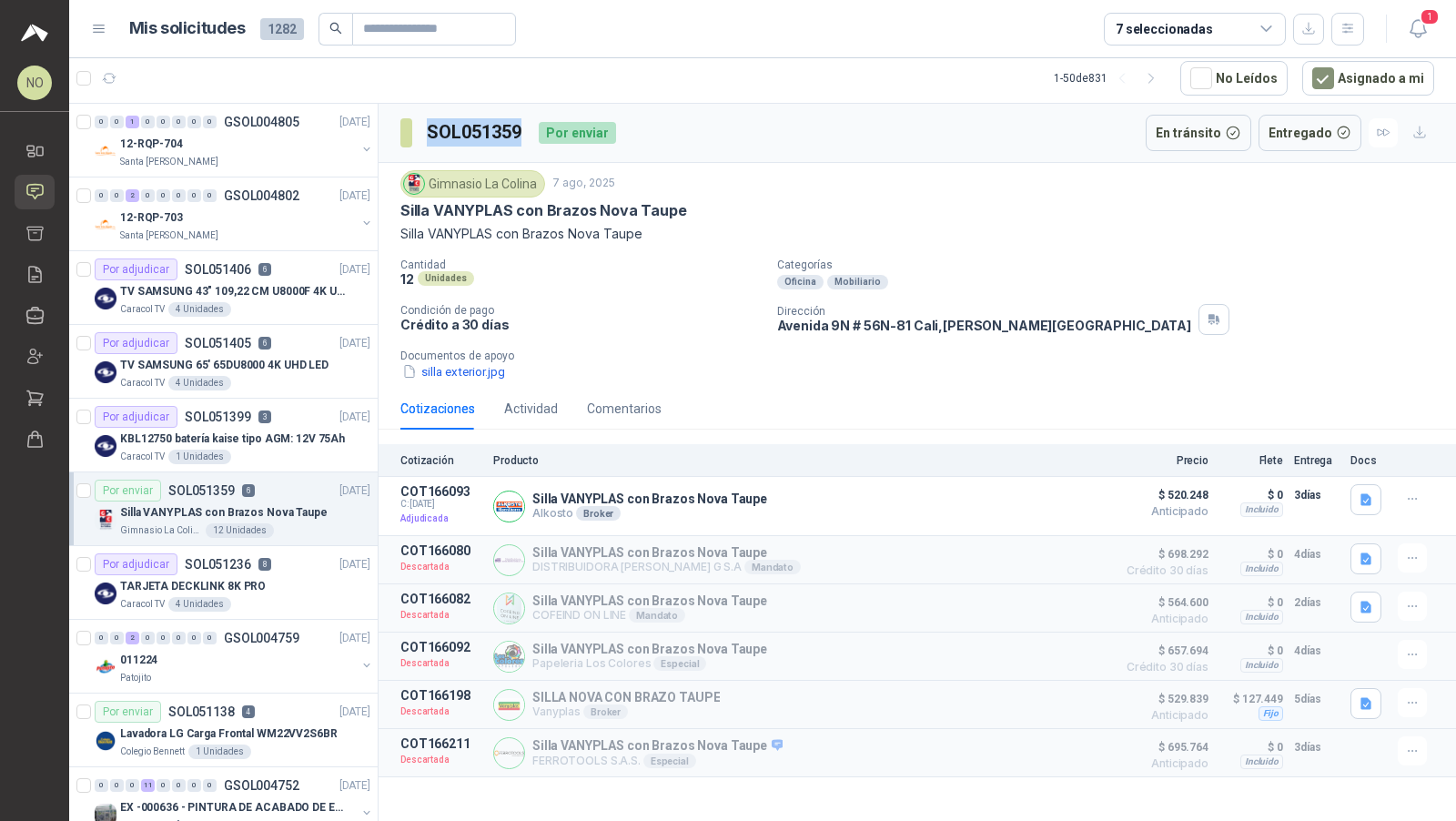
drag, startPoint x: 428, startPoint y: 131, endPoint x: 526, endPoint y: 136, distance: 98.1
click at [526, 136] on div "SOL051359 Por enviar" at bounding box center [508, 132] width 215 height 36
click at [1036, 502] on icon "button" at bounding box center [1033, 507] width 14 height 14
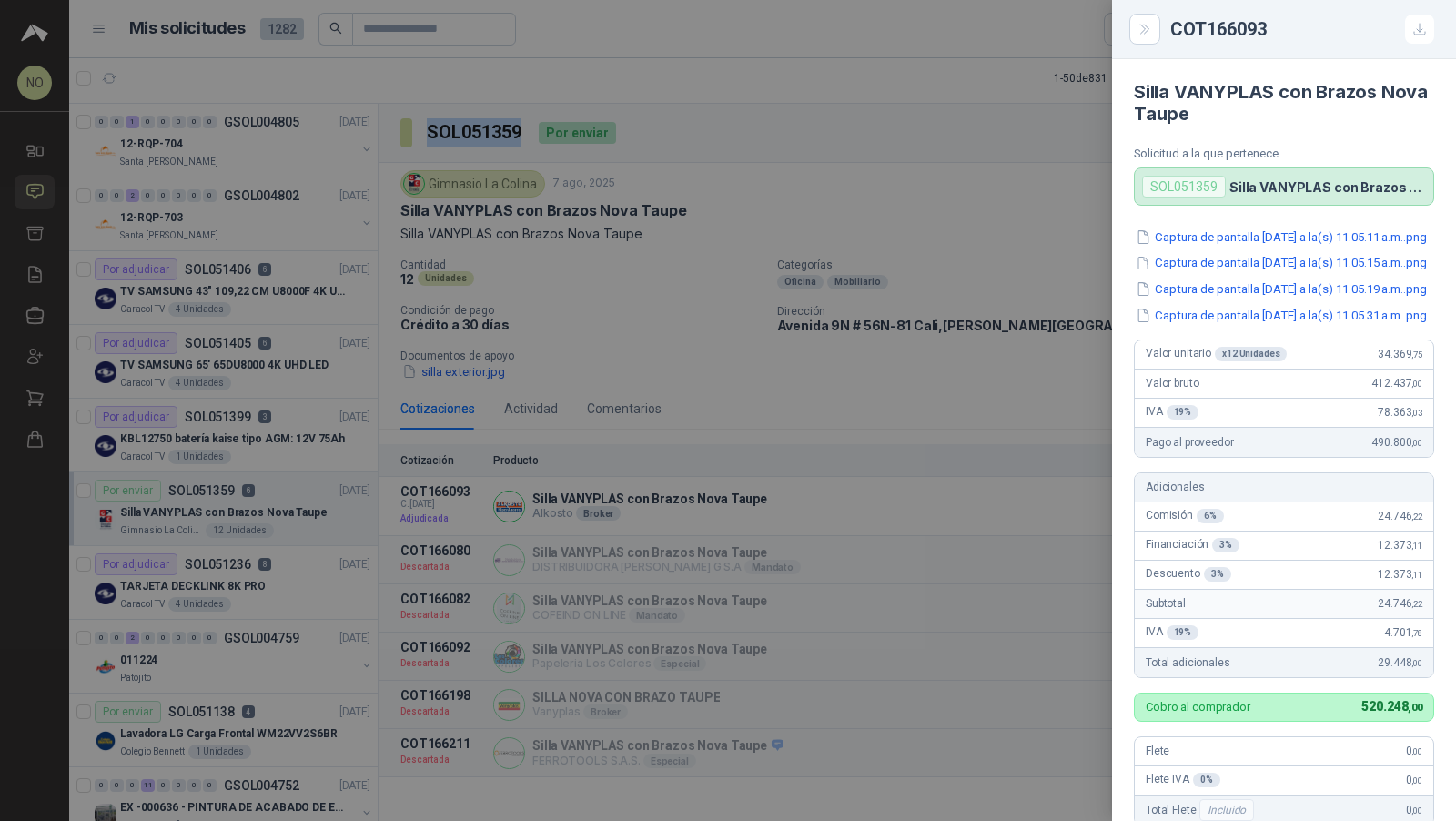
click at [660, 402] on div at bounding box center [728, 410] width 1456 height 821
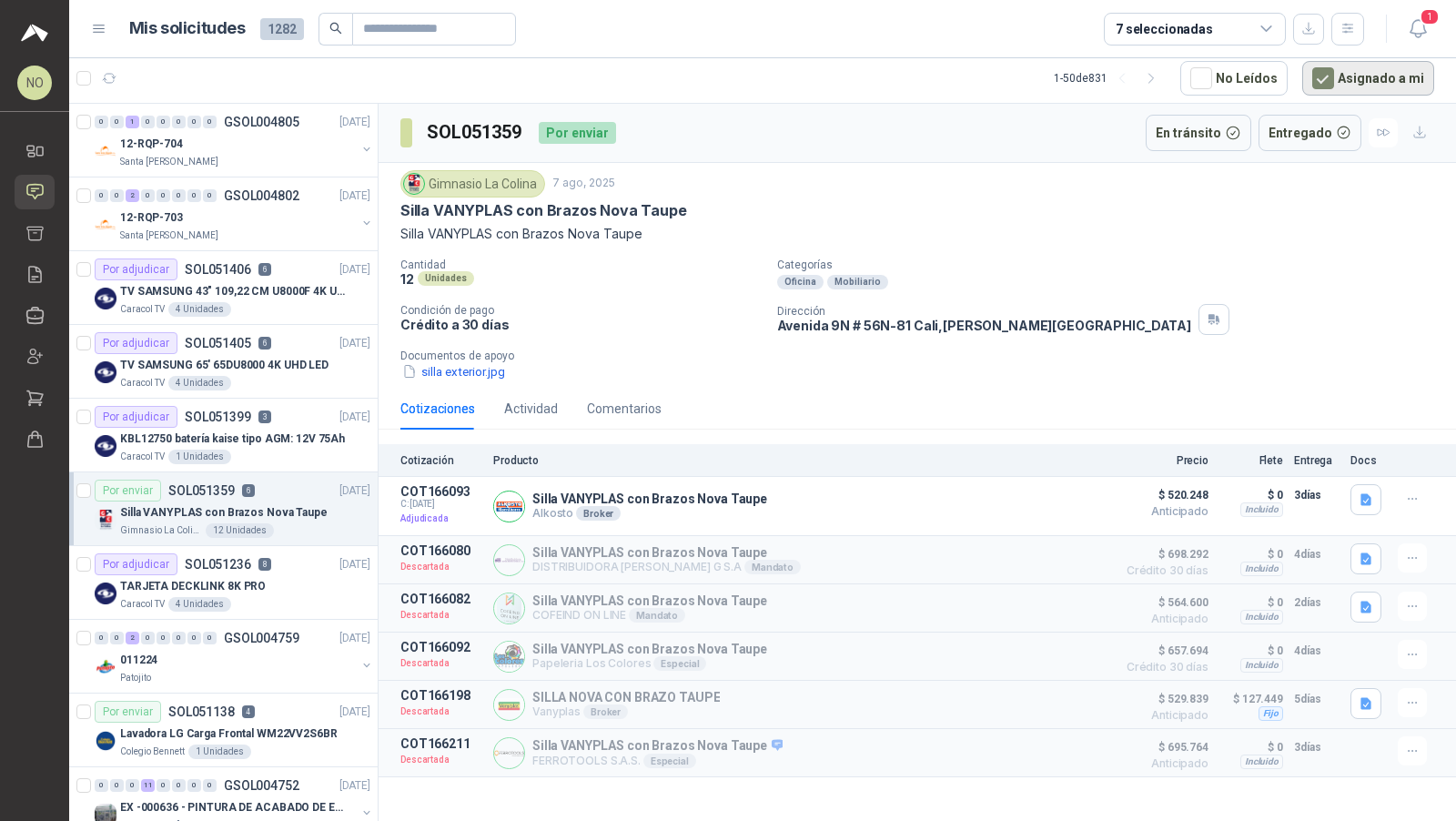
click at [1353, 83] on button "Asignado a mi" at bounding box center [1368, 77] width 132 height 34
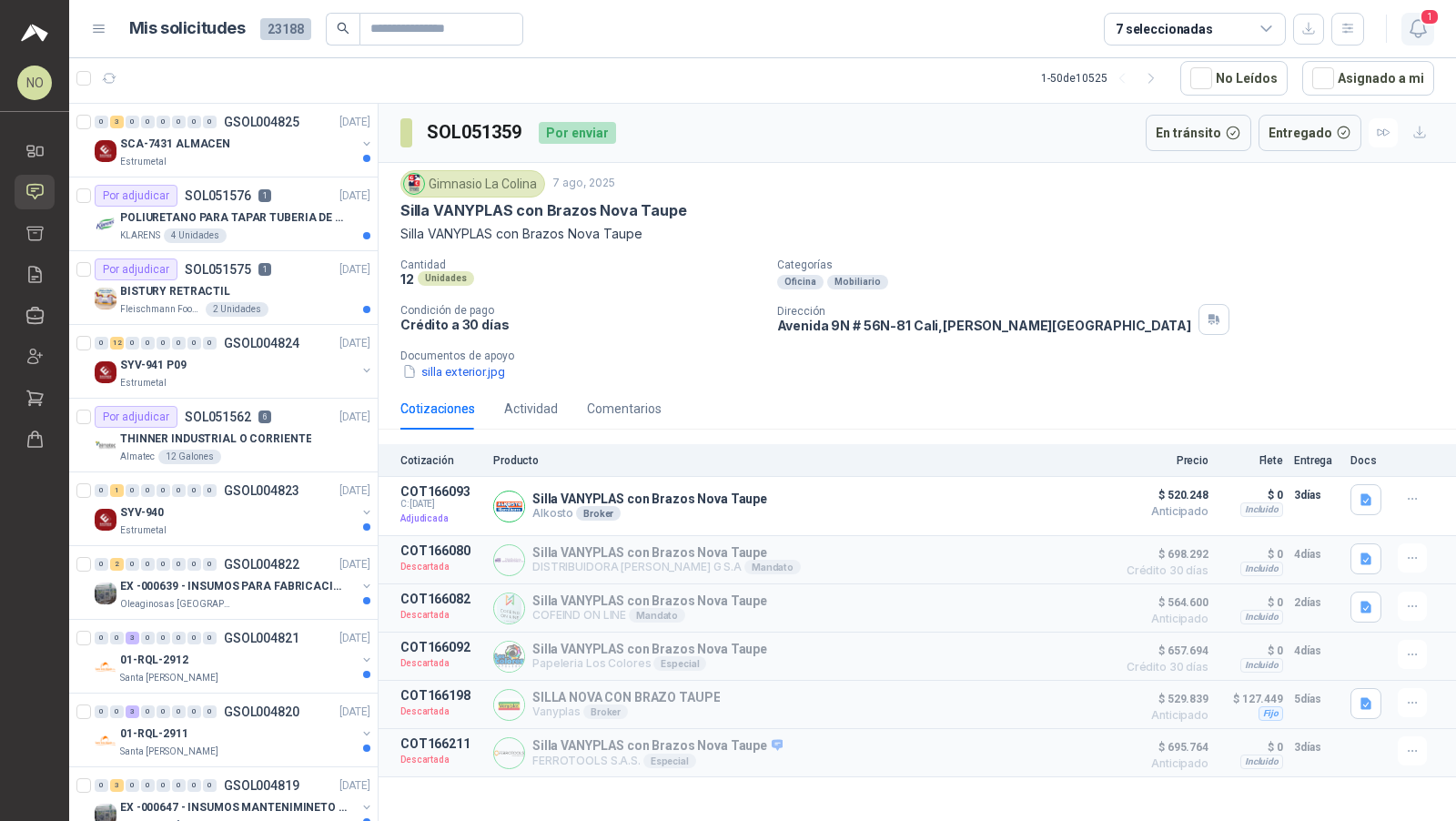
click at [1429, 32] on icon "button" at bounding box center [1418, 28] width 23 height 23
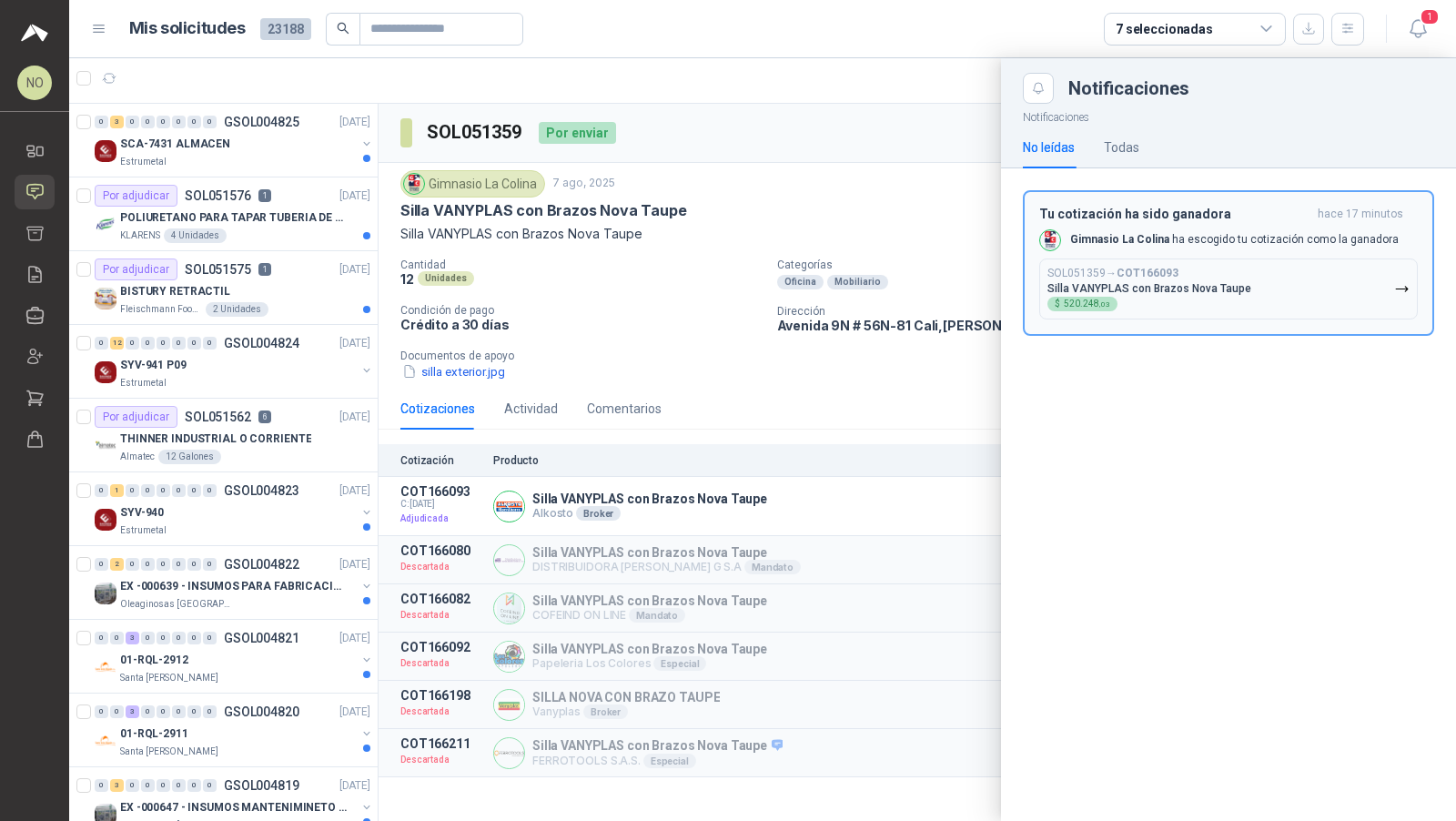
click at [1268, 222] on div "Tu cotización ha sido ganadora hace 17 minutos Gimnasio La Colina ha escogido t…" at bounding box center [1228, 262] width 379 height 113
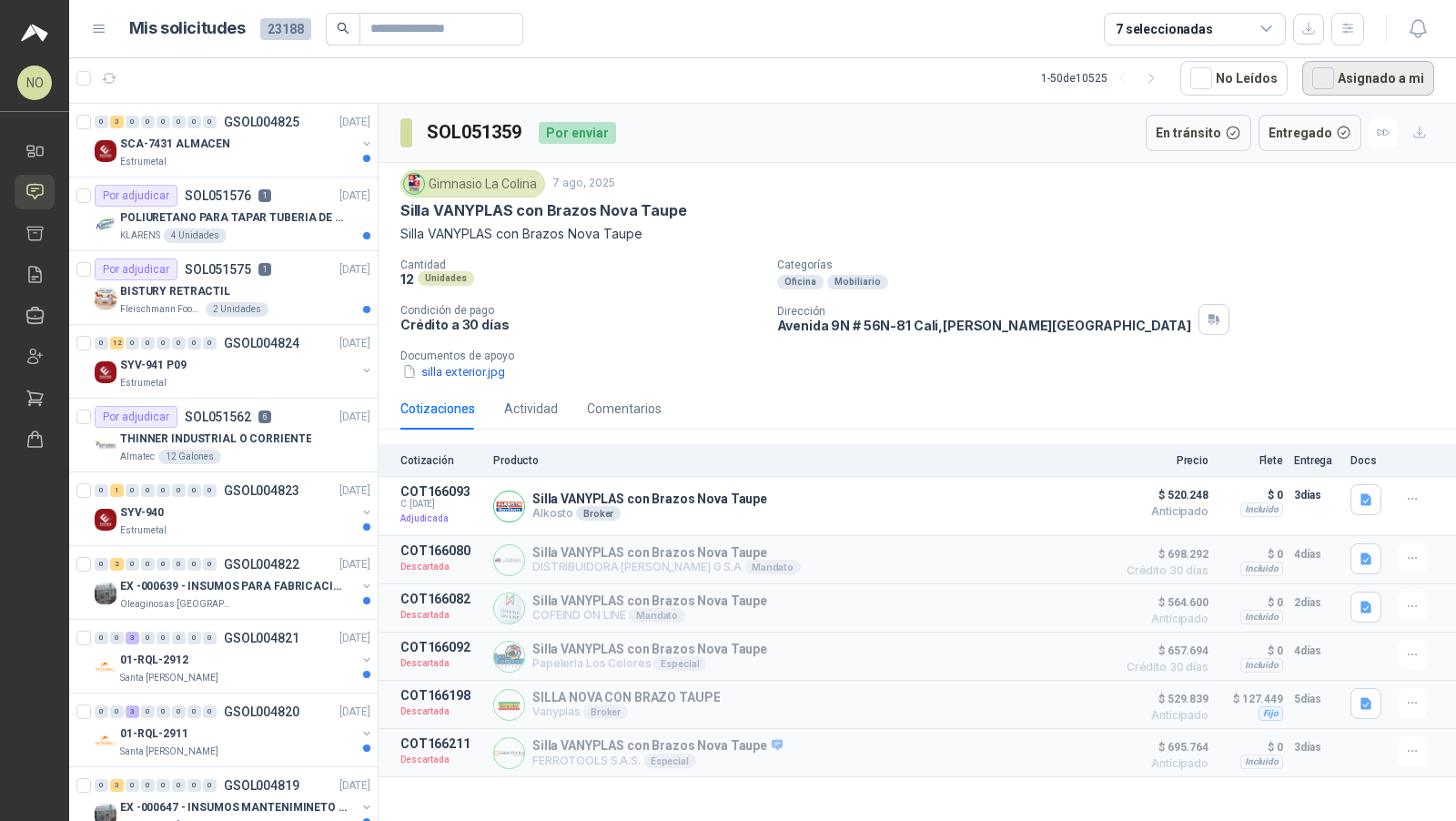
click at [1340, 69] on button "Asignado a mi" at bounding box center [1368, 77] width 132 height 34
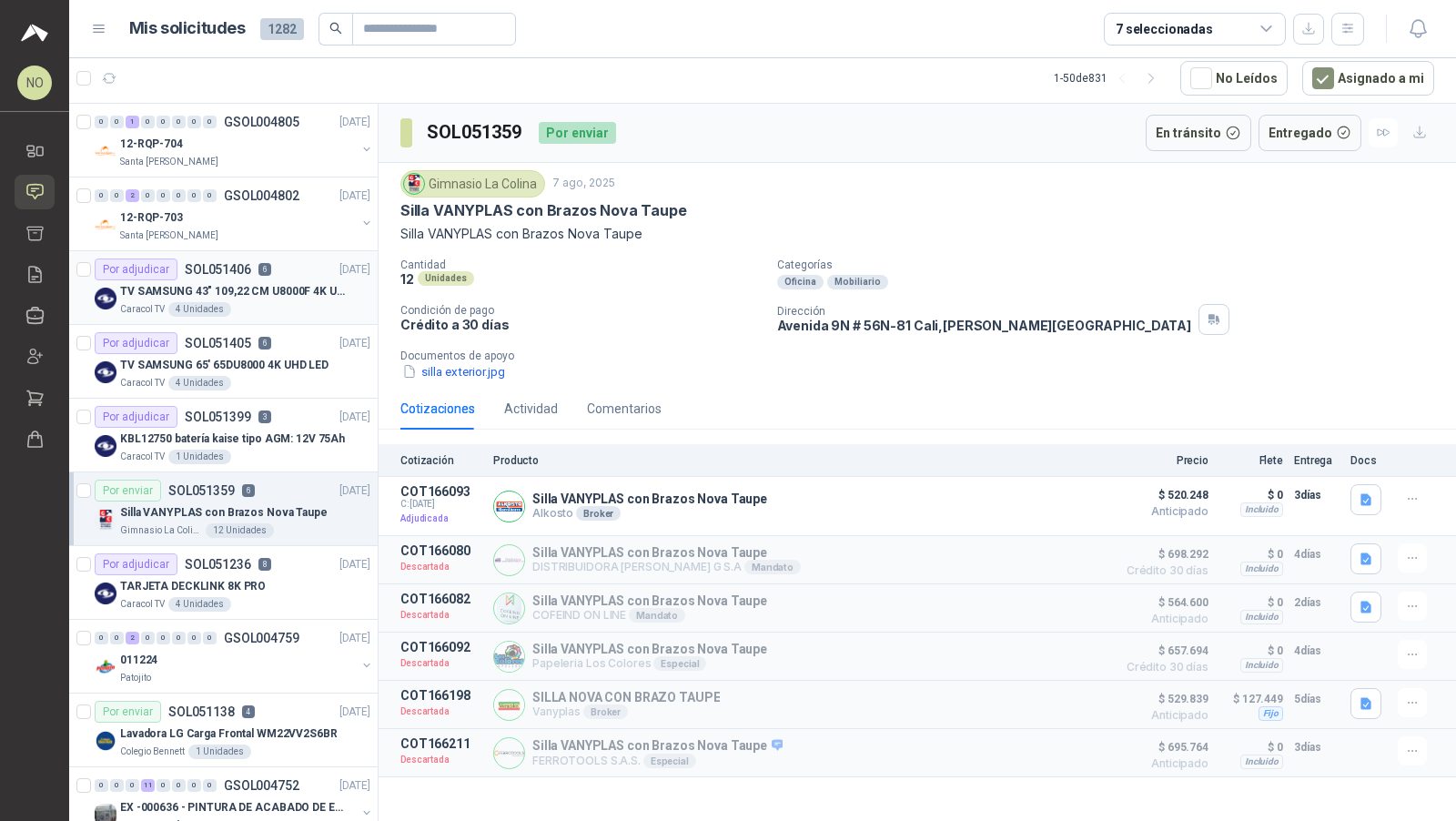
click at [238, 294] on p "TV SAMSUNG 43" 109,22 CM U8000F 4K UHD" at bounding box center [234, 292] width 227 height 18
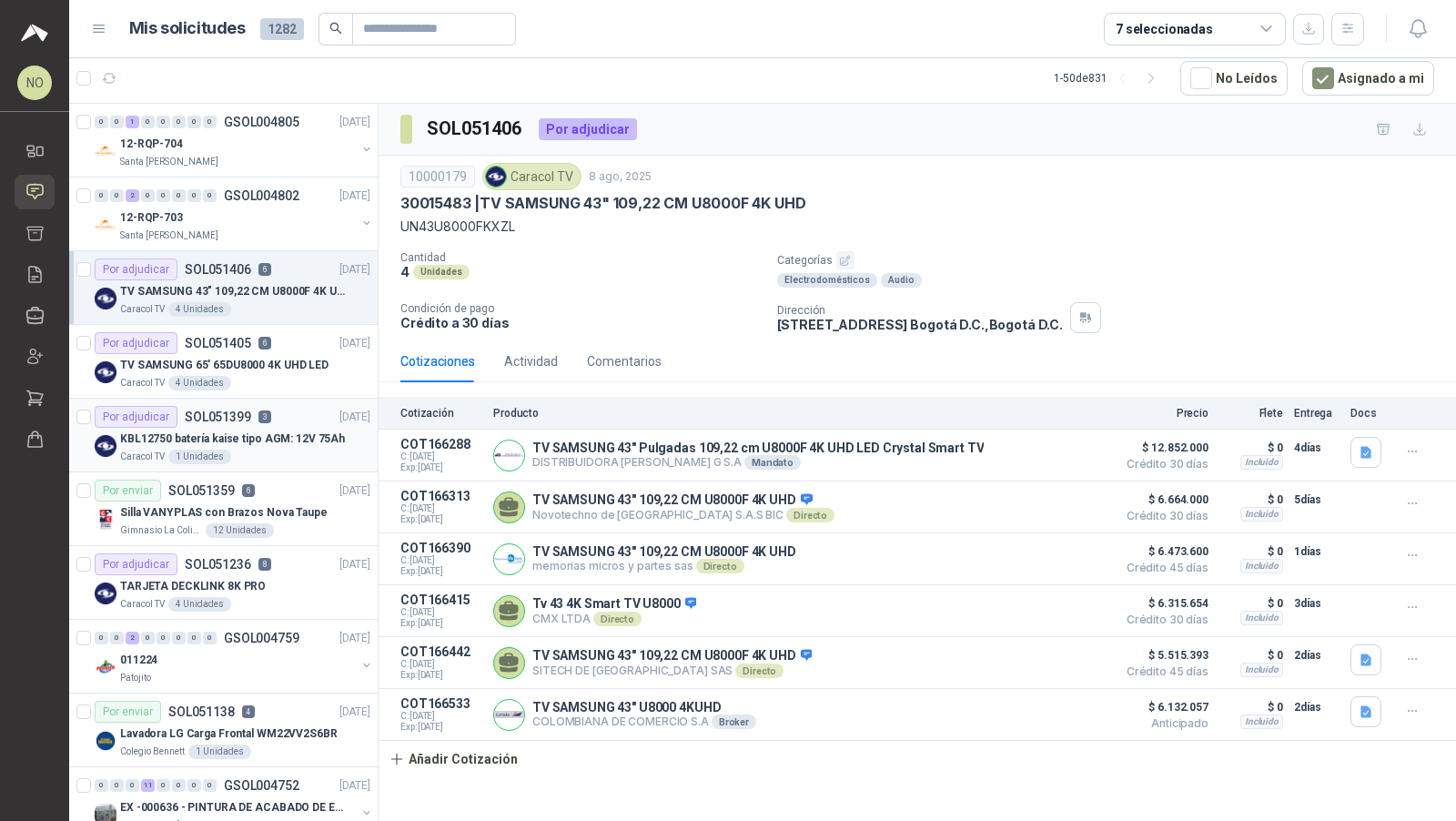
click at [264, 442] on p "KBL12750 batería kaise tipo AGM: 12V 75Ah" at bounding box center [233, 439] width 225 height 18
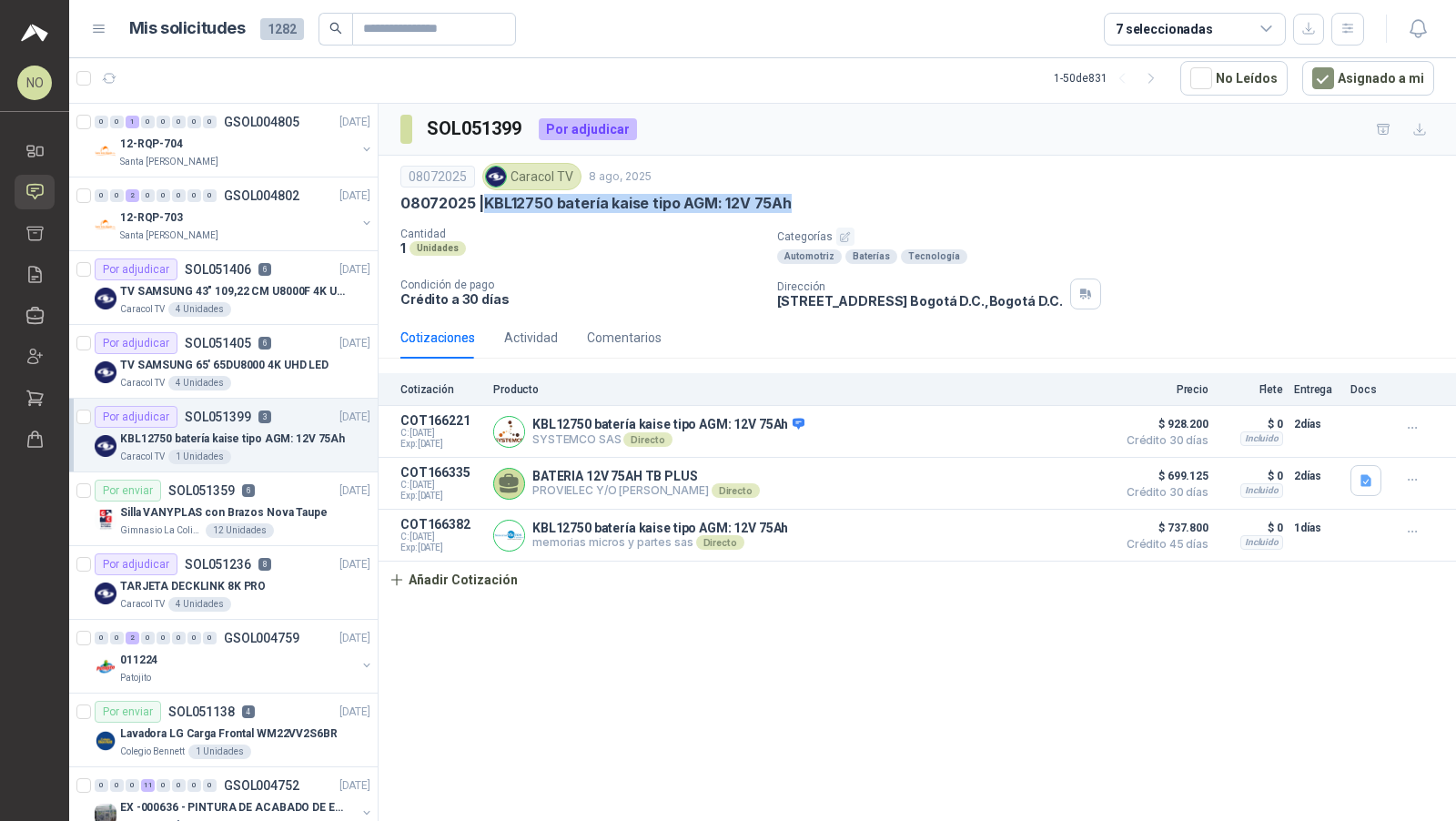
drag, startPoint x: 488, startPoint y: 203, endPoint x: 807, endPoint y: 203, distance: 319.0
click at [807, 203] on div "08072025 | KBL12750 batería kaise tipo AGM: 12V 75Ah" at bounding box center [917, 204] width 1034 height 20
click at [484, 204] on p "08072025 | KBL12750 batería kaise tipo AGM: 12V 75Ah" at bounding box center [596, 204] width 391 height 20
drag, startPoint x: 484, startPoint y: 204, endPoint x: 835, endPoint y: 199, distance: 351.0
click at [836, 199] on div "08072025 | KBL12750 batería kaise tipo AGM: 12V 75Ah" at bounding box center [917, 204] width 1034 height 20
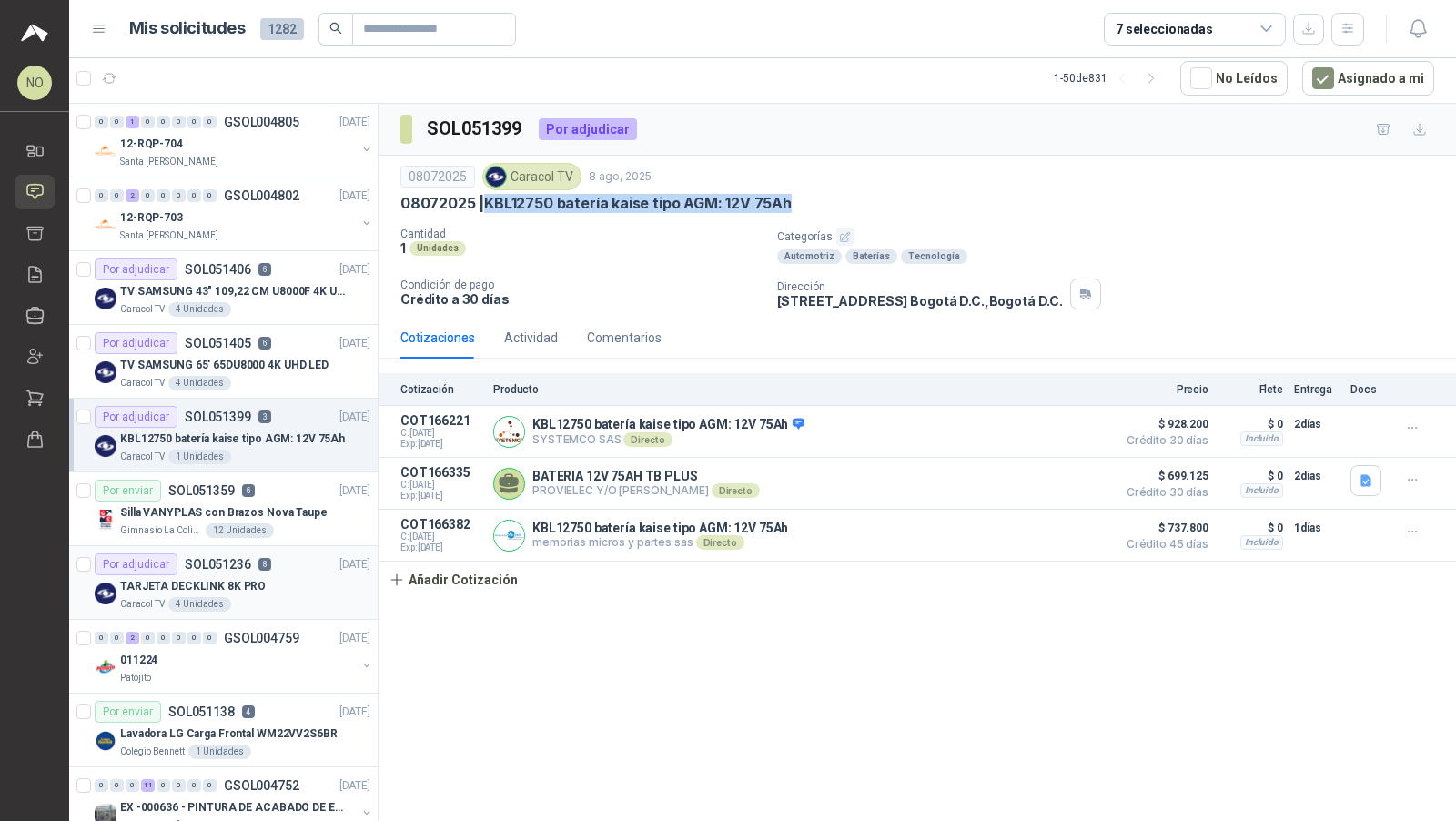
click at [236, 578] on p "TARJETA DECKLINK 8K PRO" at bounding box center [193, 587] width 146 height 18
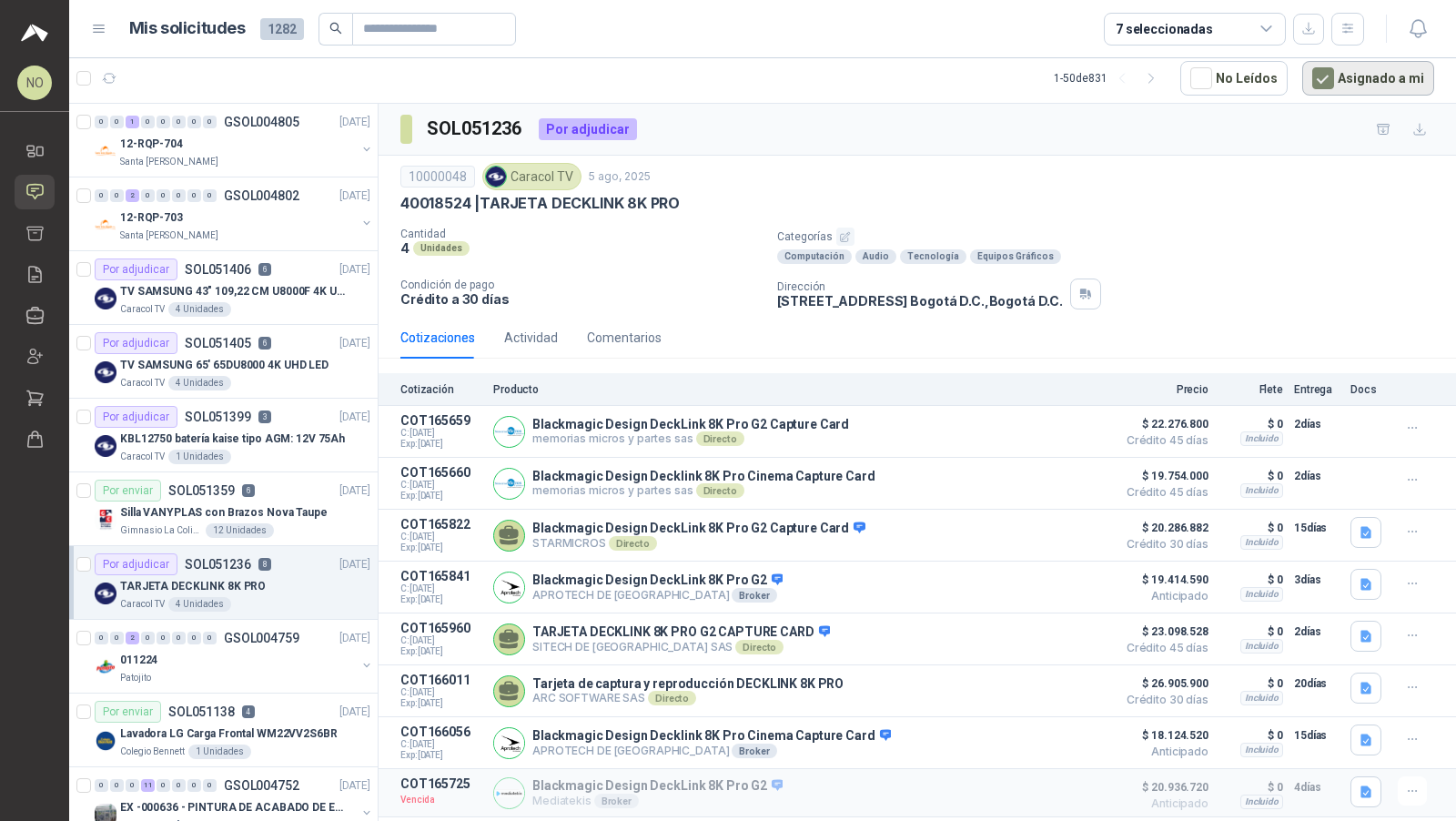
click at [1370, 76] on button "Asignado a mi" at bounding box center [1368, 77] width 132 height 34
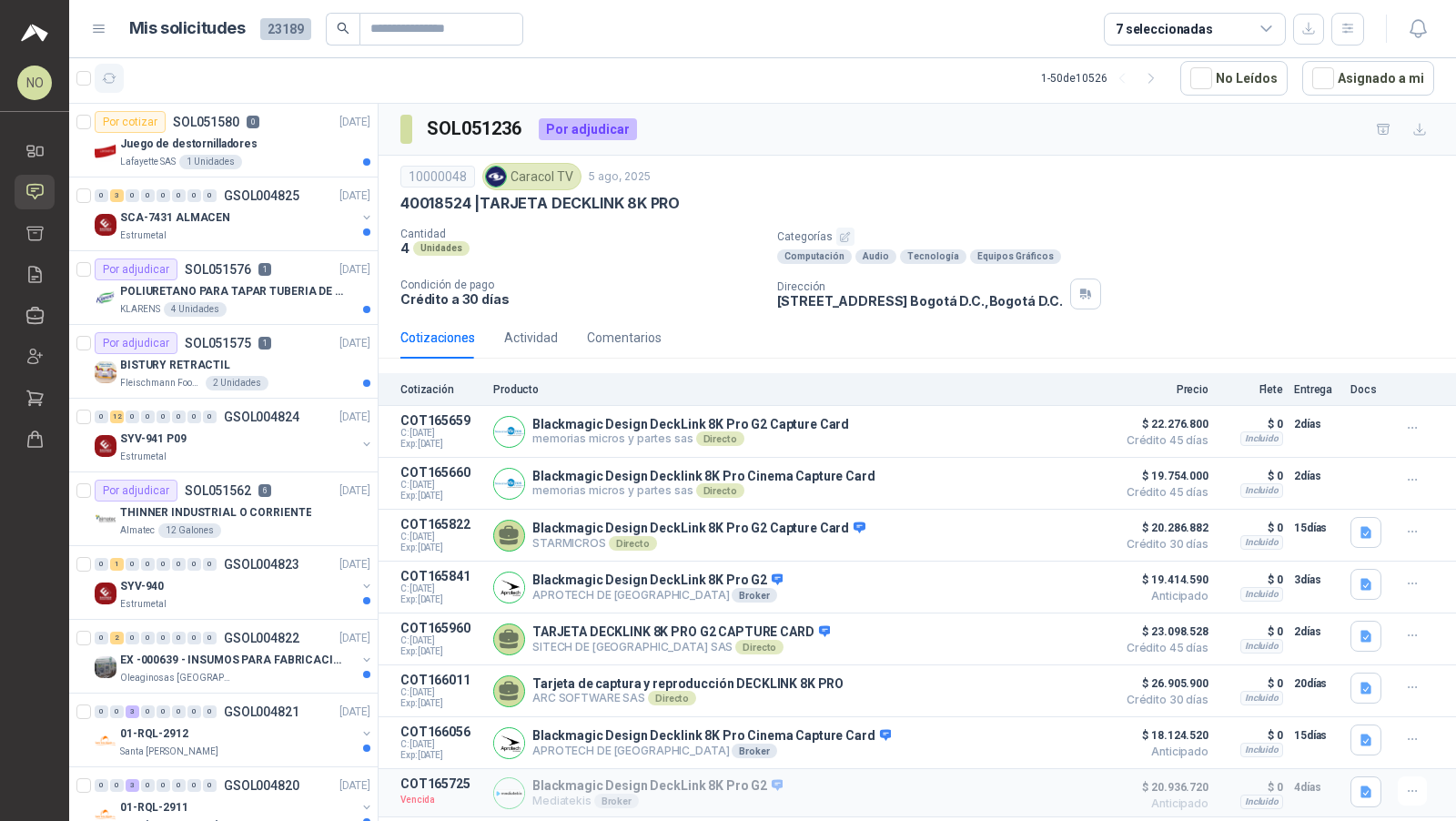
click at [119, 77] on button "button" at bounding box center [110, 78] width 29 height 29
click at [249, 286] on p "POLIURETANO PARA TAPAR TUBERIA DE SENSORES DE NIVEL DEL BANCO DE HIELO" at bounding box center [234, 292] width 227 height 18
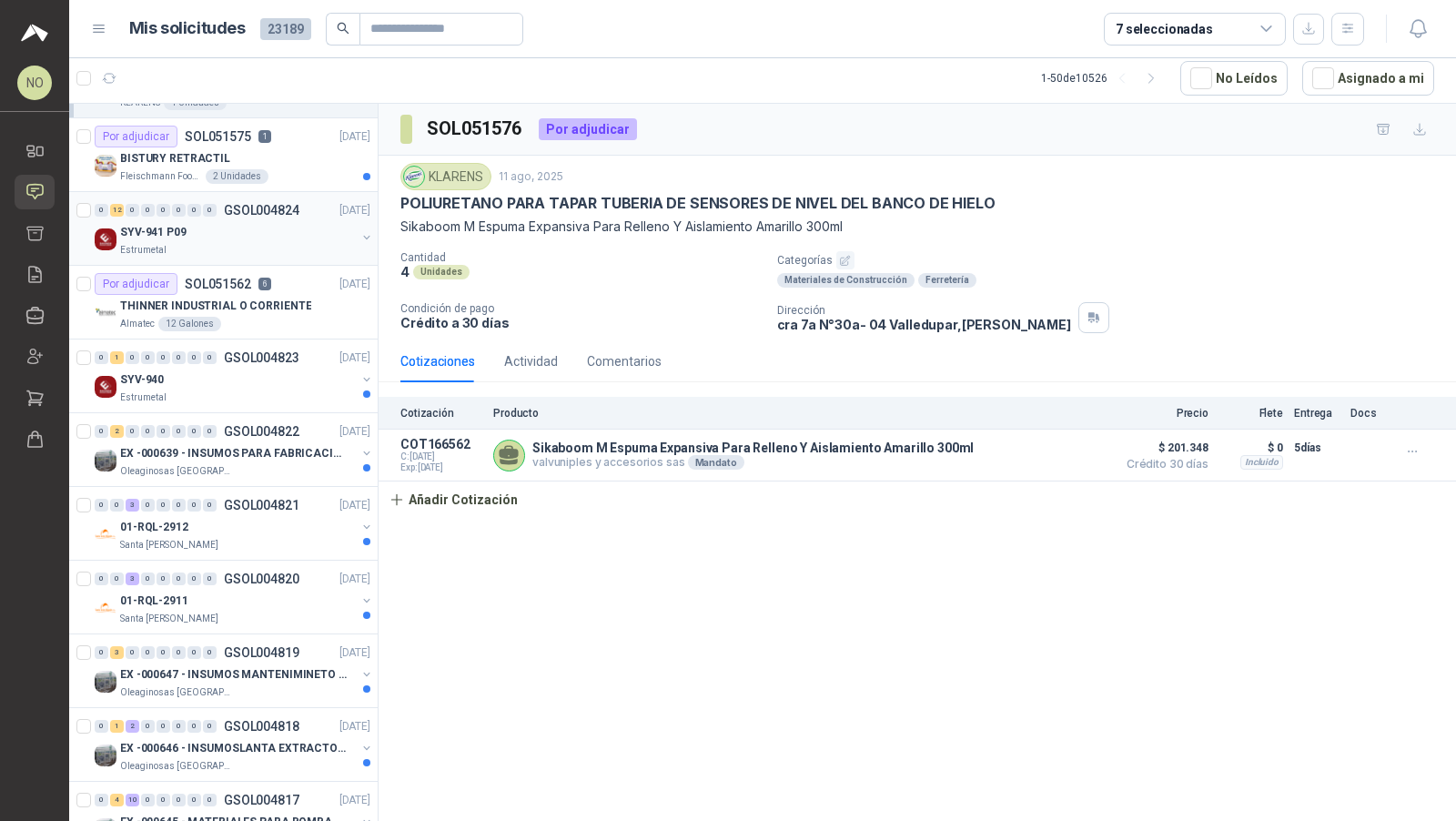
scroll to position [242, 0]
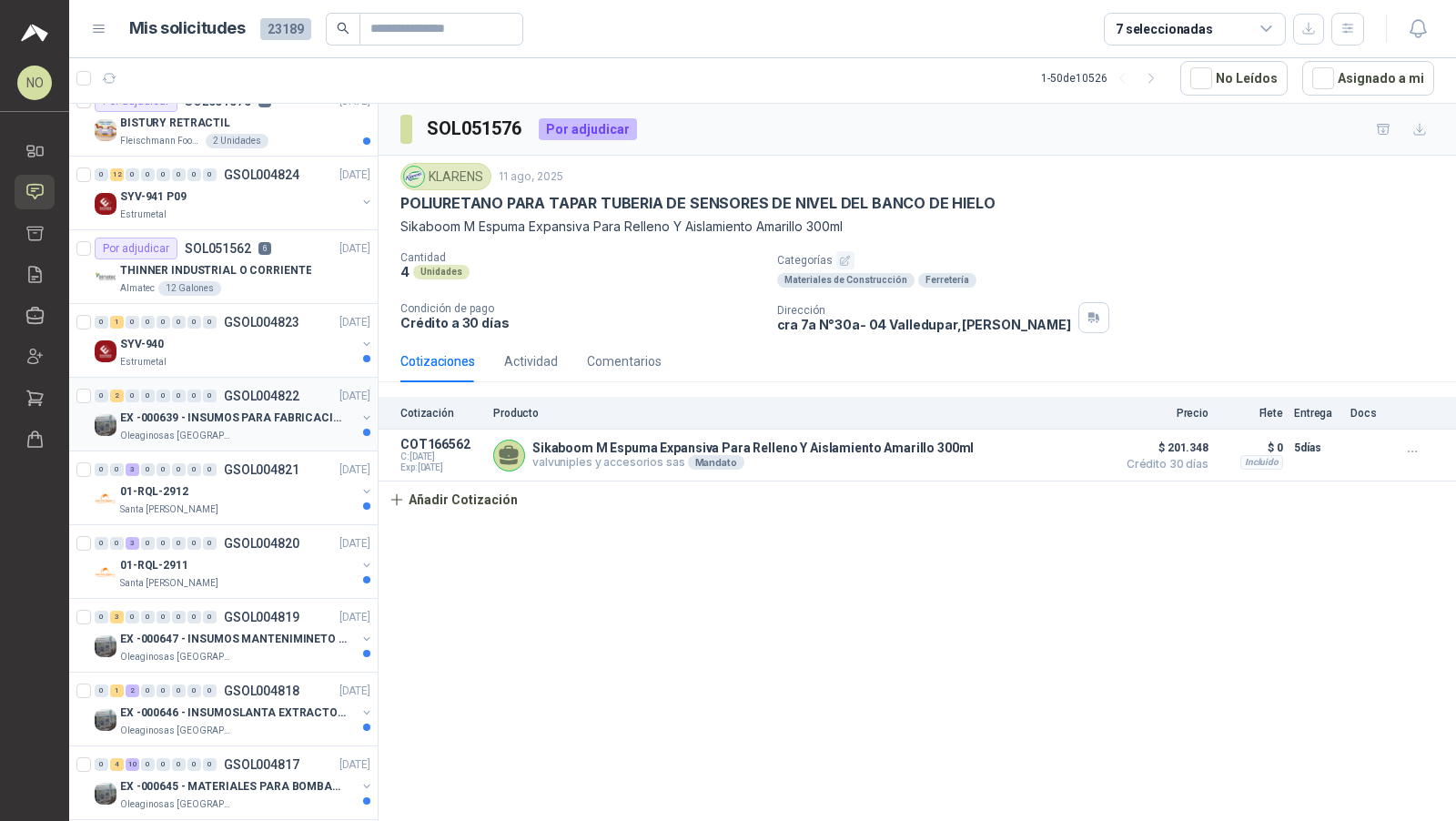
click at [278, 412] on p "EX -000639 - INSUMOS PARA FABRICACION DE MALLA TAM" at bounding box center [234, 419] width 227 height 18
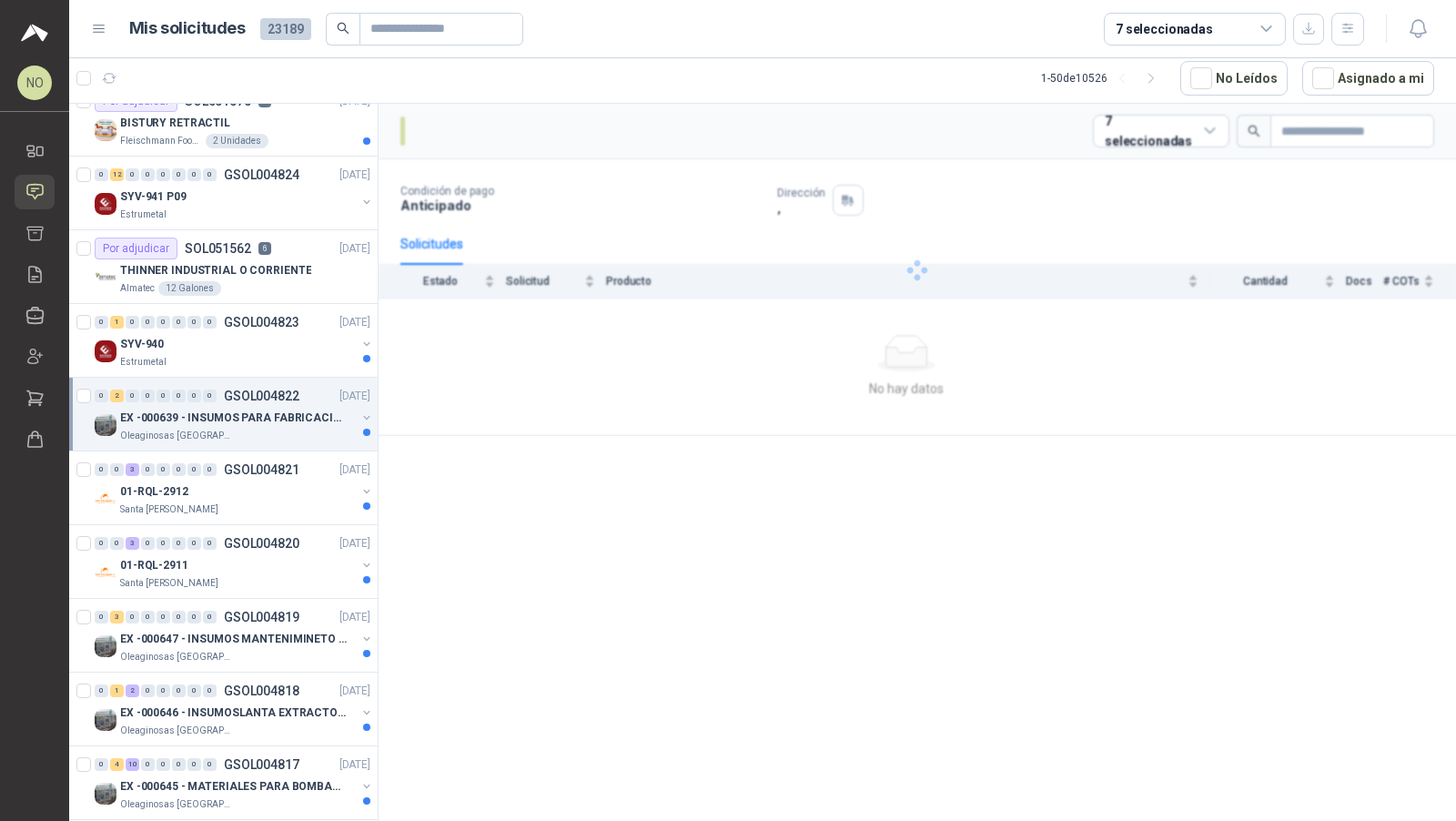
click at [278, 412] on p "EX -000639 - INSUMOS PARA FABRICACION DE MALLA TAM" at bounding box center [234, 419] width 227 height 18
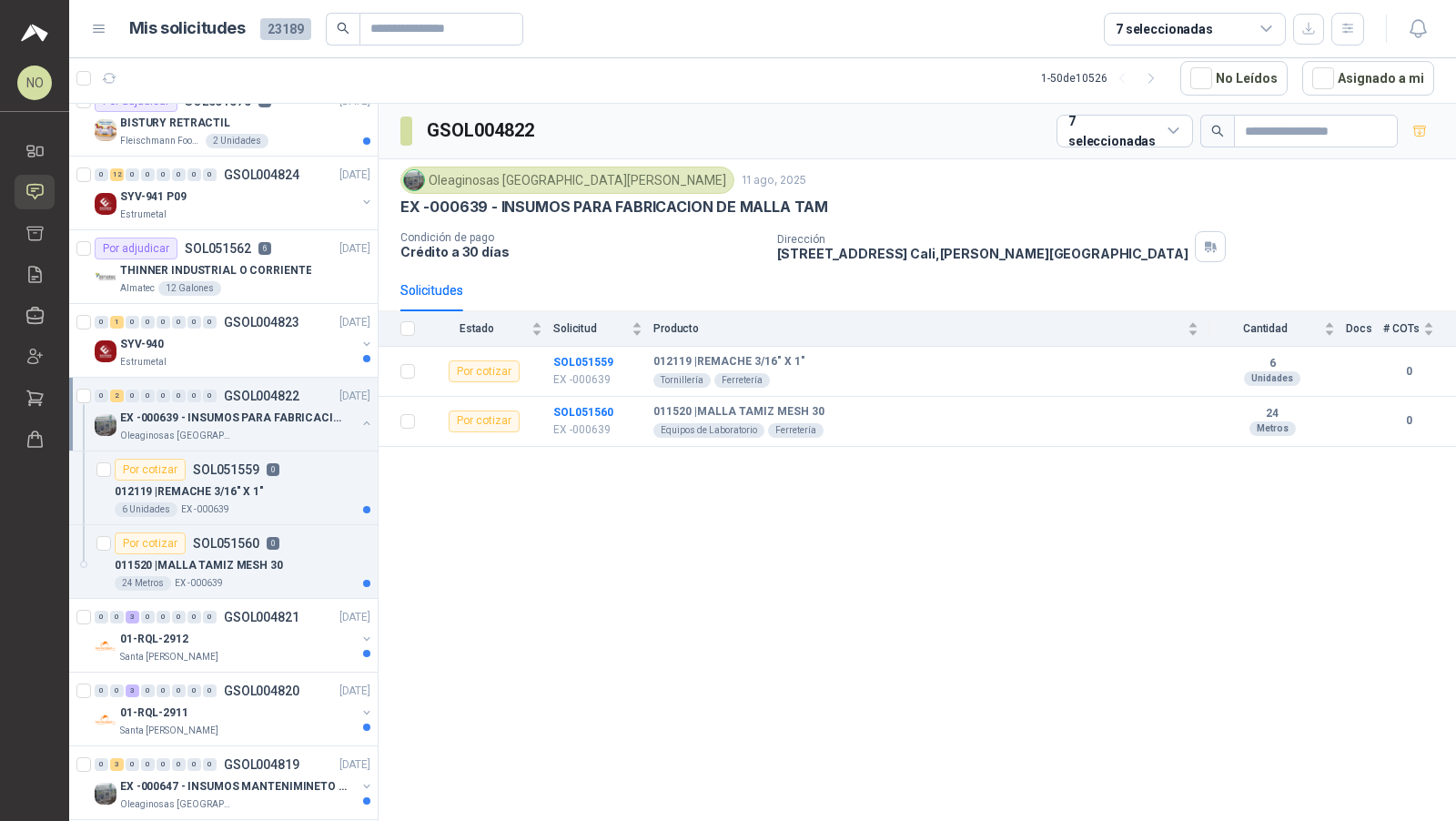
click at [278, 412] on p "EX -000639 - INSUMOS PARA FABRICACION DE MALLA TAM" at bounding box center [234, 419] width 227 height 18
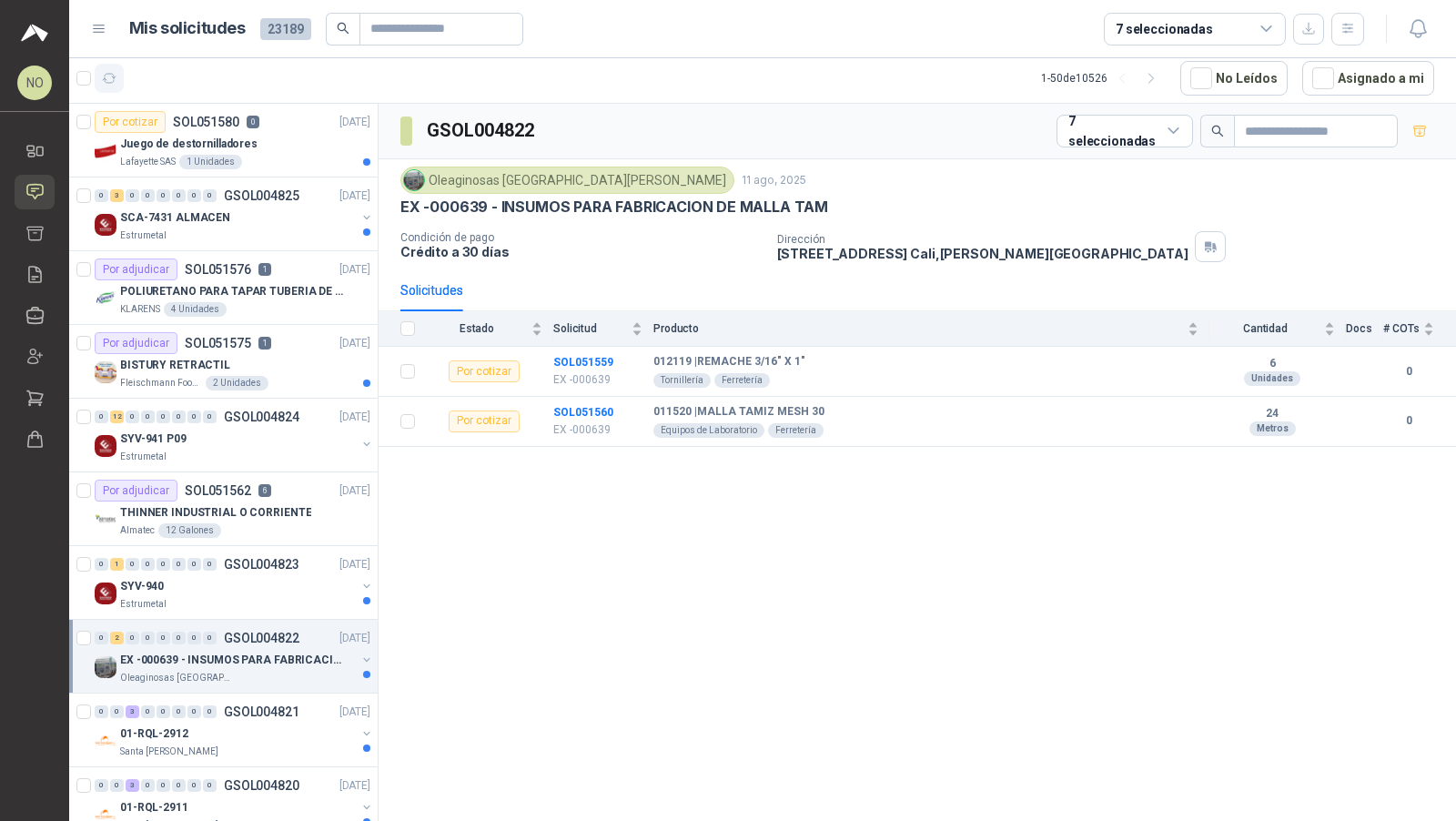
click at [121, 81] on button "button" at bounding box center [110, 78] width 29 height 29
click at [1367, 71] on button "Asignado a mi" at bounding box center [1368, 77] width 132 height 34
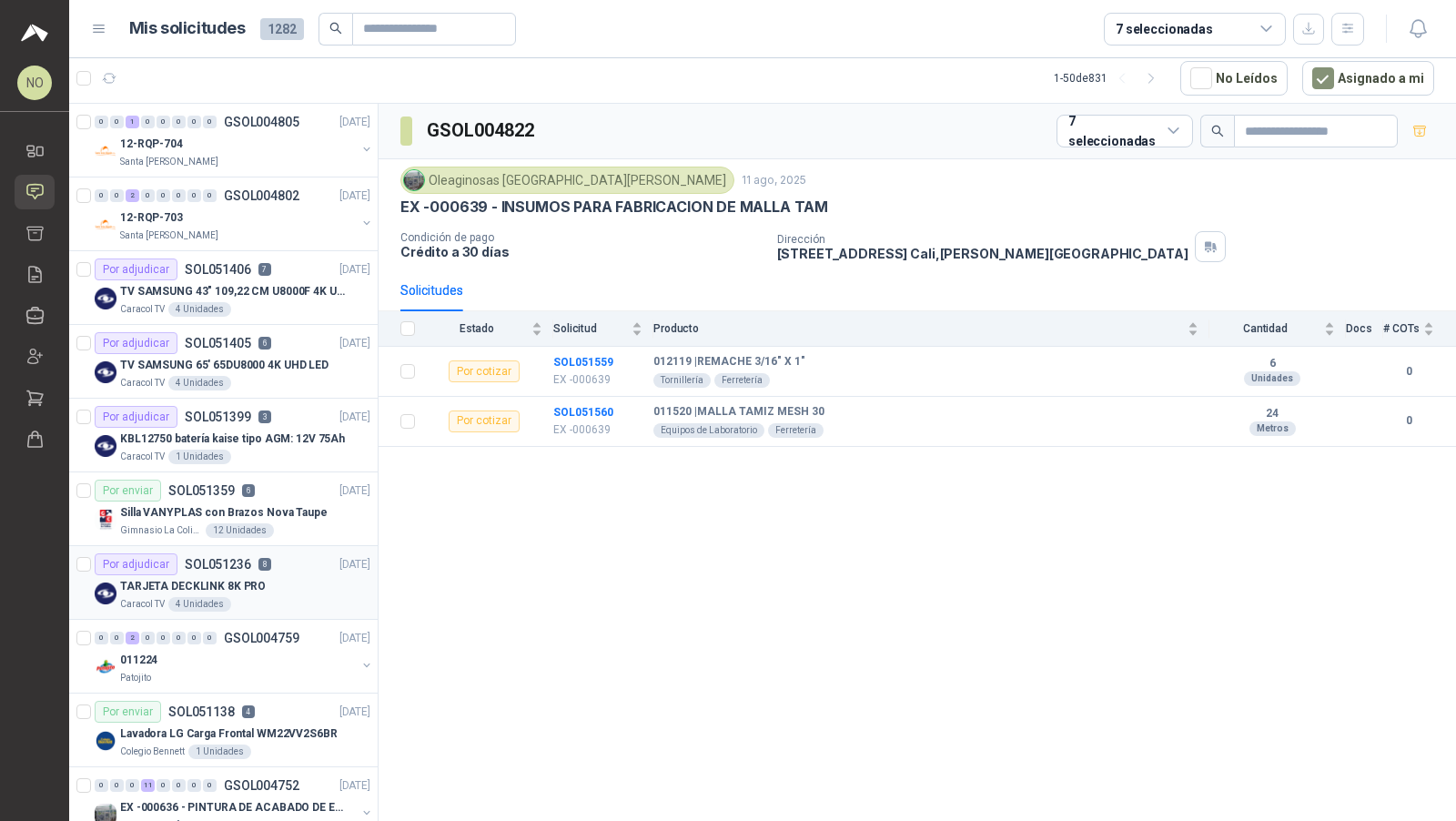
click at [273, 589] on div "TARJETA DECKLINK 8K PRO" at bounding box center [246, 586] width 250 height 22
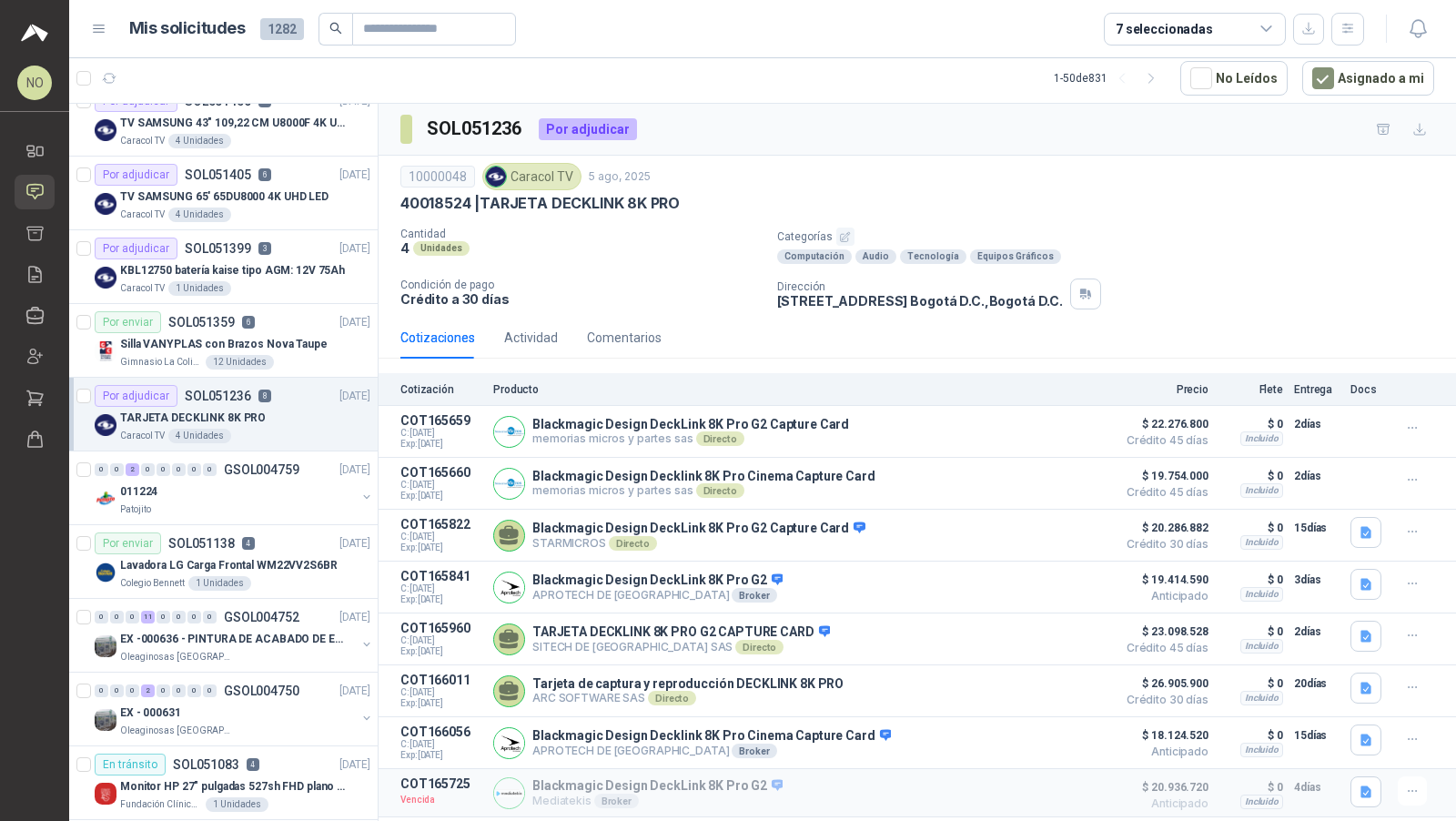
scroll to position [174, 0]
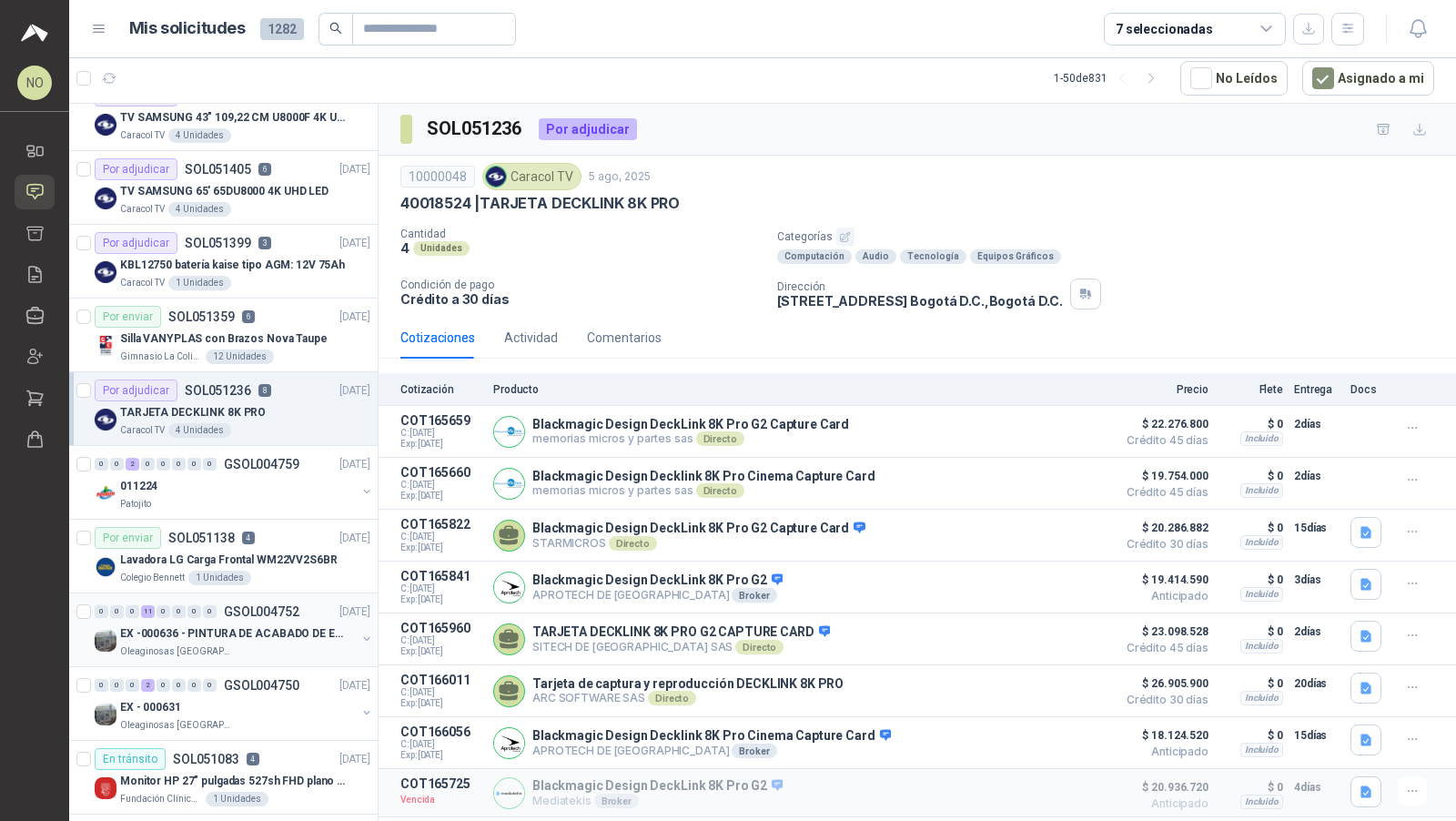
click at [281, 625] on p "EX -000636 - PINTURA DE ACABADO DE EQUIPOS, ESTRUC" at bounding box center [234, 634] width 227 height 18
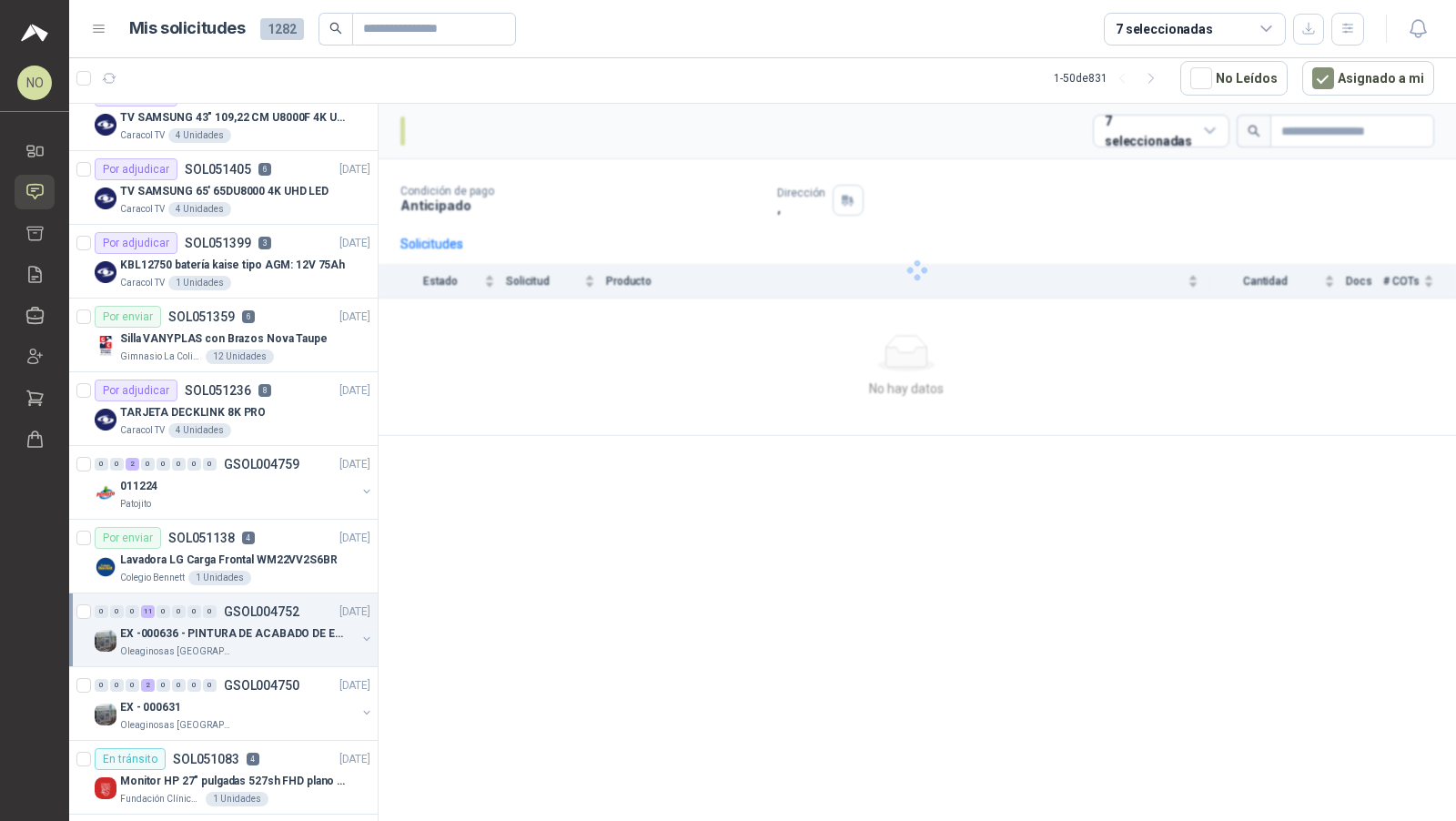
click at [281, 625] on p "EX -000636 - PINTURA DE ACABADO DE EQUIPOS, ESTRUC" at bounding box center [234, 634] width 227 height 18
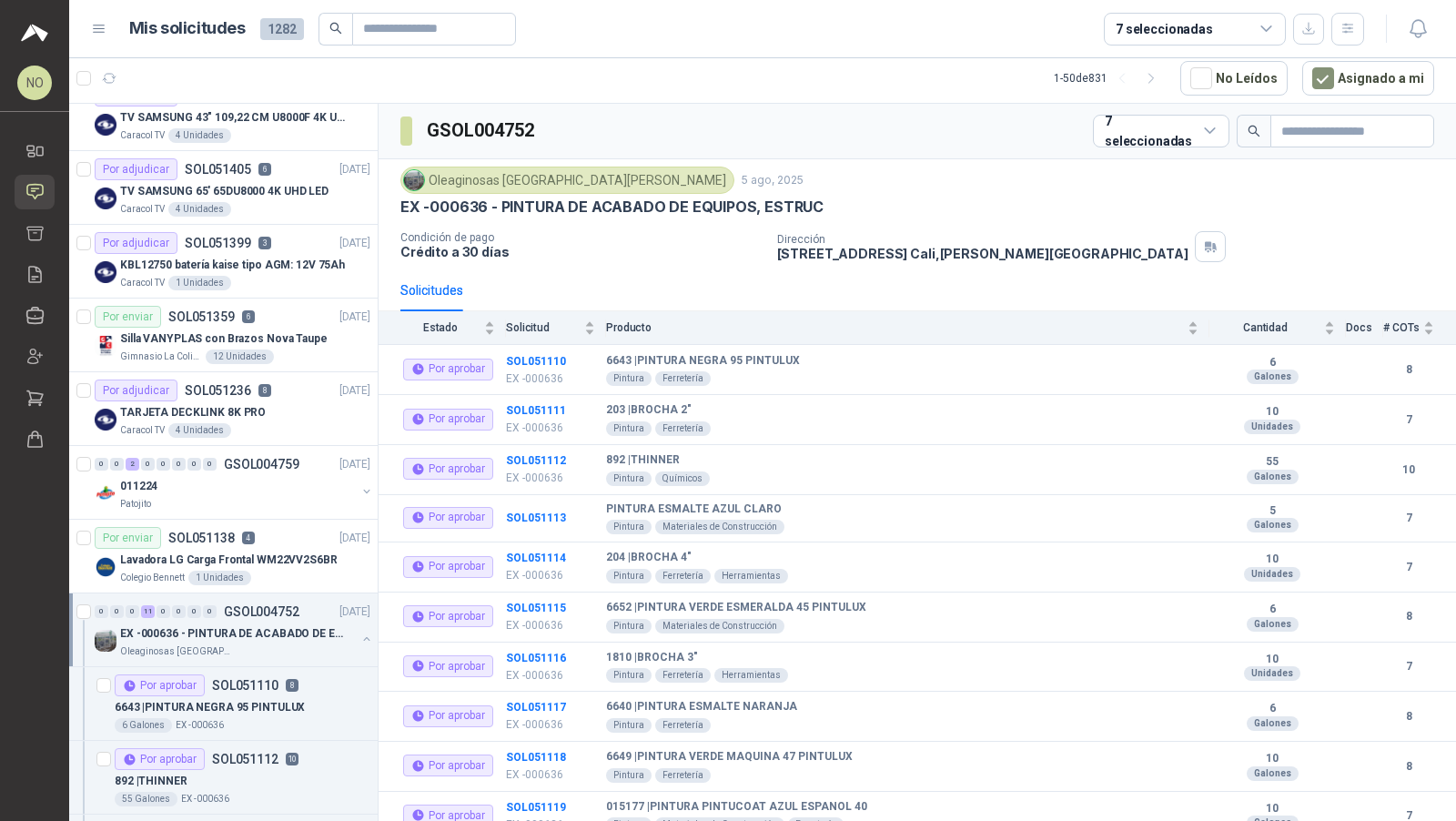
click at [281, 625] on p "EX -000636 - PINTURA DE ACABADO DE EQUIPOS, ESTRUC" at bounding box center [234, 634] width 227 height 18
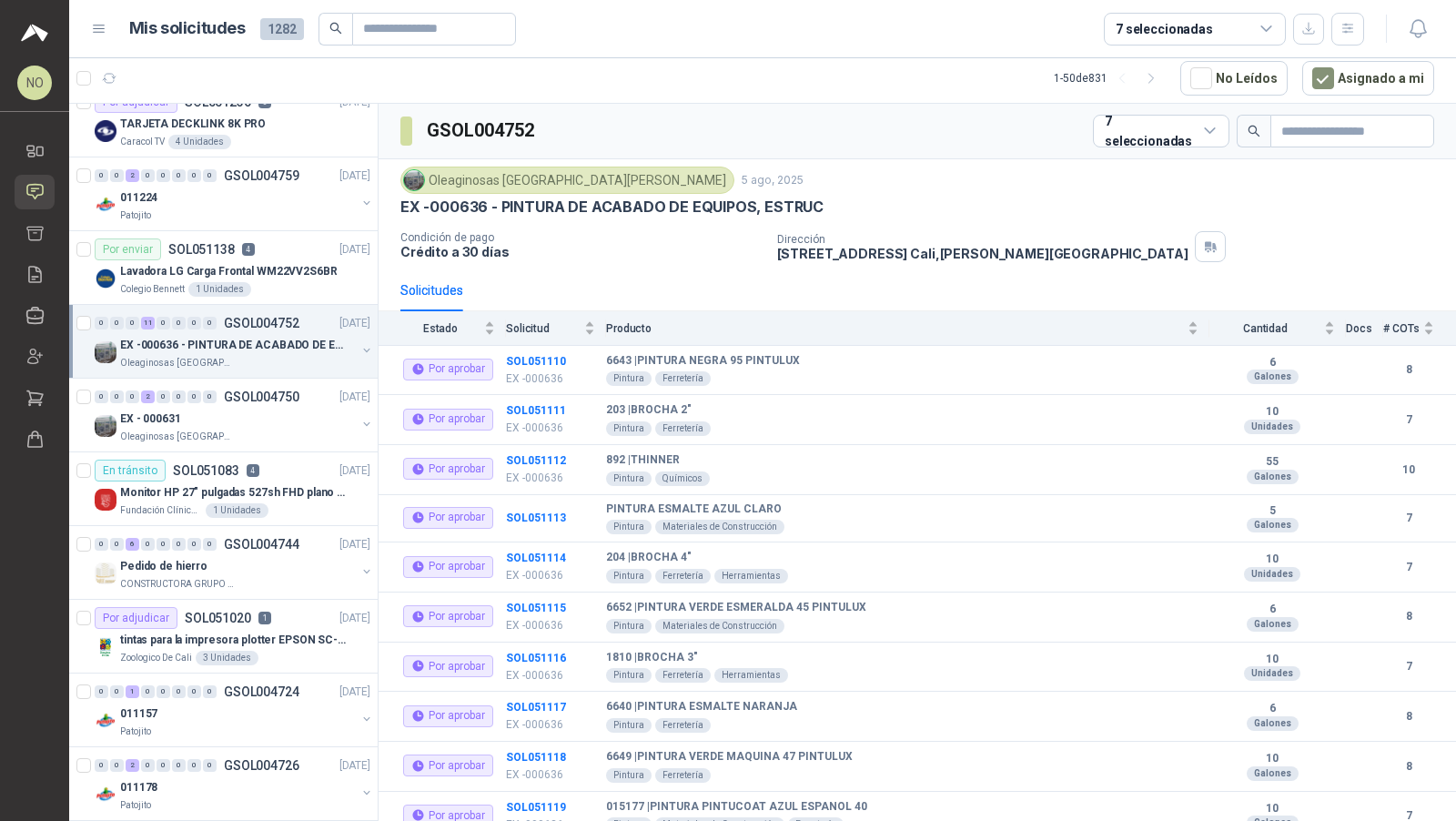
scroll to position [467, 0]
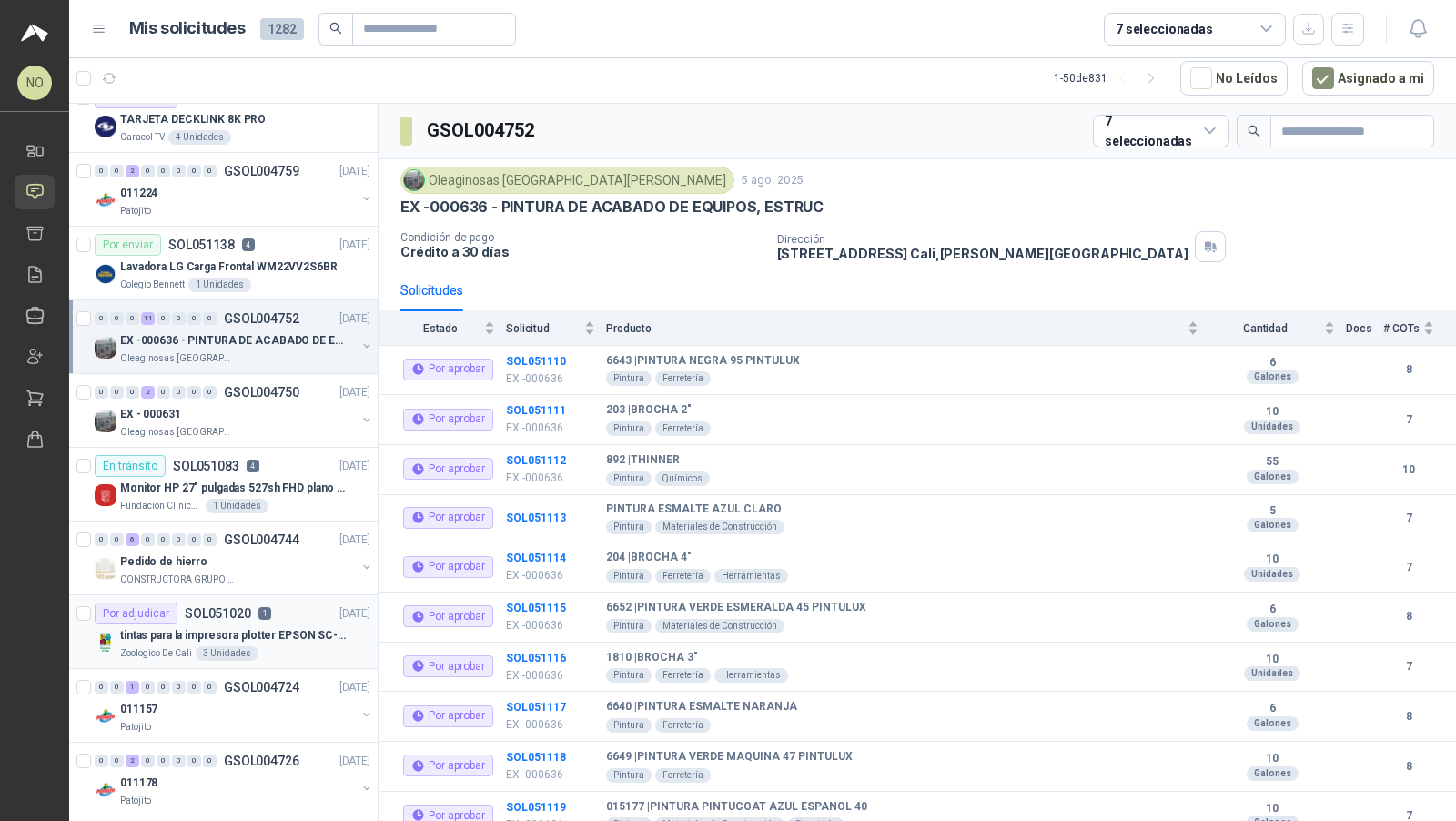
click at [285, 646] on div "Zoologico De Cali 3 Unidades" at bounding box center [246, 653] width 250 height 15
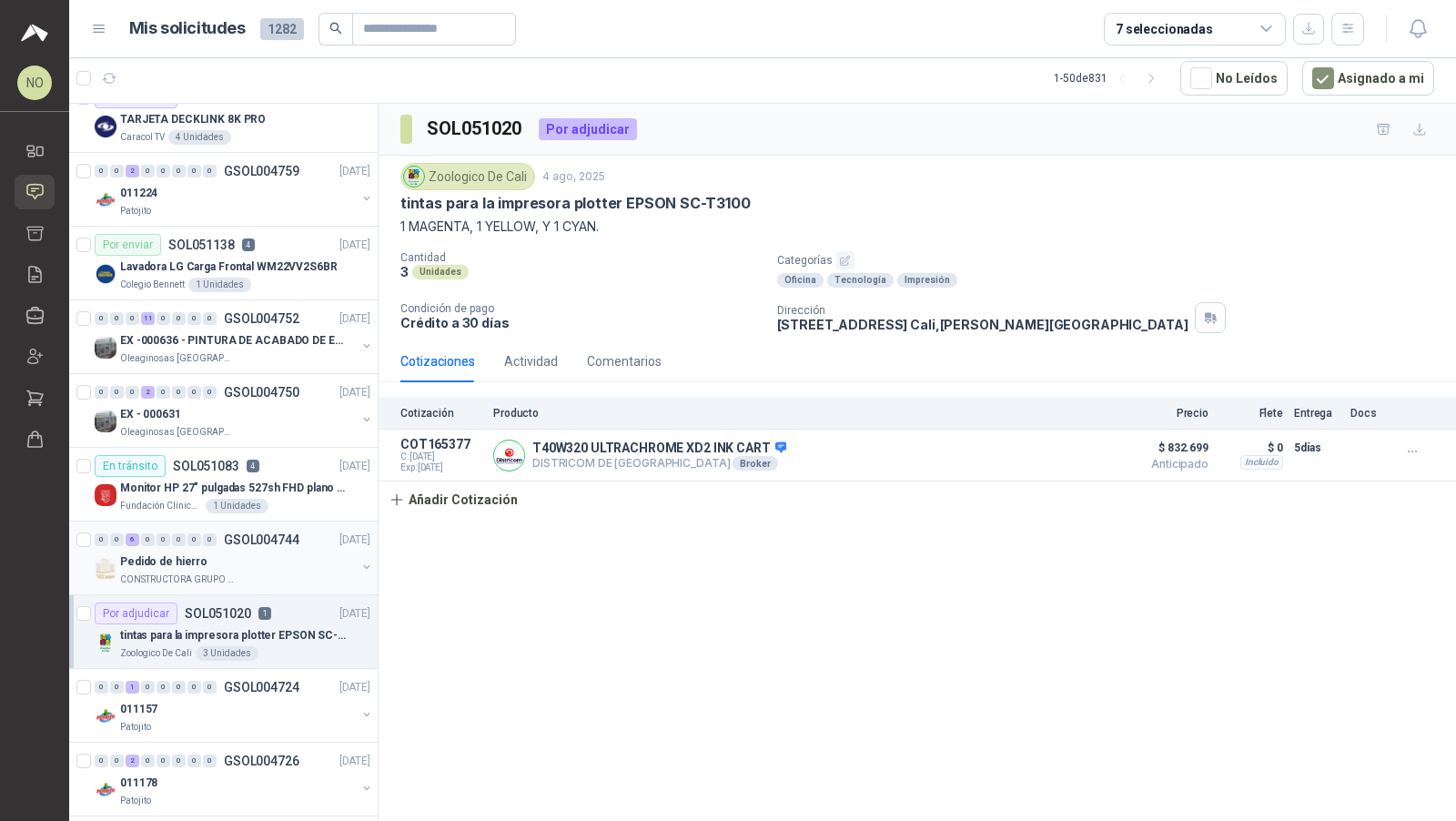
click at [297, 551] on div "Pedido de hierro" at bounding box center [238, 562] width 236 height 22
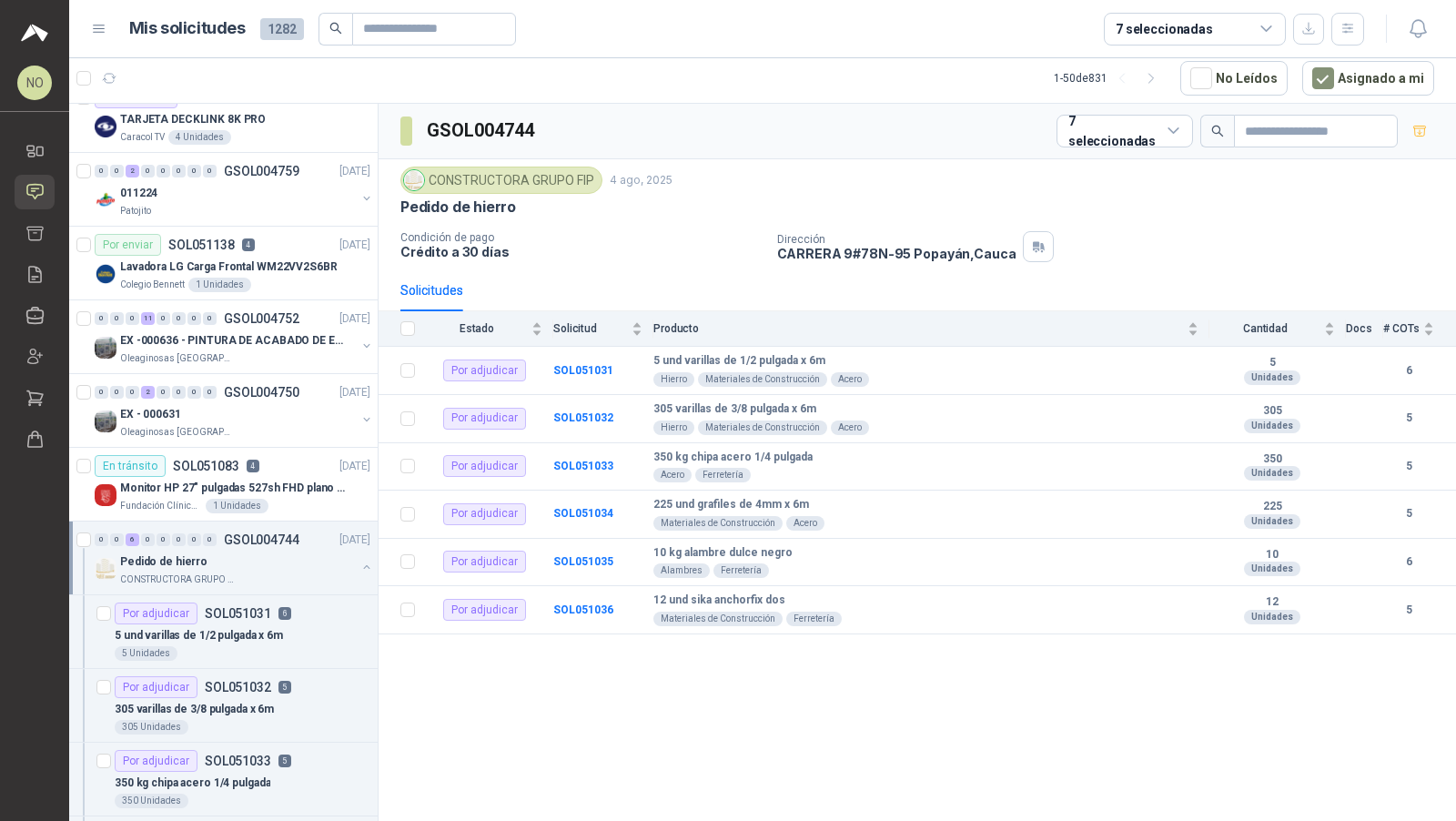
click at [297, 551] on div "Pedido de hierro" at bounding box center [238, 562] width 236 height 22
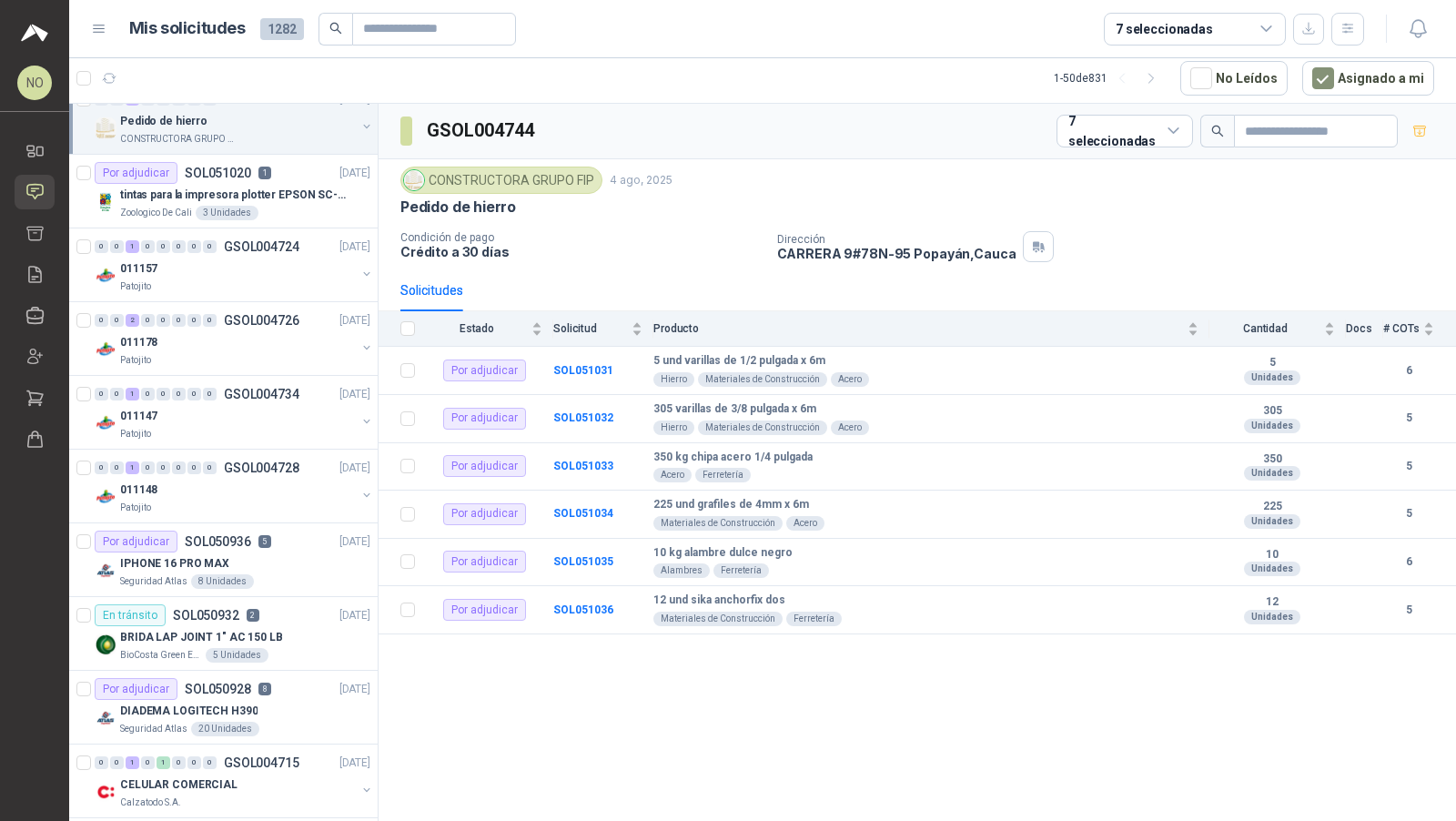
scroll to position [914, 0]
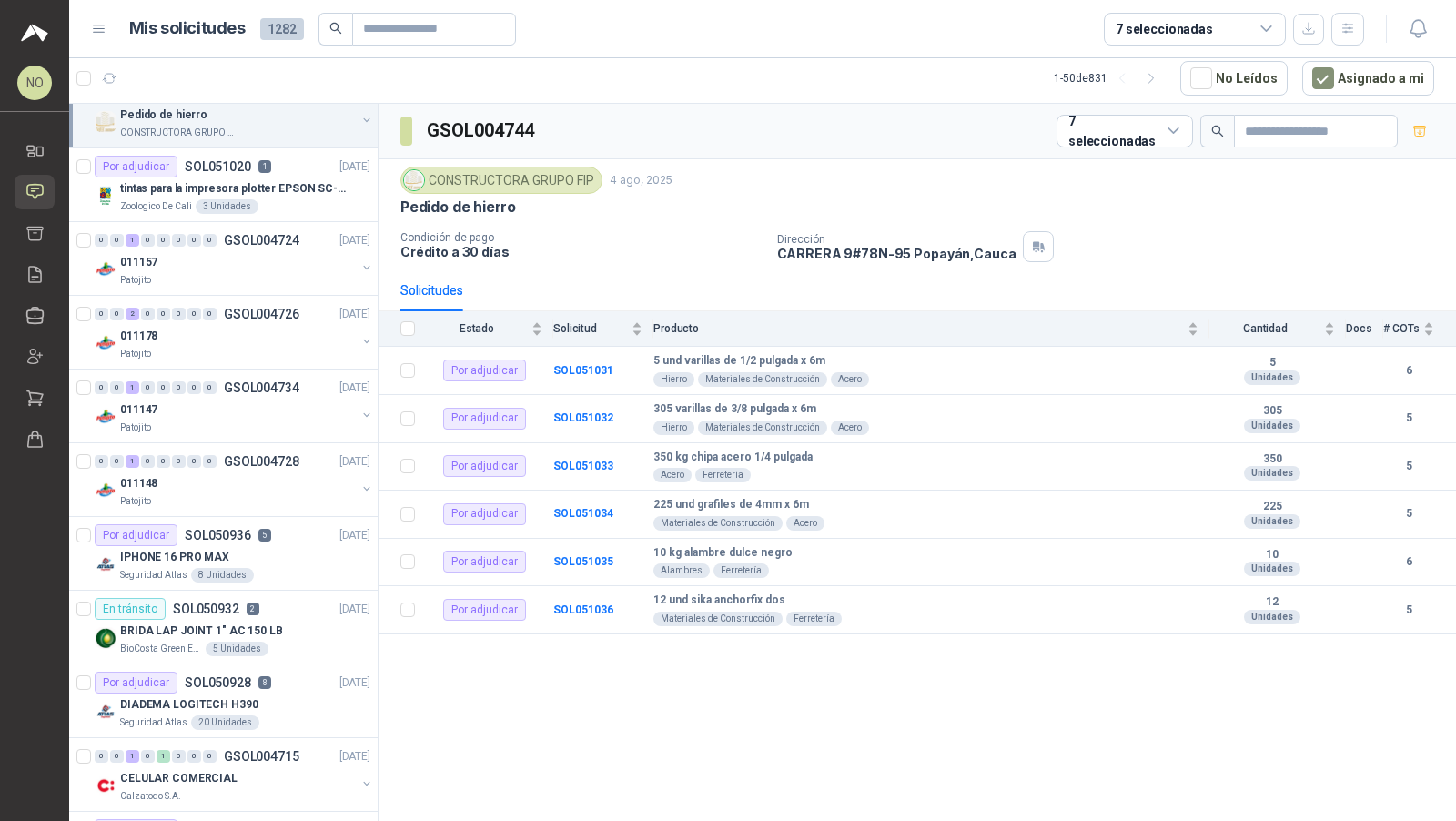
click at [297, 546] on div "IPHONE 16 PRO MAX" at bounding box center [246, 557] width 250 height 22
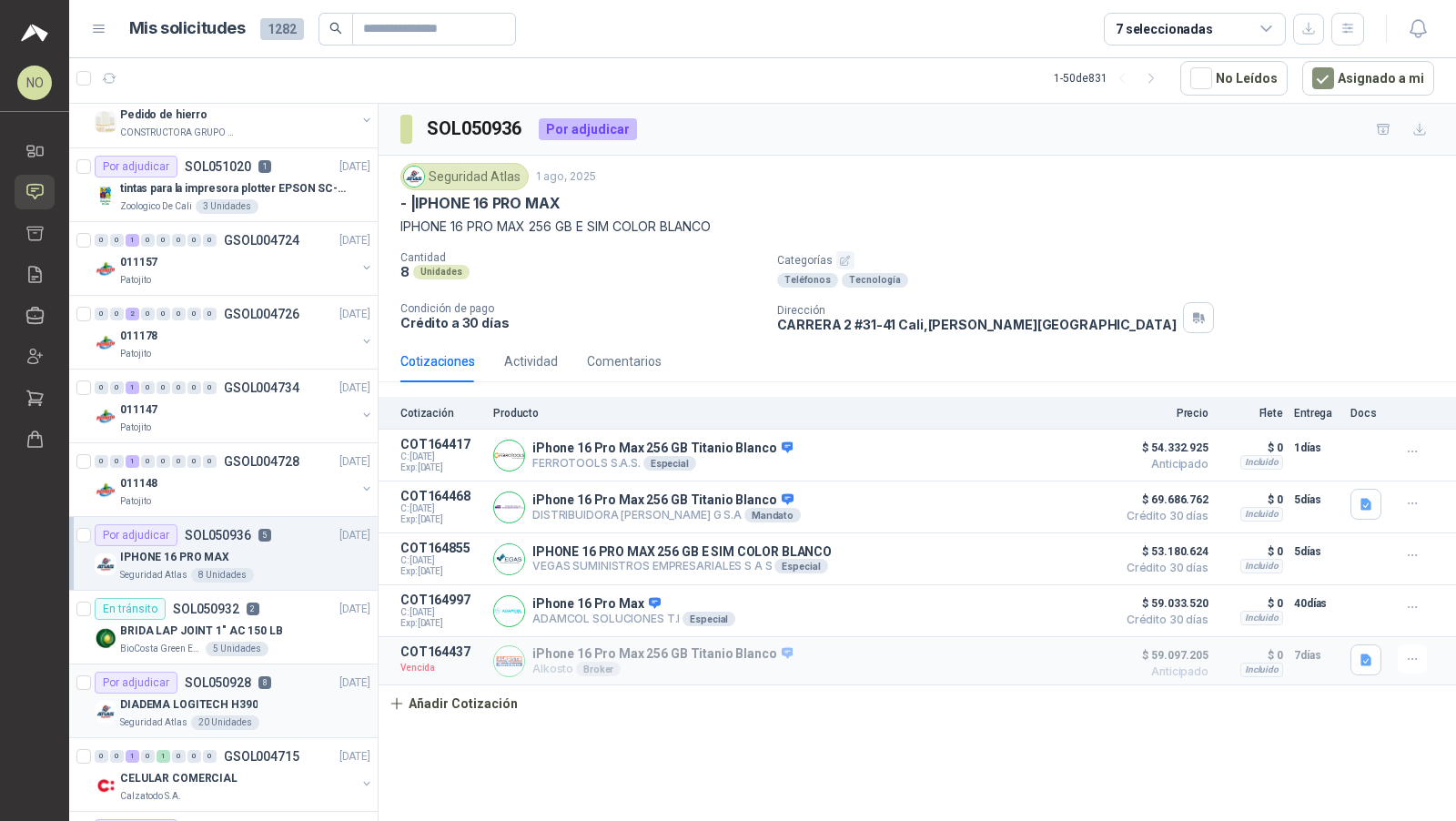
click at [291, 694] on div "DIADEMA LOGITECH H390" at bounding box center [246, 705] width 250 height 22
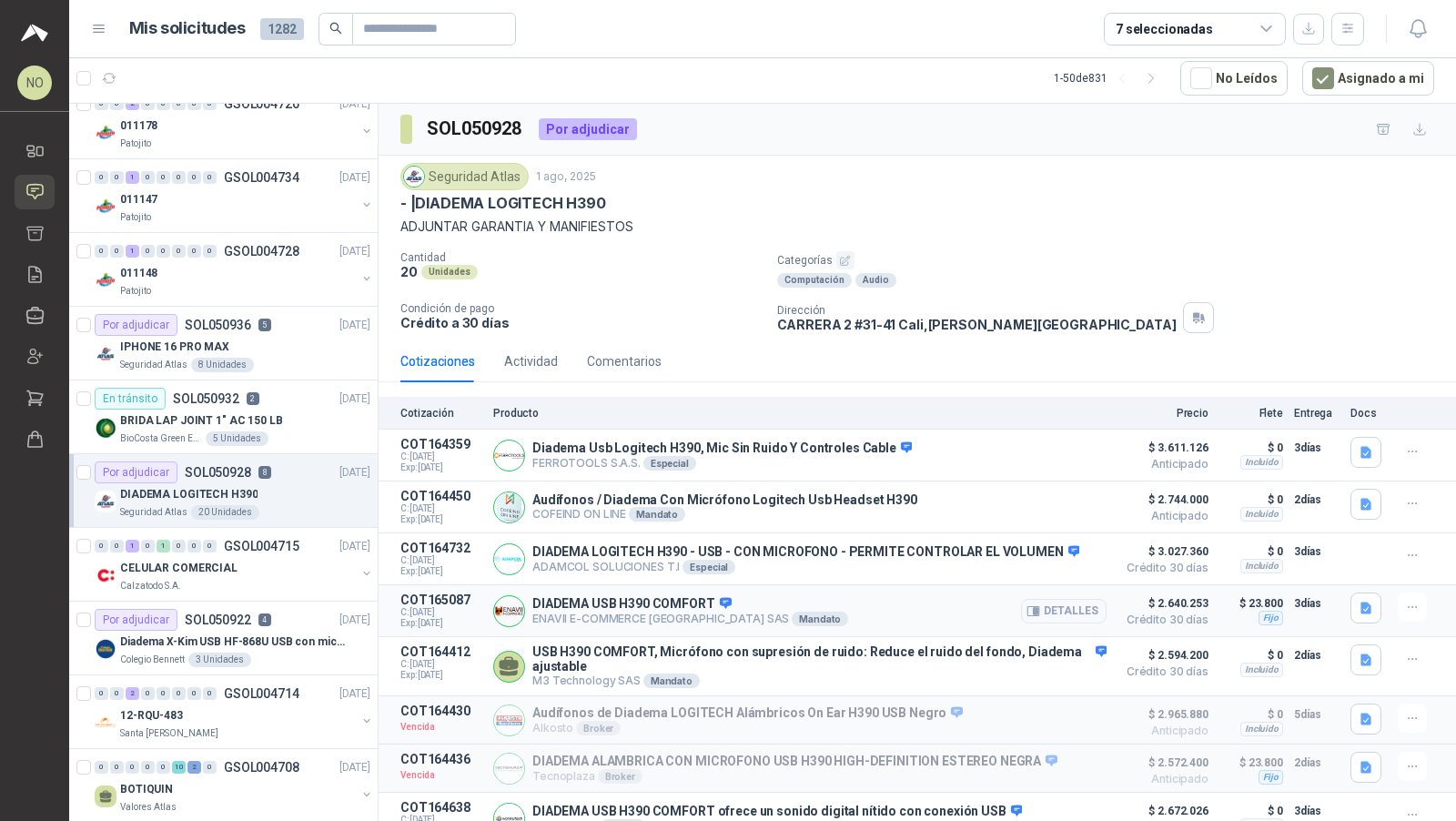
scroll to position [53, 0]
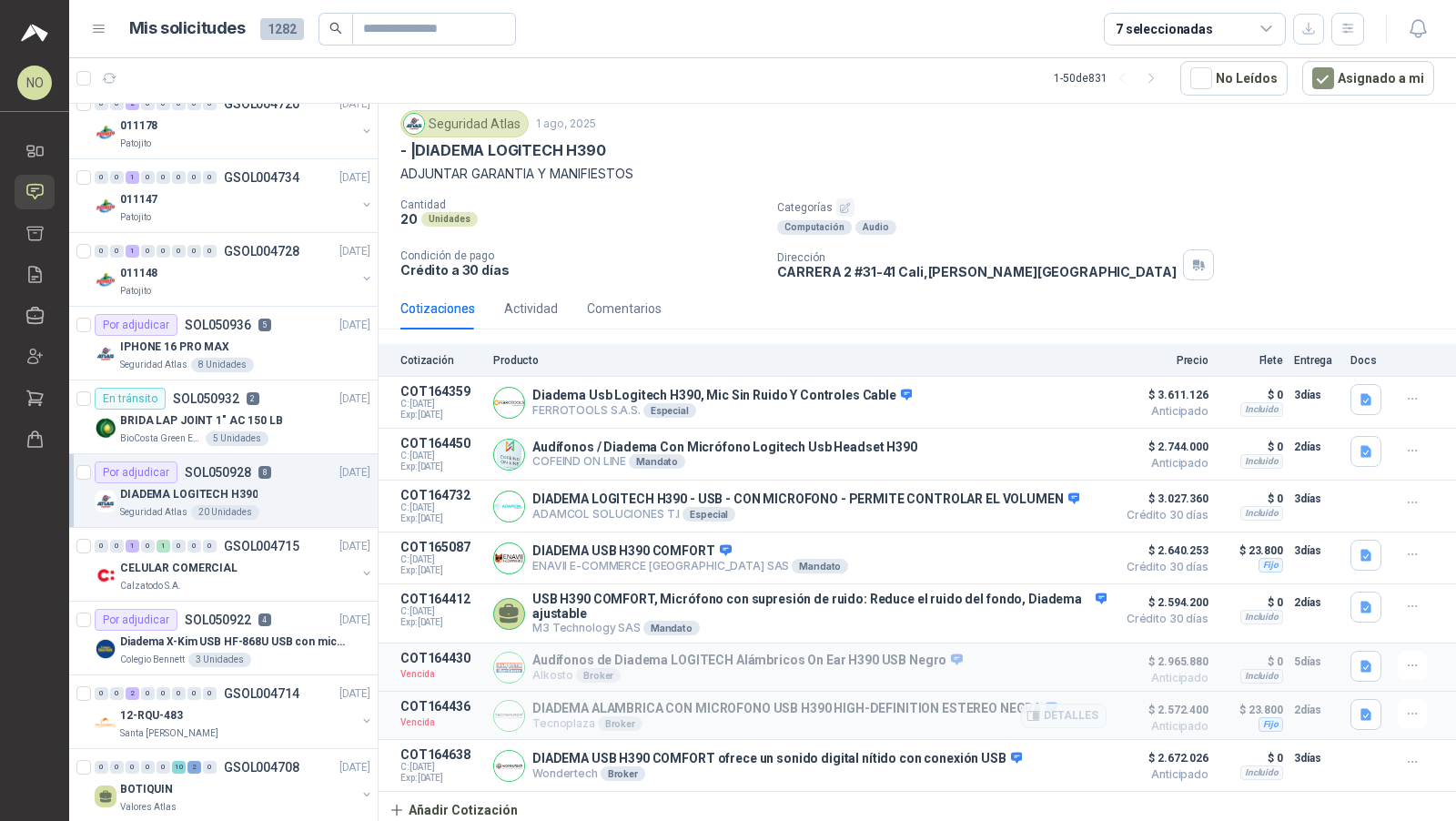
click at [685, 701] on p "DIADEMA ALAMBRICA CON MICROFONO USB H390 HIGH-DEFINITION ESTEREO NEGRA" at bounding box center [795, 708] width 525 height 17
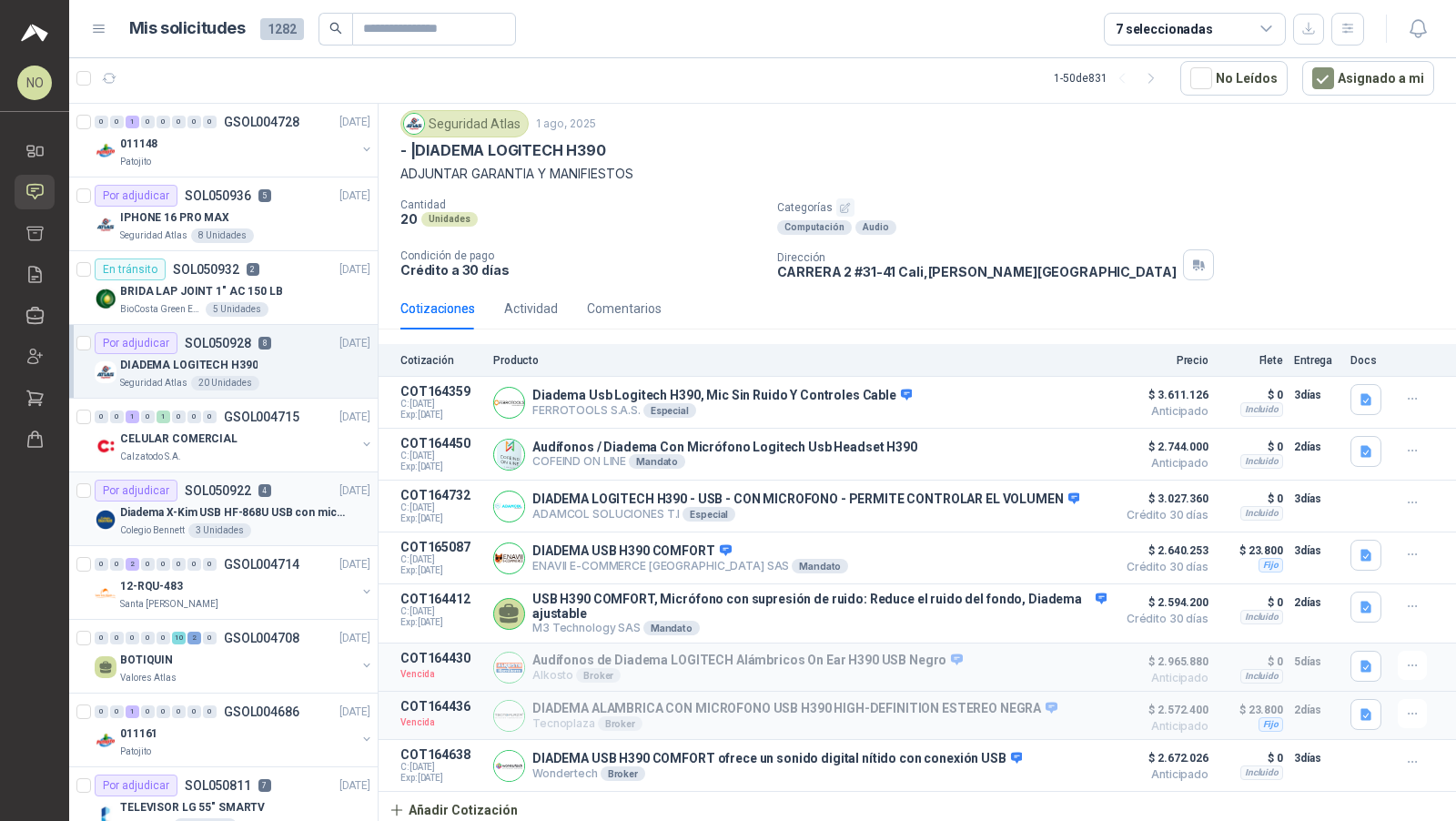
scroll to position [1257, 0]
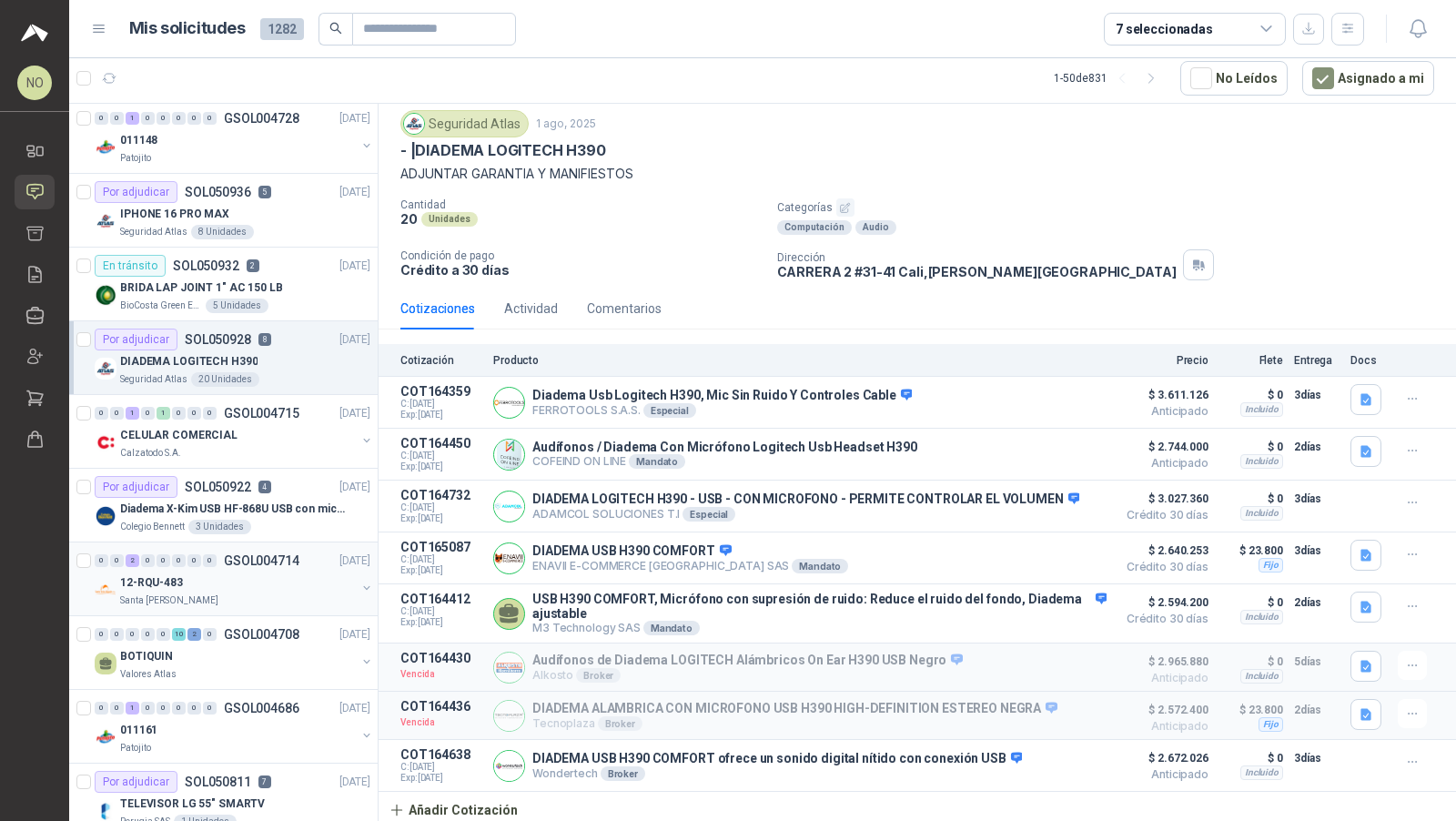
click at [258, 572] on div "12-RQU-483" at bounding box center [238, 582] width 236 height 22
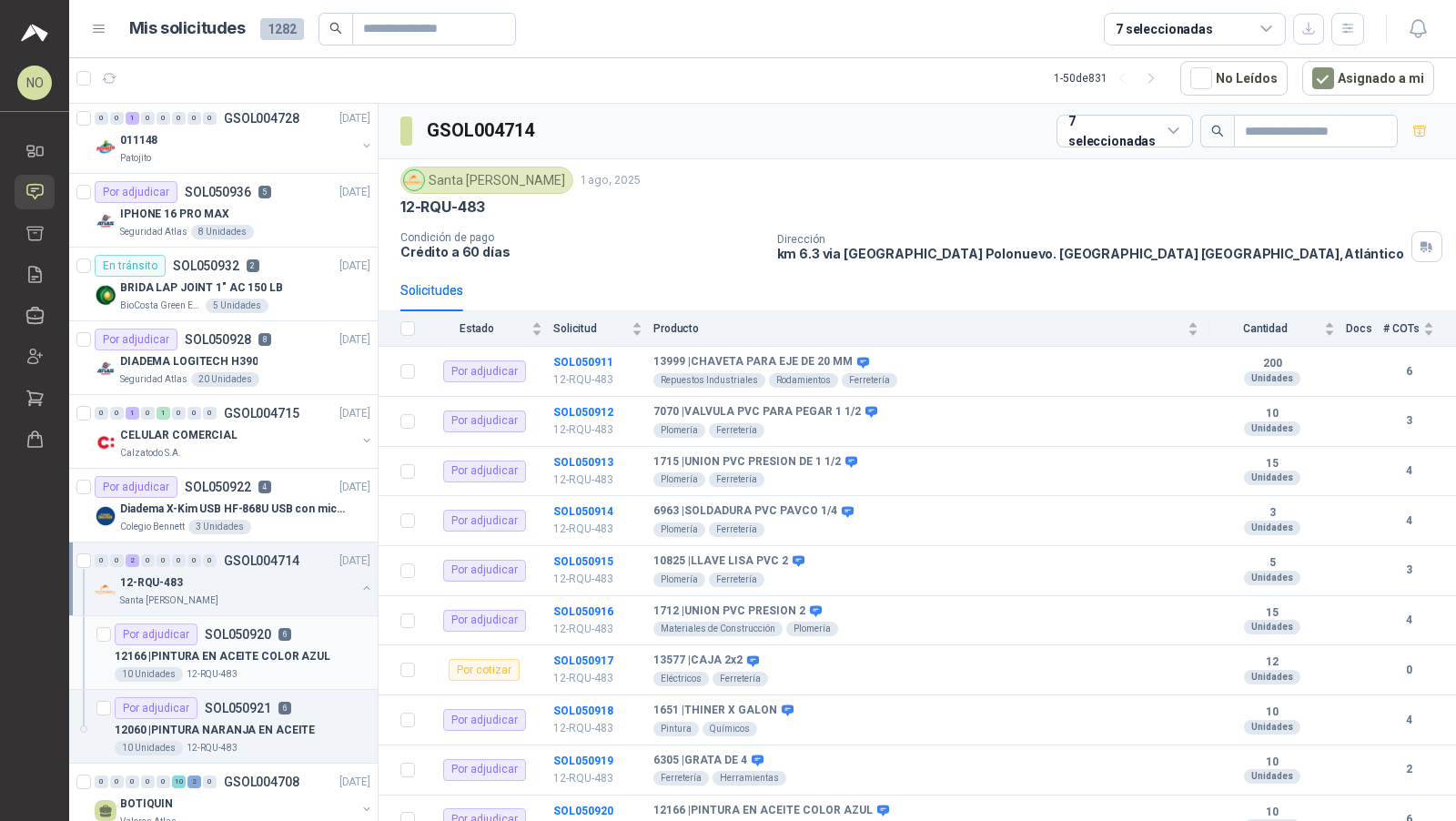
click at [260, 632] on div "Por adjudicar SOL050920 6" at bounding box center [203, 634] width 176 height 22
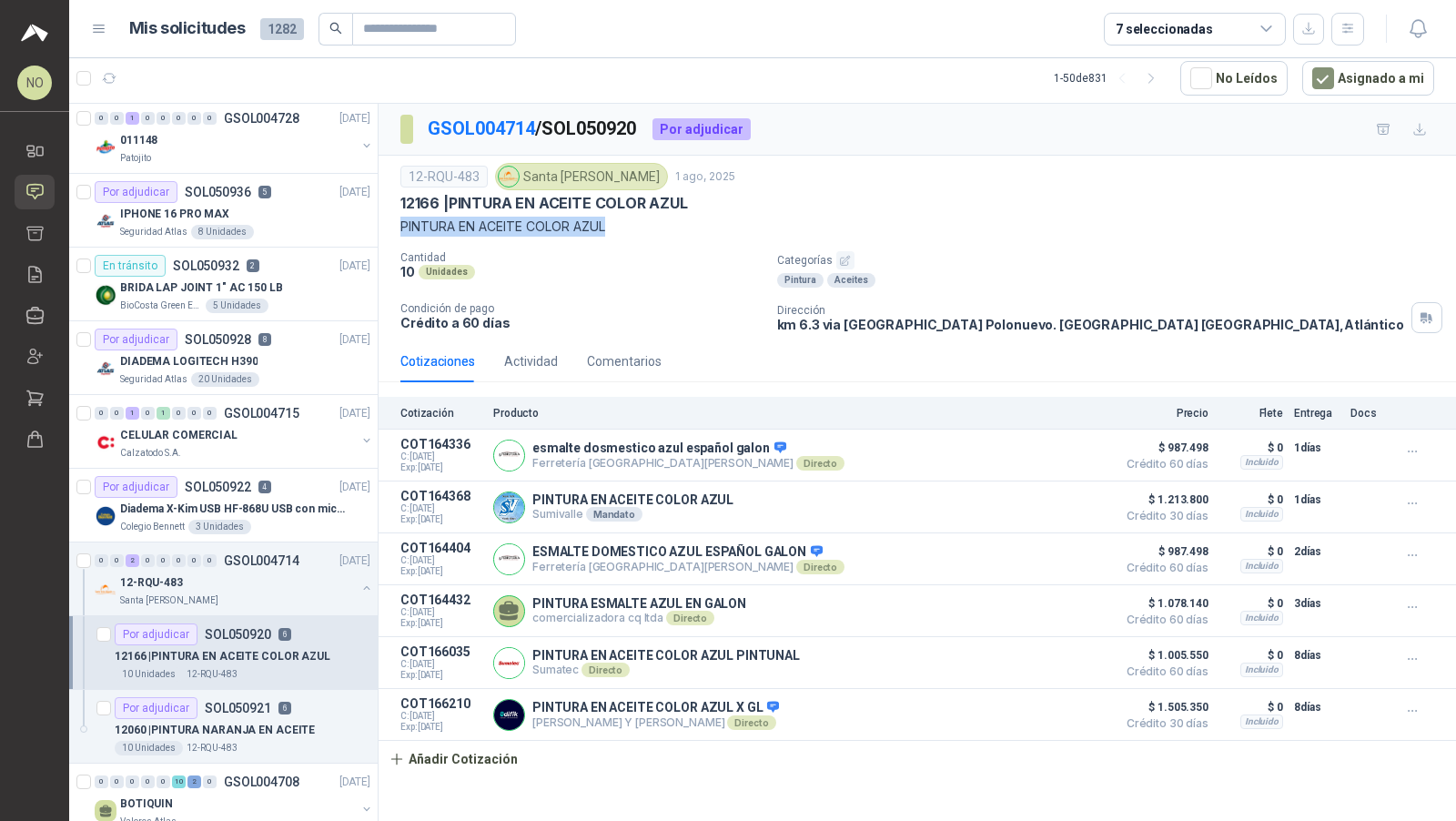
drag, startPoint x: 397, startPoint y: 223, endPoint x: 730, endPoint y: 223, distance: 333.0
click at [730, 223] on div "12-RQU-483 Santa Anita Napoles 1 ago, 2025 12166 | PINTURA EN ACEITE COLOR AZUL…" at bounding box center [917, 248] width 1077 height 185
click at [262, 726] on div "12060 | PINTURA NARANJA EN ACEITE" at bounding box center [242, 730] width 255 height 22
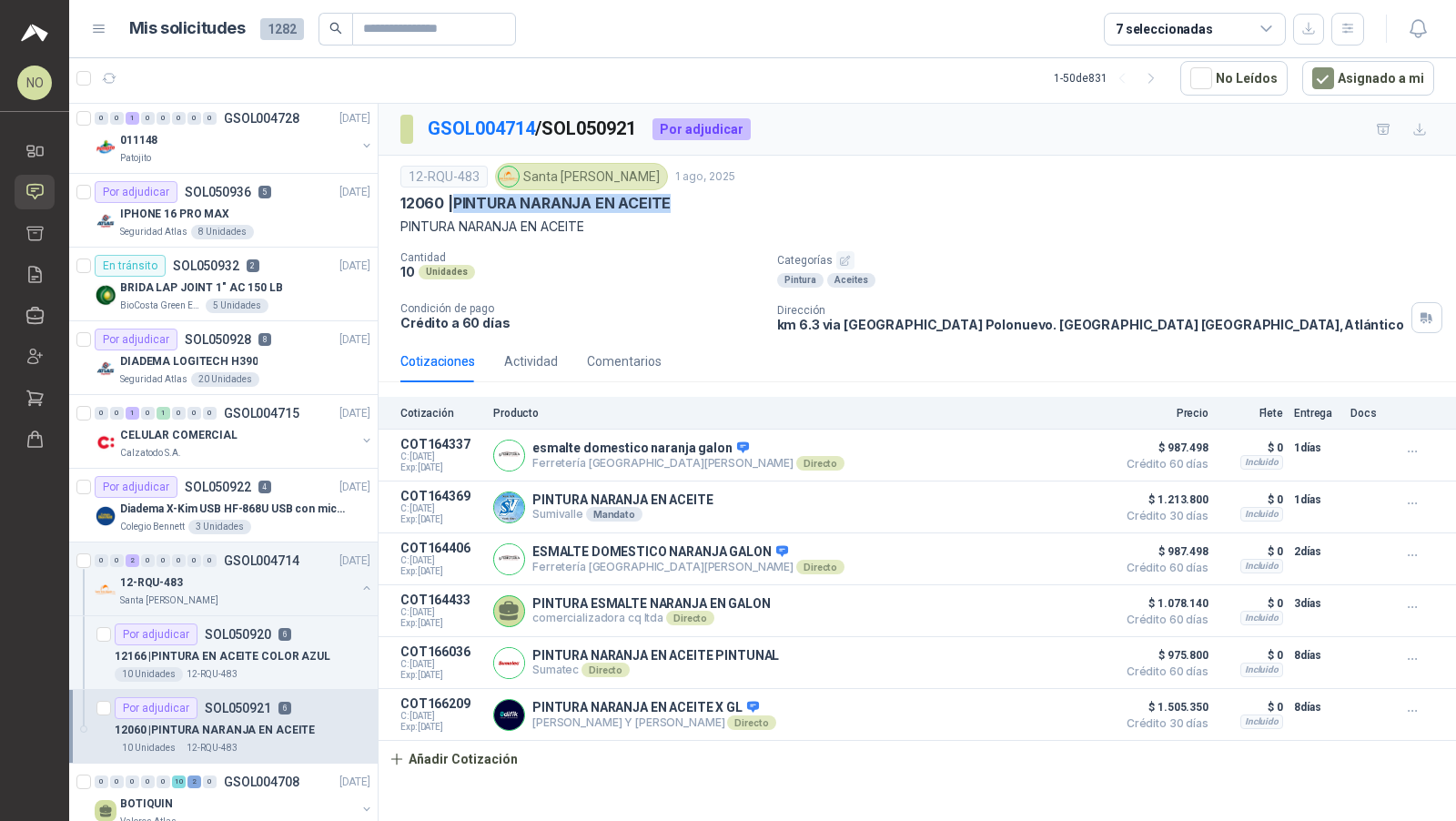
drag, startPoint x: 459, startPoint y: 198, endPoint x: 691, endPoint y: 202, distance: 232.0
click at [691, 202] on div "12060 | PINTURA NARANJA EN ACEITE" at bounding box center [917, 204] width 1034 height 20
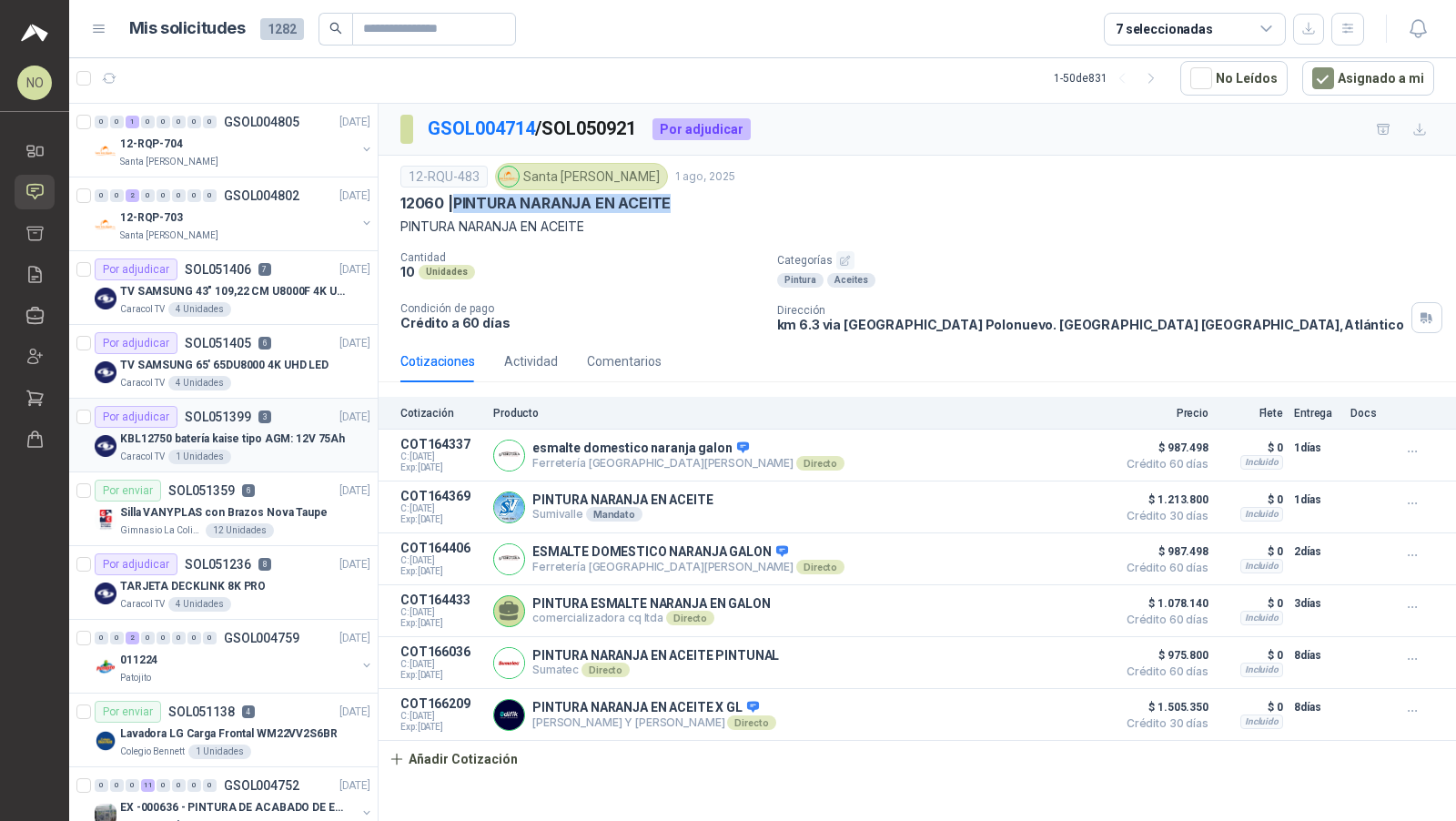
click at [252, 450] on div "Caracol TV 1 Unidades" at bounding box center [246, 457] width 250 height 15
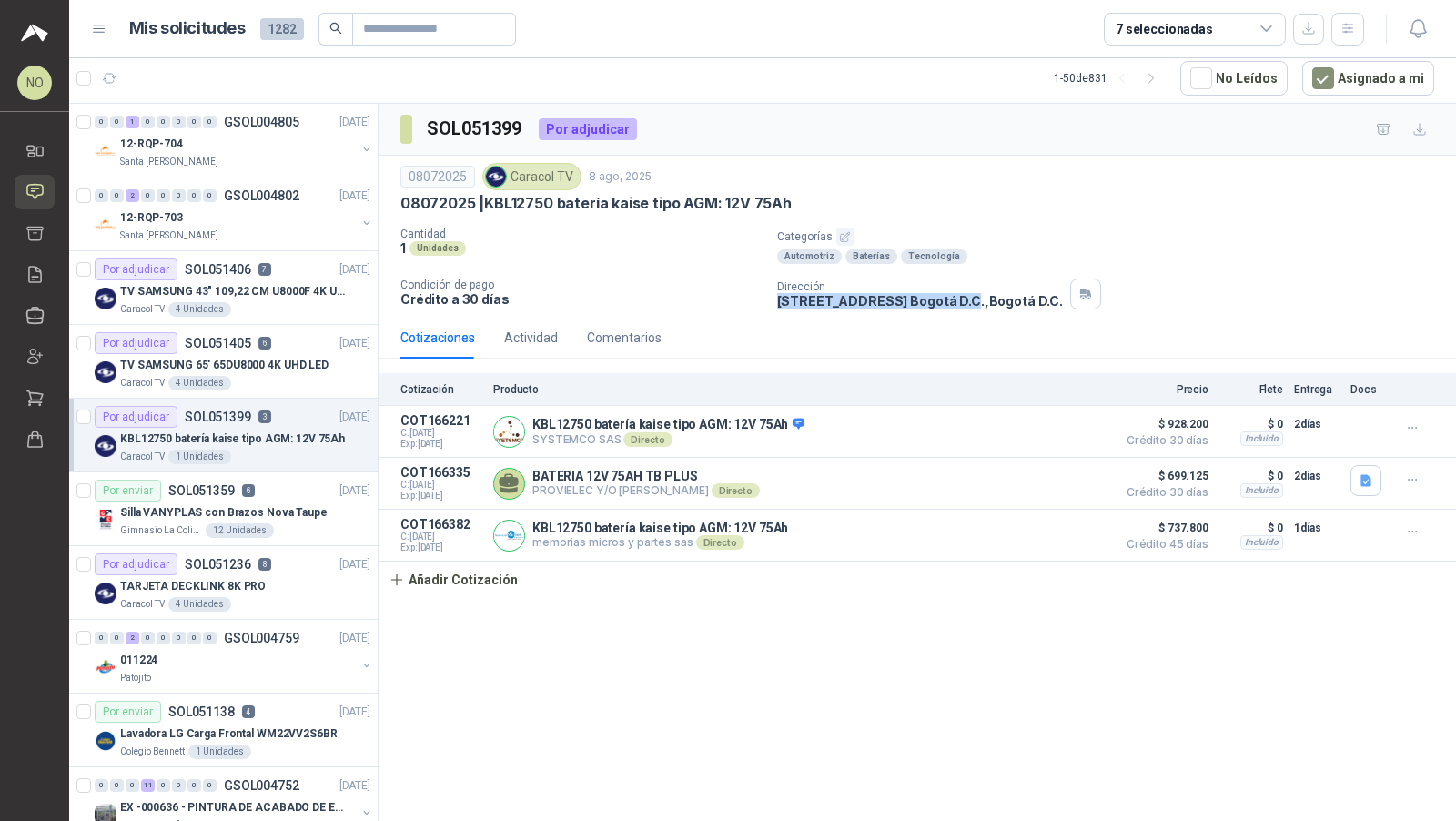
drag, startPoint x: 777, startPoint y: 297, endPoint x: 976, endPoint y: 298, distance: 199.0
click at [976, 298] on p "CALLE 103 No.69B 43 Bogotá D.C. , Bogotá D.C." at bounding box center [920, 301] width 286 height 16
click at [483, 570] on button "Añadir Cotización" at bounding box center [453, 579] width 150 height 36
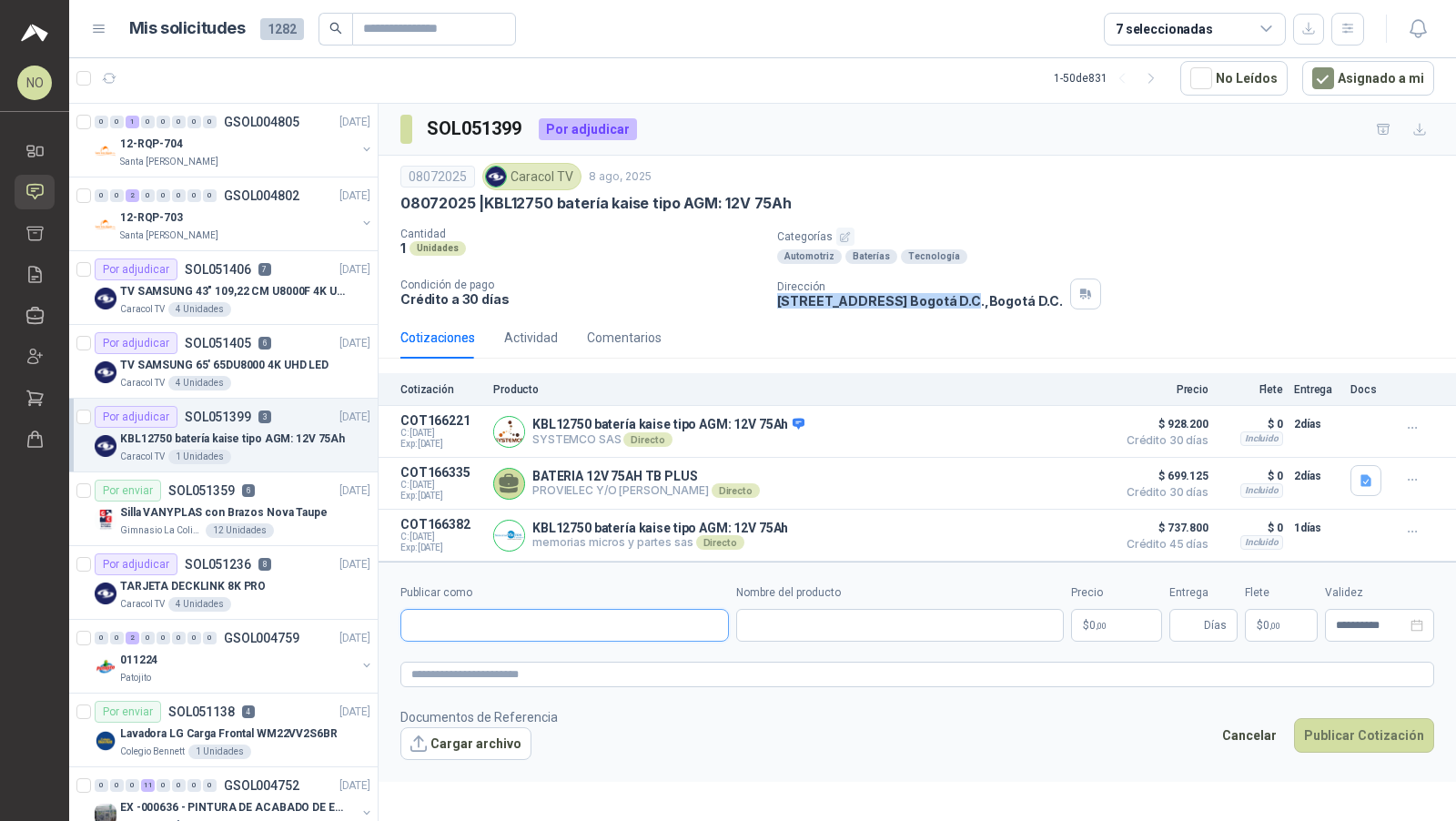
click at [625, 621] on input "Publicar como" at bounding box center [565, 625] width 327 height 31
type input "**"
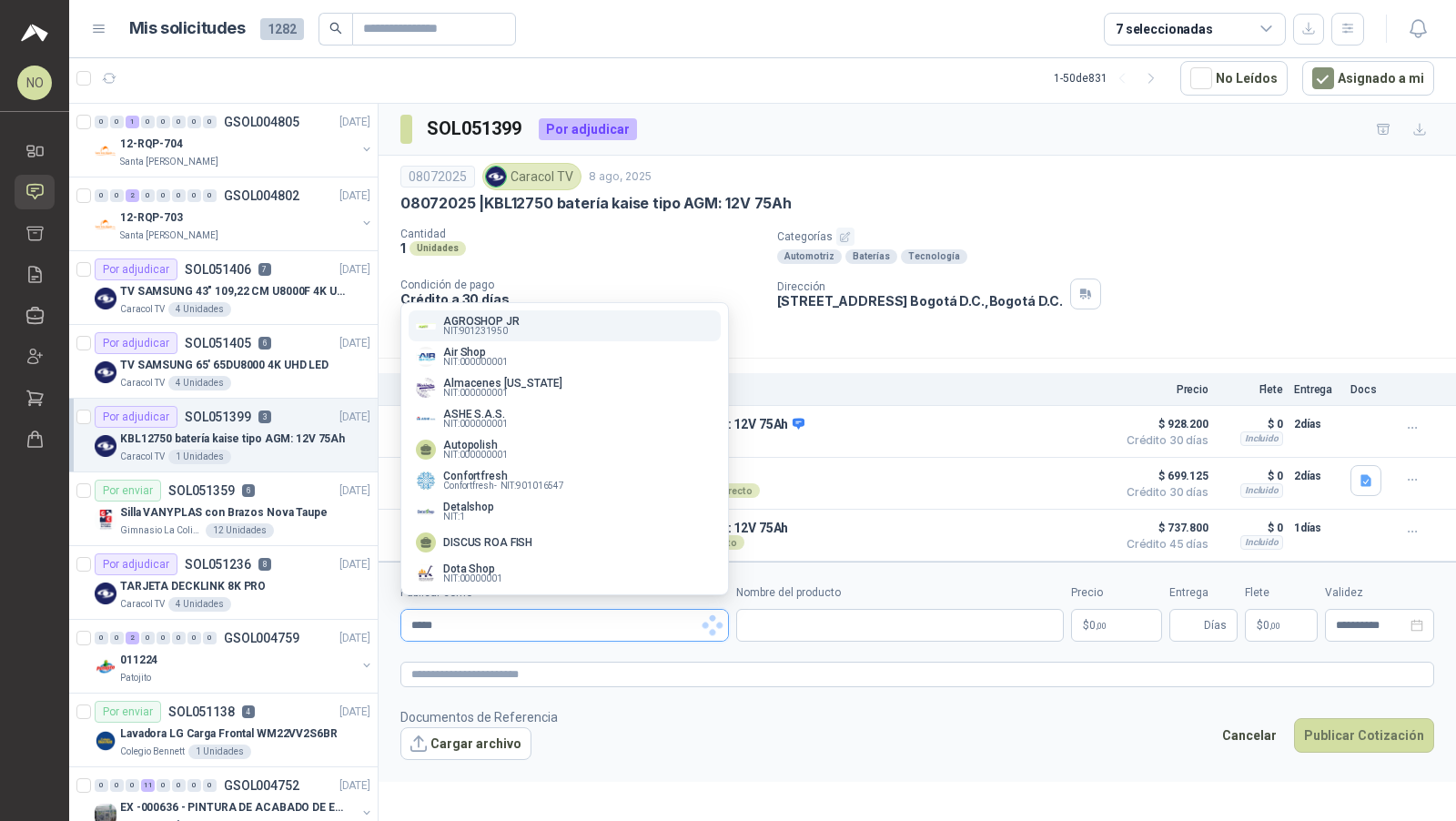
type input "******"
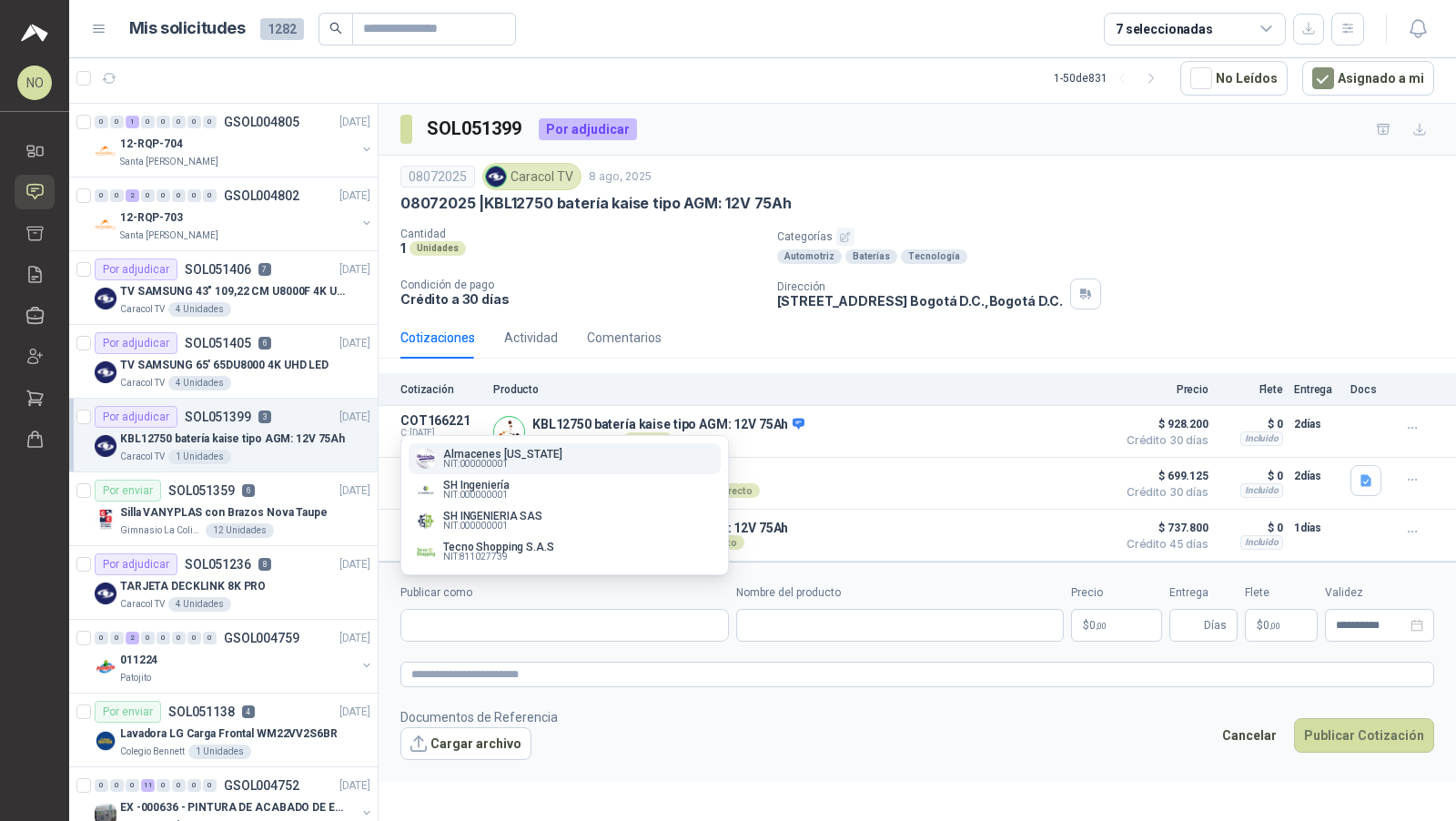
click at [755, 757] on form "**********" at bounding box center [917, 671] width 1077 height 219
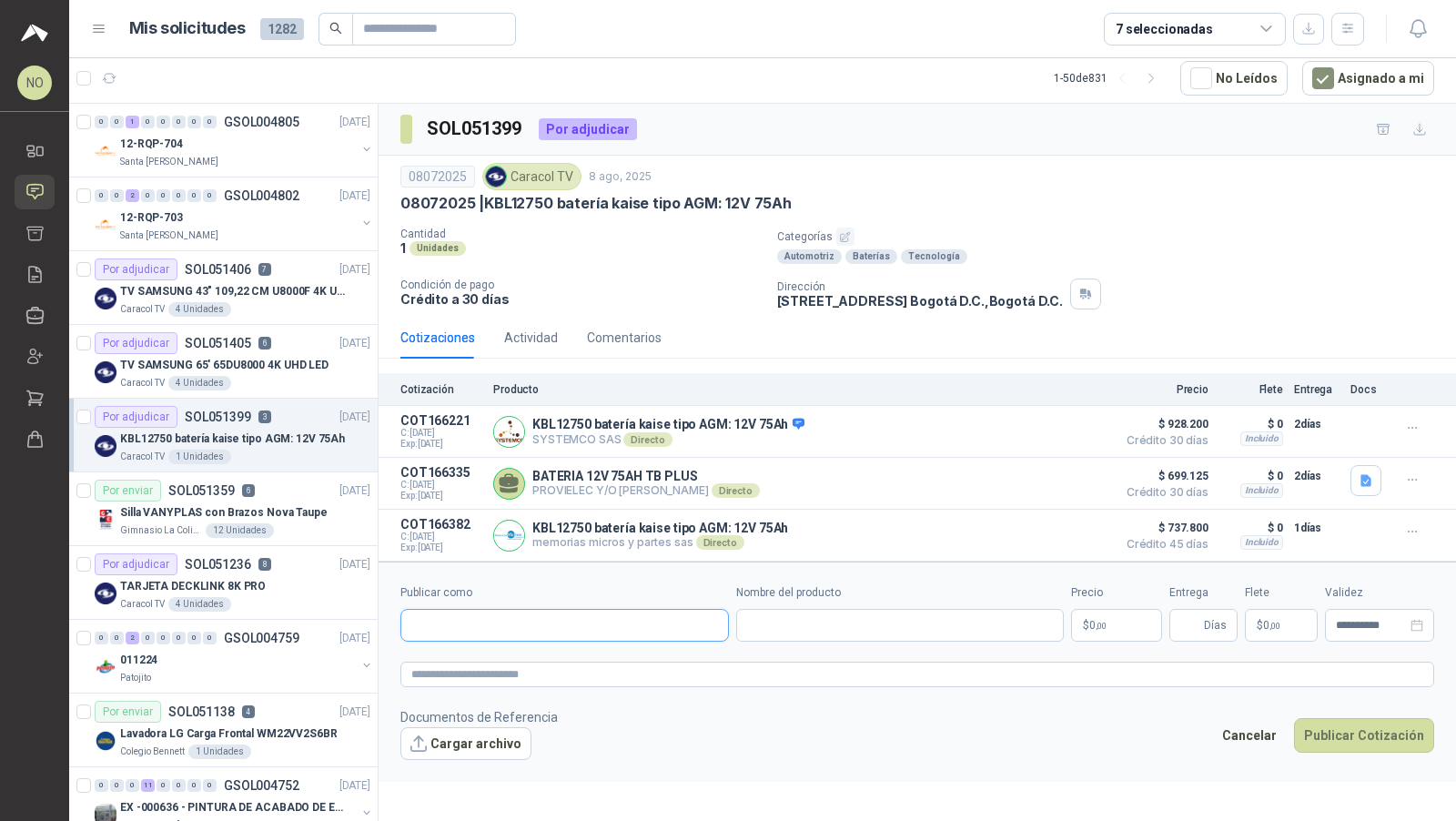
click at [585, 618] on input "Publicar como" at bounding box center [565, 625] width 327 height 31
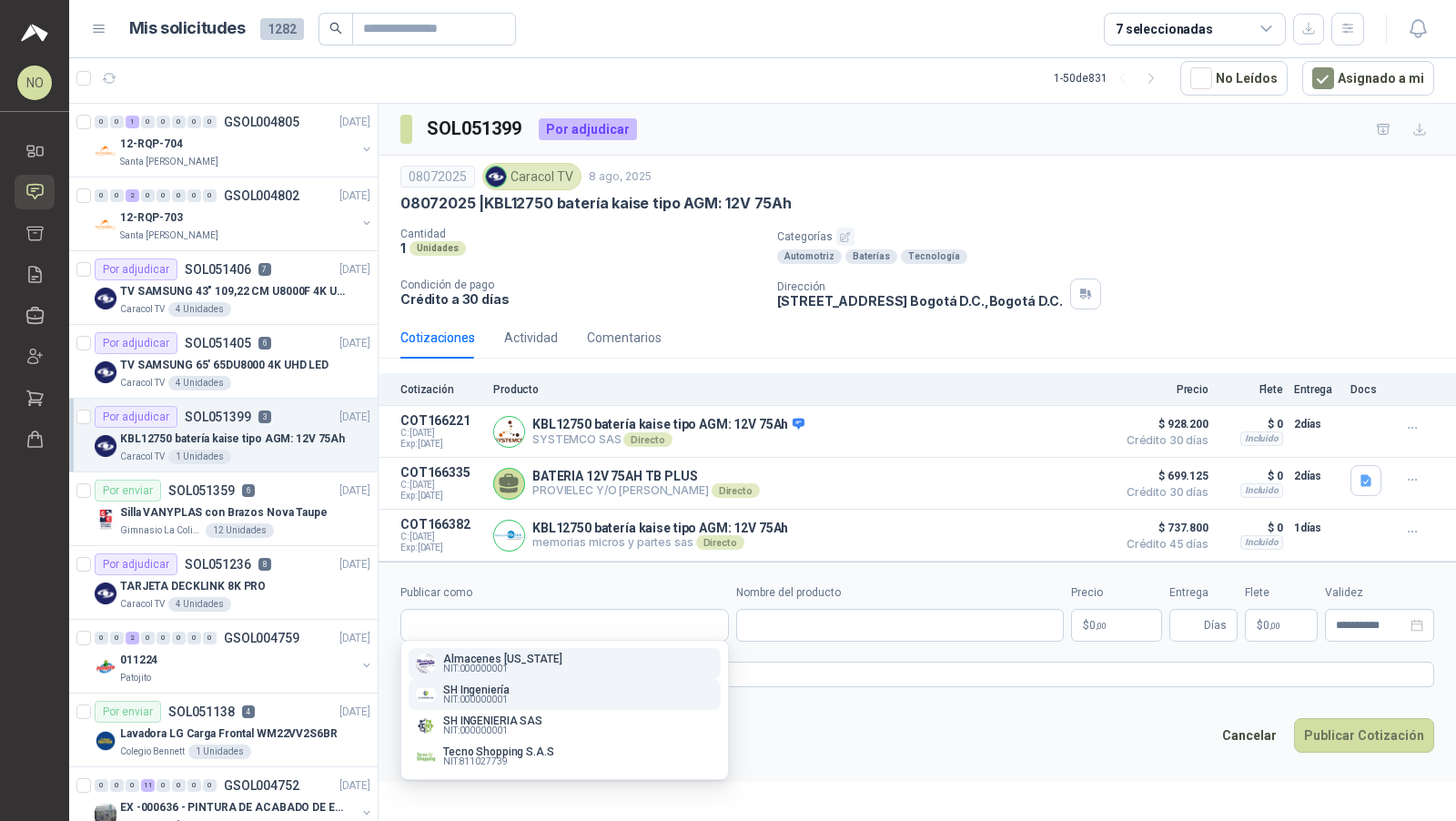
click at [517, 695] on div "SH Ingeniería NIT : 000000001" at bounding box center [565, 695] width 297 height 20
type input "**********"
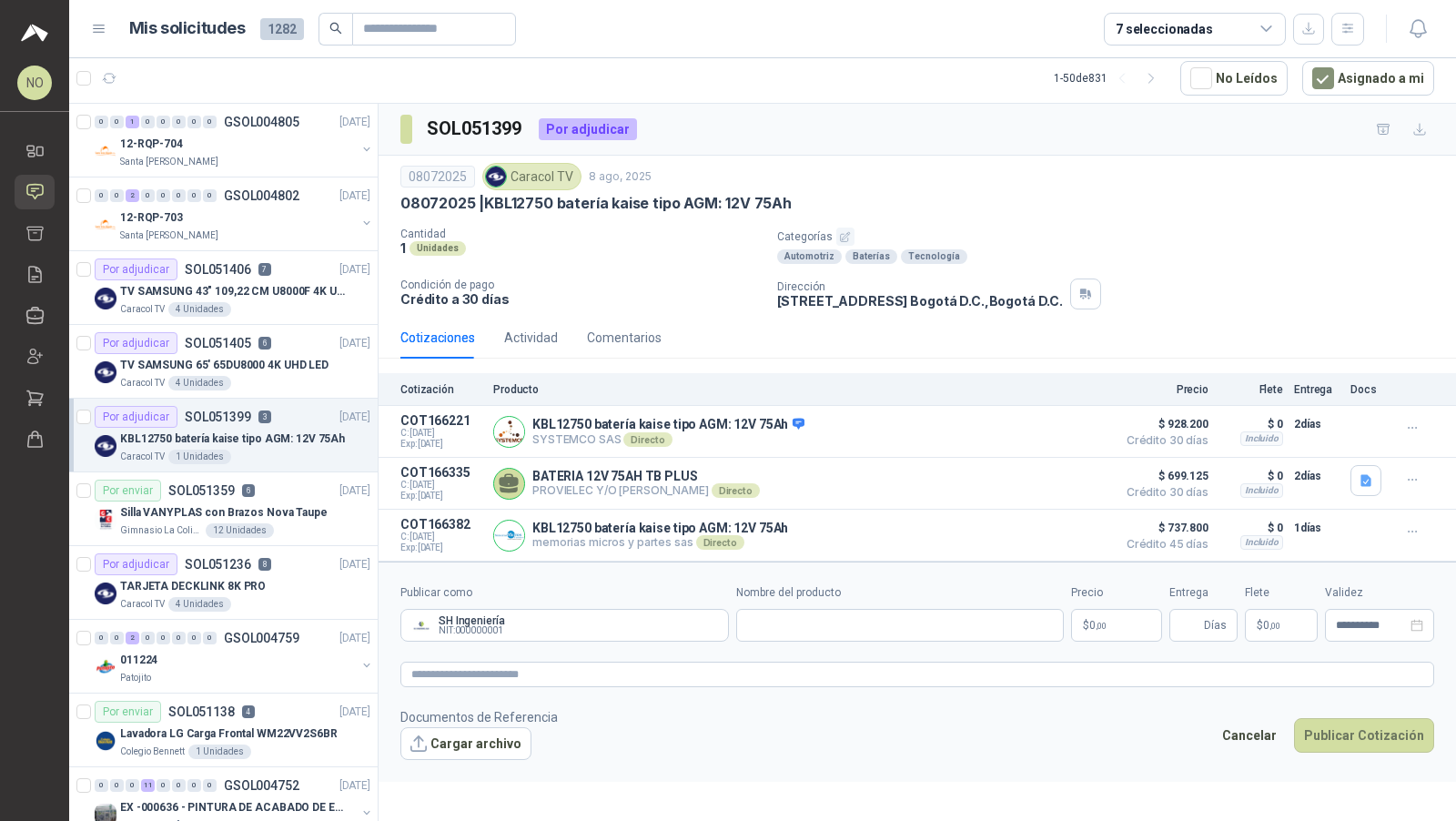
click at [1112, 626] on p "$ 0 ,00" at bounding box center [1116, 624] width 91 height 32
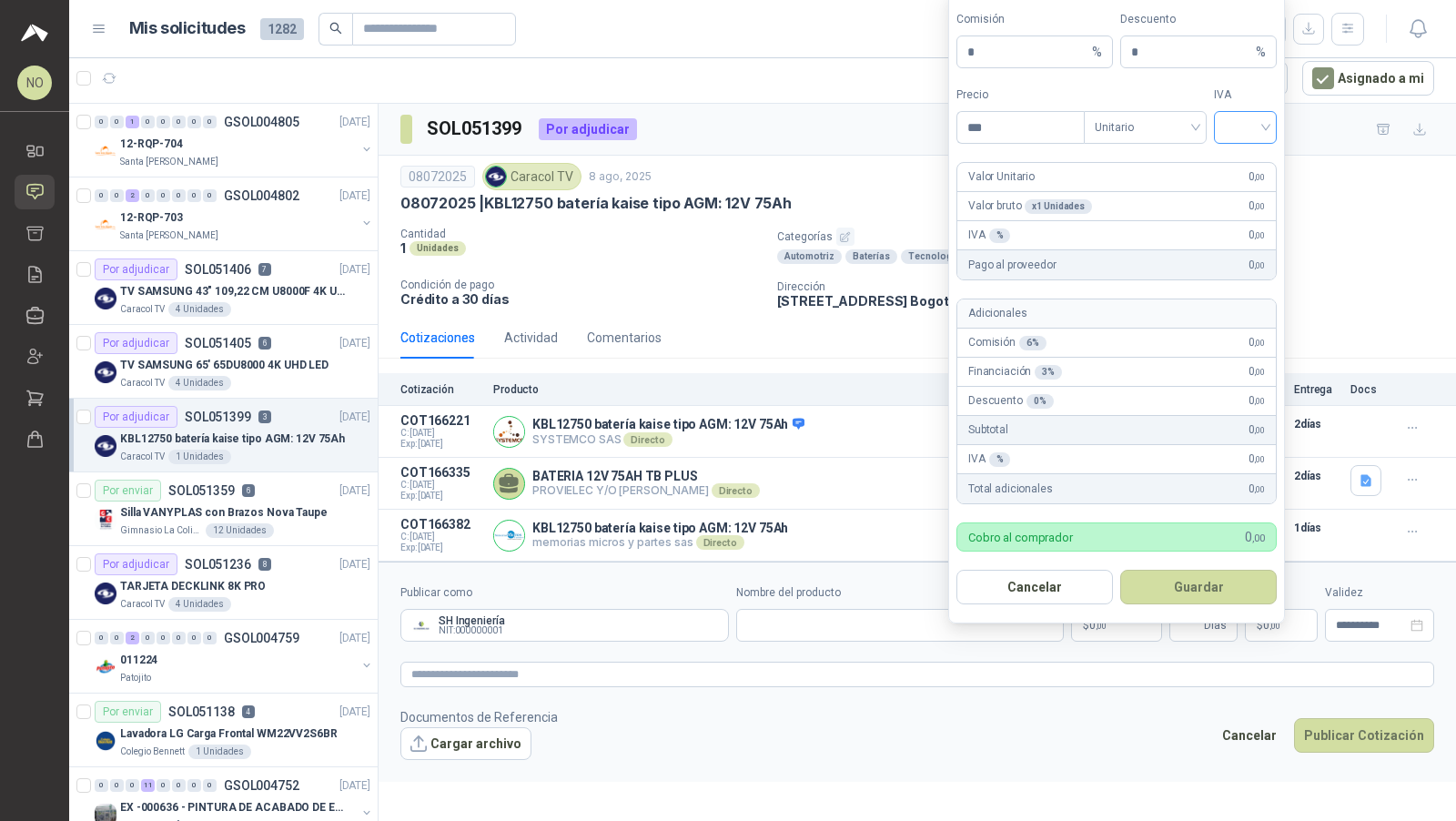
click at [1250, 133] on input "search" at bounding box center [1246, 125] width 41 height 27
click at [1238, 166] on div "19%" at bounding box center [1246, 168] width 33 height 20
click at [1003, 133] on input "***" at bounding box center [1021, 127] width 126 height 31
type input "*"
type input "*********"
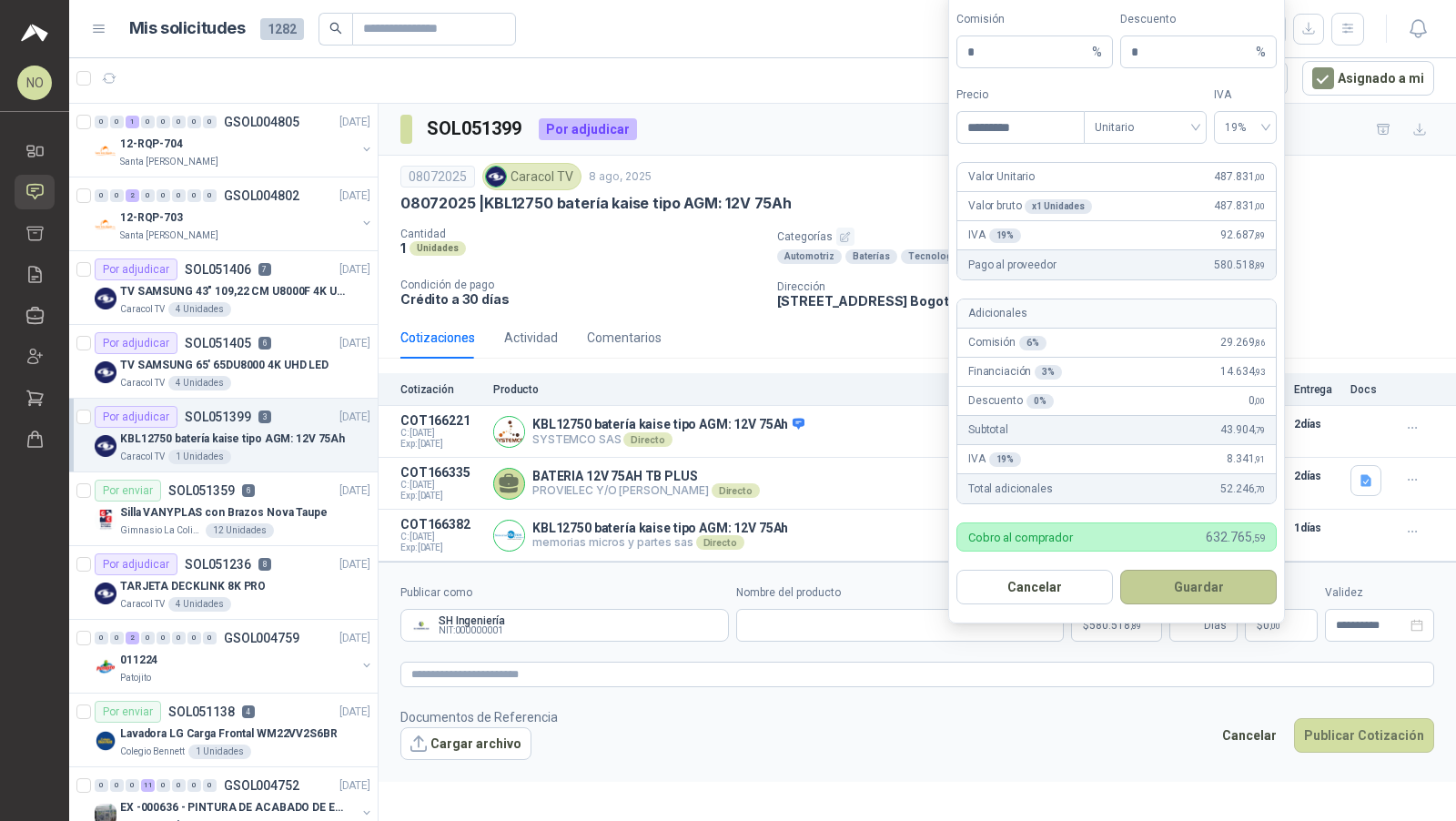
click at [1206, 592] on button "Guardar" at bounding box center [1199, 586] width 157 height 34
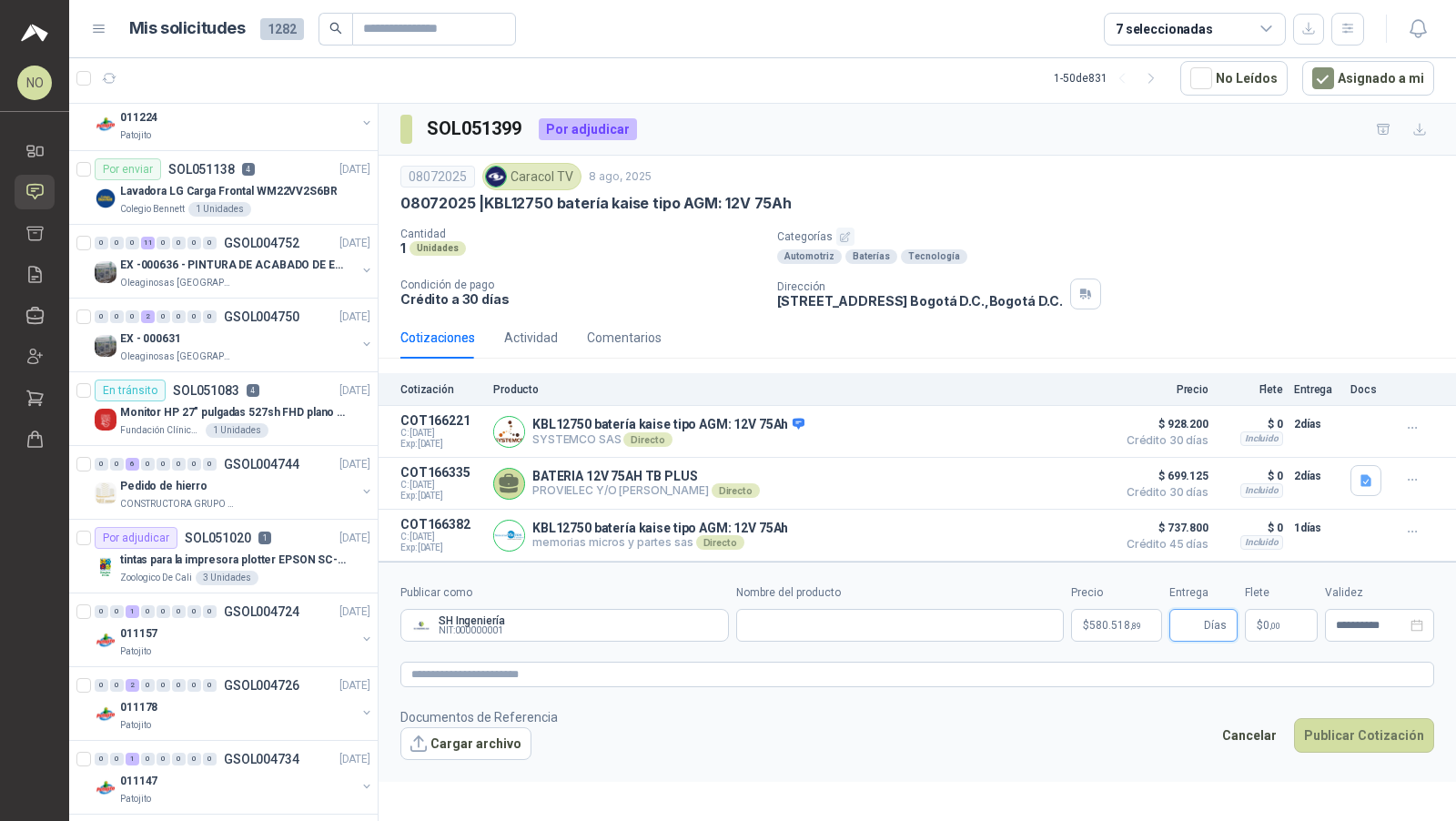
scroll to position [546, 0]
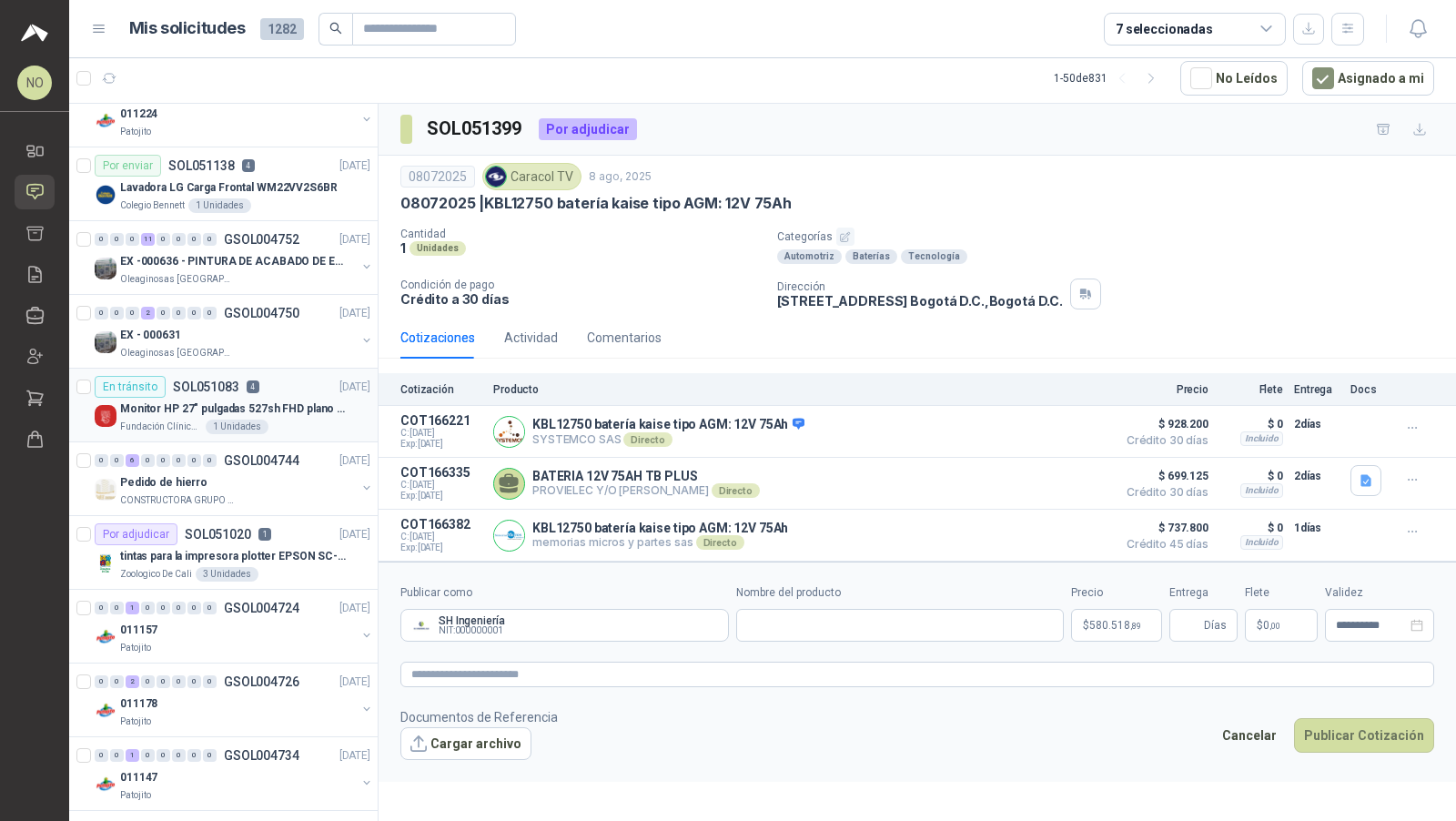
click at [294, 386] on div "En tránsito SOL051083 4 04/08/25" at bounding box center [233, 387] width 276 height 22
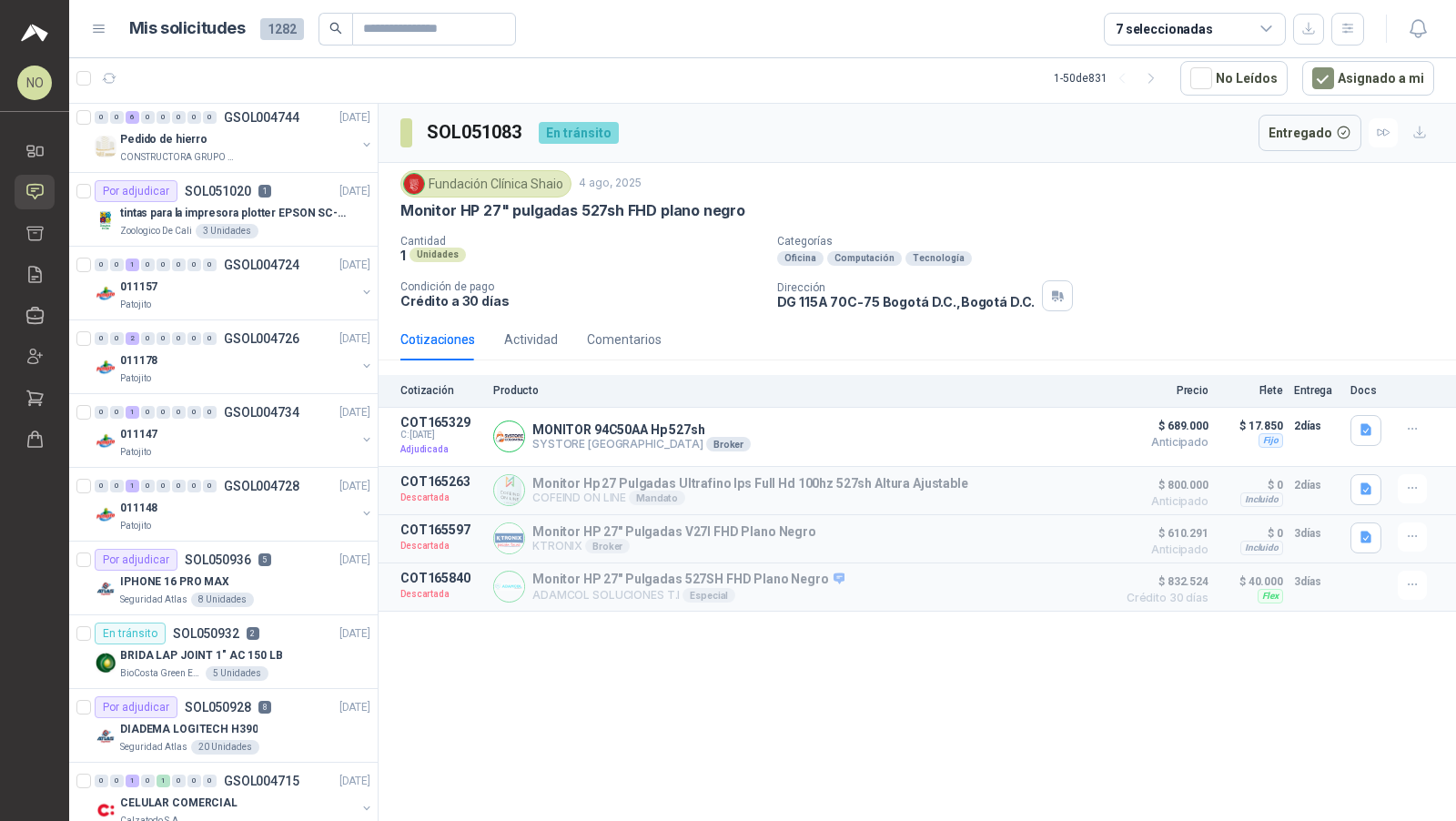
scroll to position [892, 0]
click at [240, 568] on div "IPHONE 16 PRO MAX" at bounding box center [246, 578] width 250 height 22
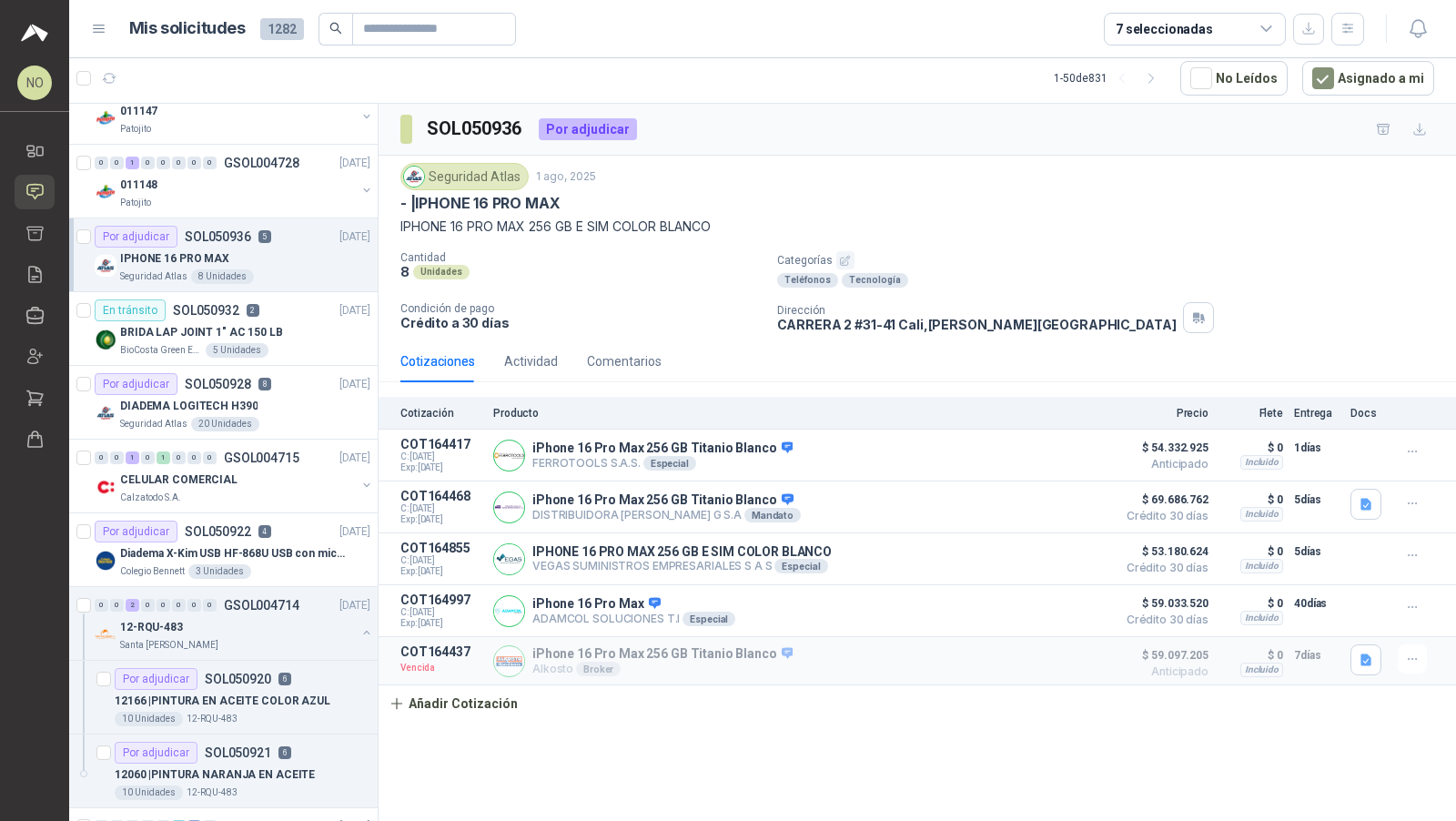
scroll to position [1216, 0]
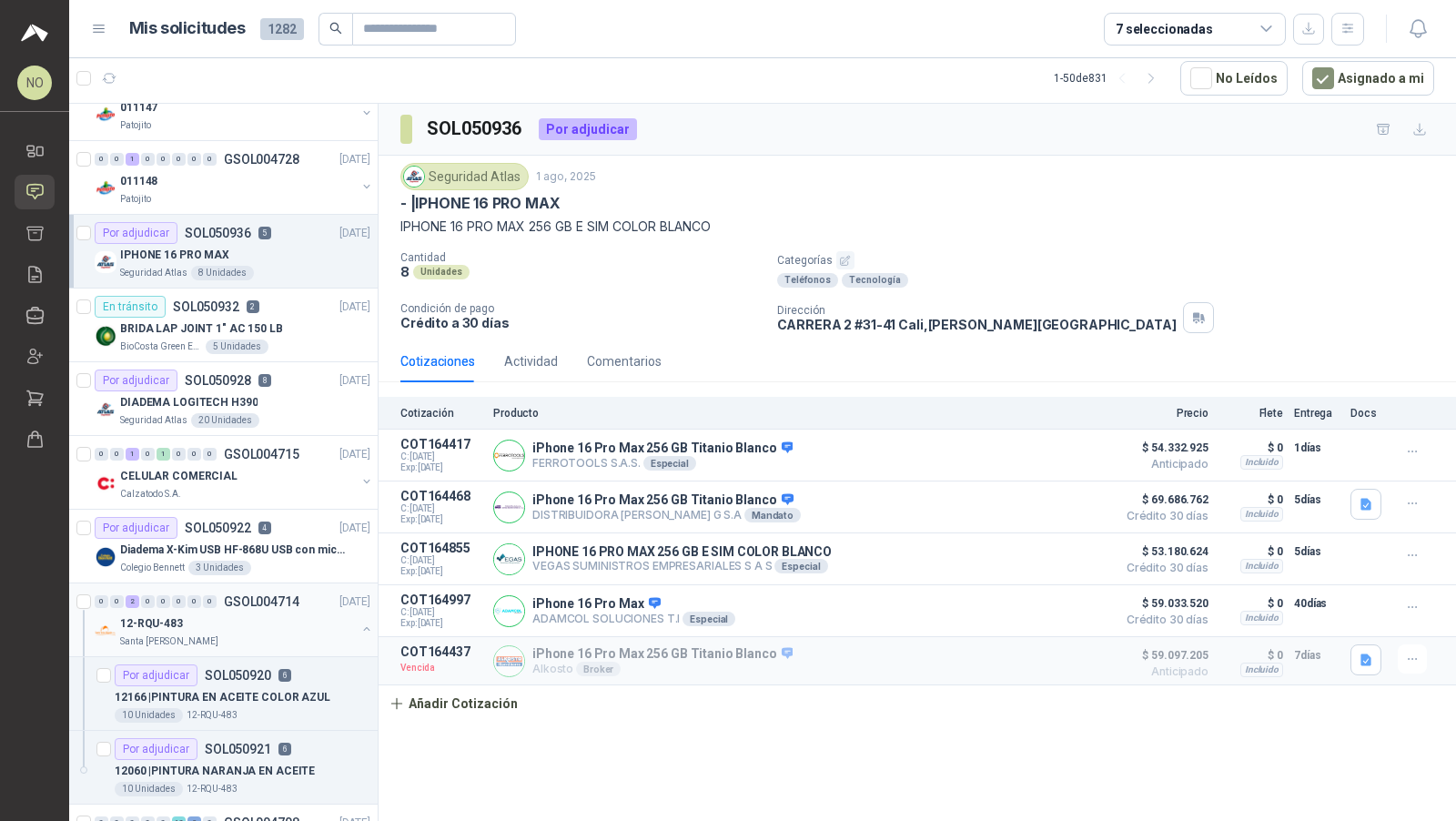
click at [258, 613] on div "12-RQU-483" at bounding box center [238, 623] width 236 height 22
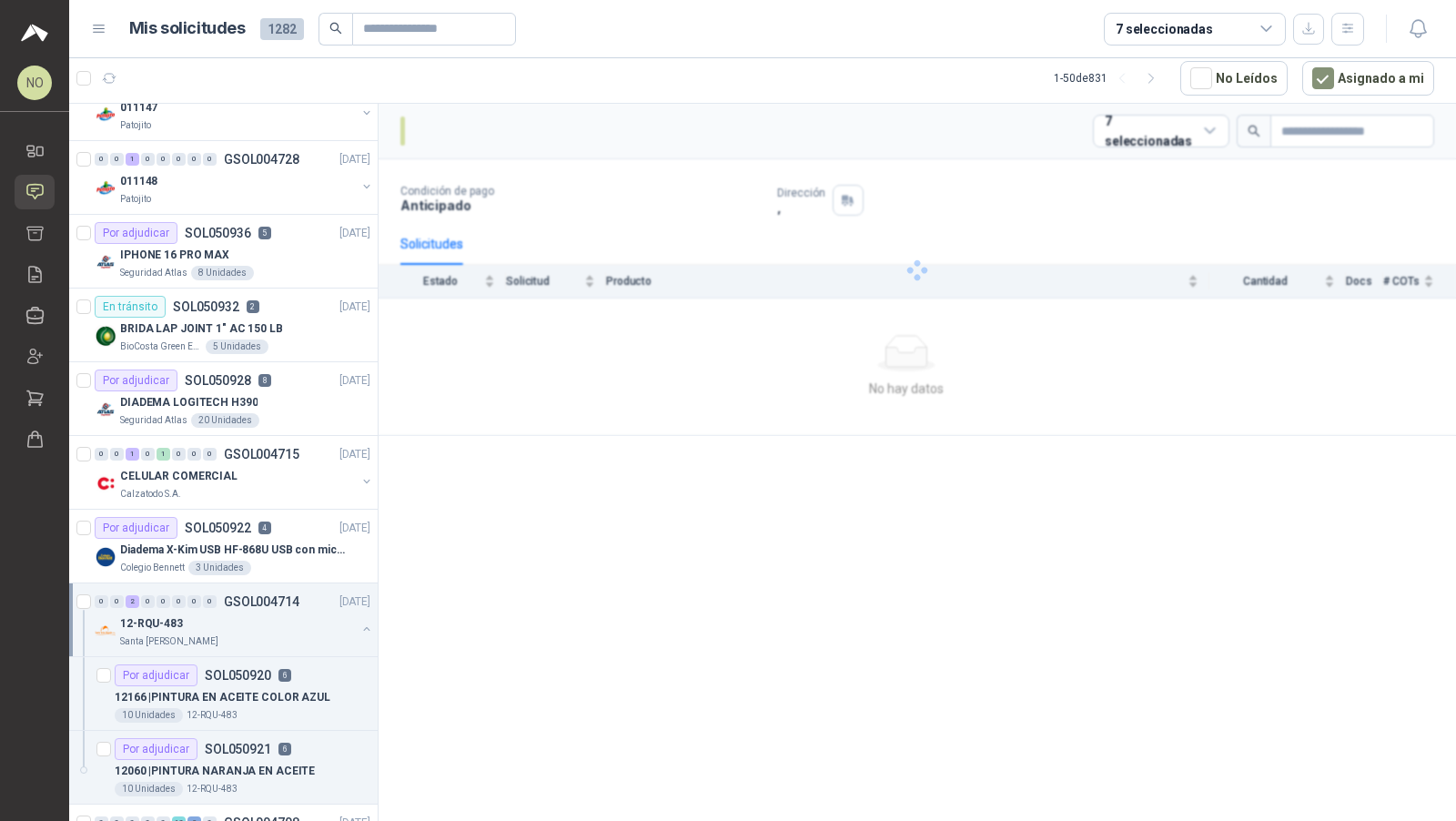
click at [258, 613] on div "12-RQU-483" at bounding box center [238, 623] width 236 height 22
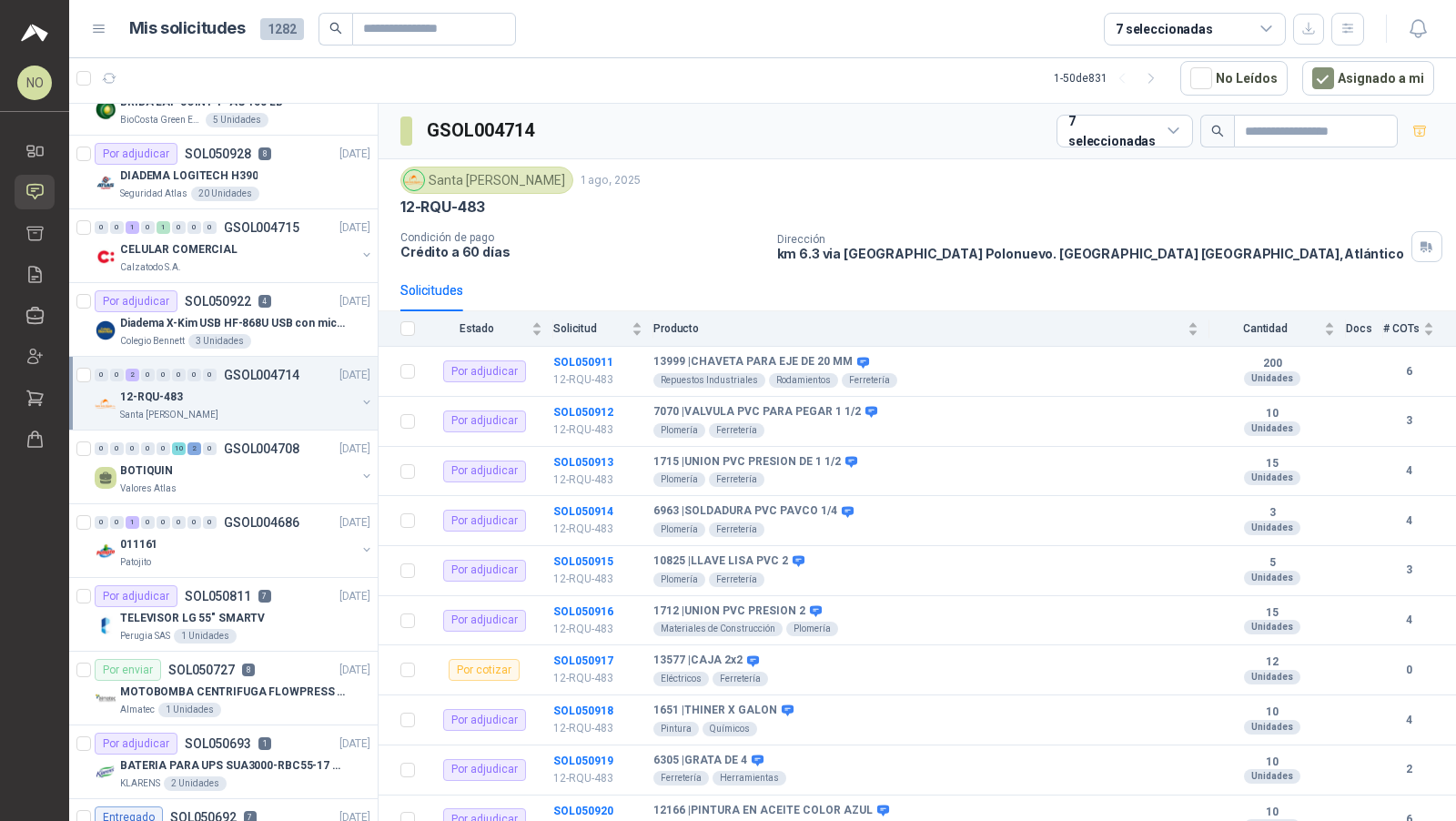
scroll to position [1448, 0]
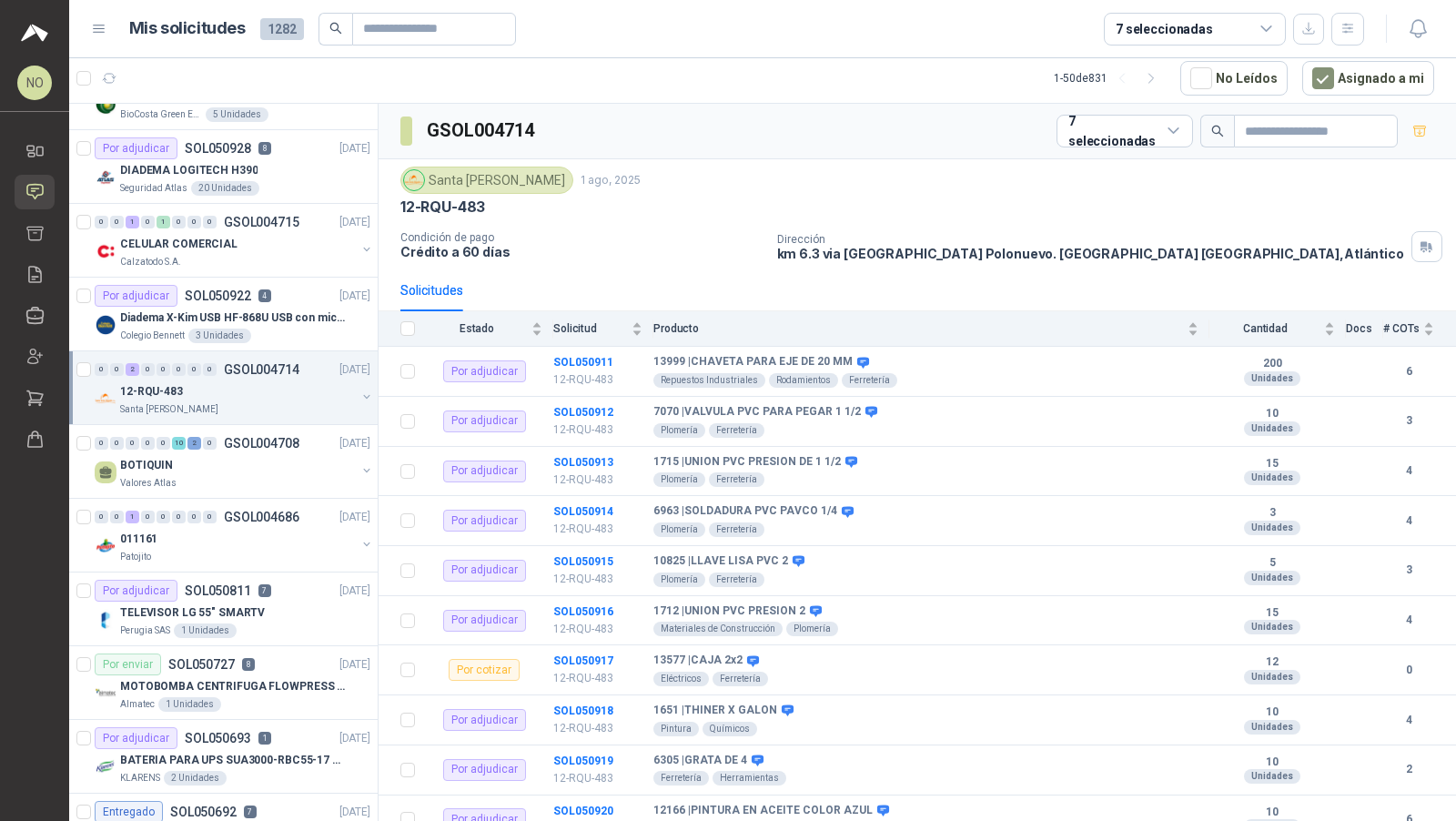
click at [258, 602] on div "TELEVISOR LG 55" SMARTV" at bounding box center [246, 613] width 250 height 22
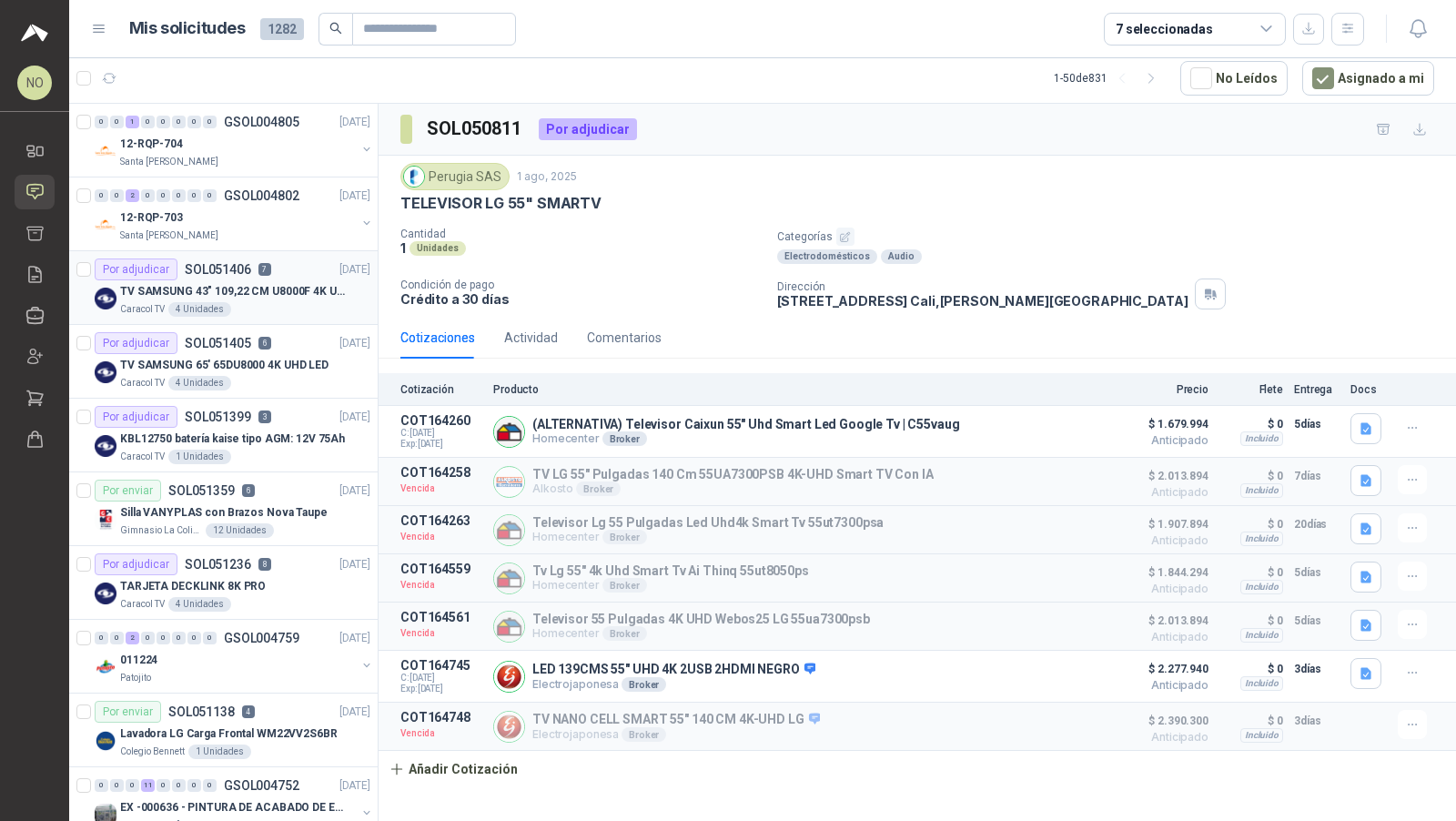
click at [228, 297] on div "TV SAMSUNG 43" 109,22 CM U8000F 4K UHD" at bounding box center [246, 292] width 250 height 22
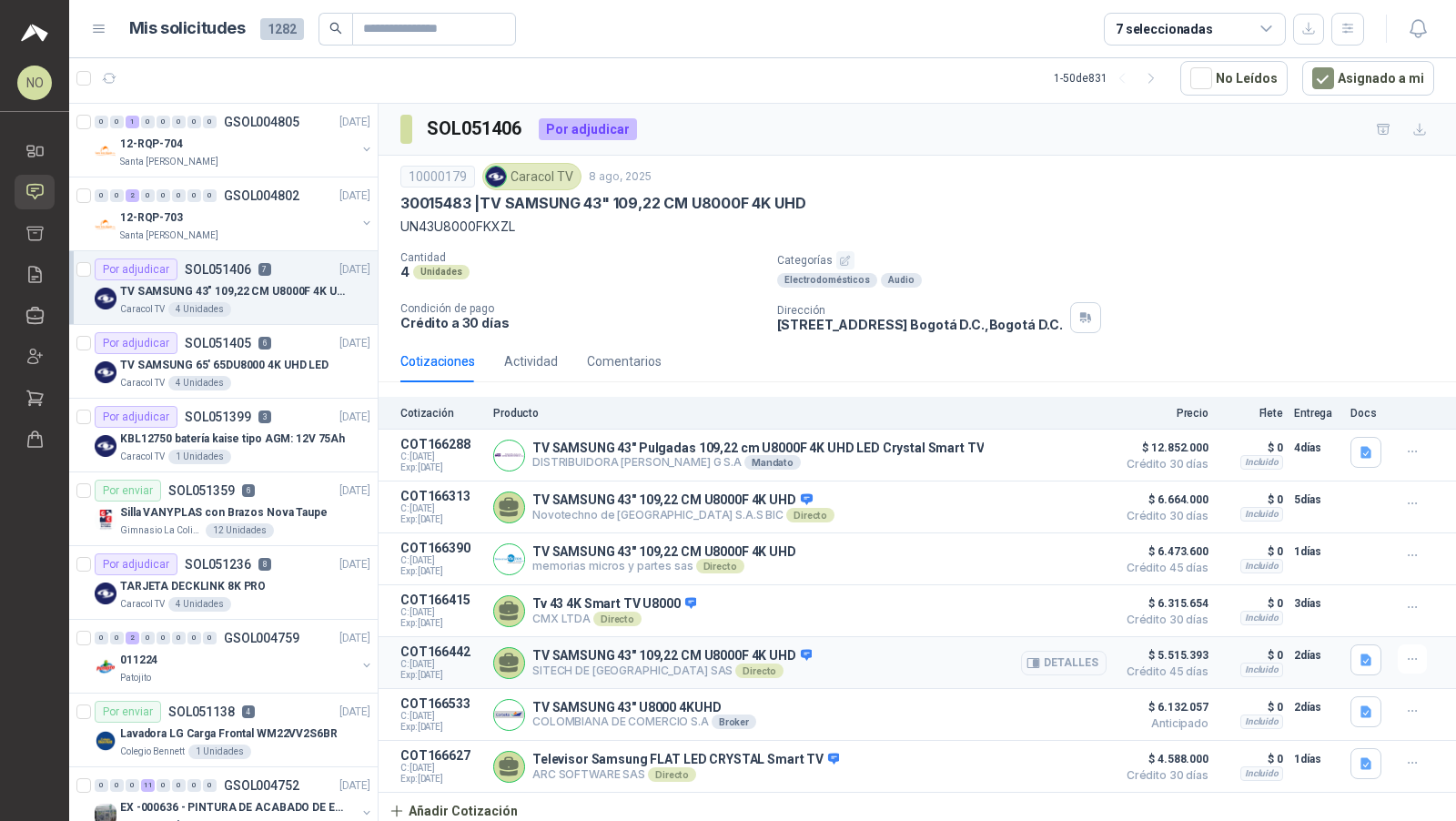
scroll to position [1, 0]
click at [1361, 757] on icon "button" at bounding box center [1366, 763] width 11 height 12
click at [1287, 713] on button "DC-CT 143683.pdf" at bounding box center [1295, 717] width 121 height 20
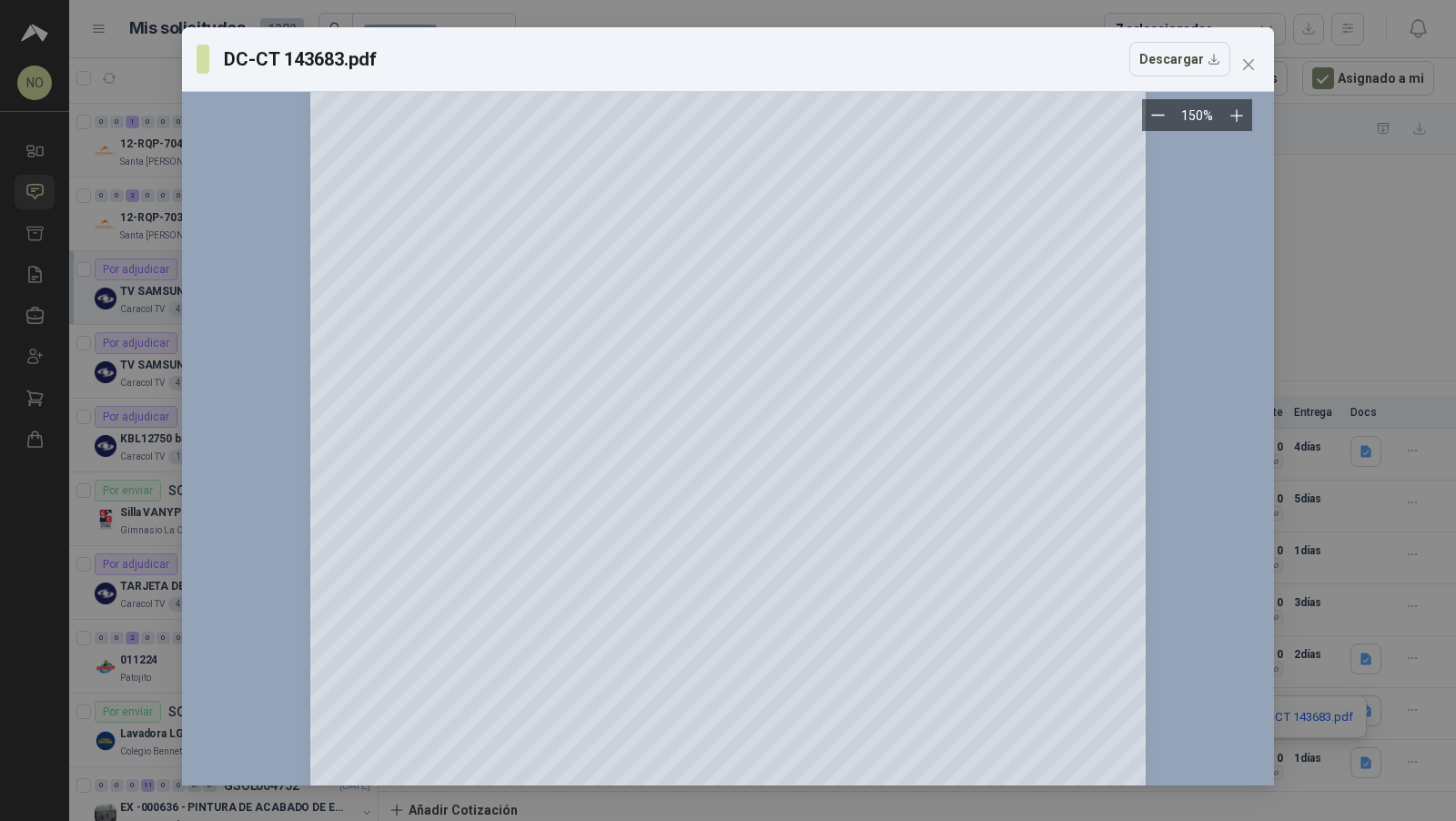
scroll to position [0, 0]
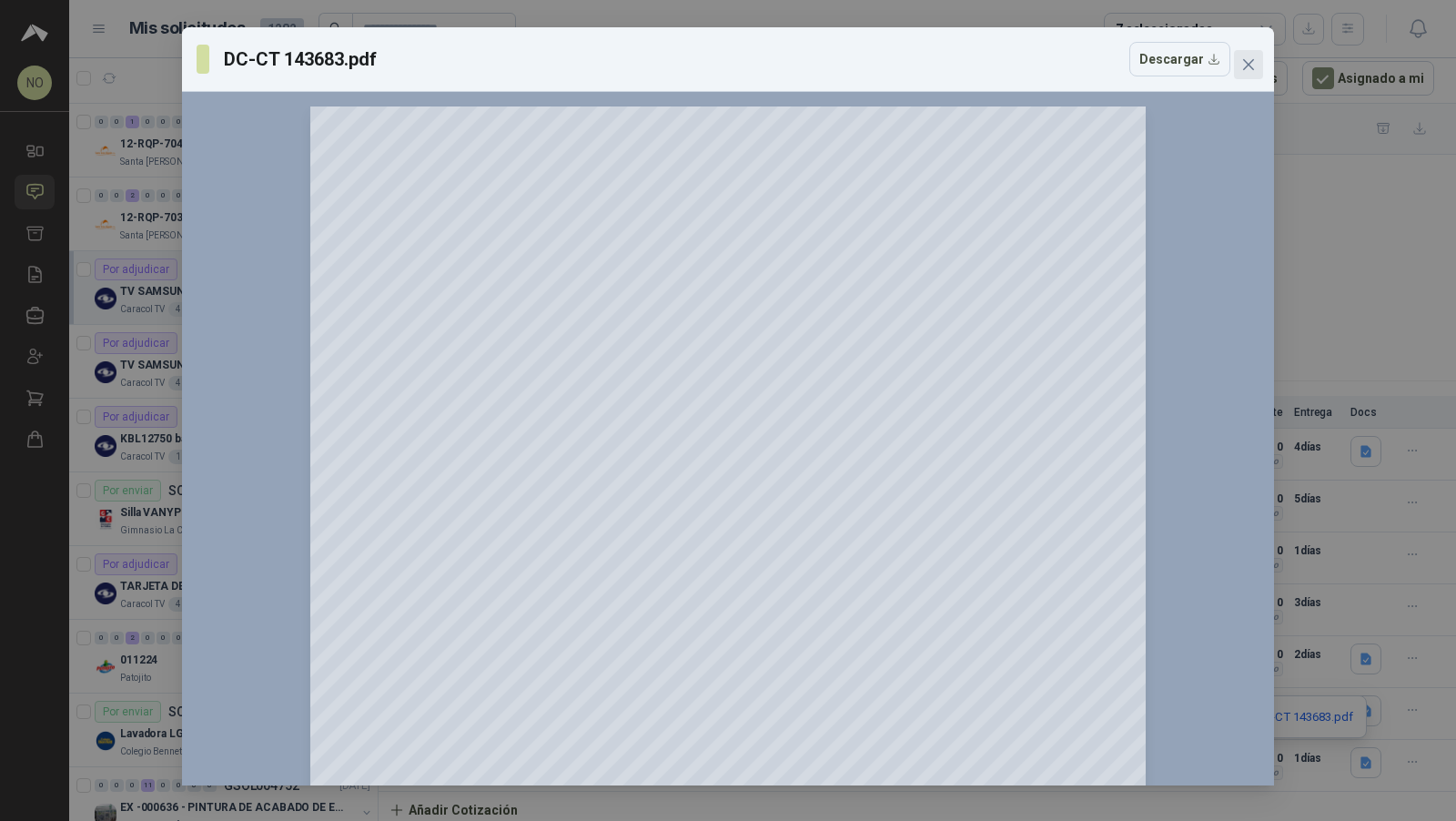
click at [1245, 63] on icon "close" at bounding box center [1249, 65] width 15 height 15
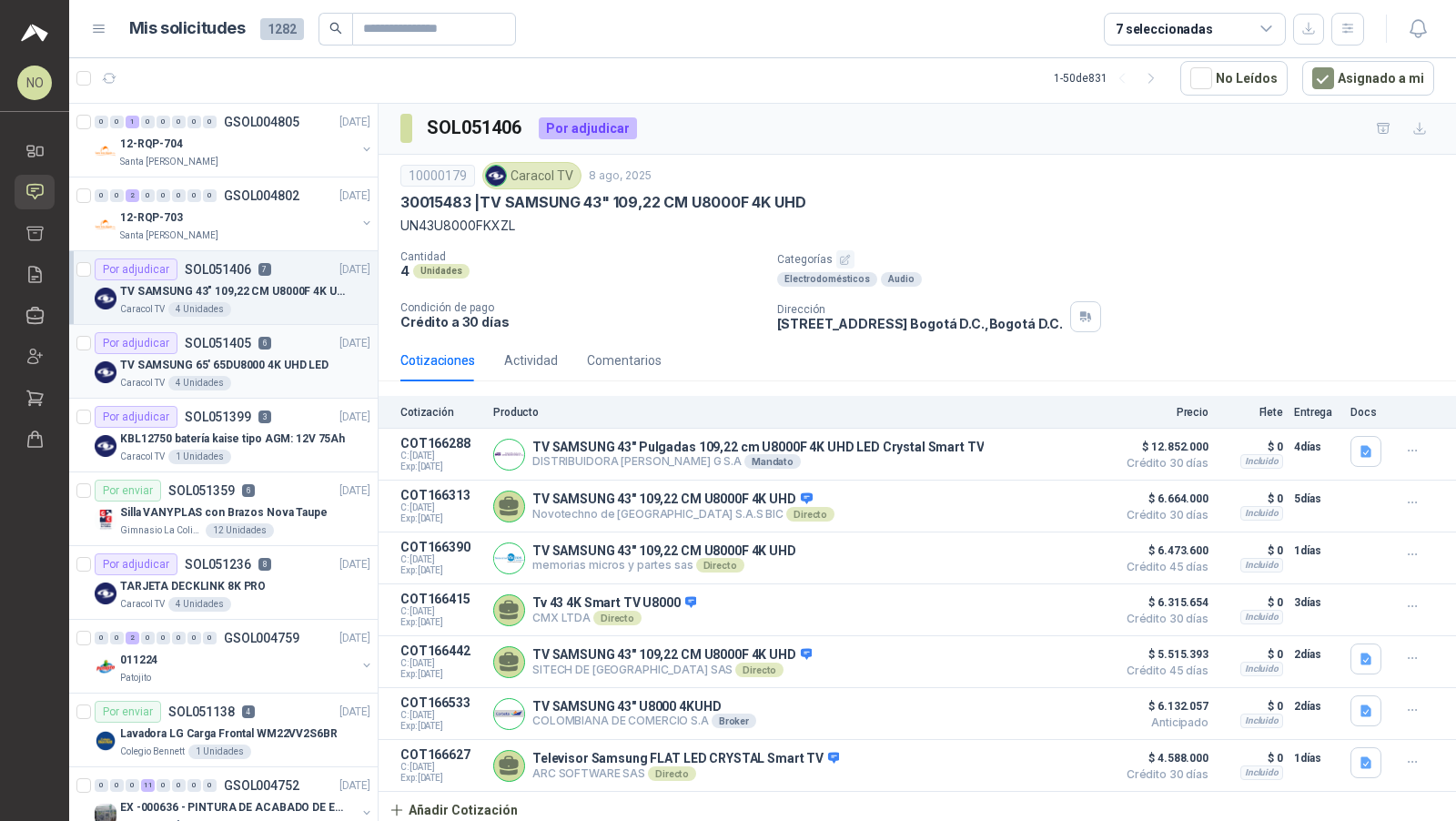
click at [308, 367] on p "TV SAMSUNG 65' 65DU8000 4K UHD LED" at bounding box center [224, 366] width 208 height 18
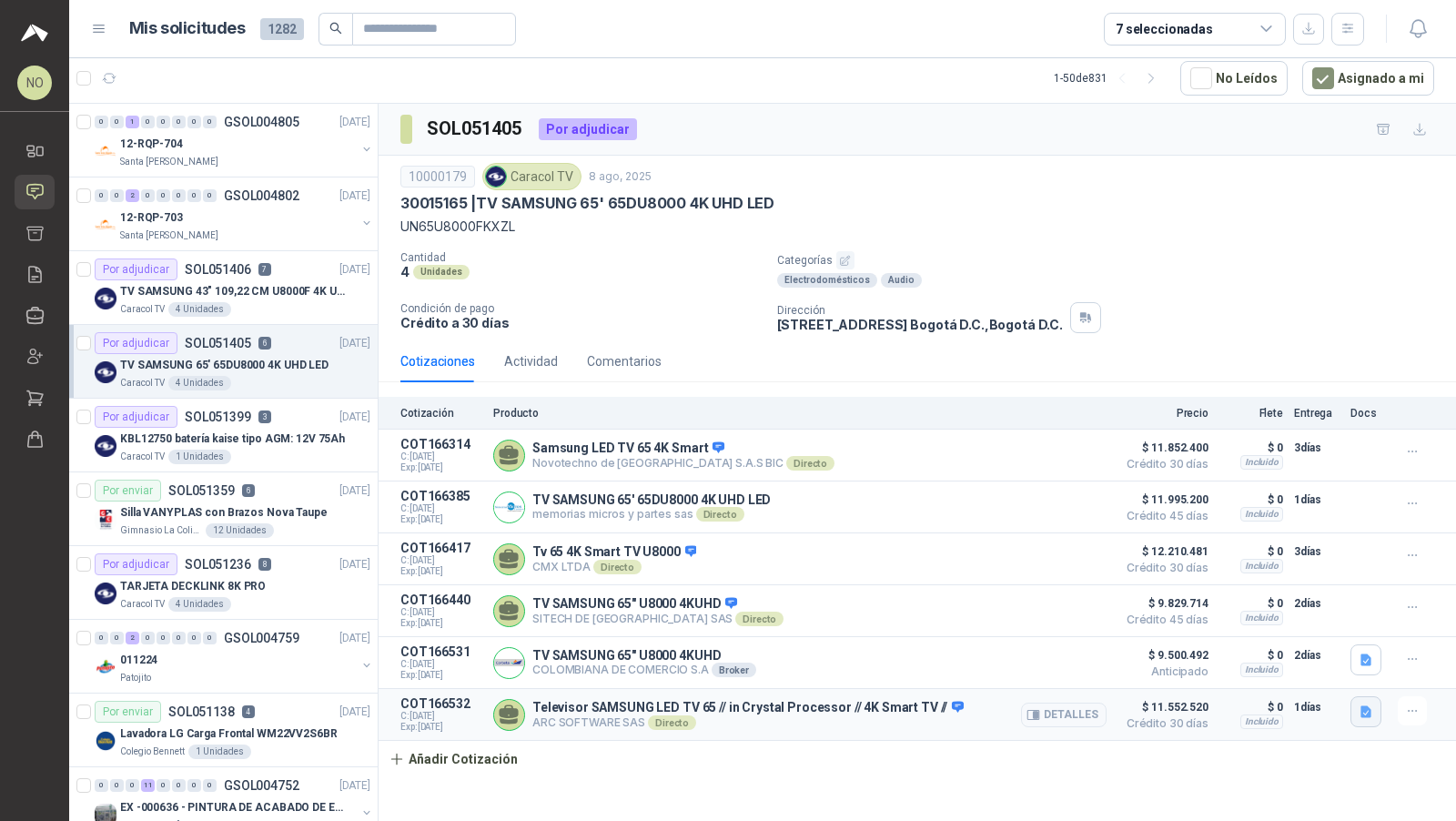
click at [1364, 707] on icon "button" at bounding box center [1366, 712] width 11 height 12
click at [1308, 670] on button "DC-CT 143677.pdf" at bounding box center [1308, 666] width 121 height 20
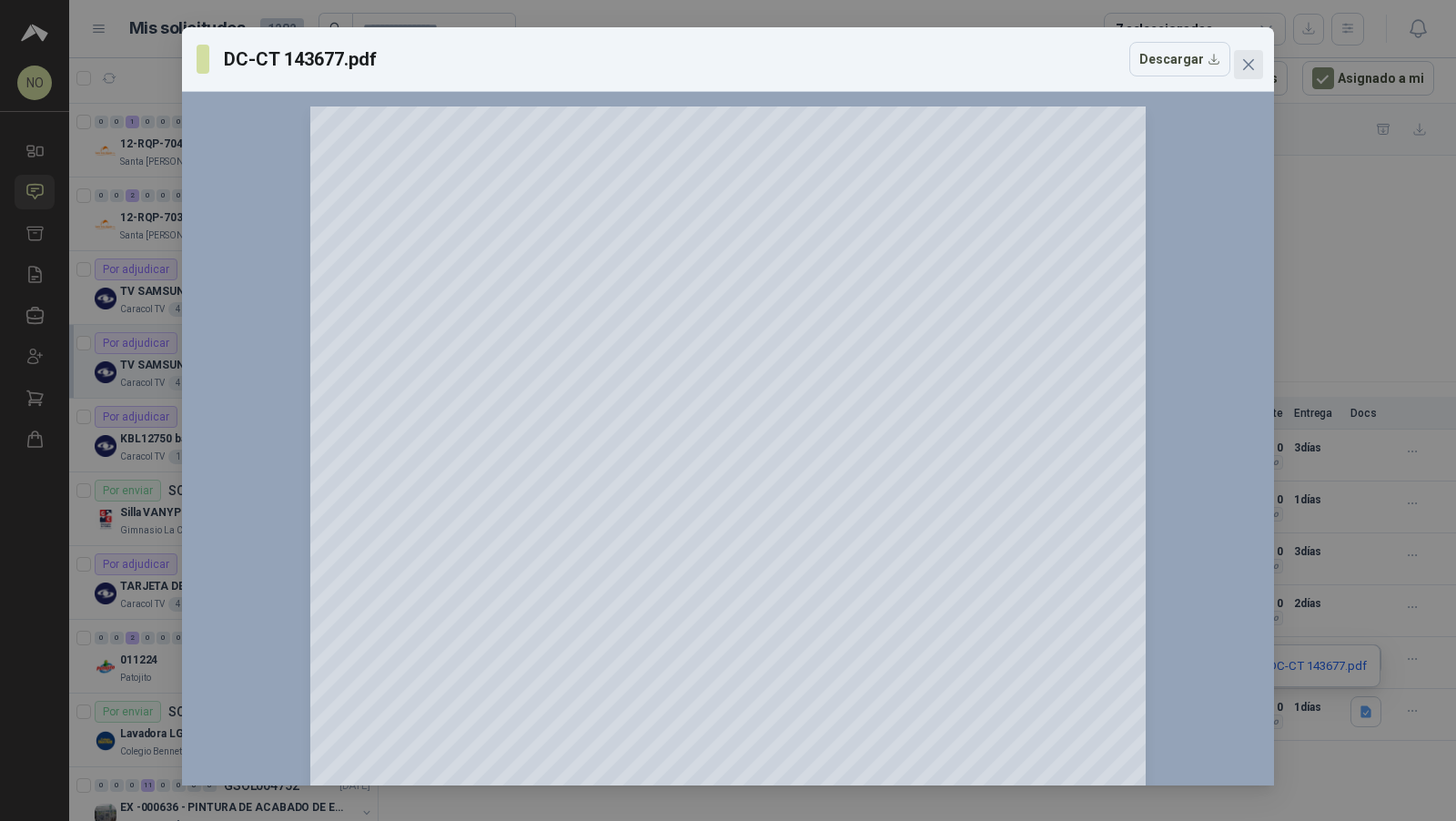
click at [1252, 64] on icon "close" at bounding box center [1249, 65] width 15 height 15
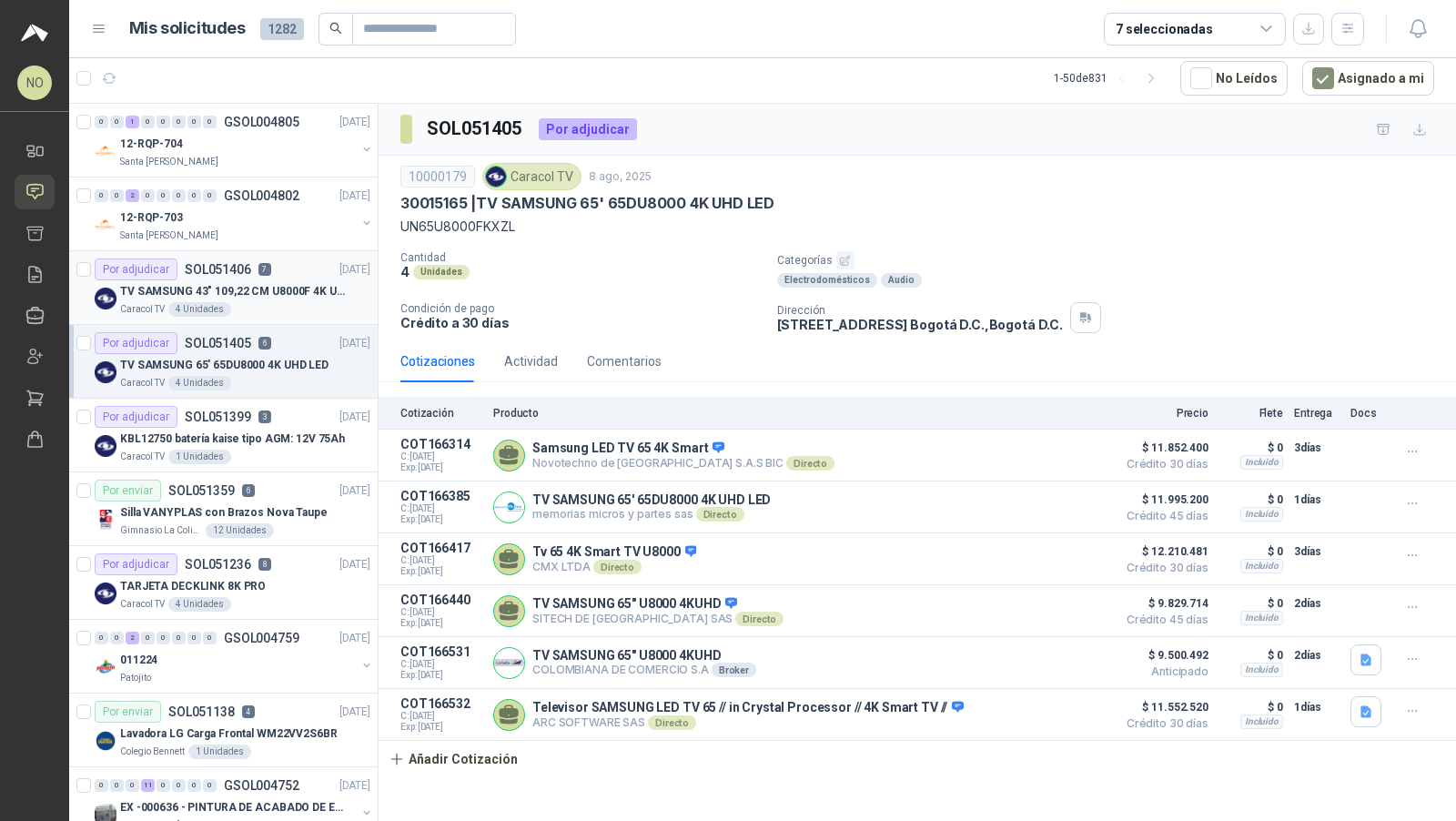
click at [300, 309] on div "Caracol TV 4 Unidades" at bounding box center [246, 309] width 250 height 15
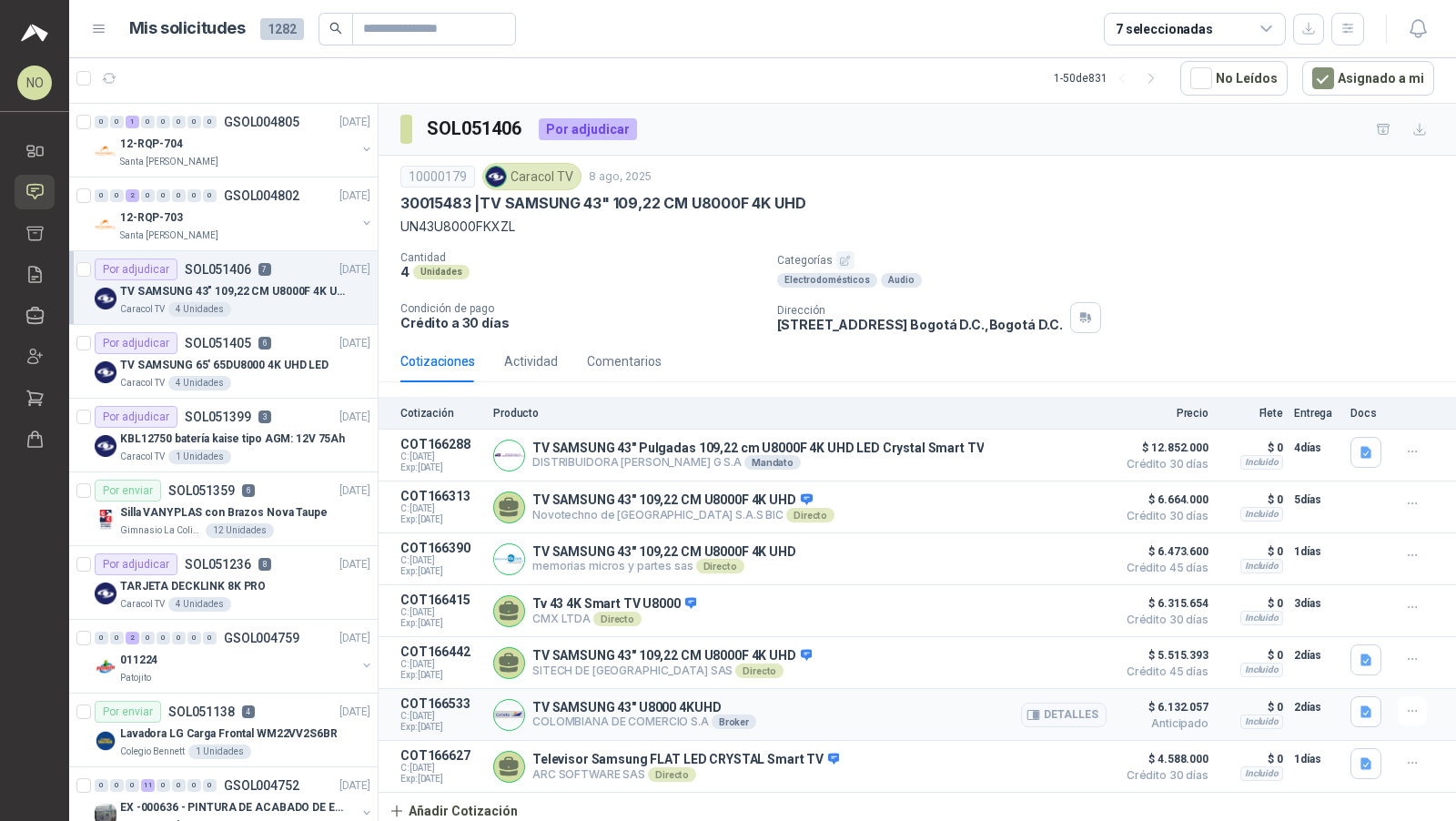
scroll to position [1, 0]
click at [1359, 707] on icon "button" at bounding box center [1367, 711] width 16 height 16
click at [1251, 660] on button "WhatsApp Image [DATE] 11.17.25 AM.jpeg" at bounding box center [1232, 665] width 247 height 20
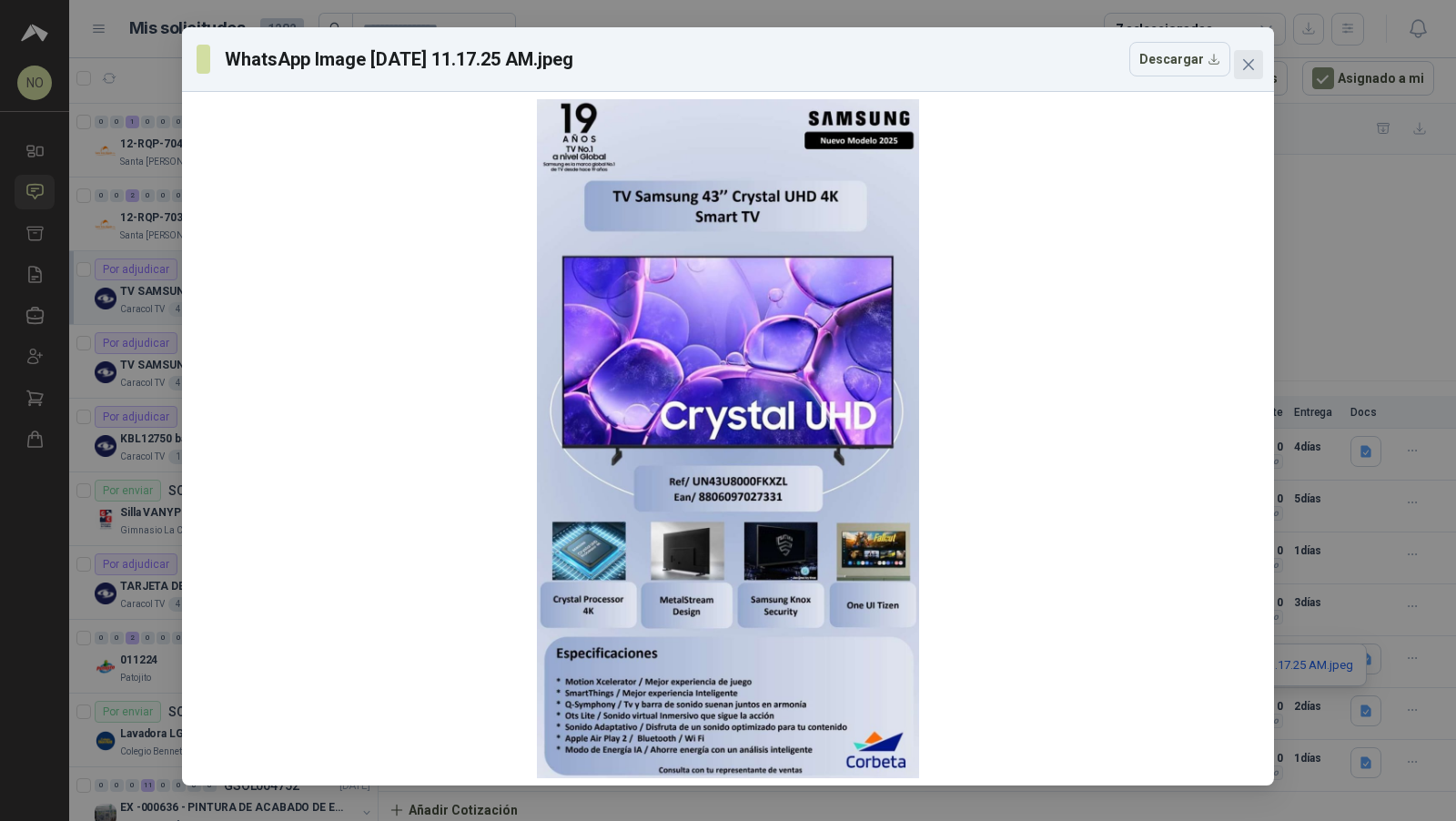
click at [1248, 76] on button "Close" at bounding box center [1249, 65] width 29 height 29
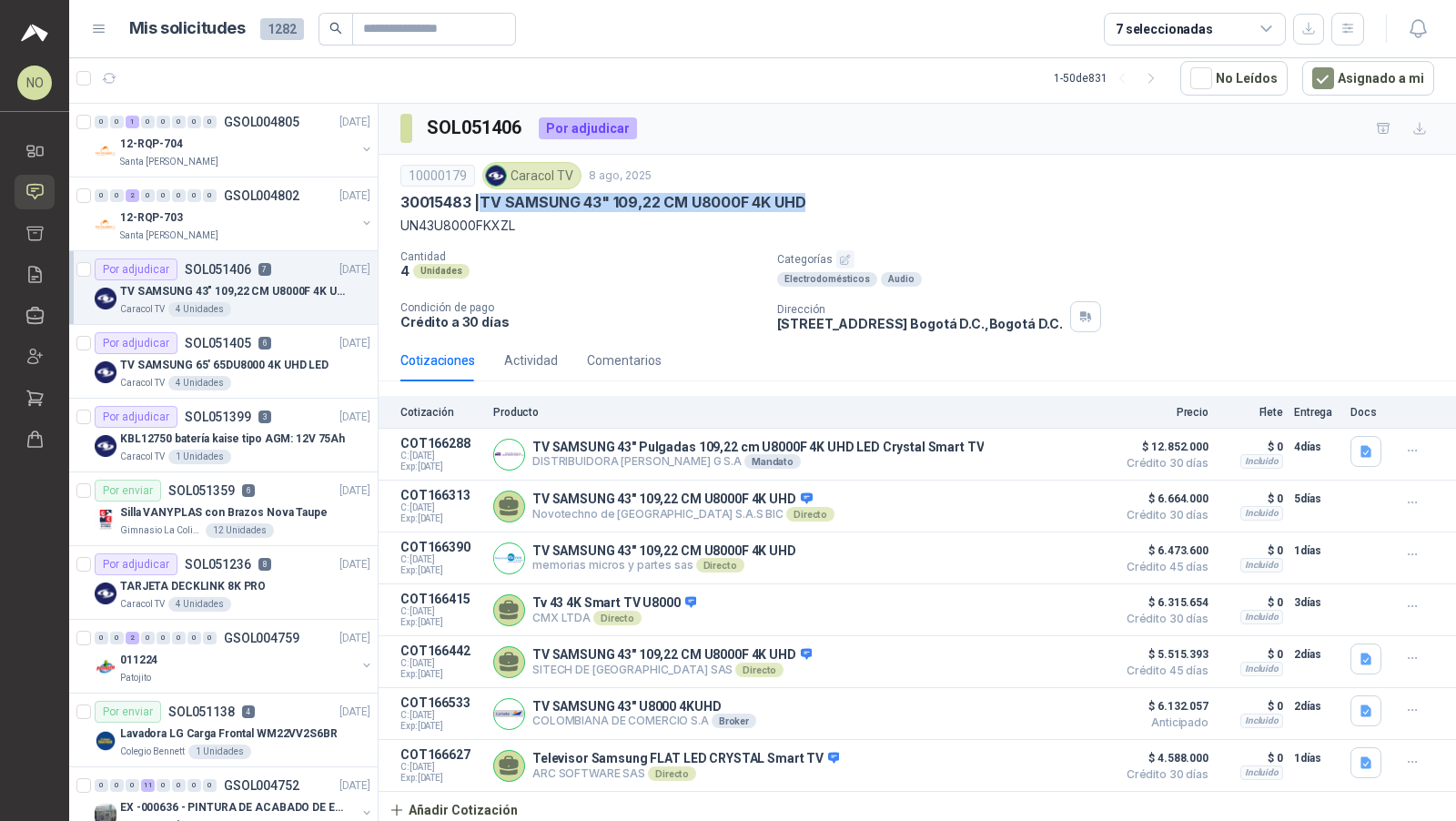
drag, startPoint x: 480, startPoint y: 197, endPoint x: 830, endPoint y: 199, distance: 350.0
click at [830, 199] on div "30015483 | TV SAMSUNG 43" 109,22 CM U8000F 4K UHD" at bounding box center [917, 203] width 1034 height 20
click at [318, 348] on div "Por adjudicar SOL051405 6 08/08/25" at bounding box center [233, 343] width 276 height 22
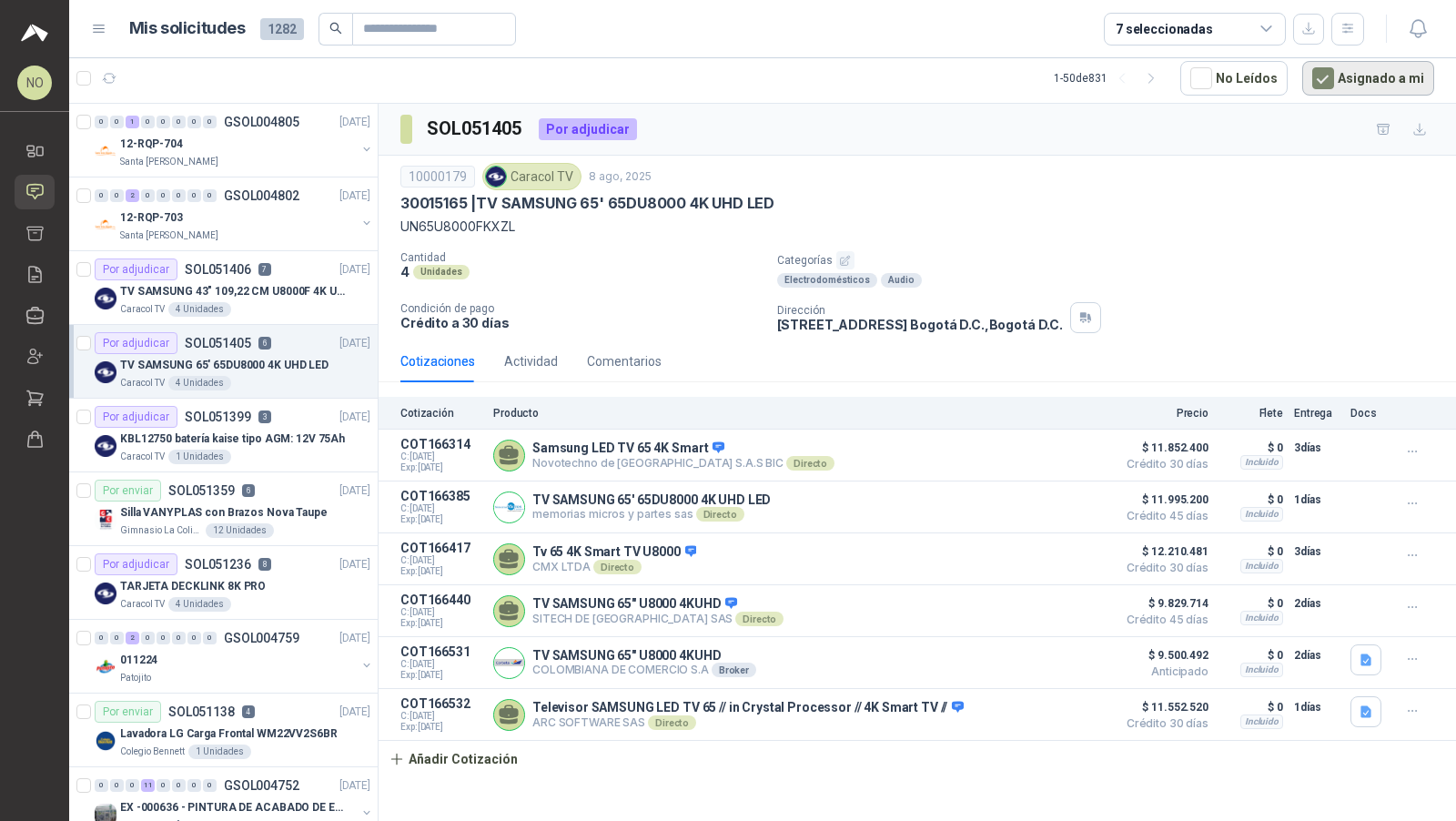
click at [1363, 71] on button "Asignado a mi" at bounding box center [1368, 77] width 132 height 34
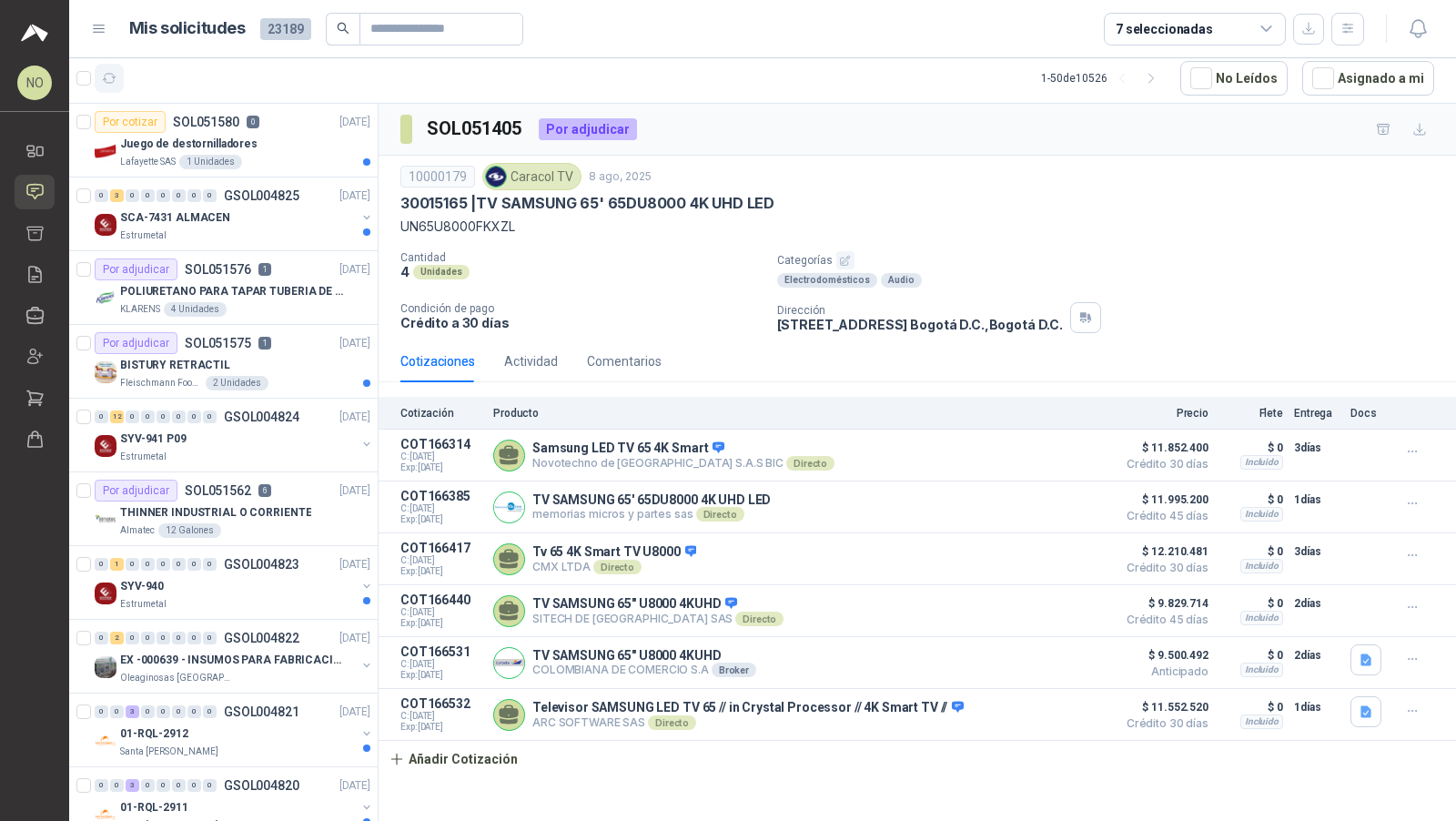
click at [98, 74] on button "button" at bounding box center [110, 78] width 29 height 29
click at [264, 360] on div "BISTURY RETRACTIL" at bounding box center [246, 365] width 250 height 22
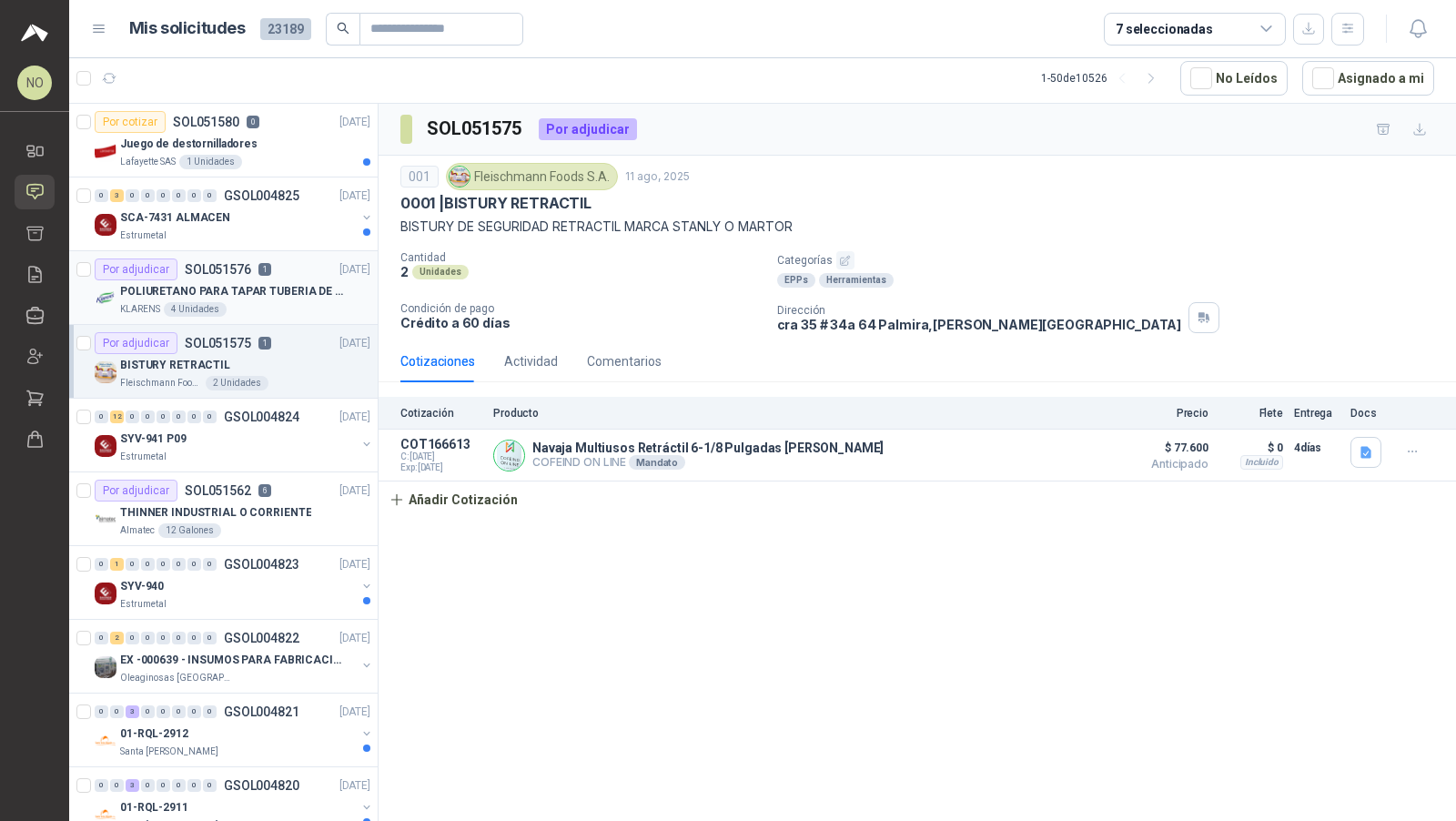
click at [286, 281] on div "POLIURETANO PARA TAPAR TUBERIA DE SENSORES DE NIVEL DEL BANCO DE HIELO" at bounding box center [246, 292] width 250 height 22
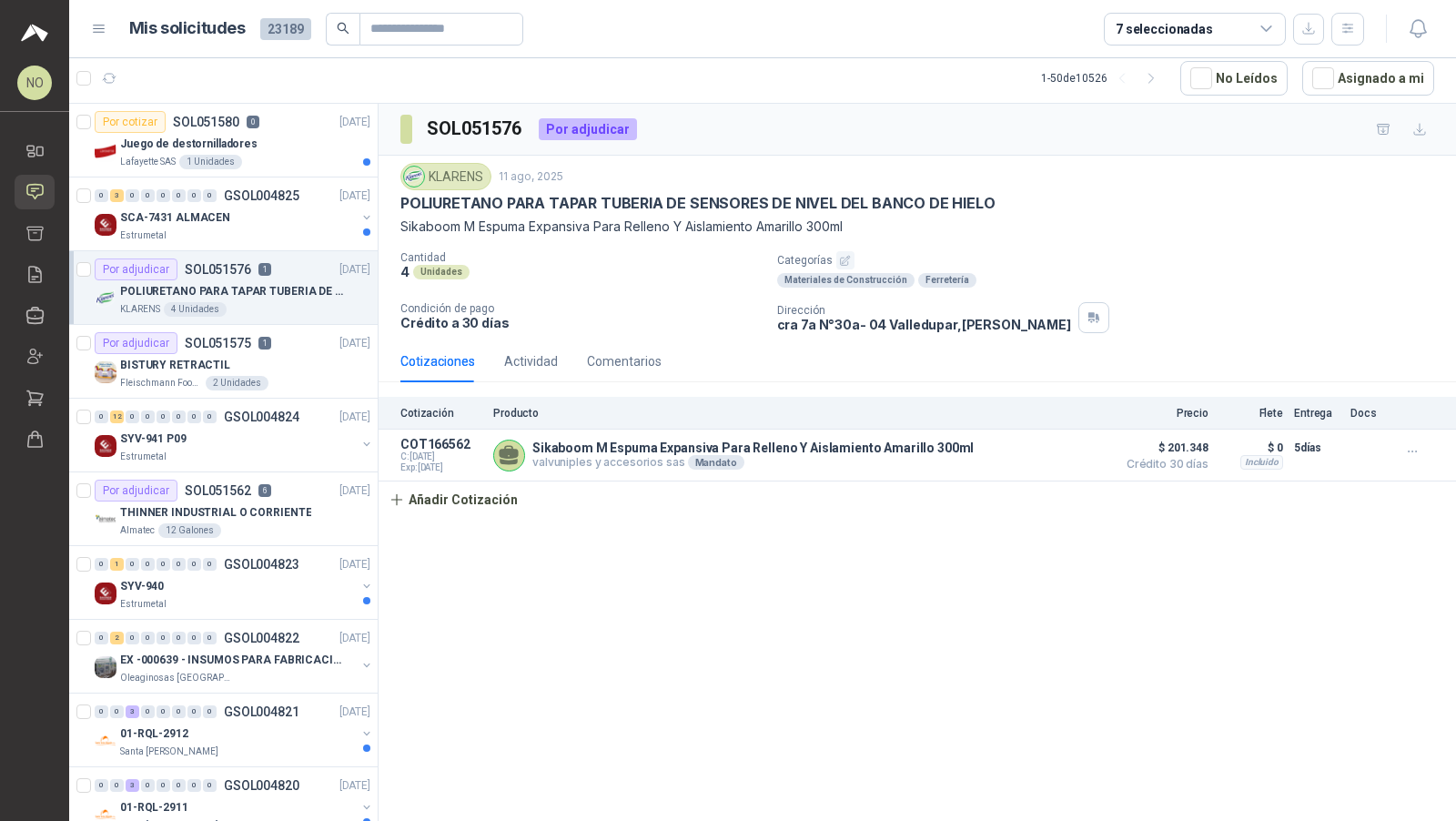
click at [398, 197] on div "KLARENS 11 ago, 2025 POLIURETANO PARA TAPAR TUBERIA DE SENSORES DE NIVEL DEL BA…" at bounding box center [917, 248] width 1077 height 185
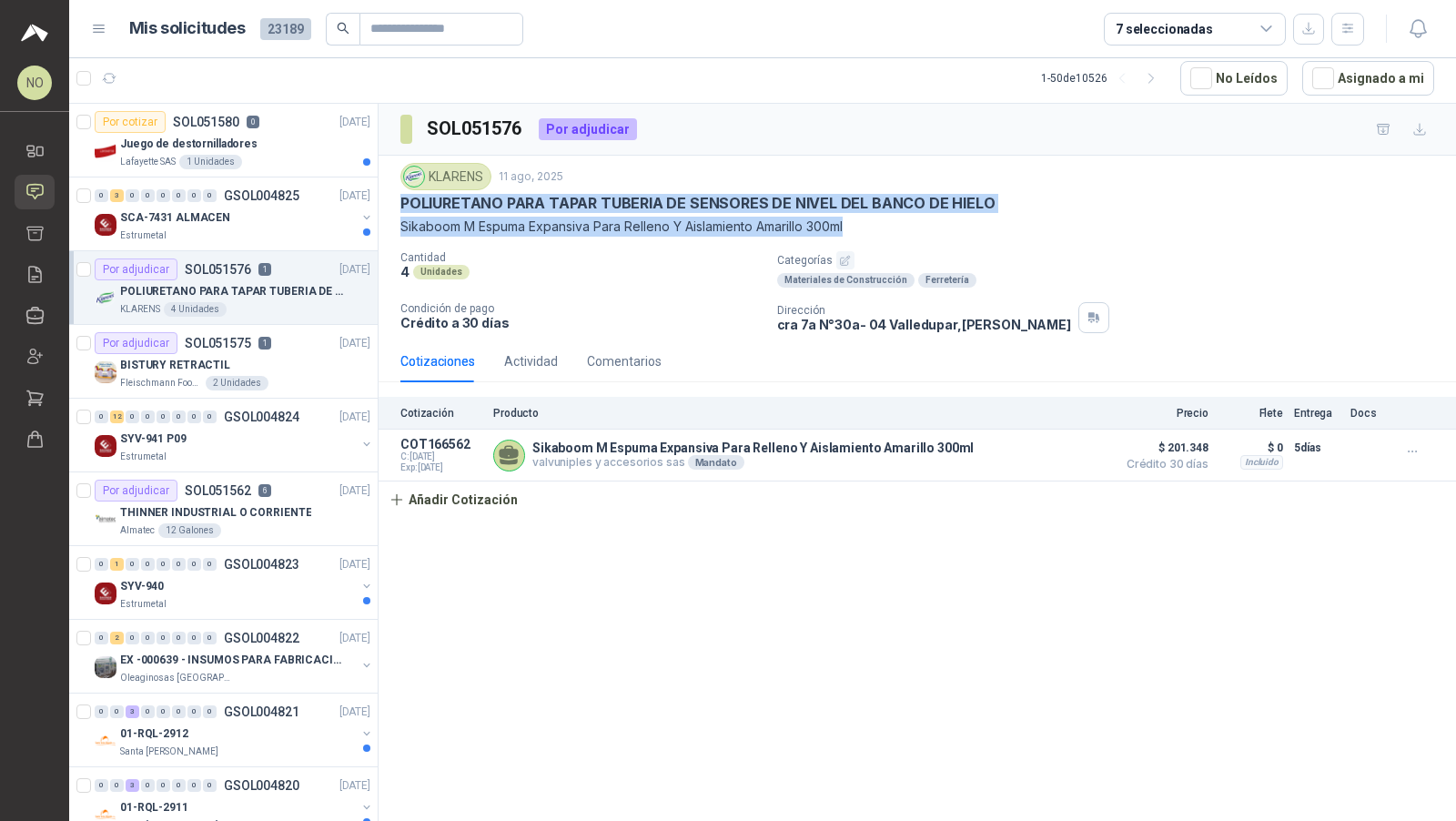
drag, startPoint x: 398, startPoint y: 197, endPoint x: 898, endPoint y: 226, distance: 500.8
click at [898, 226] on div "KLARENS 11 ago, 2025 POLIURETANO PARA TAPAR TUBERIA DE SENSORES DE NIVEL DEL BA…" at bounding box center [917, 248] width 1077 height 185
click at [898, 226] on p "Sikaboom M Espuma Expansiva Para Relleno Y Aislamiento Amarillo 300ml" at bounding box center [917, 226] width 1034 height 20
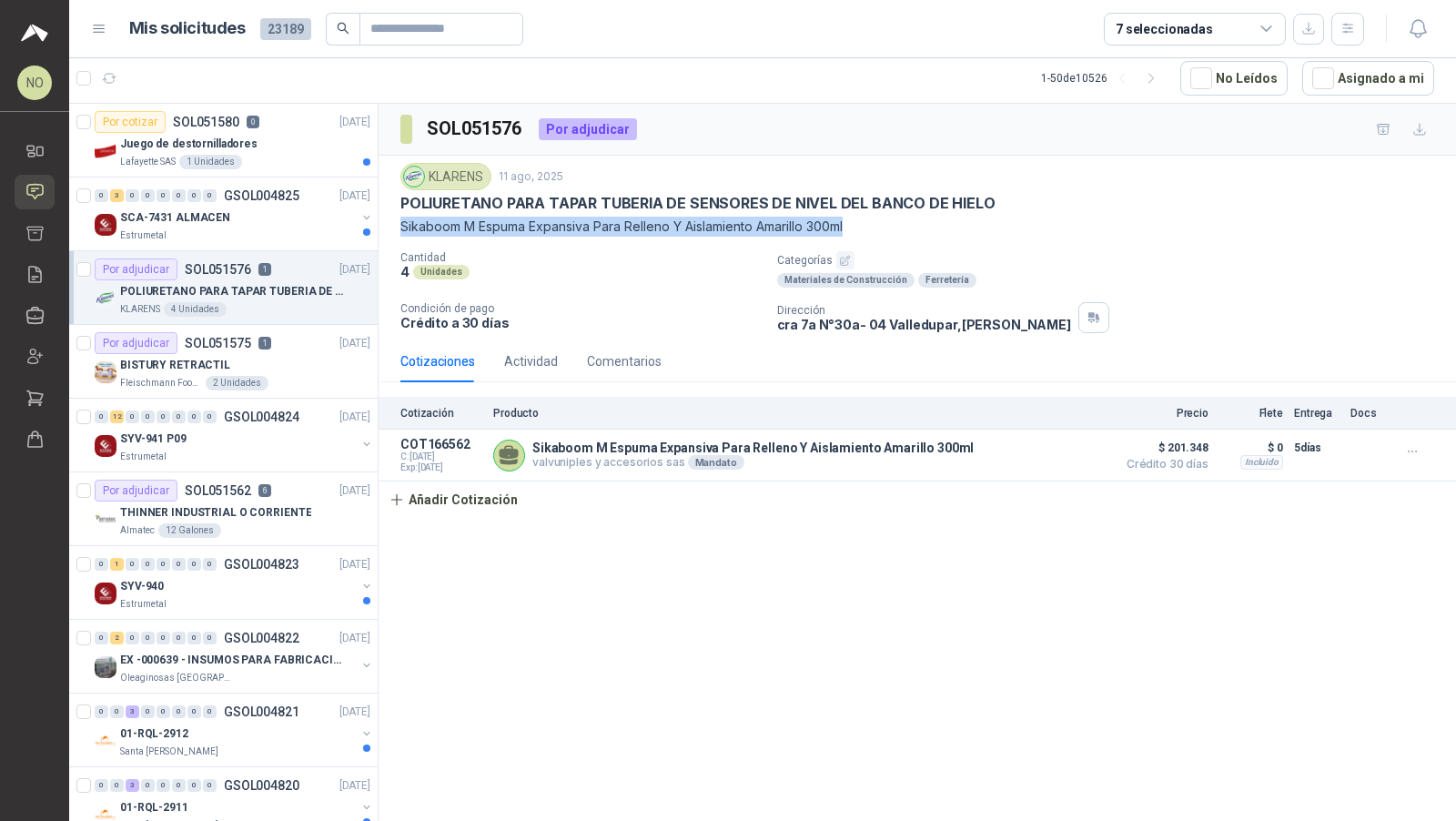
drag, startPoint x: 400, startPoint y: 223, endPoint x: 932, endPoint y: 222, distance: 532.0
click at [933, 223] on p "Sikaboom M Espuma Expansiva Para Relleno Y Aislamiento Amarillo 300ml" at bounding box center [917, 226] width 1034 height 20
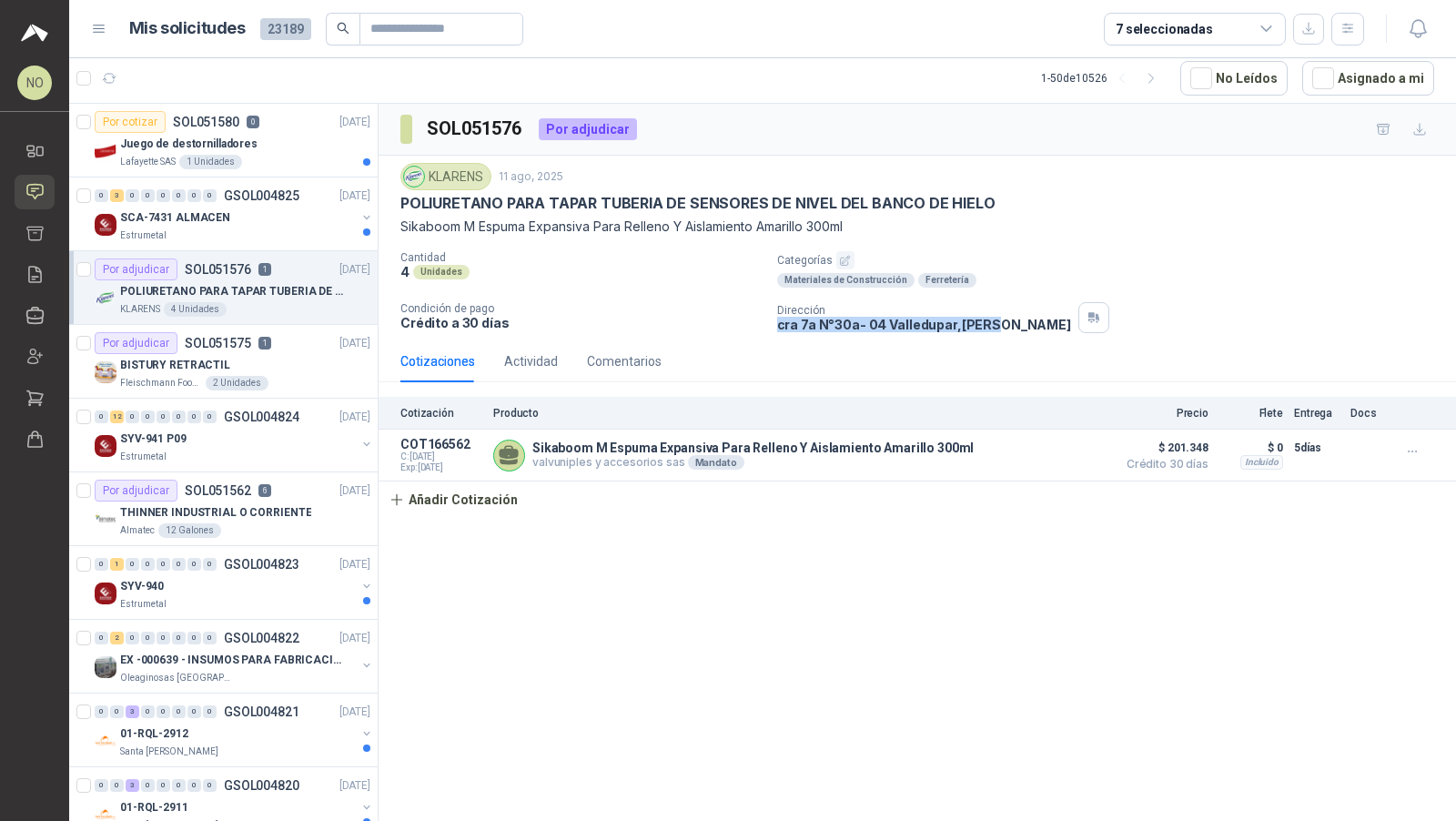
drag, startPoint x: 777, startPoint y: 324, endPoint x: 992, endPoint y: 331, distance: 215.1
click at [992, 331] on div "KLARENS 11 ago, 2025 POLIURETANO PARA TAPAR TUBERIA DE SENSORES DE NIVEL DEL BA…" at bounding box center [917, 248] width 1077 height 185
click at [503, 510] on button "Añadir Cotización" at bounding box center [453, 499] width 150 height 36
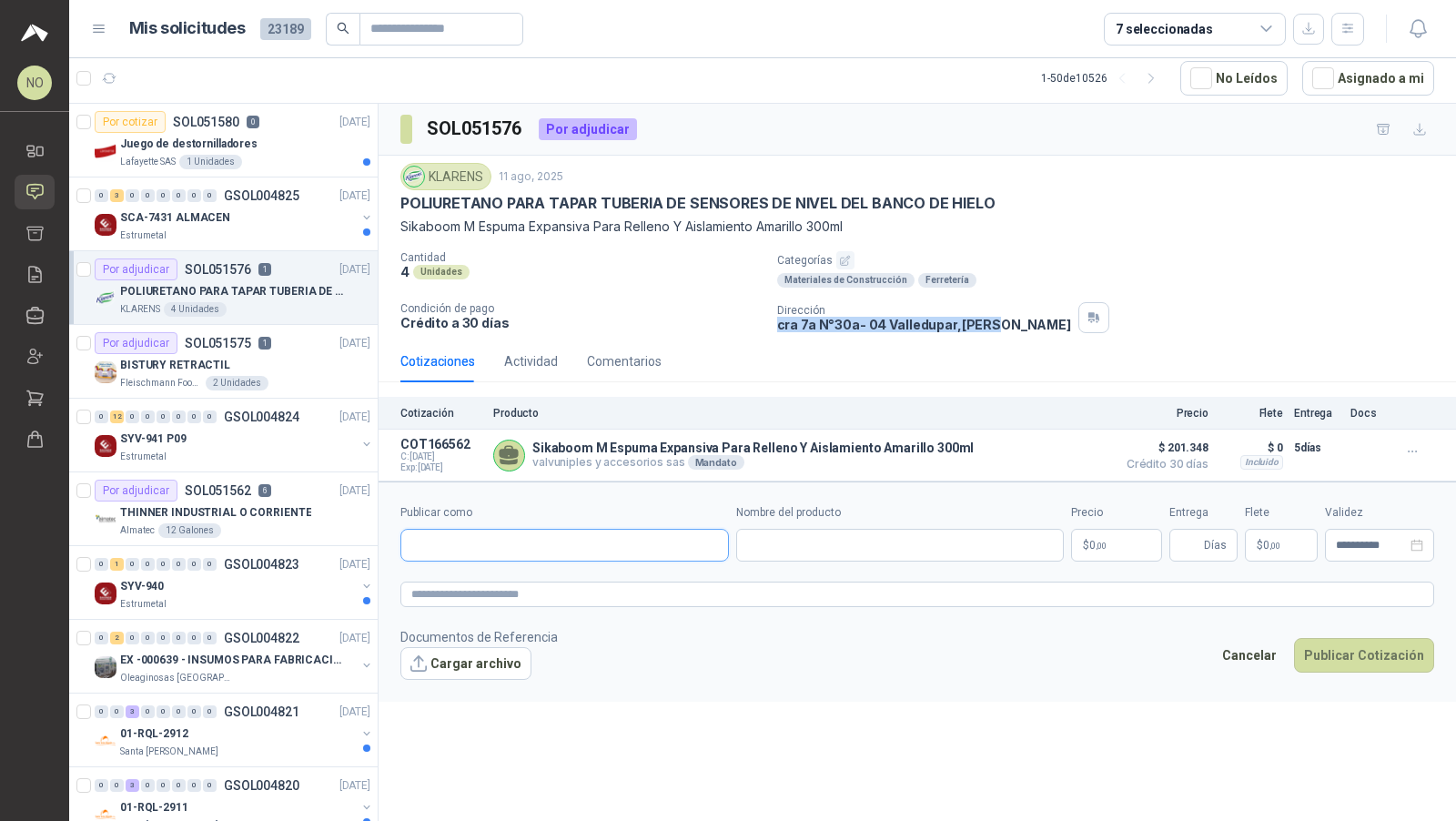
click at [469, 548] on input "Publicar como" at bounding box center [565, 545] width 327 height 31
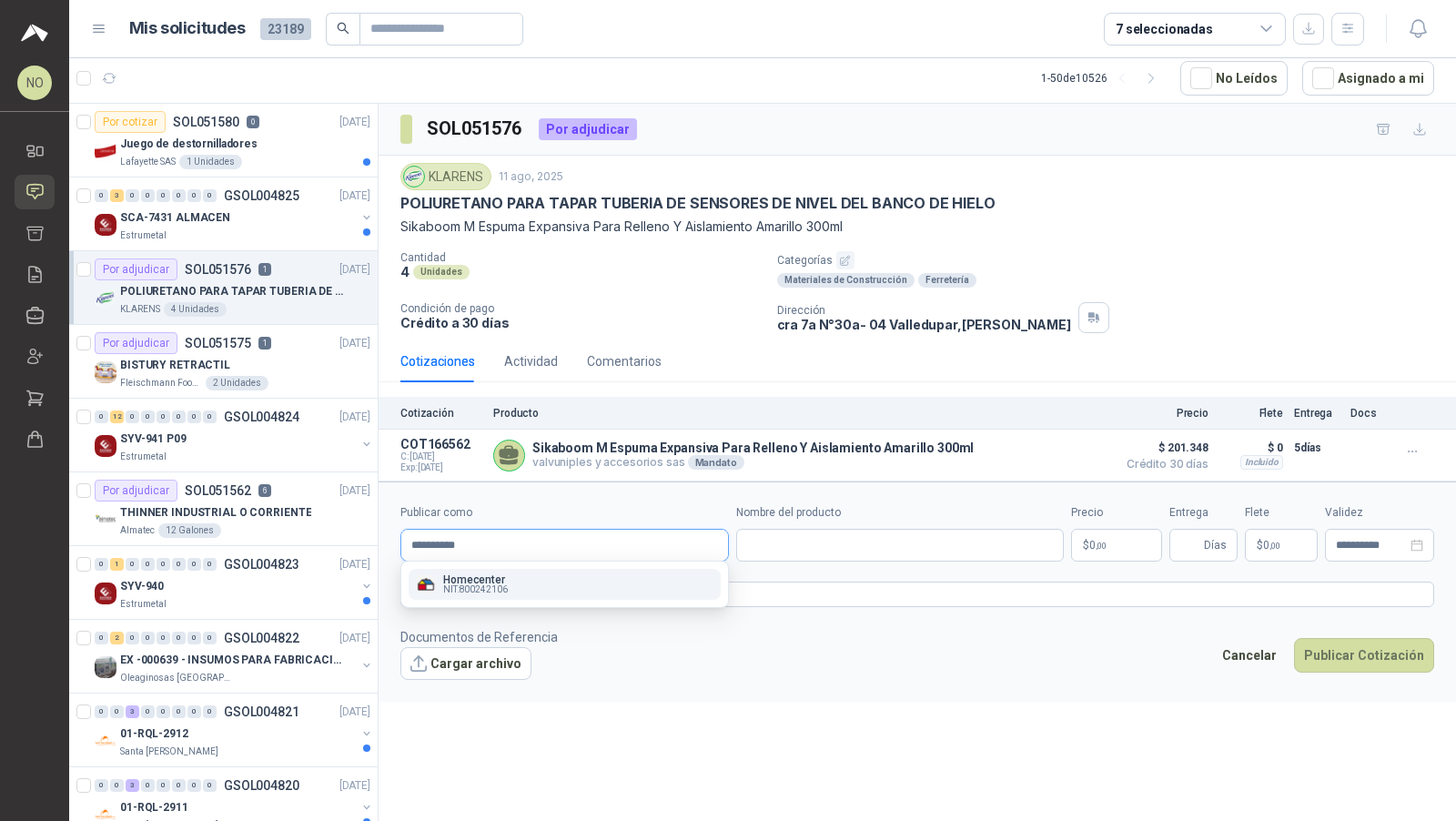
type input "**********"
click at [503, 582] on p "Homecenter" at bounding box center [476, 579] width 65 height 11
type input "**********"
click at [814, 542] on input "Nombre del producto" at bounding box center [901, 544] width 329 height 32
paste input "**********"
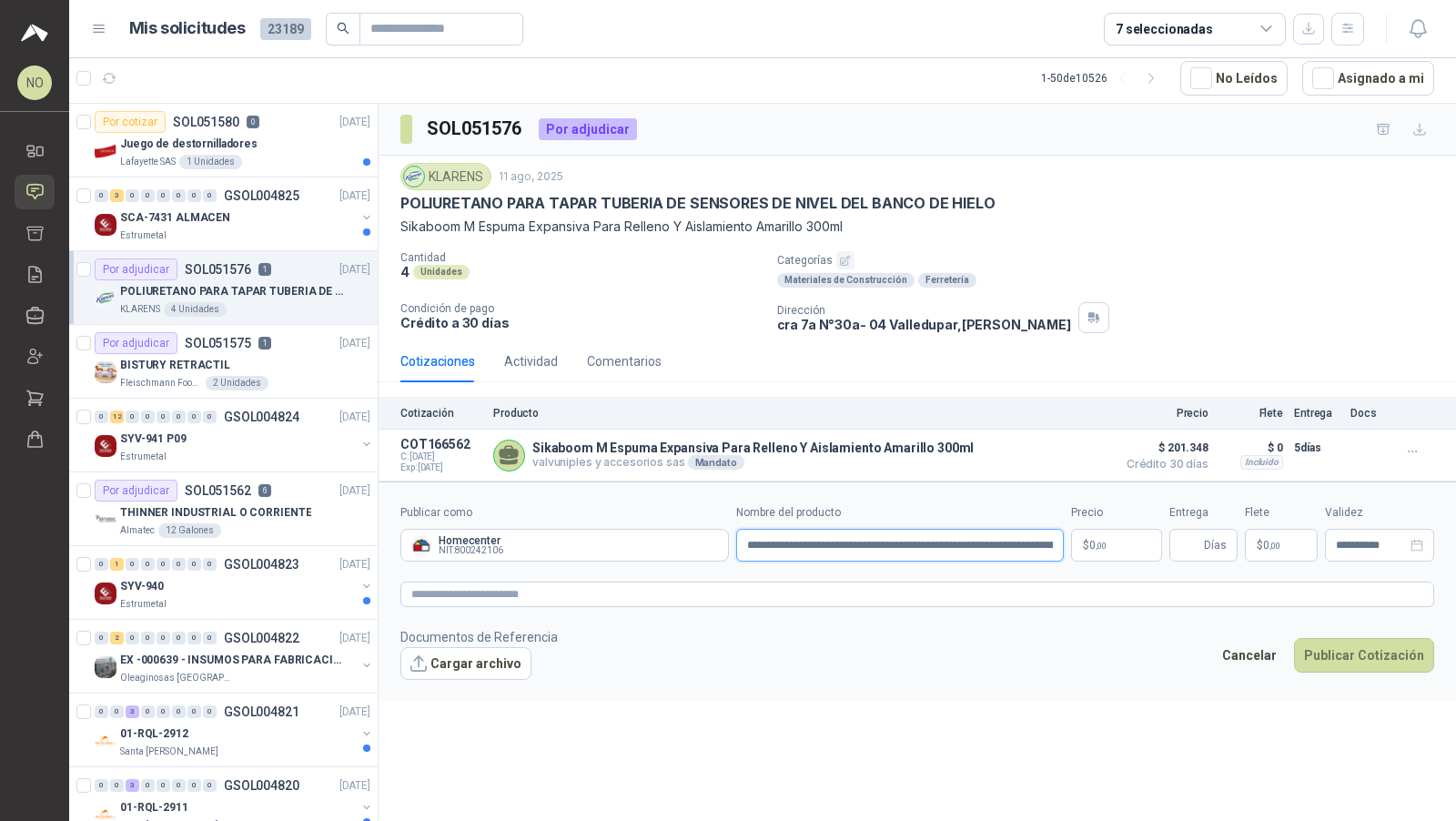
scroll to position [0, 58]
type input "**********"
click at [1124, 541] on body "NO Nathalia Ortega Inicio Solicitudes Cotizar Remisiones Compañías Invitaciones…" at bounding box center [728, 410] width 1456 height 821
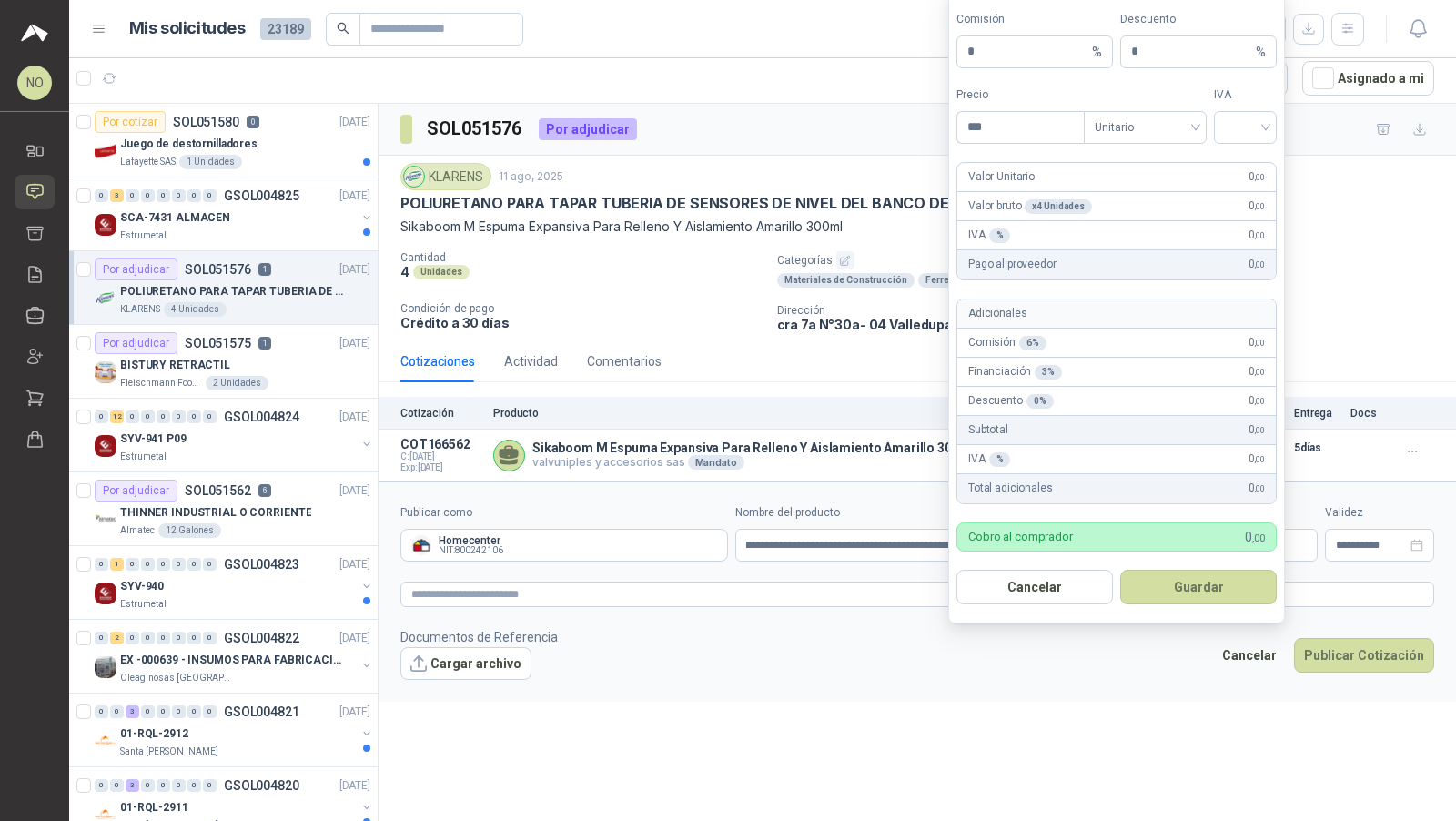
scroll to position [0, 0]
click at [1253, 111] on div "IVA" at bounding box center [1246, 114] width 63 height 58
click at [1253, 124] on input "search" at bounding box center [1246, 125] width 41 height 27
click at [1254, 162] on div "19%" at bounding box center [1246, 168] width 33 height 20
click at [1035, 123] on input "***" at bounding box center [1021, 127] width 126 height 31
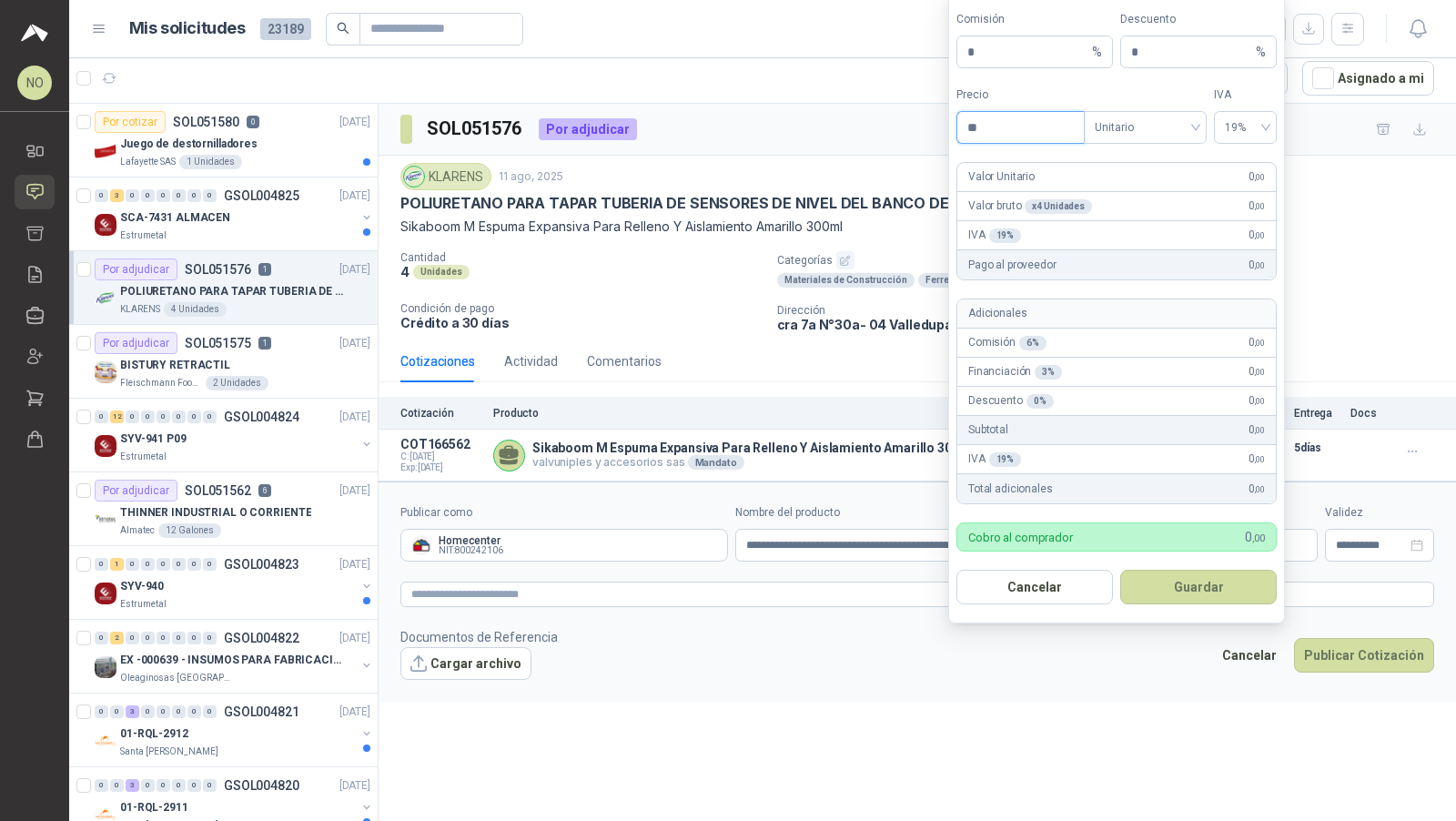
type input "*"
type input "********"
click at [1207, 581] on button "Guardar" at bounding box center [1199, 586] width 157 height 34
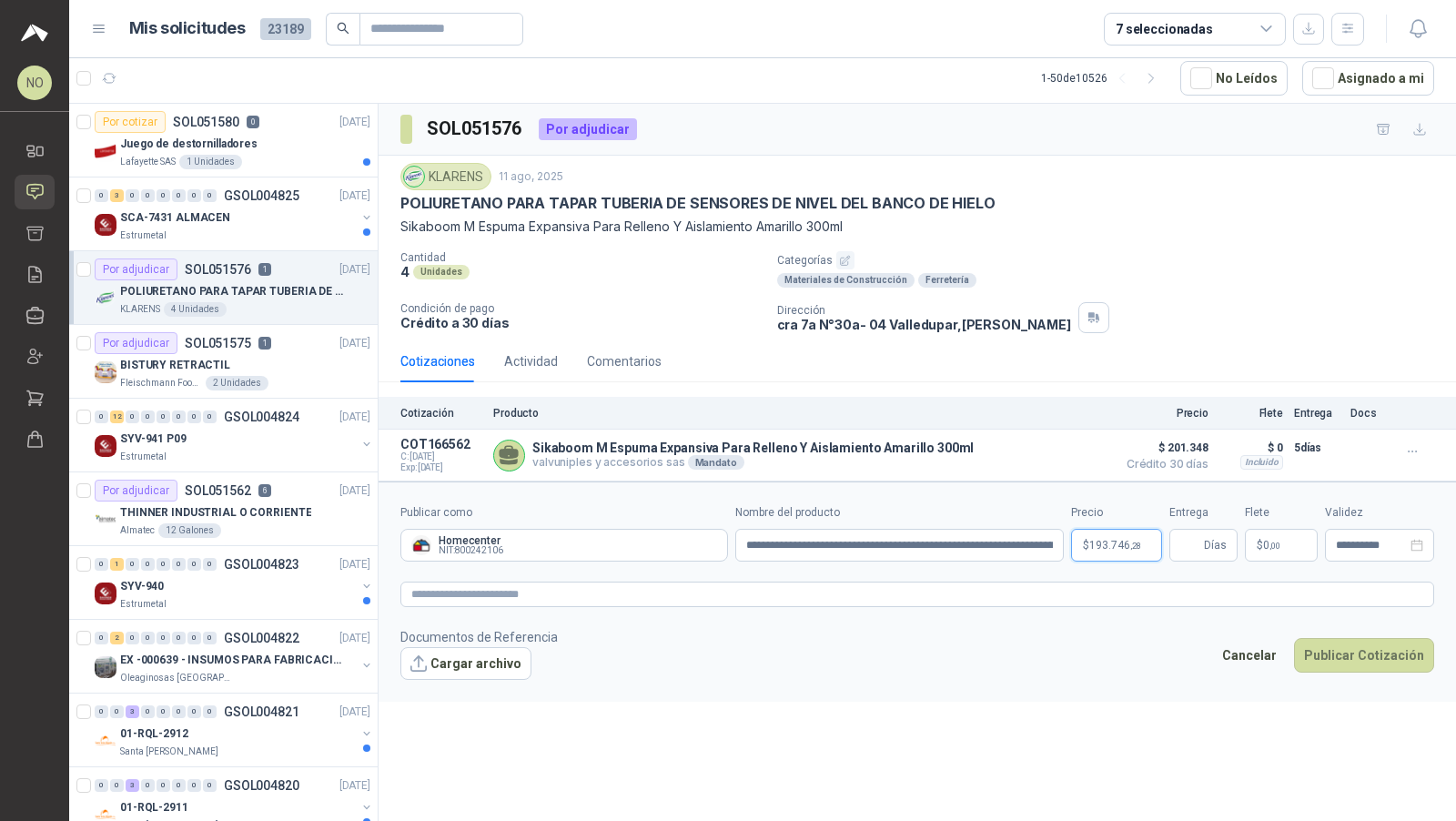
click at [1110, 545] on body "NO Nathalia Ortega Inicio Solicitudes Cotizar Remisiones Compañías Invitaciones…" at bounding box center [728, 410] width 1456 height 821
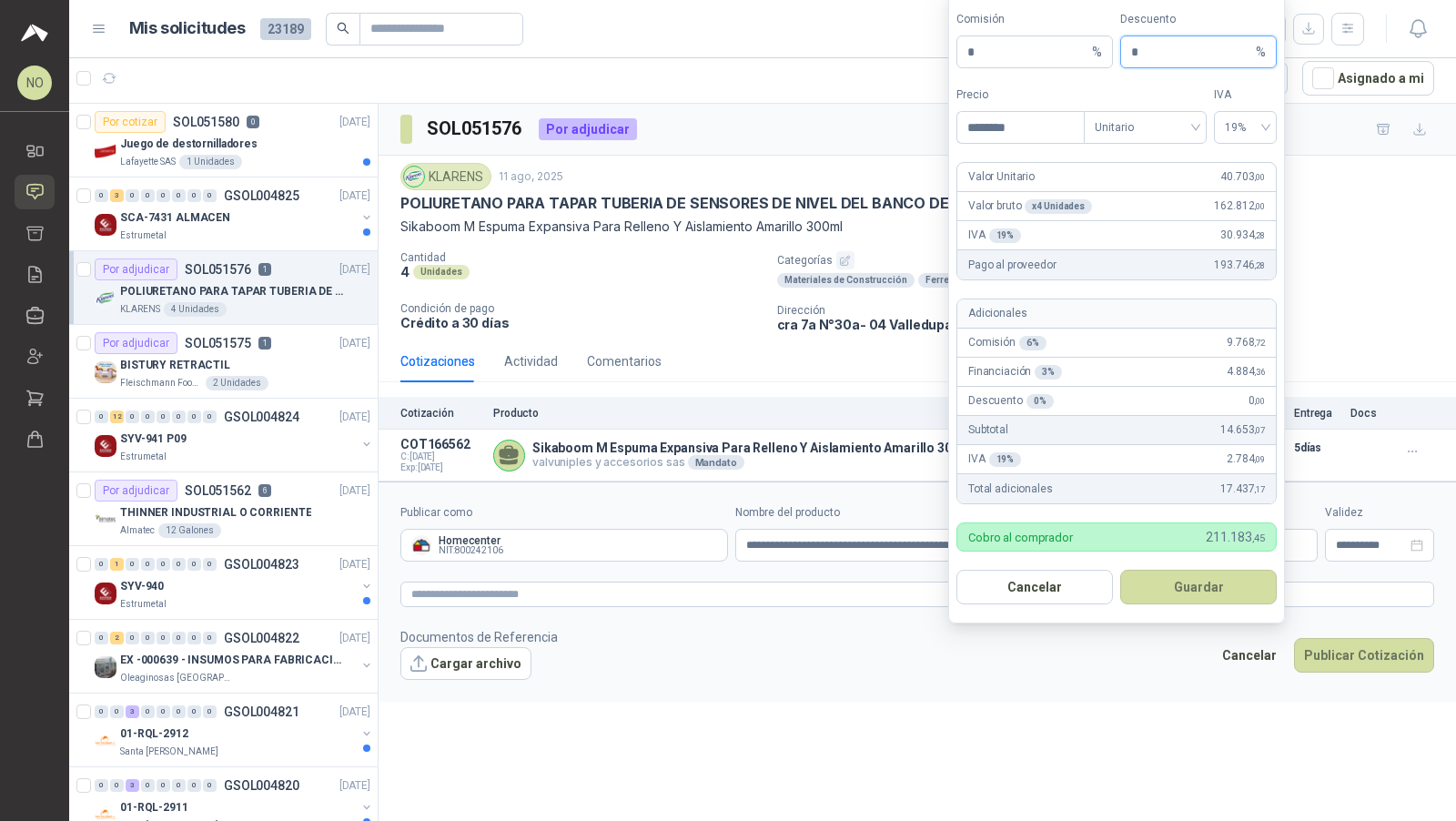
click at [1165, 58] on input "*" at bounding box center [1192, 52] width 121 height 31
type input "*"
click at [1220, 598] on button "Guardar" at bounding box center [1199, 586] width 157 height 34
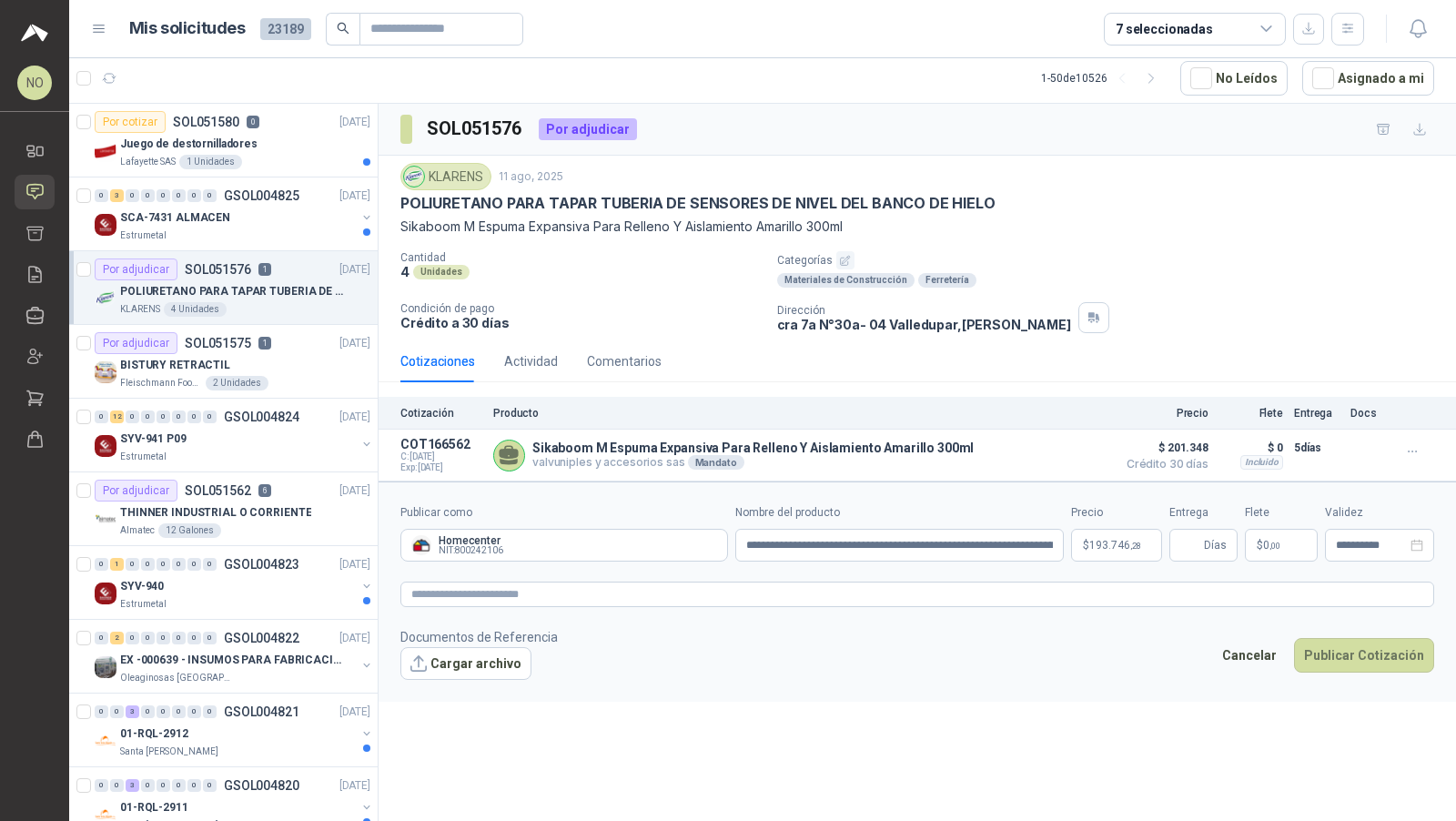
click at [1276, 528] on p "$ 0 ,00" at bounding box center [1282, 544] width 72 height 32
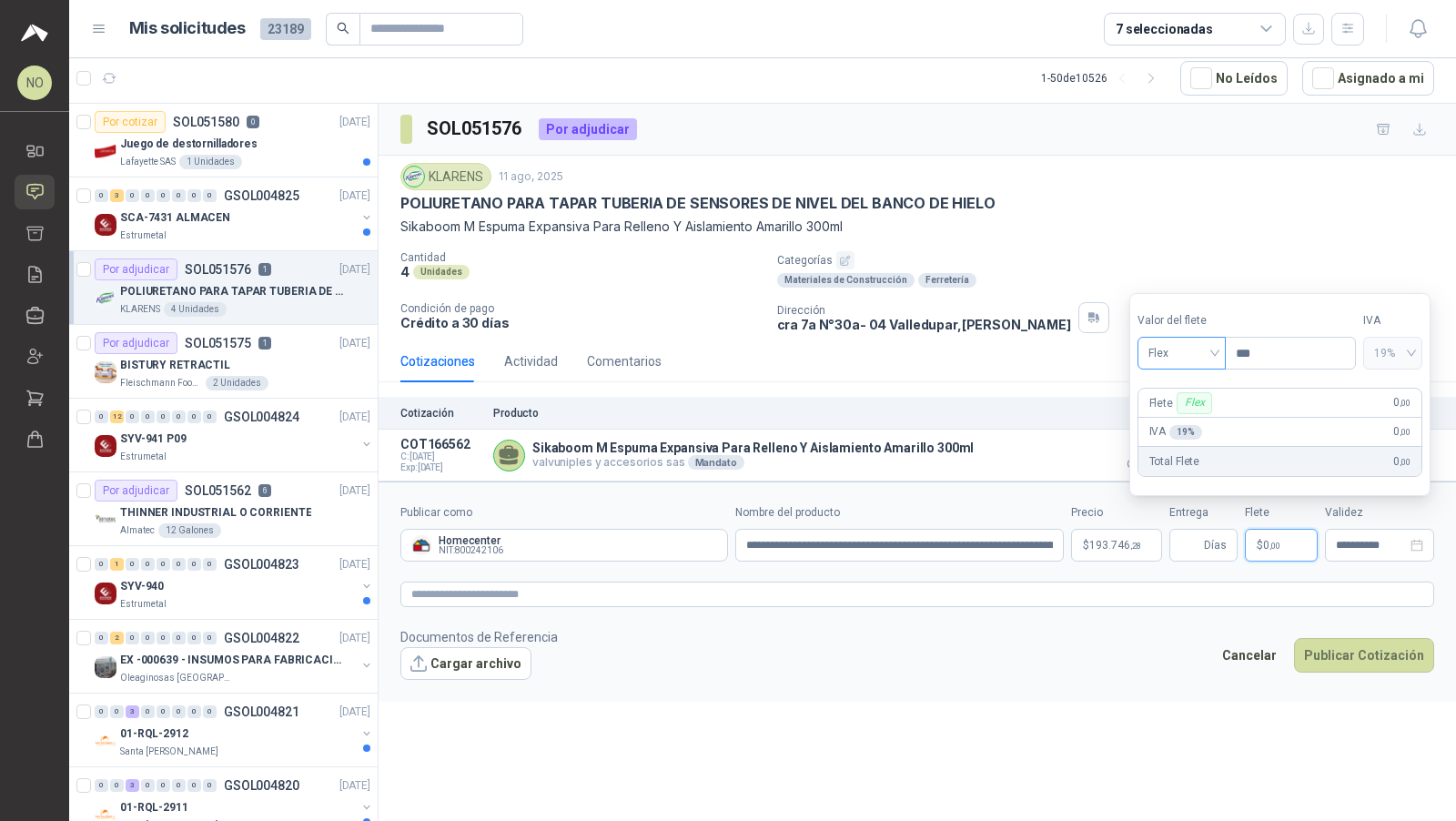
click at [1204, 358] on span "Flex" at bounding box center [1182, 353] width 67 height 27
click at [1181, 464] on div "Fijo" at bounding box center [1183, 452] width 84 height 29
click at [1291, 356] on input "***" at bounding box center [1291, 353] width 129 height 31
type input "*"
click at [1356, 555] on div "**********" at bounding box center [1380, 544] width 110 height 32
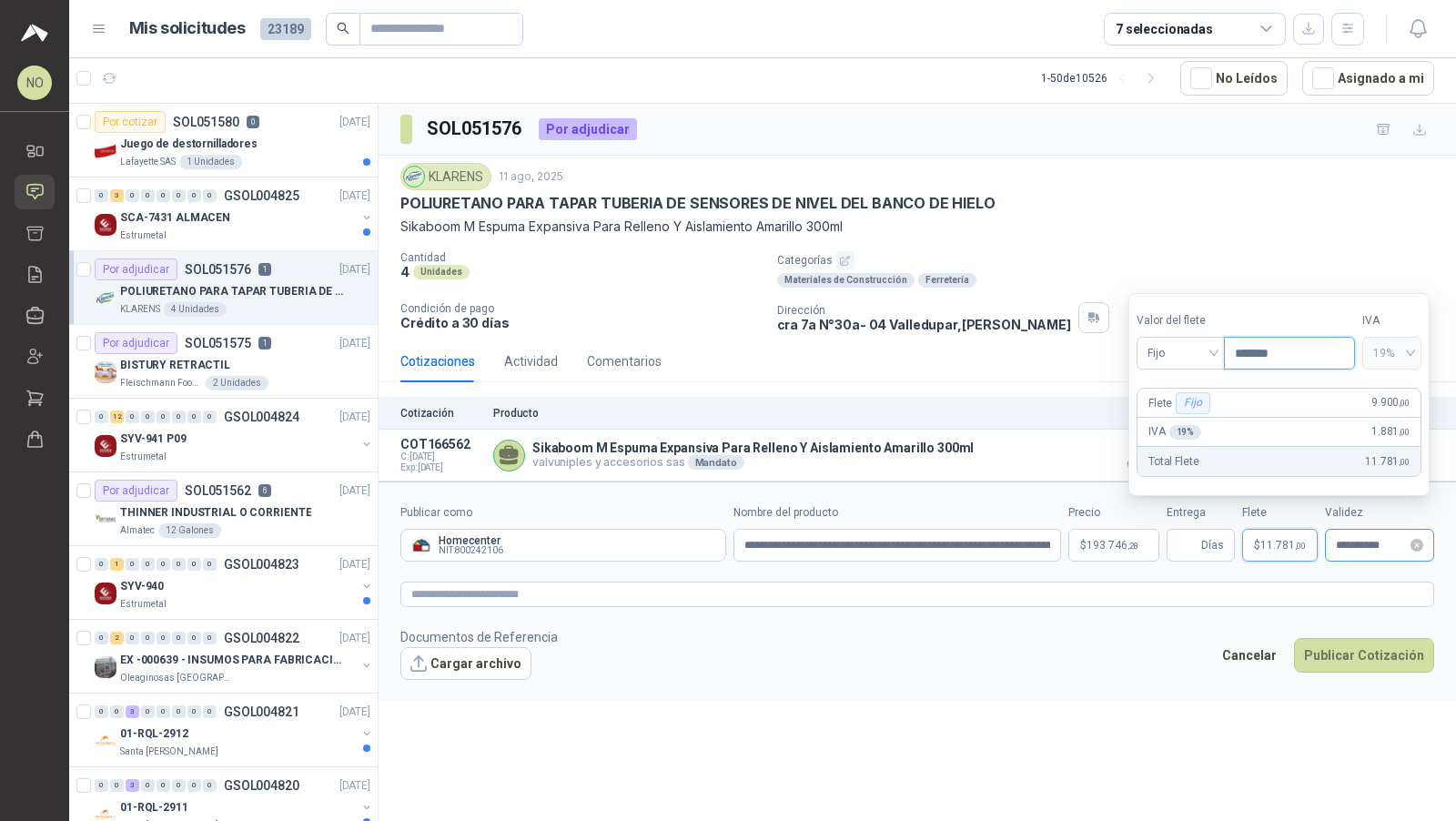
type input "*******"
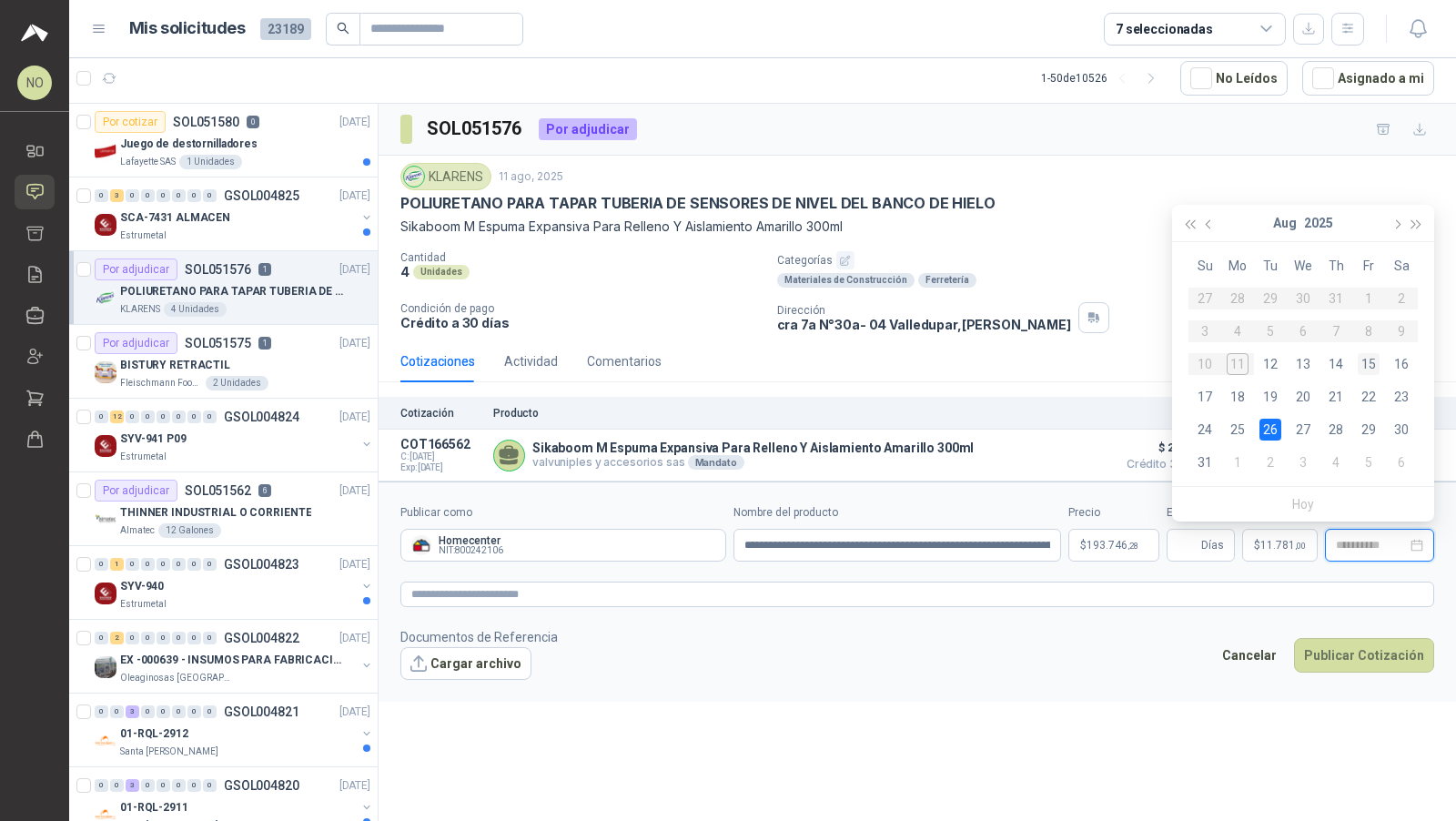
type input "**********"
click at [1377, 354] on div "15" at bounding box center [1369, 364] width 22 height 22
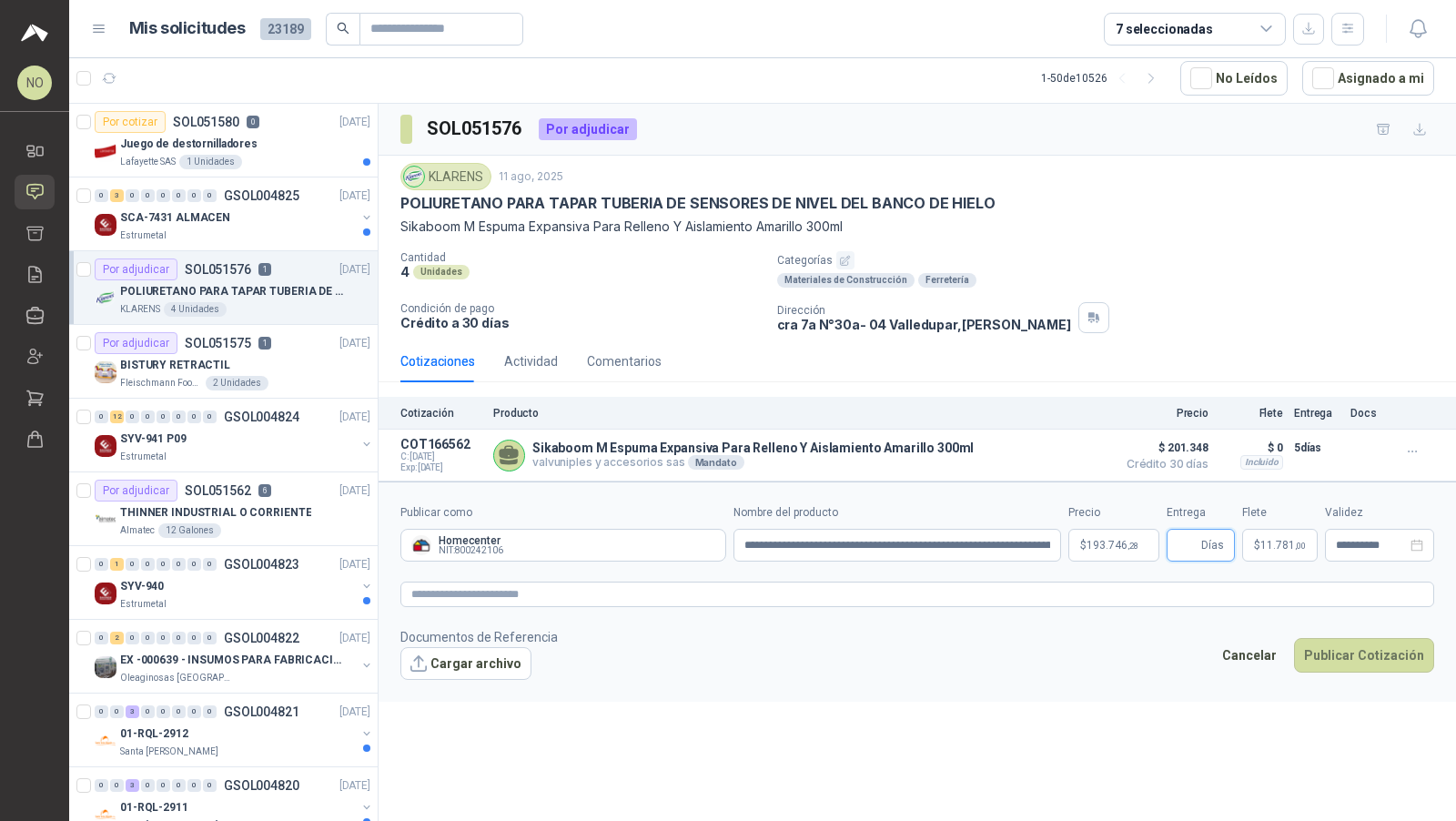
click at [1195, 532] on input "Entrega" at bounding box center [1188, 545] width 20 height 31
type input "*"
click at [476, 655] on button "Cargar archivo" at bounding box center [466, 662] width 131 height 32
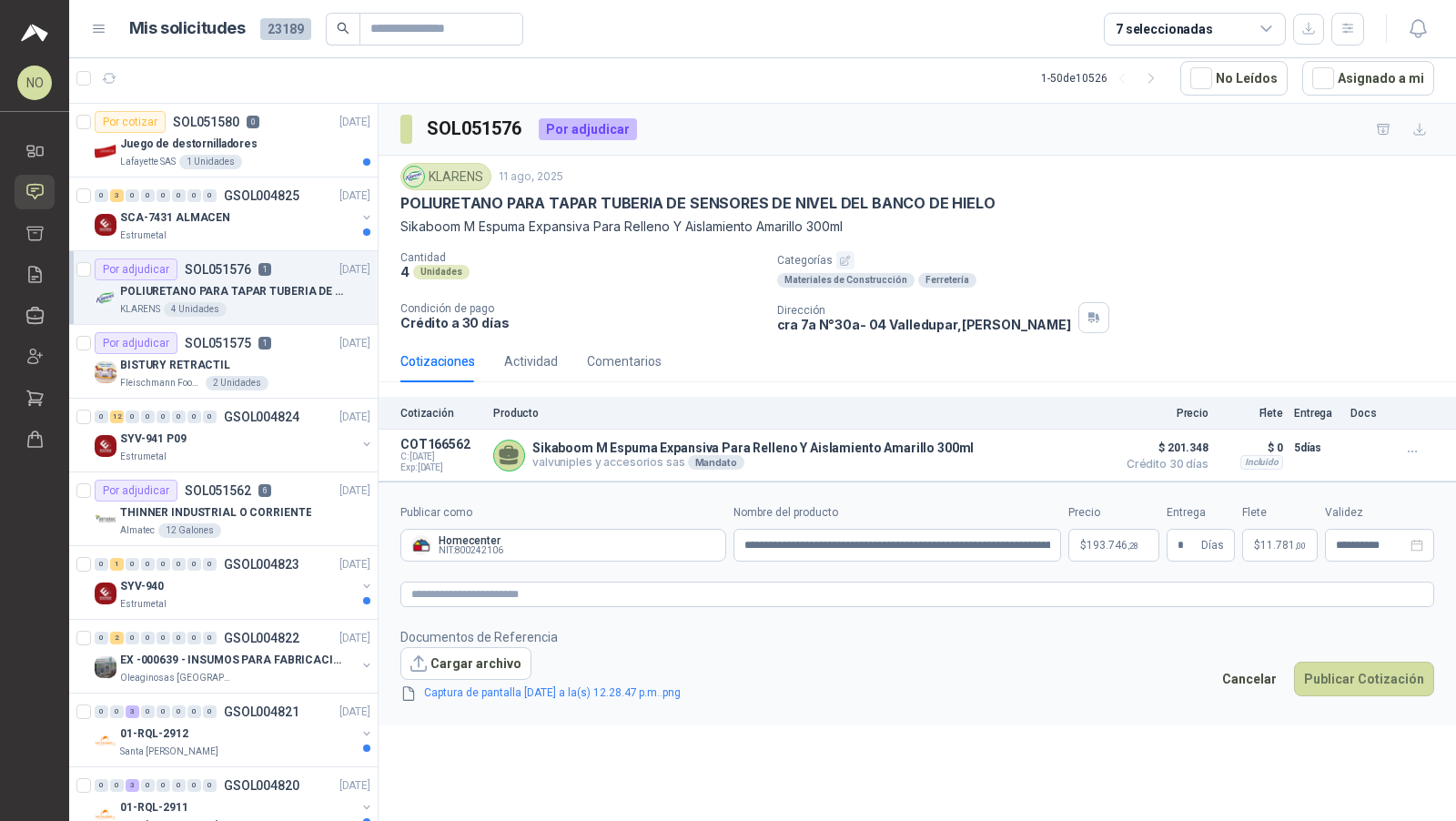
click at [475, 638] on p "Documentos de Referencia" at bounding box center [555, 637] width 309 height 20
click at [477, 648] on button "Cargar archivo" at bounding box center [466, 662] width 131 height 32
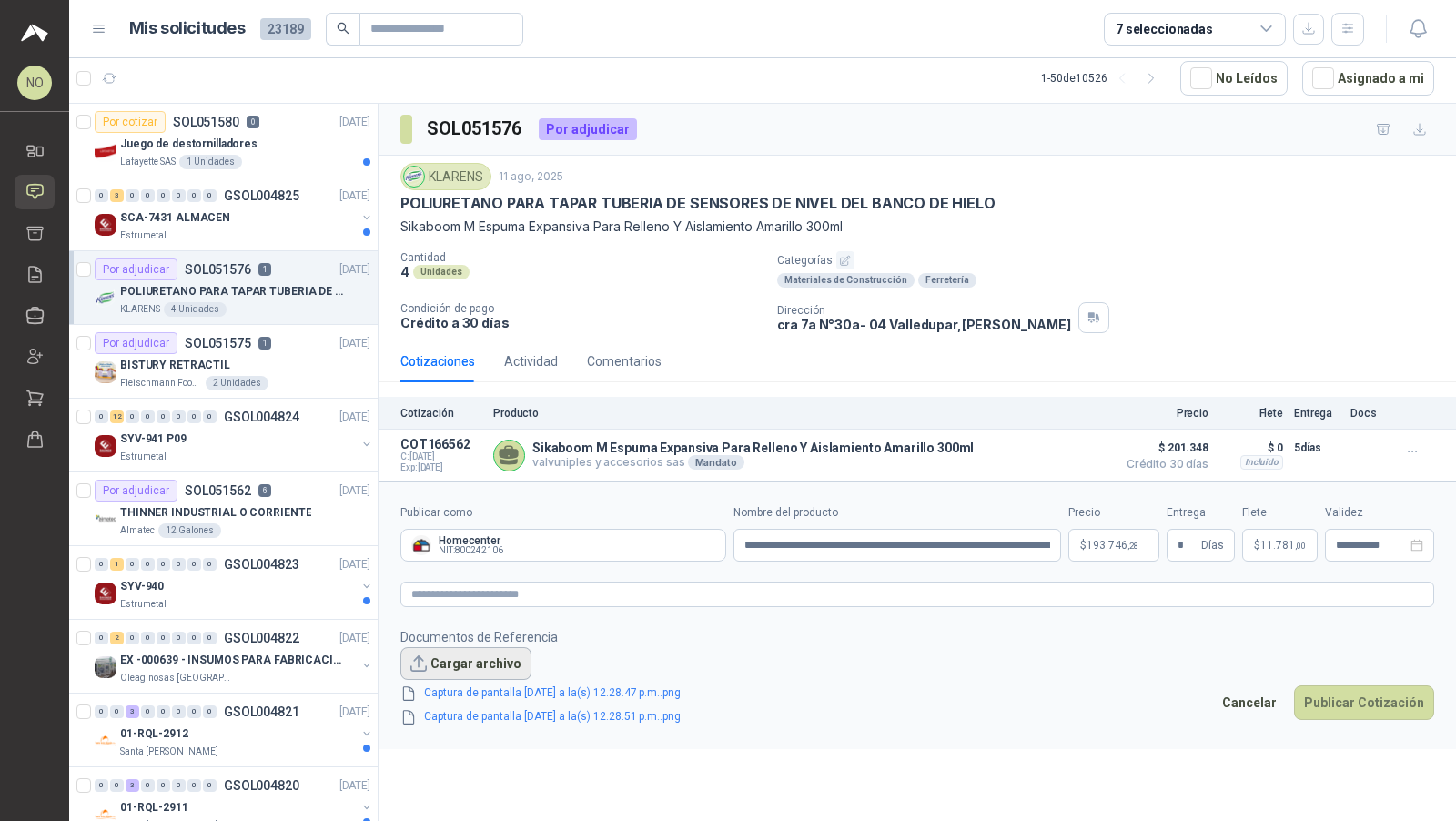
click at [456, 665] on button "Cargar archivo" at bounding box center [466, 662] width 131 height 32
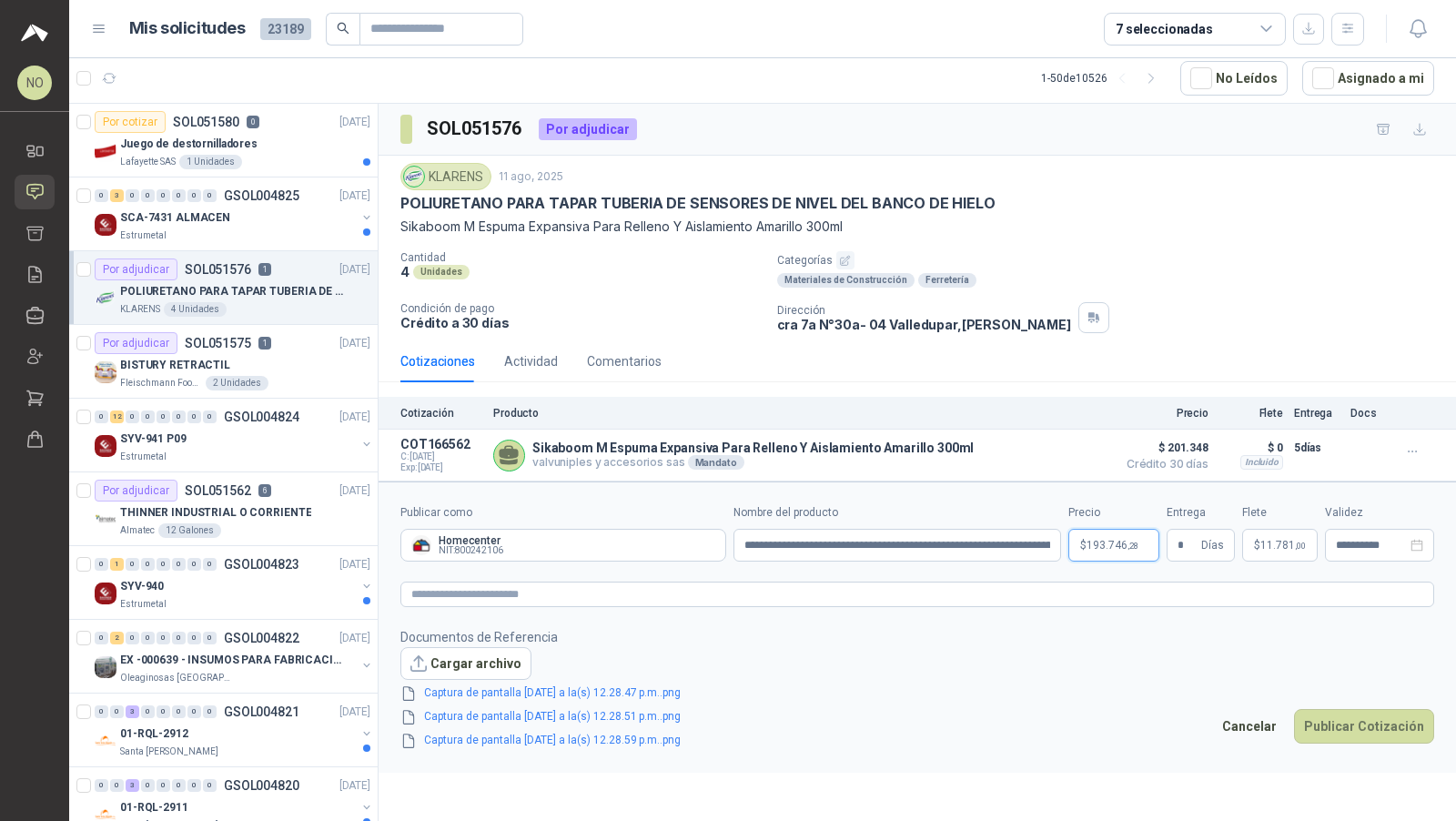
click at [1114, 541] on body "NO Nathalia Ortega Inicio Solicitudes Cotizar Remisiones Compañías Invitaciones…" at bounding box center [728, 410] width 1456 height 821
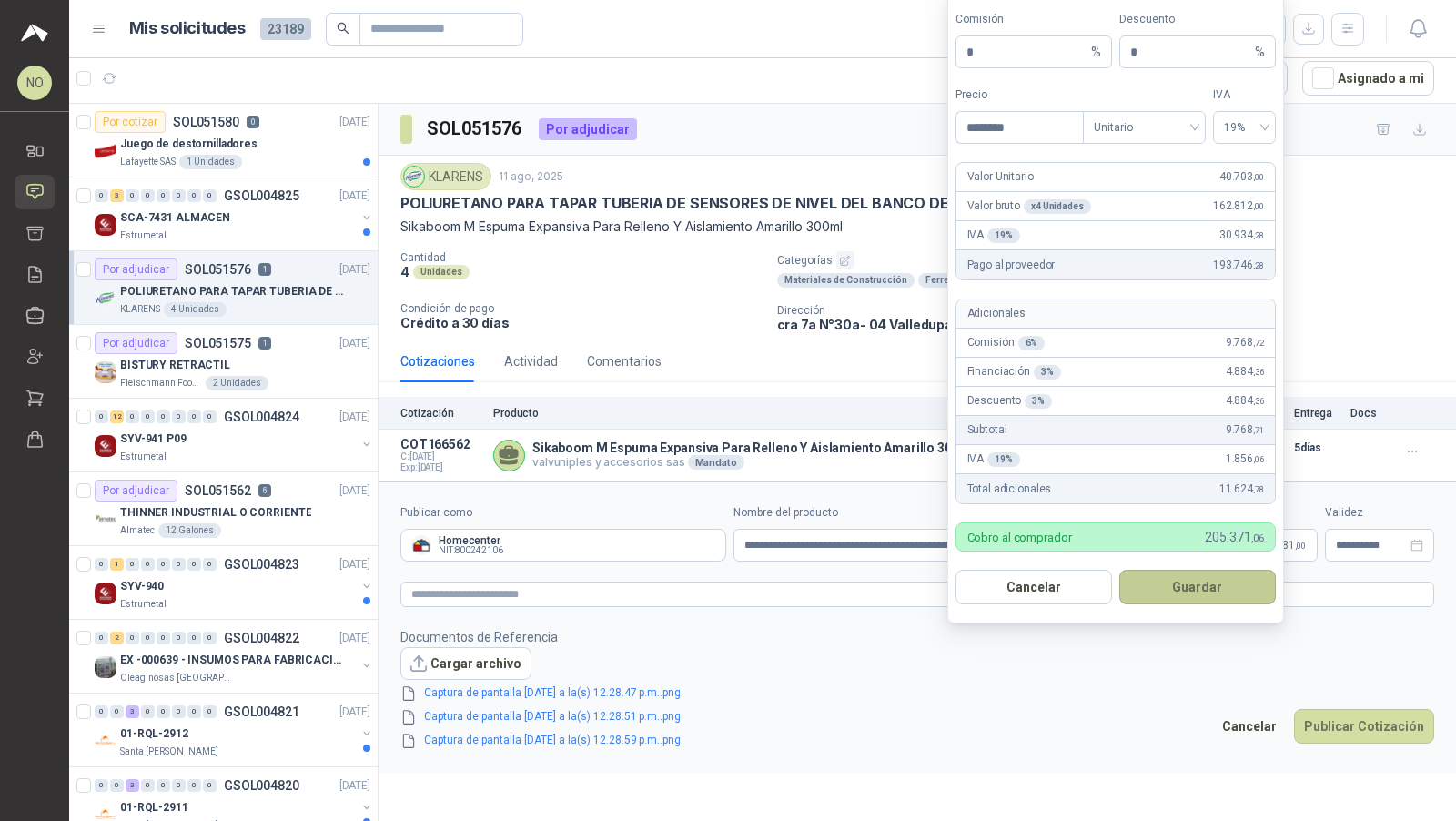
click at [1222, 591] on button "Guardar" at bounding box center [1198, 586] width 157 height 34
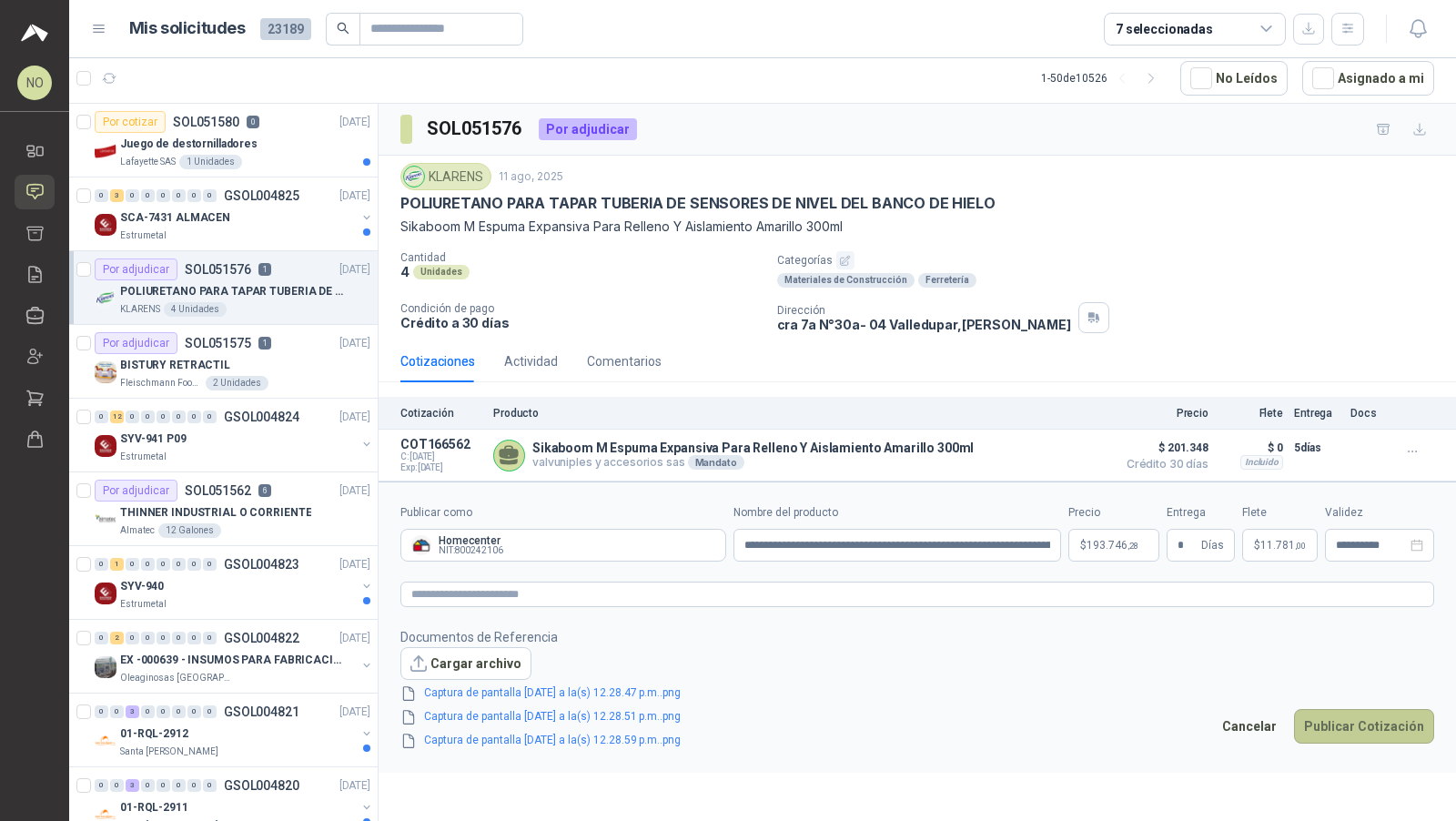
click at [1349, 720] on button "Publicar Cotización" at bounding box center [1364, 726] width 140 height 34
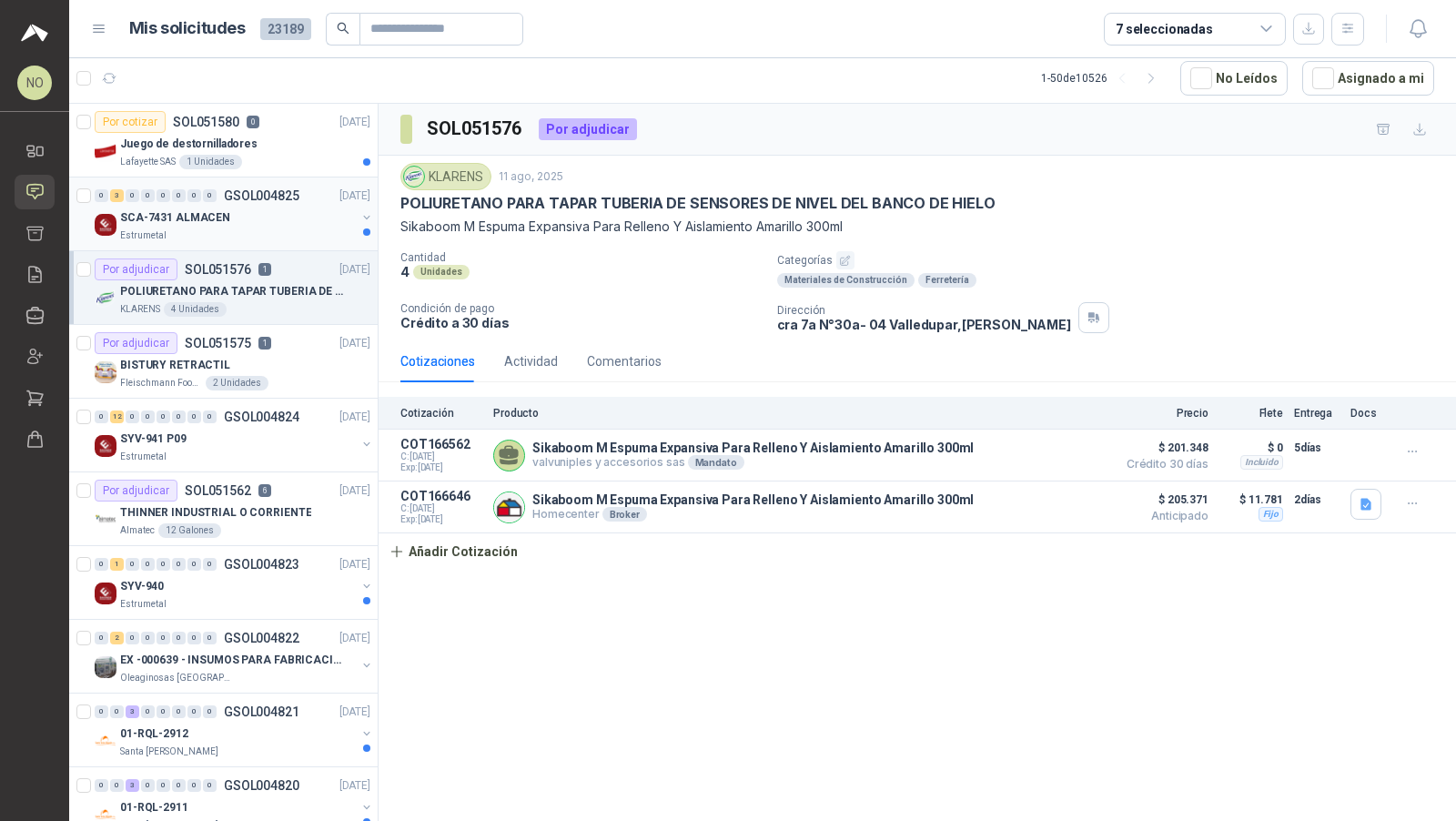
click at [296, 222] on div "SCA-7431 ALMACEN" at bounding box center [238, 217] width 236 height 22
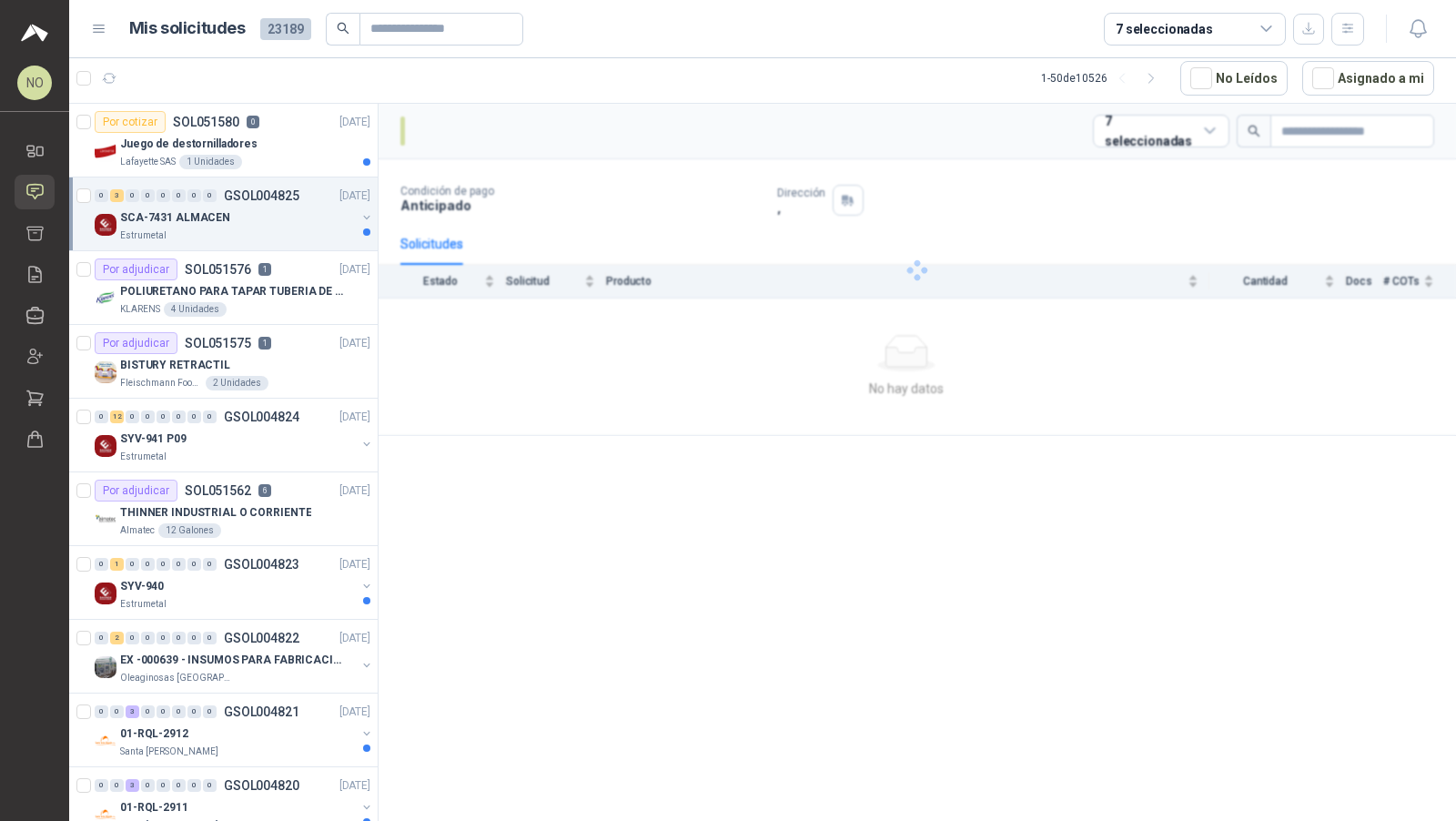
click at [296, 222] on div "SCA-7431 ALMACEN" at bounding box center [238, 217] width 236 height 22
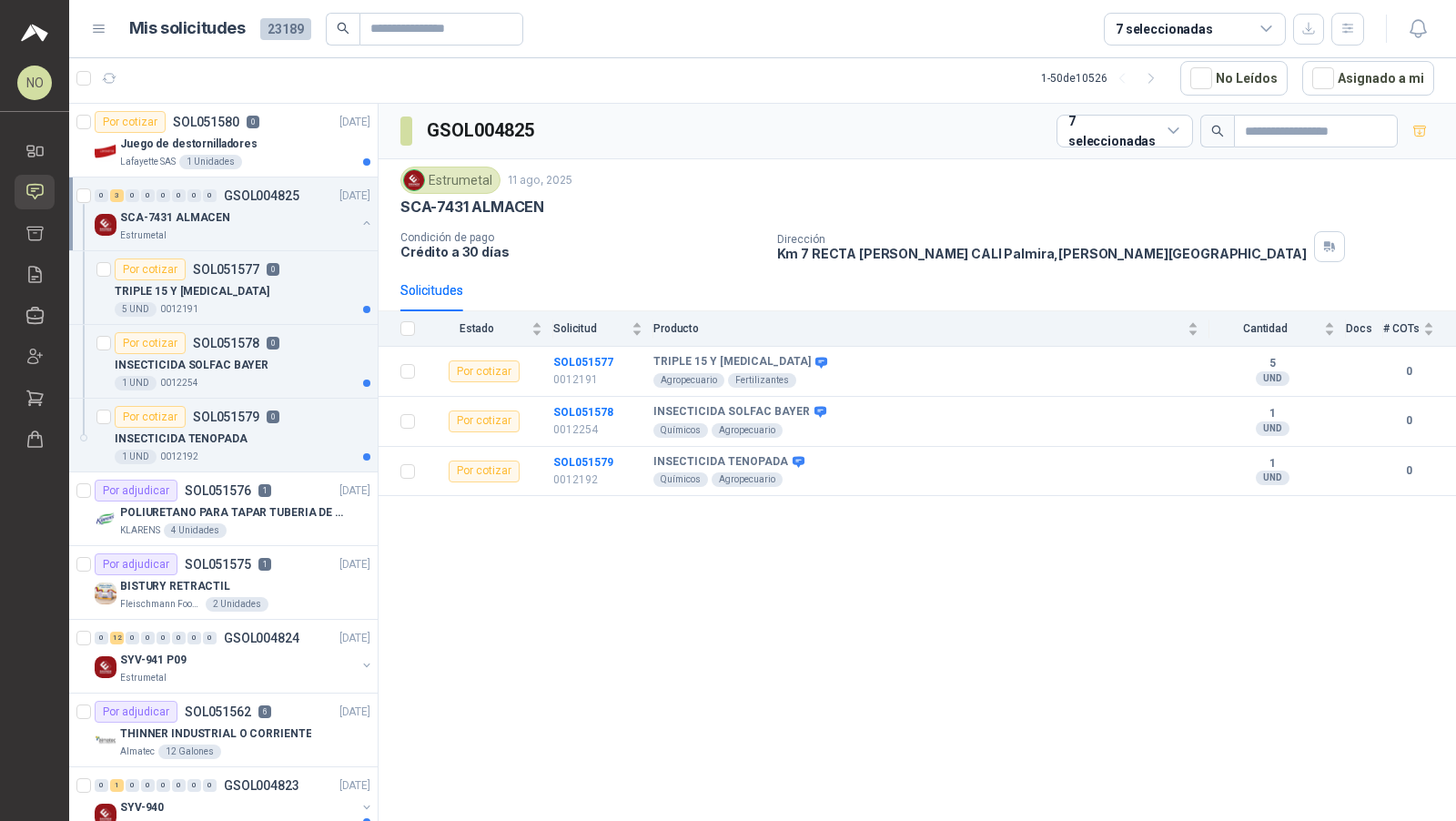
click at [296, 222] on div "SCA-7431 ALMACEN" at bounding box center [238, 217] width 236 height 22
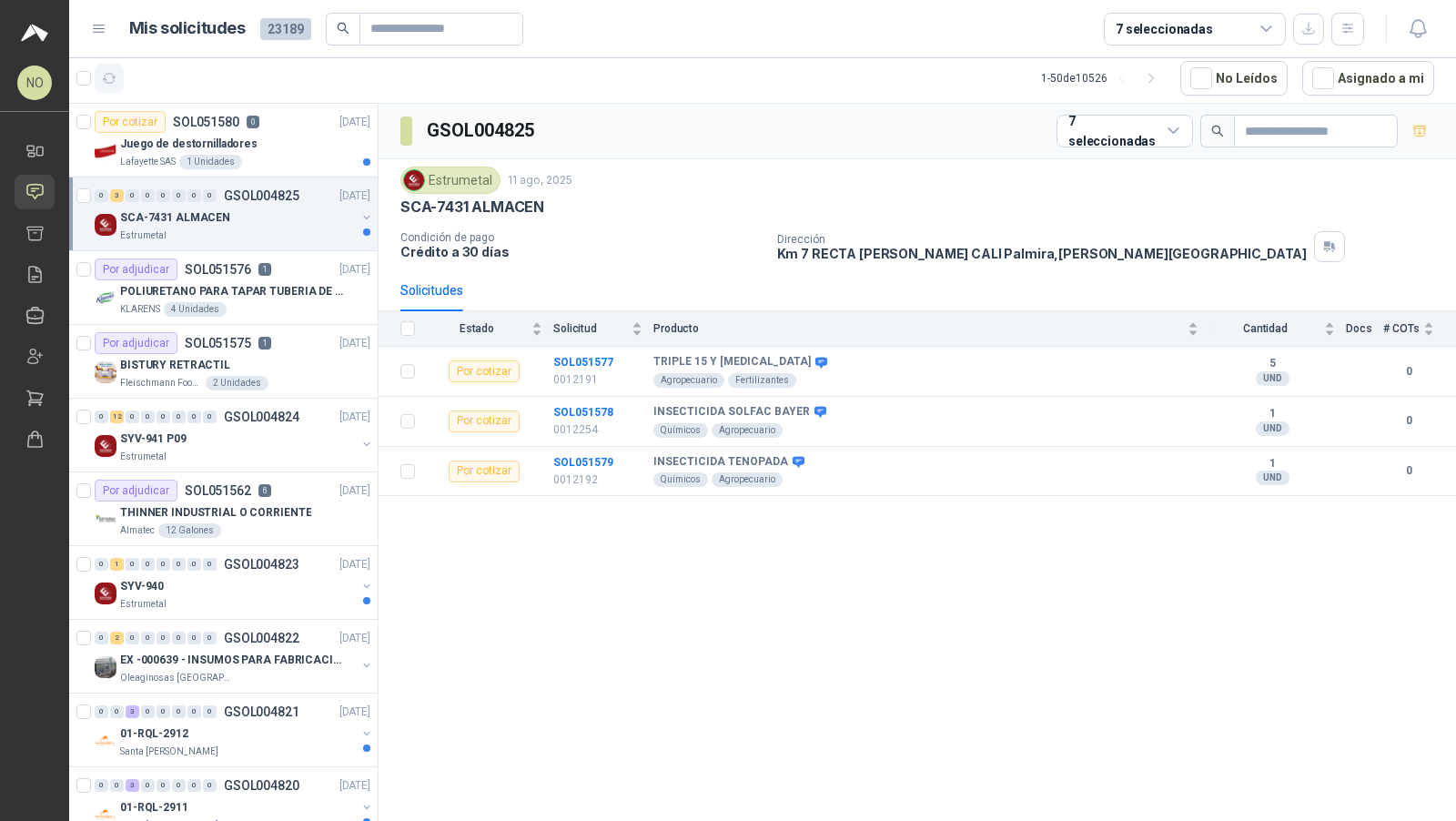
click at [111, 73] on icon "button" at bounding box center [110, 79] width 16 height 16
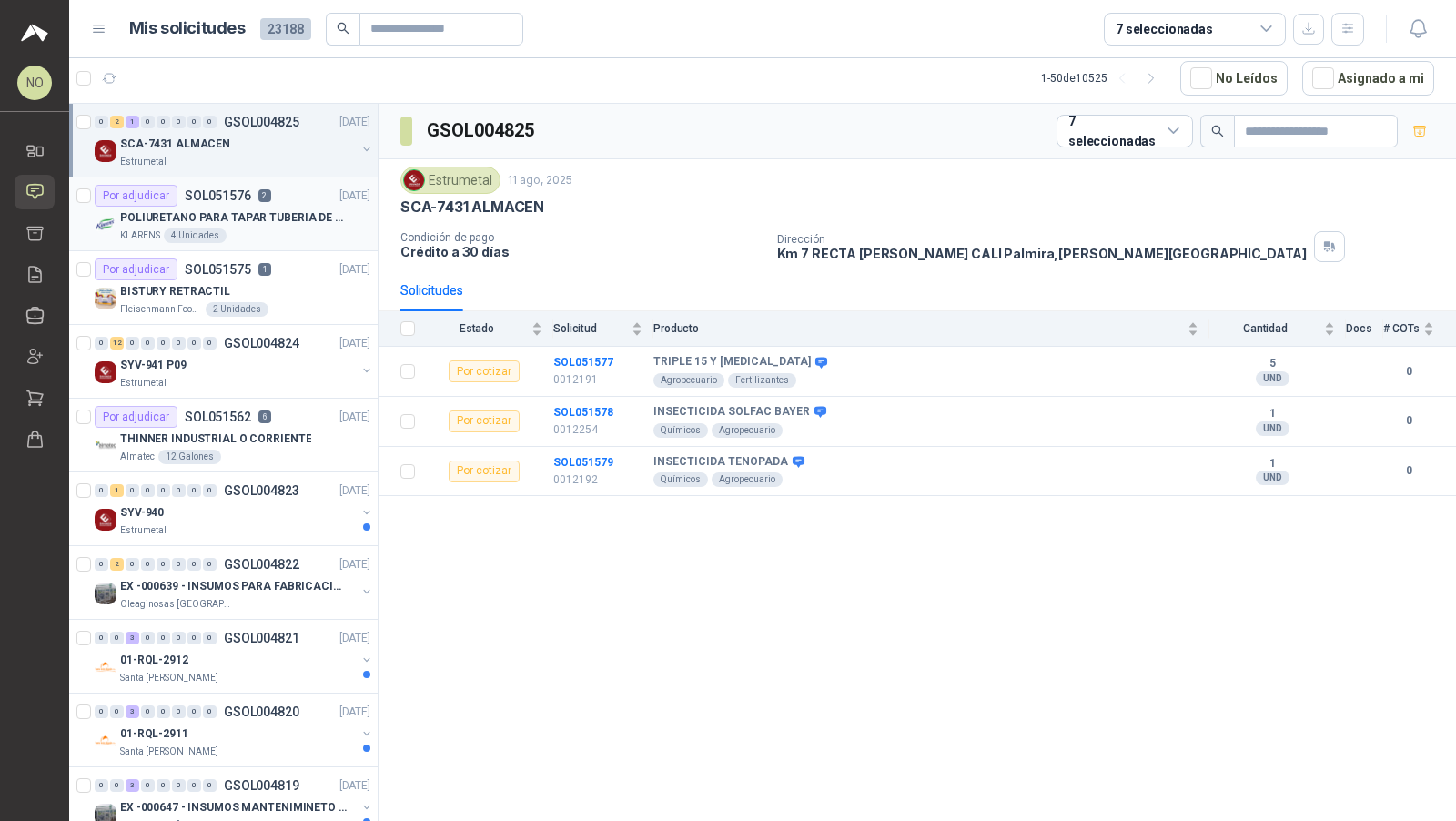
click at [261, 203] on div "Por adjudicar SOL051576 2" at bounding box center [183, 196] width 176 height 22
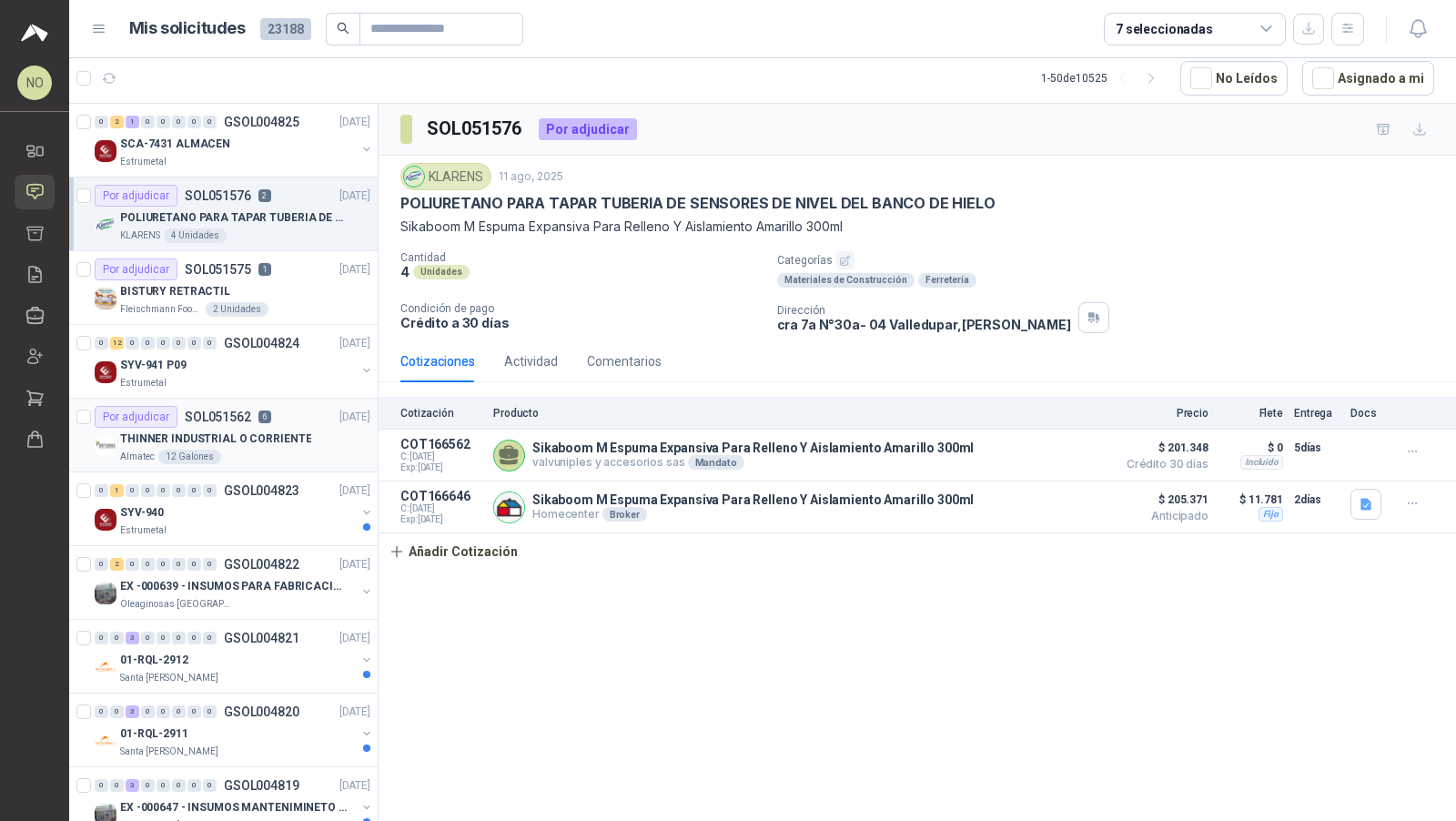
click at [237, 441] on p "THINNER INDUSTRIAL O CORRIENTE" at bounding box center [215, 439] width 191 height 18
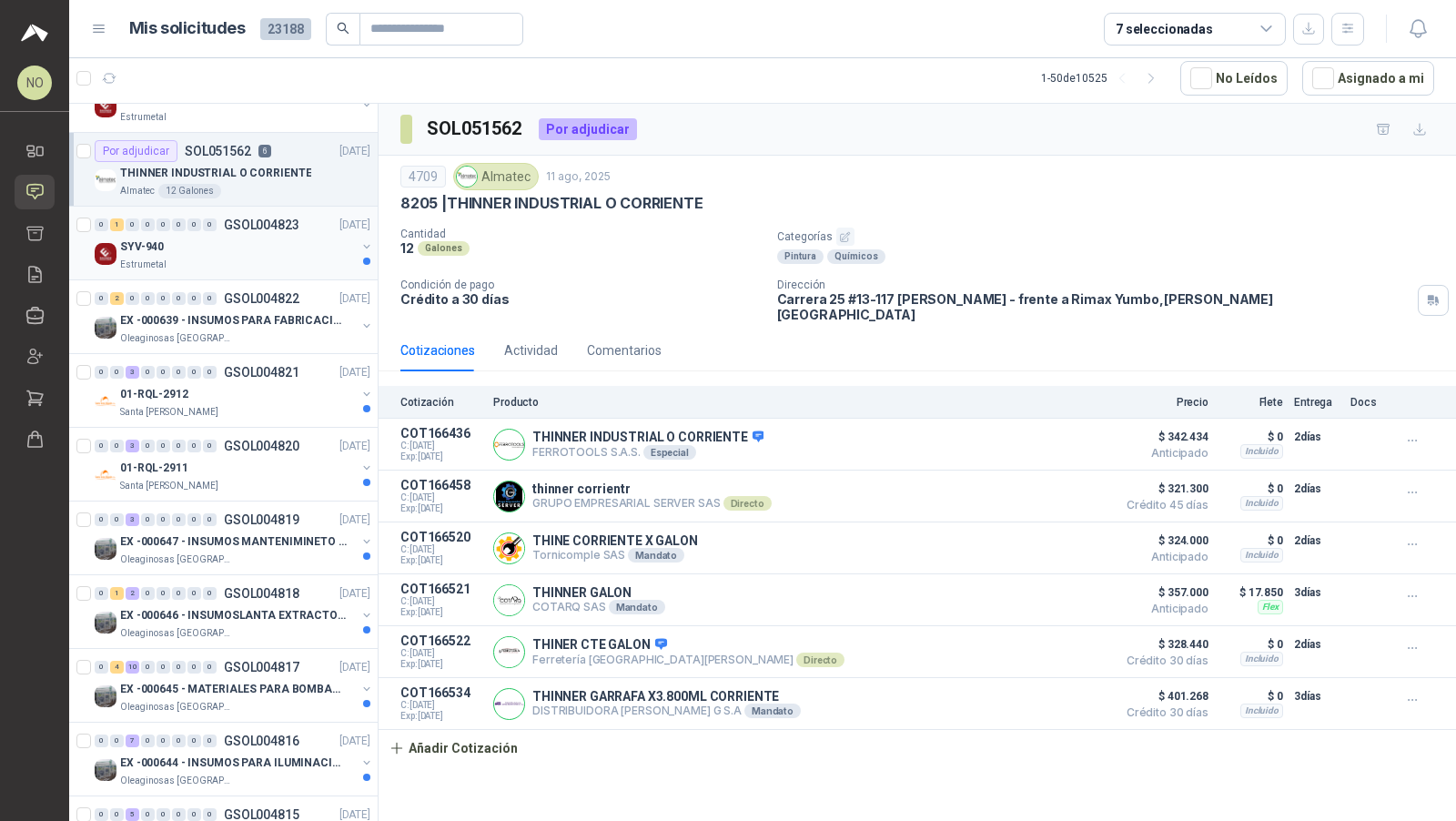
scroll to position [267, 0]
click at [253, 532] on p "EX -000647 - INSUMOS MANTENIMINETO MECANICO" at bounding box center [234, 541] width 227 height 18
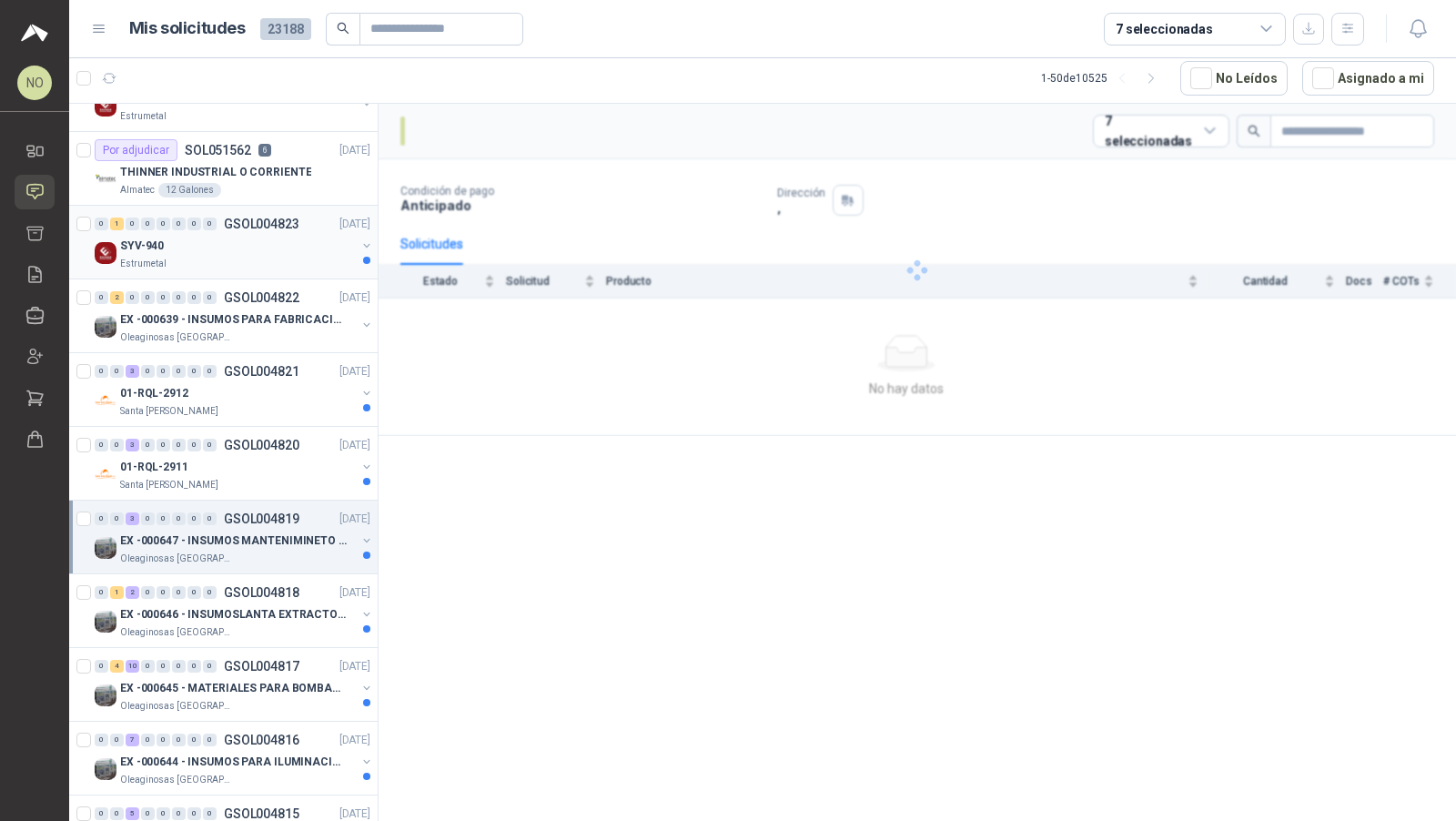
click at [253, 532] on p "EX -000647 - INSUMOS MANTENIMINETO MECANICO" at bounding box center [234, 541] width 227 height 18
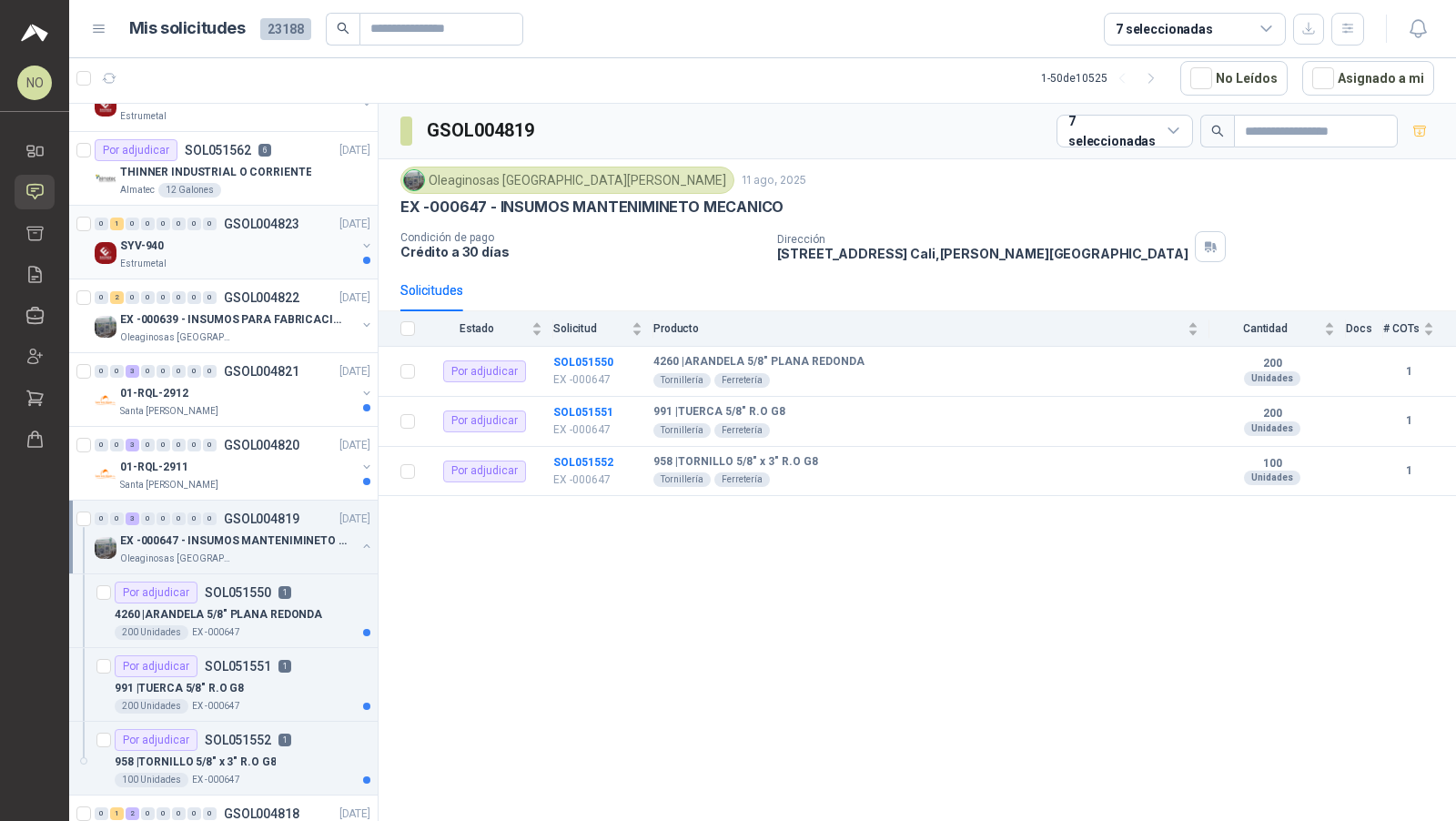
click at [253, 532] on p "EX -000647 - INSUMOS MANTENIMINETO MECANICO" at bounding box center [234, 541] width 227 height 18
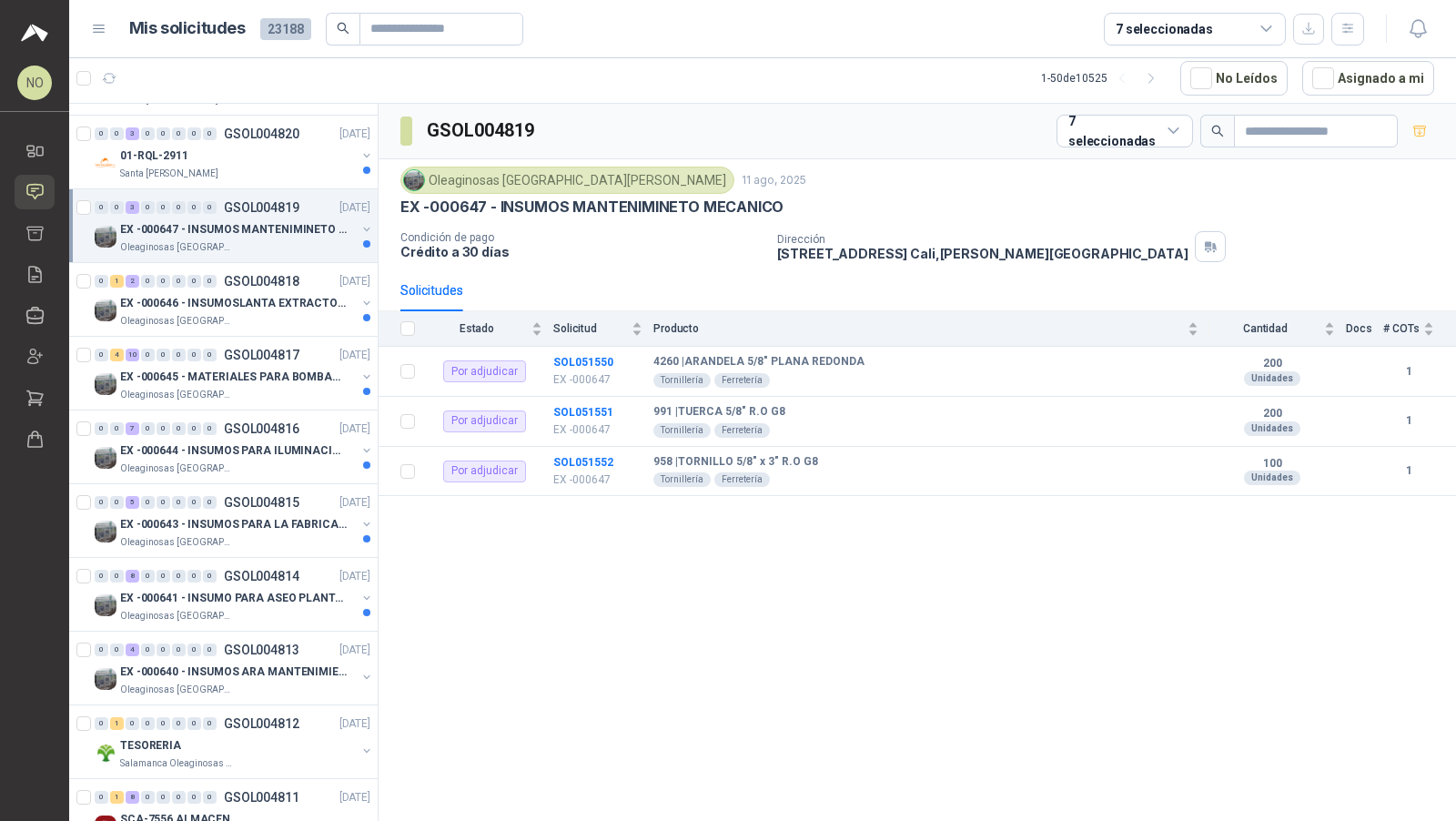
scroll to position [595, 0]
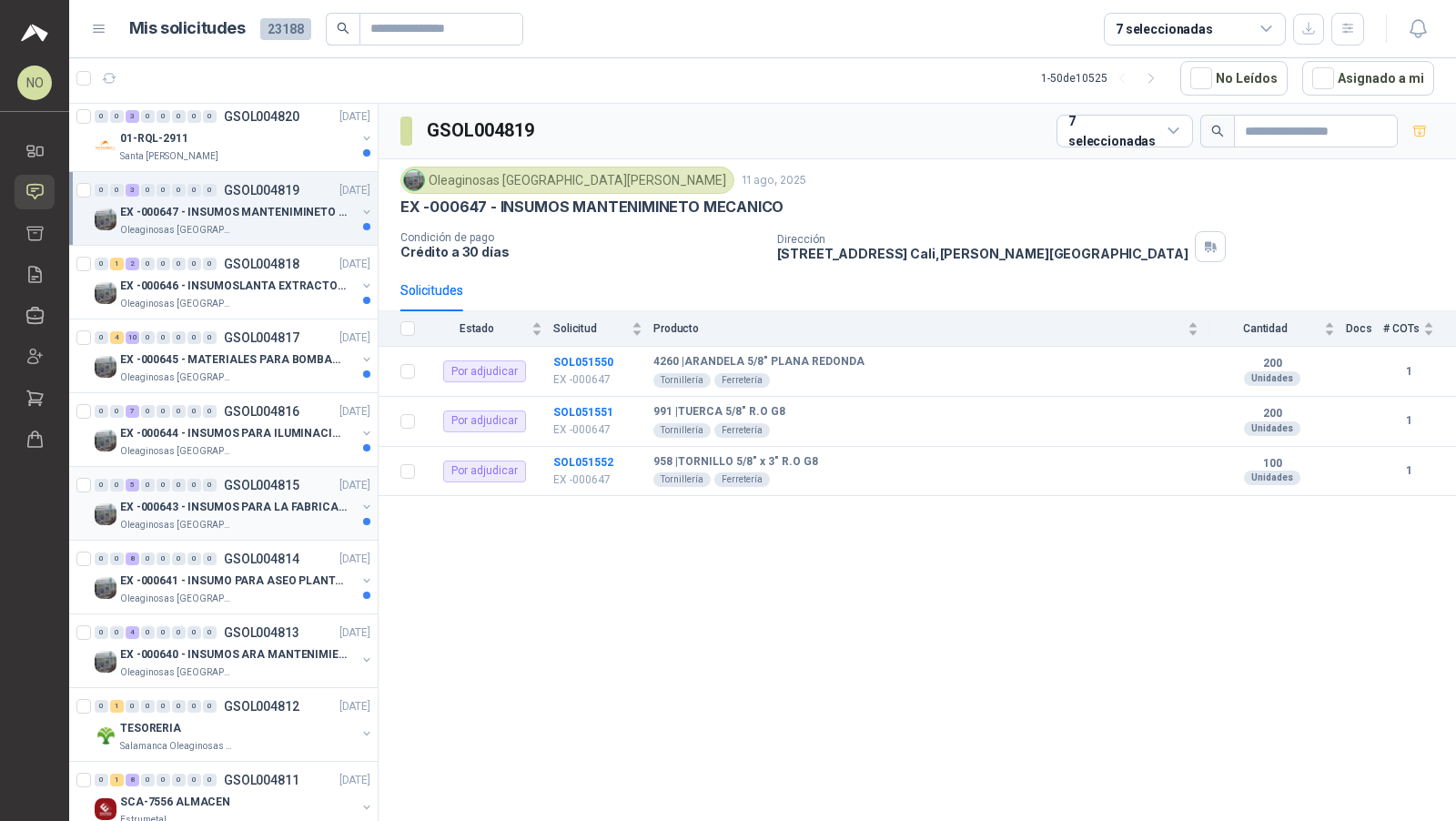
click at [267, 499] on p "EX -000643 - INSUMOS PARA LA FABRICACION DE PLATAF" at bounding box center [234, 508] width 227 height 18
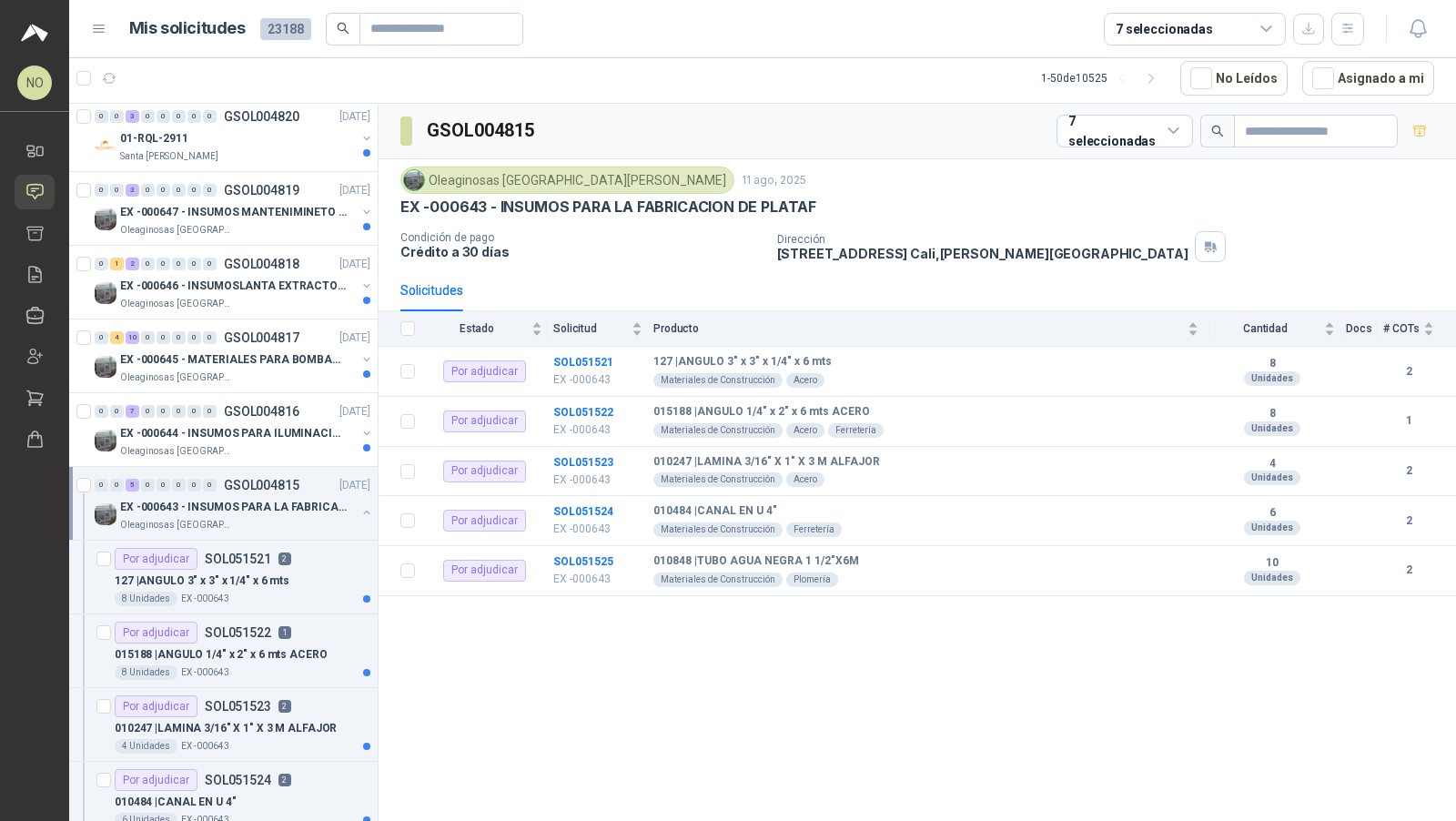
click at [267, 499] on p "EX -000643 - INSUMOS PARA LA FABRICACION DE PLATAF" at bounding box center [234, 508] width 227 height 18
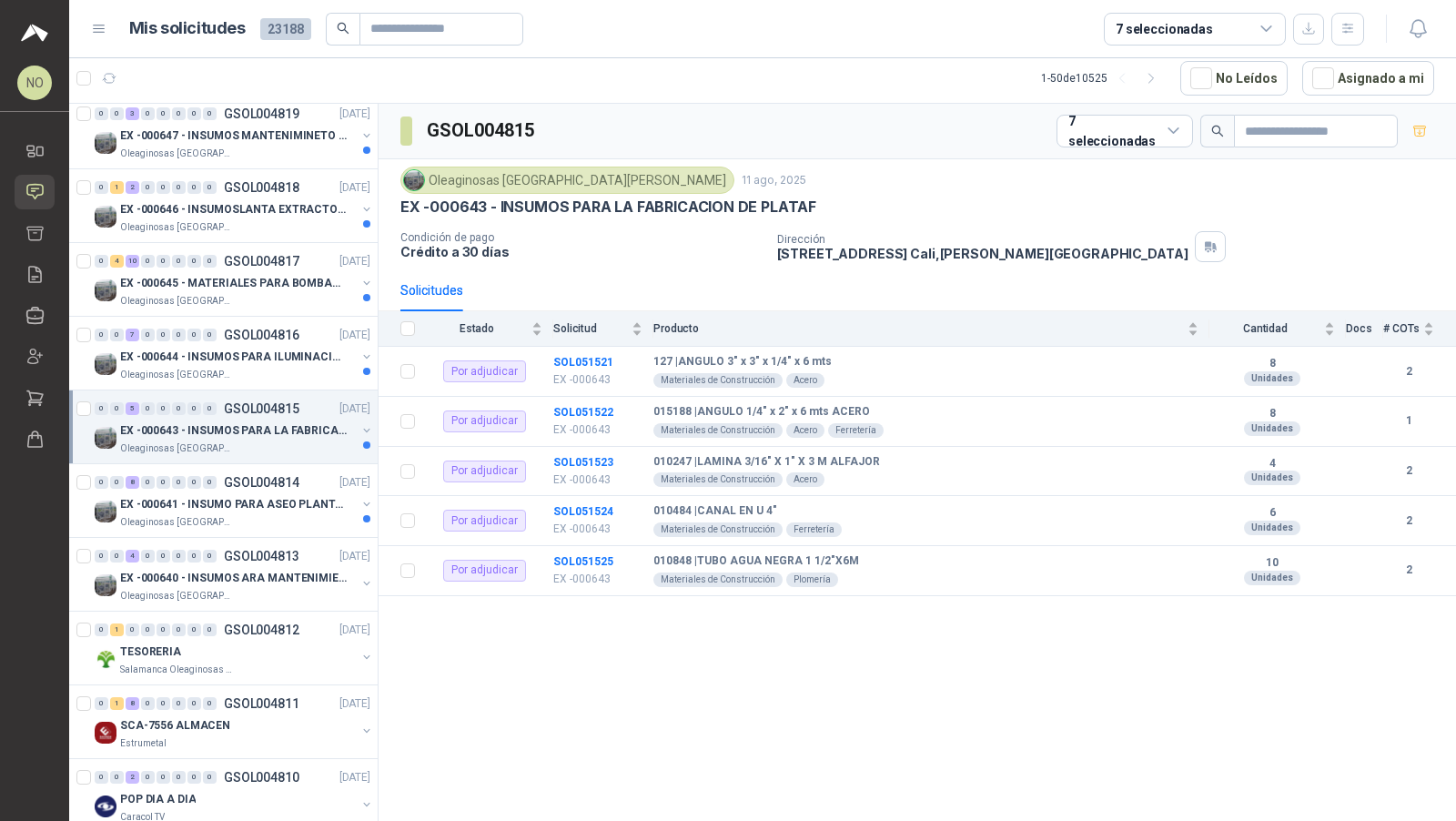
scroll to position [674, 0]
click at [279, 525] on div "0 0 8 0 0 0 0 0 GSOL004814 11/08/25 EX -000641 - INSUMO PARA ASEO PLANTA EXTRAC…" at bounding box center [223, 498] width 308 height 73
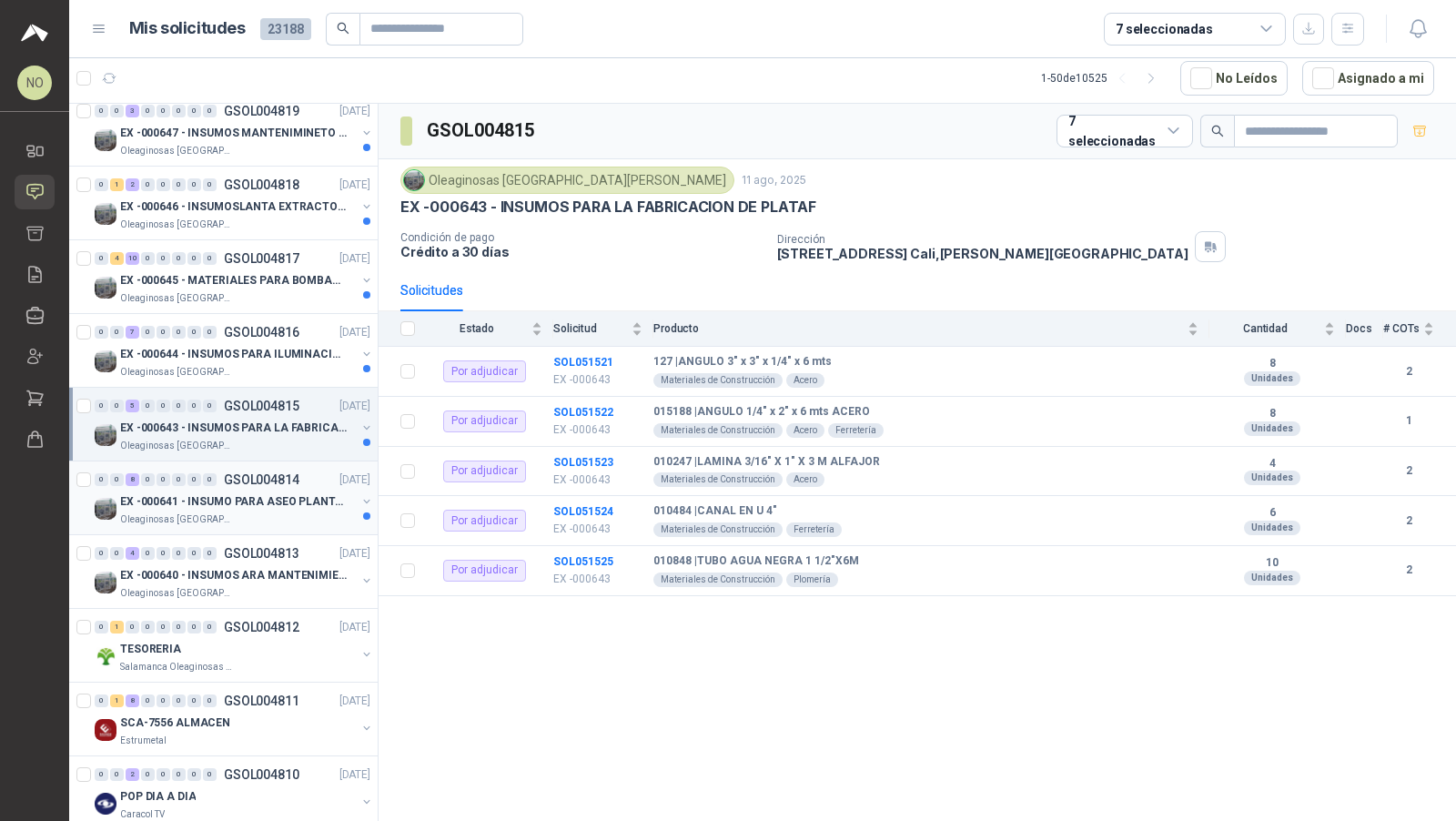
click at [296, 490] on div "EX -000641 - INSUMO PARA ASEO PLANTA EXTRACTORA" at bounding box center [238, 501] width 236 height 22
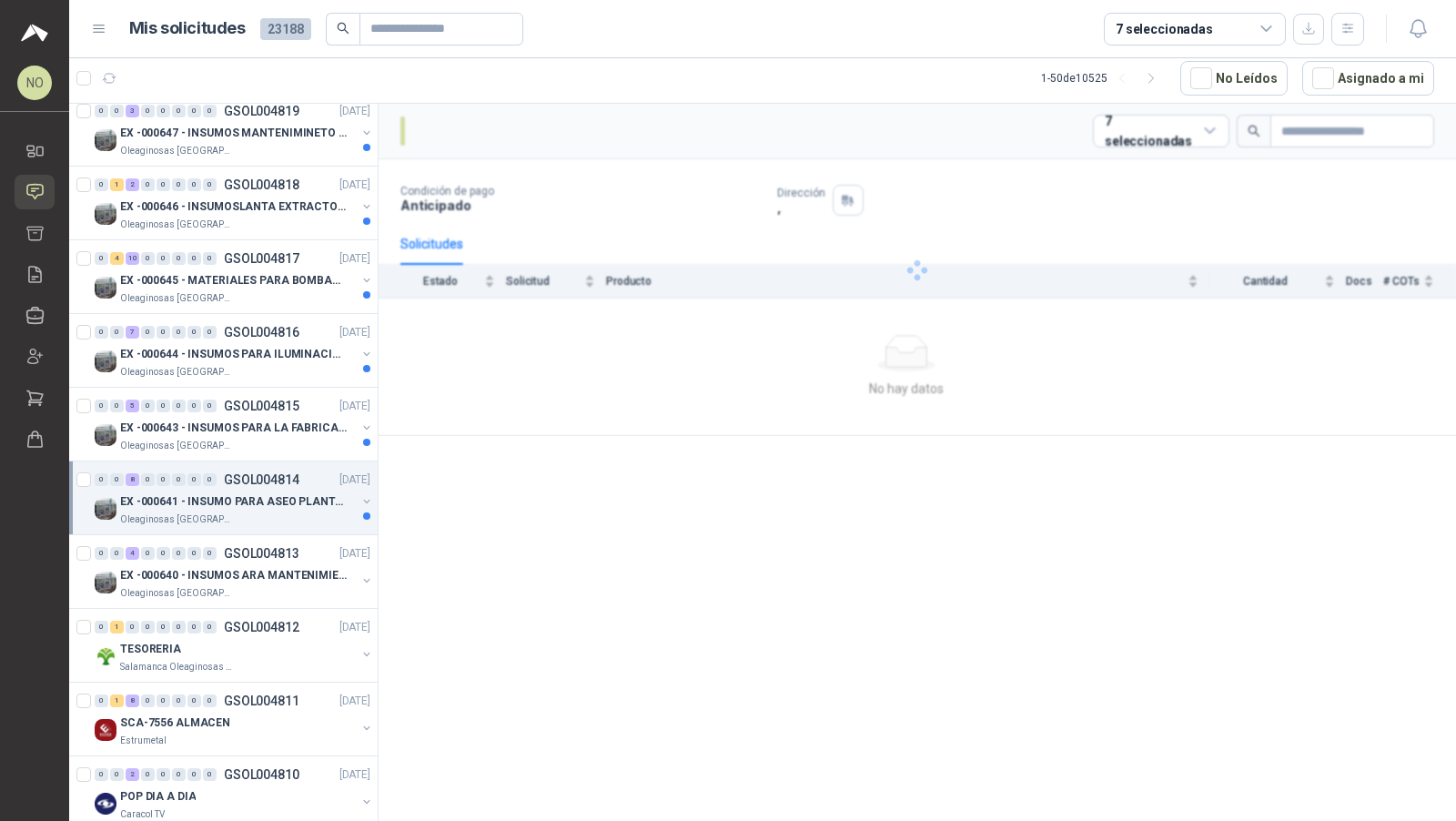
click at [296, 490] on div "EX -000641 - INSUMO PARA ASEO PLANTA EXTRACTORA" at bounding box center [238, 501] width 236 height 22
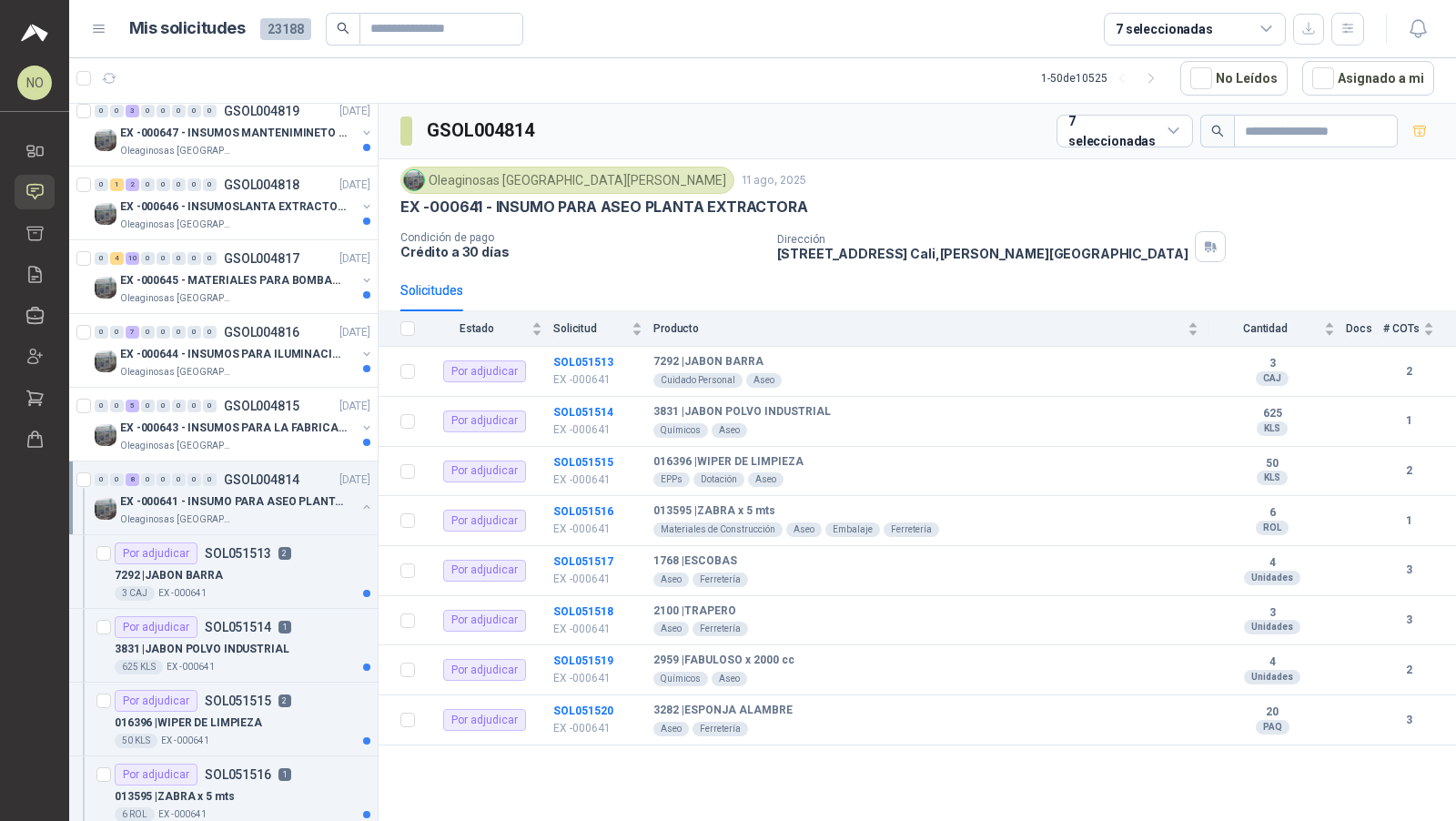
click at [296, 490] on div "EX -000641 - INSUMO PARA ASEO PLANTA EXTRACTORA" at bounding box center [238, 501] width 236 height 22
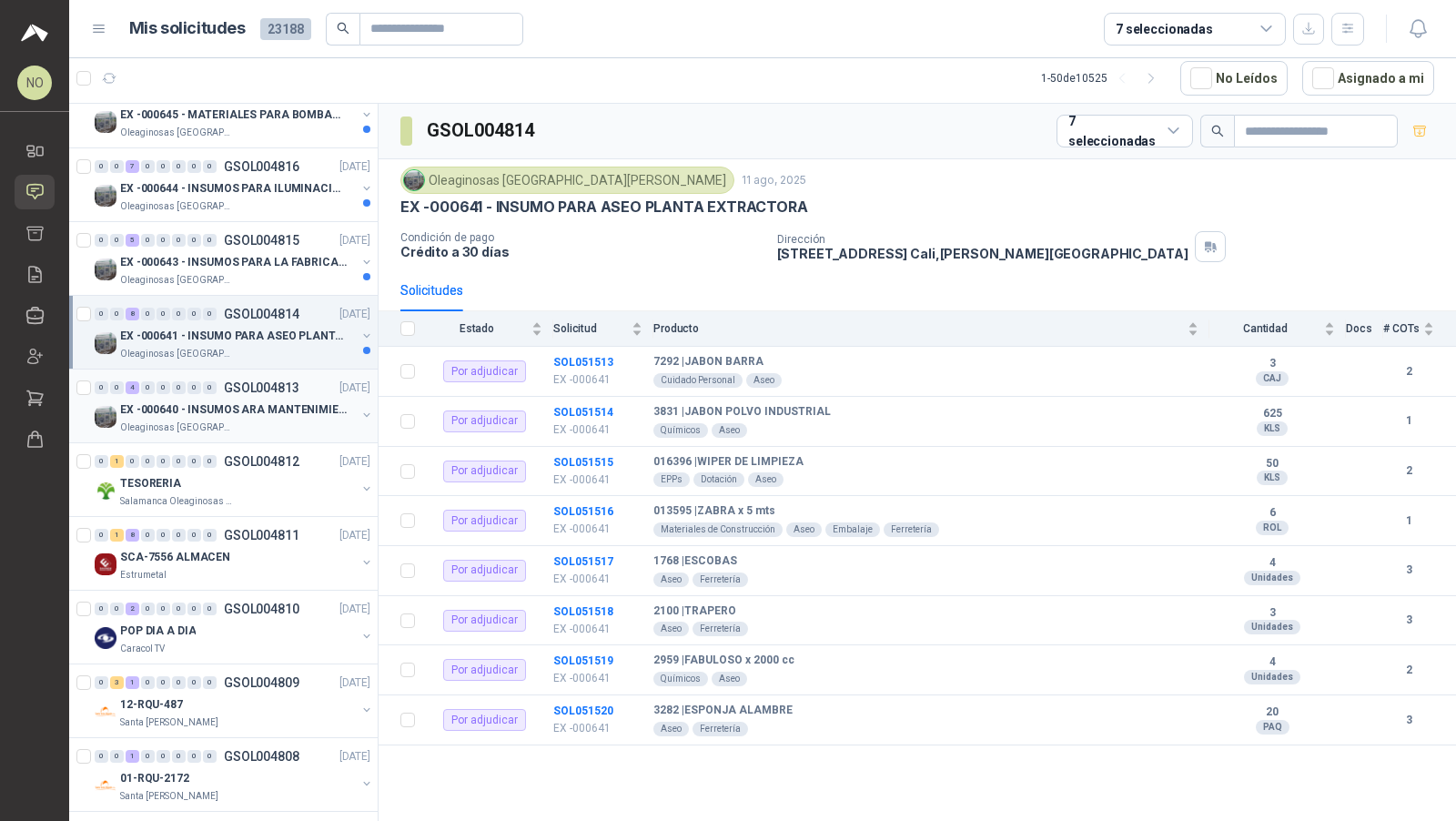
scroll to position [852, 0]
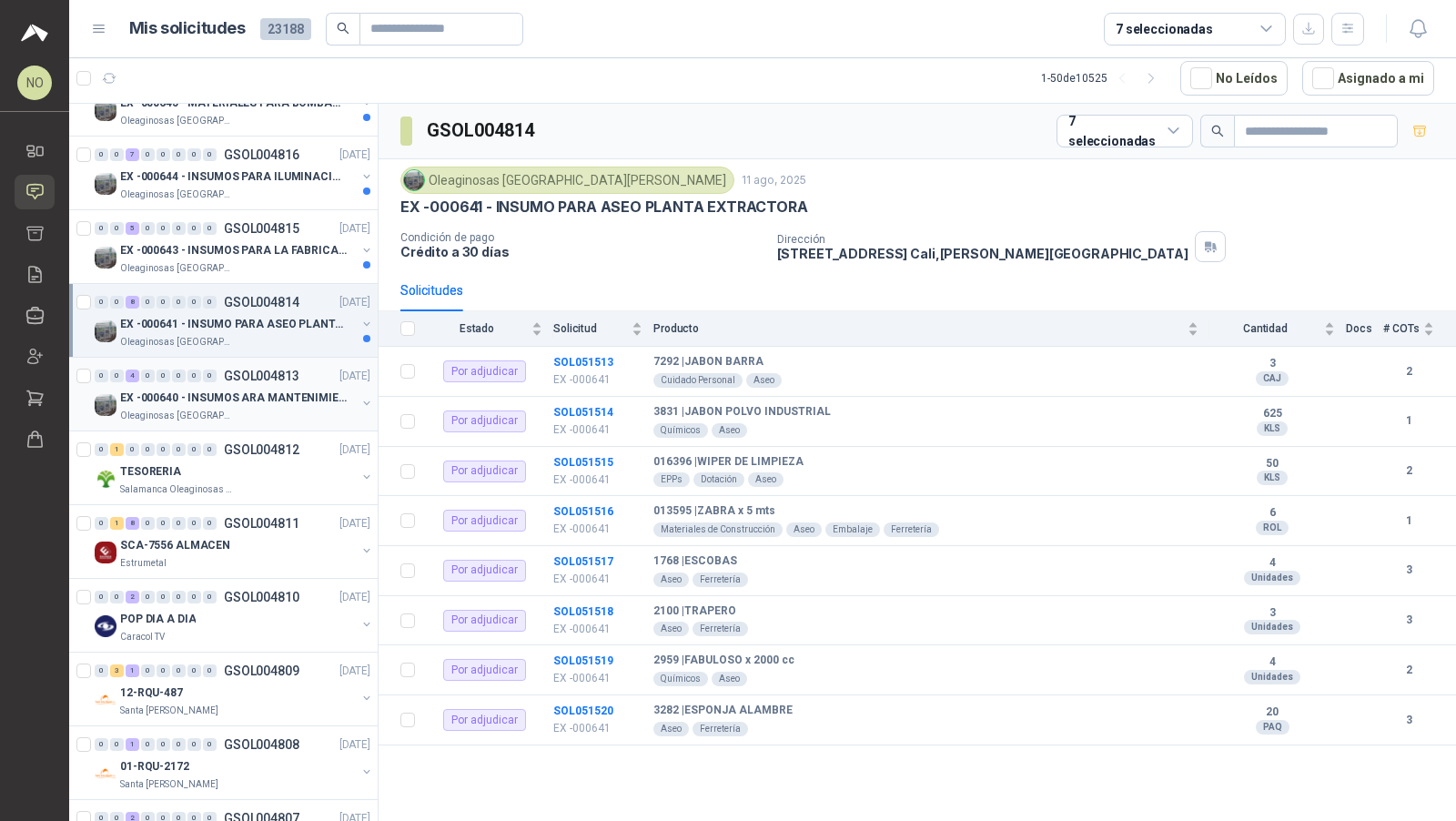
click at [272, 586] on div "0 0 2 0 0 0 0 0 GSOL004810 11/08/25" at bounding box center [235, 597] width 280 height 22
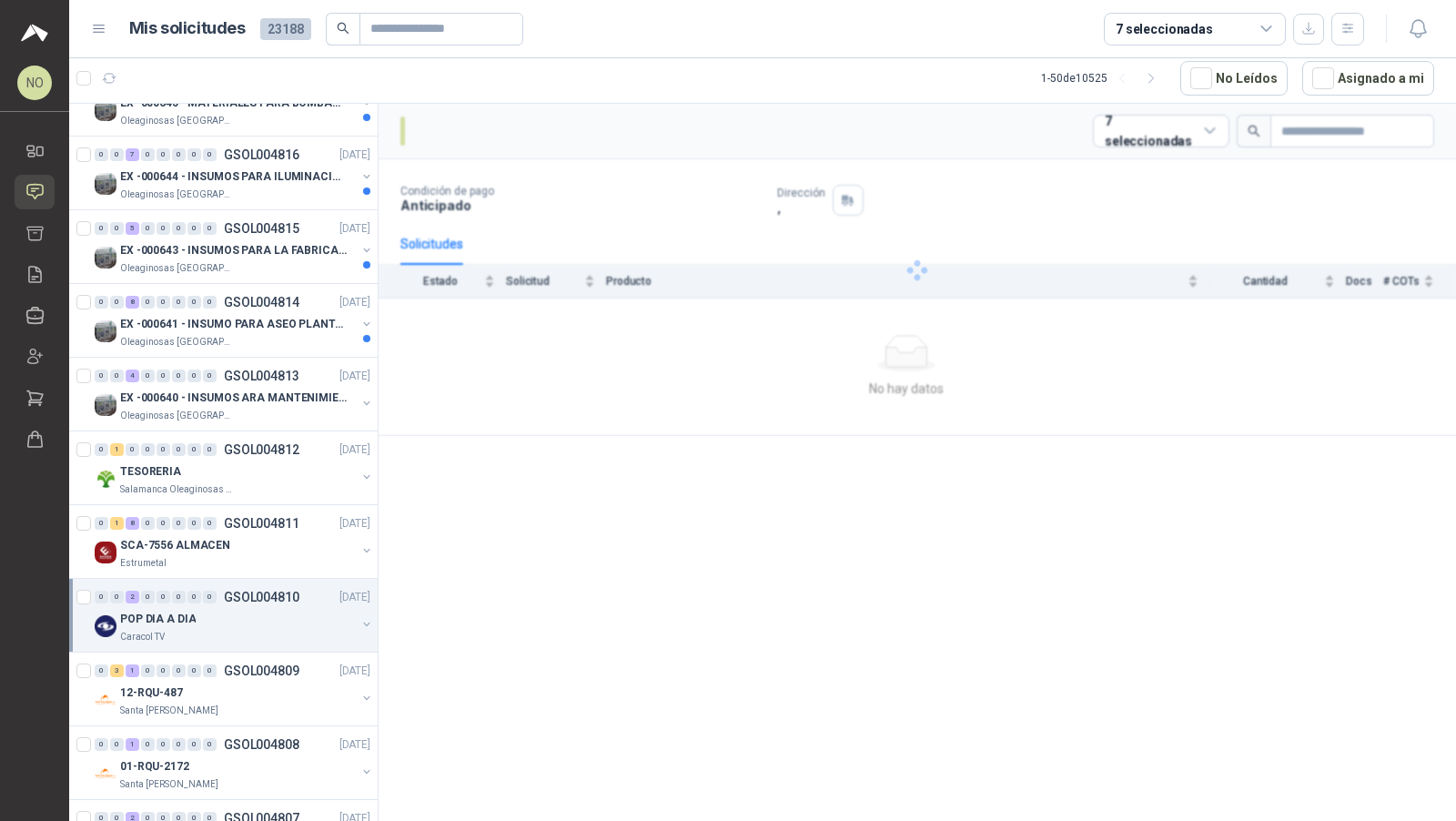
click at [270, 596] on div "0 0 2 0 0 0 0 0 GSOL004810 11/08/25" at bounding box center [235, 597] width 280 height 22
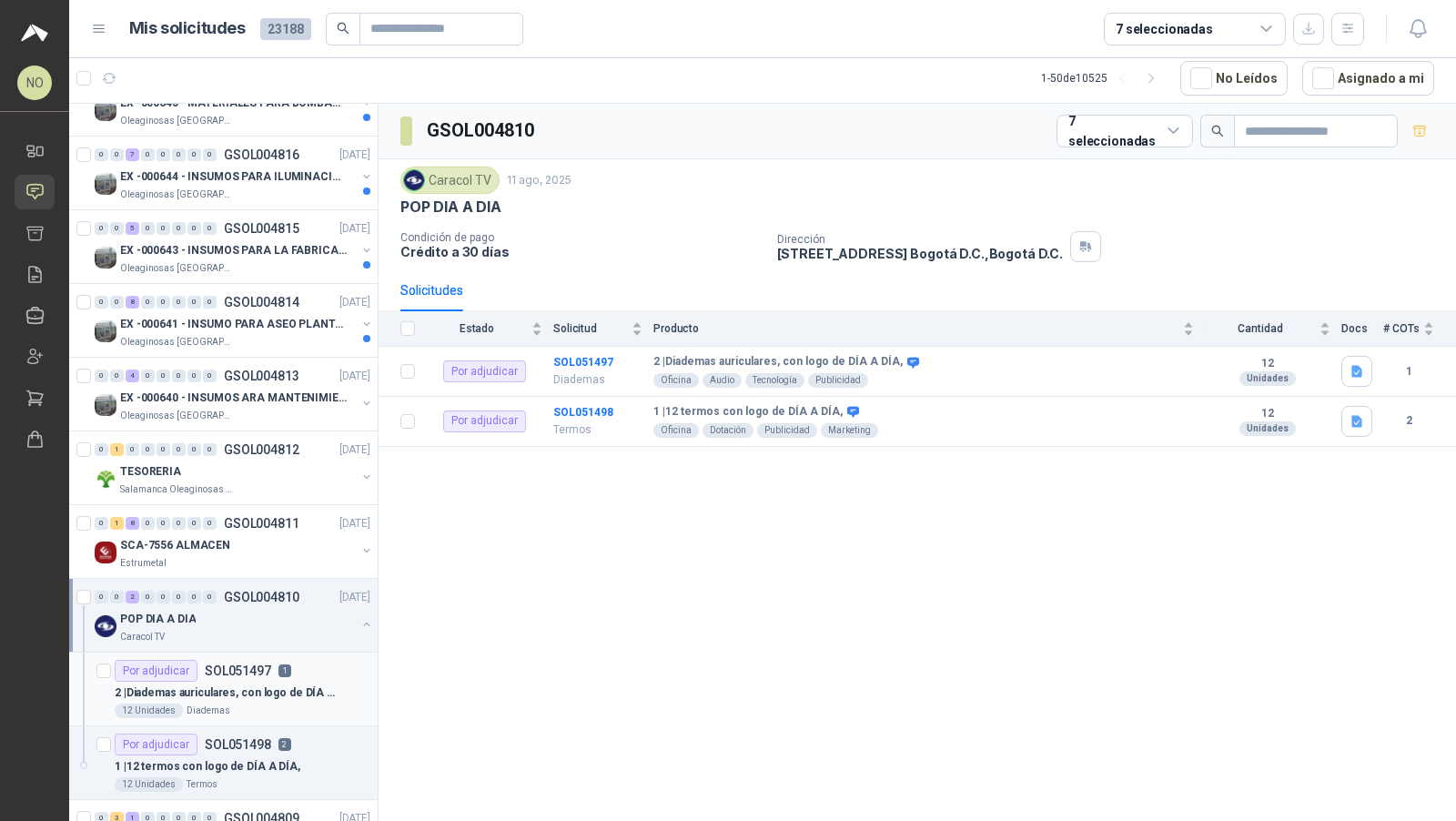
click at [257, 665] on p "SOL051497" at bounding box center [238, 670] width 67 height 13
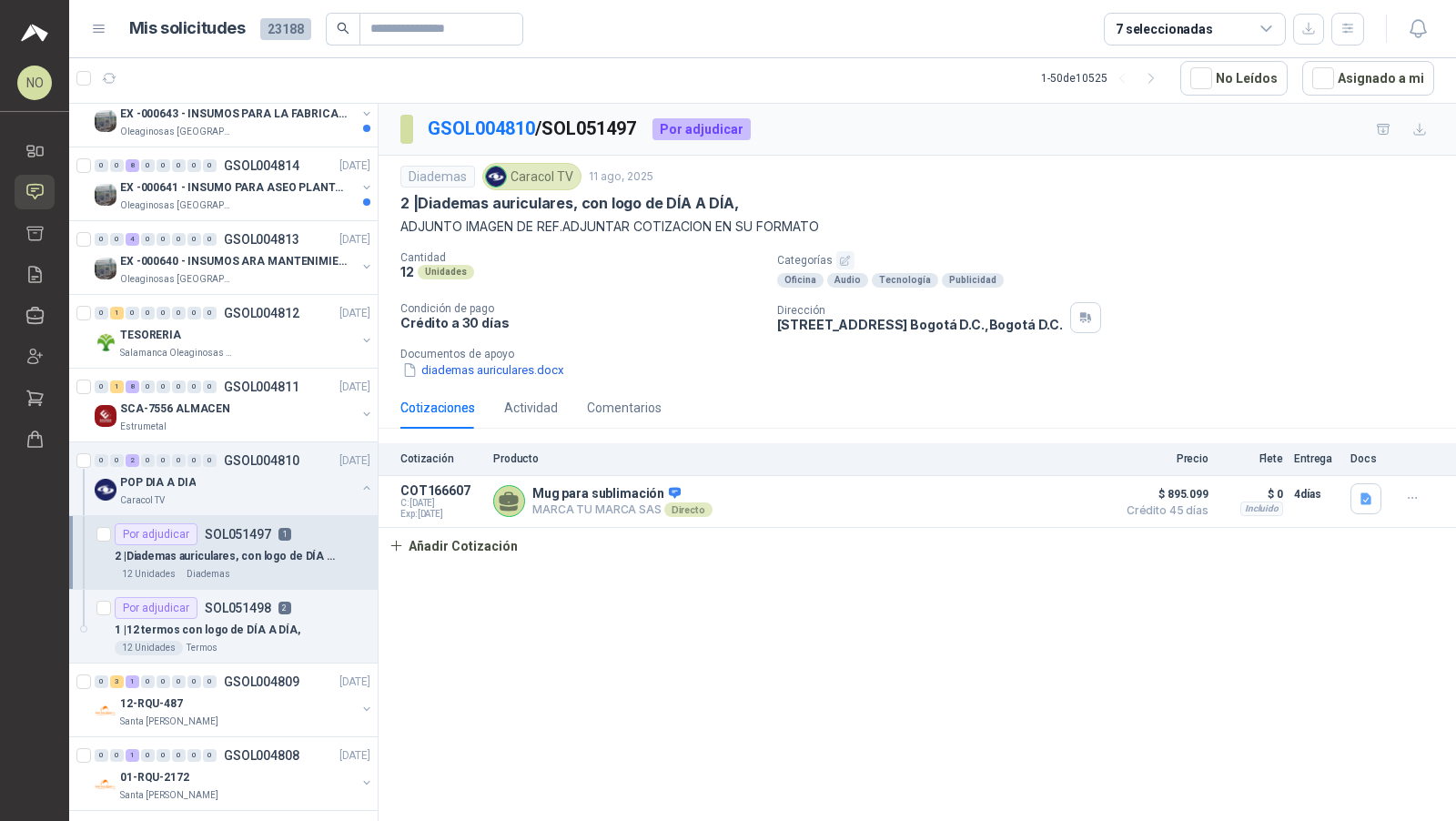
scroll to position [992, 0]
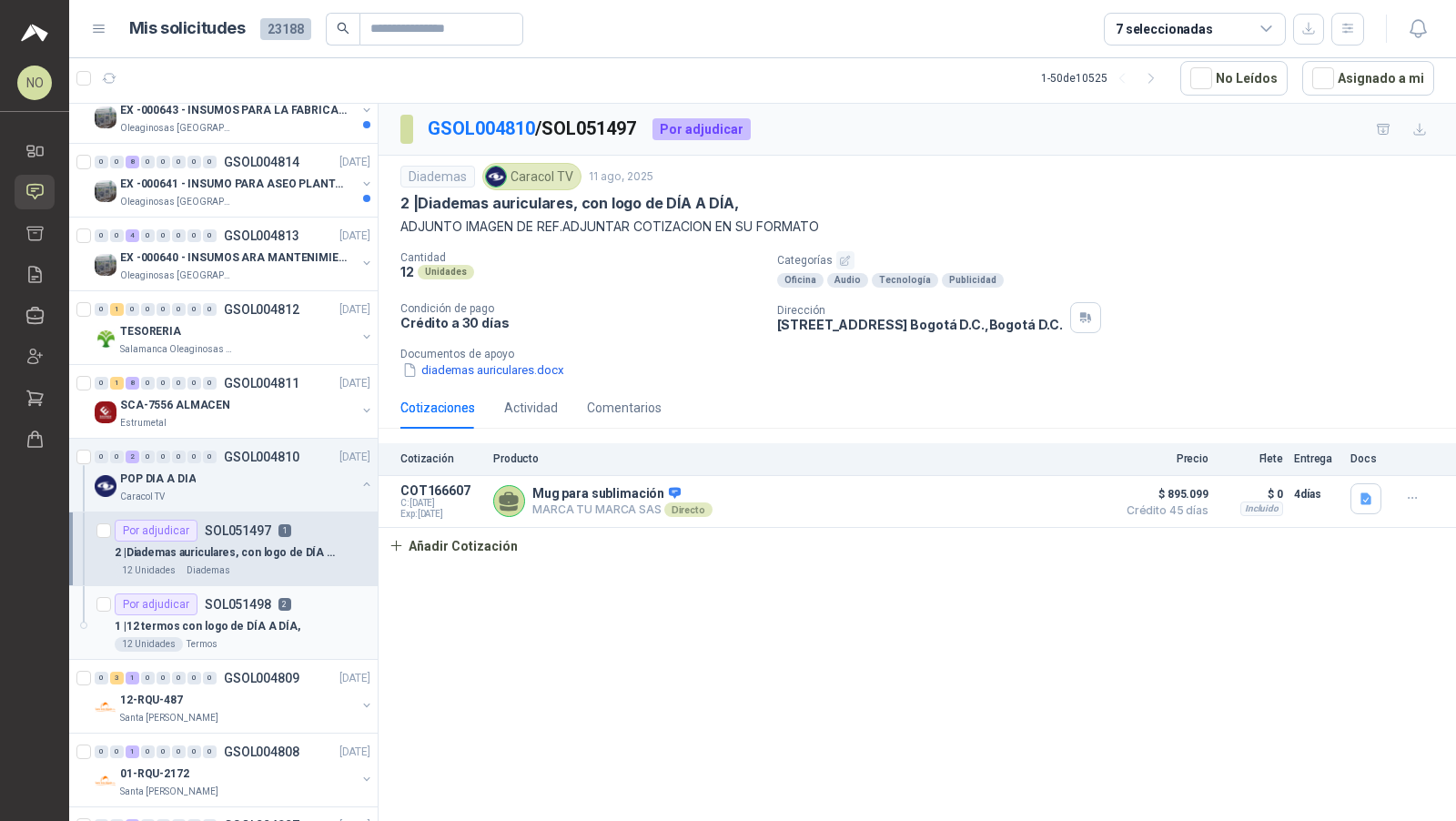
click at [258, 637] on div "12 Unidades Termos" at bounding box center [242, 644] width 255 height 15
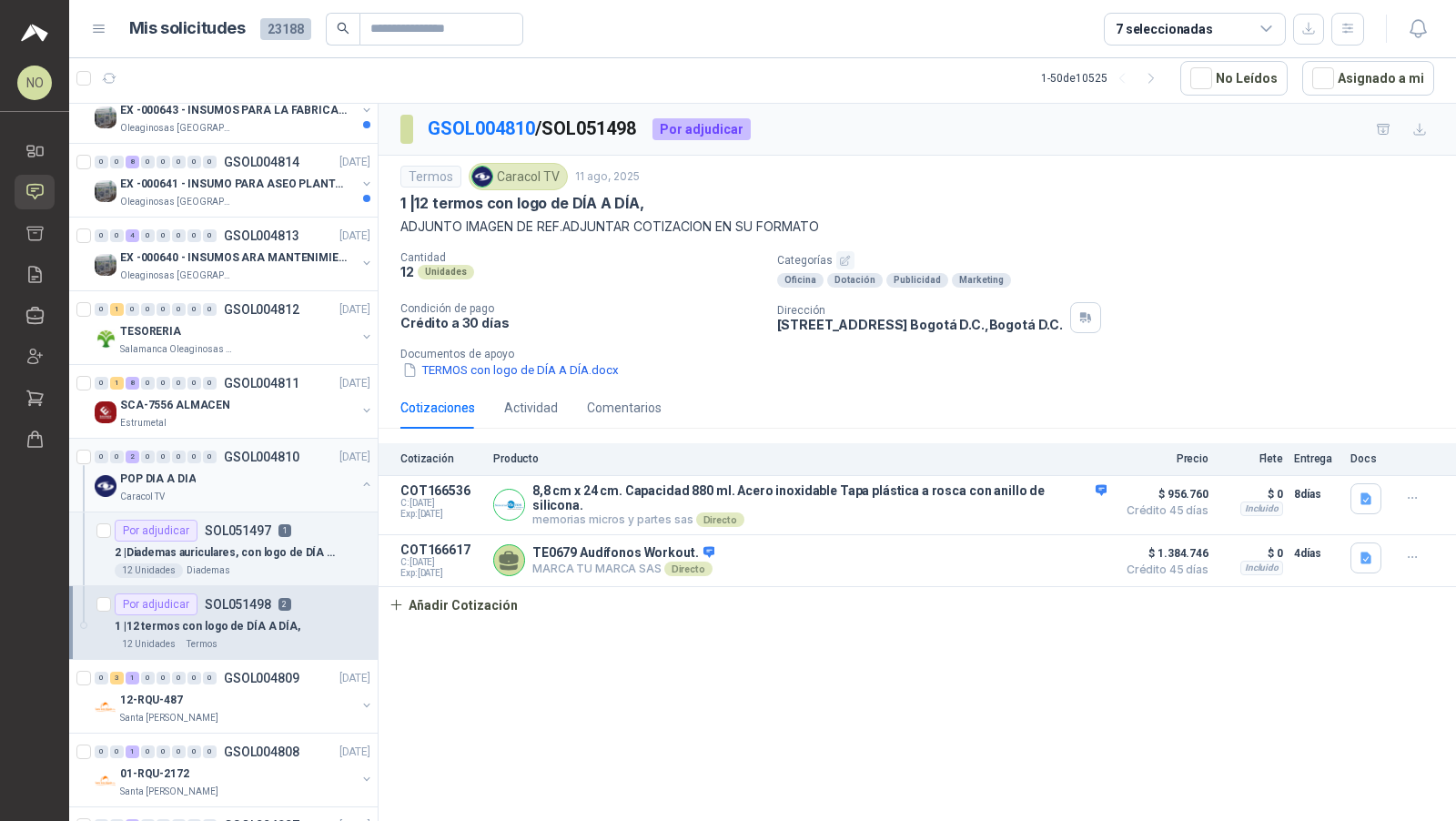
click at [253, 468] on div "POP DIA A DIA" at bounding box center [238, 479] width 236 height 22
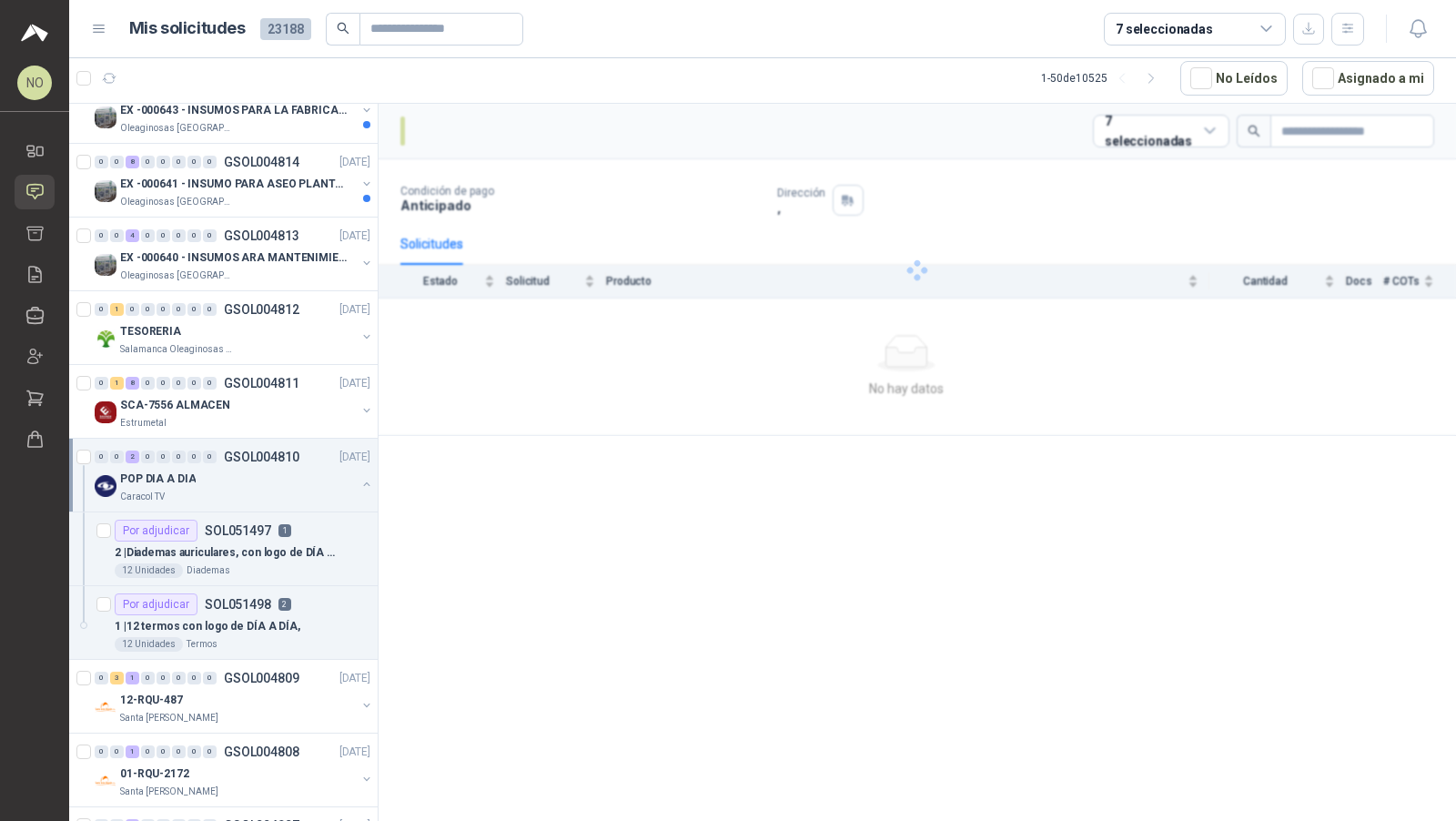
click at [253, 468] on div "POP DIA A DIA" at bounding box center [238, 479] width 236 height 22
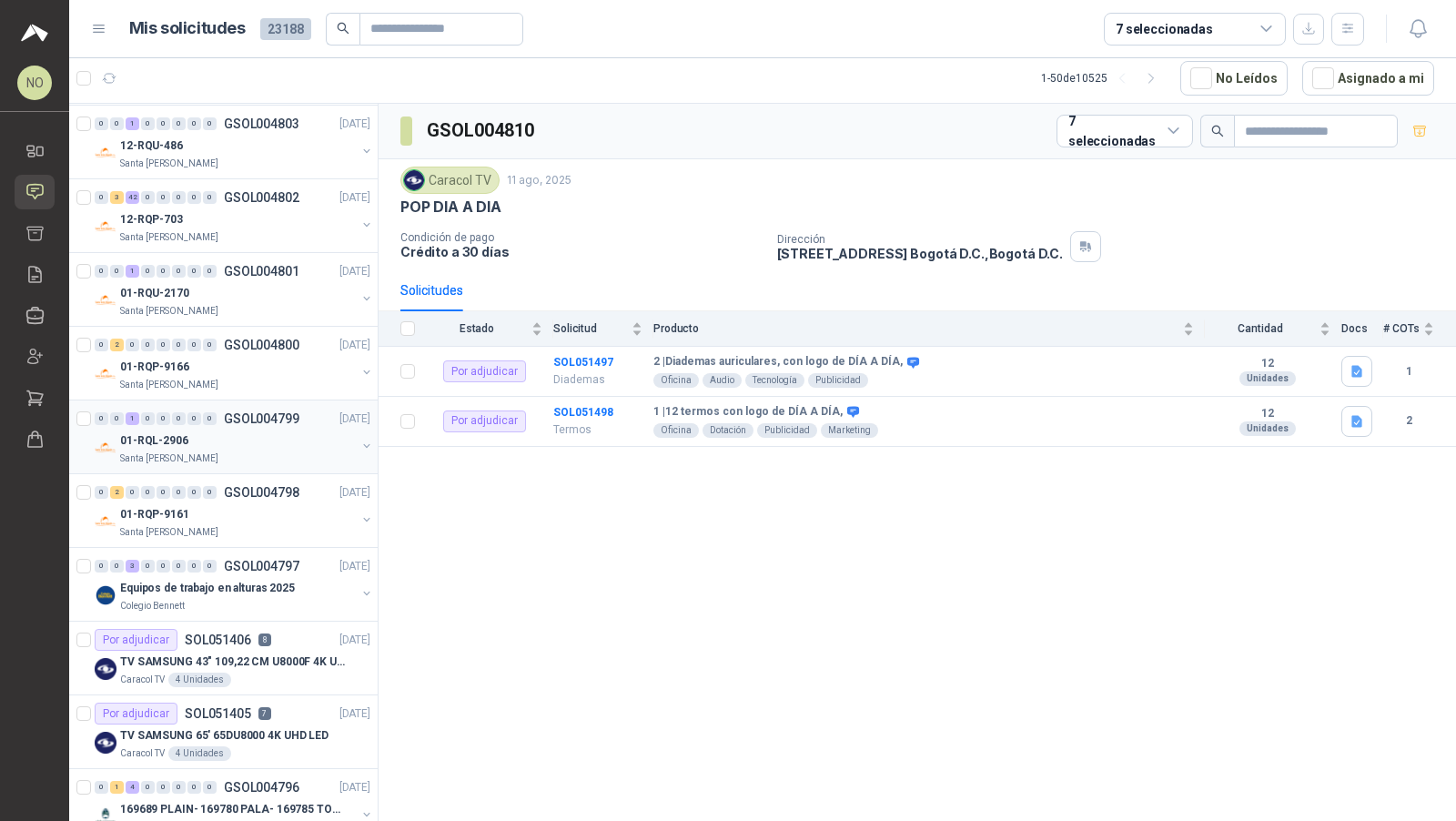
scroll to position [1872, 0]
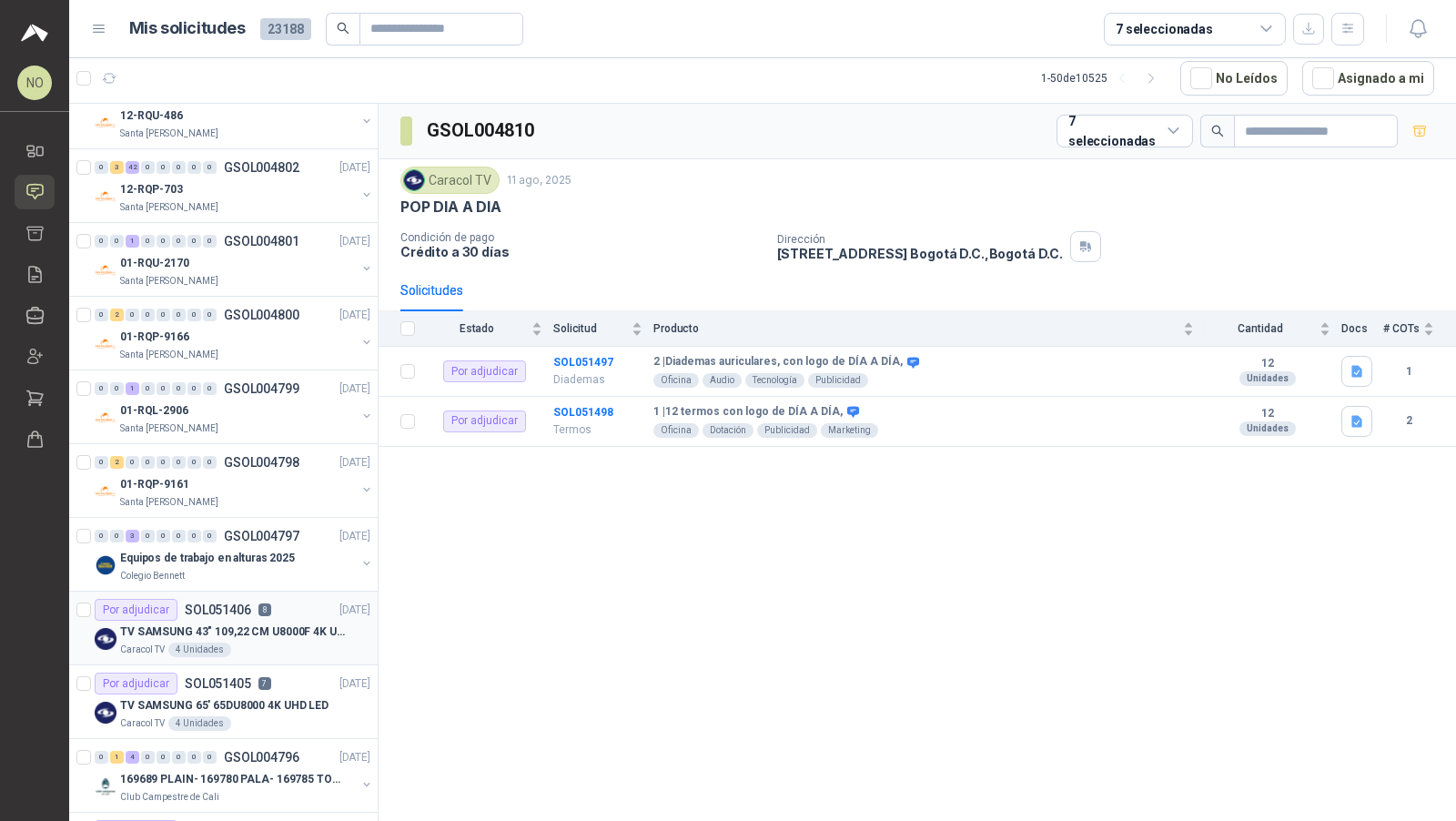
click at [266, 623] on p "TV SAMSUNG 43" 109,22 CM U8000F 4K UHD" at bounding box center [234, 632] width 227 height 18
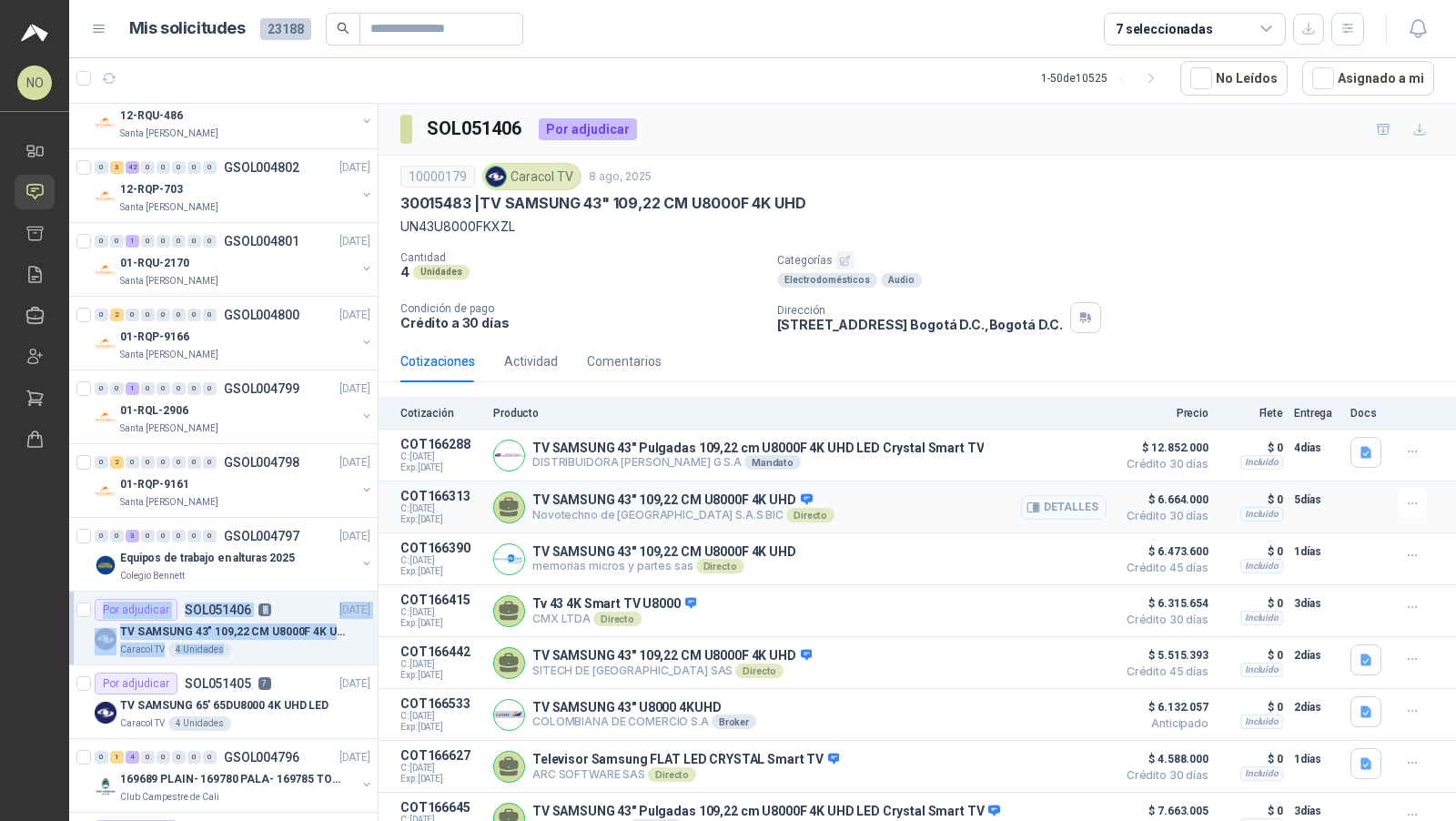
scroll to position [52, 0]
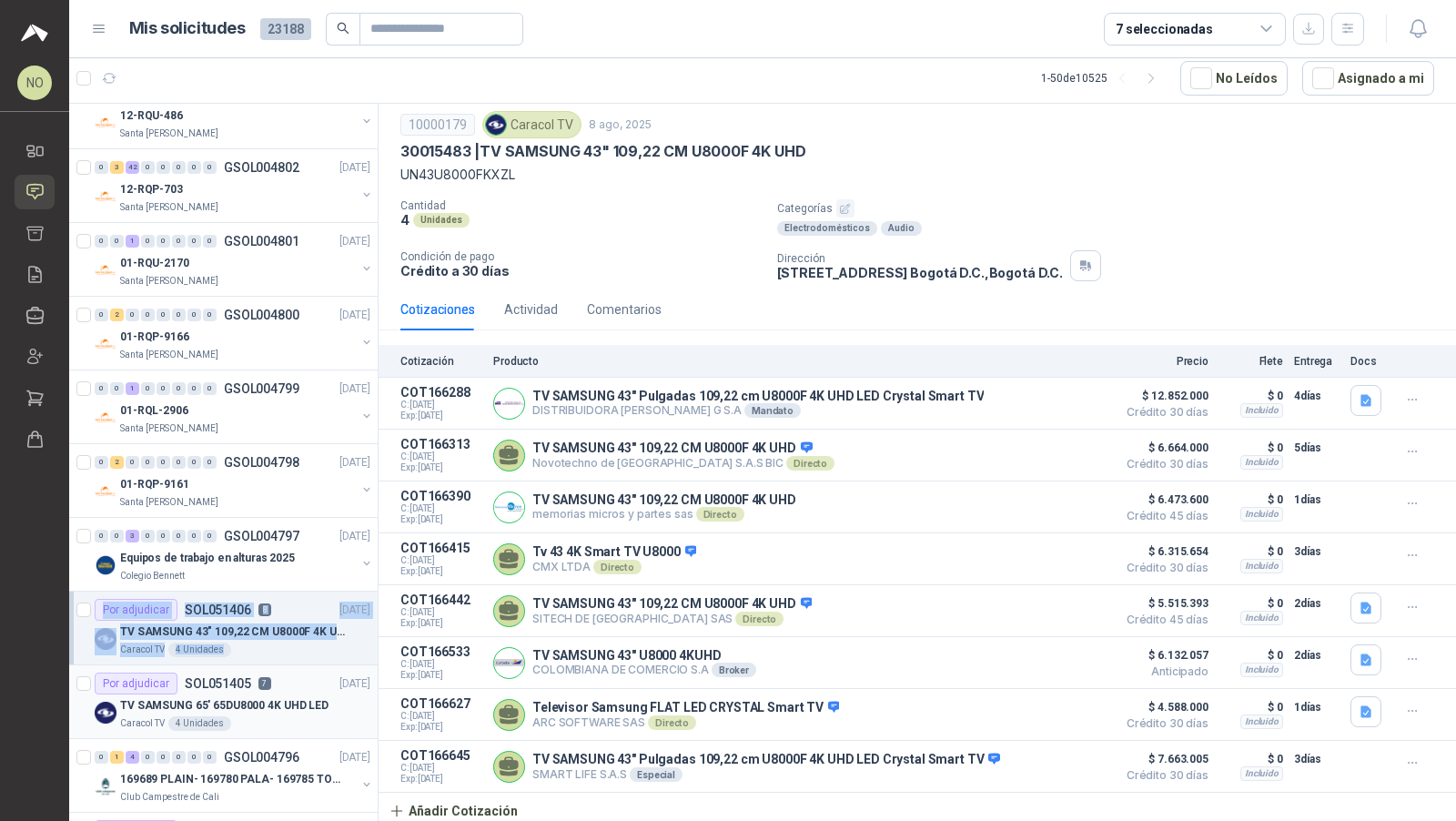
click at [223, 677] on p "SOL051405" at bounding box center [218, 683] width 67 height 13
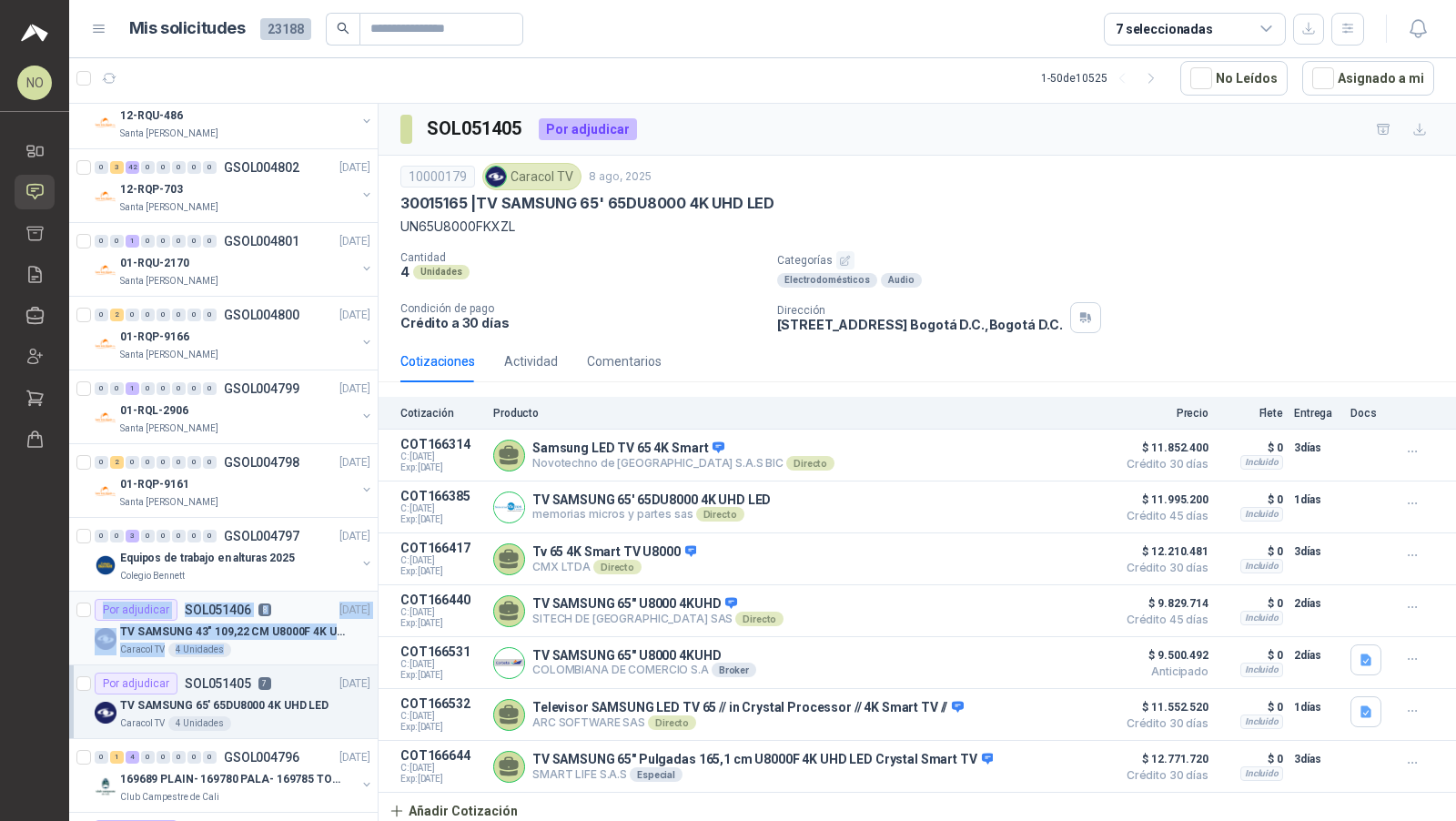
click at [274, 623] on p "TV SAMSUNG 43" 109,22 CM U8000F 4K UHD" at bounding box center [234, 632] width 227 height 18
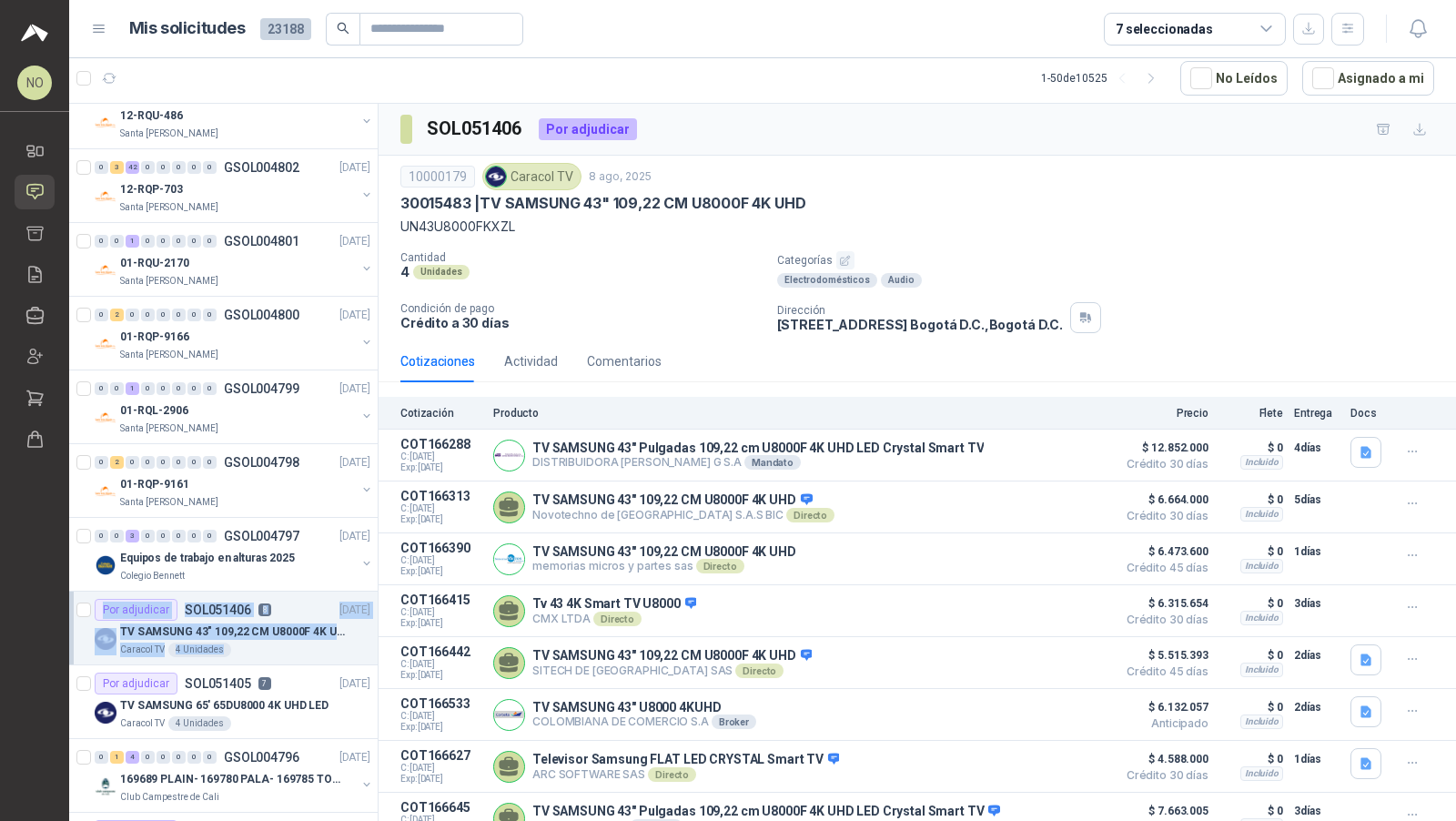
click at [274, 646] on article "Por adjudicar SOL051406 8 08/08/25 TV SAMSUNG 43" 109,22 CM U8000F 4K UHD Carac…" at bounding box center [223, 628] width 308 height 73
click at [273, 716] on div "Caracol TV 4 Unidades" at bounding box center [246, 723] width 250 height 15
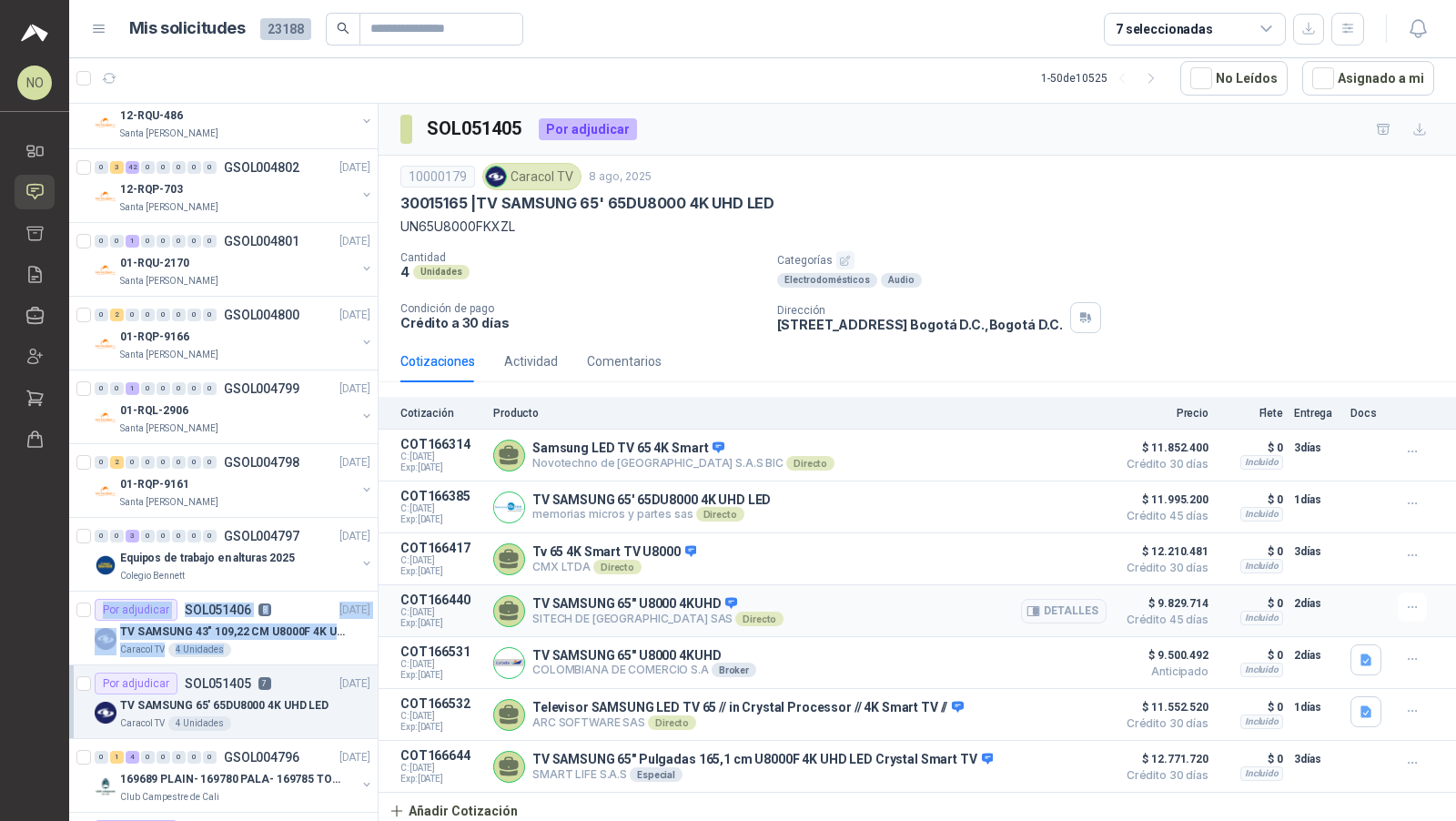
scroll to position [1, 0]
click at [241, 623] on p "TV SAMSUNG 43" 109,22 CM U8000F 4K UHD" at bounding box center [234, 632] width 227 height 18
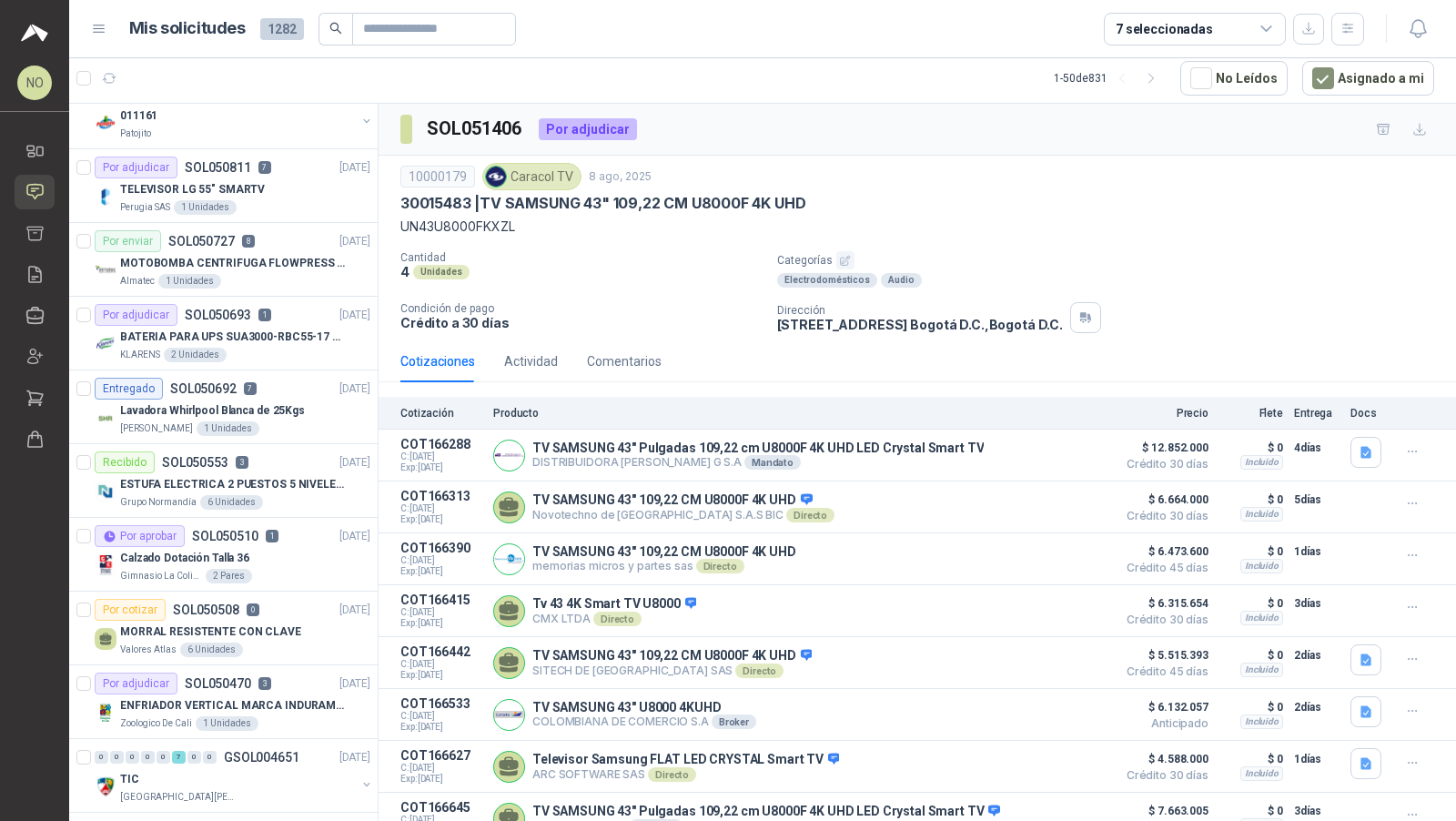
scroll to position [39, 0]
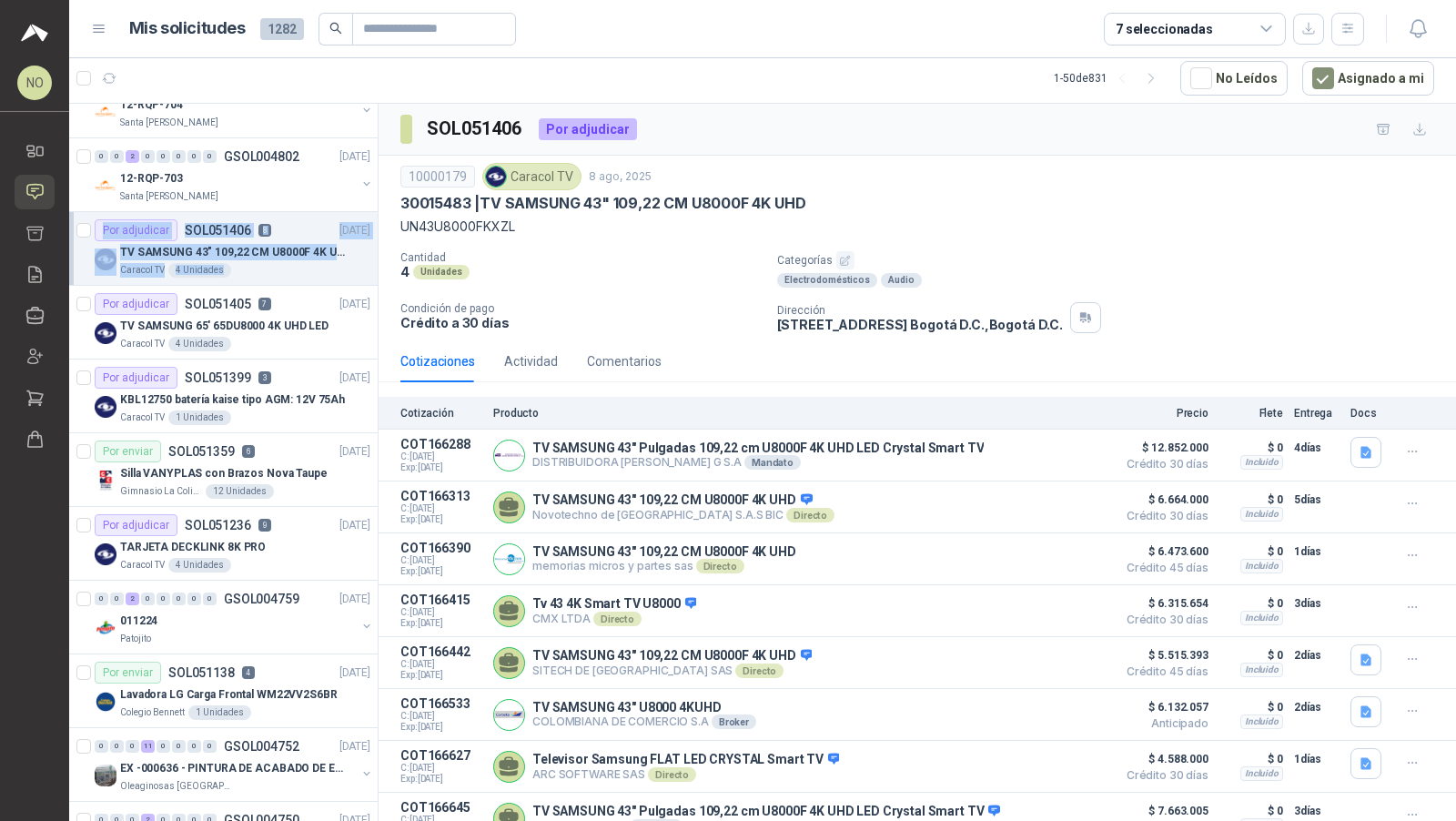
click at [176, 250] on p "TV SAMSUNG 43" 109,22 CM U8000F 4K UHD" at bounding box center [234, 252] width 227 height 18
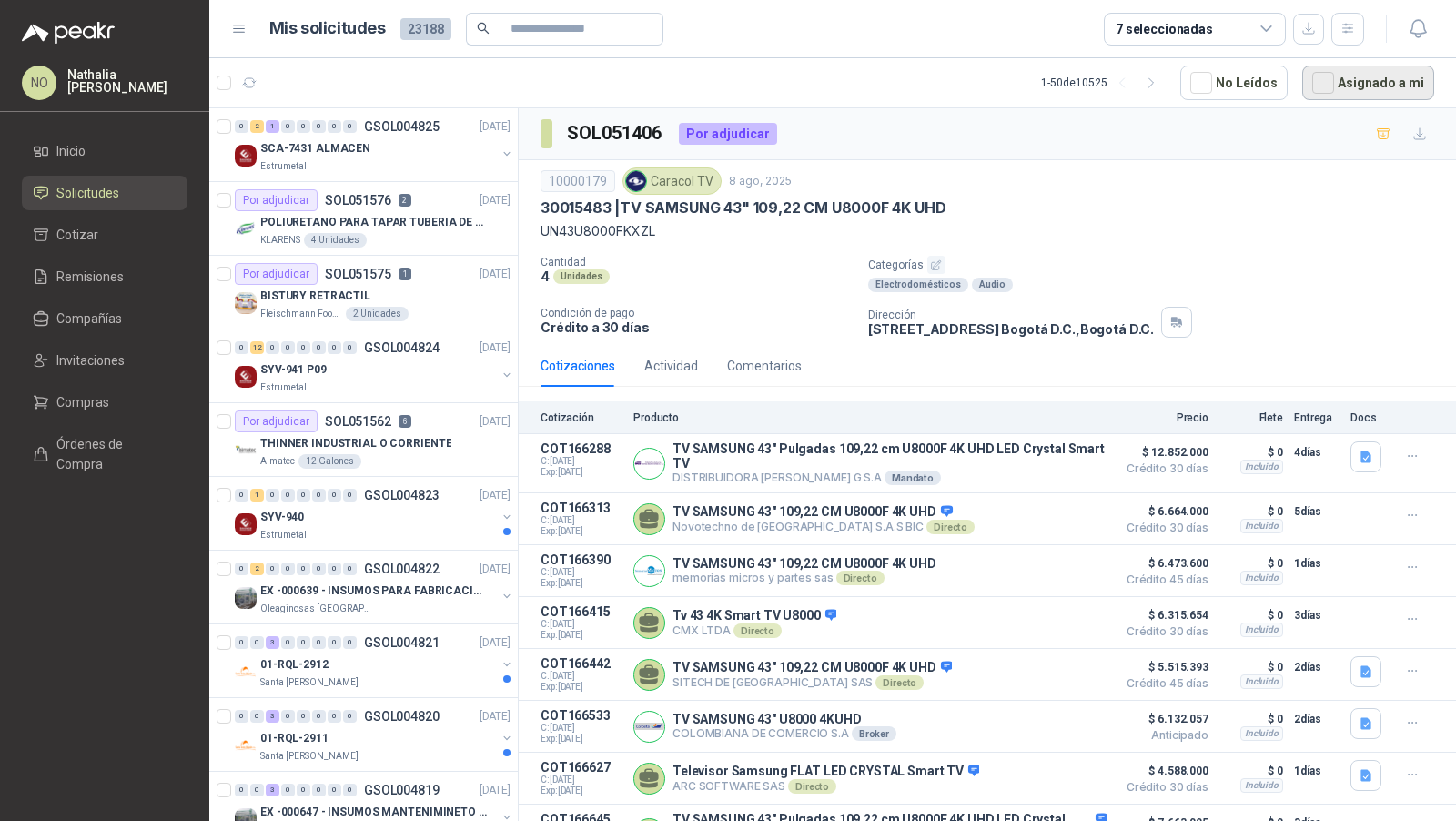
click at [1347, 89] on button "Asignado a mi" at bounding box center [1368, 82] width 132 height 34
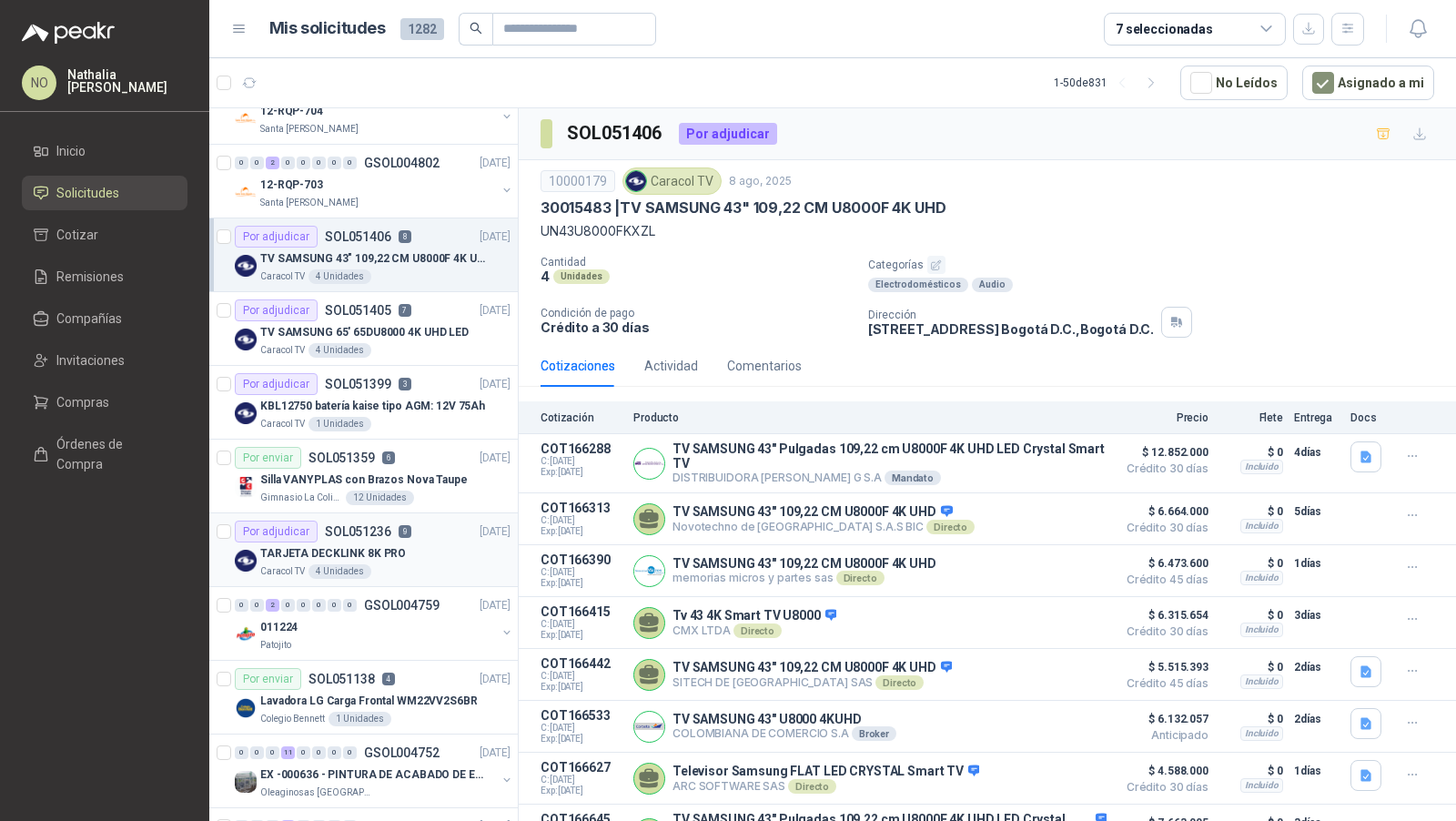
scroll to position [49, 0]
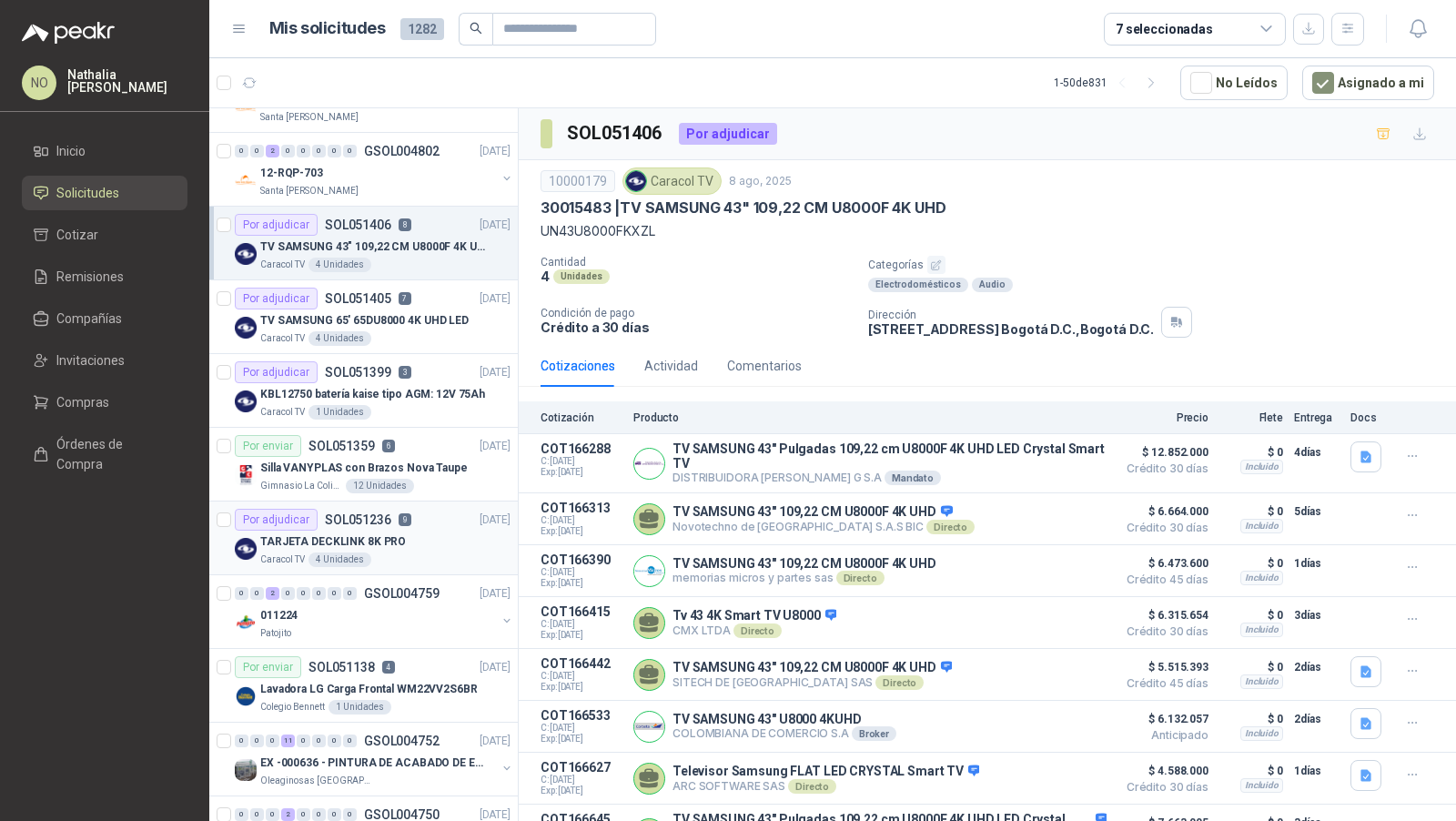
click at [408, 558] on div "Caracol TV 4 Unidades" at bounding box center [386, 560] width 250 height 15
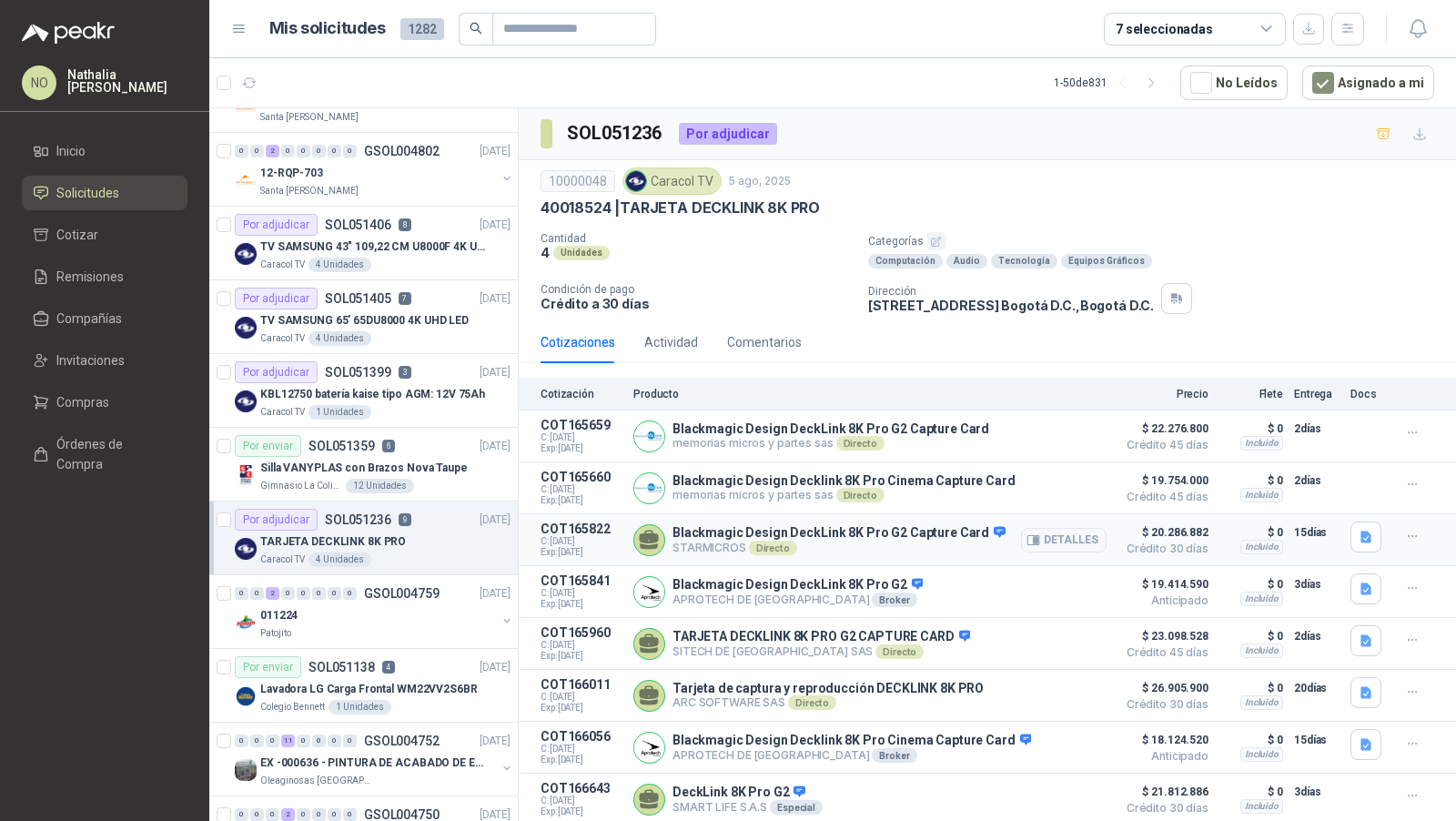
scroll to position [76, 0]
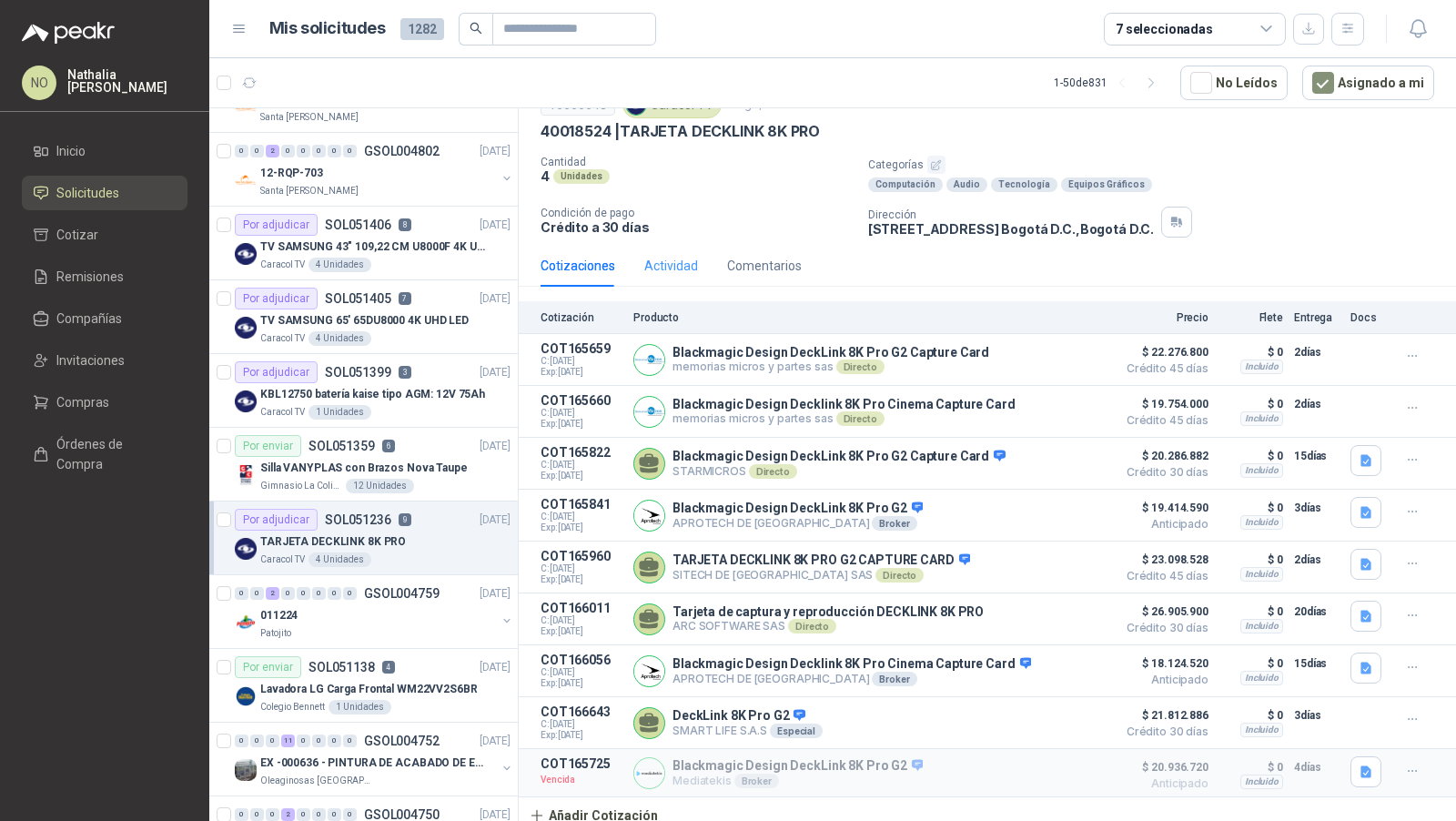
click at [672, 275] on div "Actividad" at bounding box center [671, 265] width 54 height 42
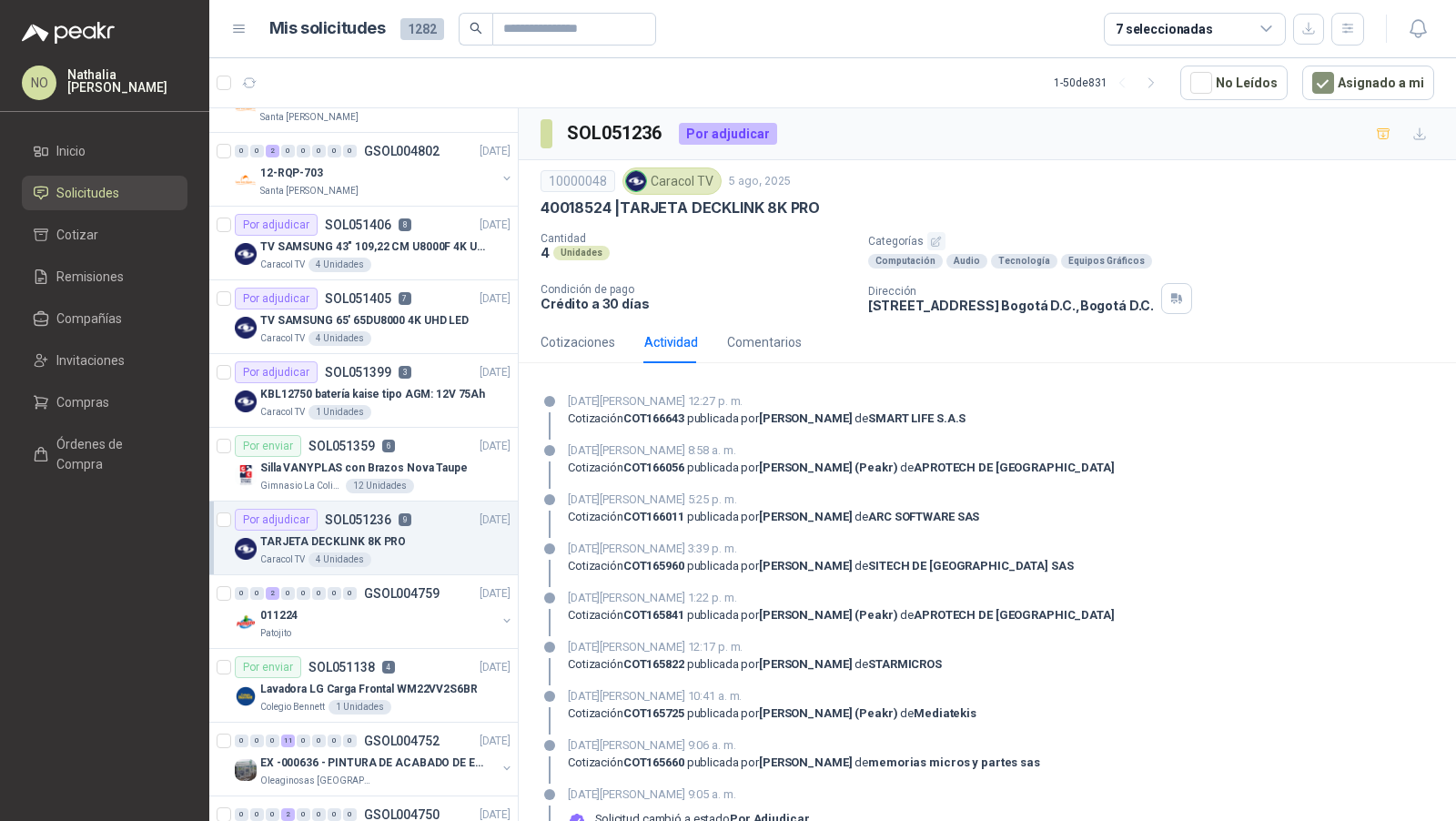
click at [593, 259] on div "Cantidad 4 Unidades" at bounding box center [698, 250] width 313 height 36
click at [574, 335] on div "Cotizaciones" at bounding box center [578, 342] width 74 height 20
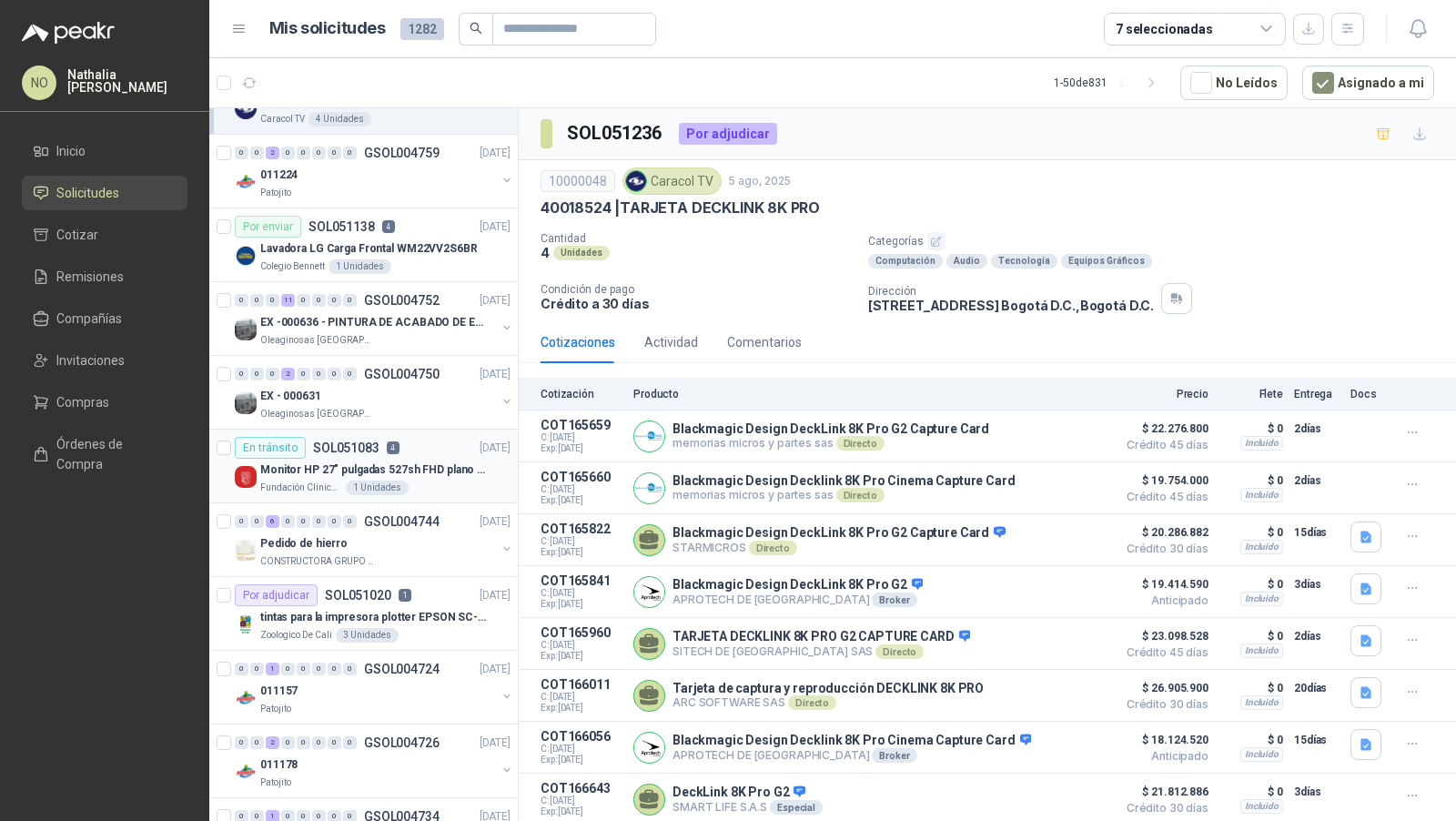
scroll to position [494, 0]
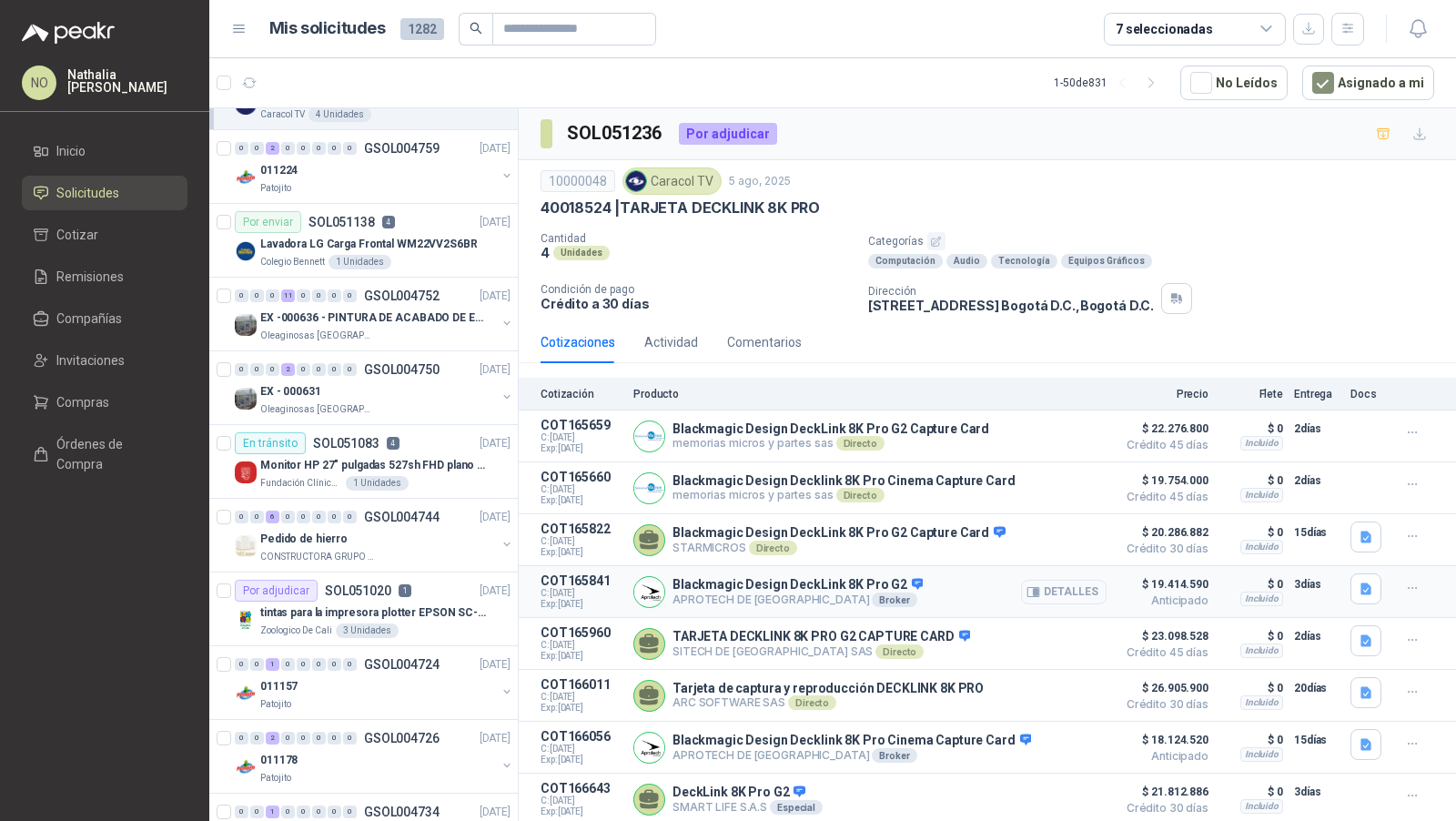
click at [1073, 595] on button "Detalles" at bounding box center [1064, 592] width 85 height 24
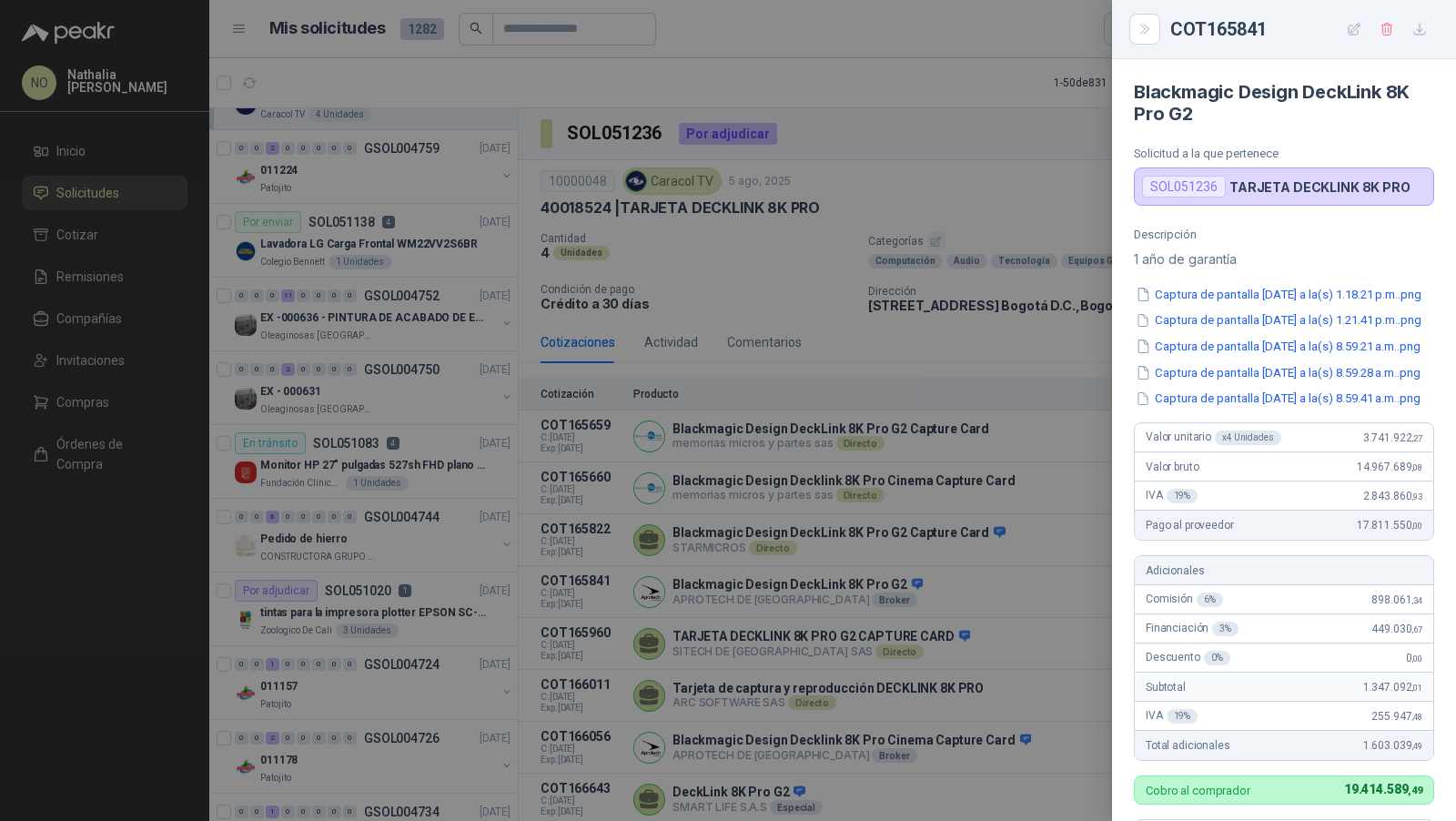
scroll to position [89, 0]
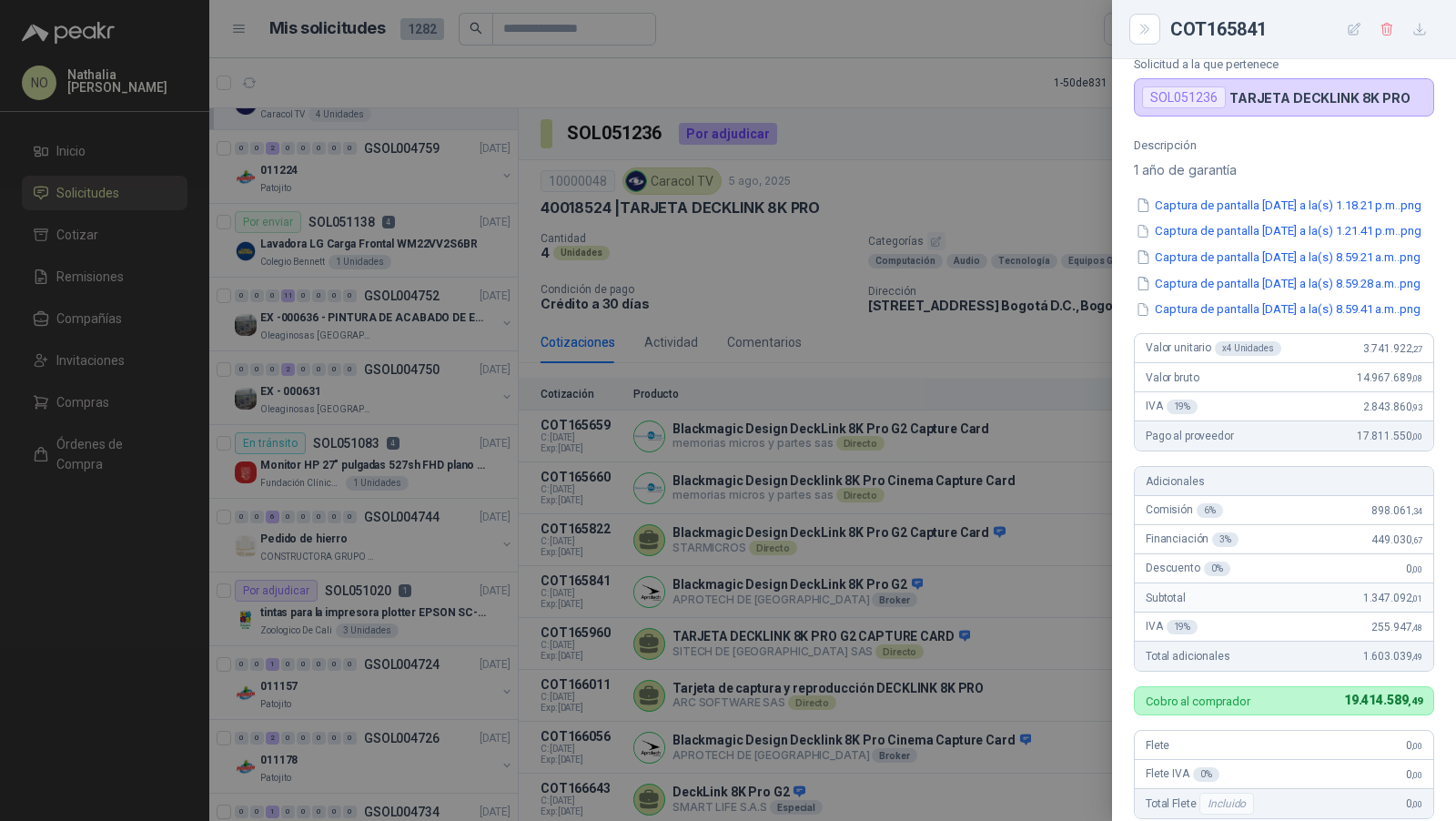
click at [674, 614] on div at bounding box center [728, 410] width 1456 height 821
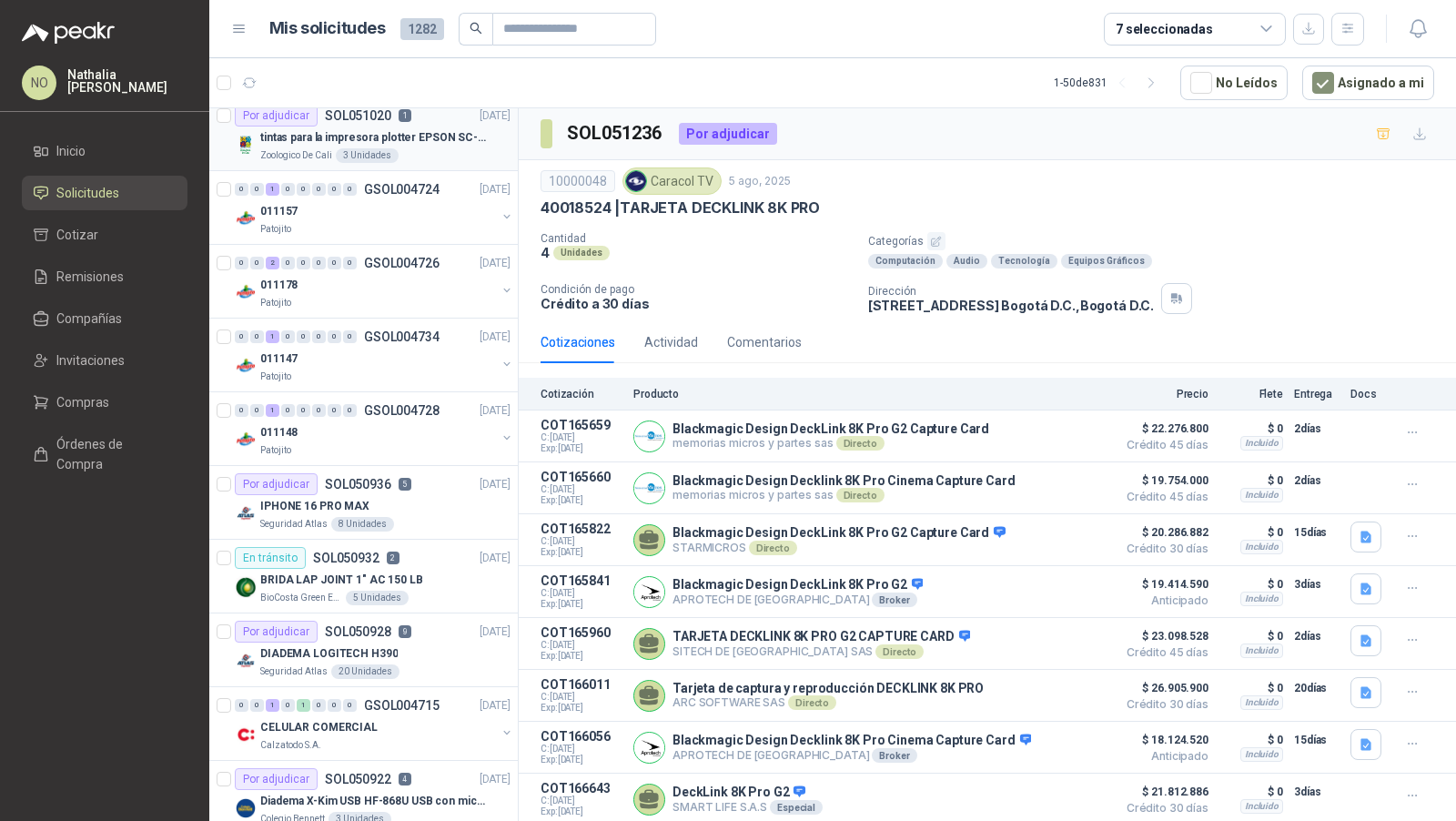
scroll to position [976, 0]
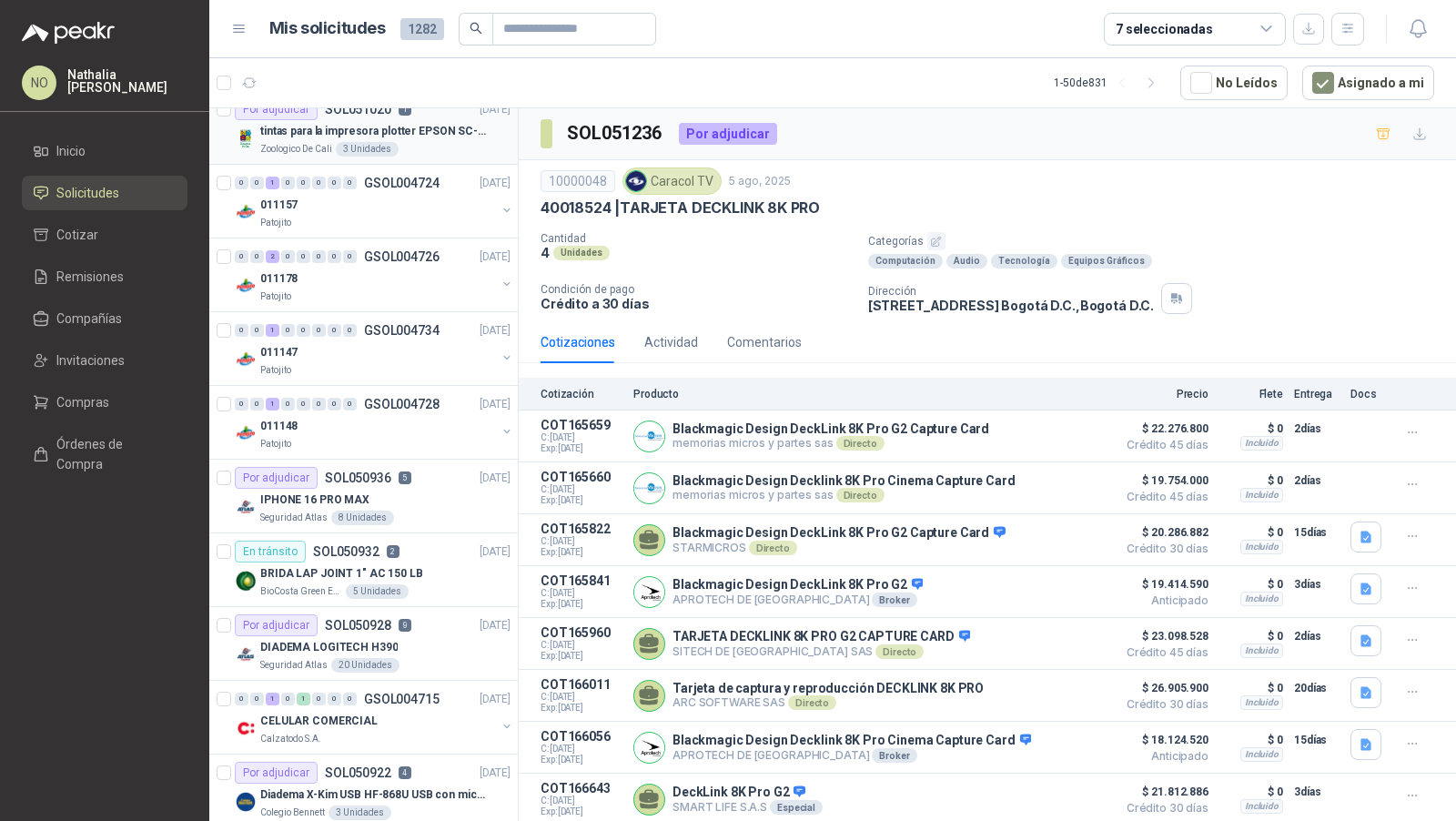
click at [414, 587] on div "BioCosta Green Energy S.A.S 5 Unidades" at bounding box center [386, 591] width 250 height 15
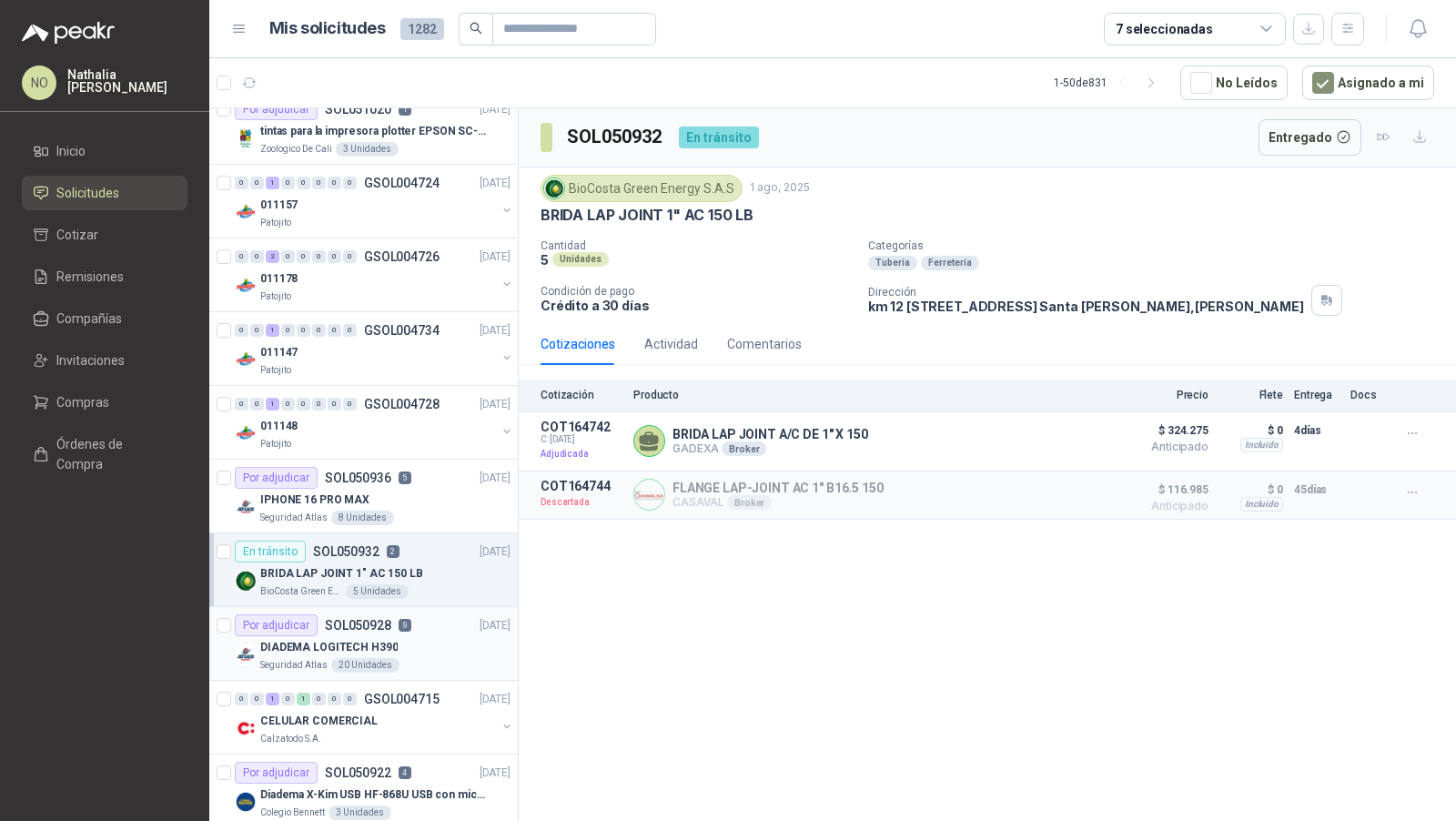
click at [442, 637] on div "DIADEMA LOGITECH H390" at bounding box center [386, 647] width 250 height 22
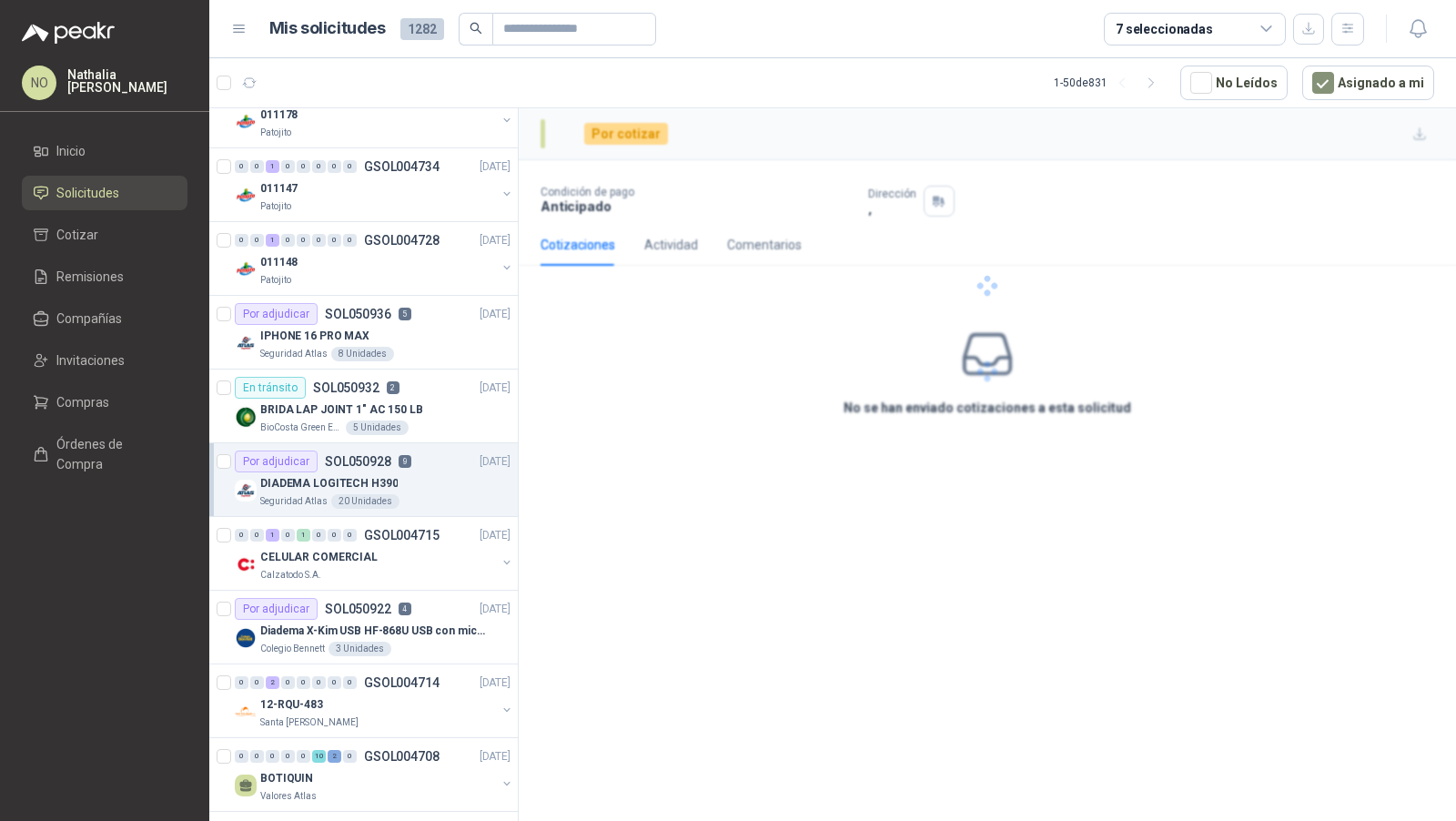
scroll to position [1147, 0]
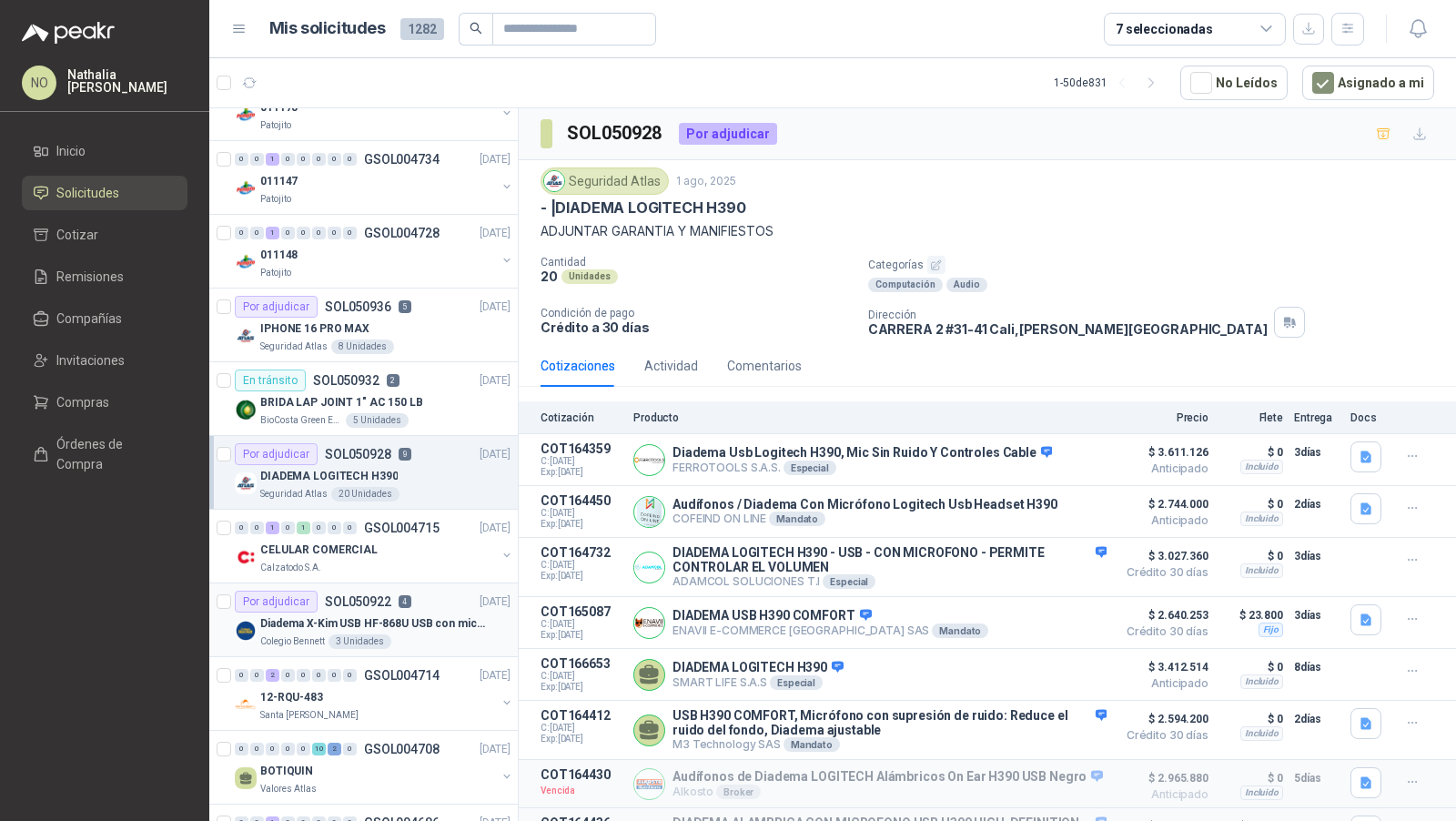
click at [441, 634] on div "Colegio Bennett 3 Unidades" at bounding box center [386, 641] width 250 height 15
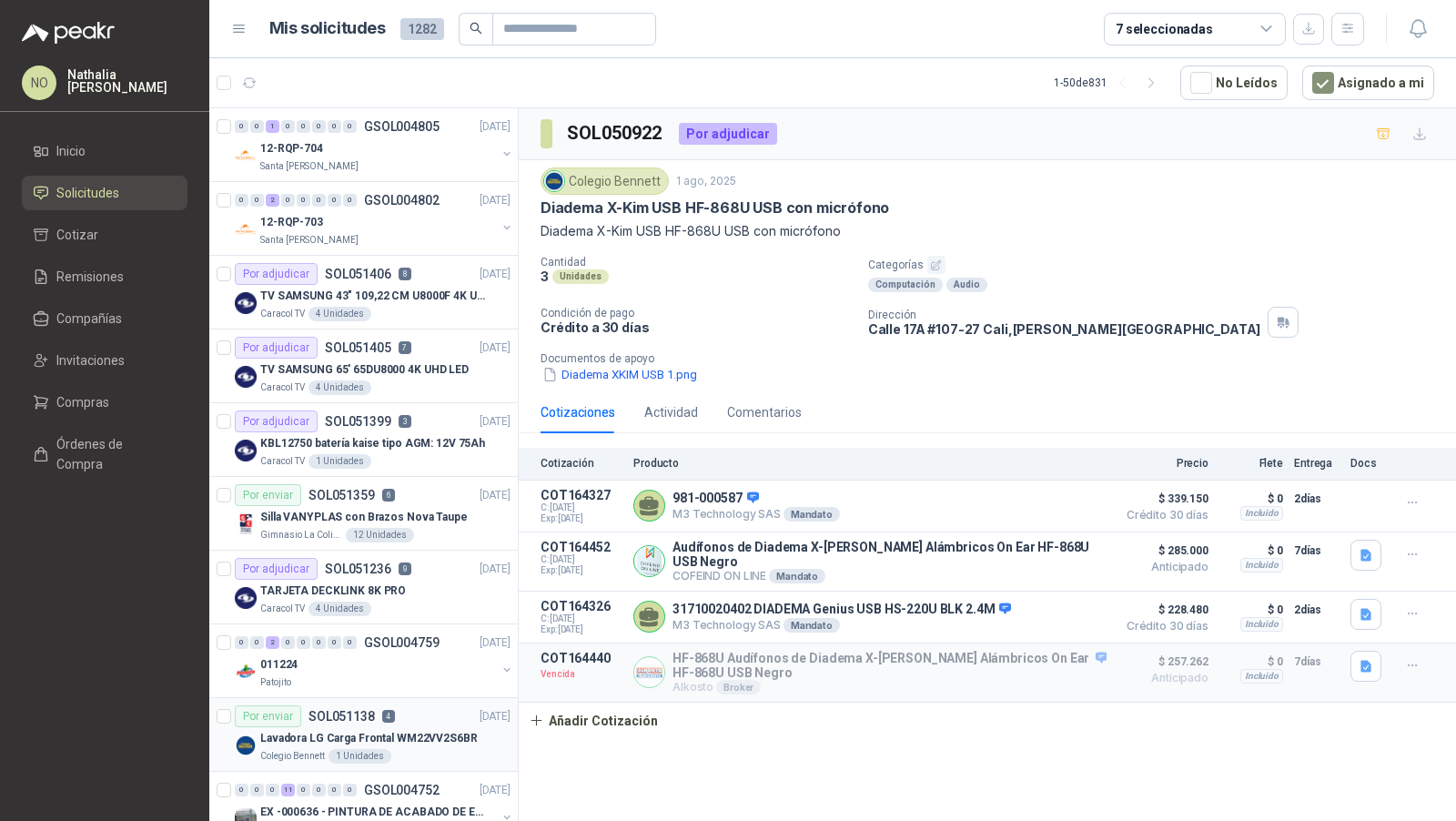
scroll to position [102, 0]
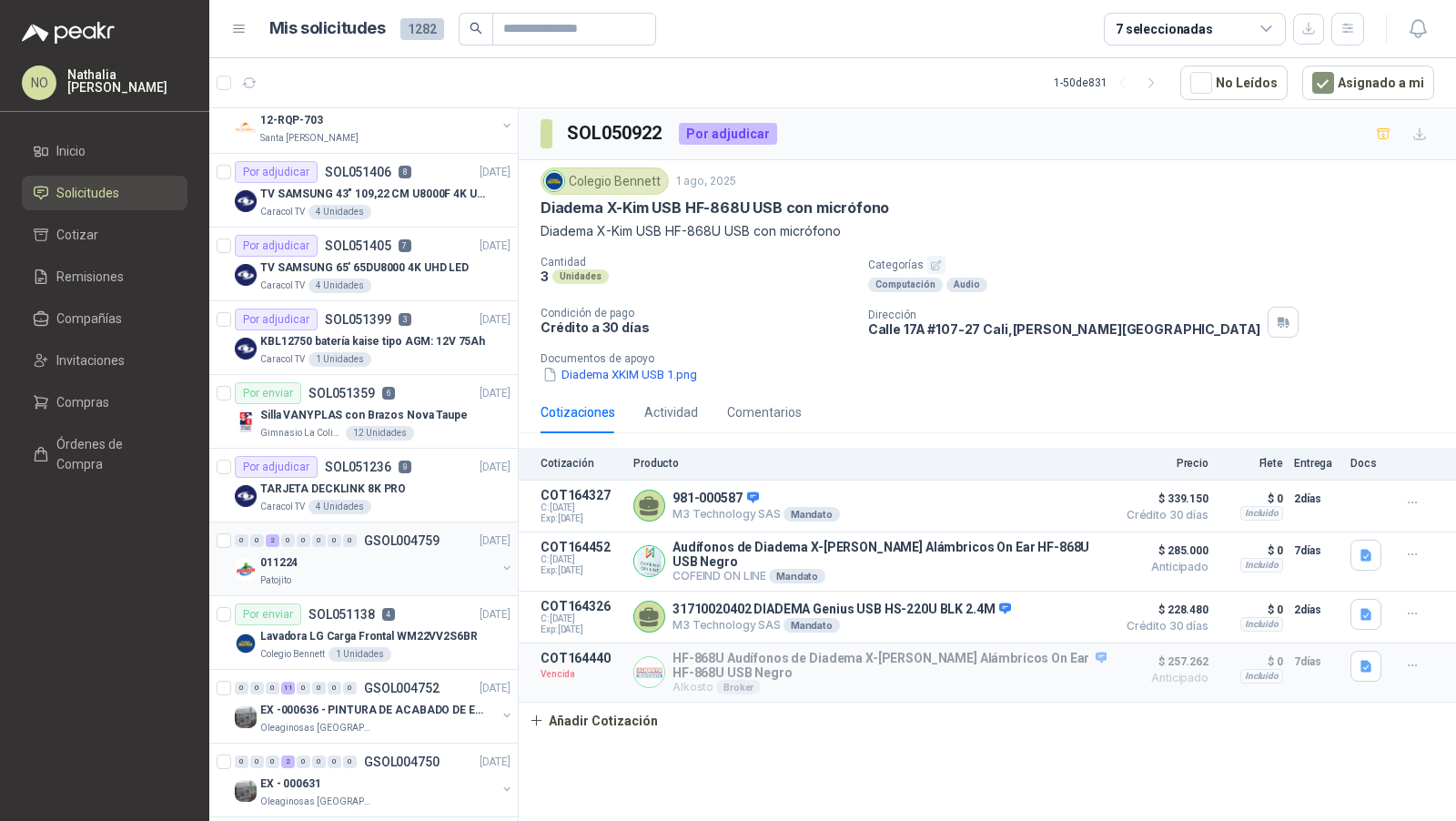
click at [425, 546] on div "0 0 2 0 0 0 0 0 GSOL004759 05/08/25" at bounding box center [375, 540] width 280 height 22
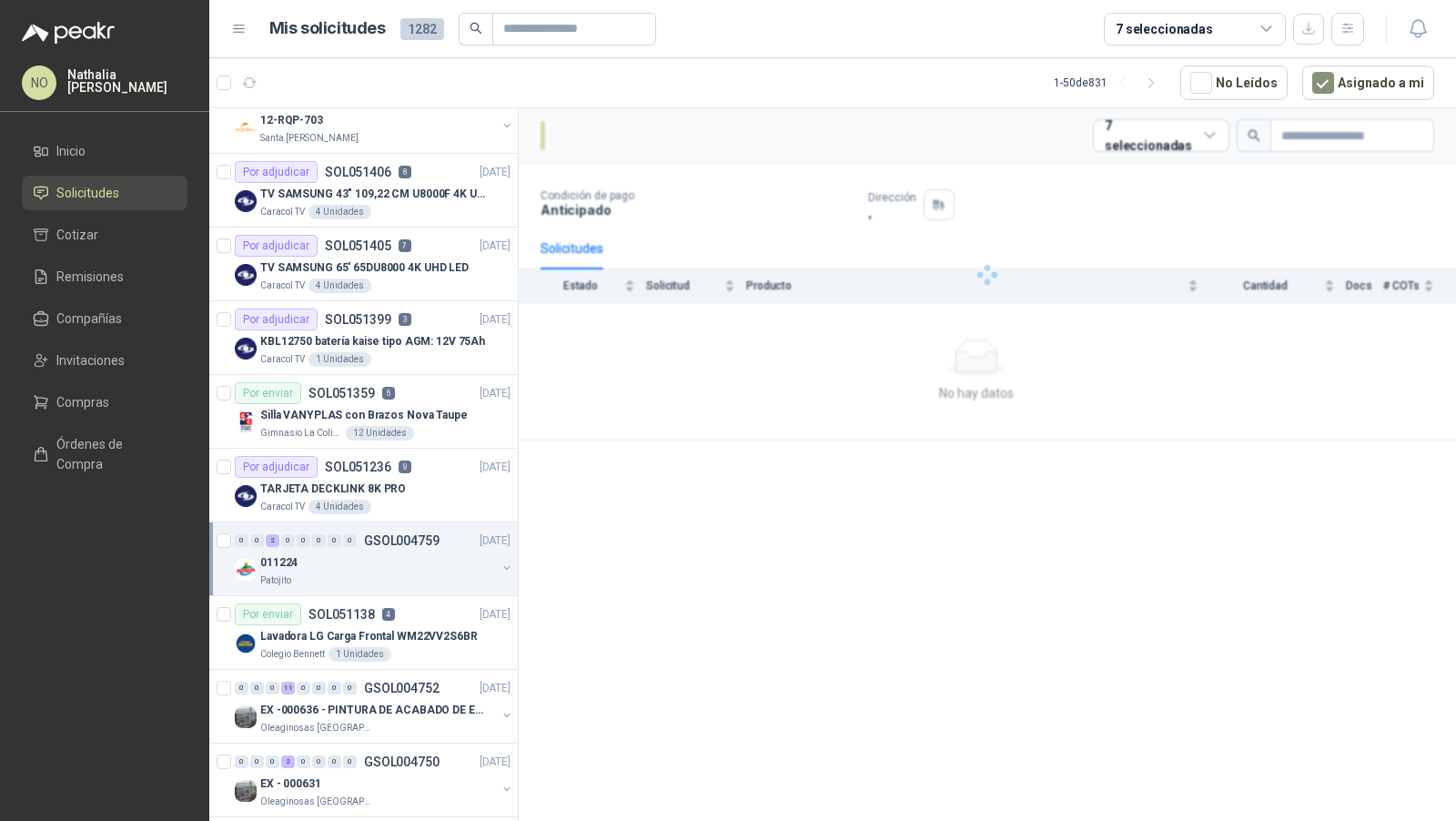
click at [425, 546] on div "0 0 2 0 0 0 0 0 GSOL004759 05/08/25" at bounding box center [375, 540] width 280 height 22
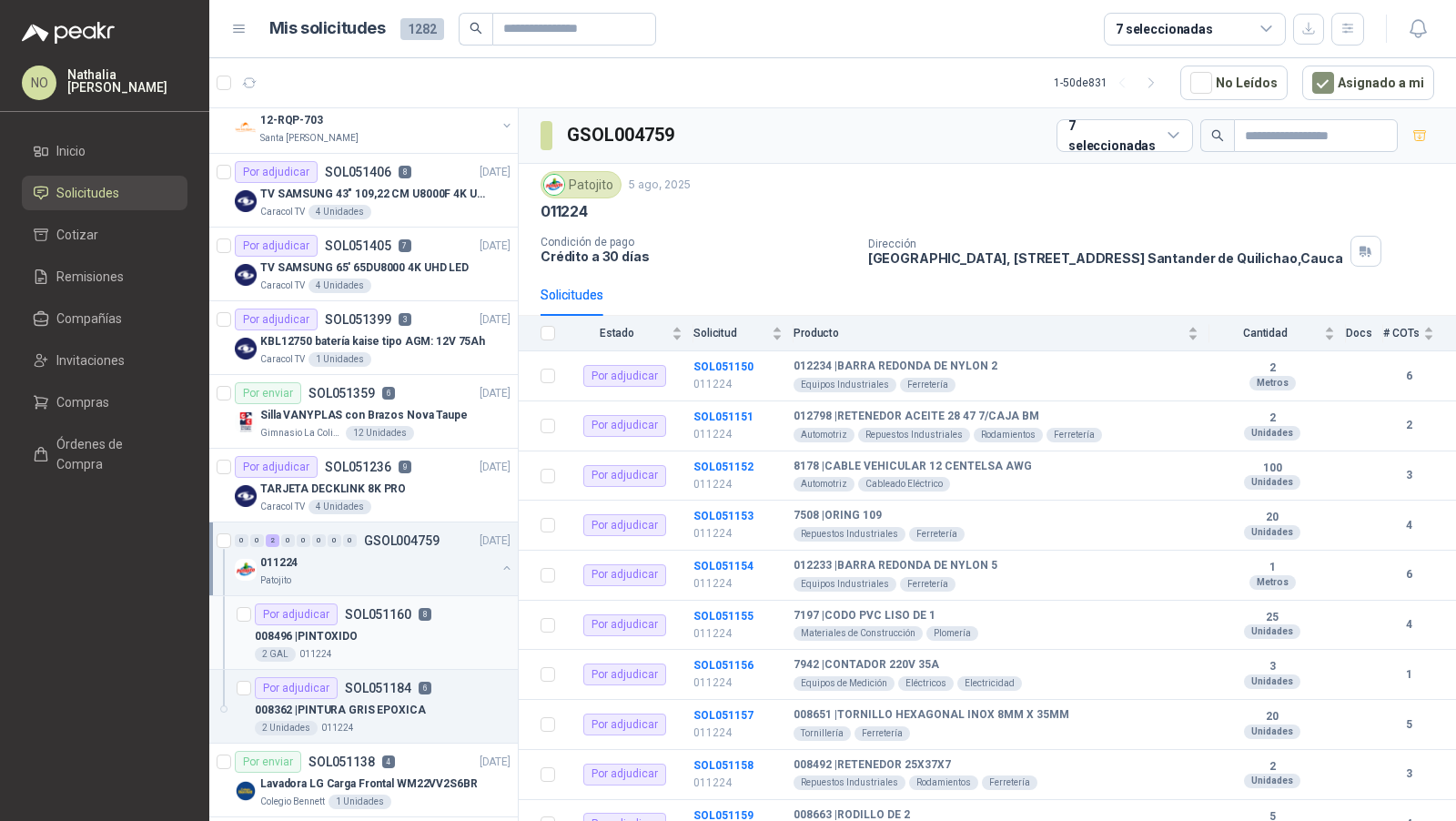
click at [400, 608] on p "SOL051160" at bounding box center [379, 614] width 67 height 13
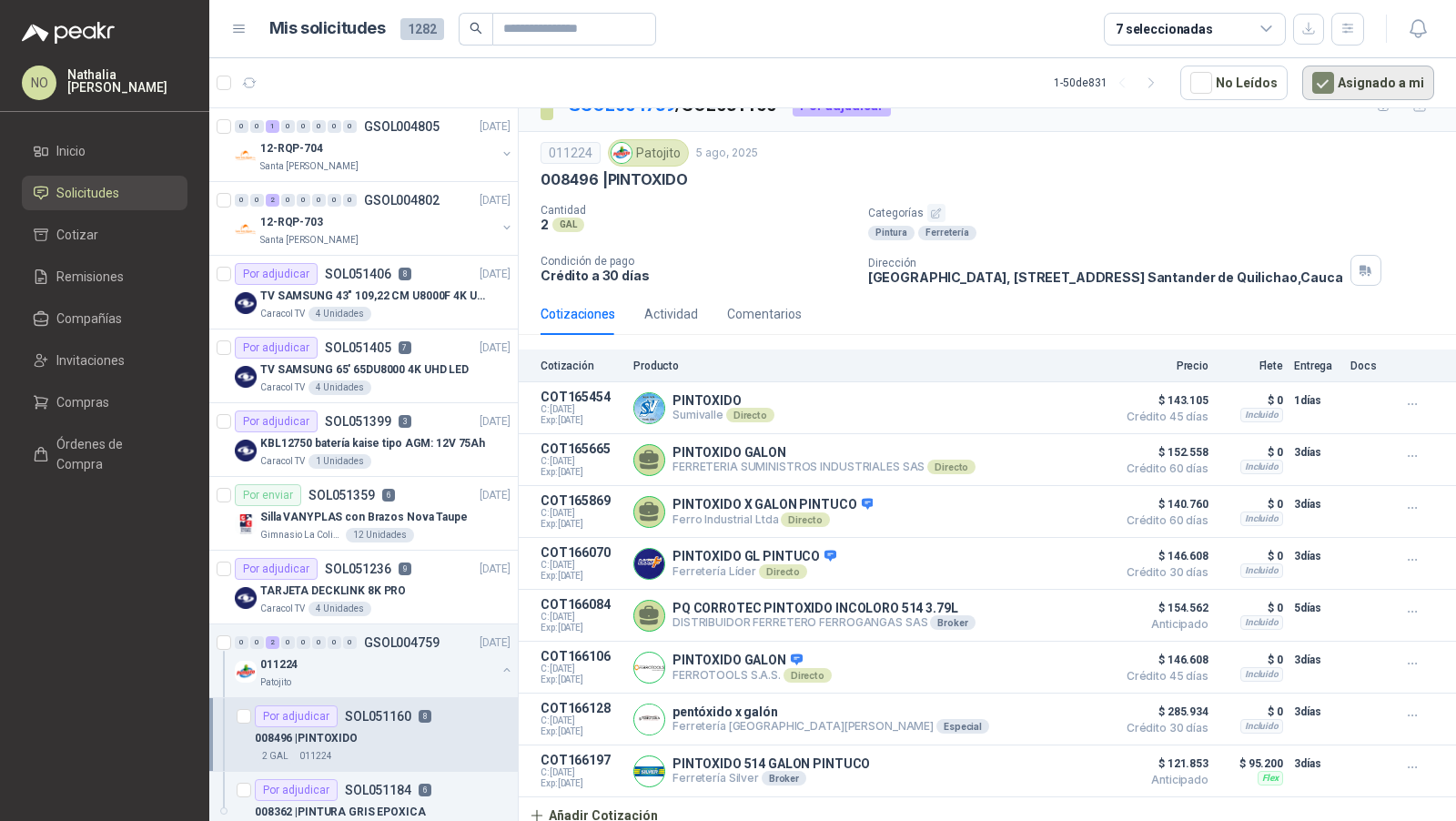
click at [1340, 77] on button "Asignado a mi" at bounding box center [1368, 82] width 132 height 34
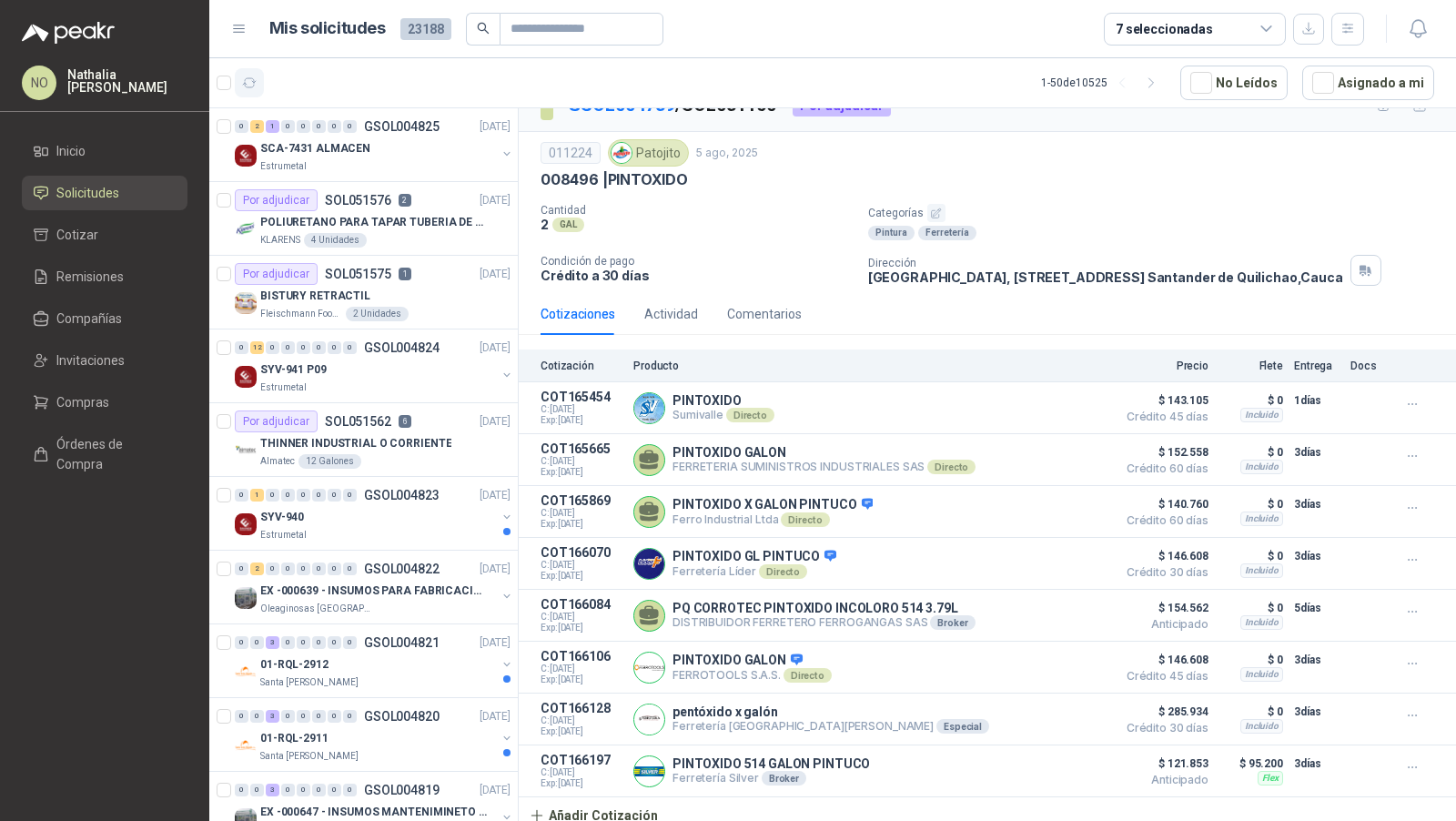
click at [237, 88] on button "button" at bounding box center [250, 83] width 29 height 29
click at [386, 240] on div "KLARENS 4 Unidades" at bounding box center [386, 240] width 250 height 15
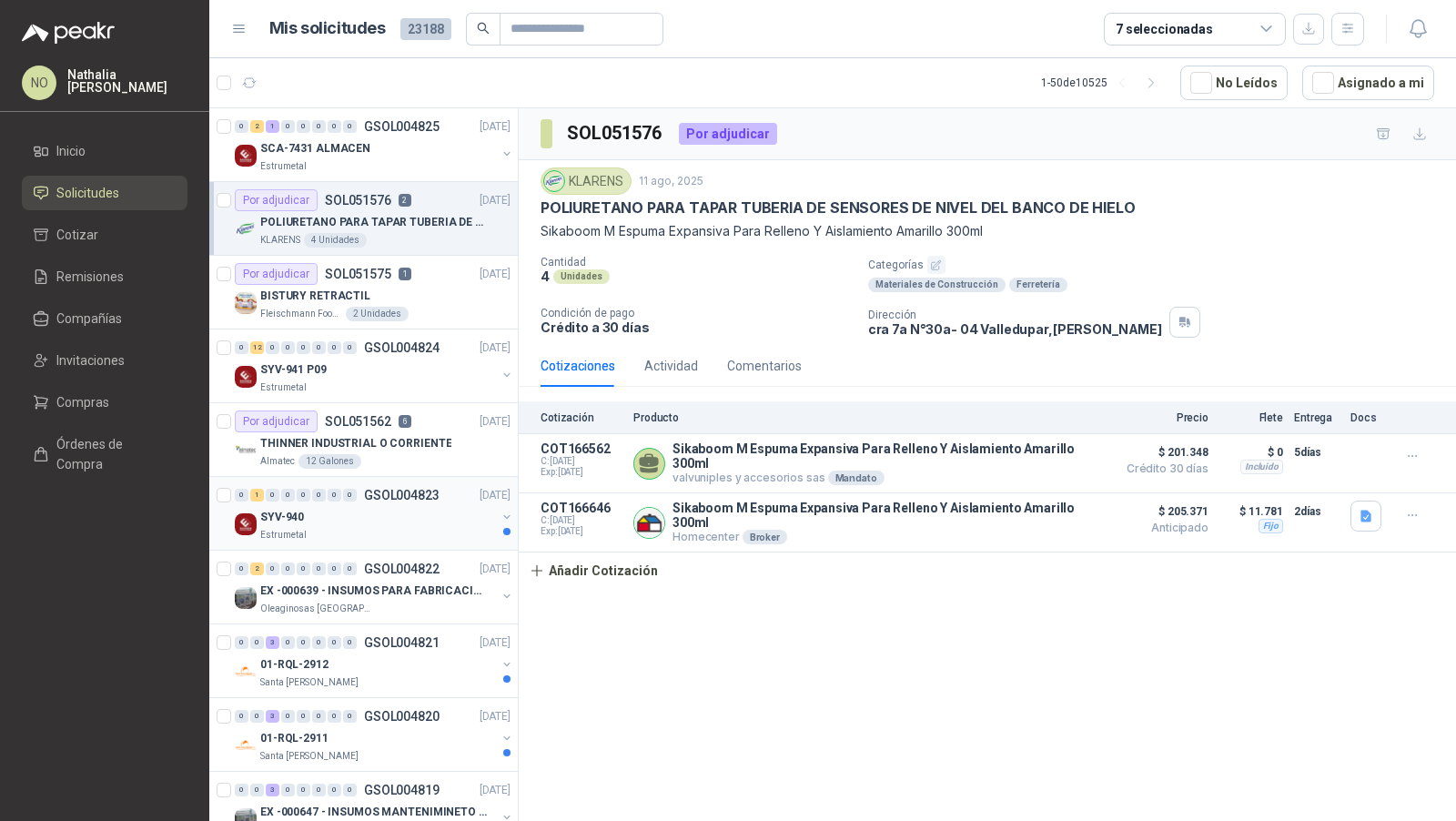
scroll to position [70, 0]
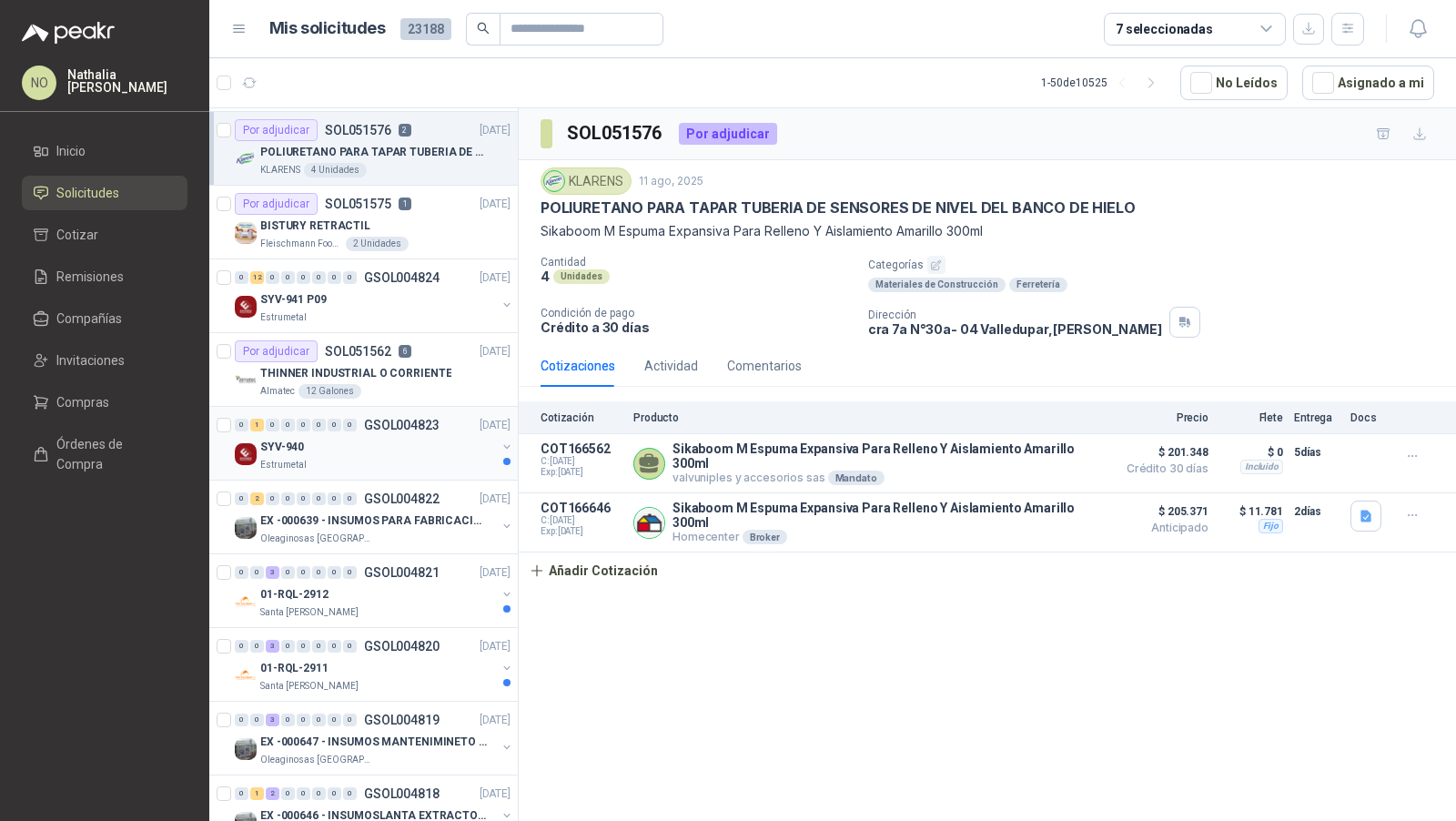
click at [385, 503] on div "0 2 0 0 0 0 0 0 GSOL004822 11/08/25" at bounding box center [375, 499] width 280 height 22
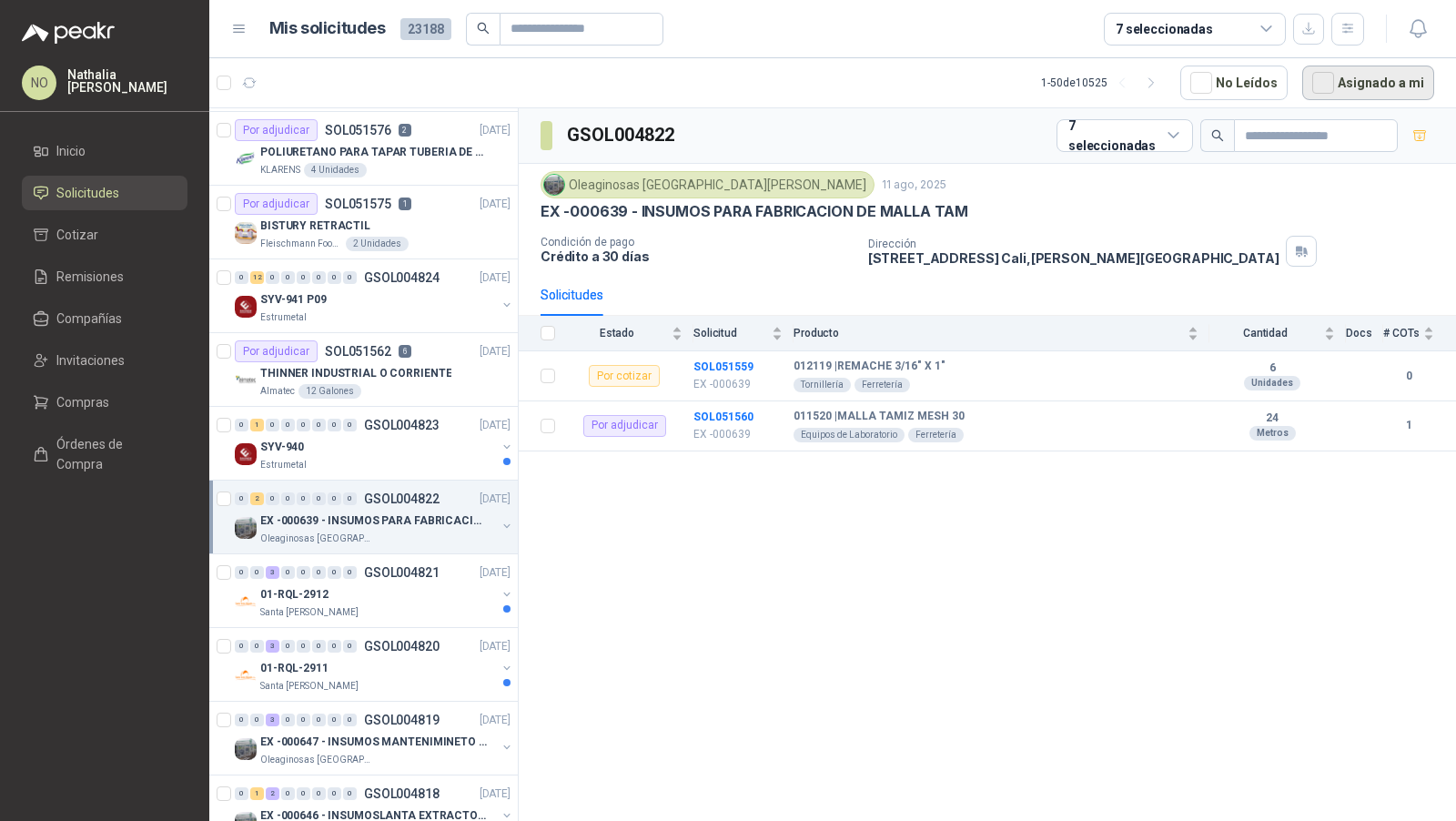
click at [1340, 79] on button "Asignado a mi" at bounding box center [1368, 82] width 132 height 34
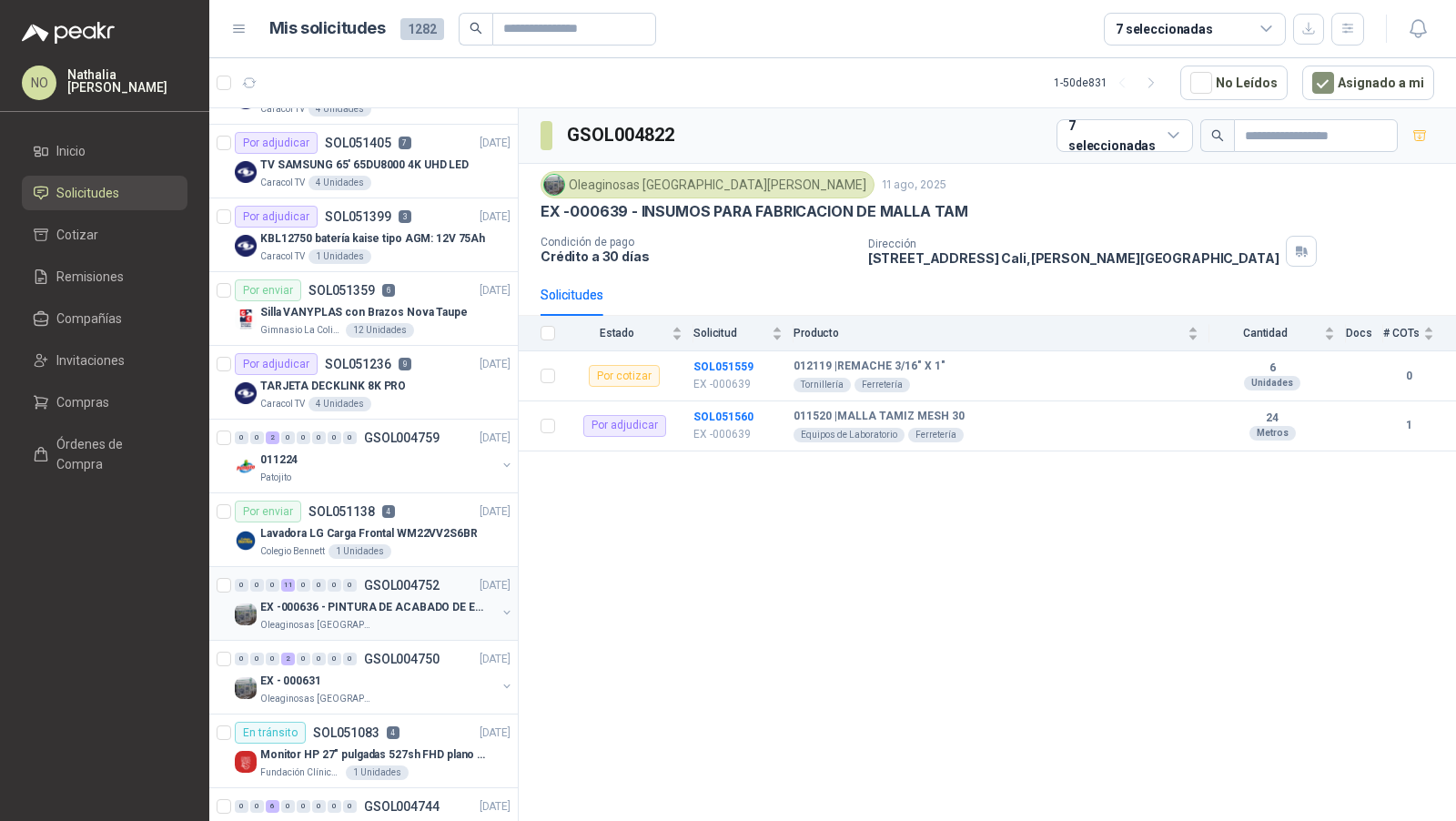
scroll to position [214, 0]
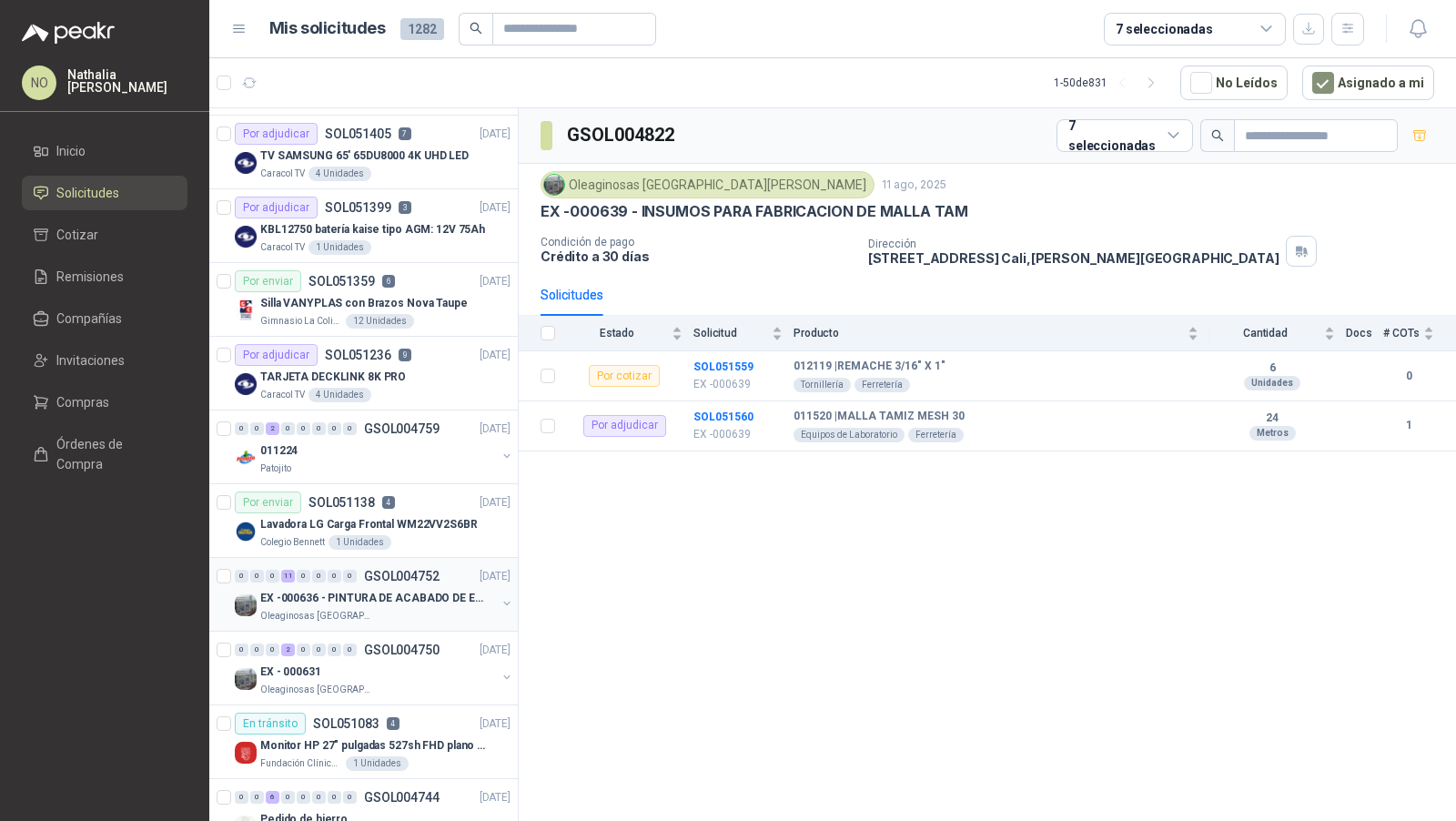
click at [370, 644] on p "GSOL004750" at bounding box center [401, 650] width 75 height 13
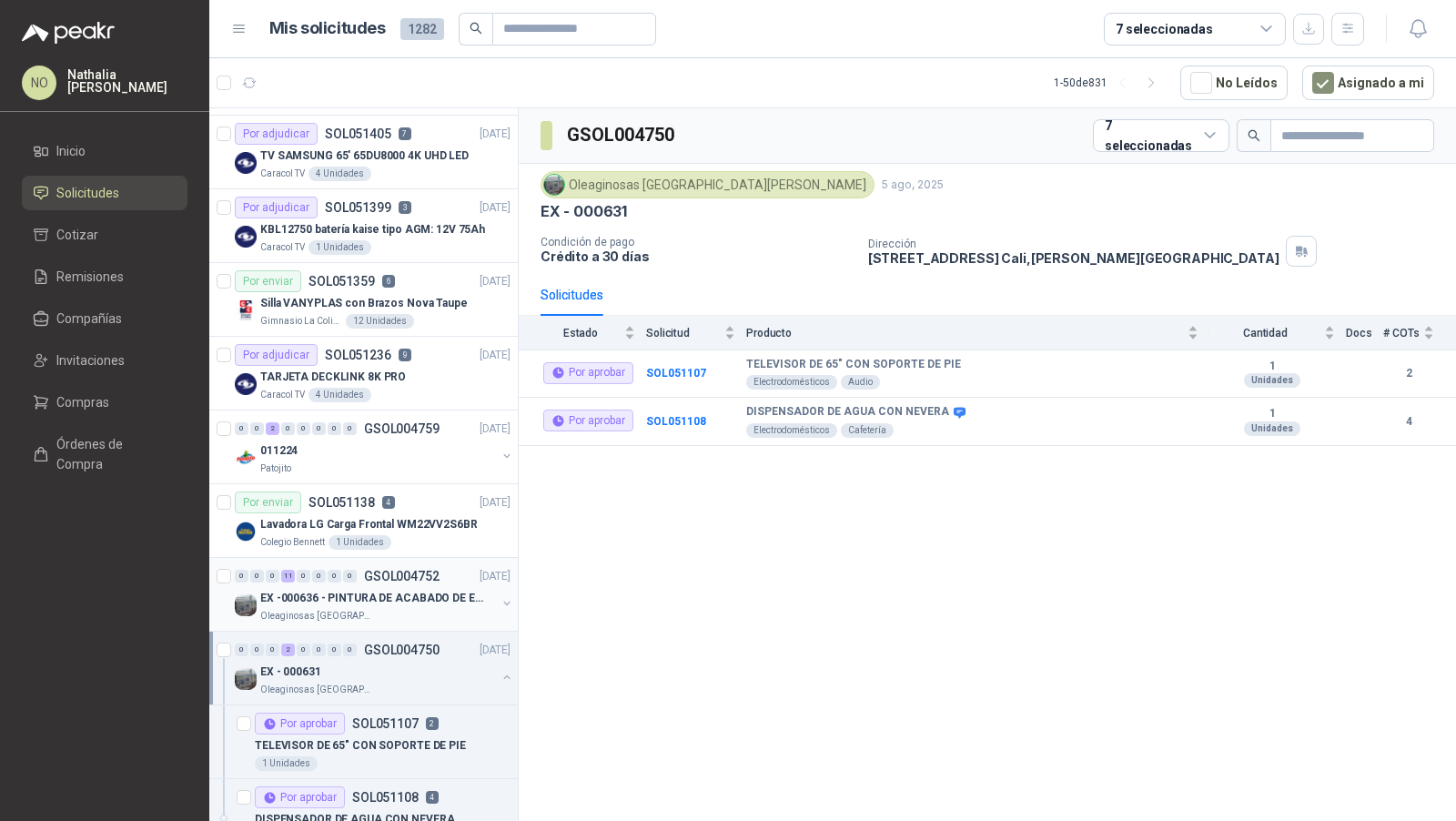
click at [370, 644] on p "GSOL004750" at bounding box center [401, 650] width 75 height 13
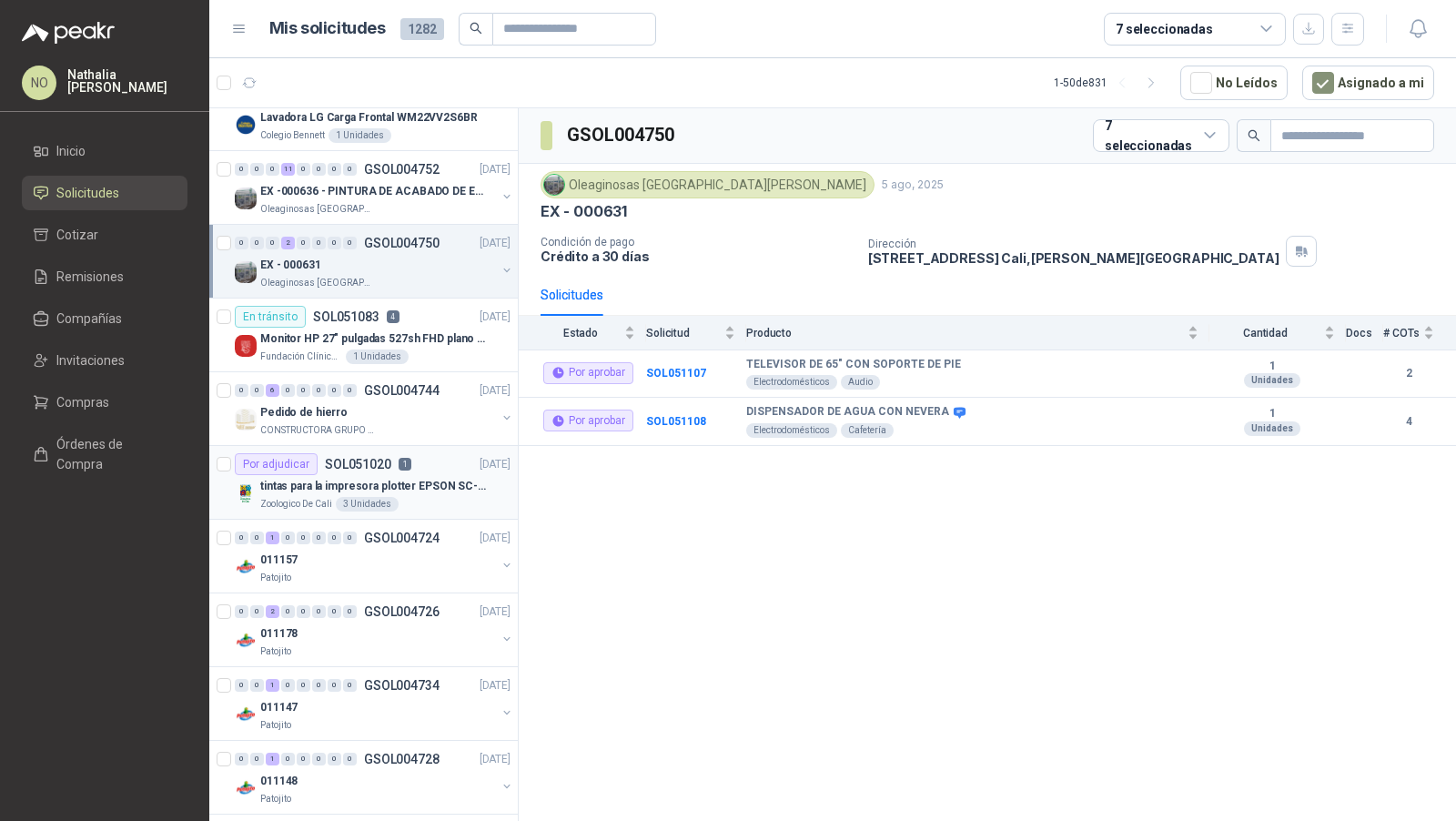
scroll to position [621, 0]
click at [390, 626] on div "011178" at bounding box center [378, 632] width 236 height 22
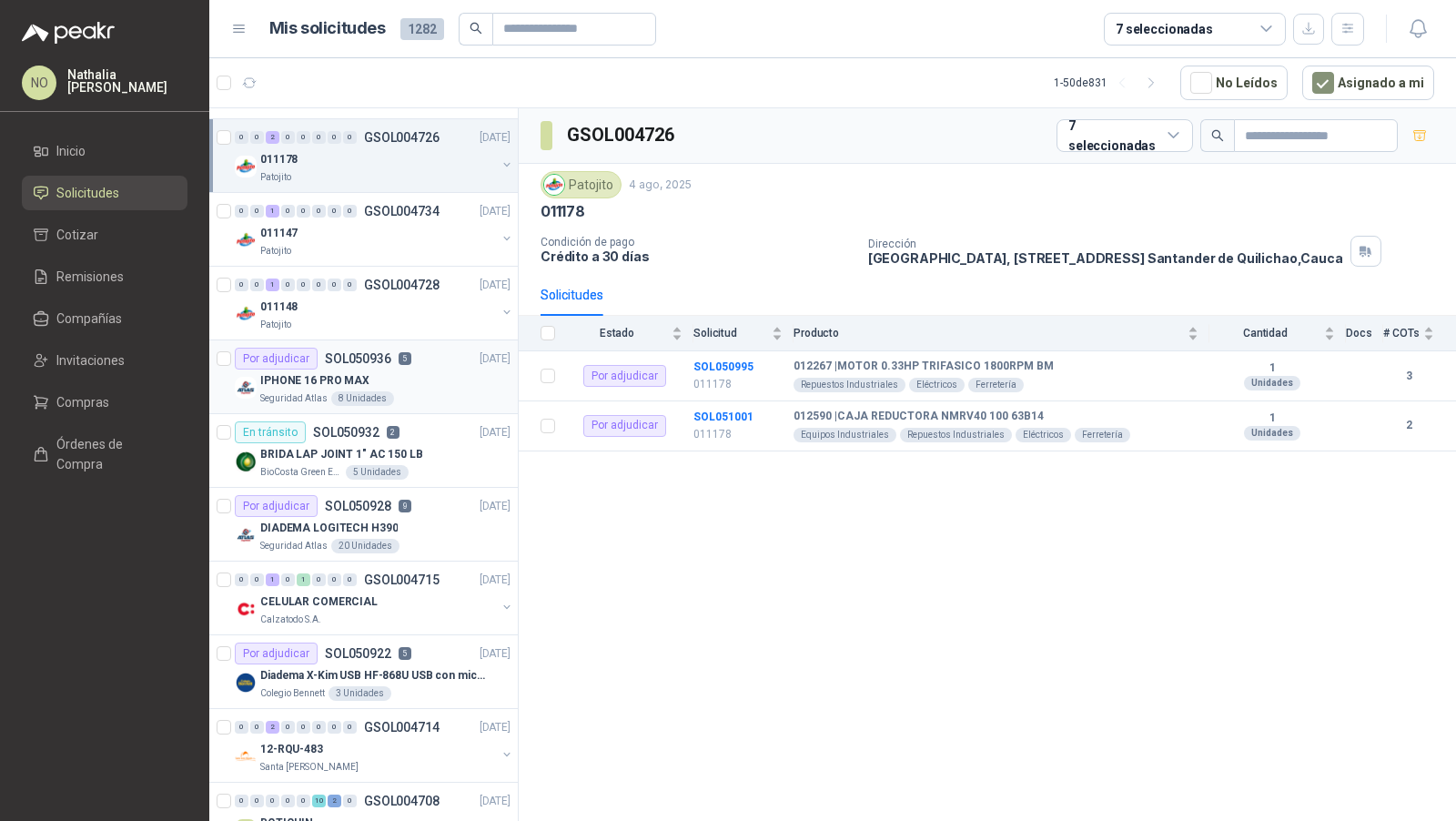
scroll to position [1093, 0]
click at [385, 195] on div "0 0 1 0 0 0 0 0 GSOL004734 04/08/25 011147 Patojito" at bounding box center [363, 231] width 308 height 73
click at [378, 150] on div "011178" at bounding box center [378, 160] width 236 height 22
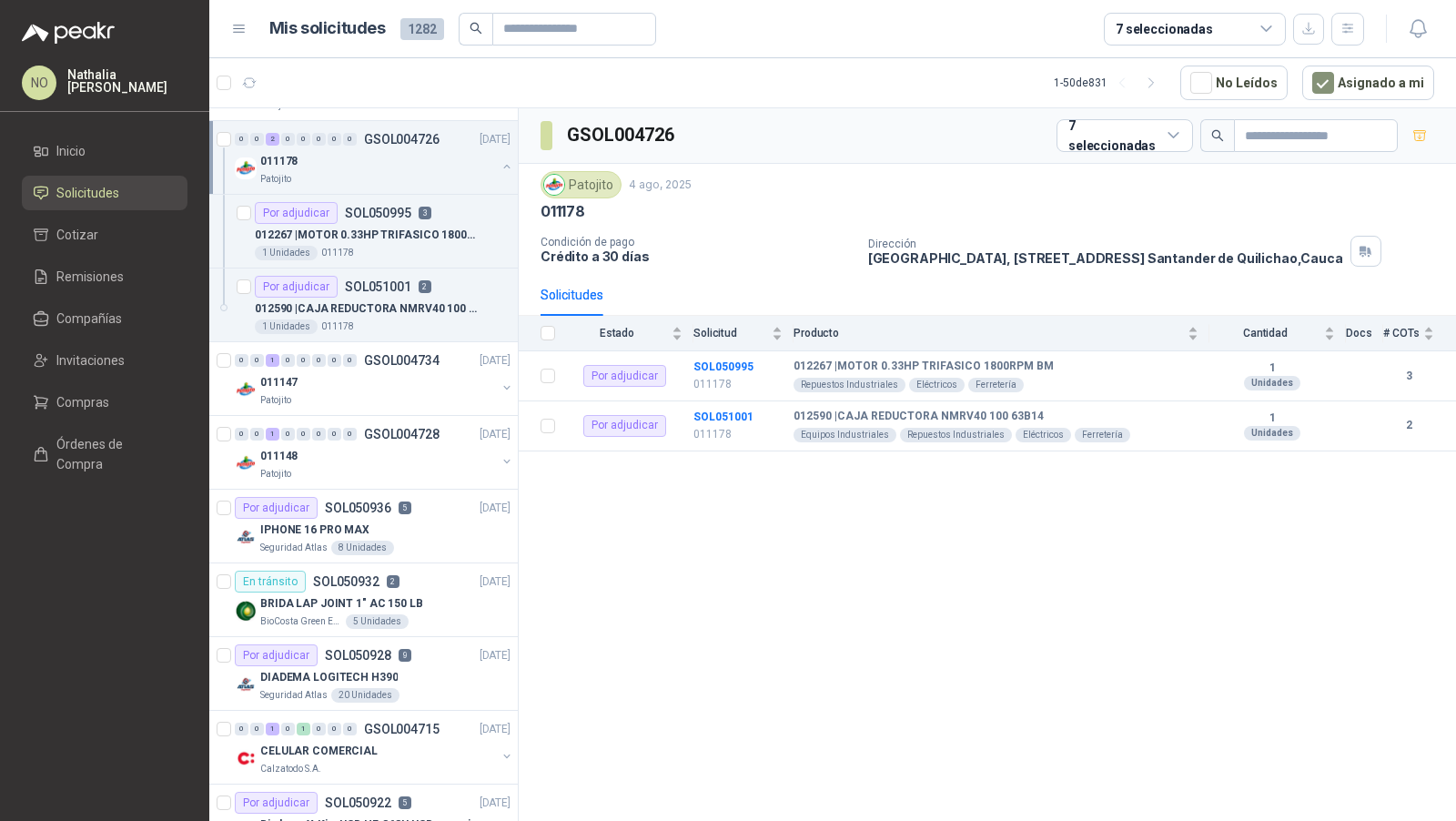
click at [378, 150] on div "011178" at bounding box center [378, 160] width 236 height 22
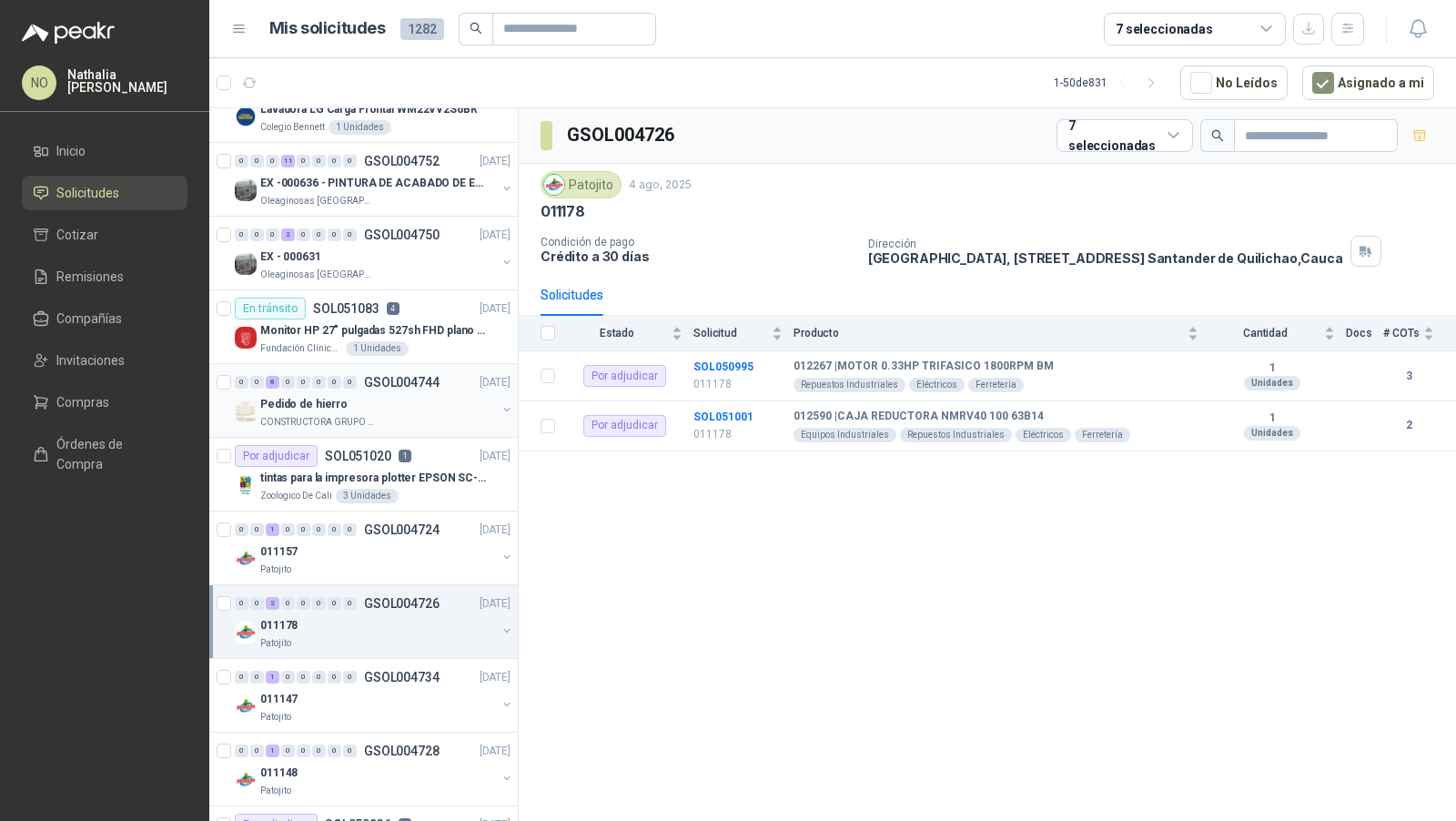
scroll to position [619, 0]
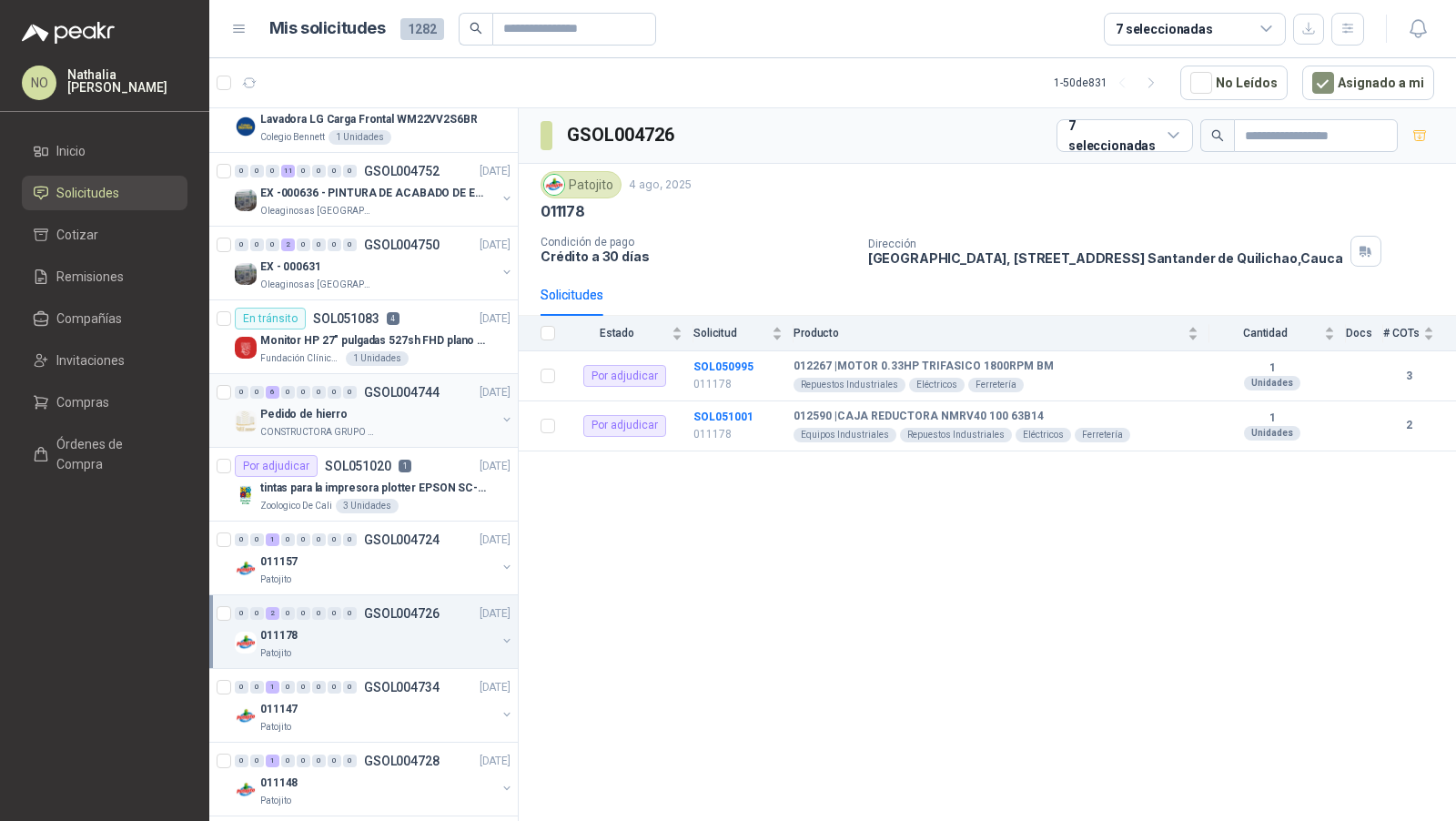
click at [354, 291] on div "0 0 0 2 0 0 0 0 GSOL004750 05/08/25 EX - 000631 Oleaginosas San Fernando" at bounding box center [363, 263] width 308 height 73
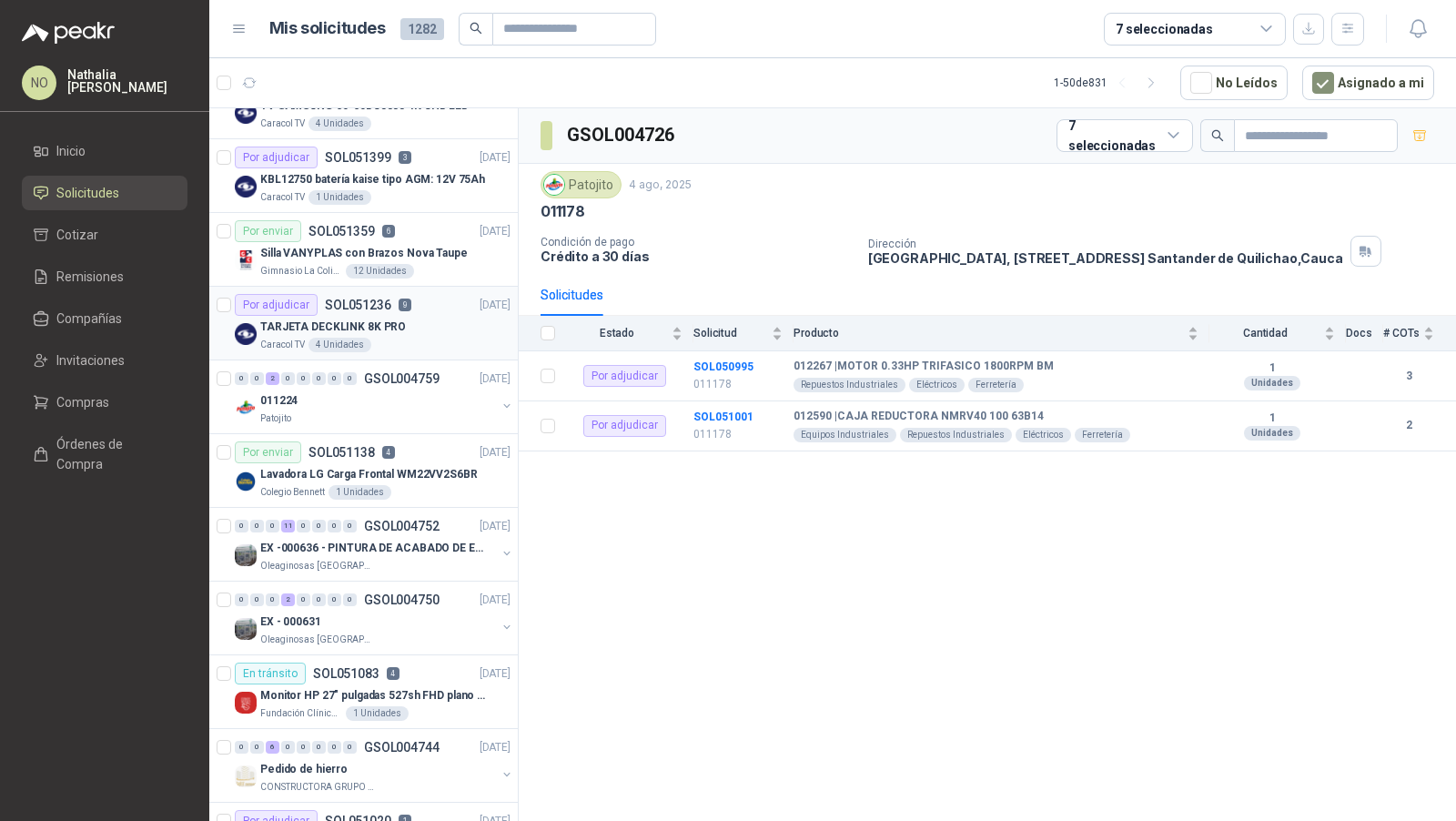
scroll to position [257, 0]
